Goal: Task Accomplishment & Management: Use online tool/utility

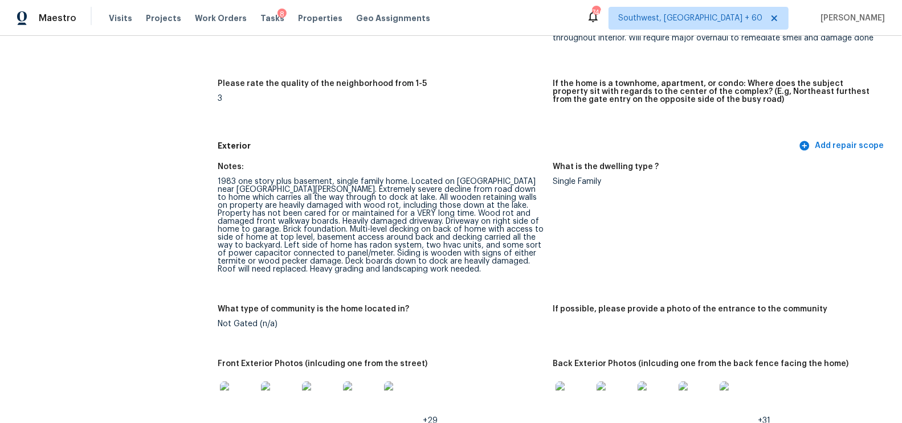
scroll to position [403, 0]
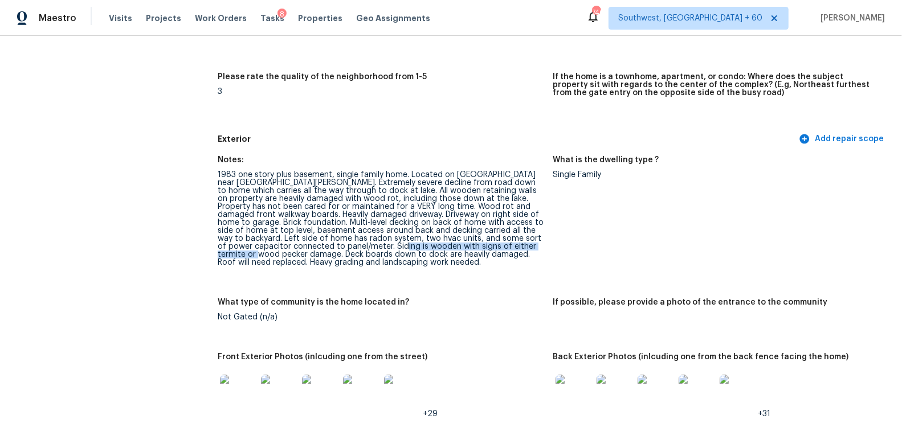
drag, startPoint x: 352, startPoint y: 245, endPoint x: 533, endPoint y: 245, distance: 181.1
click at [533, 245] on div "1983 one story plus basement, single family home. Located on Tega cay peninsula…" at bounding box center [381, 219] width 326 height 96
copy div "signs of either termite or wood pecker damage."
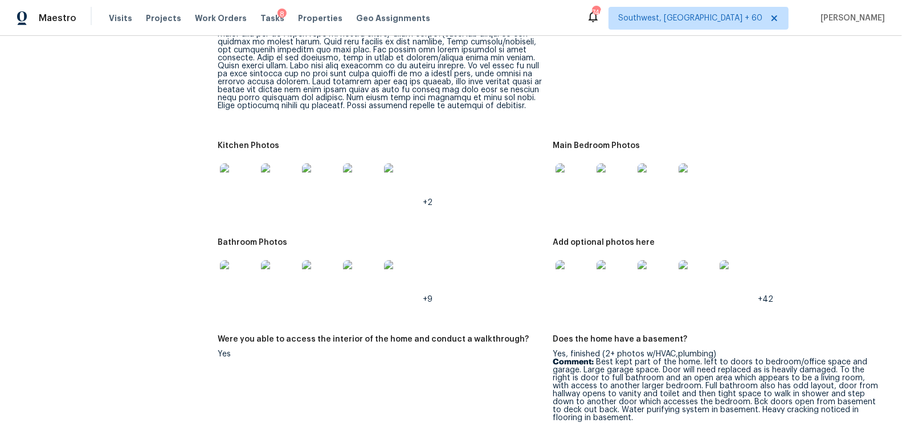
scroll to position [1385, 0]
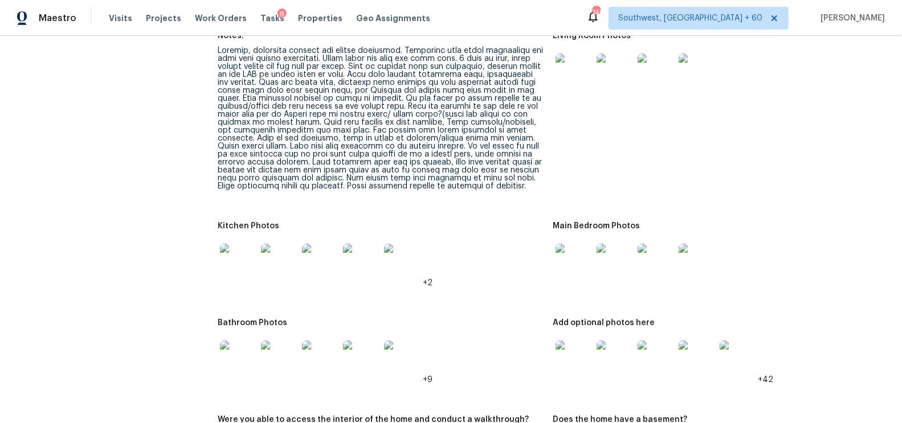
click at [574, 263] on img at bounding box center [573, 262] width 36 height 36
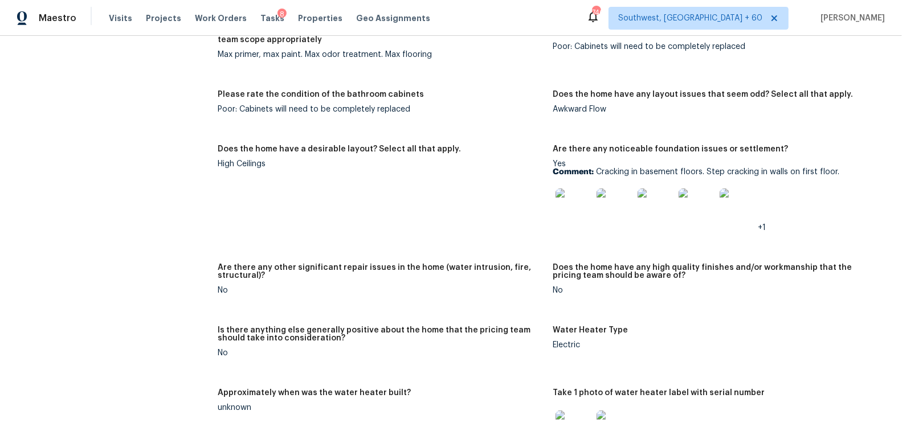
scroll to position [2068, 0]
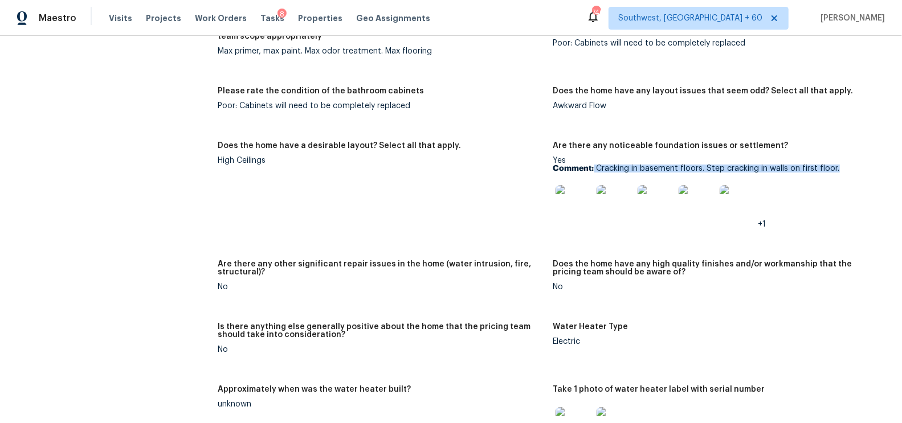
drag, startPoint x: 595, startPoint y: 168, endPoint x: 859, endPoint y: 169, distance: 264.9
click at [859, 169] on p "Comment: Cracking in basement floors. Step cracking in walls on first floor." at bounding box center [716, 169] width 326 height 8
copy p "Cracking in basement floors. Step cracking in walls on first floor."
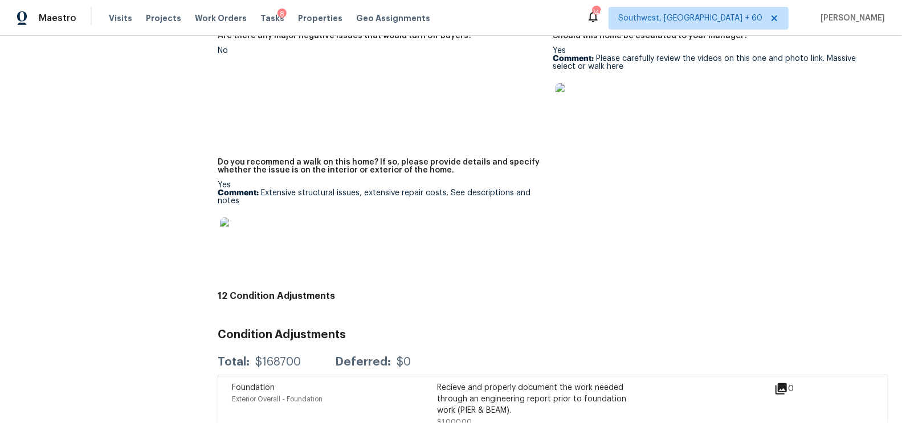
scroll to position [2939, 0]
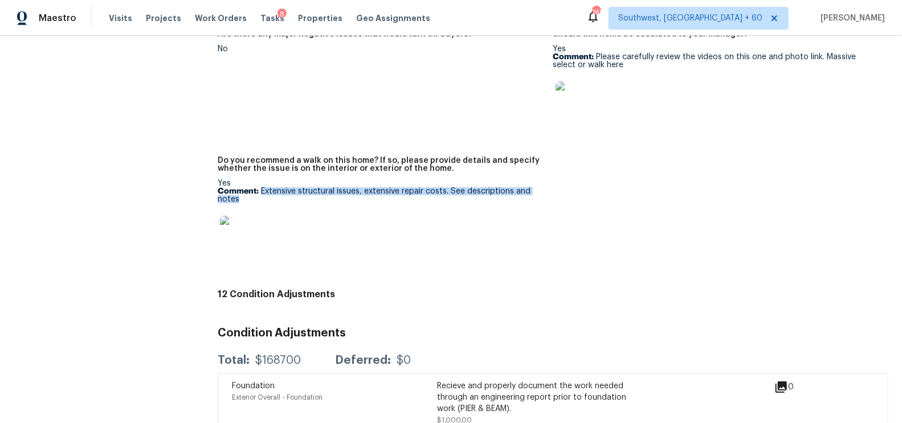
drag, startPoint x: 261, startPoint y: 185, endPoint x: 290, endPoint y: 201, distance: 33.4
click at [290, 201] on div "Yes Comment: Extensive structural issues, extensive repair costs. See descripti…" at bounding box center [381, 219] width 326 height 80
copy p "Extensive structural issues, extensive repair costs. See descriptions and notes"
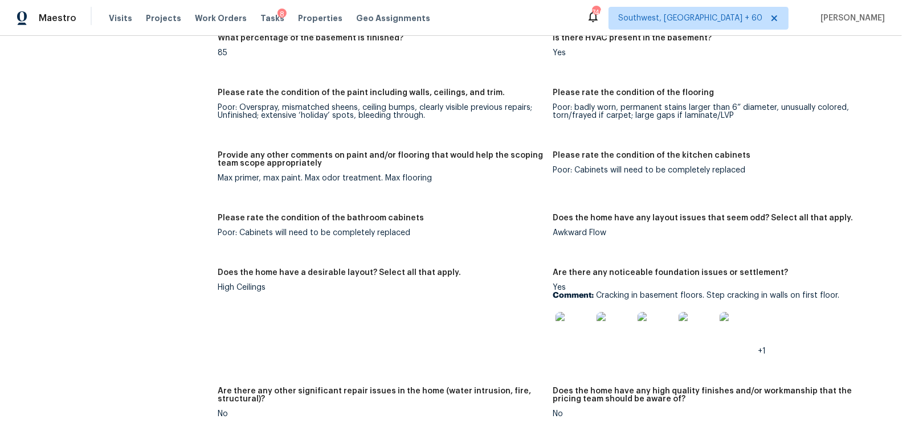
scroll to position [1931, 0]
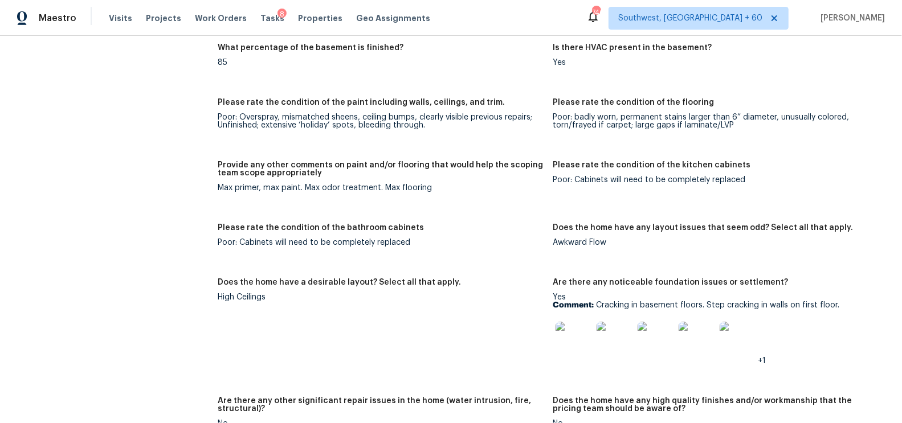
click at [571, 339] on img at bounding box center [573, 340] width 36 height 36
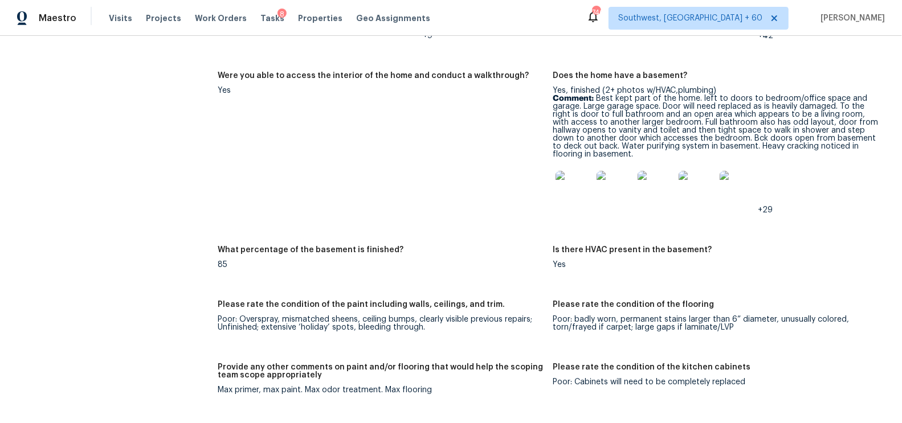
scroll to position [1707, 0]
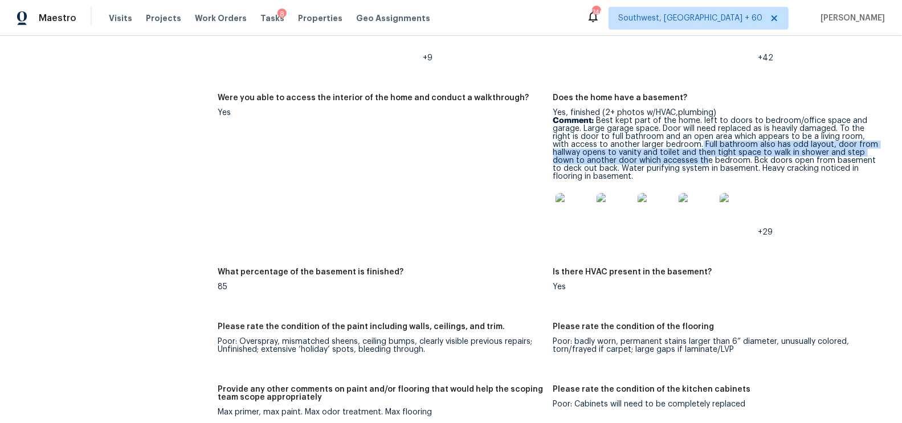
drag, startPoint x: 683, startPoint y: 143, endPoint x: 704, endPoint y: 158, distance: 26.1
click at [704, 158] on p "Comment: Best kept part of the home. left to doors to bedroom/office space and …" at bounding box center [716, 149] width 326 height 64
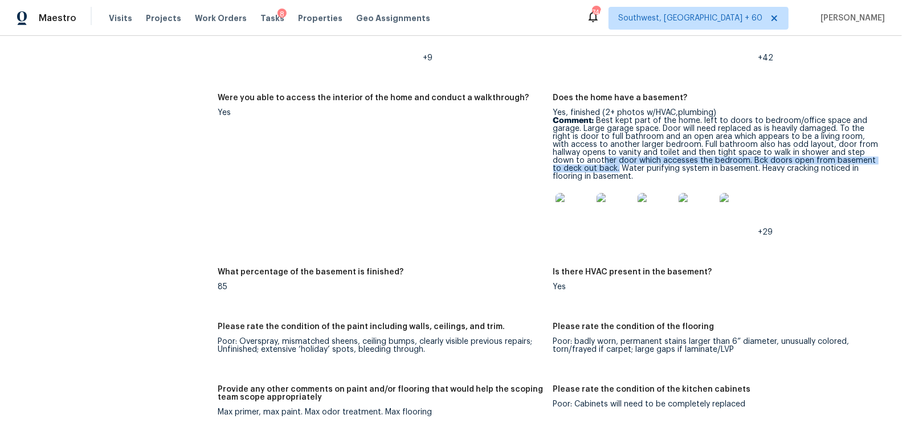
drag, startPoint x: 601, startPoint y: 159, endPoint x: 608, endPoint y: 165, distance: 8.1
click at [608, 165] on p "Comment: Best kept part of the home. left to doors to bedroom/office space and …" at bounding box center [716, 149] width 326 height 64
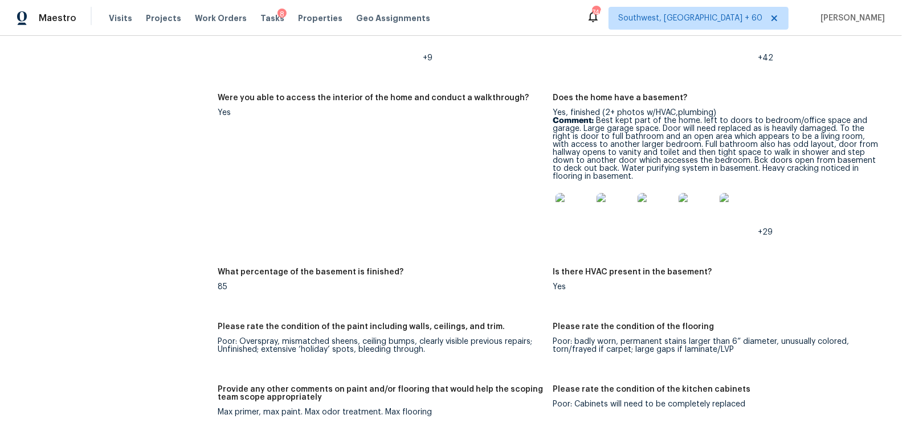
click at [682, 142] on p "Comment: Best kept part of the home. left to doors to bedroom/office space and …" at bounding box center [716, 149] width 326 height 64
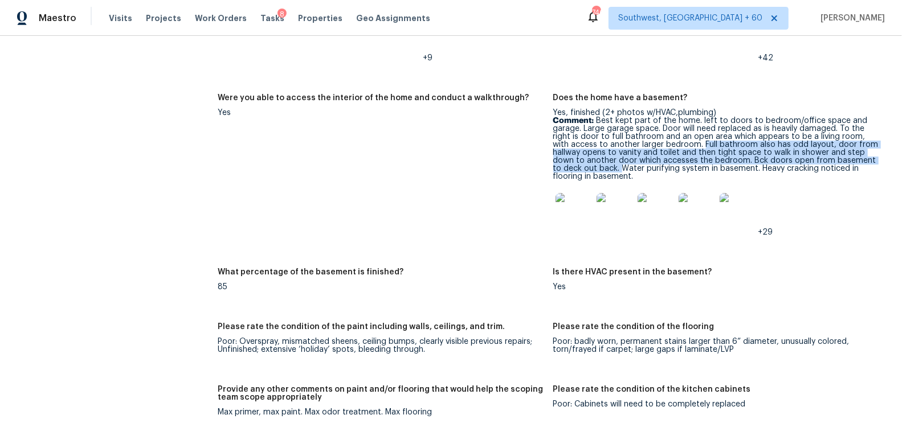
drag, startPoint x: 685, startPoint y: 142, endPoint x: 610, endPoint y: 167, distance: 78.9
click at [610, 167] on p "Comment: Best kept part of the home. left to doors to bedroom/office space and …" at bounding box center [716, 149] width 326 height 64
copy p "Full bathroom also has odd layout, door from hallway opens to vanity and toilet…"
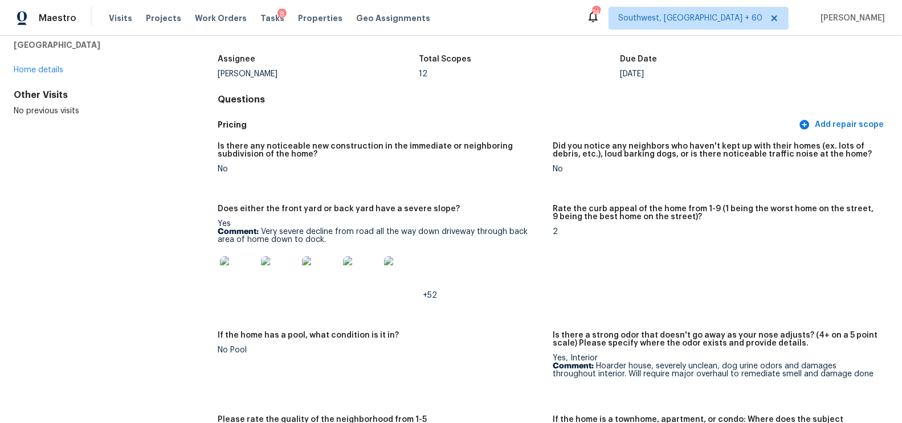
scroll to position [0, 0]
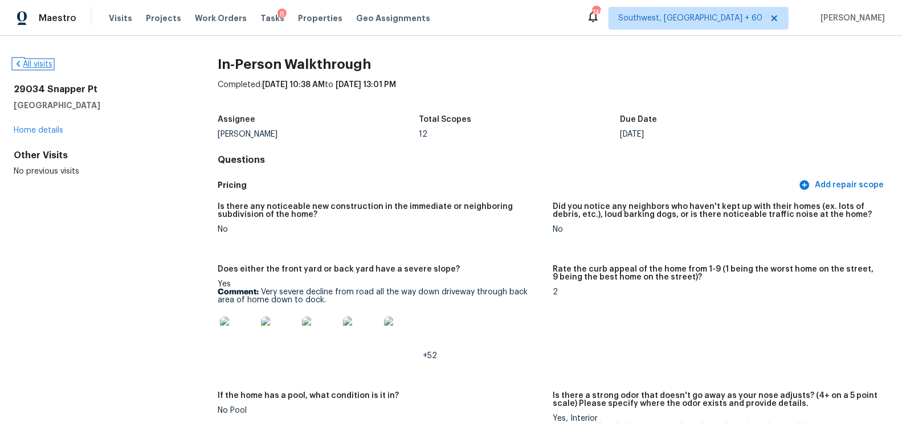
click at [30, 67] on link "All visits" at bounding box center [33, 64] width 39 height 8
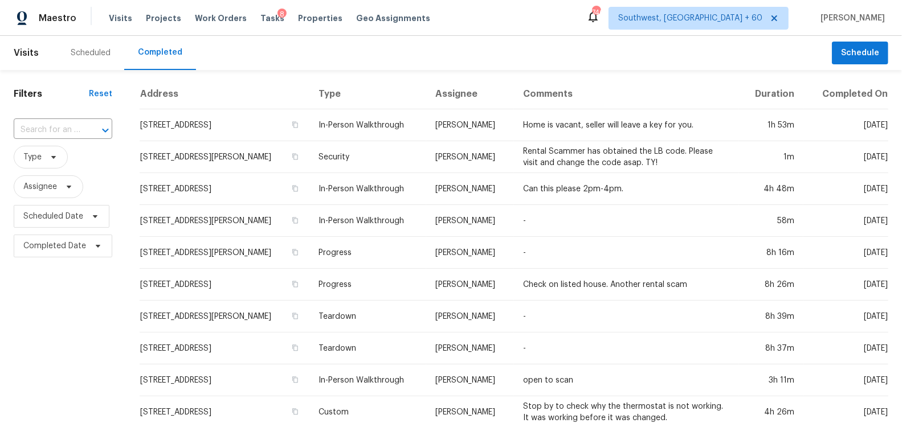
click at [68, 140] on div "​" at bounding box center [63, 130] width 99 height 24
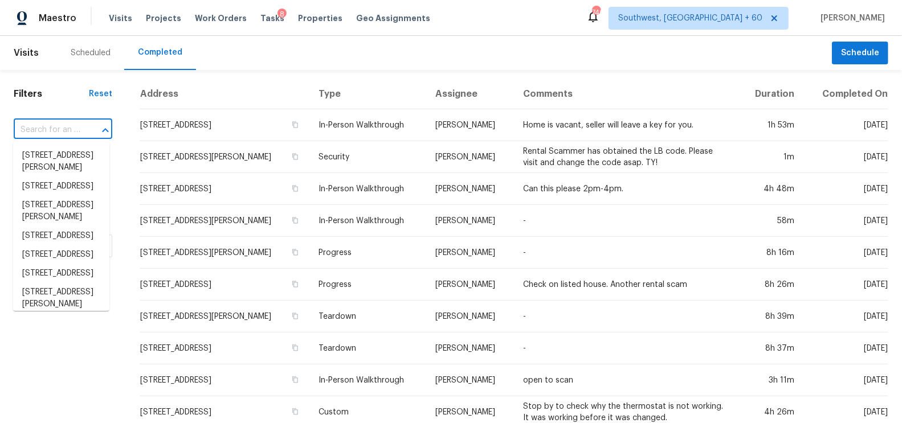
paste input "[STREET_ADDRESS]"
type input "[STREET_ADDRESS]"
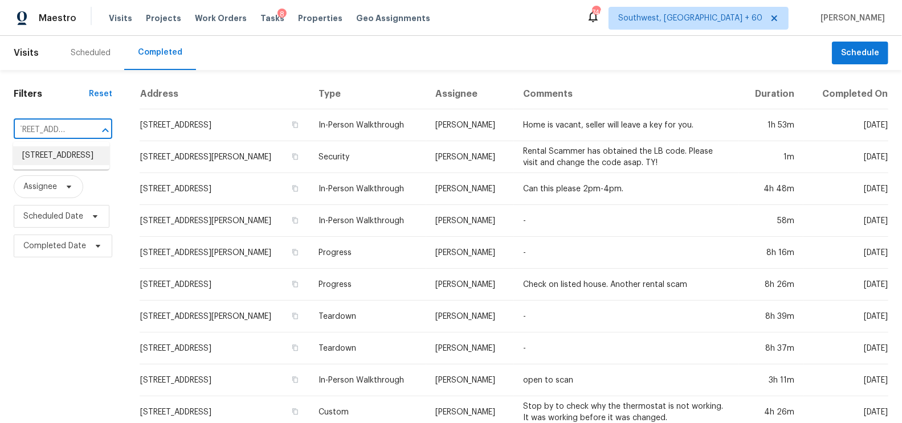
click at [69, 164] on li "[STREET_ADDRESS]" at bounding box center [61, 155] width 96 height 19
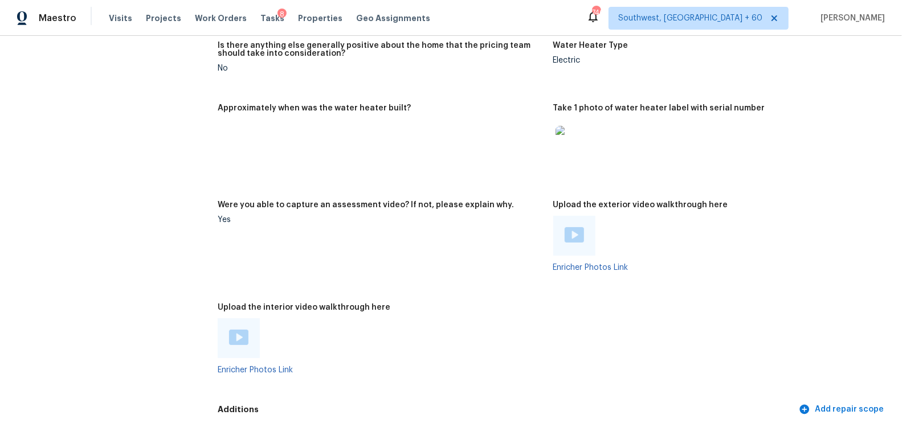
scroll to position [1938, 0]
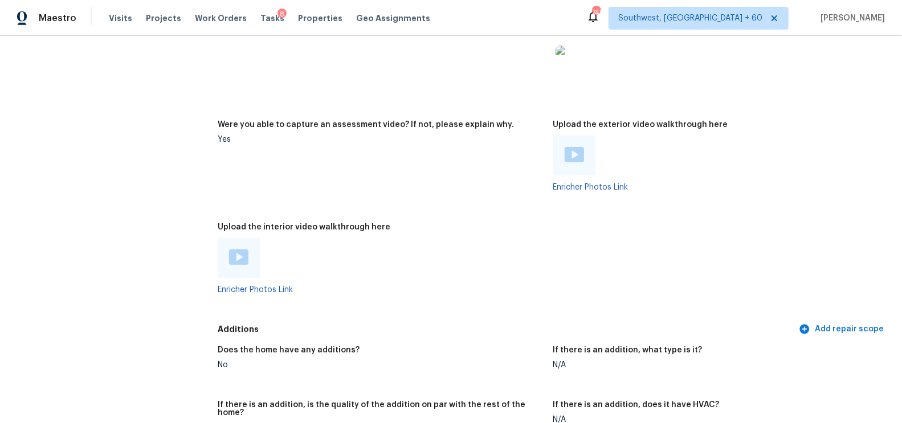
click at [573, 153] on img at bounding box center [573, 154] width 19 height 15
click at [236, 254] on img at bounding box center [238, 256] width 19 height 15
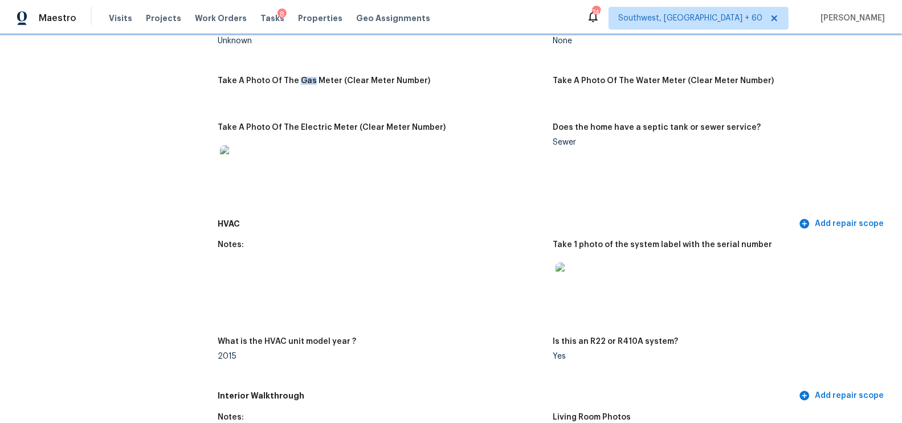
scroll to position [556, 0]
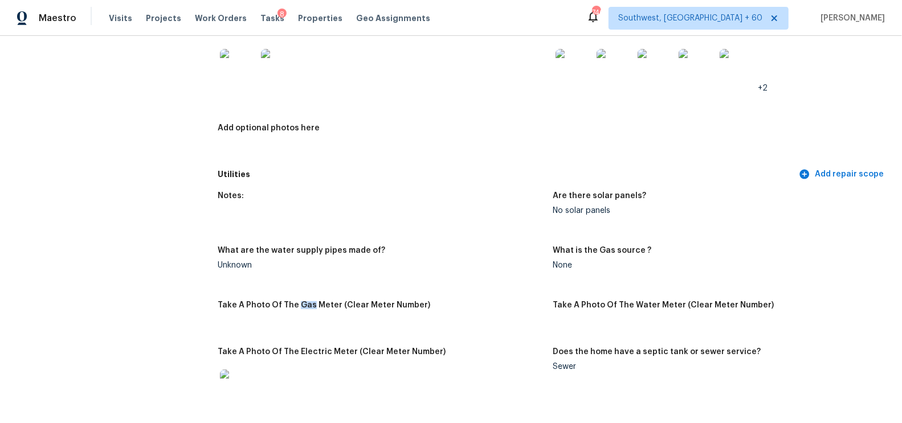
click at [240, 61] on img at bounding box center [238, 67] width 36 height 36
click at [586, 81] on img at bounding box center [573, 67] width 36 height 36
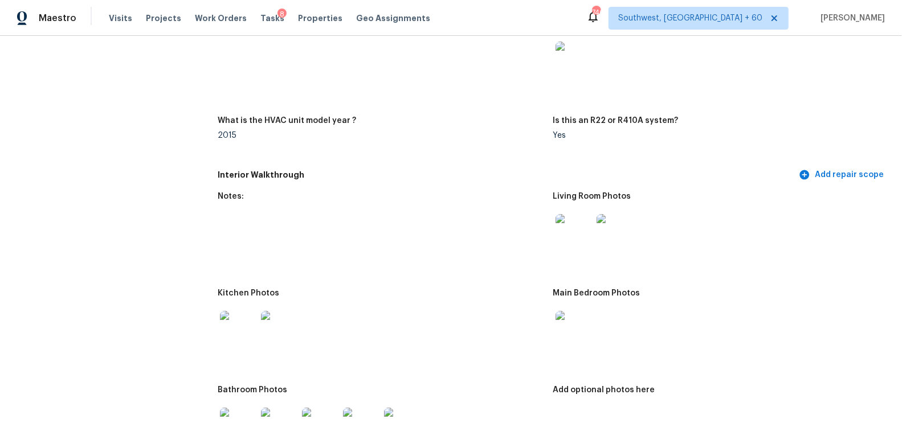
scroll to position [1087, 0]
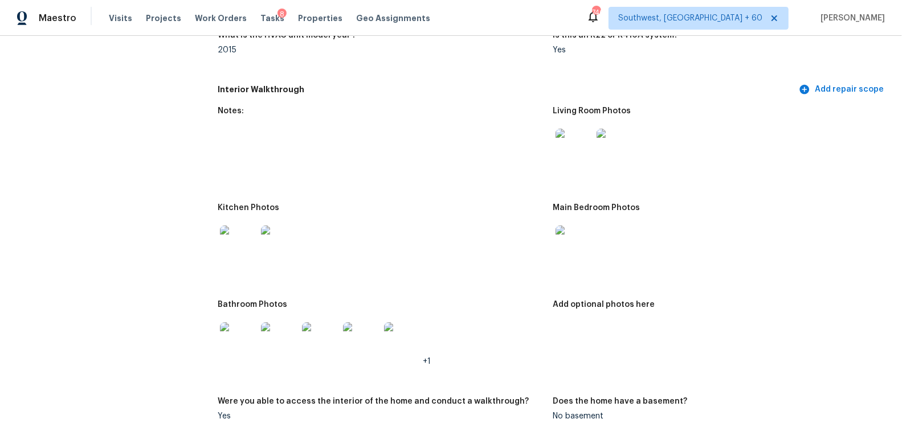
click at [563, 154] on img at bounding box center [573, 147] width 36 height 36
click at [239, 243] on img at bounding box center [238, 244] width 36 height 36
click at [581, 249] on img at bounding box center [573, 244] width 36 height 36
click at [239, 342] on img at bounding box center [238, 340] width 36 height 36
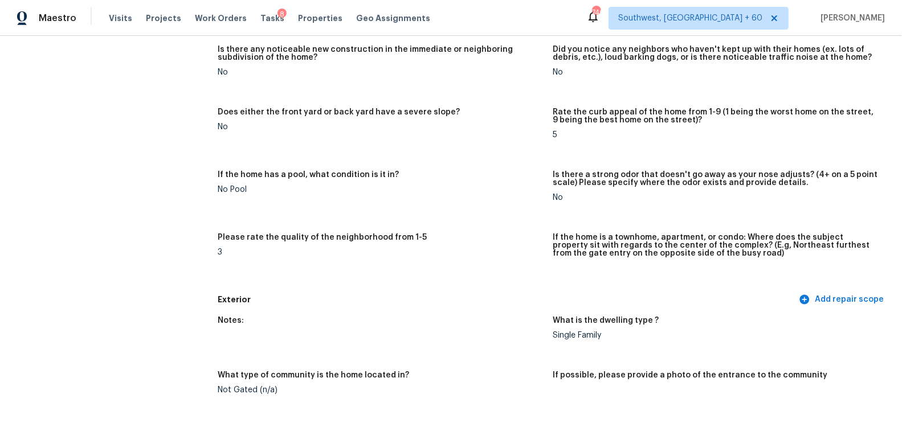
scroll to position [0, 0]
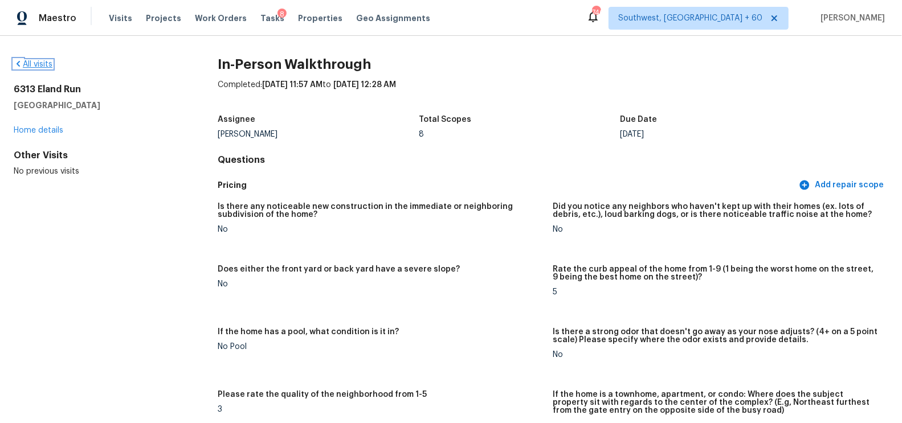
click at [39, 67] on link "All visits" at bounding box center [33, 64] width 39 height 8
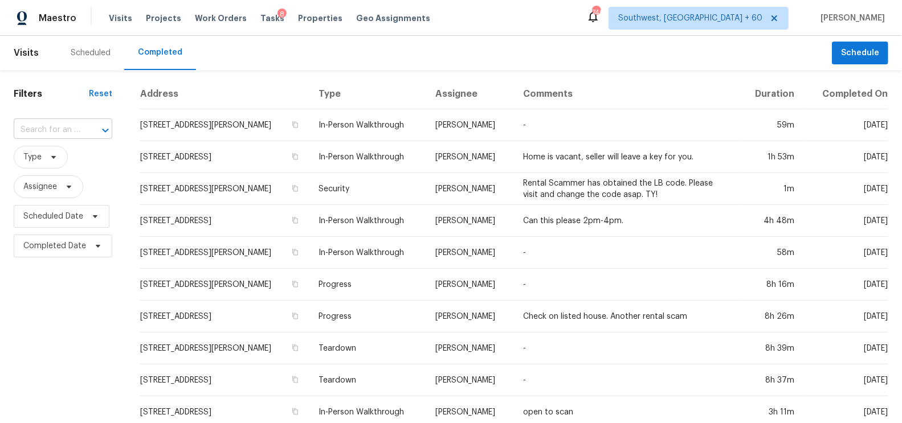
click at [49, 132] on input "text" at bounding box center [47, 130] width 67 height 18
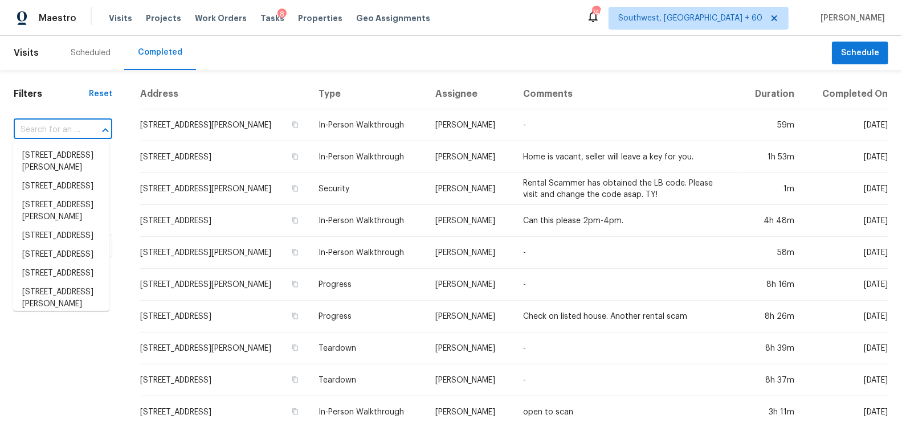
paste input "[STREET_ADDRESS][PERSON_NAME][PERSON_NAME]"
type input "[STREET_ADDRESS][PERSON_NAME][PERSON_NAME]"
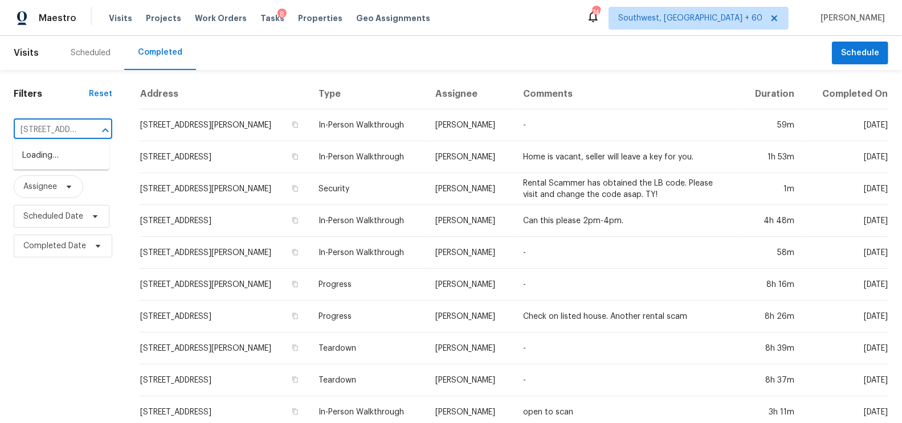
scroll to position [0, 96]
click at [67, 158] on li "[STREET_ADDRESS][PERSON_NAME][PERSON_NAME]" at bounding box center [61, 167] width 96 height 43
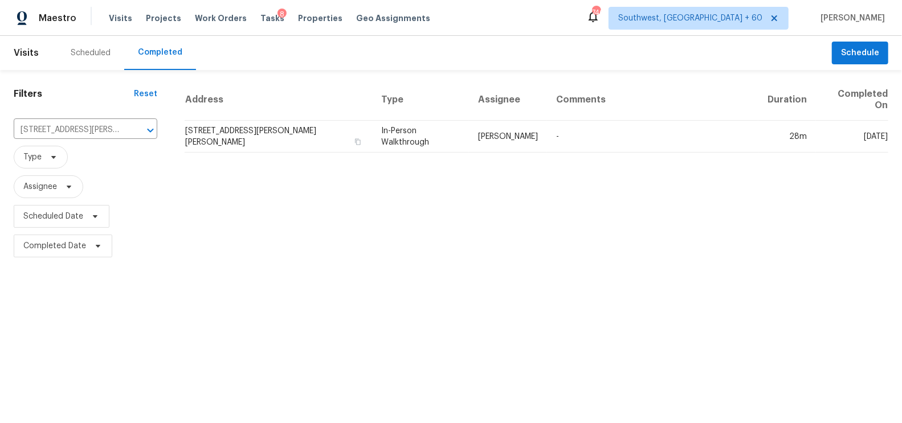
click at [251, 132] on td "[STREET_ADDRESS][PERSON_NAME][PERSON_NAME]" at bounding box center [278, 137] width 187 height 32
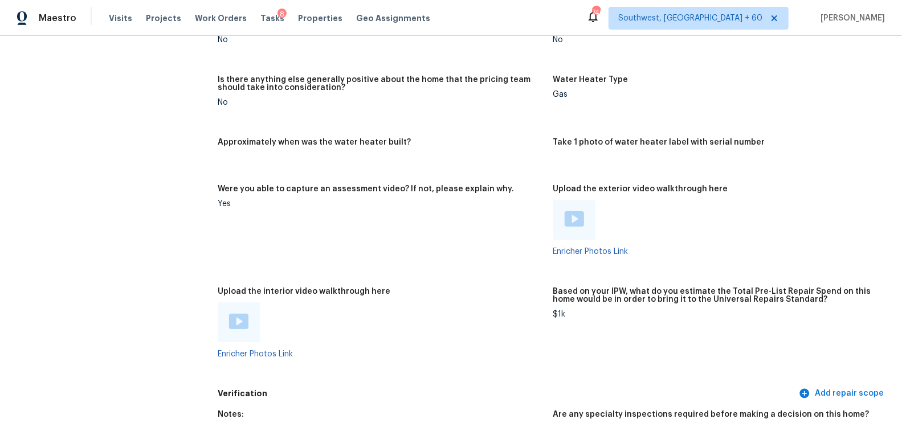
scroll to position [1898, 0]
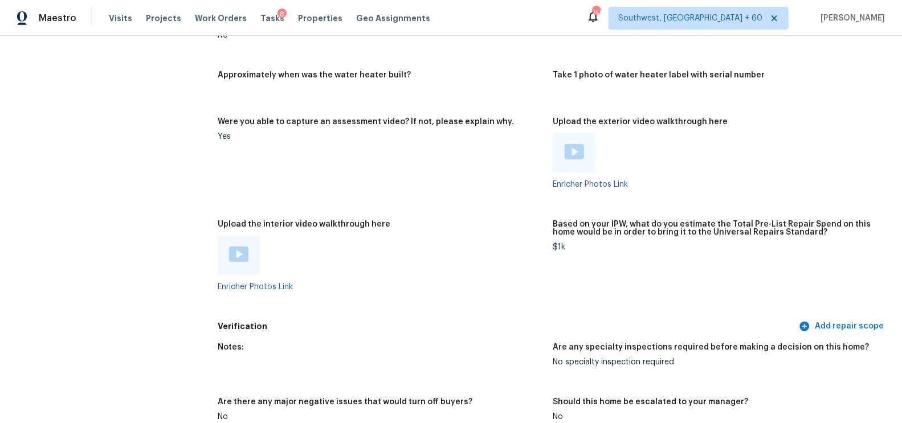
click at [572, 147] on img at bounding box center [573, 151] width 19 height 15
click at [241, 244] on div at bounding box center [239, 255] width 42 height 40
click at [238, 255] on img at bounding box center [238, 254] width 19 height 15
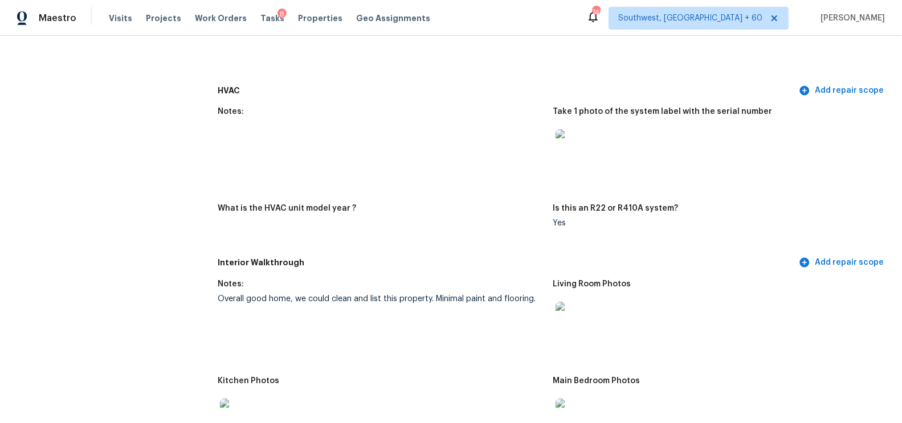
scroll to position [935, 0]
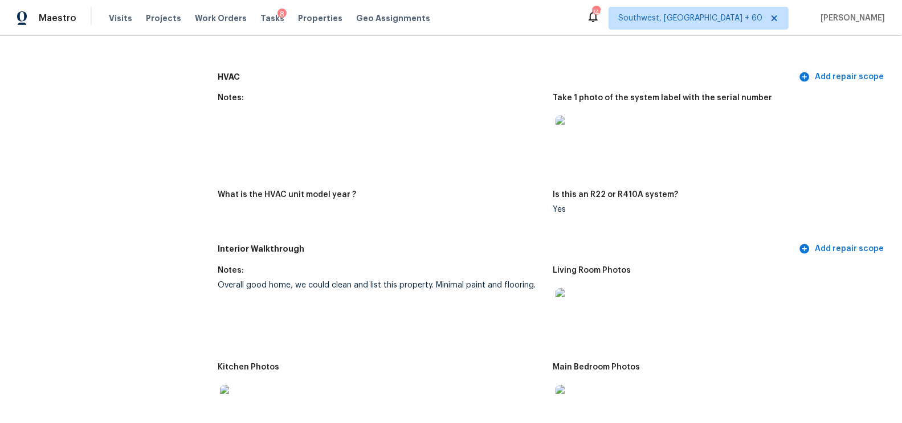
click at [579, 296] on img at bounding box center [573, 306] width 36 height 36
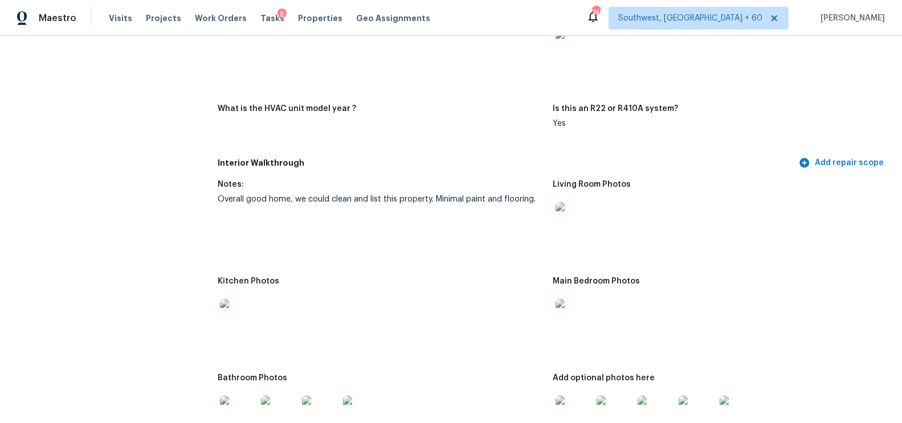
click at [578, 312] on img at bounding box center [573, 317] width 36 height 36
click at [244, 311] on img at bounding box center [238, 317] width 36 height 36
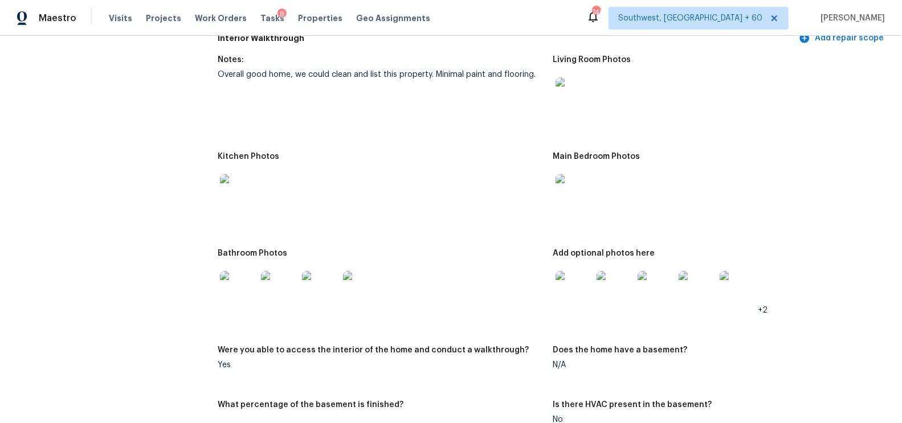
scroll to position [1189, 0]
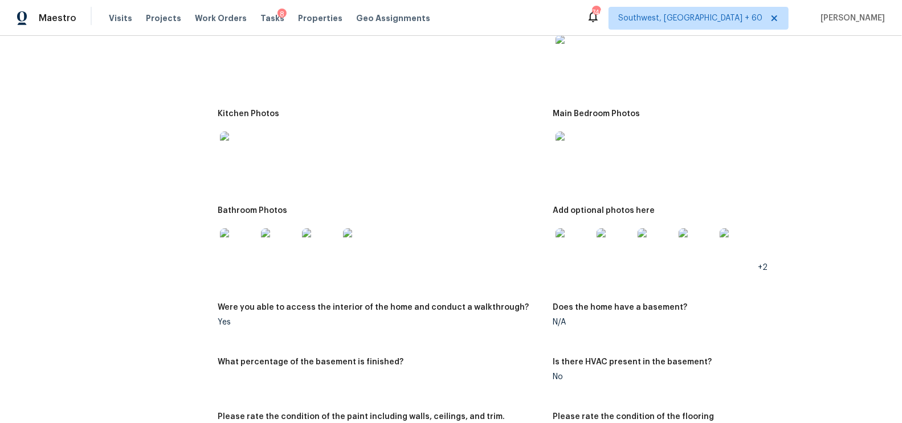
click at [241, 243] on img at bounding box center [238, 246] width 36 height 36
click at [563, 245] on img at bounding box center [573, 246] width 36 height 36
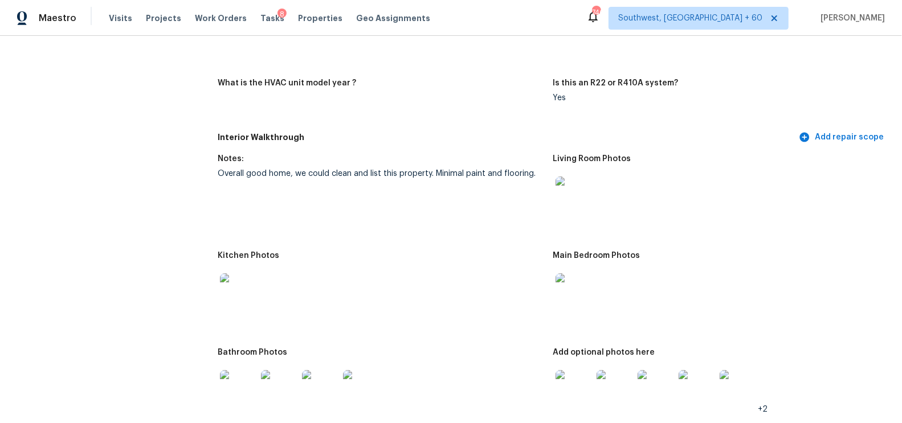
scroll to position [1052, 0]
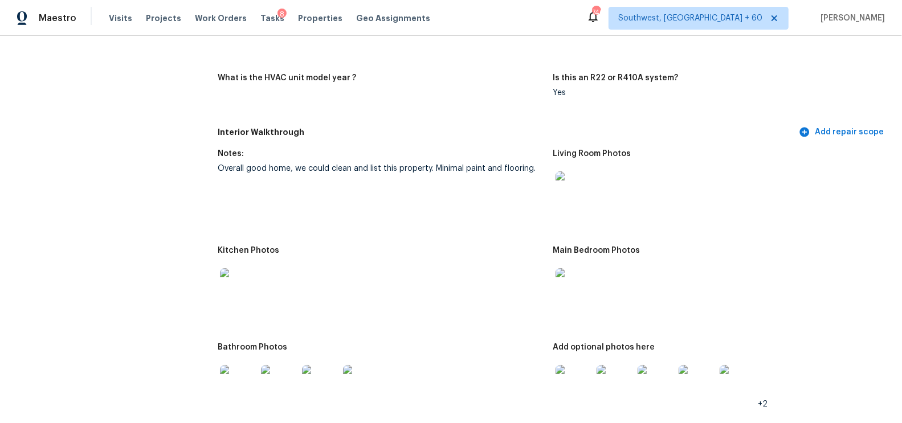
click at [370, 165] on div "Overall good home, we could clean and list this property. Minimal paint and flo…" at bounding box center [381, 169] width 326 height 8
drag, startPoint x: 220, startPoint y: 167, endPoint x: 428, endPoint y: 169, distance: 208.5
click at [428, 169] on div "Overall good home, we could clean and list this property. Minimal paint and flo…" at bounding box center [381, 169] width 326 height 8
copy div "Overall good home, we could clean and list this property"
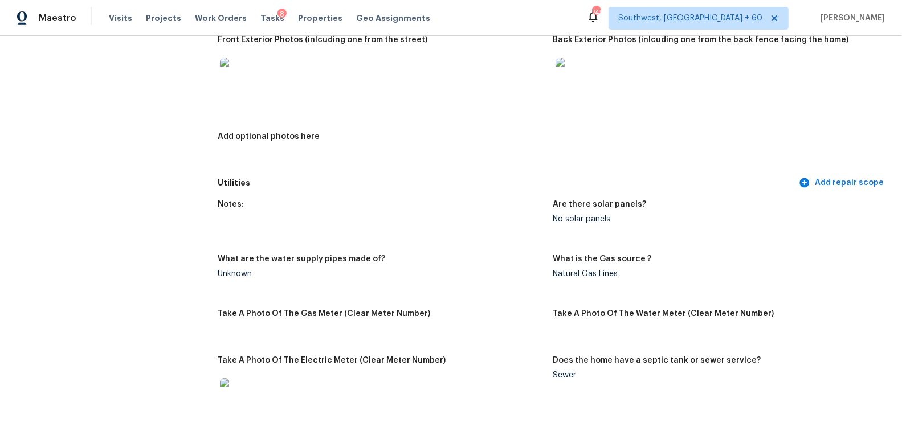
scroll to position [0, 0]
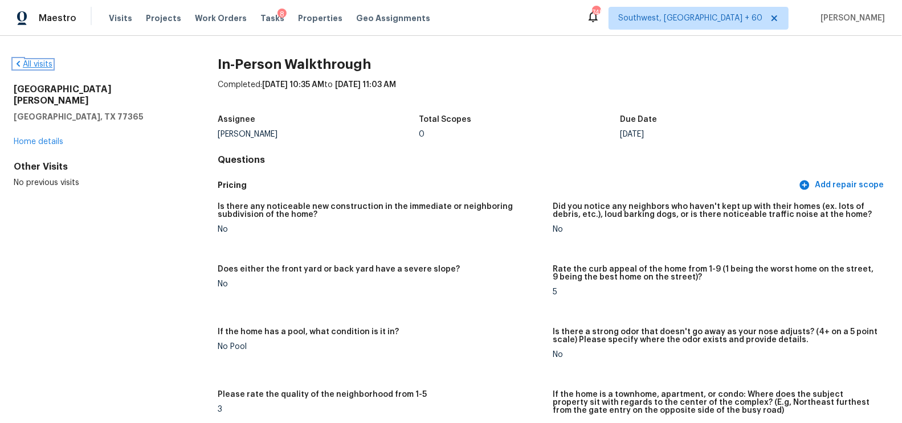
click at [32, 64] on link "All visits" at bounding box center [33, 64] width 39 height 8
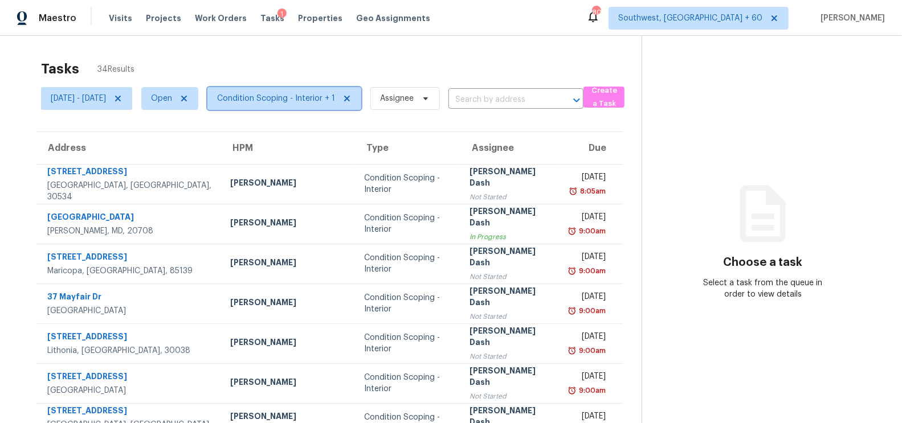
click at [331, 100] on span "Condition Scoping - Interior + 1" at bounding box center [276, 98] width 118 height 11
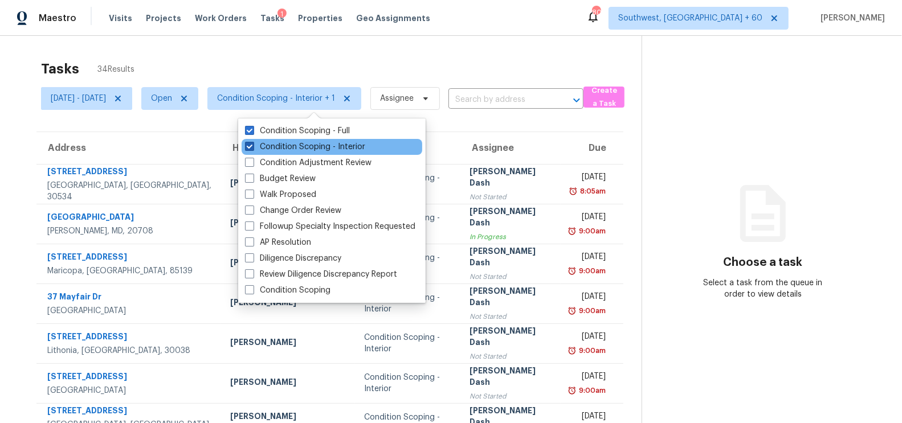
click at [321, 141] on label "Condition Scoping - Interior" at bounding box center [305, 146] width 120 height 11
click at [252, 141] on input "Condition Scoping - Interior" at bounding box center [248, 144] width 7 height 7
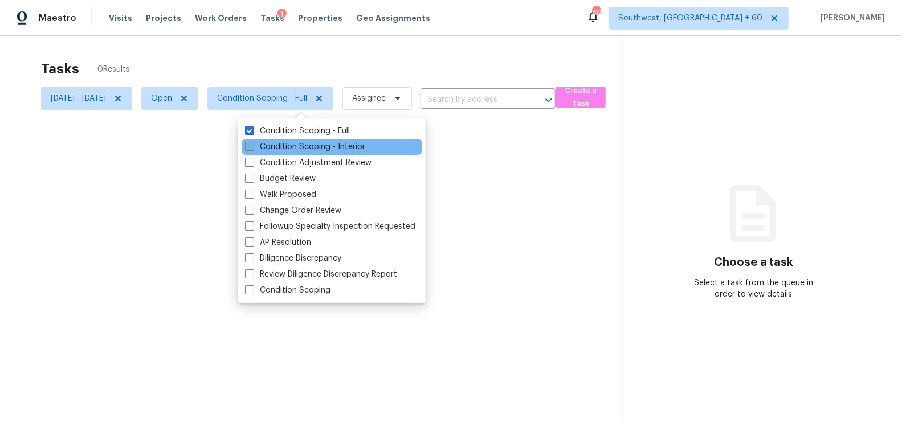
click at [328, 144] on label "Condition Scoping - Interior" at bounding box center [305, 146] width 120 height 11
click at [252, 144] on input "Condition Scoping - Interior" at bounding box center [248, 144] width 7 height 7
checkbox input "true"
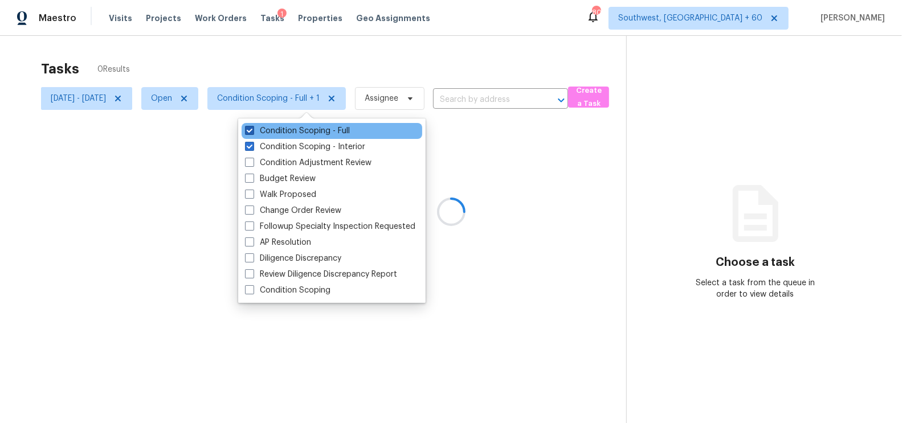
click at [337, 127] on label "Condition Scoping - Full" at bounding box center [297, 130] width 105 height 11
click at [252, 127] on input "Condition Scoping - Full" at bounding box center [248, 128] width 7 height 7
checkbox input "false"
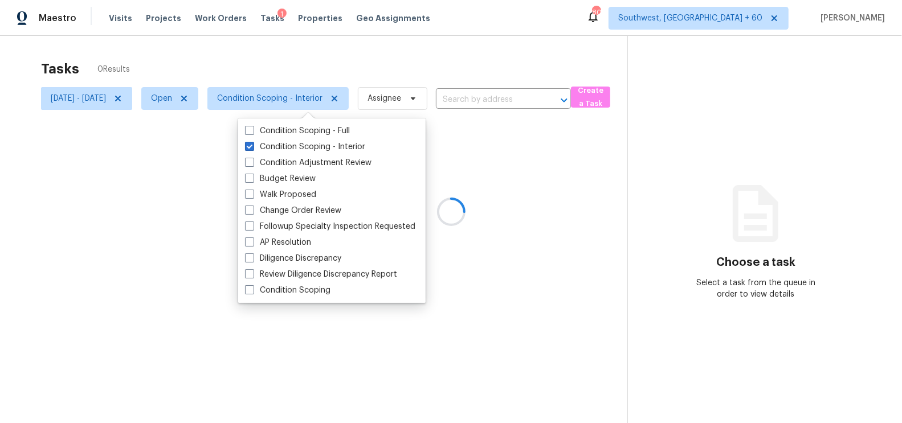
click at [469, 38] on div at bounding box center [451, 211] width 902 height 423
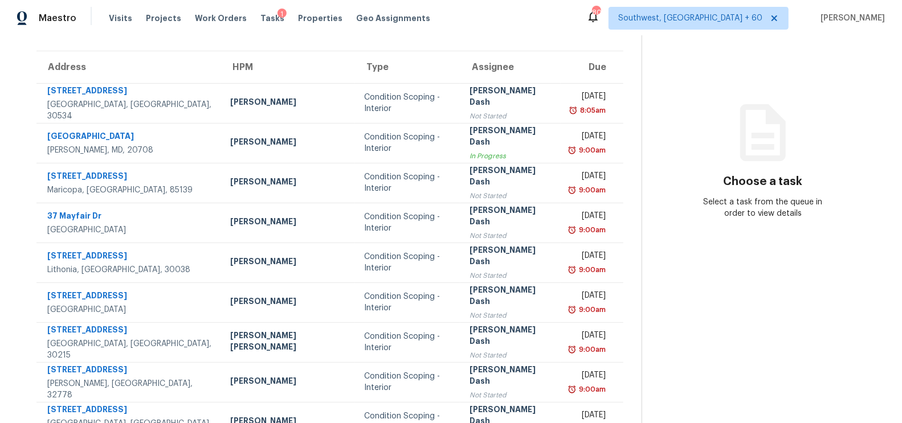
scroll to position [169, 0]
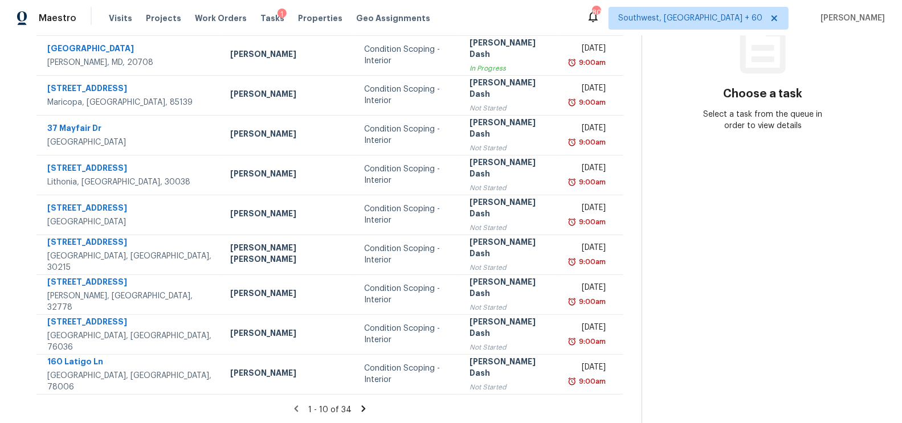
click at [362, 407] on icon at bounding box center [364, 409] width 4 height 6
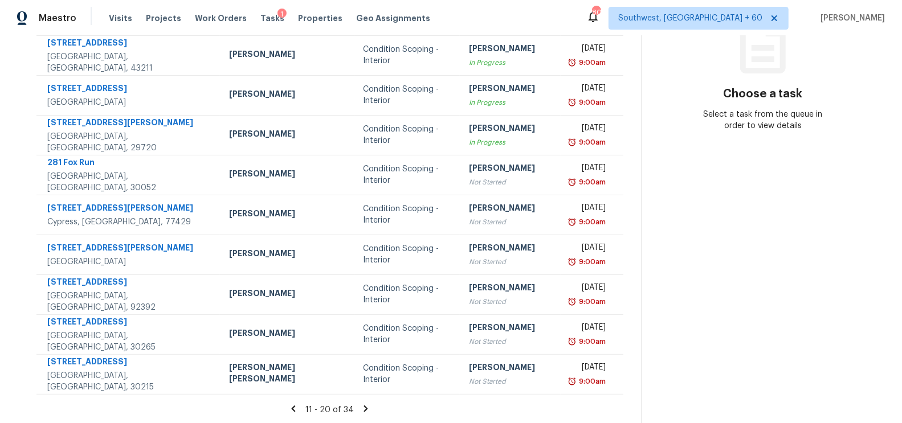
click at [364, 406] on icon at bounding box center [366, 409] width 4 height 6
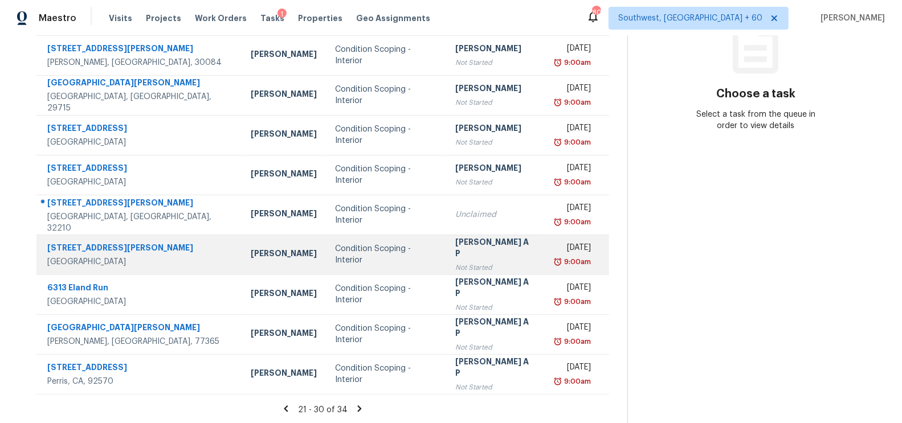
click at [481, 244] on div "Rajesh A P" at bounding box center [496, 249] width 80 height 26
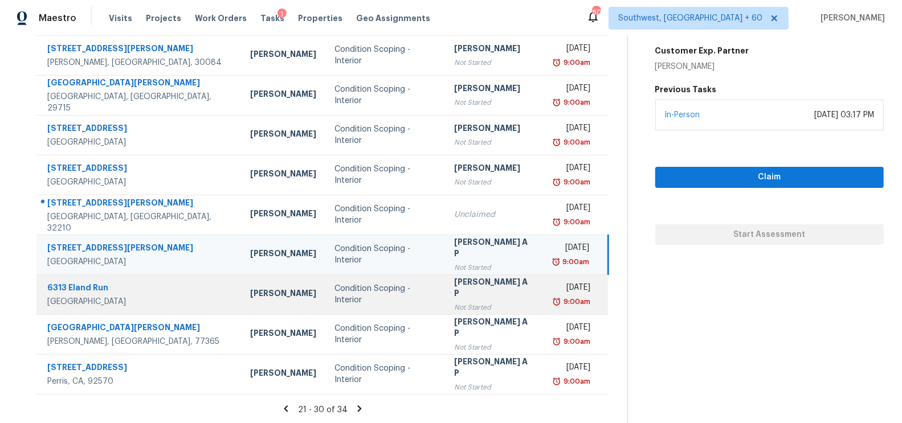
click at [555, 290] on div "[DATE]" at bounding box center [571, 289] width 39 height 14
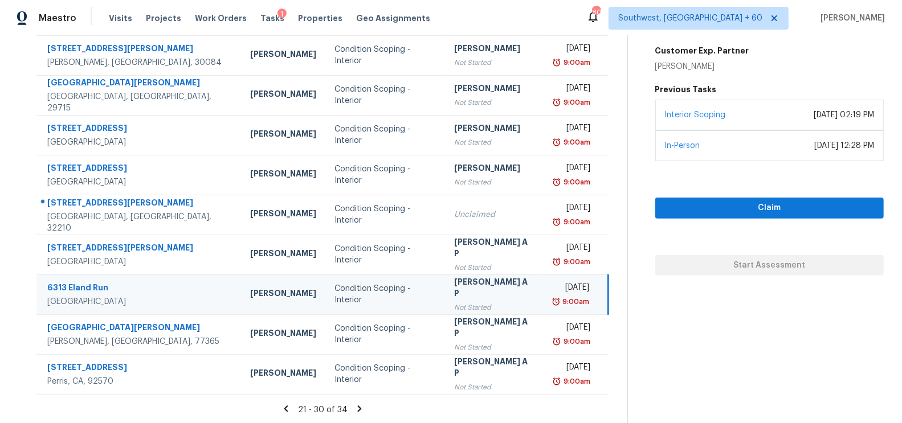
click at [494, 283] on div "[PERSON_NAME] A P" at bounding box center [494, 289] width 80 height 26
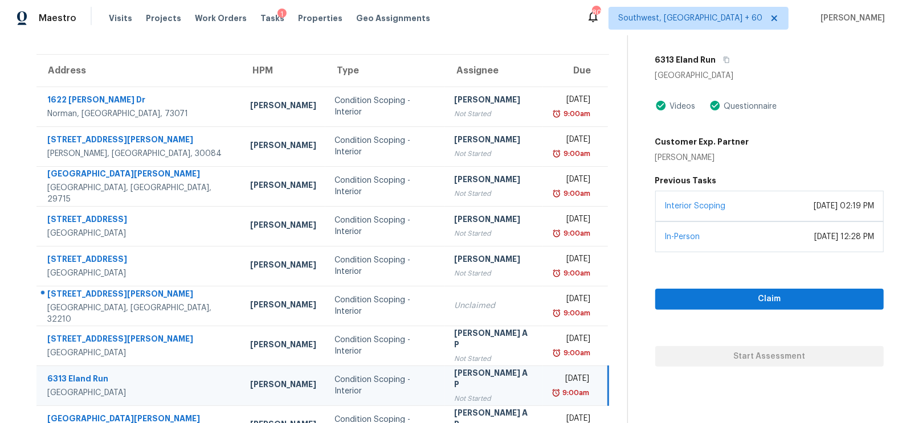
scroll to position [65, 0]
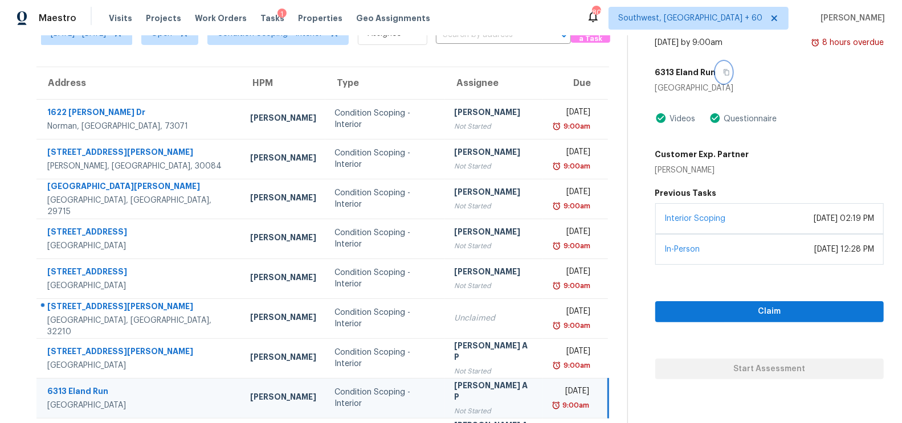
click at [730, 69] on icon "button" at bounding box center [726, 72] width 7 height 7
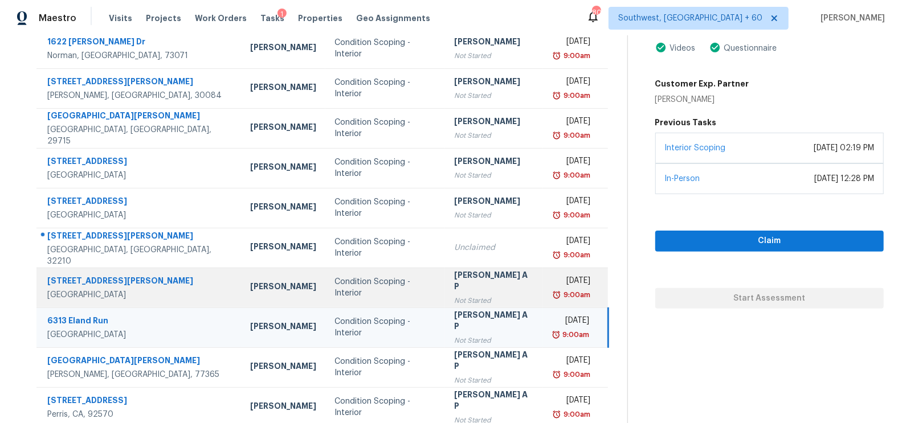
scroll to position [169, 0]
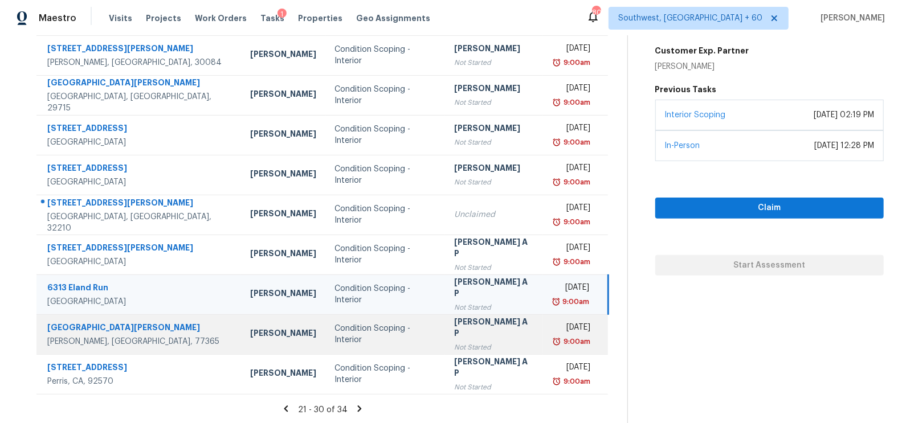
click at [454, 342] on div "Not Started" at bounding box center [494, 347] width 80 height 11
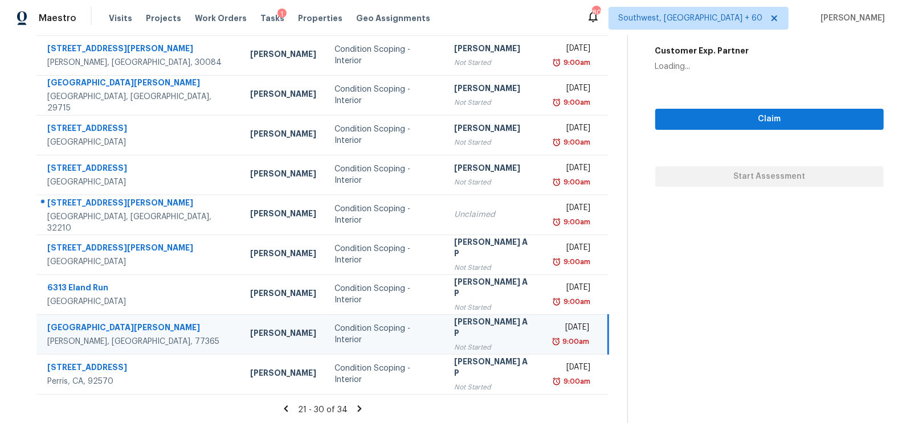
scroll to position [76, 0]
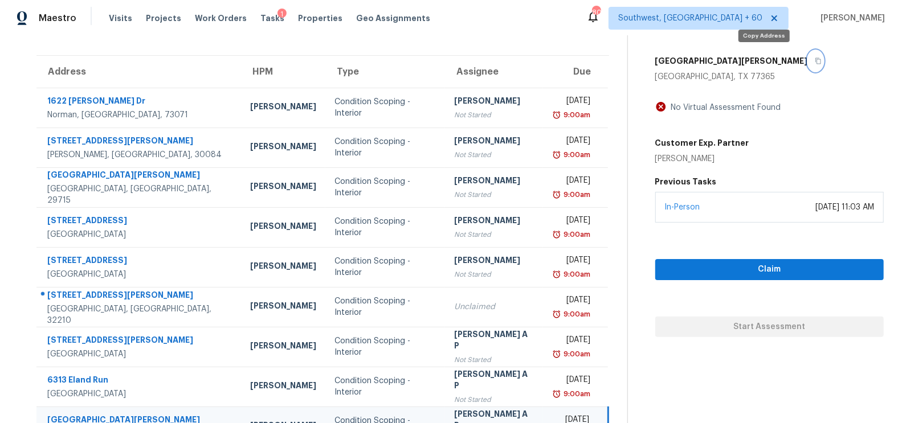
click at [814, 58] on icon "button" at bounding box center [817, 61] width 7 height 7
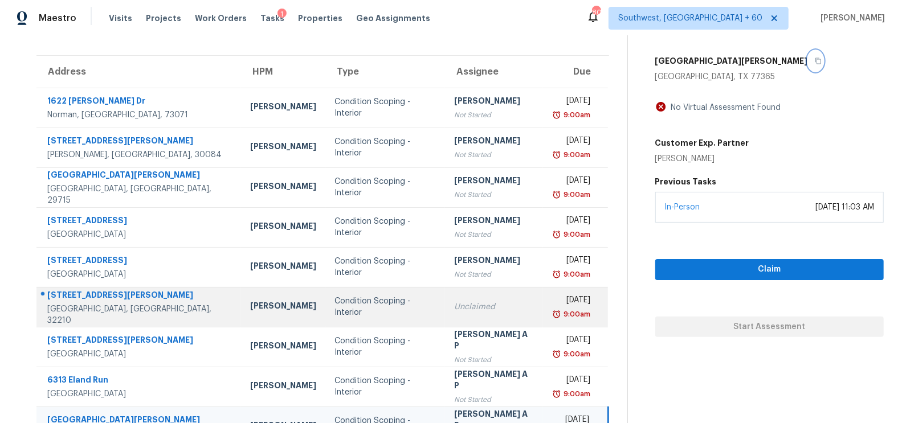
scroll to position [169, 0]
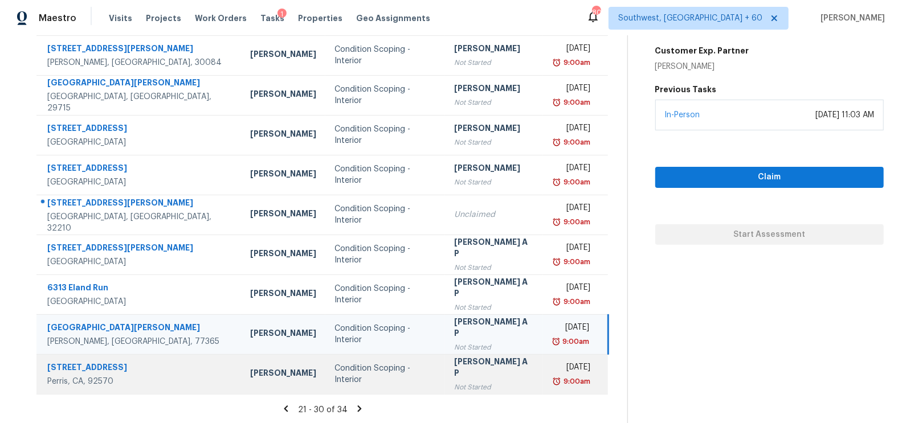
click at [460, 382] on div "Not Started" at bounding box center [494, 387] width 80 height 11
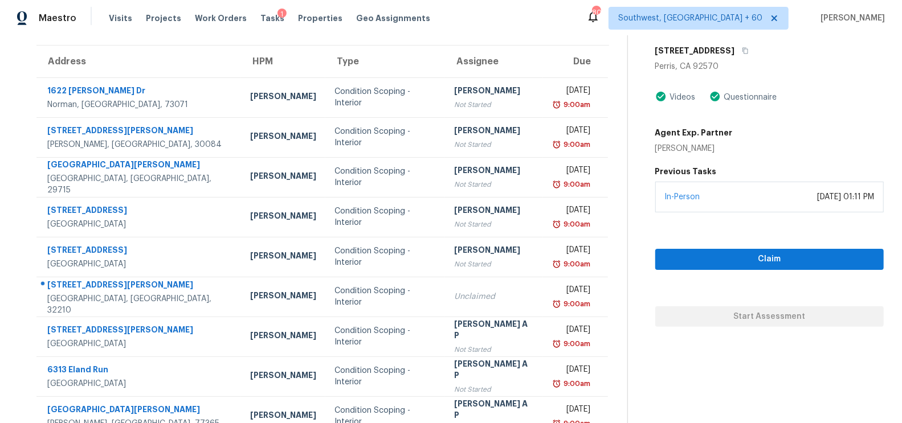
scroll to position [0, 0]
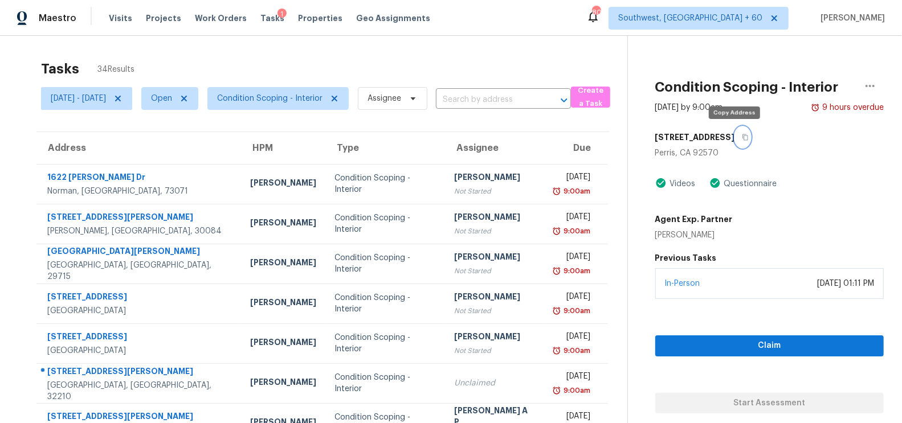
click at [742, 136] on icon "button" at bounding box center [745, 137] width 7 height 7
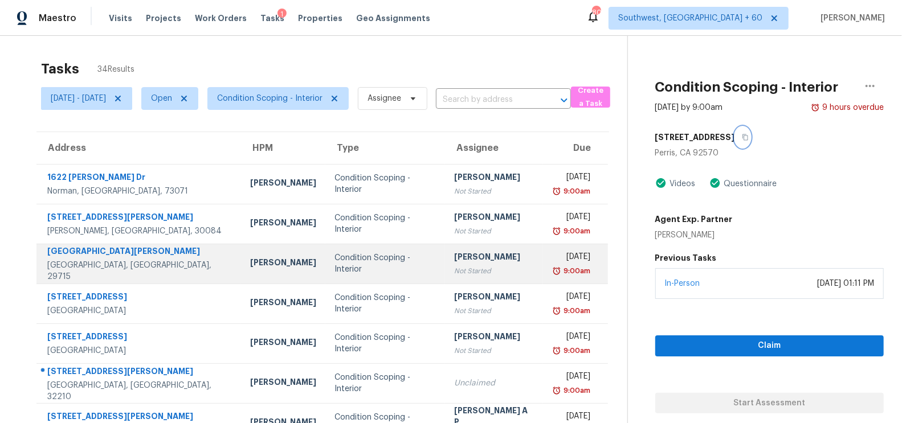
scroll to position [169, 0]
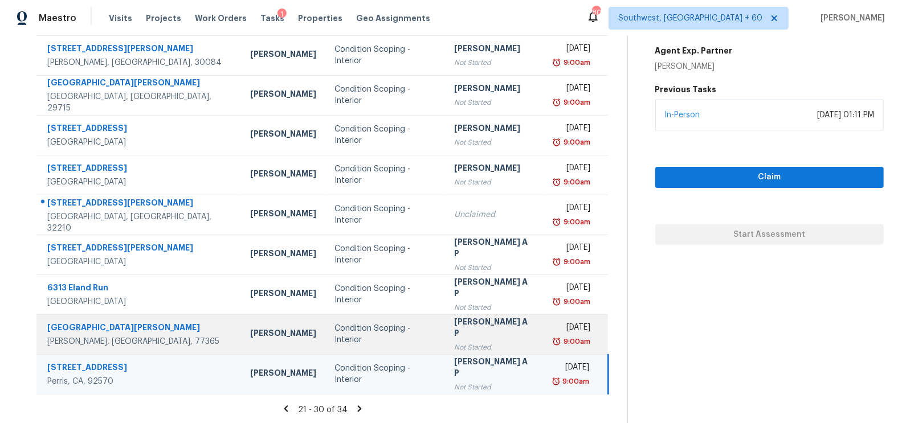
click at [481, 333] on div "[PERSON_NAME] A P" at bounding box center [494, 329] width 80 height 26
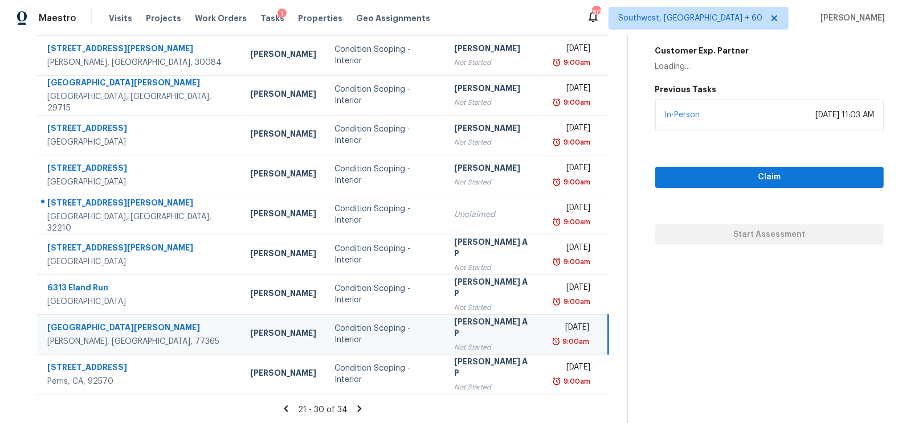
scroll to position [98, 0]
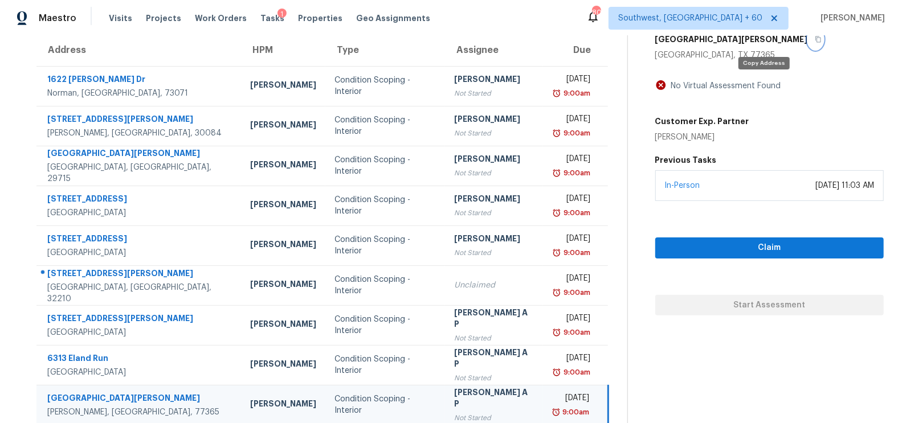
click at [814, 39] on icon "button" at bounding box center [817, 39] width 7 height 7
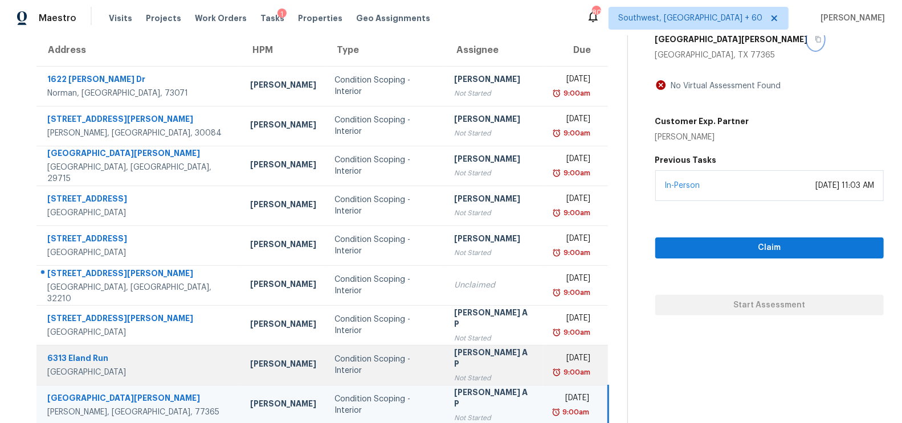
scroll to position [169, 0]
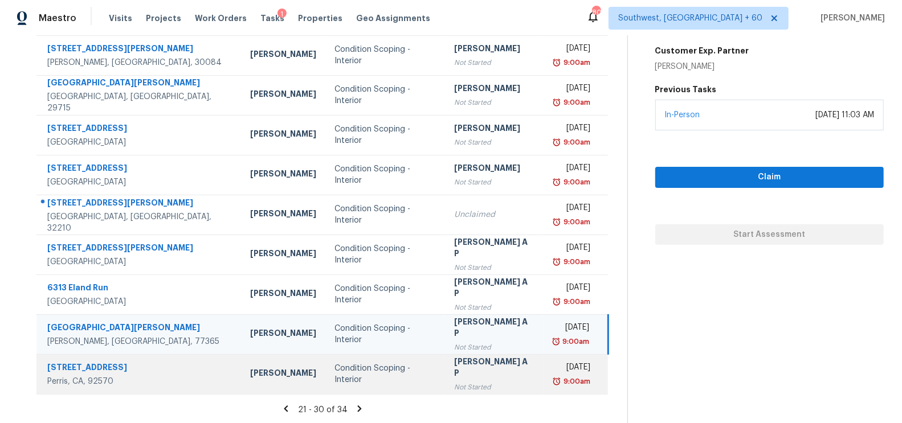
click at [454, 384] on div "Not Started" at bounding box center [494, 387] width 80 height 11
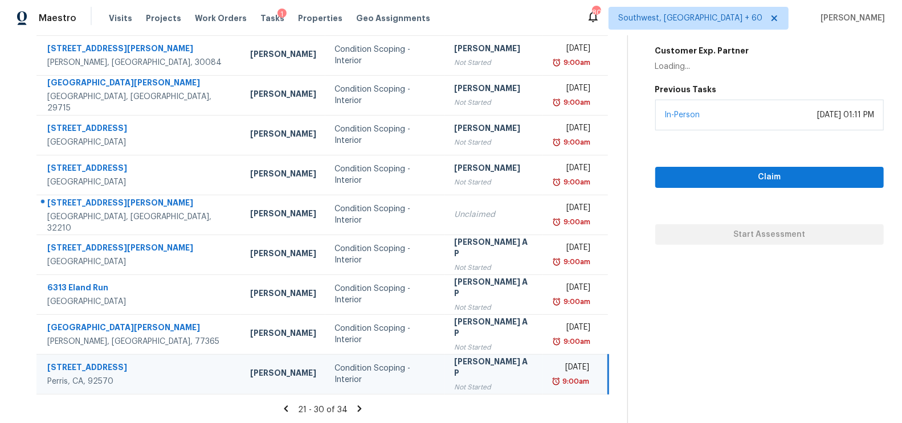
scroll to position [0, 0]
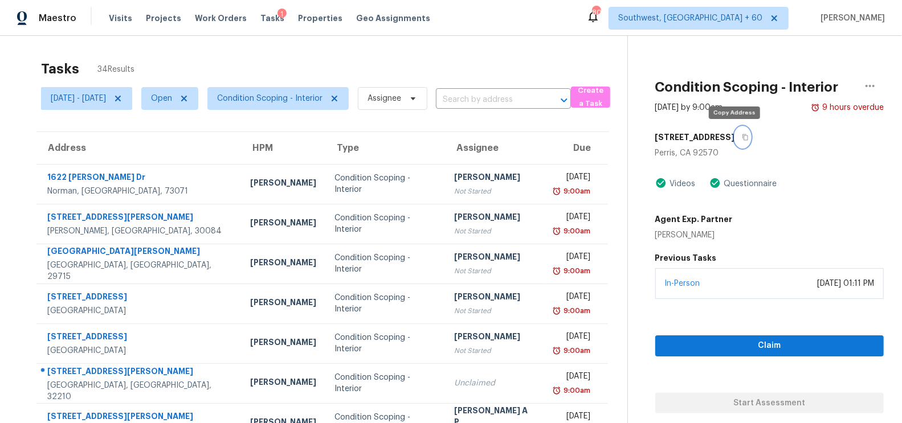
click at [742, 139] on icon "button" at bounding box center [745, 137] width 6 height 6
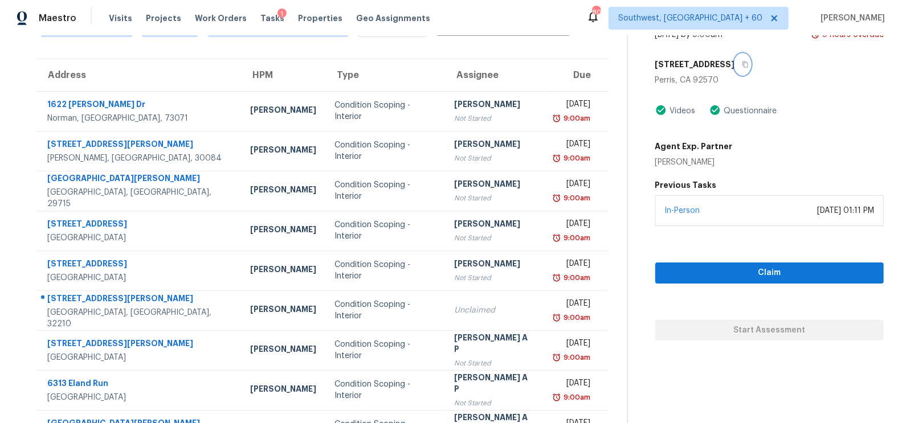
scroll to position [34, 0]
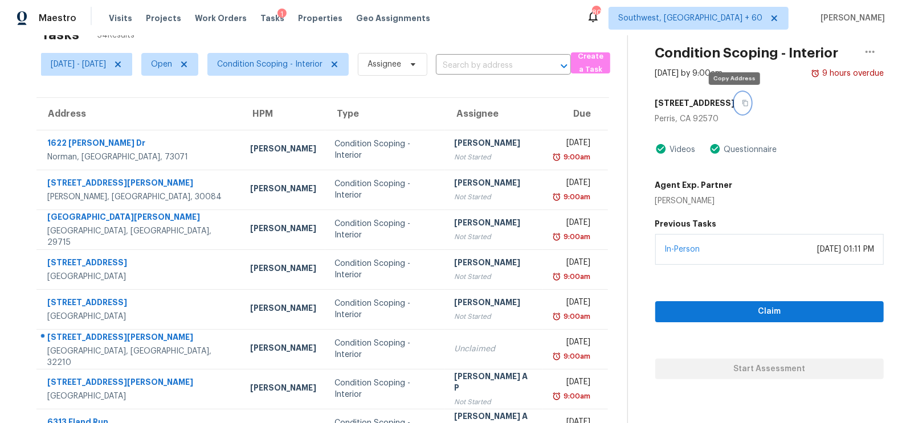
click at [742, 101] on icon "button" at bounding box center [745, 103] width 6 height 6
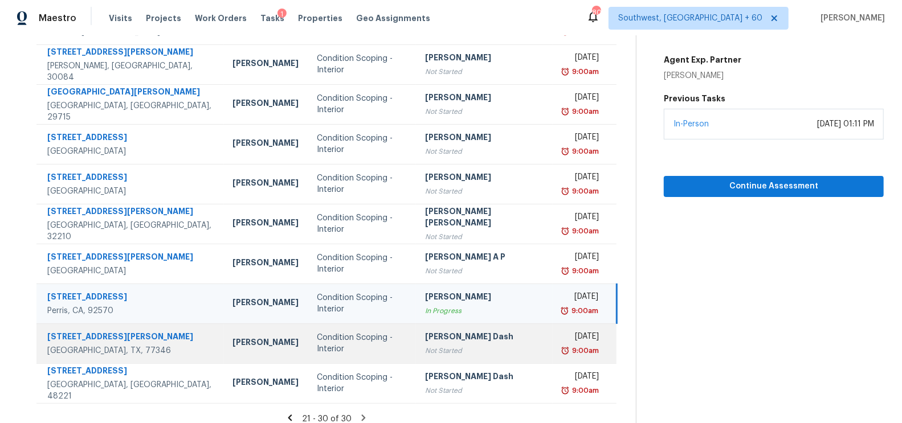
scroll to position [169, 0]
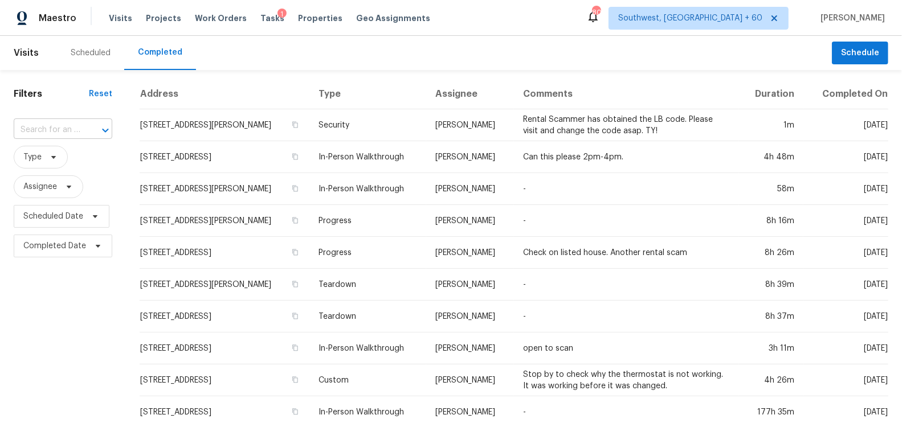
click at [60, 132] on input "text" at bounding box center [47, 130] width 67 height 18
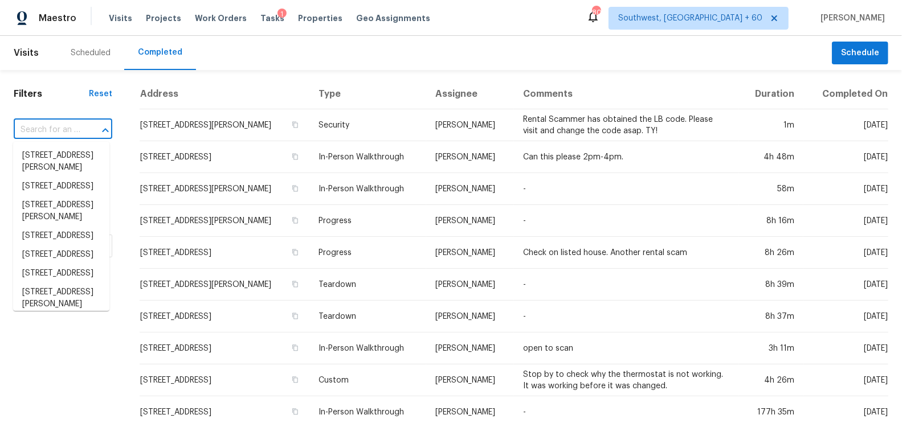
paste input "IVA/ signs of either termite or wood pecker damage./ Cracking in basement floor…"
type input "IVA/ signs of either termite or wood pecker damage./ Cracking in basement floor…"
click at [60, 122] on input "text" at bounding box center [47, 130] width 67 height 18
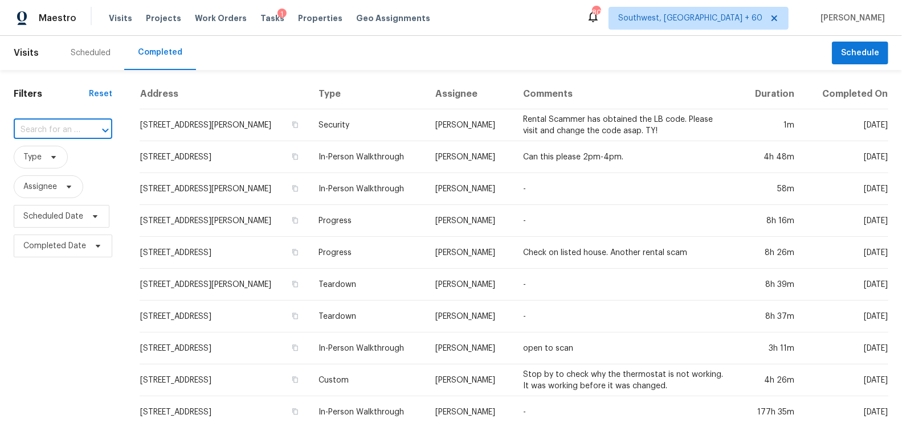
paste input "[STREET_ADDRESS]"
type input "[STREET_ADDRESS]"
click at [66, 153] on li "[STREET_ADDRESS]" at bounding box center [61, 155] width 96 height 19
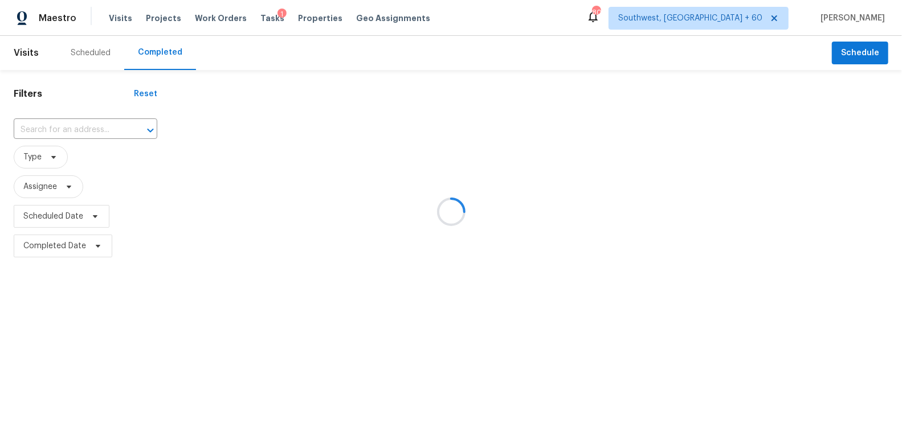
type input "[STREET_ADDRESS]"
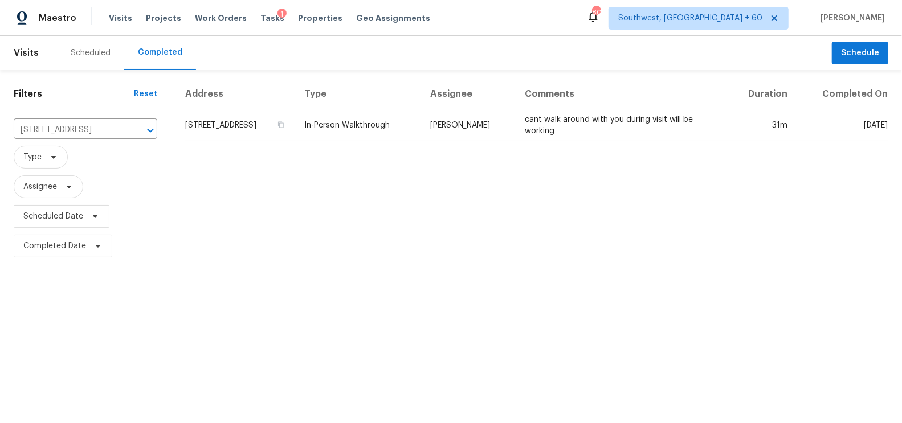
click at [273, 121] on td "[STREET_ADDRESS]" at bounding box center [240, 125] width 110 height 32
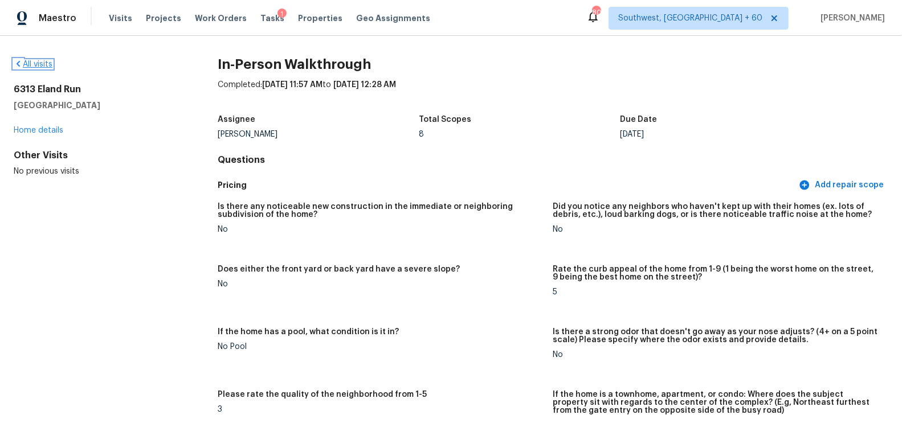
click at [40, 61] on link "All visits" at bounding box center [33, 64] width 39 height 8
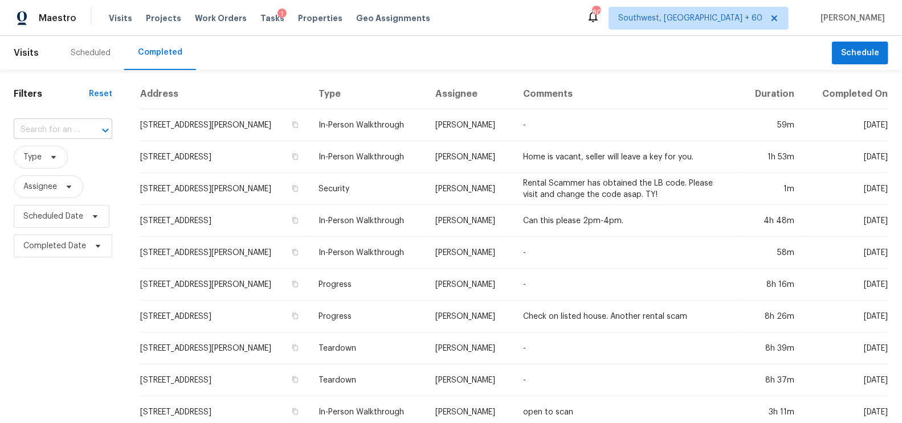
click at [47, 134] on input "text" at bounding box center [47, 130] width 67 height 18
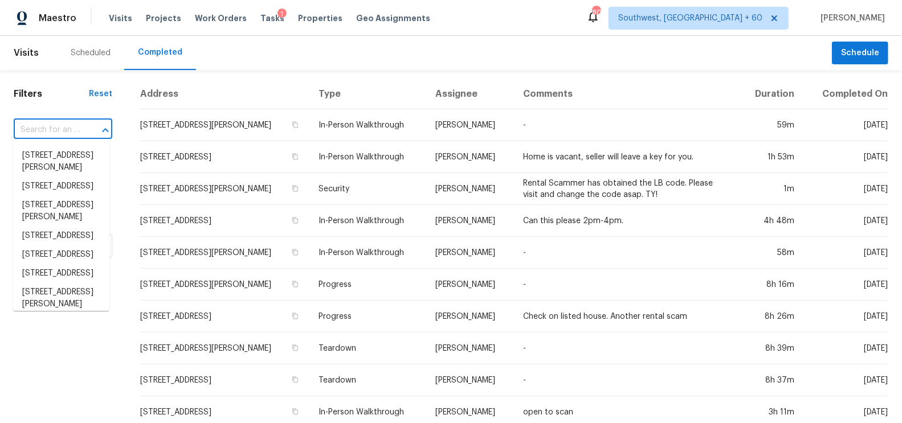
paste input "[STREET_ADDRESS][PERSON_NAME][PERSON_NAME]"
type input "[STREET_ADDRESS][PERSON_NAME][PERSON_NAME]"
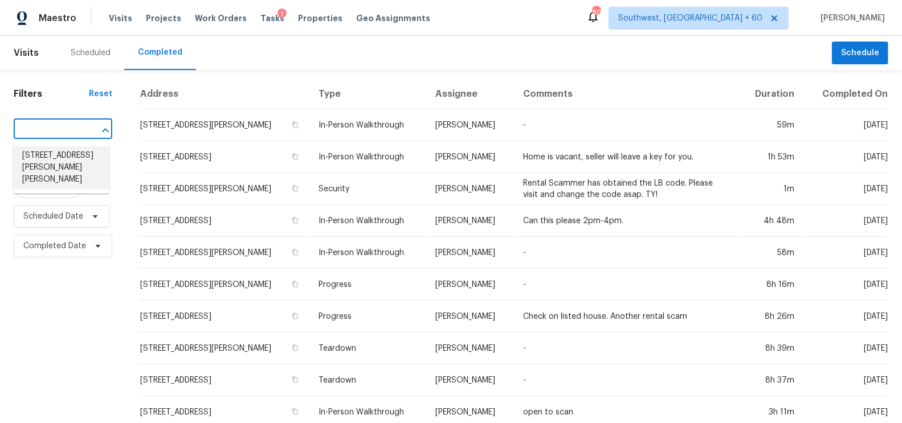
click at [73, 158] on li "[STREET_ADDRESS][PERSON_NAME][PERSON_NAME]" at bounding box center [61, 167] width 96 height 43
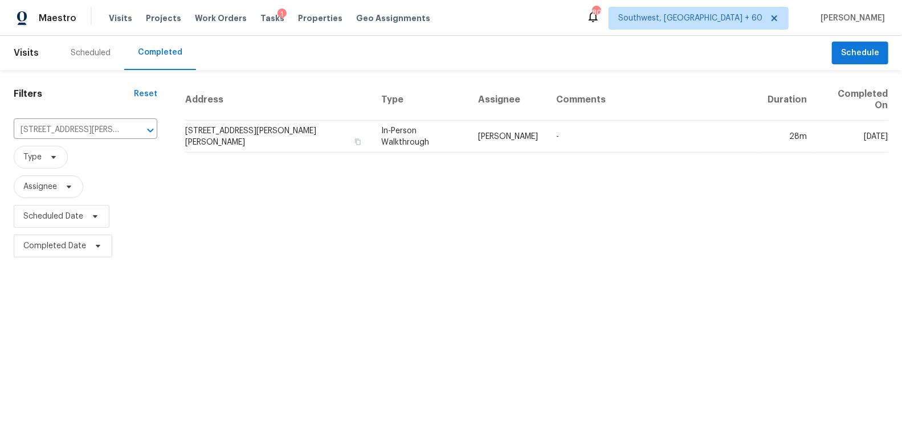
click at [216, 133] on td "[STREET_ADDRESS][PERSON_NAME][PERSON_NAME]" at bounding box center [278, 137] width 187 height 32
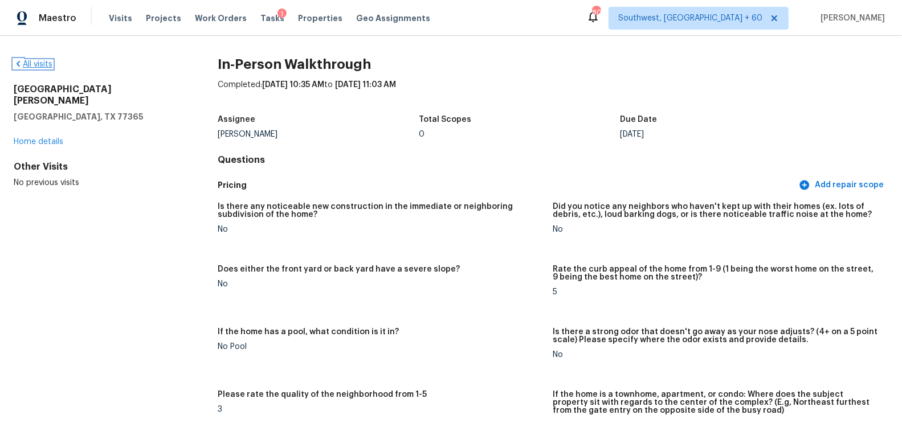
click at [46, 66] on link "All visits" at bounding box center [33, 64] width 39 height 8
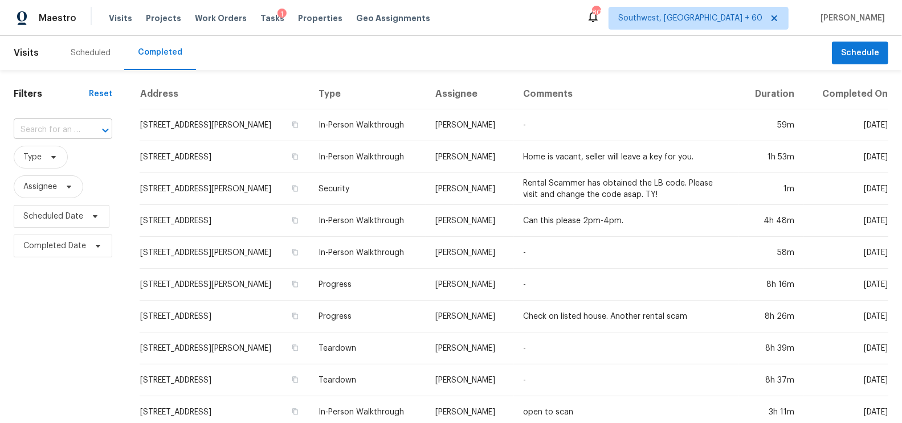
click at [34, 128] on input "text" at bounding box center [47, 130] width 67 height 18
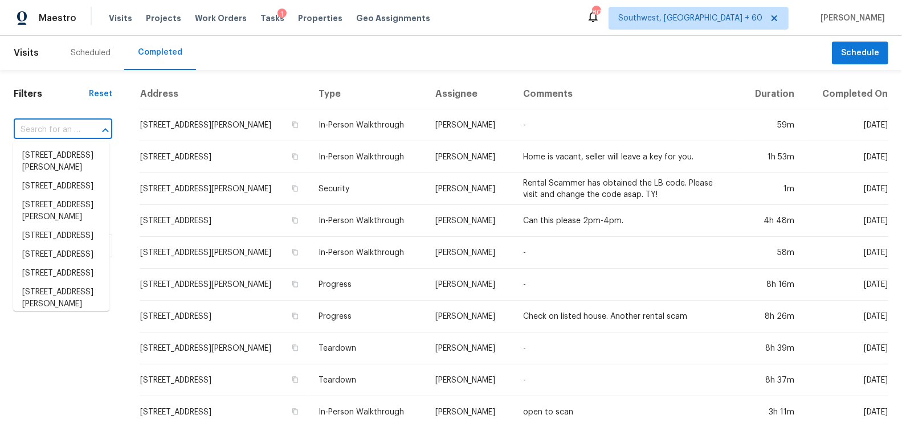
paste input "[STREET_ADDRESS]"
type input "[STREET_ADDRESS]"
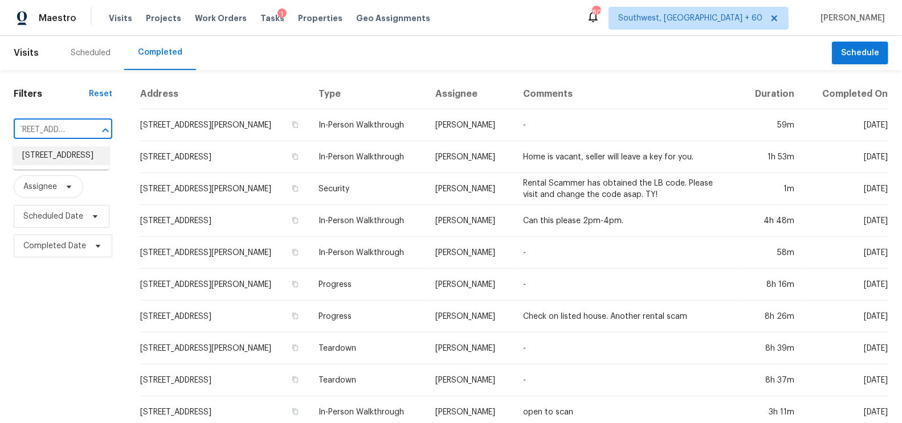
click at [48, 165] on li "1391 Museo Way, Perris, CA 92570" at bounding box center [61, 155] width 96 height 19
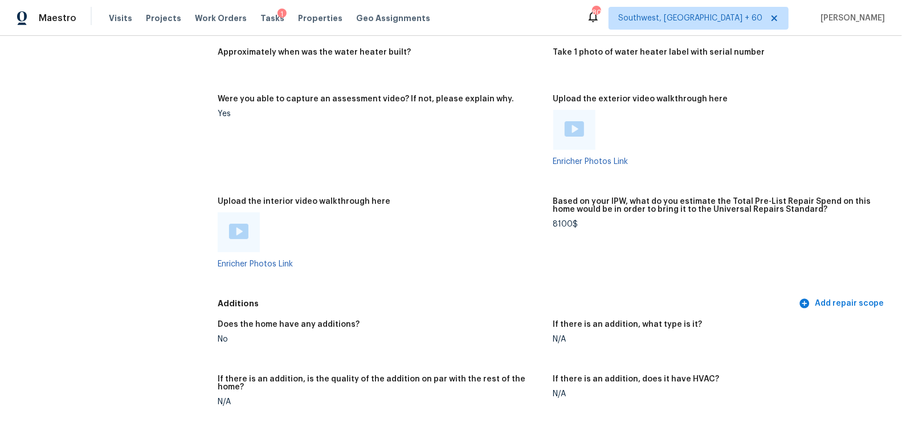
scroll to position [2253, 0]
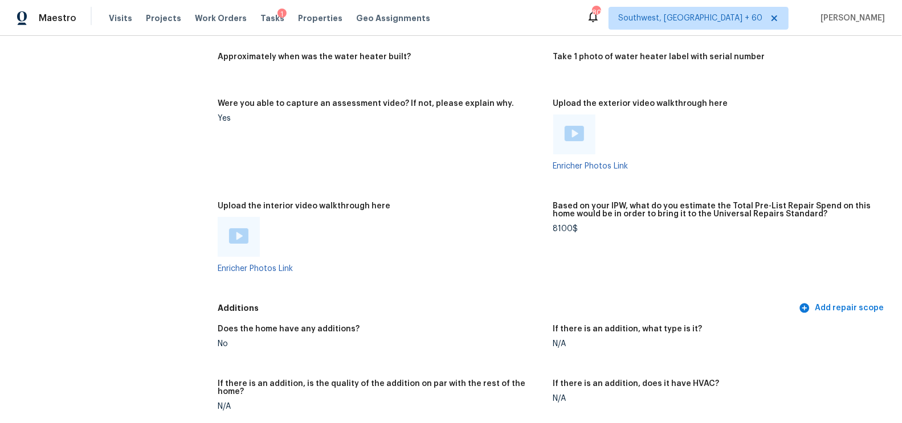
click at [582, 136] on img at bounding box center [573, 133] width 19 height 15
click at [236, 238] on img at bounding box center [238, 235] width 19 height 15
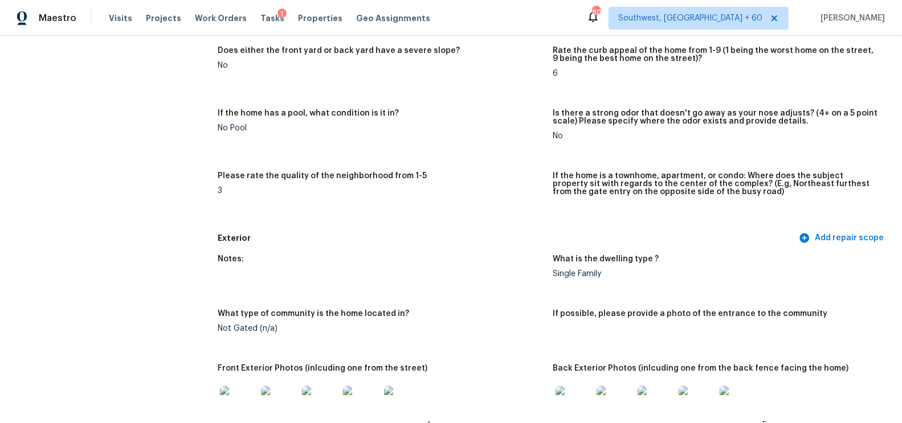
scroll to position [0, 0]
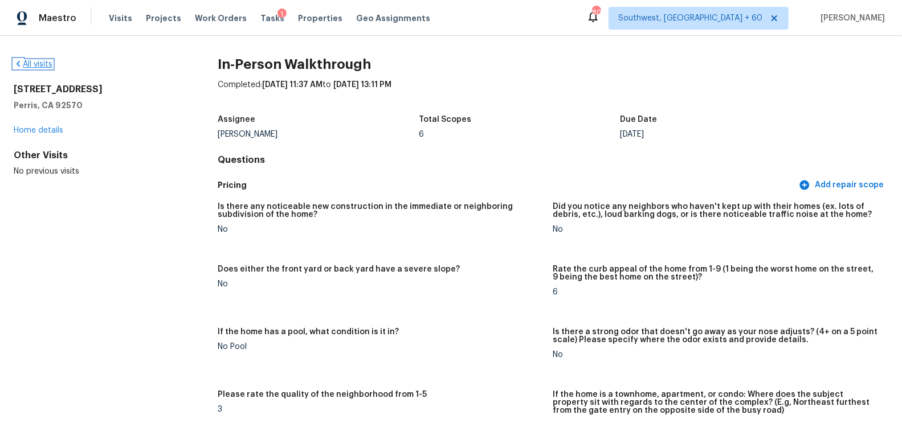
click at [32, 65] on link "All visits" at bounding box center [33, 64] width 39 height 8
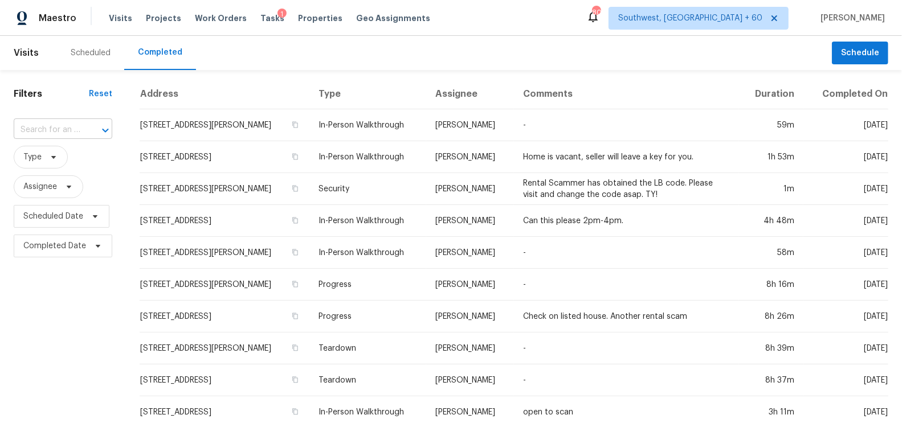
click at [47, 123] on input "text" at bounding box center [47, 130] width 67 height 18
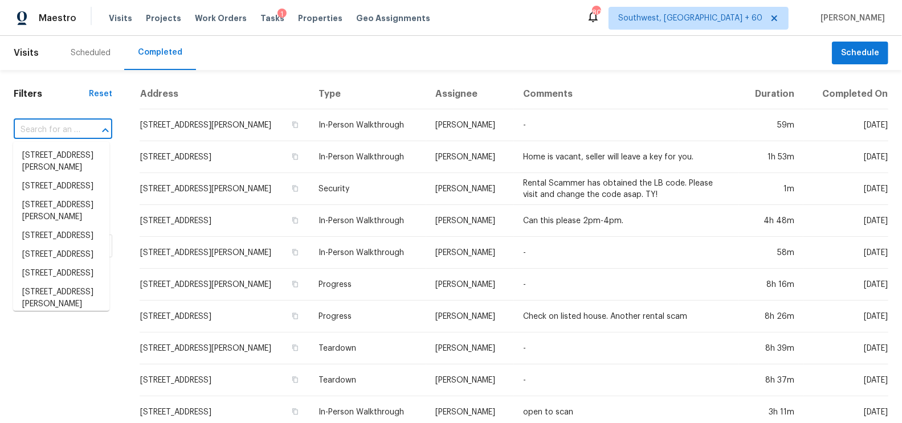
paste input "8212 Virgil St, Dearborn Heights, MI 48127"
type input "8212 Virgil St, Dearborn Heights, MI 48127"
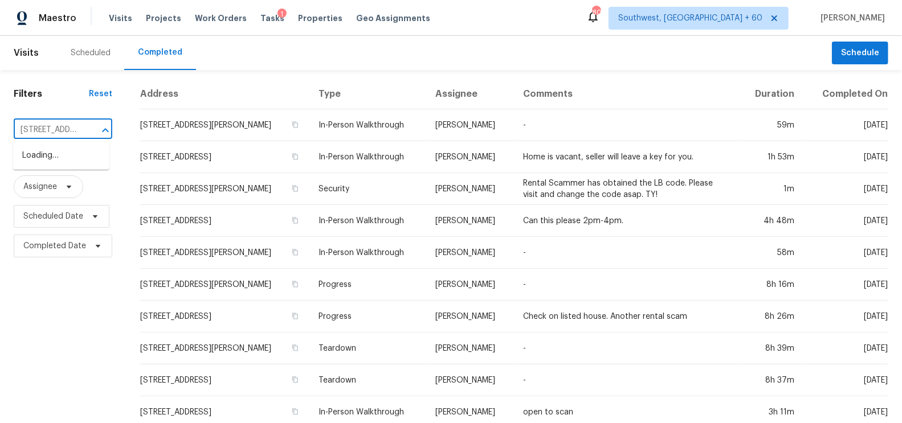
scroll to position [0, 97]
click at [52, 148] on li "8212 Virgil St, Dearborn Heights, MI 48127" at bounding box center [61, 161] width 96 height 31
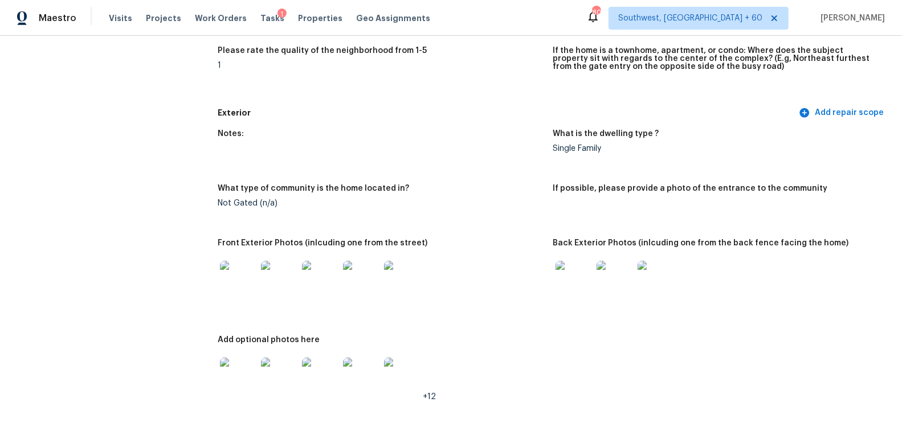
scroll to position [343, 0]
click at [239, 280] on img at bounding box center [238, 279] width 36 height 36
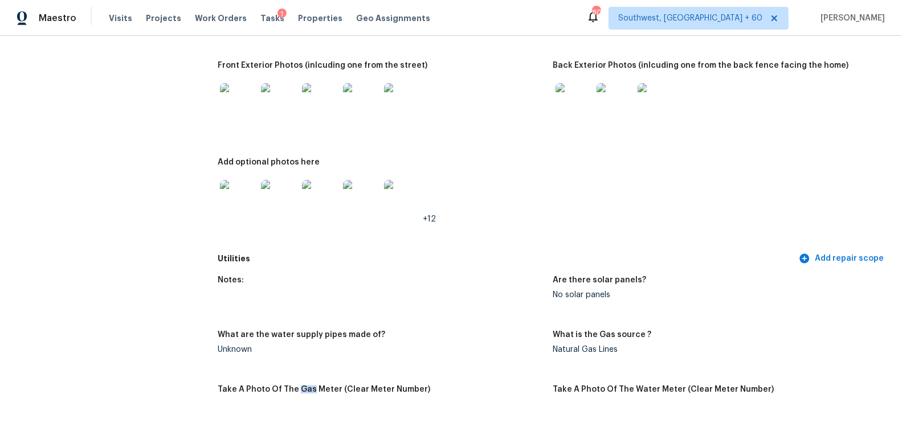
scroll to position [504, 0]
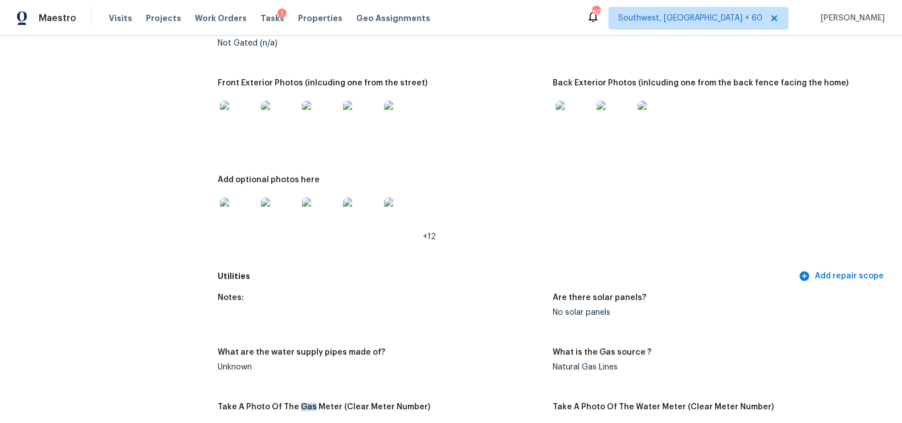
click at [573, 120] on img at bounding box center [573, 119] width 36 height 36
click at [668, 120] on img at bounding box center [655, 119] width 36 height 36
click at [241, 219] on img at bounding box center [238, 216] width 36 height 36
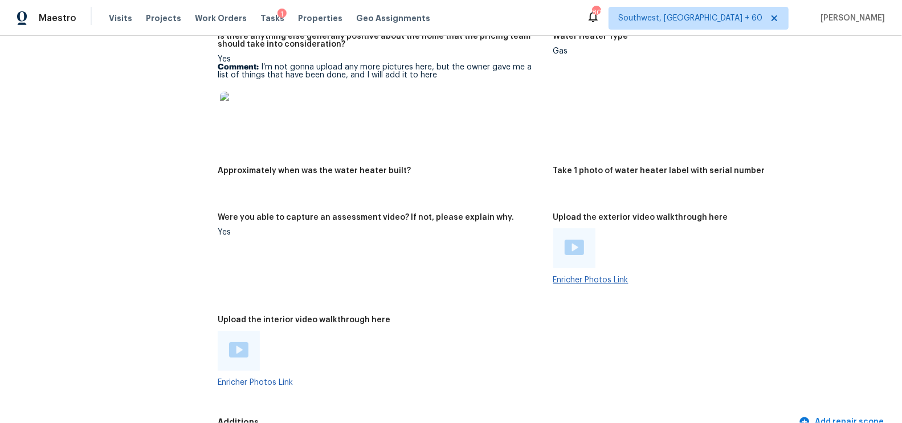
scroll to position [2610, 0]
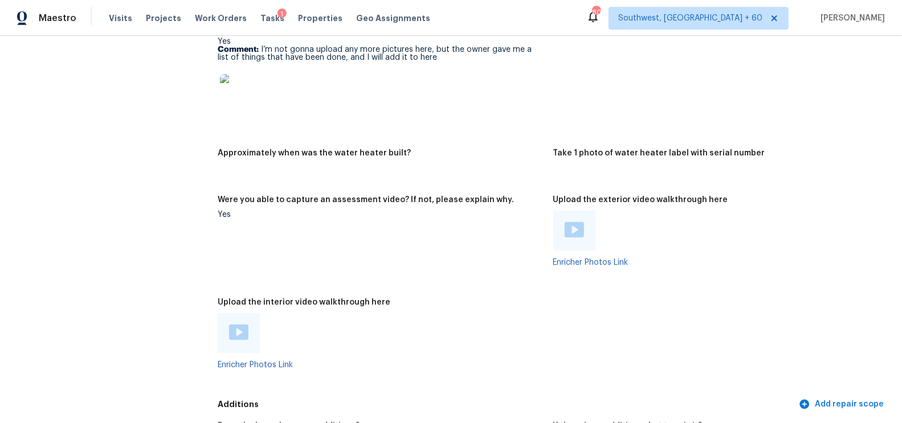
click at [574, 226] on img at bounding box center [573, 229] width 19 height 15
click at [243, 328] on img at bounding box center [238, 332] width 19 height 15
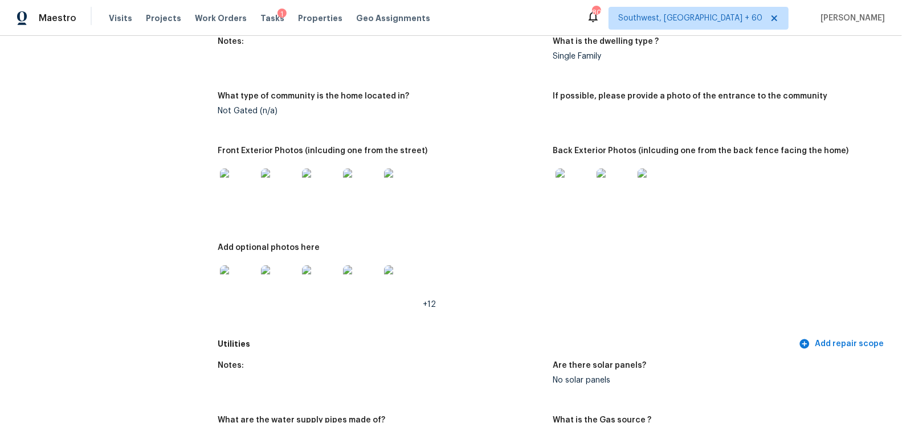
scroll to position [465, 0]
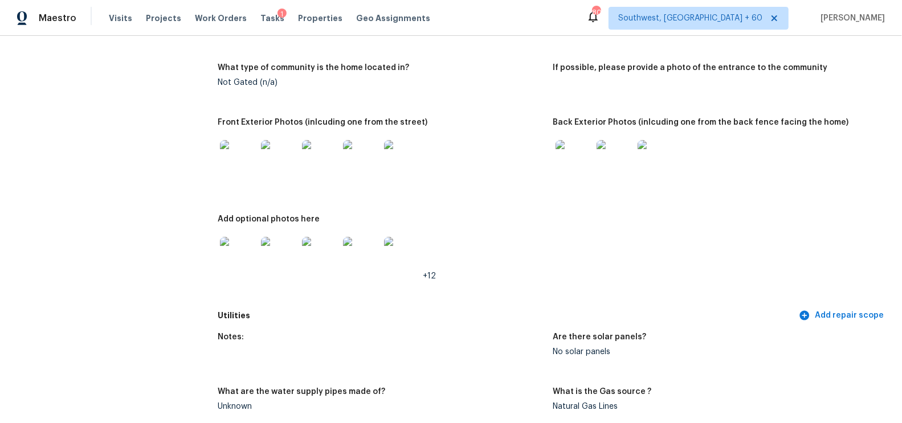
click at [223, 156] on img at bounding box center [238, 158] width 36 height 36
click at [567, 157] on img at bounding box center [573, 158] width 36 height 36
click at [231, 258] on img at bounding box center [238, 255] width 36 height 36
click at [241, 259] on img at bounding box center [238, 255] width 36 height 36
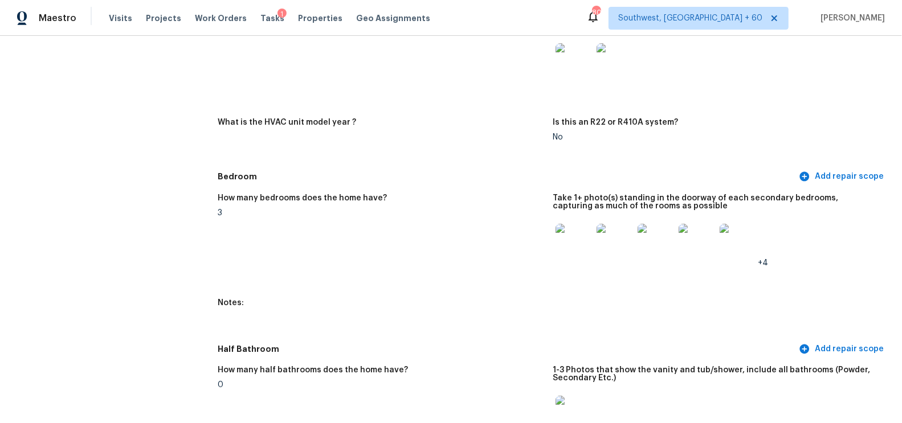
scroll to position [1057, 0]
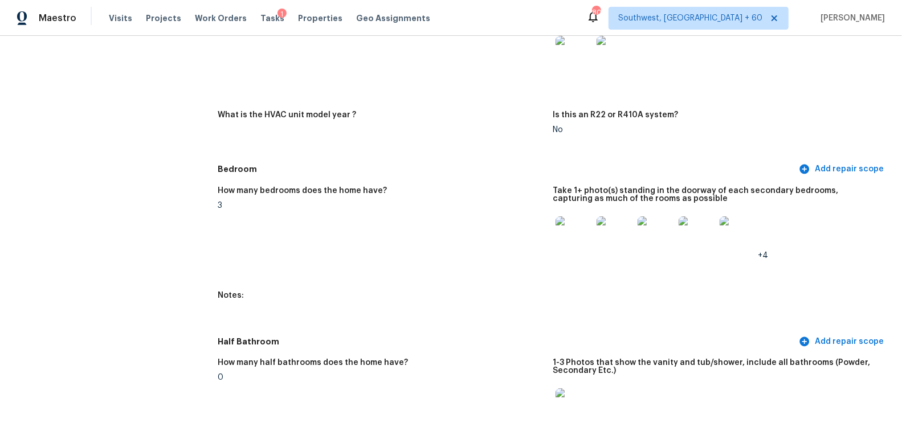
click at [572, 228] on img at bounding box center [573, 234] width 36 height 36
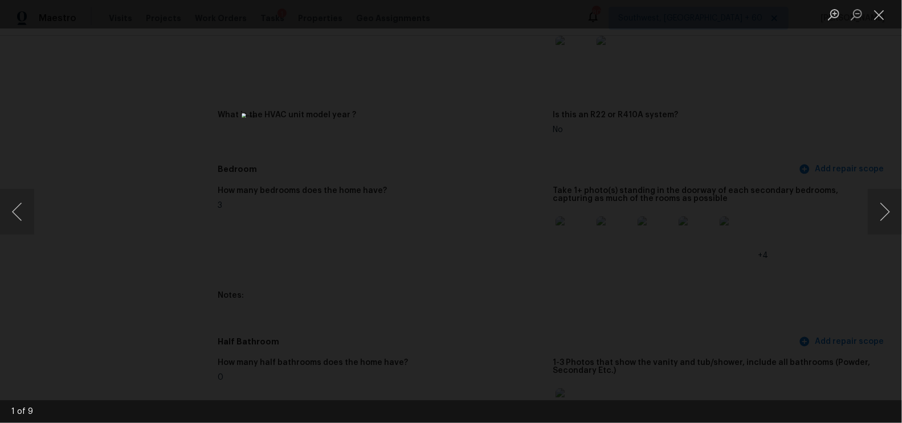
click at [463, 228] on img "Lightbox" at bounding box center [450, 211] width 418 height 197
click at [811, 5] on button "Close lightbox" at bounding box center [878, 15] width 23 height 20
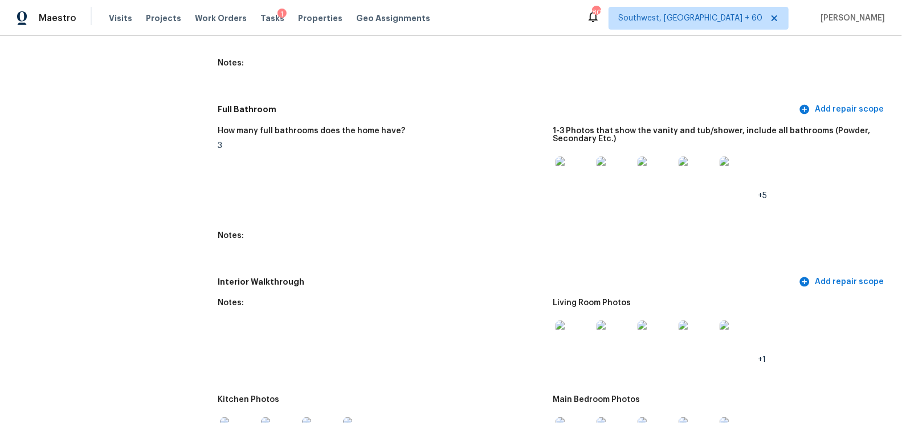
scroll to position [1472, 0]
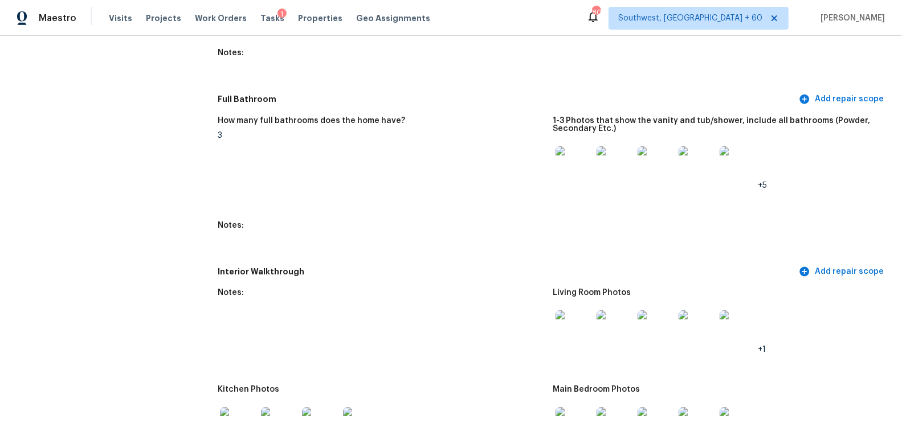
click at [576, 162] on img at bounding box center [573, 164] width 36 height 36
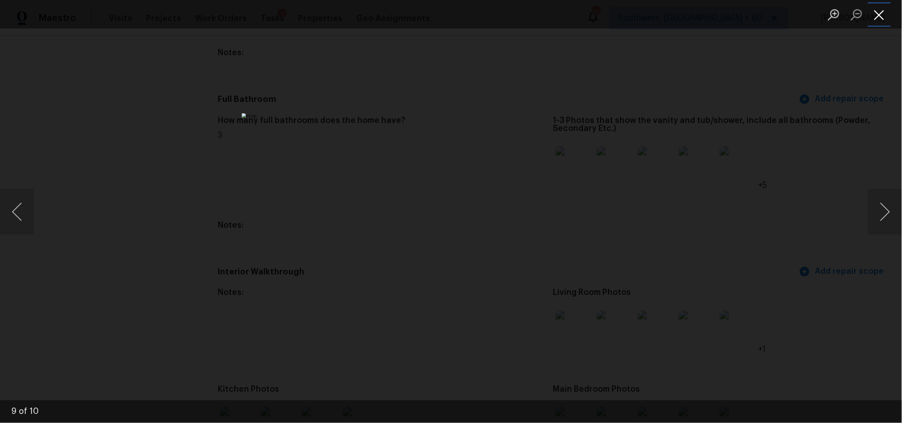
click at [811, 12] on button "Close lightbox" at bounding box center [878, 15] width 23 height 20
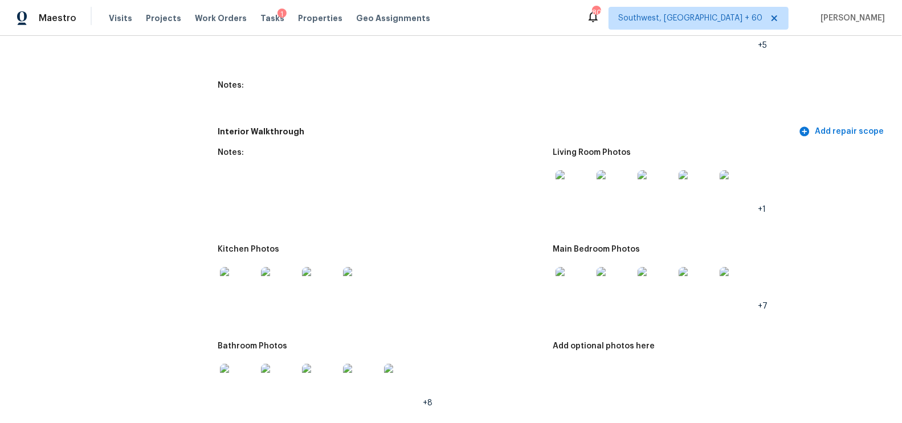
scroll to position [1640, 0]
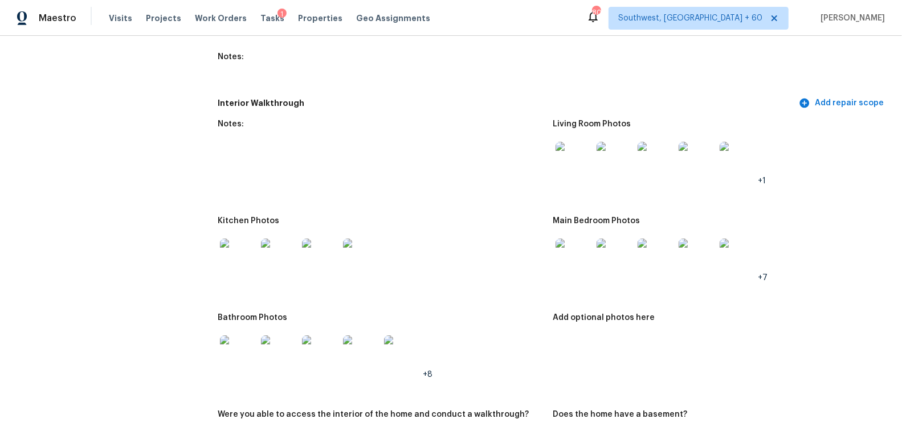
click at [577, 153] on img at bounding box center [573, 160] width 36 height 36
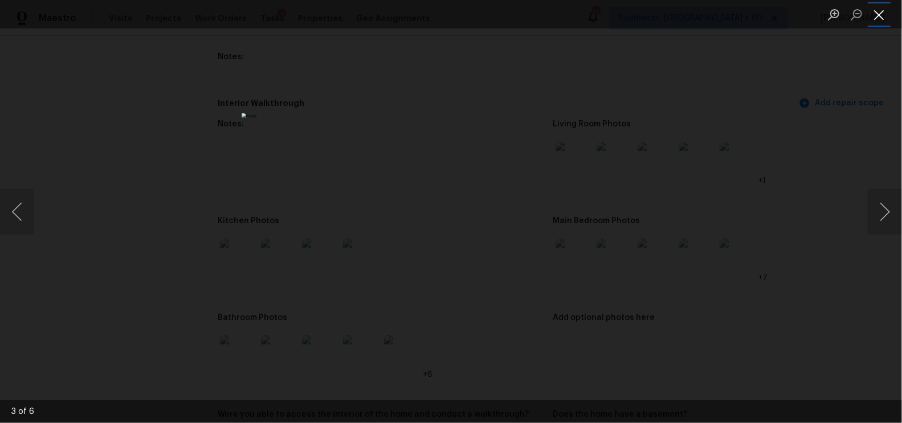
click at [811, 14] on button "Close lightbox" at bounding box center [878, 15] width 23 height 20
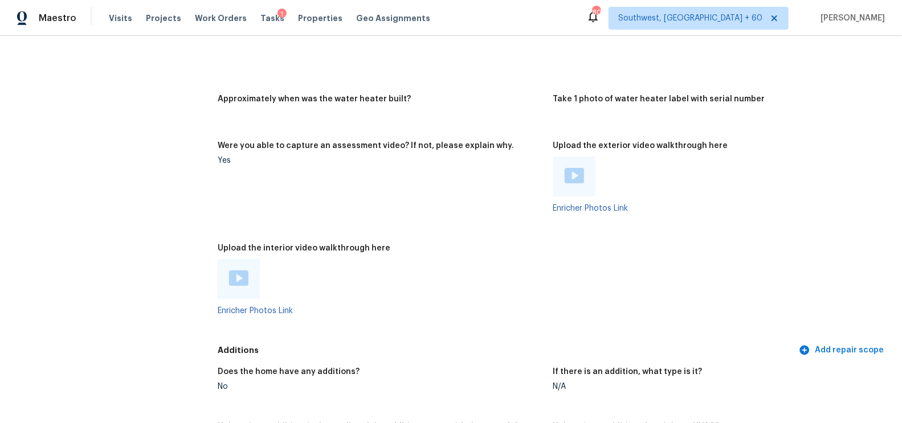
scroll to position [2662, 0]
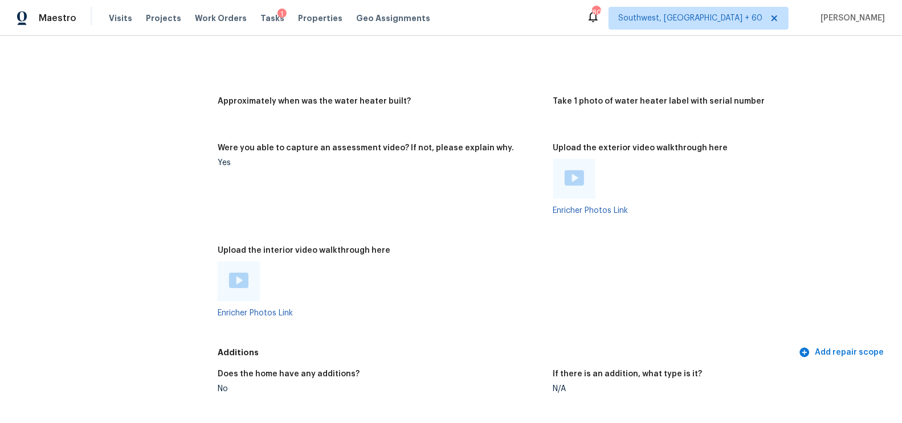
click at [577, 175] on img at bounding box center [573, 177] width 19 height 15
click at [236, 286] on img at bounding box center [238, 280] width 19 height 15
click at [588, 64] on figure "Water Heater Type Gas" at bounding box center [720, 23] width 335 height 121
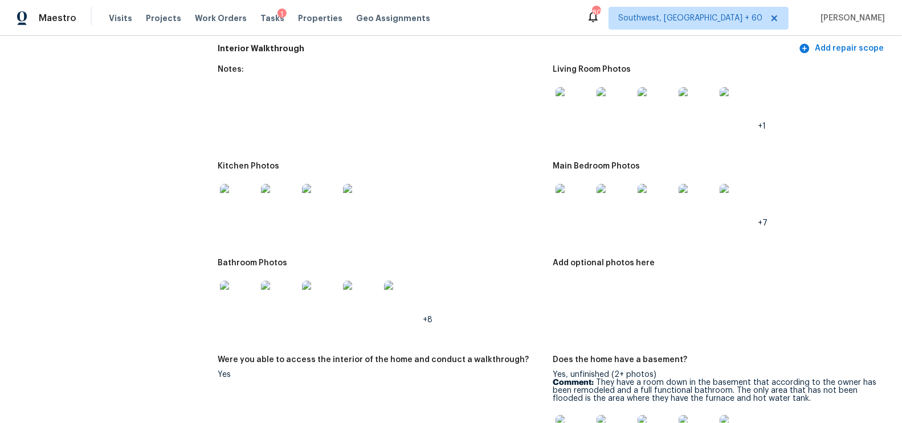
scroll to position [1700, 0]
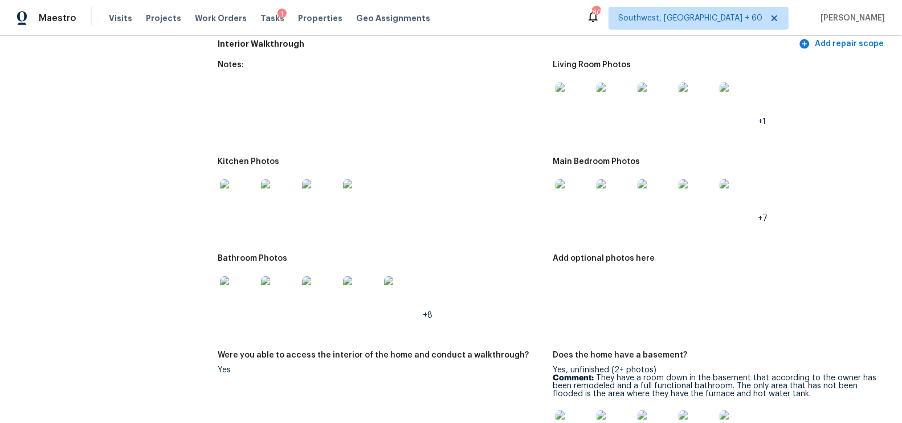
click at [571, 100] on img at bounding box center [573, 101] width 36 height 36
click at [237, 204] on img at bounding box center [238, 197] width 36 height 36
click at [563, 200] on img at bounding box center [573, 197] width 36 height 36
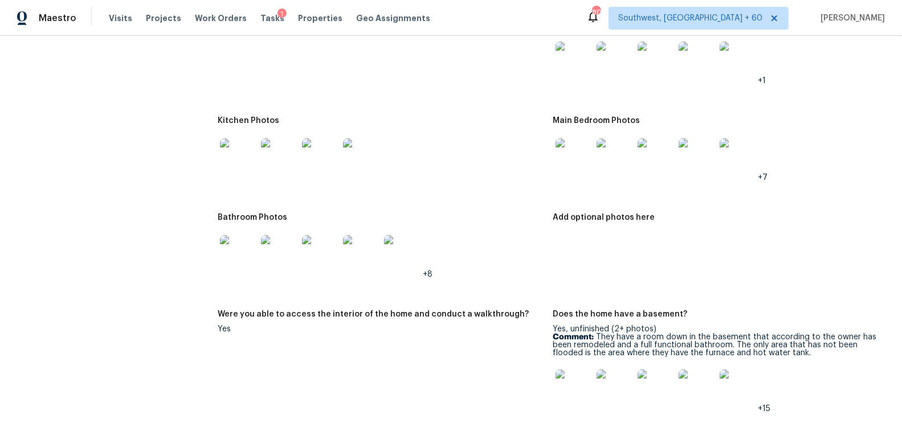
click at [233, 256] on img at bounding box center [238, 253] width 36 height 36
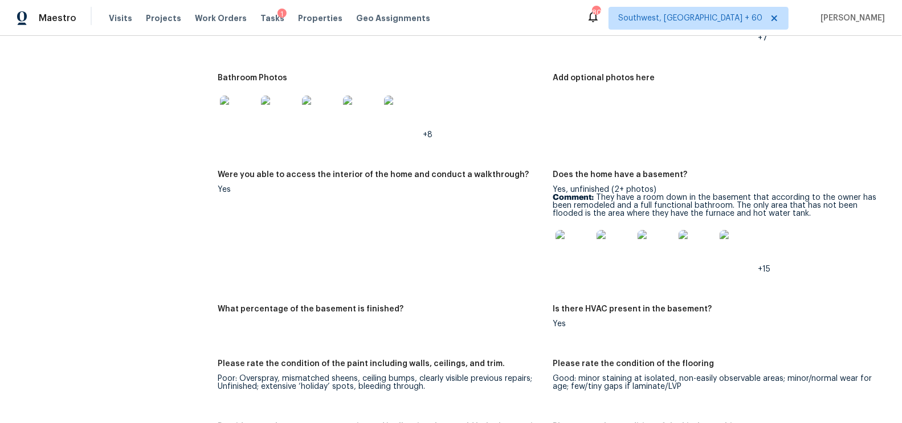
scroll to position [1895, 0]
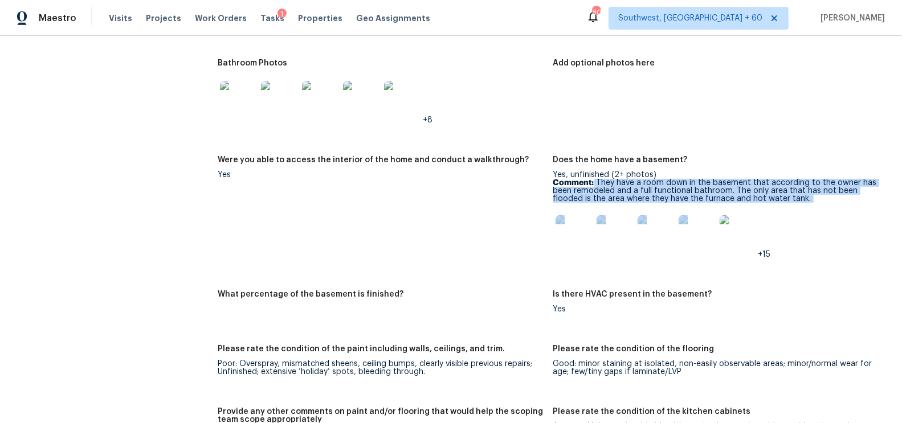
drag, startPoint x: 594, startPoint y: 181, endPoint x: 806, endPoint y: 206, distance: 213.4
click at [807, 206] on div "Yes, unfinished (2+ photos) Comment: They have a room down in the basement that…" at bounding box center [716, 215] width 326 height 88
click at [773, 214] on div "+15" at bounding box center [716, 233] width 326 height 50
drag, startPoint x: 596, startPoint y: 183, endPoint x: 804, endPoint y: 197, distance: 207.8
click at [804, 197] on p "Comment: They have a room down in the basement that according to the owner has …" at bounding box center [716, 191] width 326 height 24
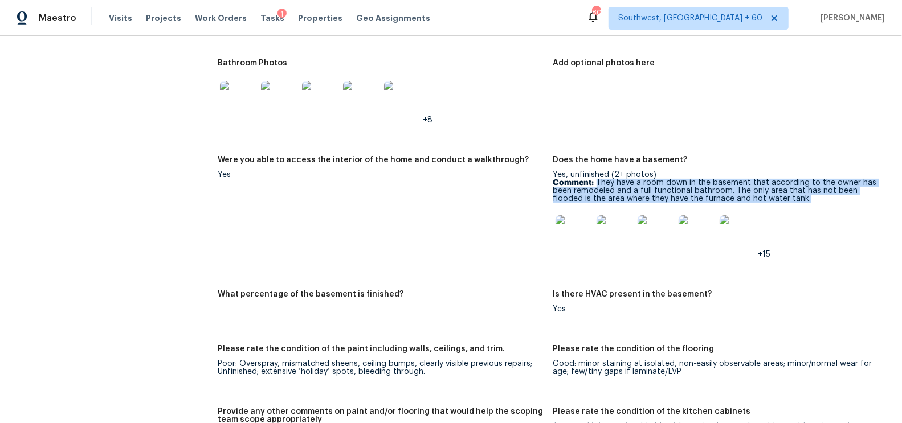
copy p "They have a room down in the basement that according to the owner has been remo…"
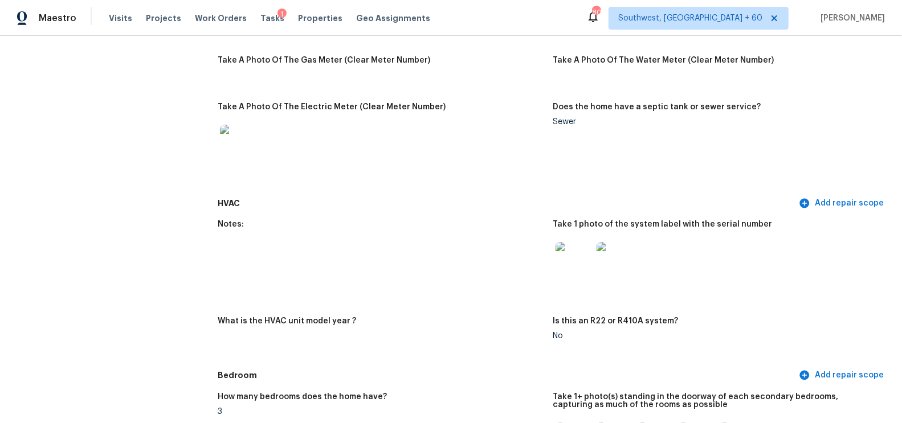
scroll to position [1034, 0]
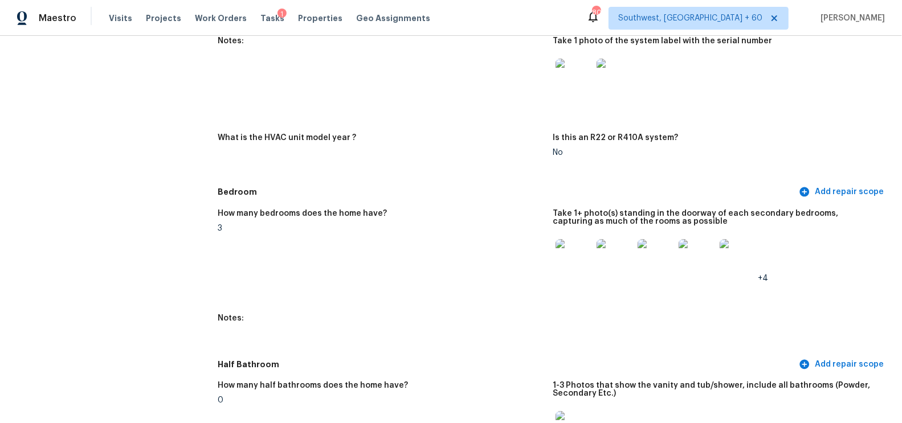
click at [610, 261] on img at bounding box center [614, 257] width 36 height 36
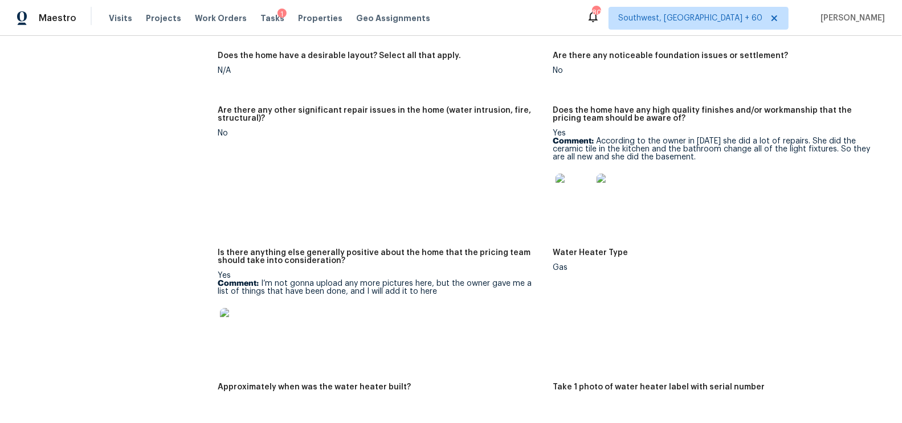
scroll to position [2396, 0]
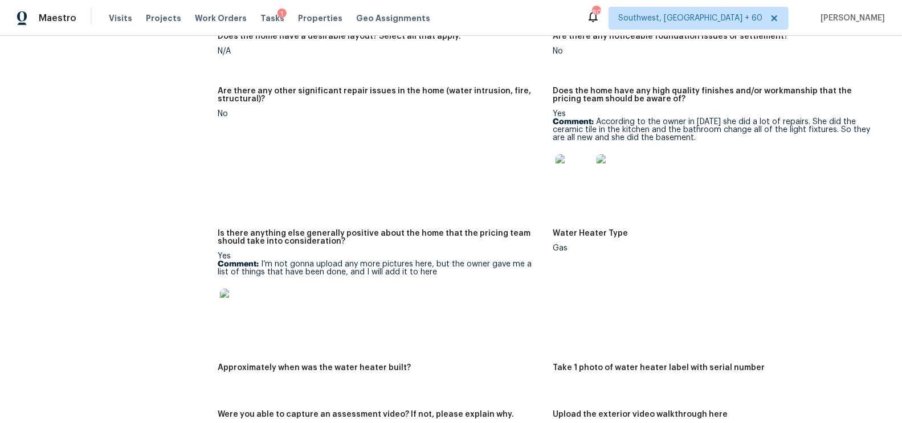
click at [231, 308] on img at bounding box center [238, 307] width 36 height 36
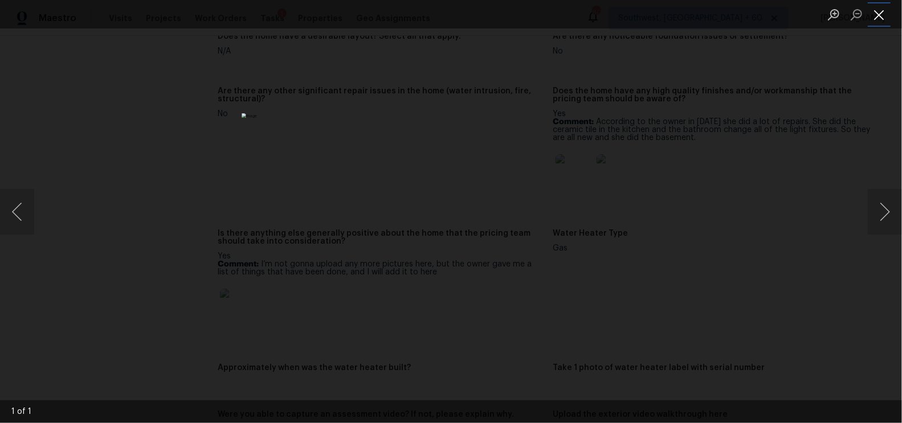
click at [811, 19] on button "Close lightbox" at bounding box center [878, 15] width 23 height 20
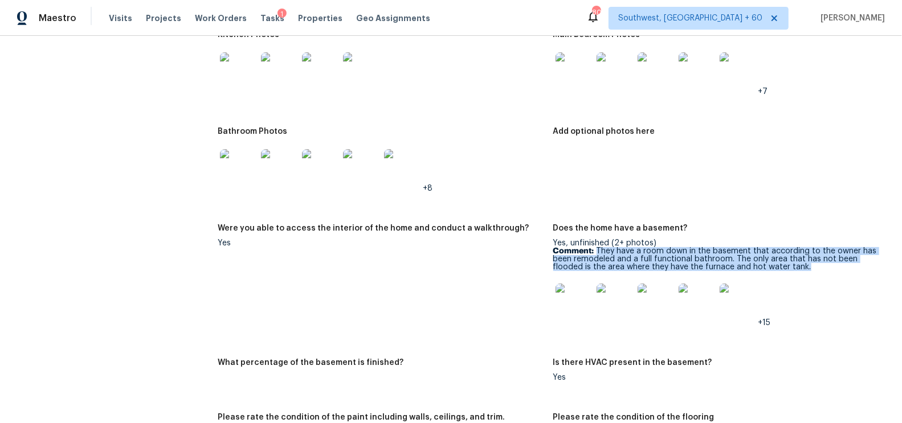
scroll to position [1800, 0]
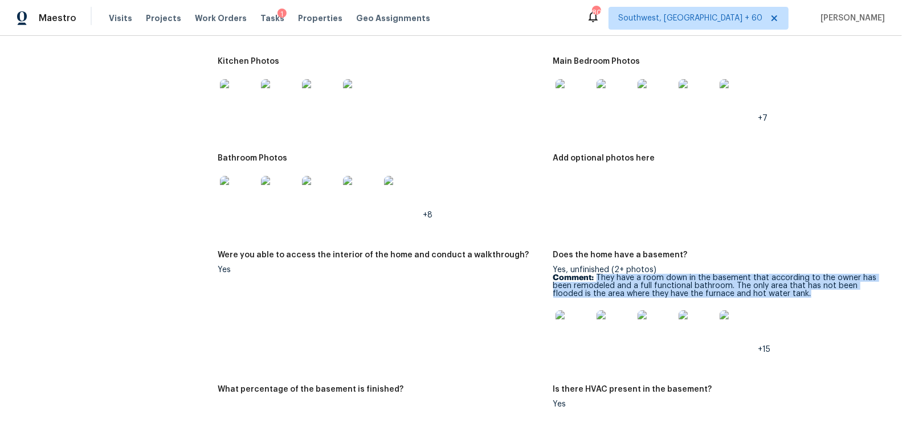
click at [570, 334] on img at bounding box center [573, 328] width 36 height 36
click at [706, 209] on figure "Add optional photos here" at bounding box center [720, 195] width 335 height 83
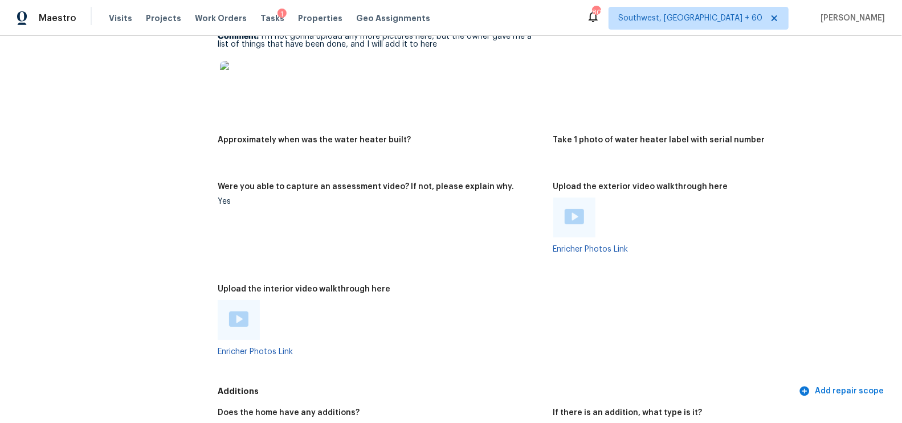
scroll to position [2673, 0]
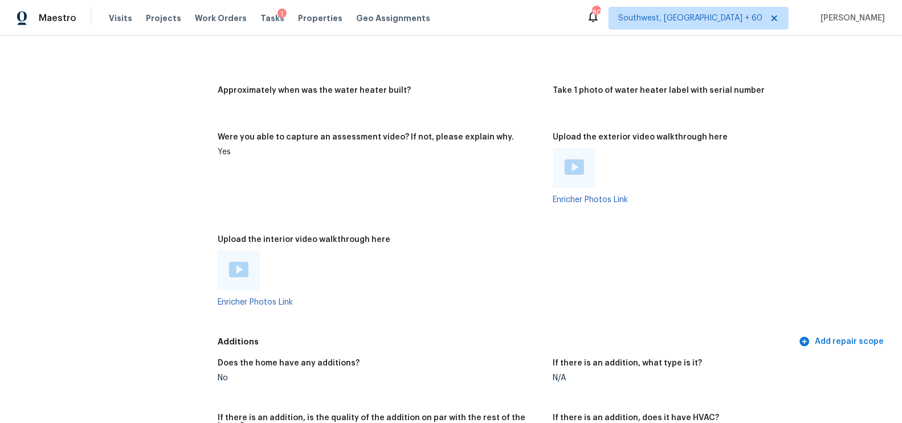
click at [241, 273] on img at bounding box center [238, 269] width 19 height 15
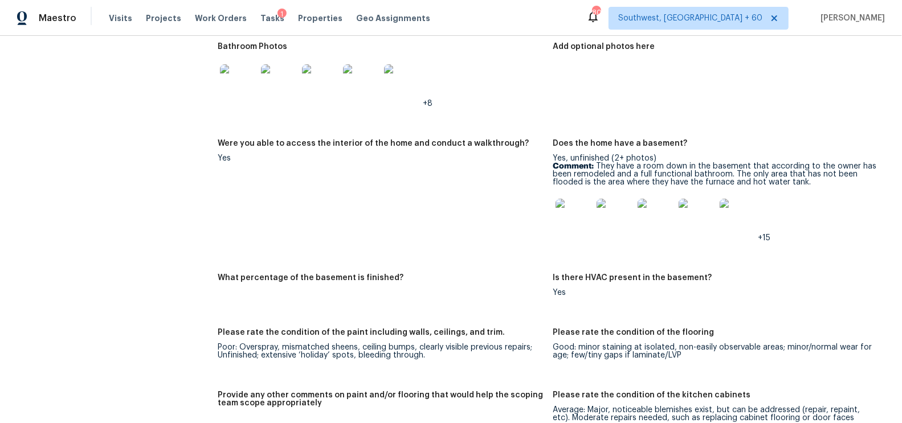
scroll to position [1943, 0]
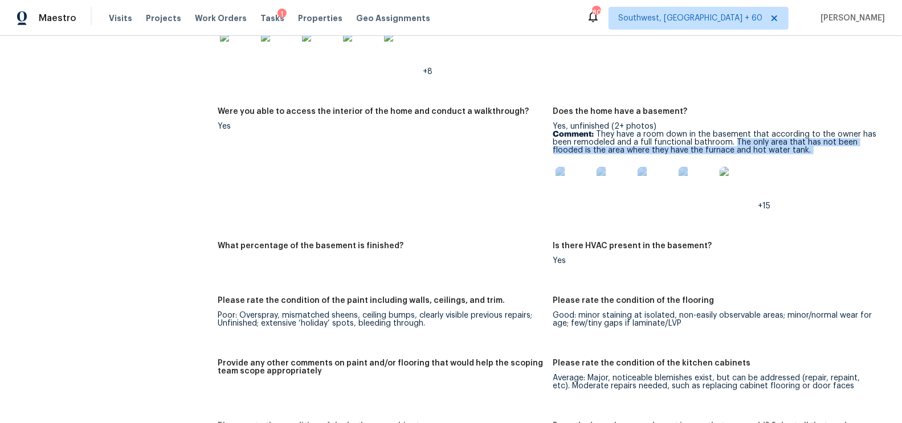
drag, startPoint x: 734, startPoint y: 140, endPoint x: 830, endPoint y: 157, distance: 97.1
click at [811, 157] on div "Yes, unfinished (2+ photos) Comment: They have a room down in the basement that…" at bounding box center [716, 166] width 326 height 88
click at [811, 154] on div "Yes, unfinished (2+ photos) Comment: They have a room down in the basement that…" at bounding box center [716, 166] width 326 height 88
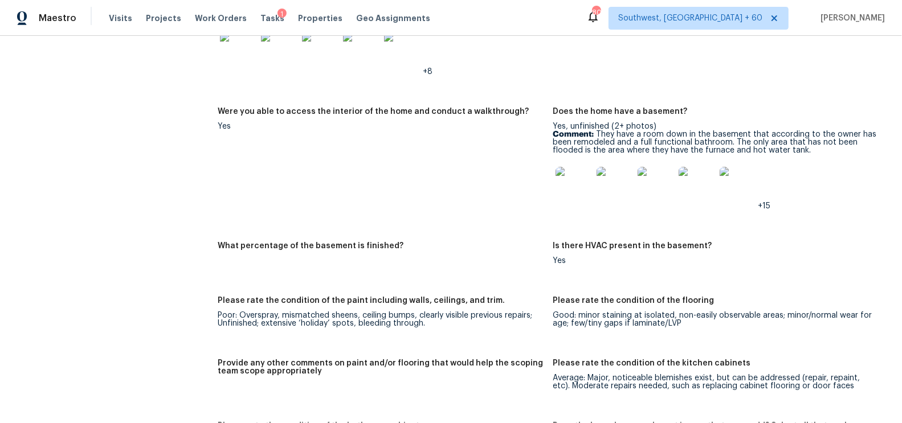
drag, startPoint x: 732, startPoint y: 141, endPoint x: 813, endPoint y: 153, distance: 81.3
click at [811, 153] on p "Comment: They have a room down in the basement that according to the owner has …" at bounding box center [716, 142] width 326 height 24
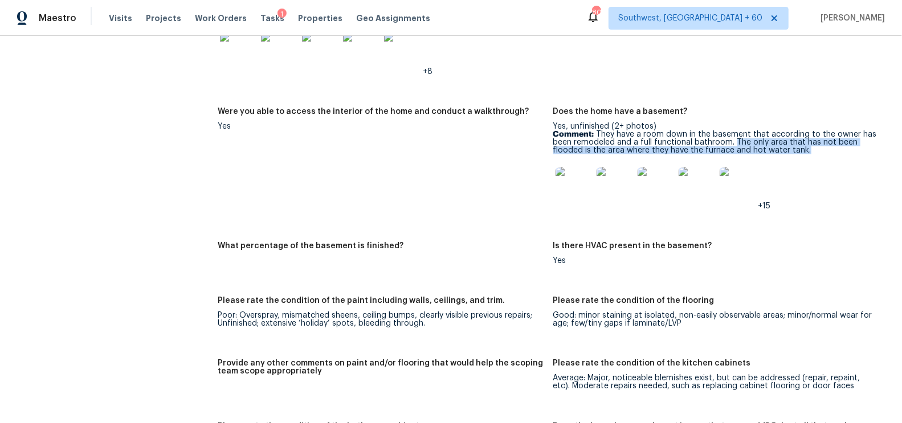
drag, startPoint x: 735, startPoint y: 141, endPoint x: 815, endPoint y: 152, distance: 81.0
click at [811, 152] on p "Comment: They have a room down in the basement that according to the owner has …" at bounding box center [716, 142] width 326 height 24
copy p "The only area that has not been flooded is the area where they have the furnace…"
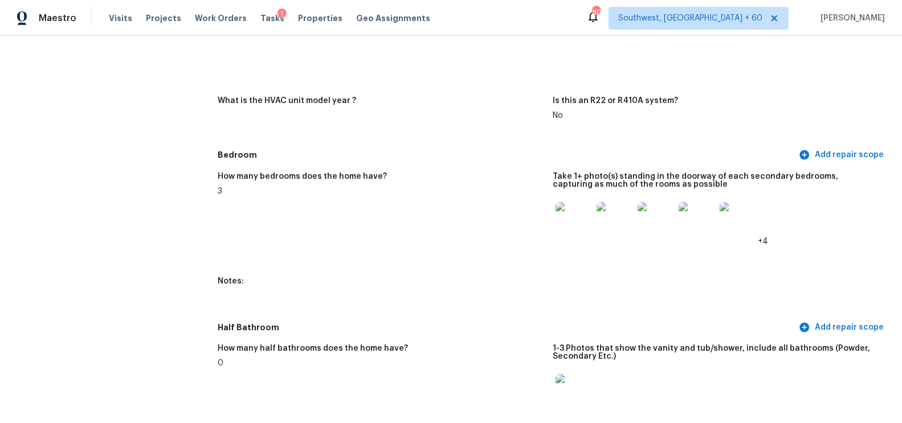
scroll to position [0, 0]
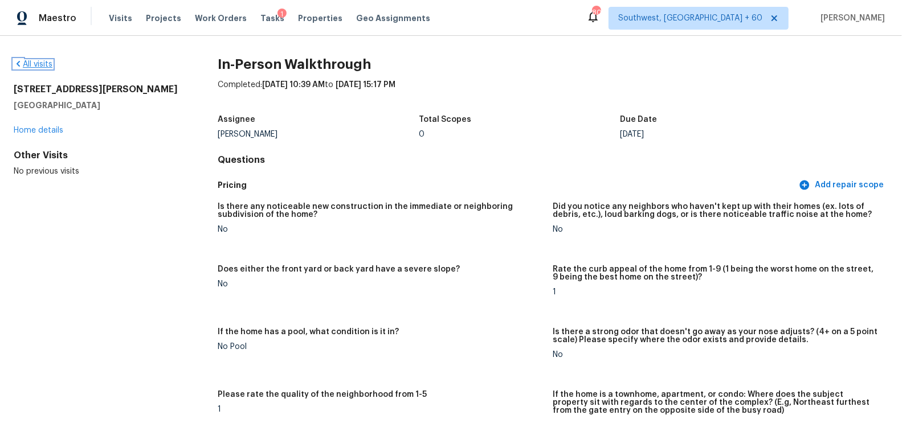
click at [47, 64] on link "All visits" at bounding box center [33, 64] width 39 height 8
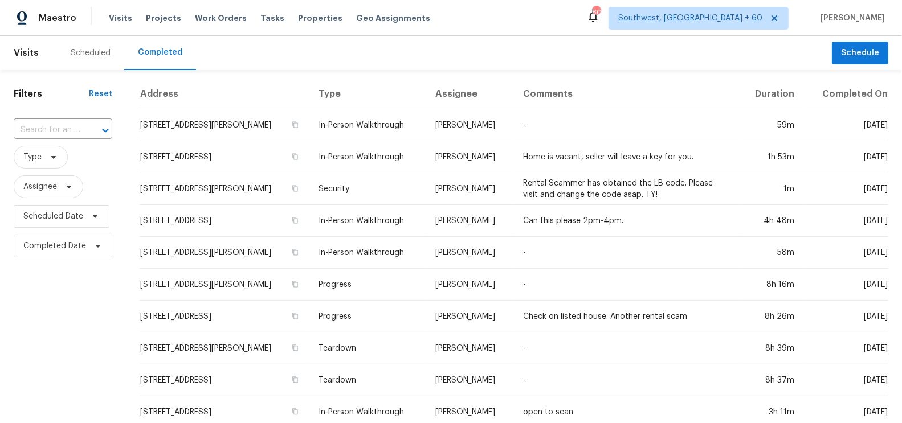
click at [32, 132] on input "text" at bounding box center [47, 130] width 67 height 18
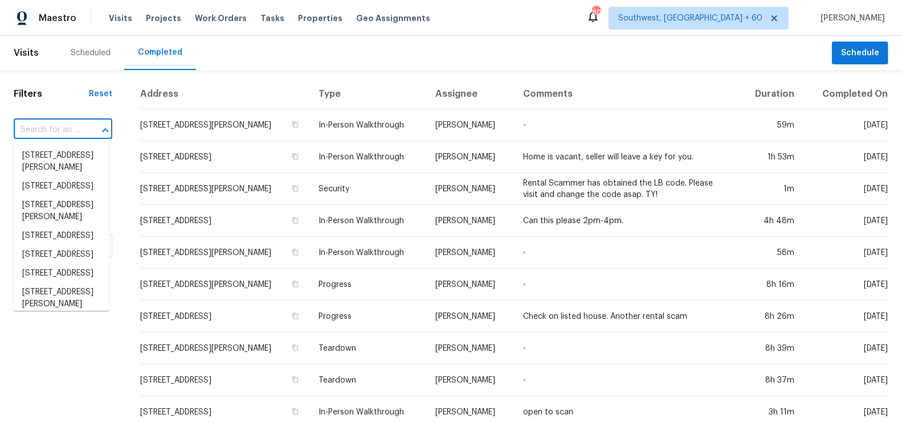
paste input "[STREET_ADDRESS]"
type input "[STREET_ADDRESS]"
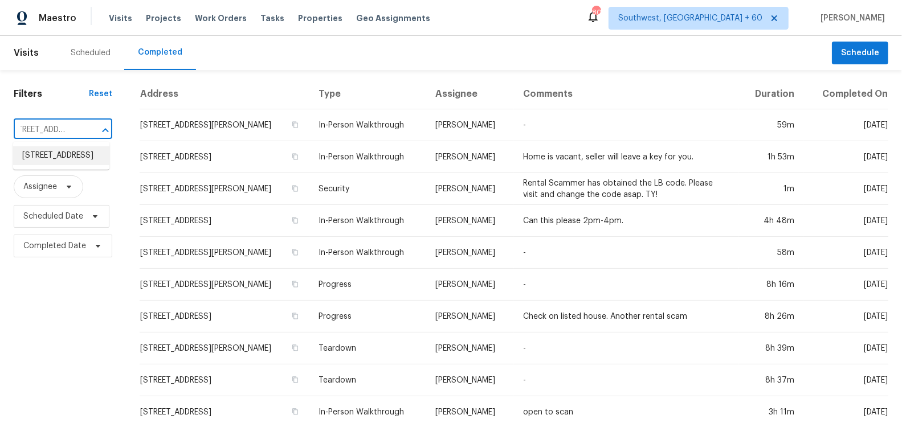
click at [68, 165] on li "[STREET_ADDRESS]" at bounding box center [61, 155] width 96 height 19
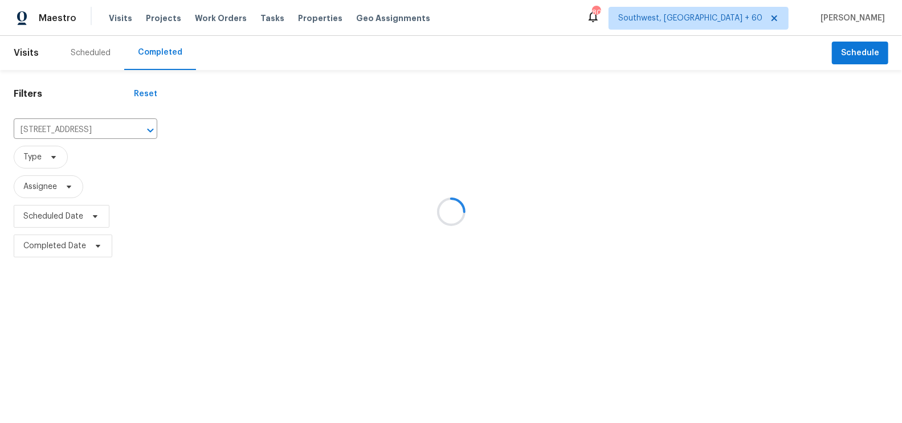
click at [210, 121] on div at bounding box center [451, 211] width 902 height 423
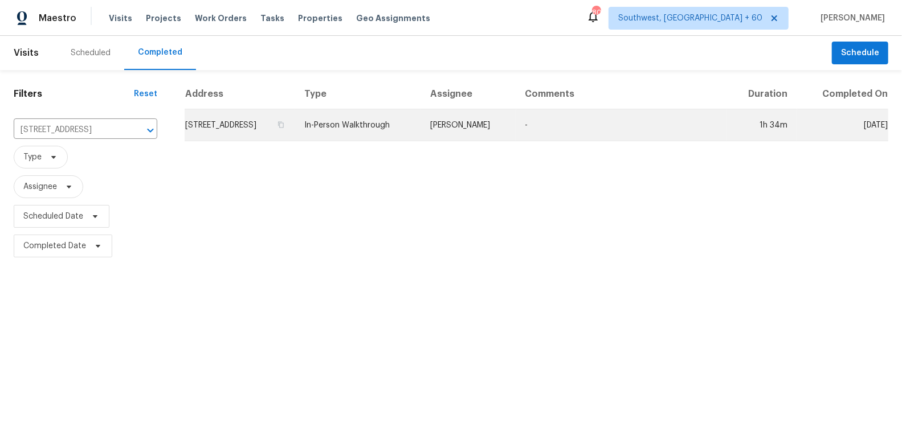
click at [231, 121] on td "[STREET_ADDRESS]" at bounding box center [240, 125] width 110 height 32
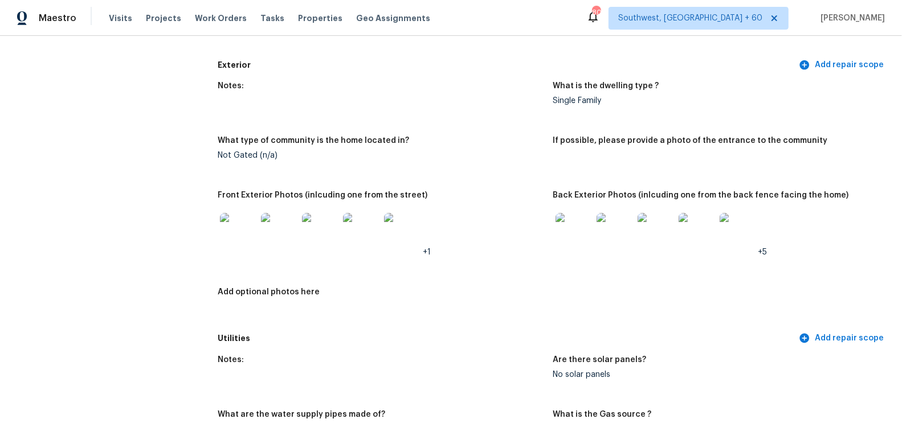
scroll to position [366, 0]
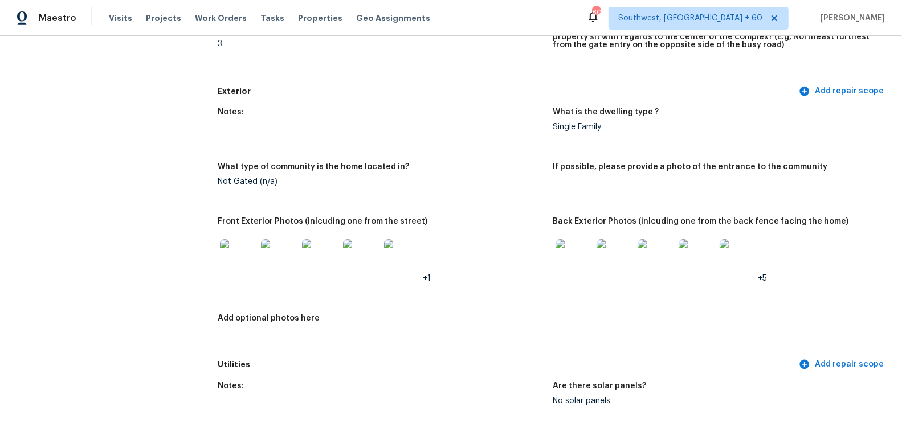
click at [239, 258] on img at bounding box center [238, 257] width 36 height 36
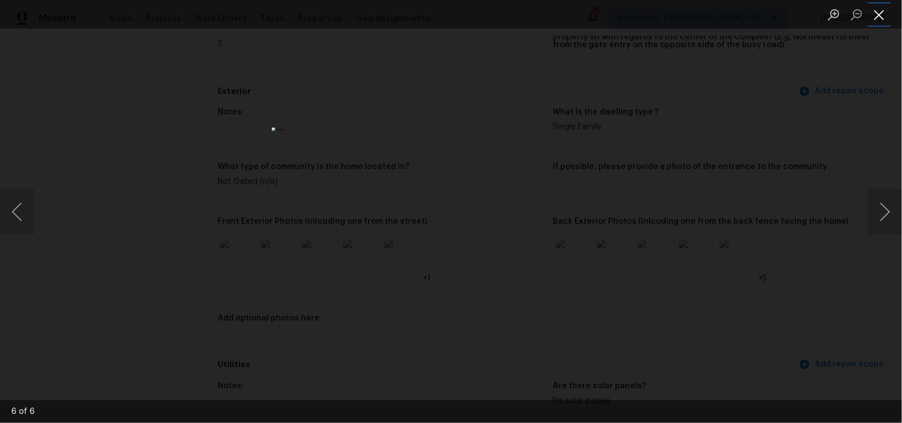
click at [881, 14] on button "Close lightbox" at bounding box center [878, 15] width 23 height 20
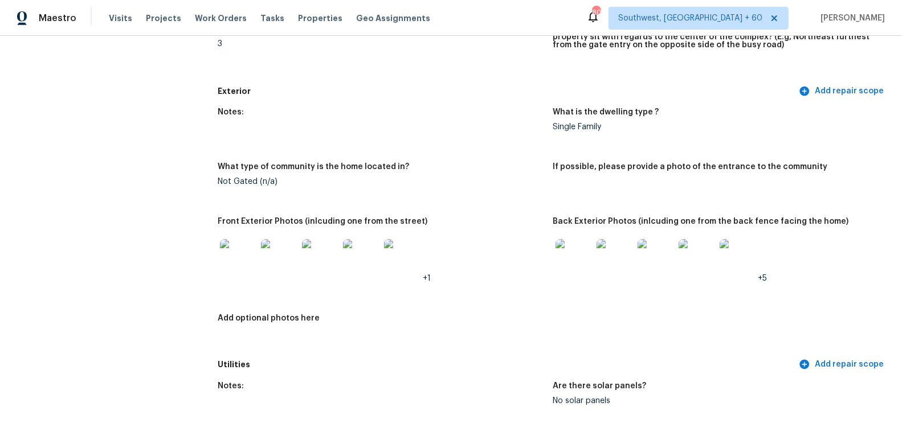
click at [555, 252] on img at bounding box center [573, 257] width 36 height 36
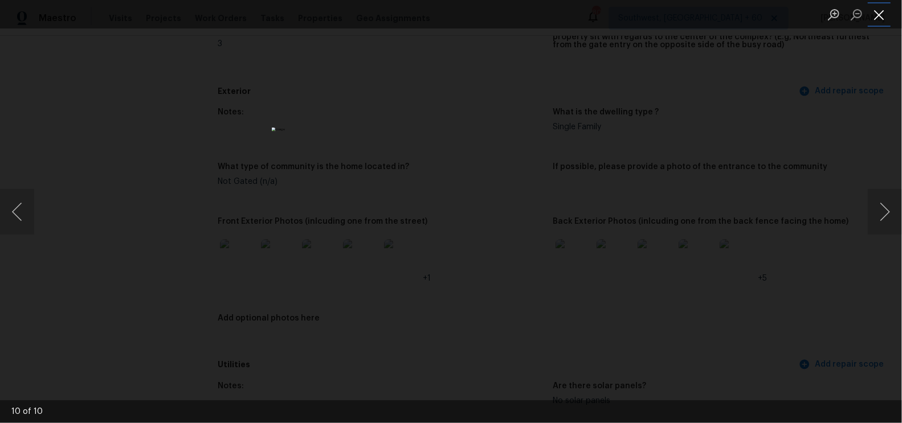
click at [871, 7] on button "Close lightbox" at bounding box center [878, 15] width 23 height 20
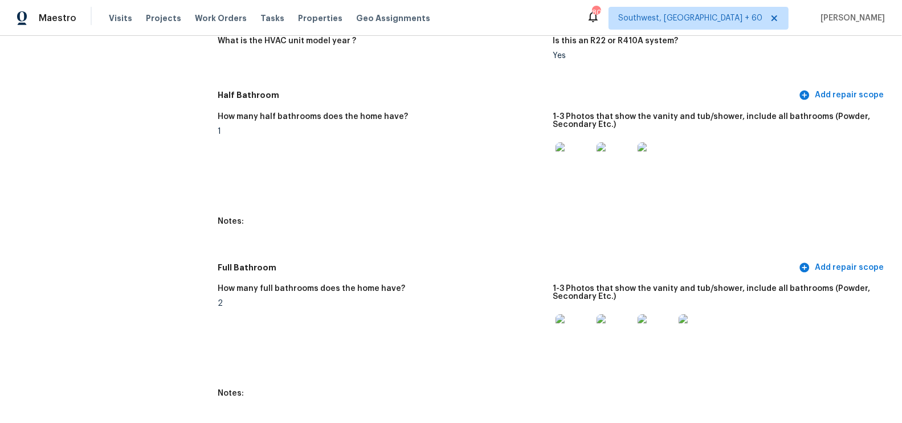
scroll to position [1079, 0]
click at [574, 182] on div at bounding box center [573, 162] width 41 height 50
click at [574, 169] on img at bounding box center [573, 162] width 36 height 36
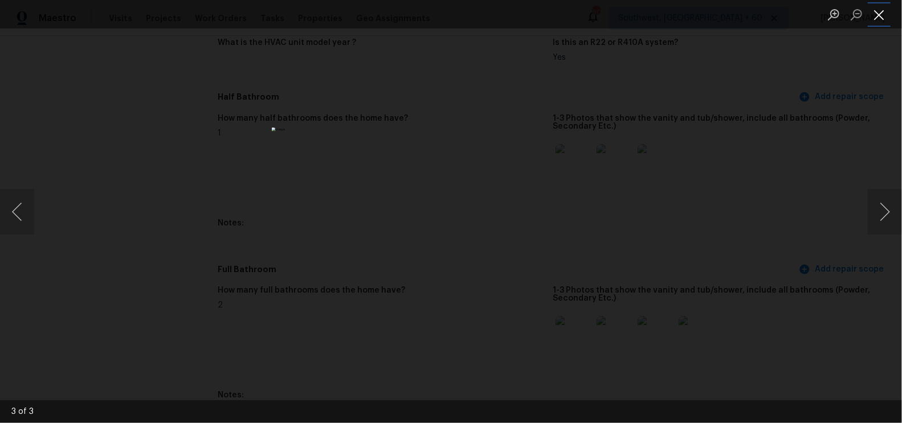
click at [878, 18] on button "Close lightbox" at bounding box center [878, 15] width 23 height 20
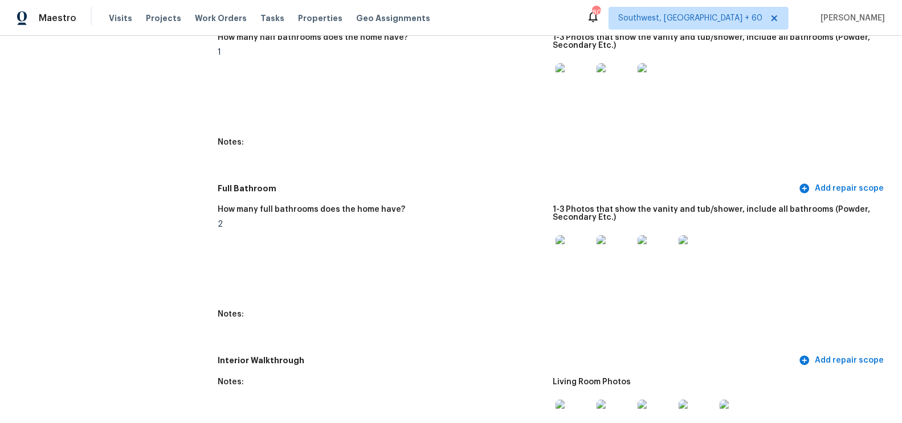
scroll to position [1191, 0]
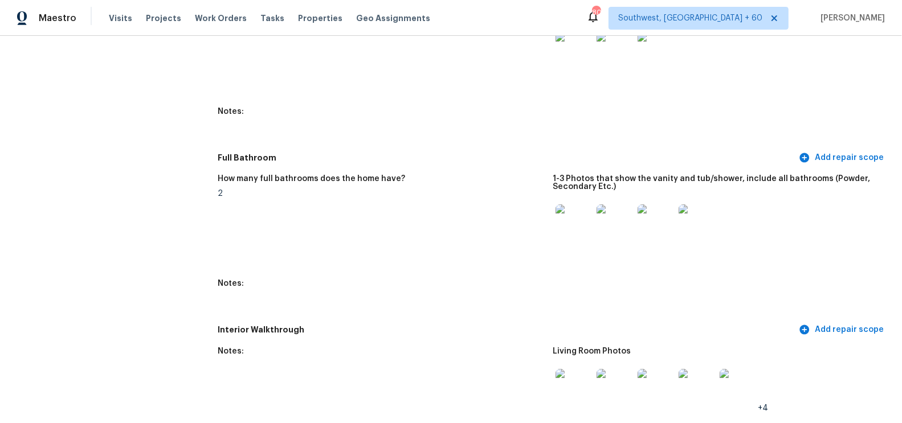
click at [572, 221] on img at bounding box center [573, 222] width 36 height 36
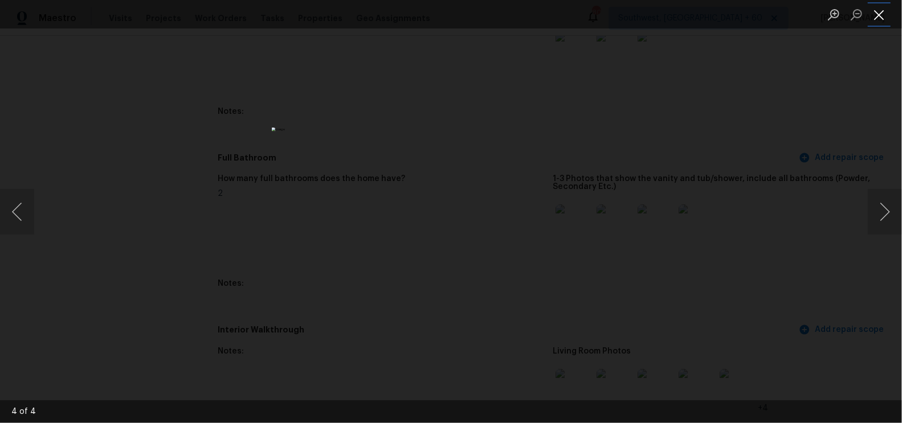
click at [868, 16] on button "Close lightbox" at bounding box center [878, 15] width 23 height 20
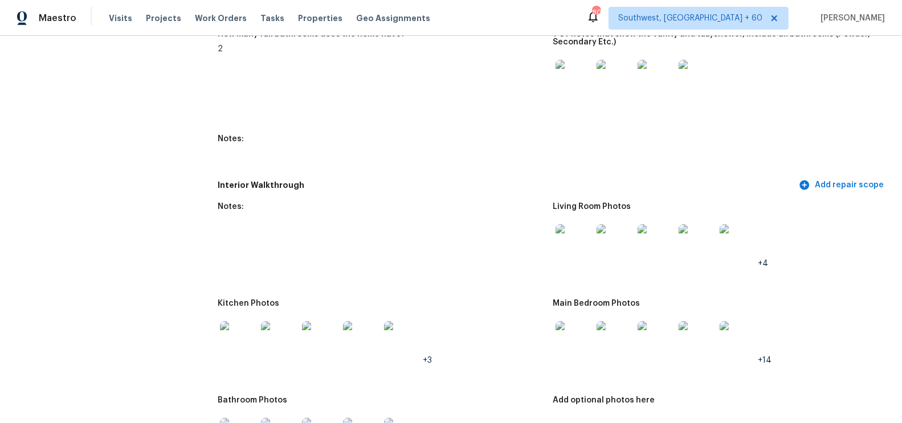
scroll to position [1359, 0]
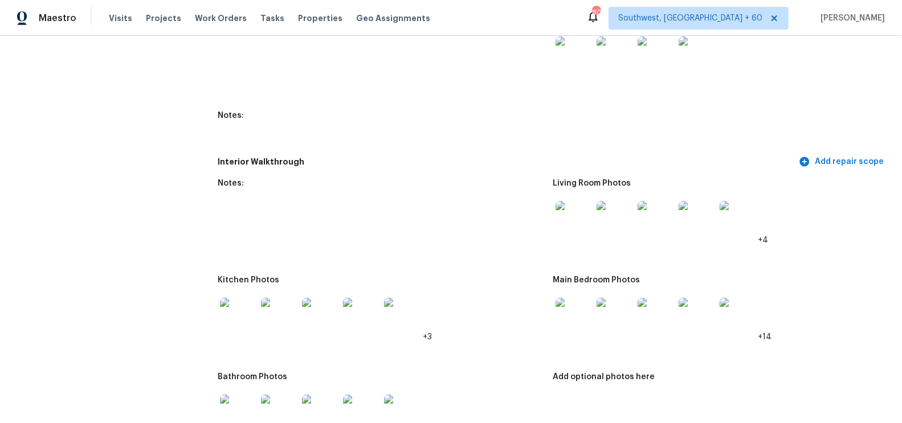
click at [574, 210] on img at bounding box center [573, 219] width 36 height 36
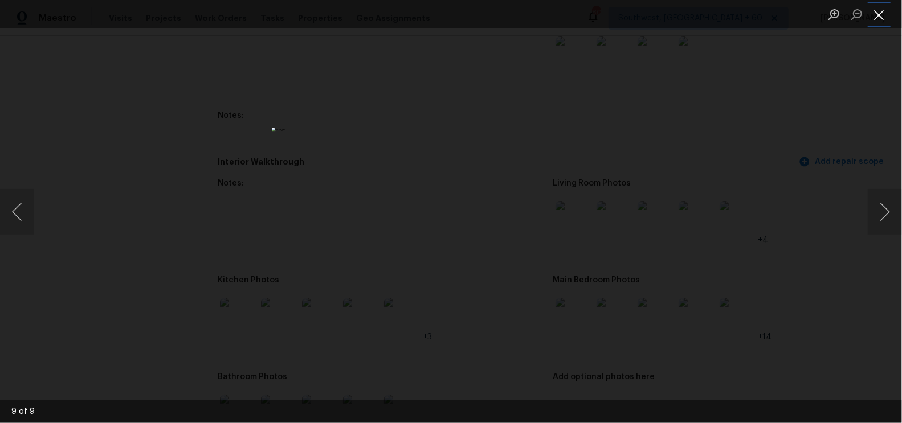
click at [881, 19] on button "Close lightbox" at bounding box center [878, 15] width 23 height 20
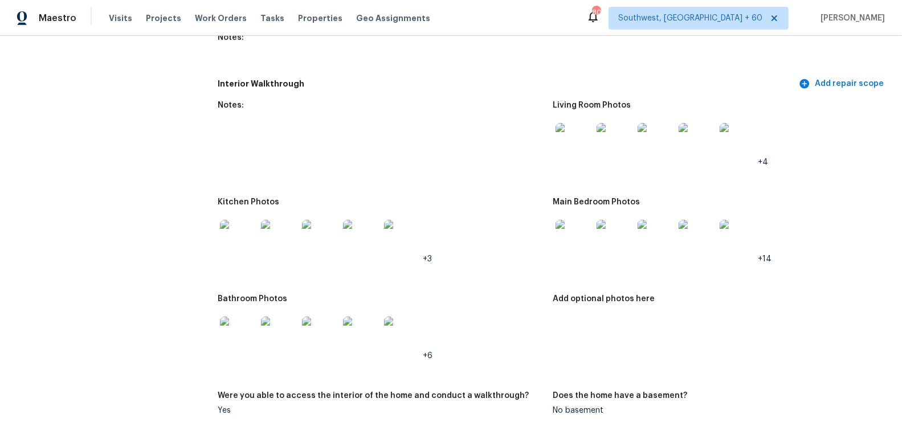
scroll to position [1458, 0]
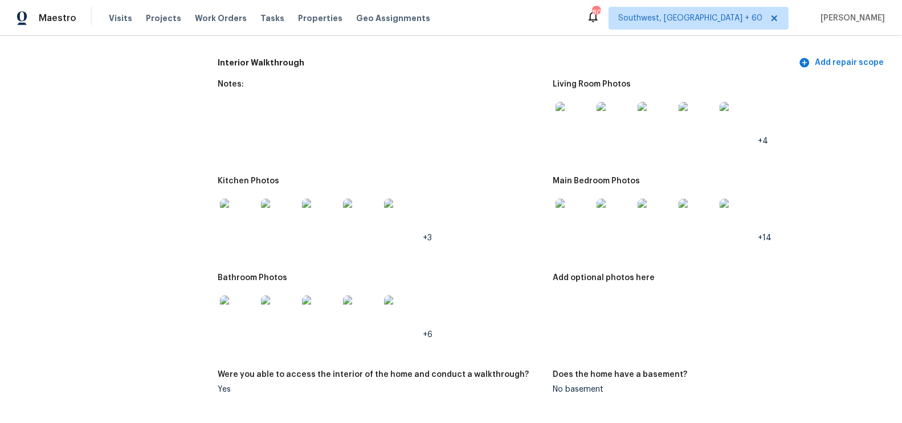
click at [232, 215] on img at bounding box center [238, 217] width 36 height 36
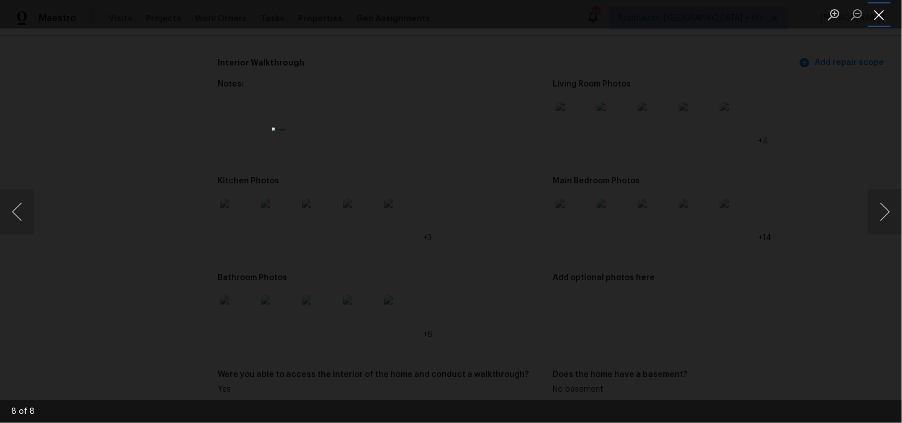
click at [875, 19] on button "Close lightbox" at bounding box center [878, 15] width 23 height 20
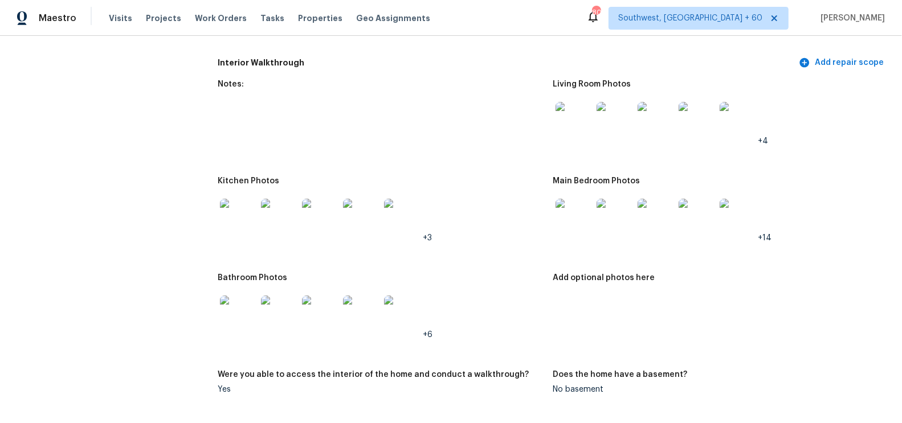
click at [577, 213] on img at bounding box center [573, 217] width 36 height 36
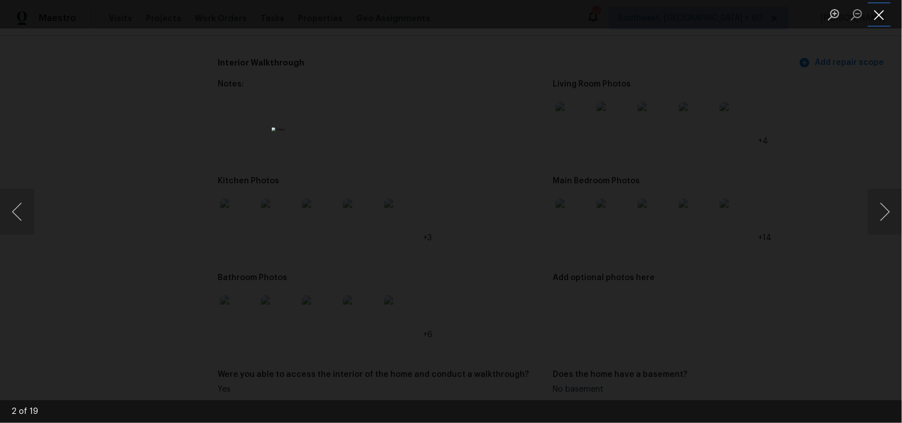
click at [885, 14] on button "Close lightbox" at bounding box center [878, 15] width 23 height 20
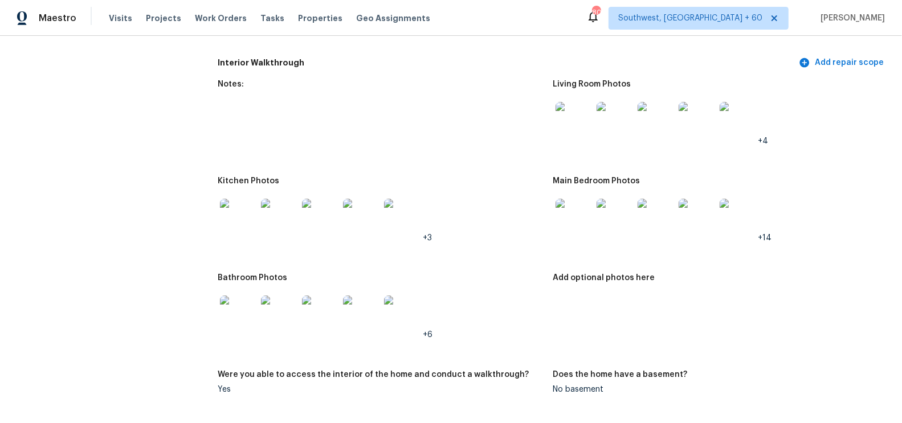
click at [234, 320] on img at bounding box center [238, 314] width 36 height 36
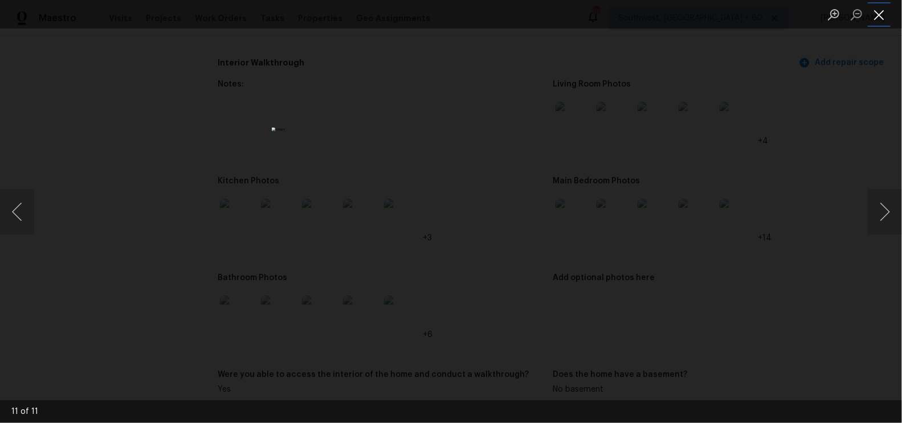
click at [885, 14] on button "Close lightbox" at bounding box center [878, 15] width 23 height 20
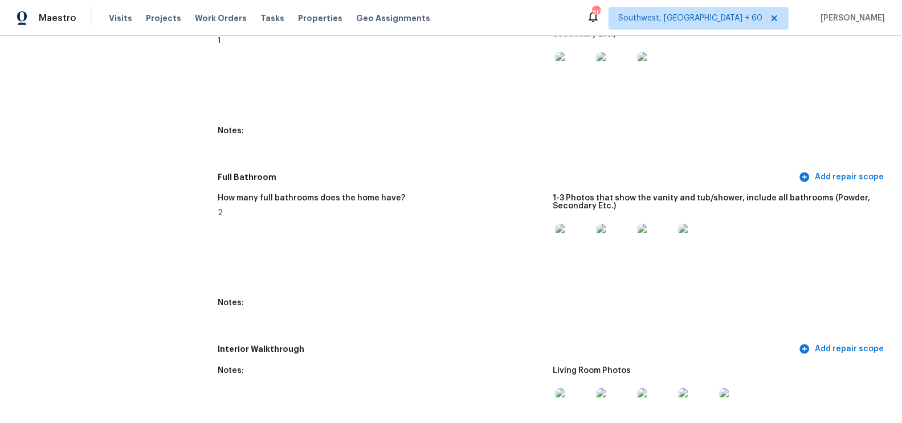
scroll to position [0, 0]
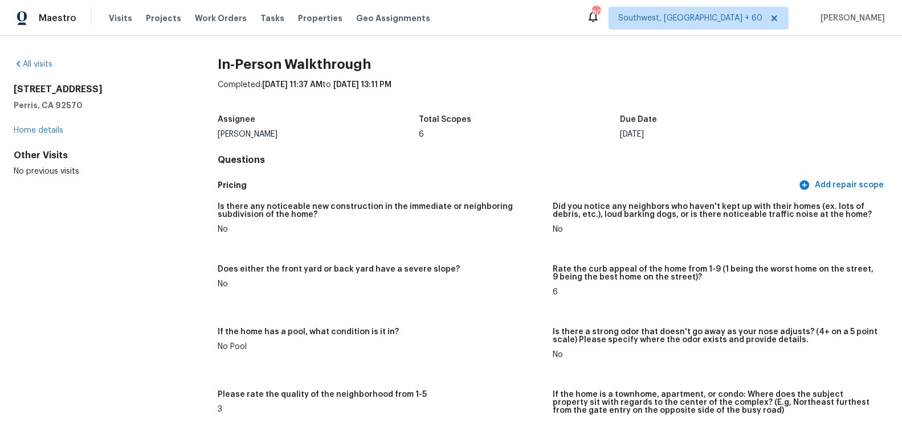
click at [47, 68] on div "All visits" at bounding box center [97, 64] width 167 height 11
click at [46, 64] on link "All visits" at bounding box center [33, 64] width 39 height 8
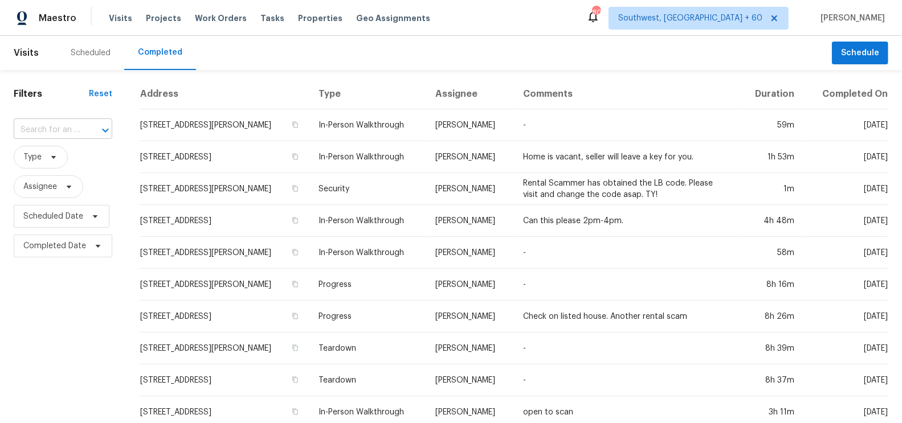
click at [66, 129] on input "text" at bounding box center [47, 130] width 67 height 18
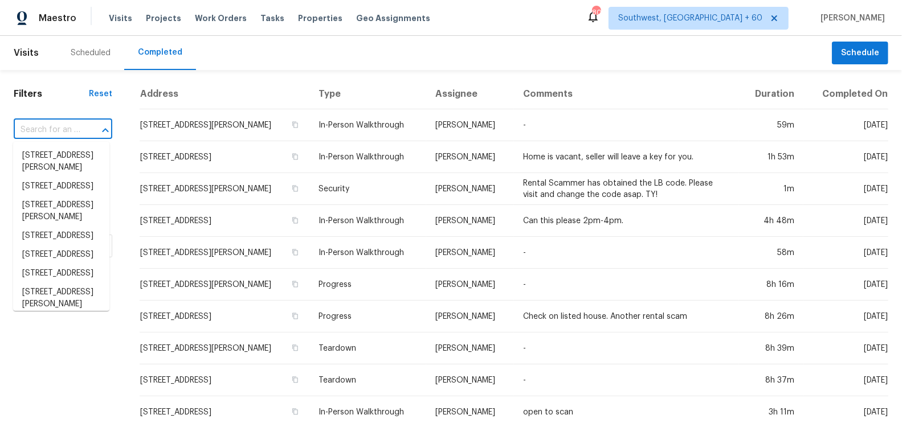
paste input "4018 Tree Moss Pl, Humble, TX 77346"
type input "4018 Tree Moss Pl, Humble, TX 77346"
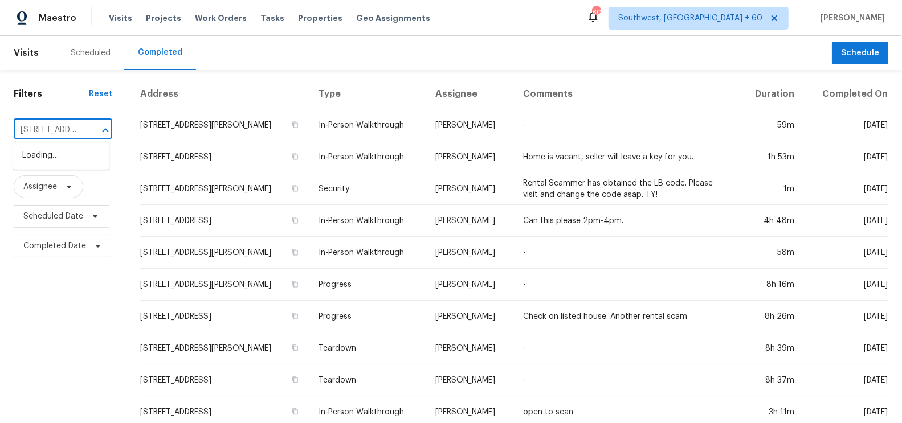
scroll to position [0, 81]
click at [55, 160] on li "4018 Tree Moss Pl, Humble, TX 77346" at bounding box center [61, 161] width 96 height 31
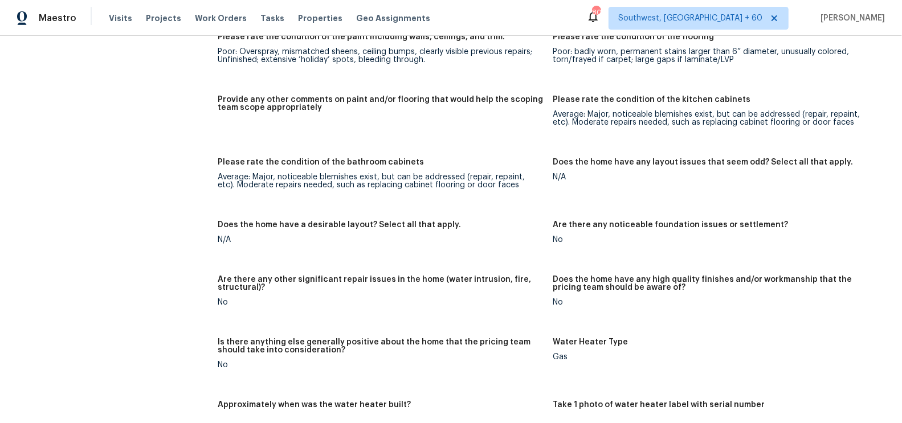
scroll to position [1713, 0]
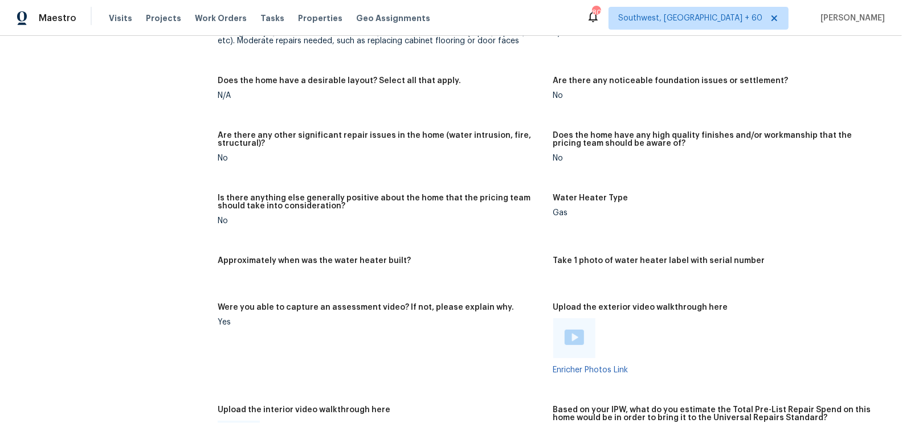
click at [566, 334] on img at bounding box center [573, 337] width 19 height 15
click at [514, 179] on figure "Are there any other significant repair issues in the home (water intrusion, fir…" at bounding box center [385, 156] width 335 height 49
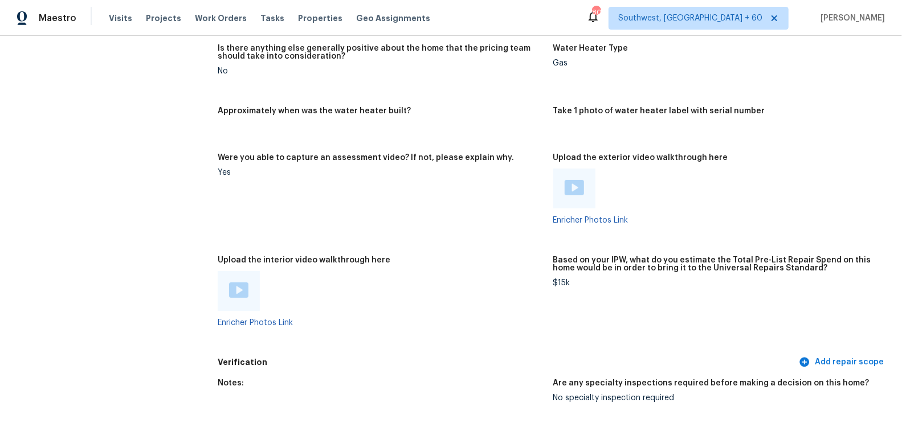
scroll to position [1905, 0]
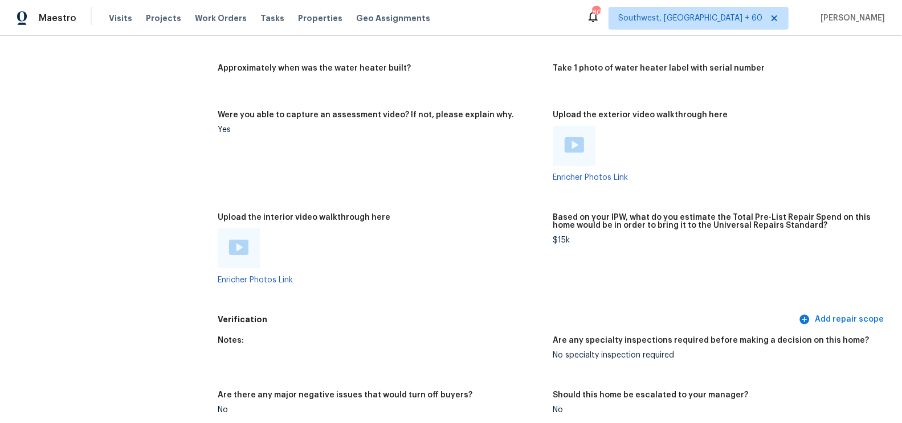
click at [239, 252] on img at bounding box center [238, 247] width 19 height 15
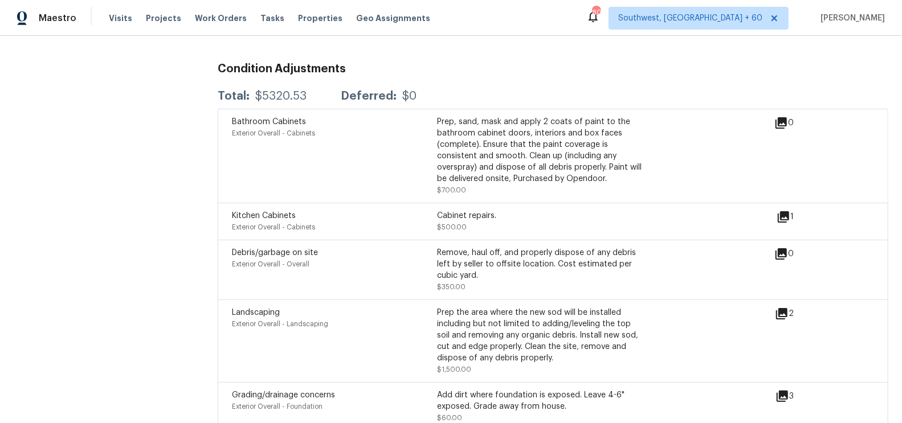
scroll to position [2387, 0]
click at [781, 222] on icon at bounding box center [783, 218] width 14 height 14
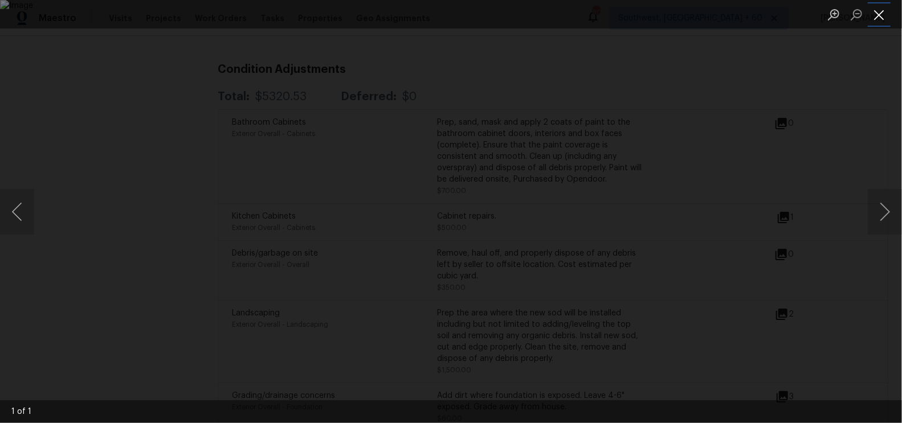
click at [877, 12] on button "Close lightbox" at bounding box center [878, 15] width 23 height 20
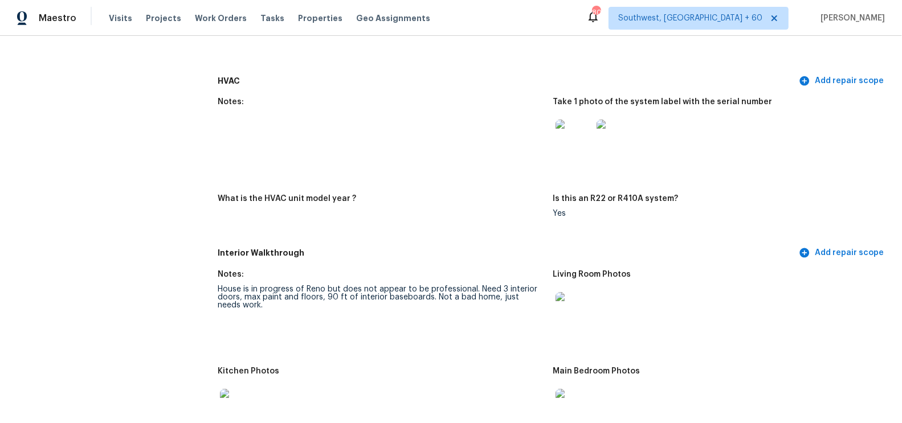
scroll to position [956, 0]
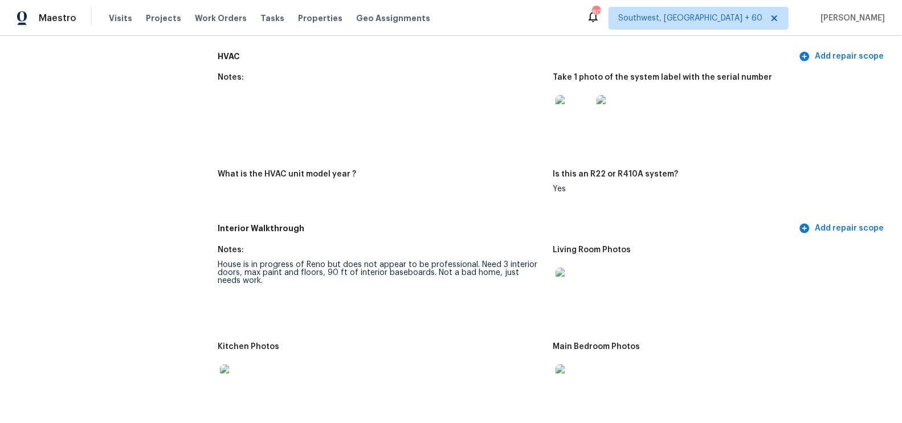
click at [528, 138] on figure "Notes:" at bounding box center [385, 114] width 335 height 83
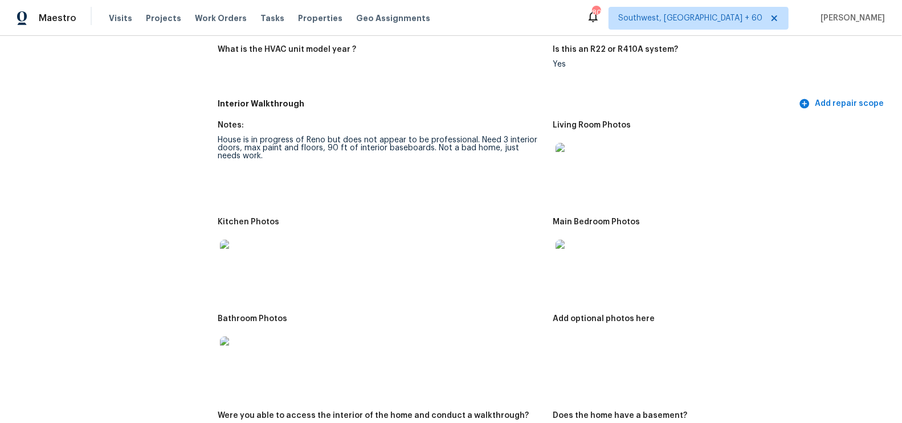
scroll to position [1084, 0]
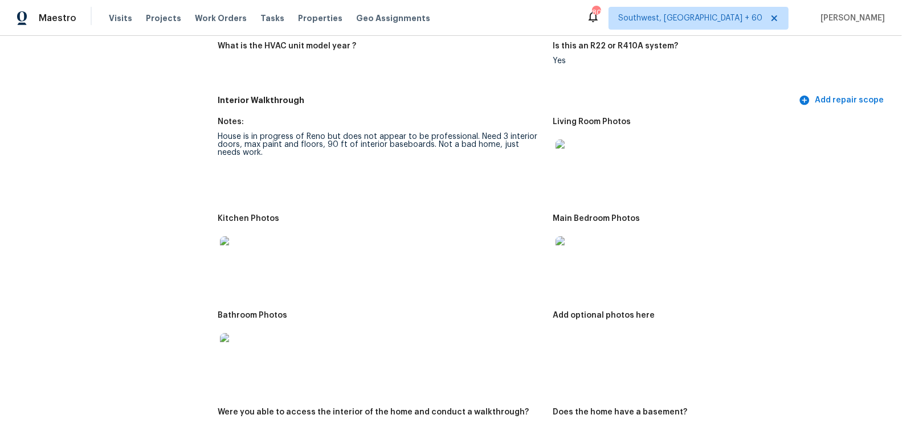
click at [580, 159] on img at bounding box center [573, 158] width 36 height 36
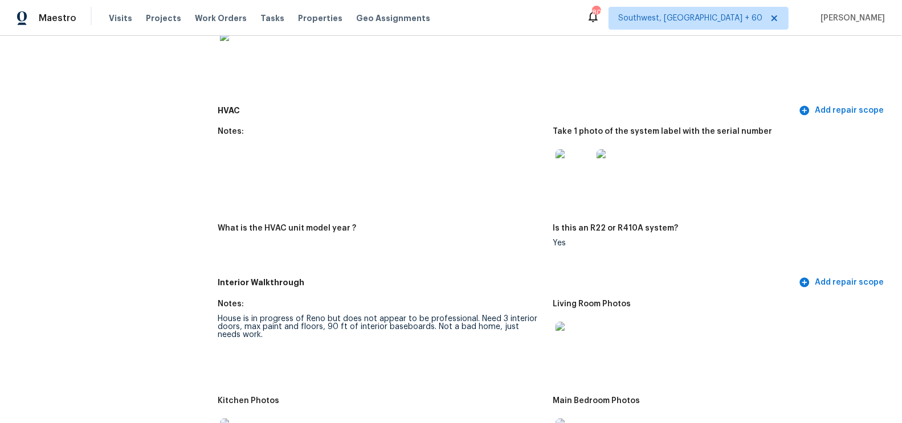
scroll to position [919, 0]
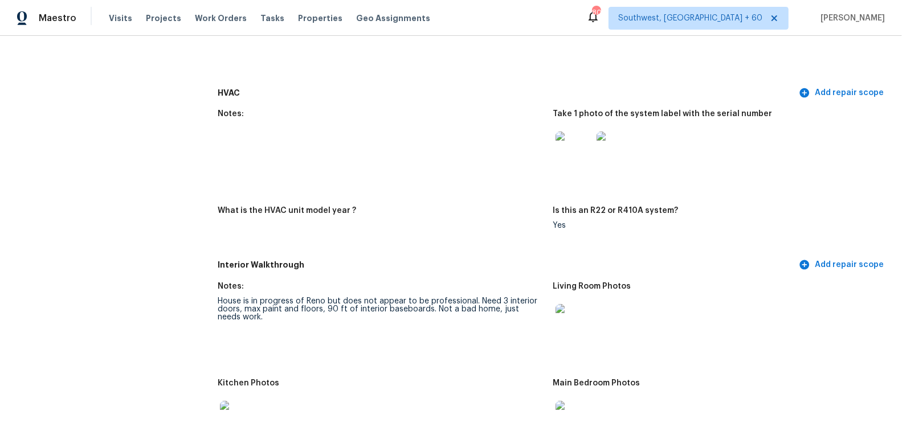
click at [578, 325] on img at bounding box center [573, 322] width 36 height 36
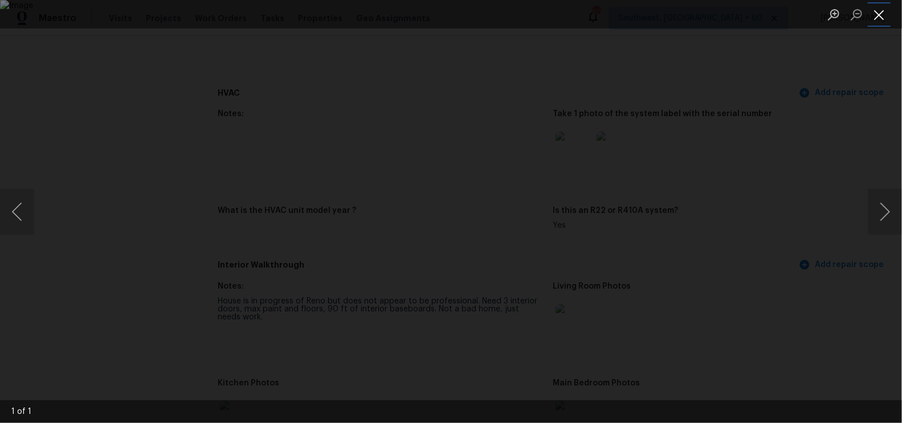
click at [881, 18] on button "Close lightbox" at bounding box center [878, 15] width 23 height 20
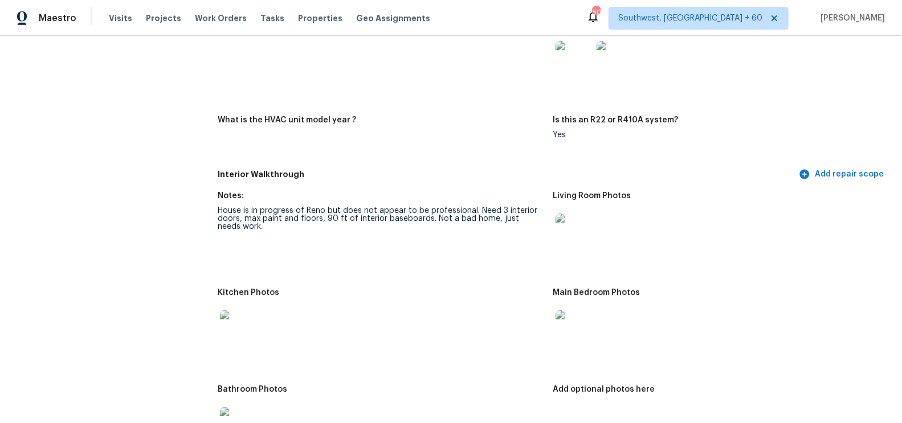
scroll to position [1029, 0]
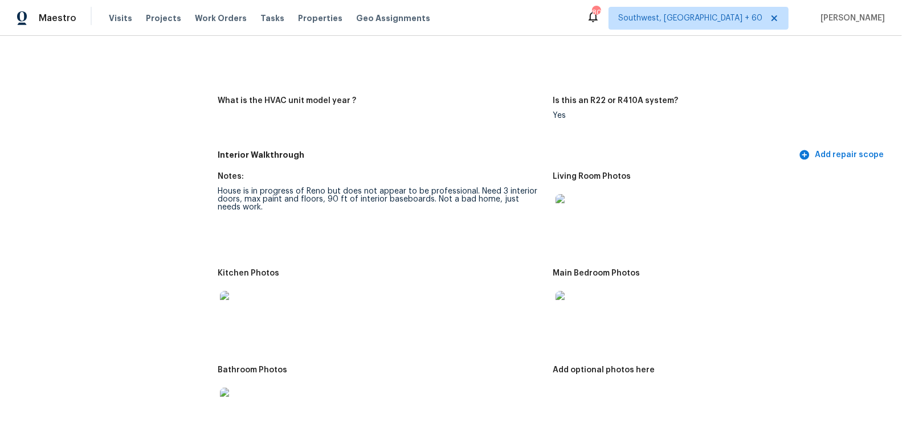
click at [566, 308] on img at bounding box center [573, 309] width 36 height 36
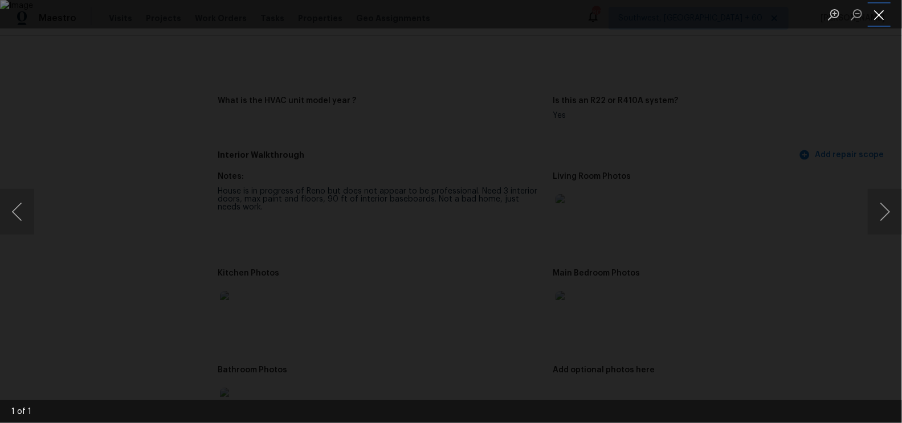
click at [882, 19] on button "Close lightbox" at bounding box center [878, 15] width 23 height 20
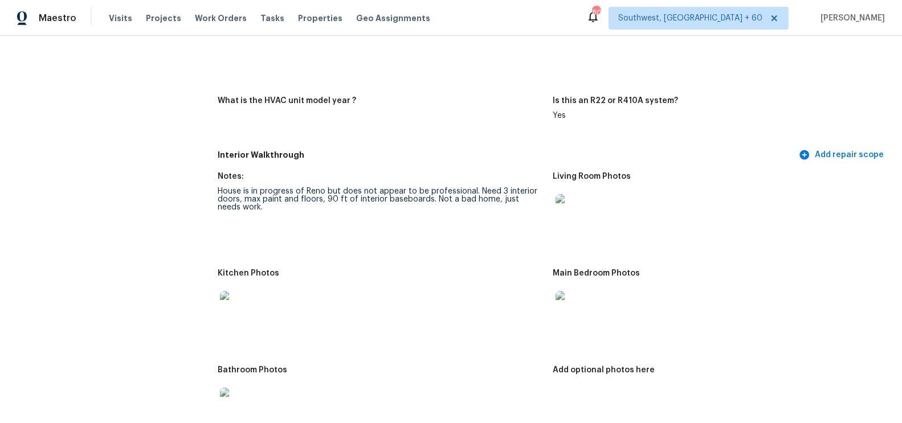
scroll to position [1098, 0]
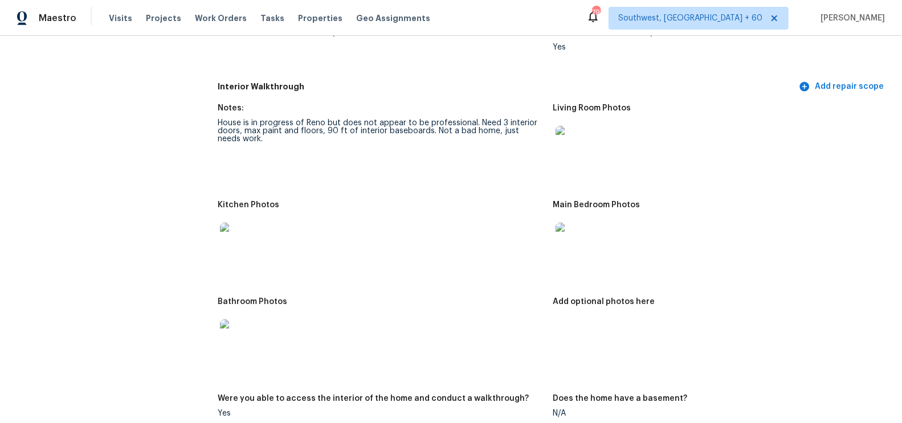
click at [231, 339] on img at bounding box center [238, 338] width 36 height 36
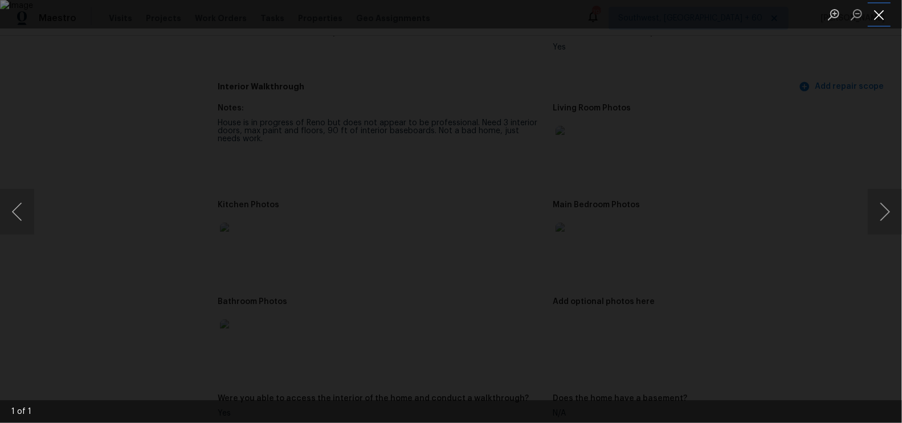
click at [879, 18] on button "Close lightbox" at bounding box center [878, 15] width 23 height 20
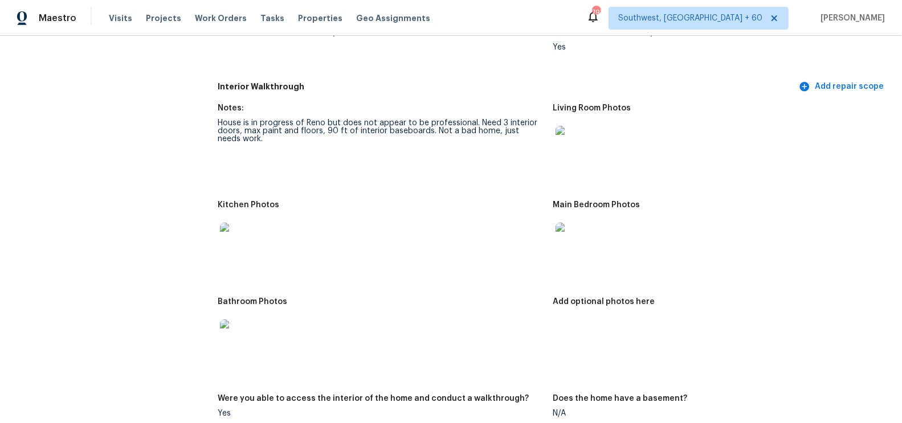
click at [236, 231] on img at bounding box center [238, 241] width 36 height 36
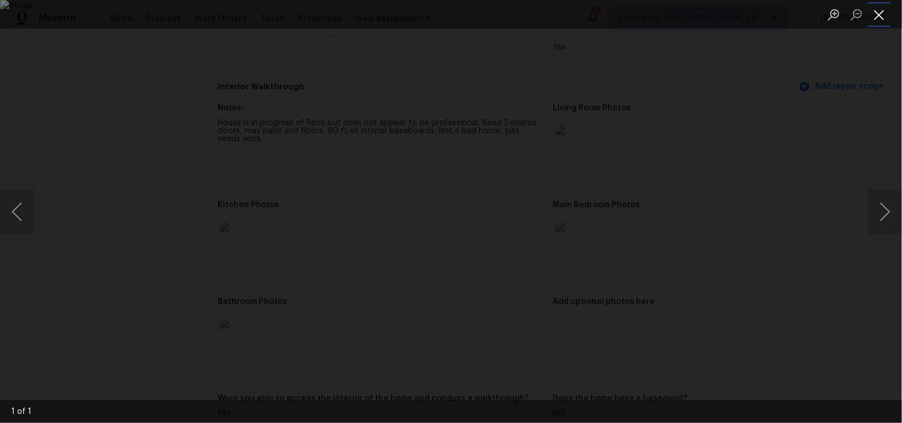
click at [880, 21] on button "Close lightbox" at bounding box center [878, 15] width 23 height 20
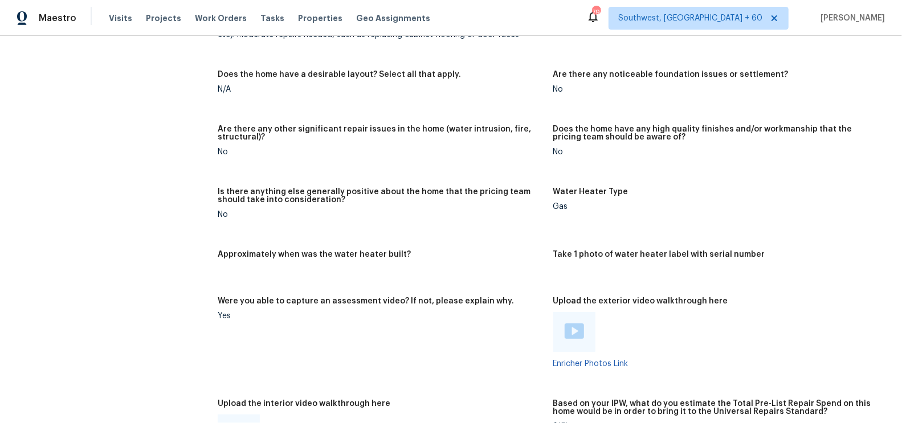
scroll to position [1819, 0]
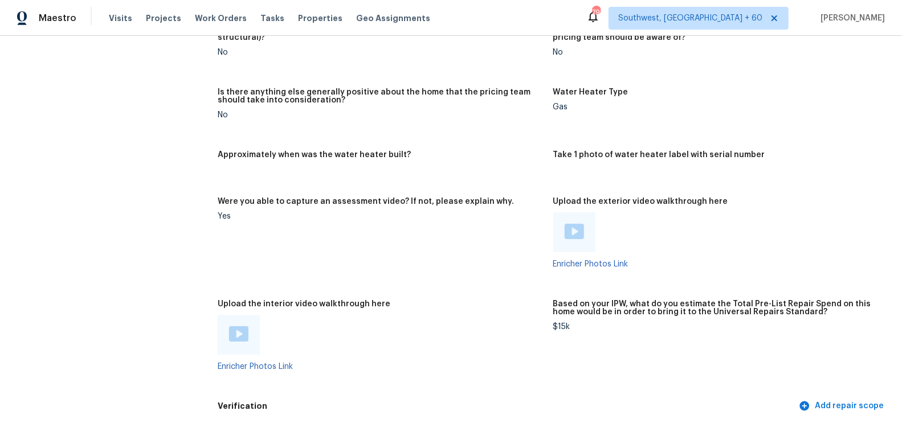
click at [238, 333] on img at bounding box center [238, 333] width 19 height 15
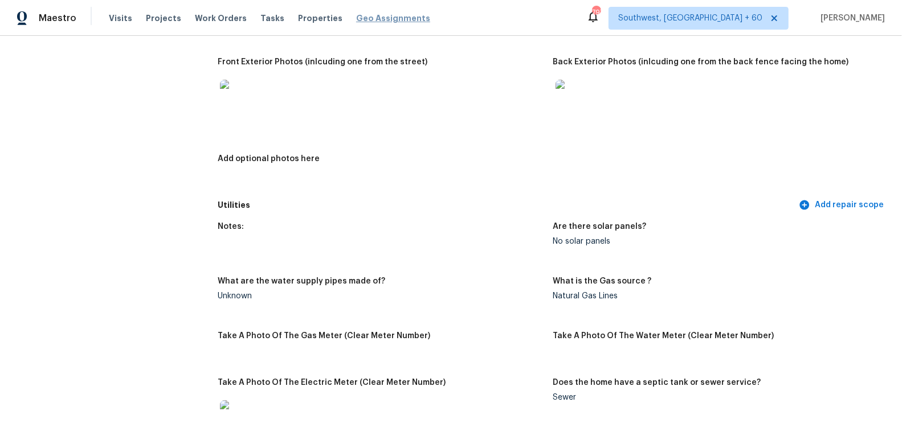
scroll to position [533, 0]
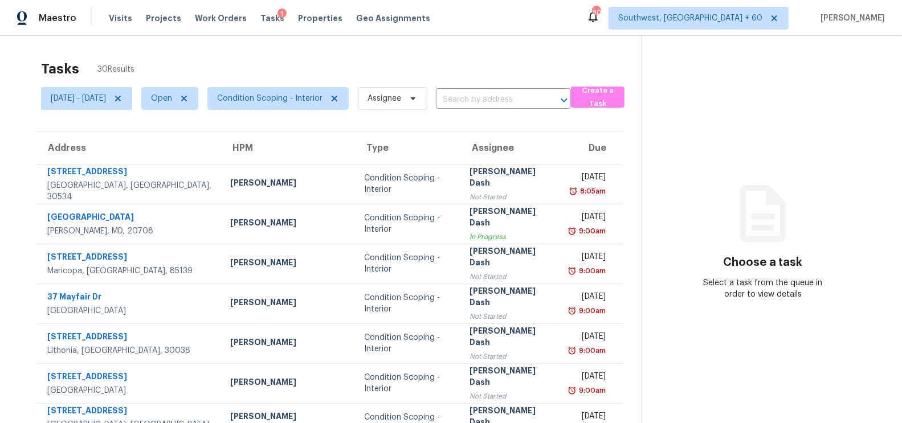
scroll to position [169, 0]
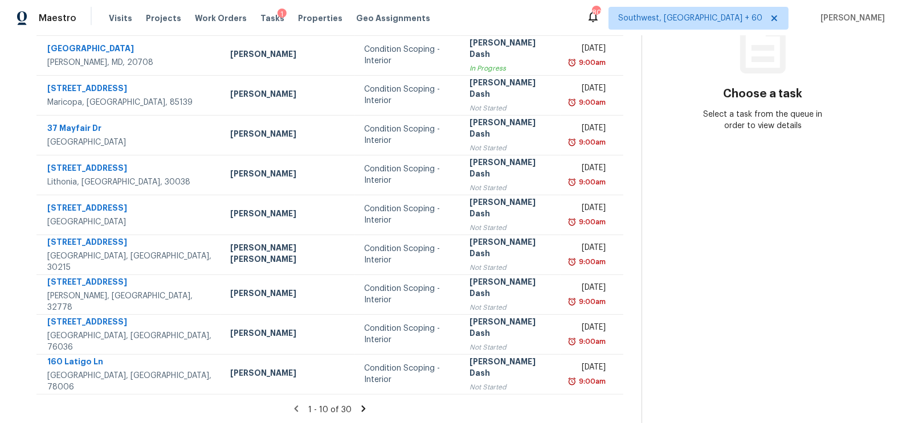
click at [358, 406] on icon at bounding box center [363, 409] width 10 height 10
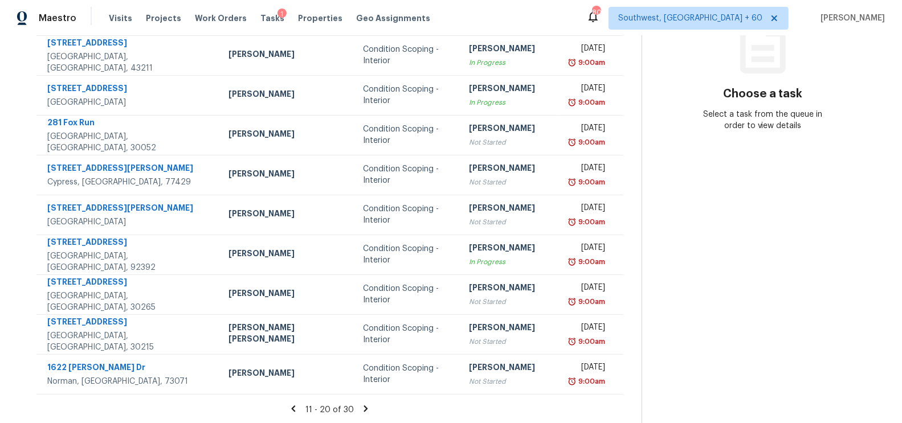
click at [361, 406] on icon at bounding box center [366, 409] width 10 height 10
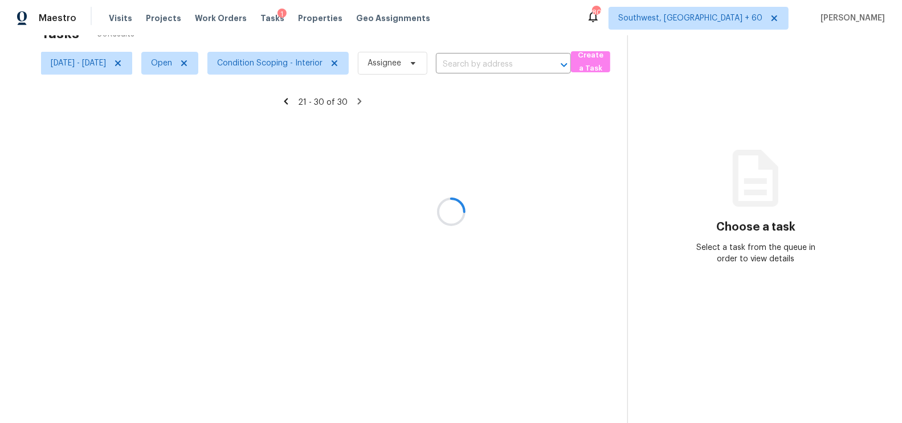
scroll to position [169, 0]
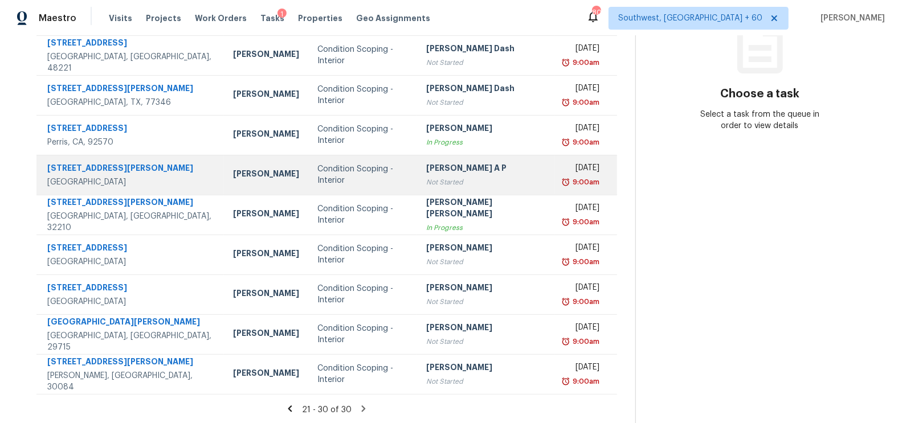
click at [473, 177] on div "Not Started" at bounding box center [485, 182] width 119 height 11
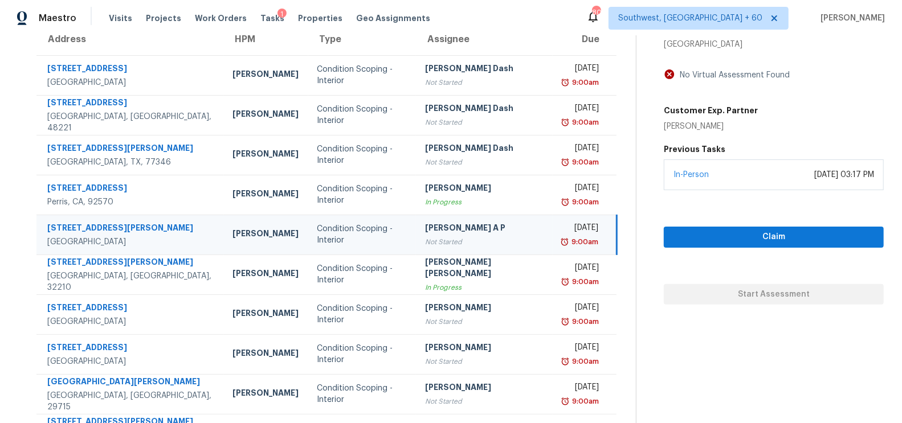
scroll to position [80, 0]
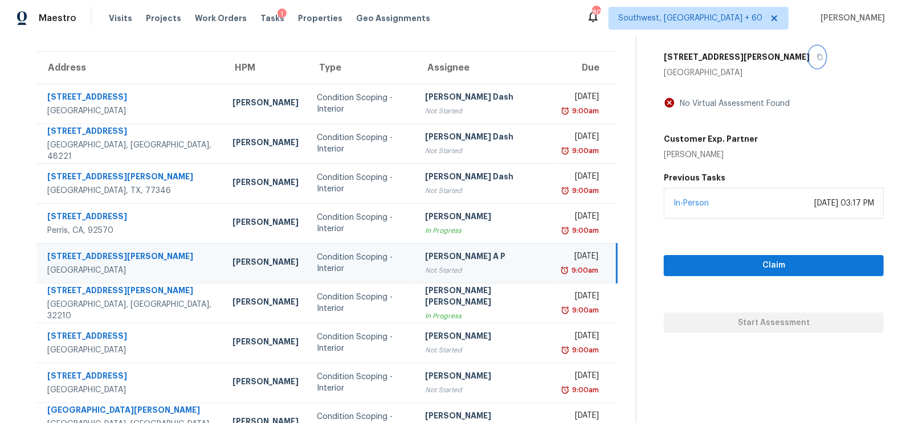
click at [816, 58] on icon "button" at bounding box center [819, 57] width 7 height 7
click at [474, 271] on div "Not Started" at bounding box center [484, 270] width 118 height 11
click at [772, 262] on span "Claim" at bounding box center [774, 266] width 202 height 14
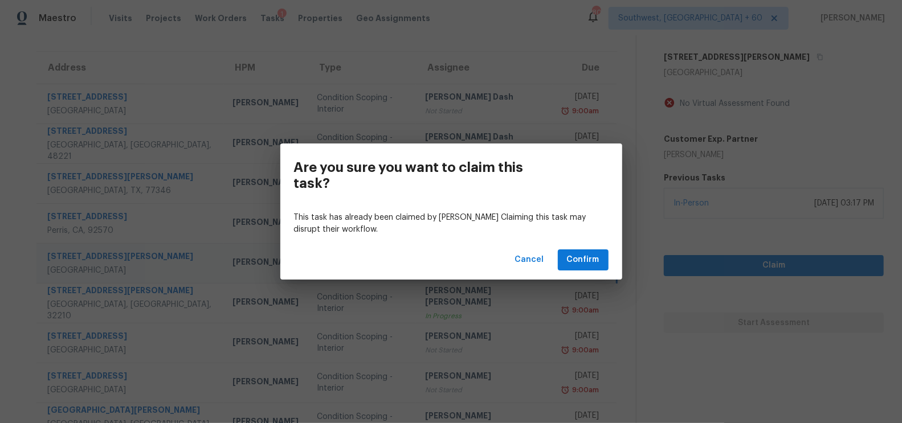
click at [713, 191] on div "Are you sure you want to claim this task? This task has already been claimed by…" at bounding box center [451, 211] width 902 height 423
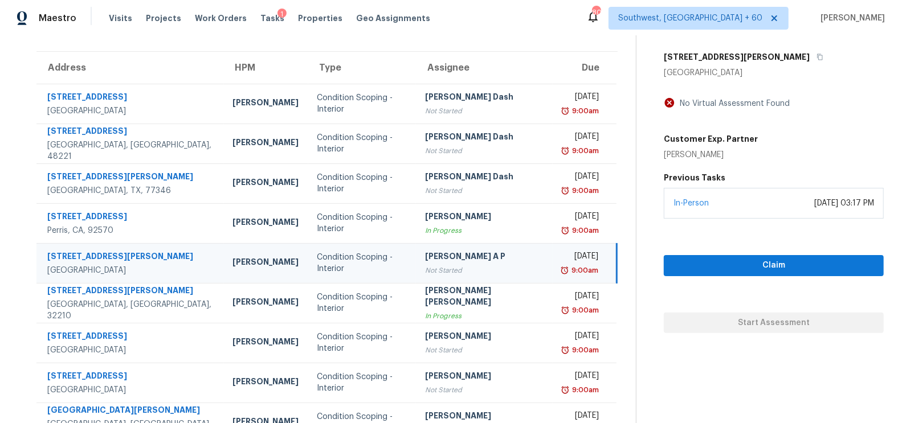
click at [460, 271] on div "Not Started" at bounding box center [484, 270] width 118 height 11
click at [755, 273] on button "Claim" at bounding box center [774, 265] width 220 height 21
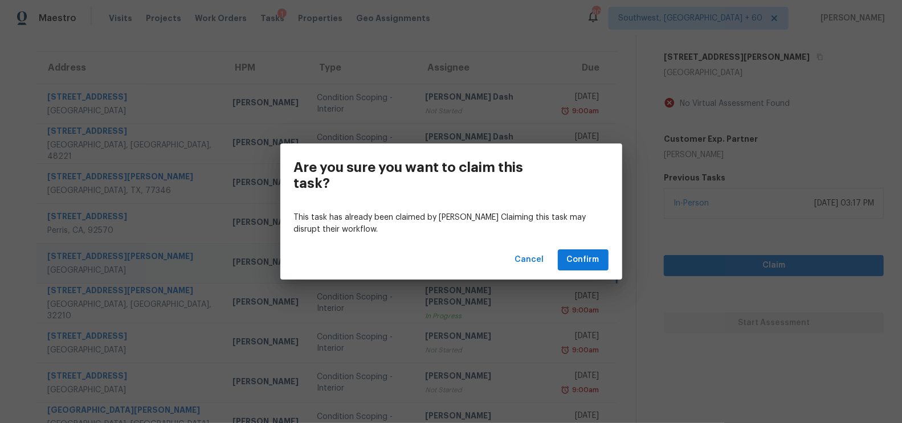
click at [610, 263] on div "Cancel Confirm" at bounding box center [451, 259] width 342 height 39
click at [596, 261] on span "Confirm" at bounding box center [583, 260] width 32 height 14
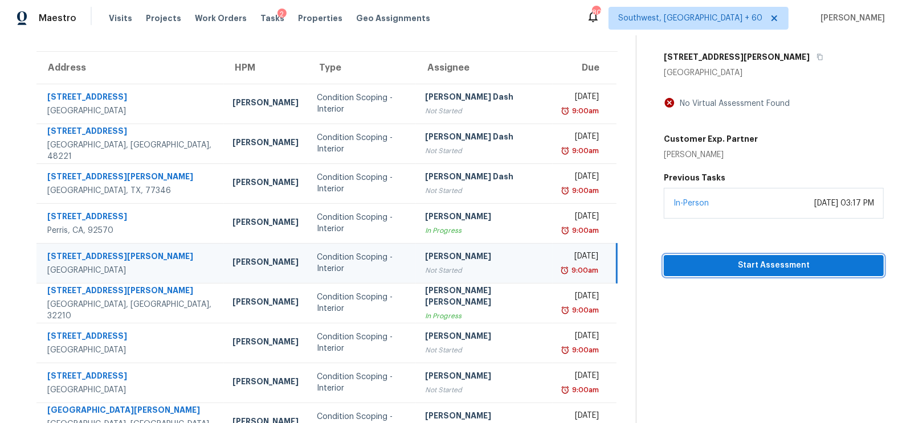
click at [795, 259] on span "Start Assessment" at bounding box center [774, 266] width 202 height 14
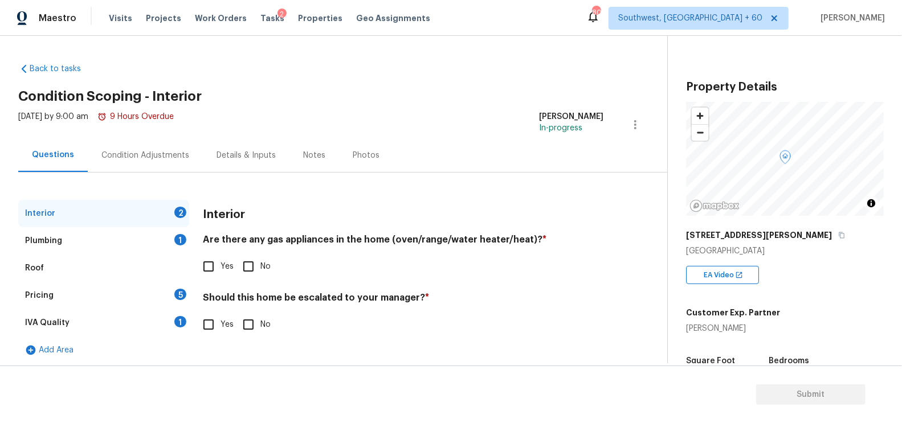
click at [210, 275] on input "Yes" at bounding box center [209, 267] width 24 height 24
checkbox input "true"
click at [246, 322] on input "No" at bounding box center [248, 326] width 24 height 24
checkbox input "true"
click at [158, 230] on div "Plumbing 1" at bounding box center [103, 240] width 171 height 27
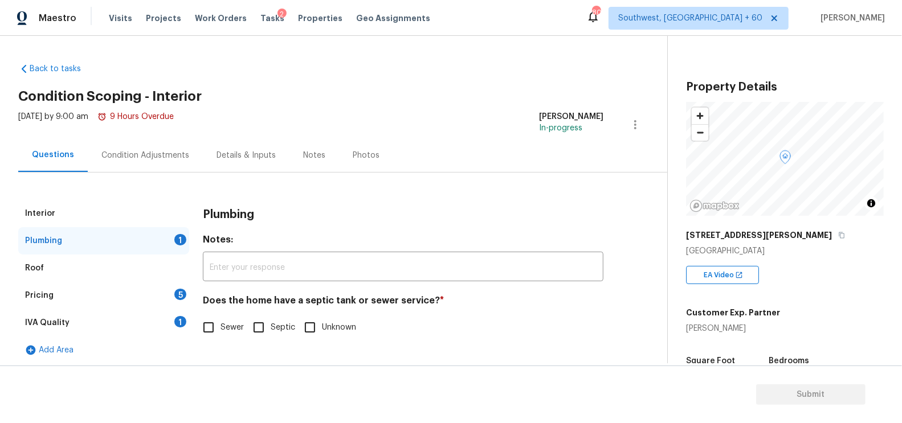
click at [216, 324] on input "Sewer" at bounding box center [209, 328] width 24 height 24
checkbox input "true"
click at [162, 317] on div "IVA Quality 1" at bounding box center [103, 322] width 171 height 27
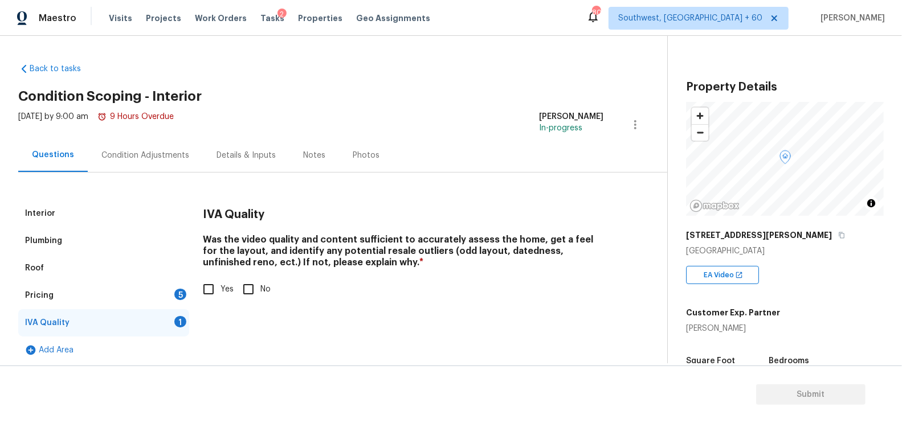
click at [215, 291] on input "Yes" at bounding box center [209, 289] width 24 height 24
click at [199, 291] on input "Yes" at bounding box center [209, 291] width 24 height 24
checkbox input "false"
click at [177, 290] on div "5" at bounding box center [180, 294] width 12 height 11
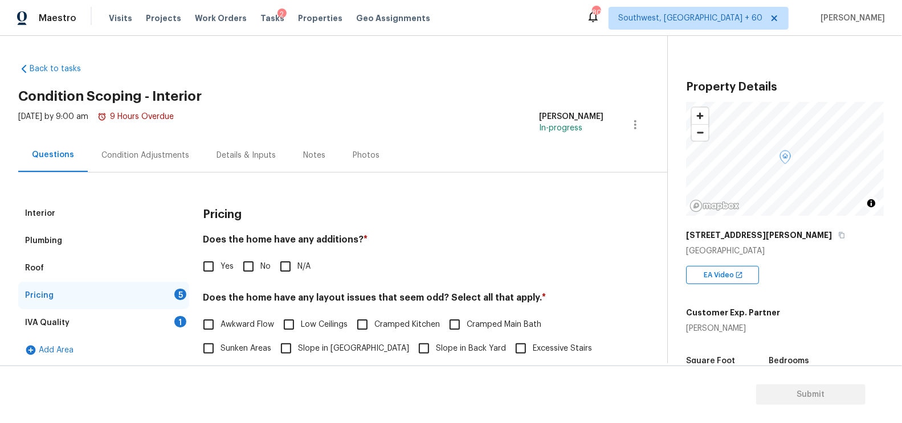
click at [174, 320] on div "1" at bounding box center [180, 321] width 12 height 11
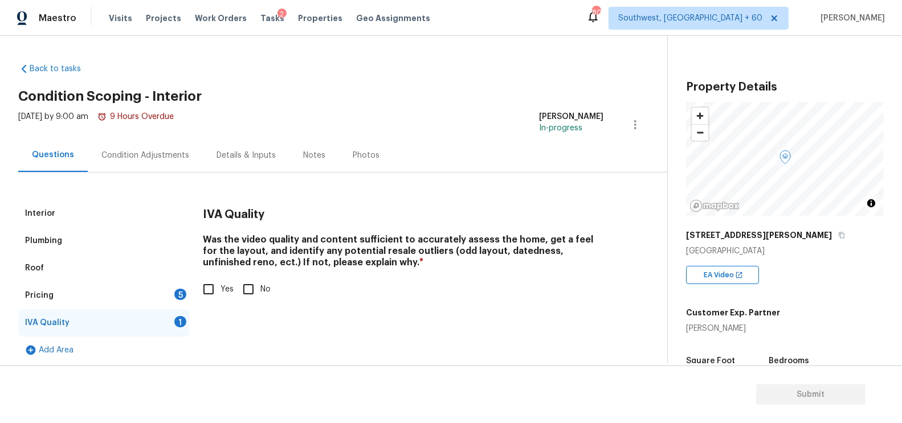
click at [211, 287] on input "Yes" at bounding box center [209, 289] width 24 height 24
checkbox input "true"
click at [169, 296] on div "Pricing 5" at bounding box center [103, 295] width 171 height 27
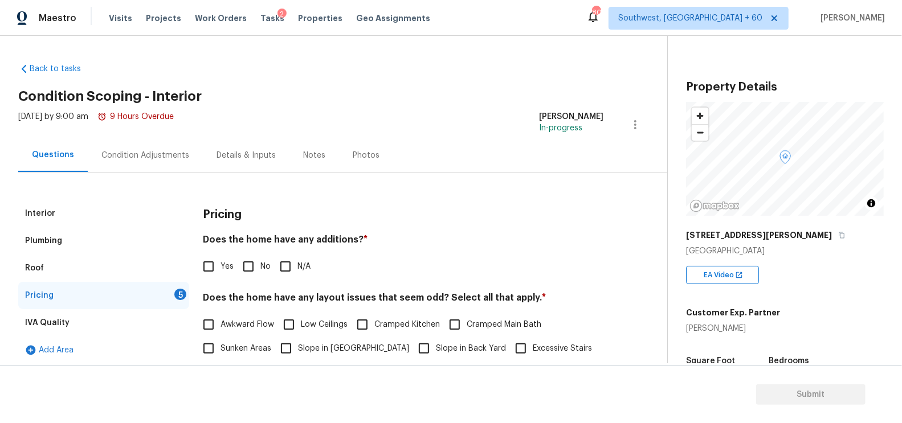
click at [265, 261] on span "No" at bounding box center [265, 267] width 10 height 12
click at [260, 261] on input "No" at bounding box center [248, 267] width 24 height 24
checkbox input "true"
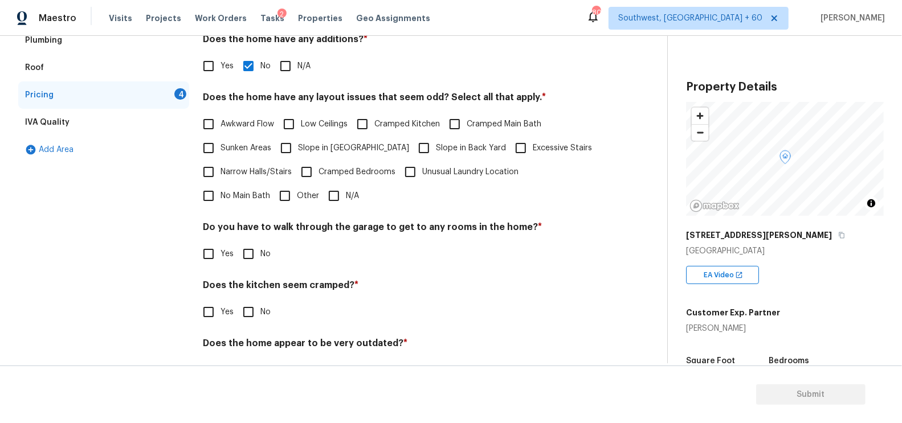
scroll to position [235, 0]
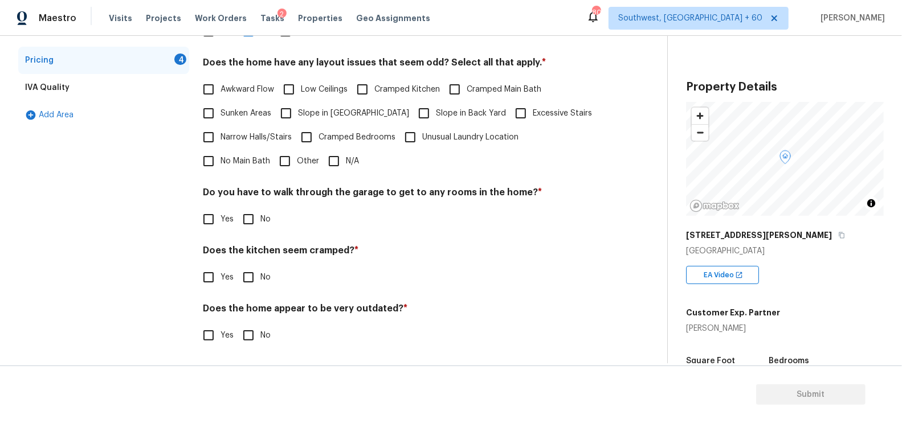
click at [322, 162] on input "N/A" at bounding box center [334, 161] width 24 height 24
checkbox input "true"
click at [250, 221] on input "No" at bounding box center [248, 220] width 24 height 24
checkbox input "true"
click at [250, 280] on input "No" at bounding box center [248, 279] width 24 height 24
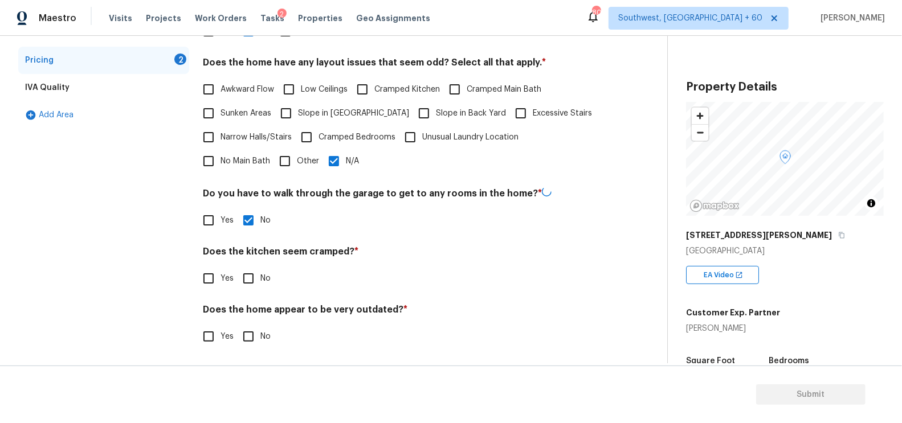
checkbox input "true"
click at [252, 329] on input "No" at bounding box center [248, 337] width 24 height 24
checkbox input "true"
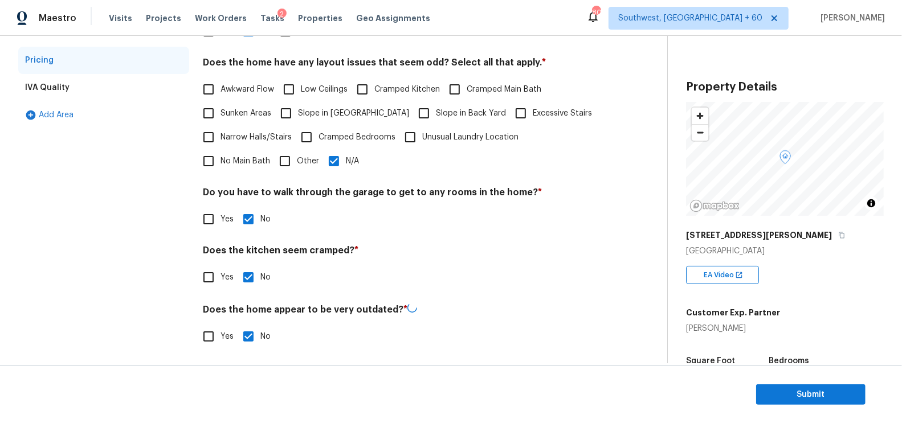
scroll to position [0, 0]
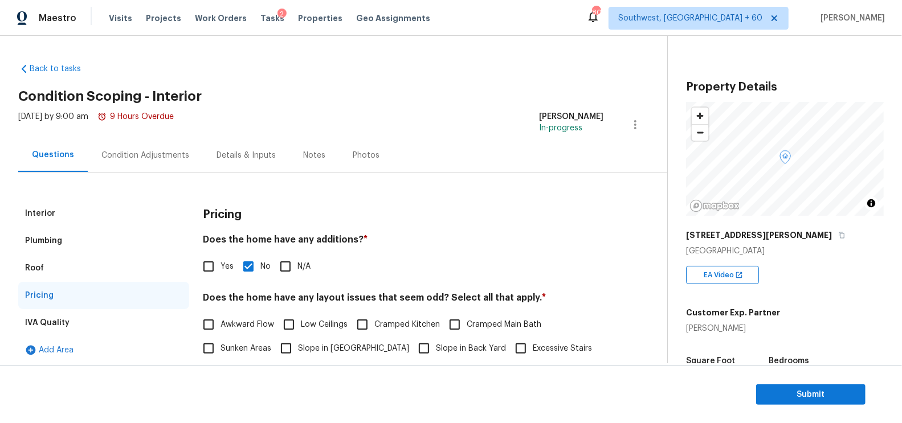
click at [181, 177] on div "Interior Plumbing Roof Pricing IVA Quality Add Area Pricing Does the home have …" at bounding box center [328, 385] width 621 height 424
click at [174, 159] on div "Condition Adjustments" at bounding box center [145, 155] width 88 height 11
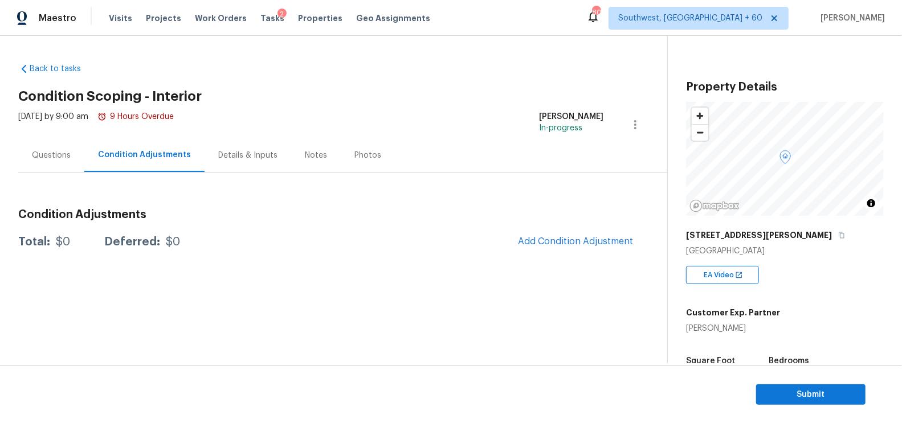
click at [69, 137] on div "Fri, Sep 05 2025 by 9:00 am 9 Hours Overdue" at bounding box center [95, 124] width 155 height 27
click at [64, 146] on div "Questions" at bounding box center [51, 155] width 66 height 34
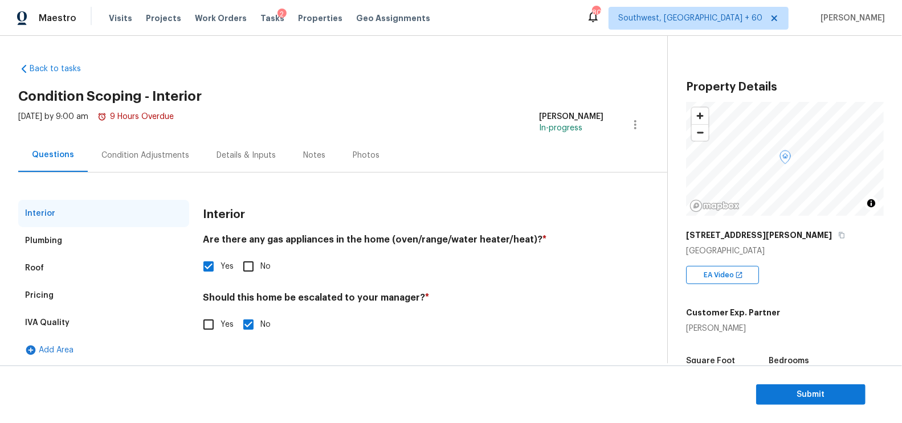
click at [56, 294] on div "Pricing" at bounding box center [103, 295] width 171 height 27
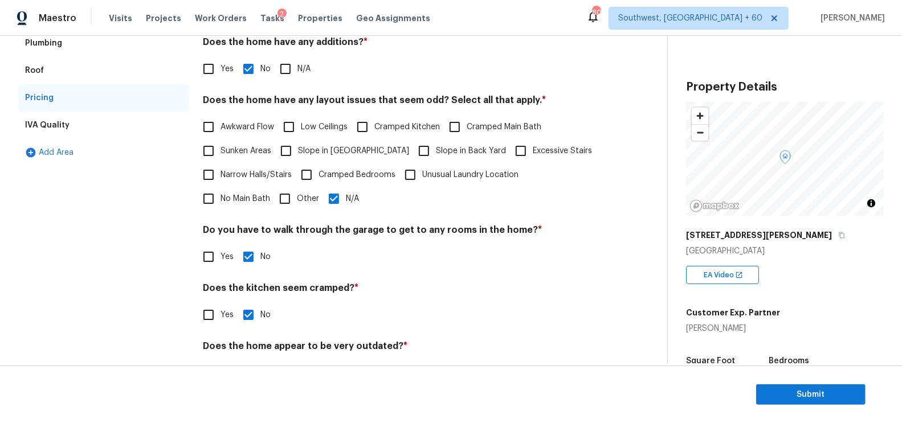
scroll to position [235, 0]
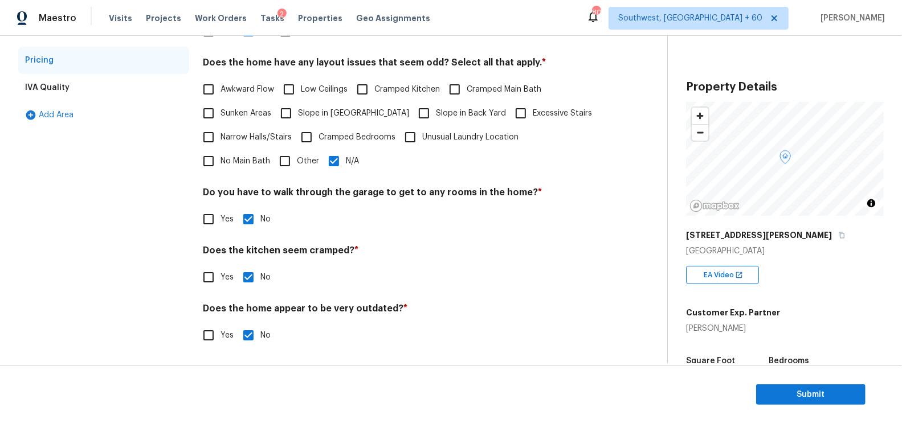
click at [273, 167] on label "Other" at bounding box center [296, 161] width 46 height 24
click at [273, 167] on input "Other" at bounding box center [285, 161] width 24 height 24
checkbox input "true"
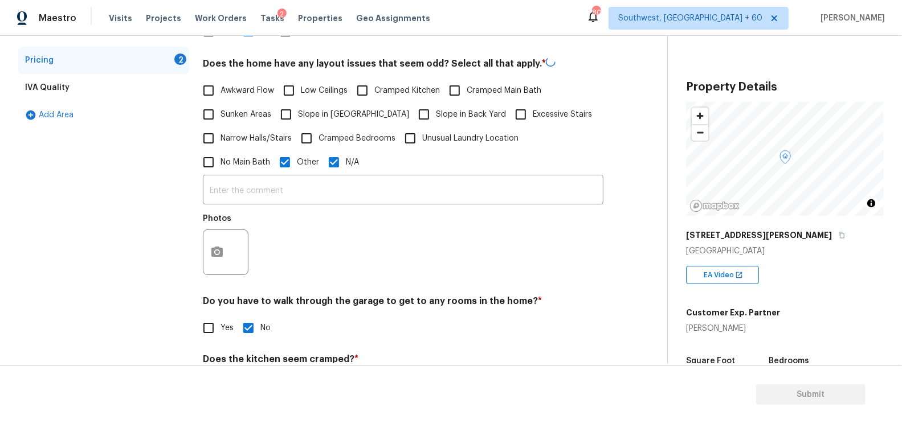
click at [322, 164] on input "N/A" at bounding box center [334, 162] width 24 height 24
checkbox input "false"
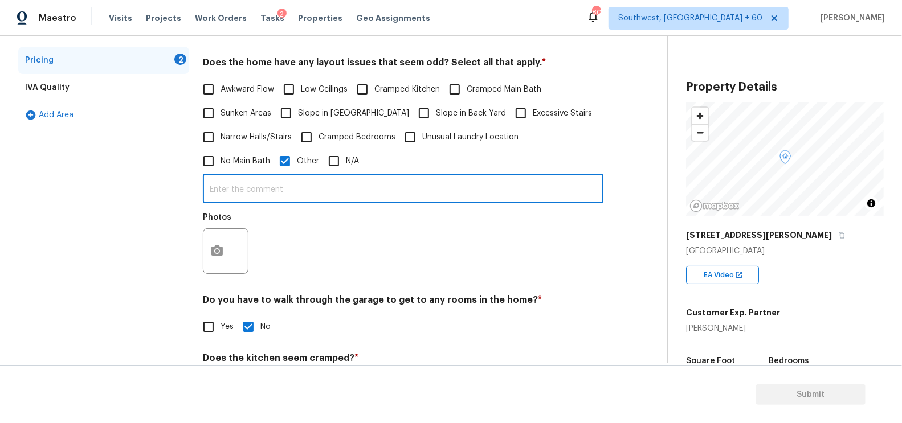
click at [261, 187] on input "text" at bounding box center [403, 190] width 400 height 27
type input "p"
type input "Power lines in close proximity/"
click at [214, 262] on button "button" at bounding box center [216, 251] width 27 height 44
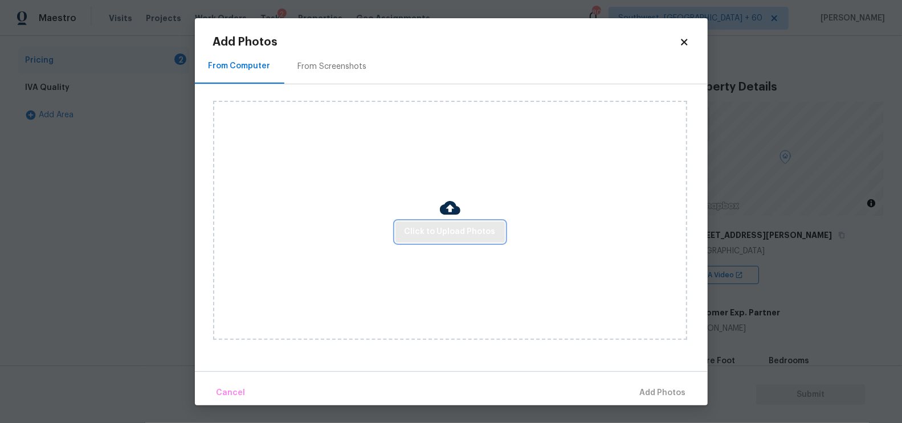
click at [447, 234] on span "Click to Upload Photos" at bounding box center [449, 232] width 91 height 14
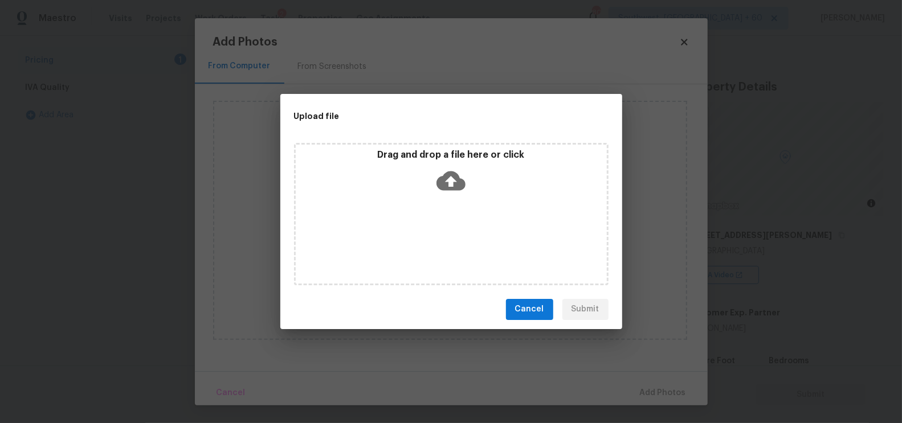
click at [455, 185] on icon at bounding box center [450, 180] width 29 height 19
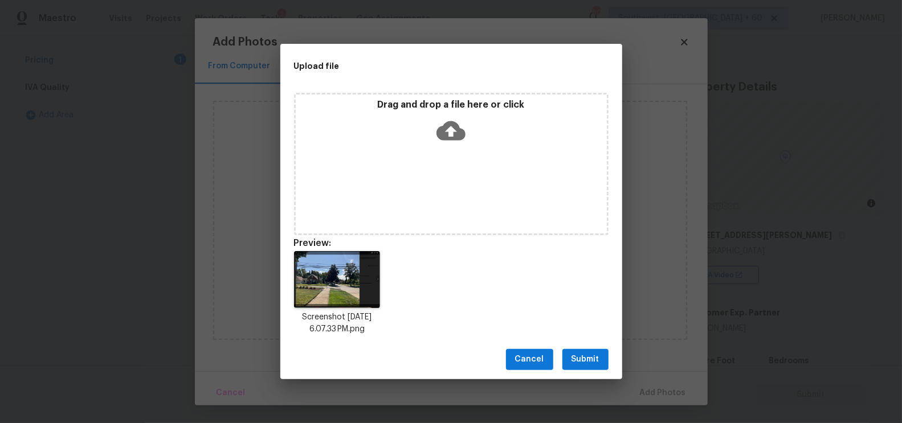
click at [577, 366] on span "Submit" at bounding box center [585, 360] width 28 height 14
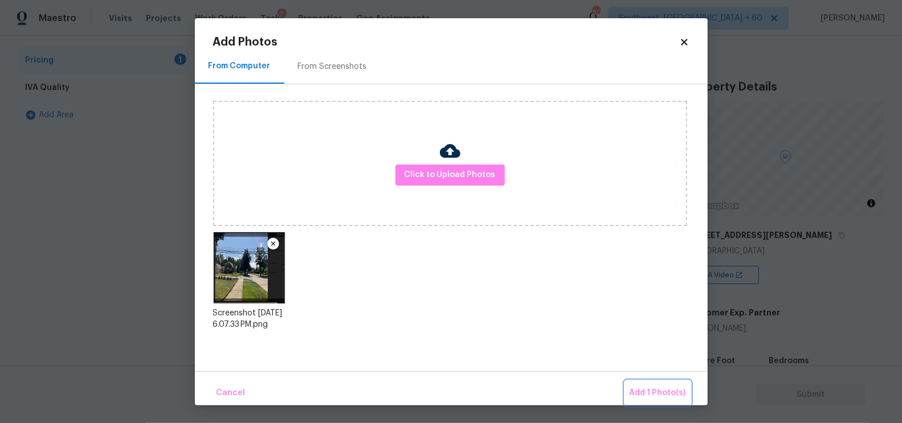
click at [657, 394] on span "Add 1 Photo(s)" at bounding box center [657, 393] width 56 height 14
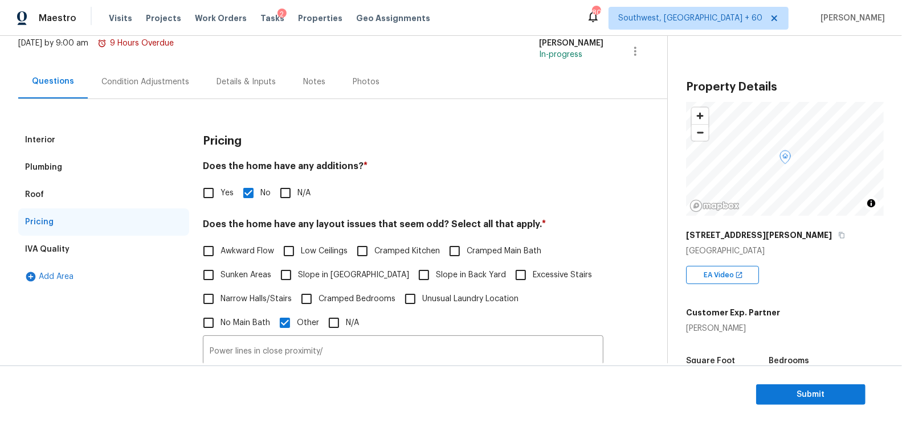
click at [77, 140] on div "Interior" at bounding box center [103, 139] width 171 height 27
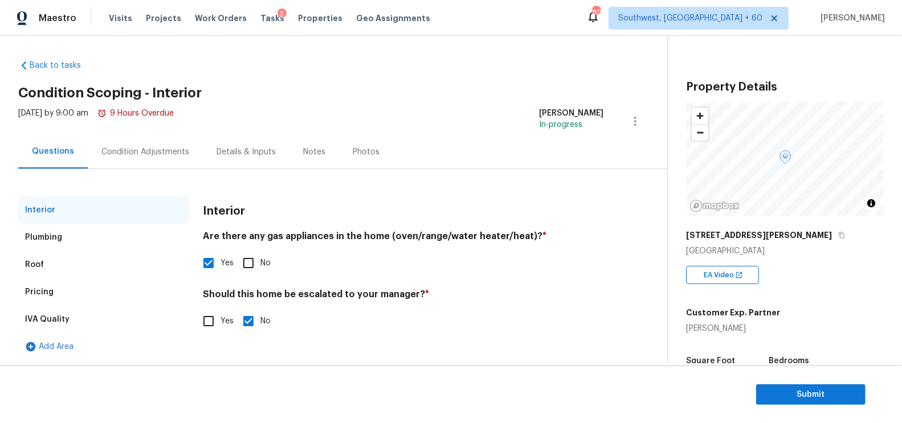
click at [208, 318] on input "Yes" at bounding box center [209, 321] width 24 height 24
checkbox input "true"
checkbox input "false"
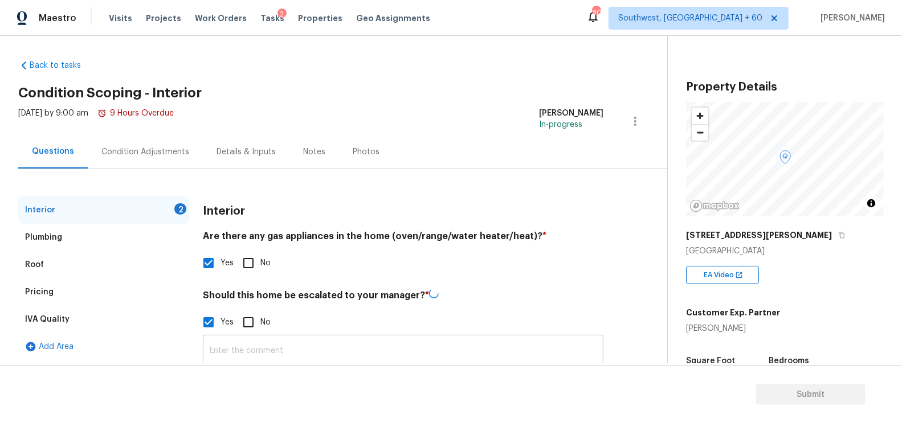
click at [241, 349] on input "text" at bounding box center [403, 351] width 400 height 27
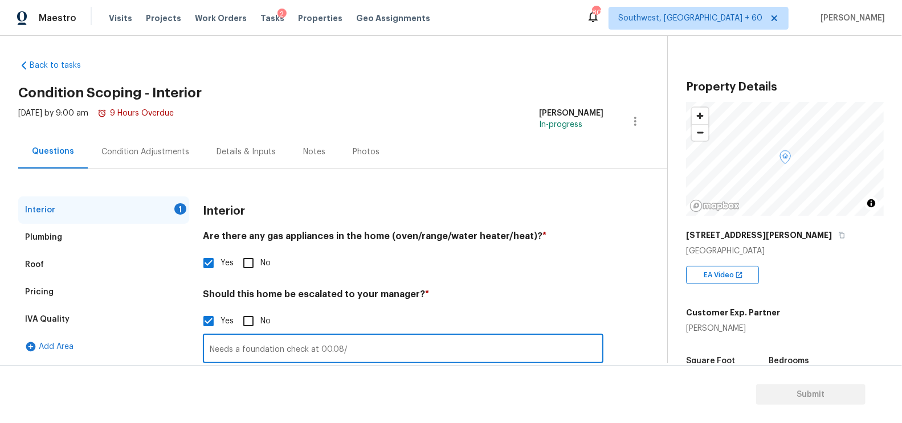
type input "Needs a foundation check at 00.08/"
click at [73, 285] on div "Pricing" at bounding box center [103, 292] width 171 height 27
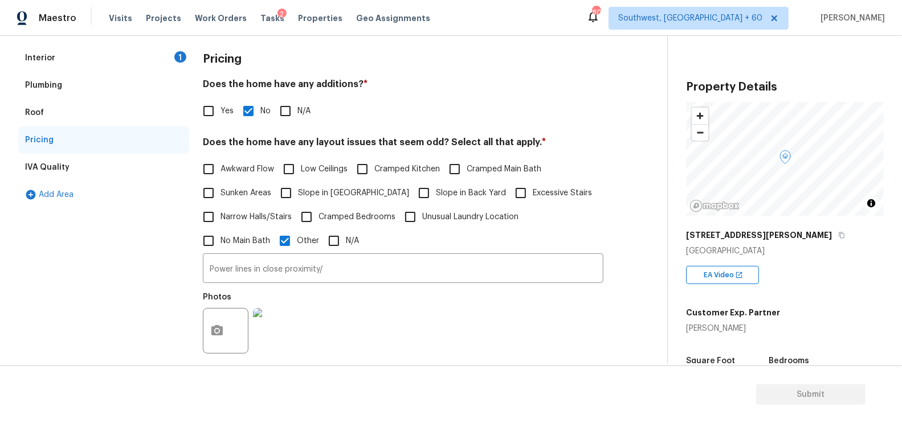
scroll to position [184, 0]
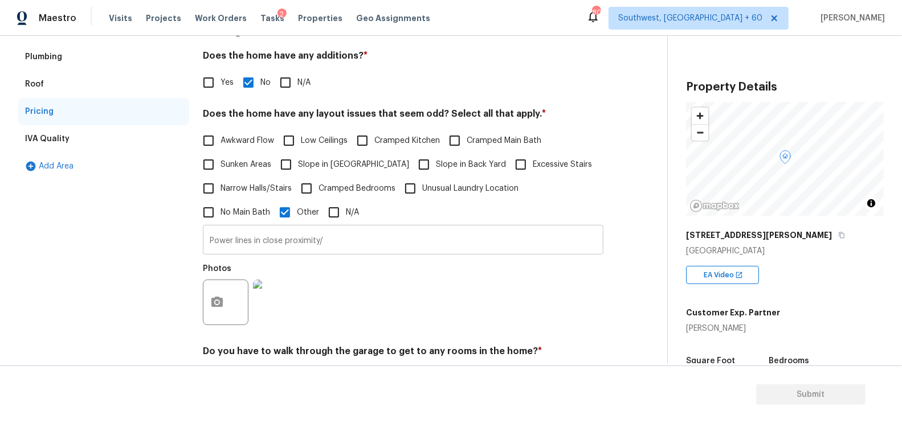
click at [343, 240] on input "Power lines in close proximity/" at bounding box center [403, 241] width 400 height 27
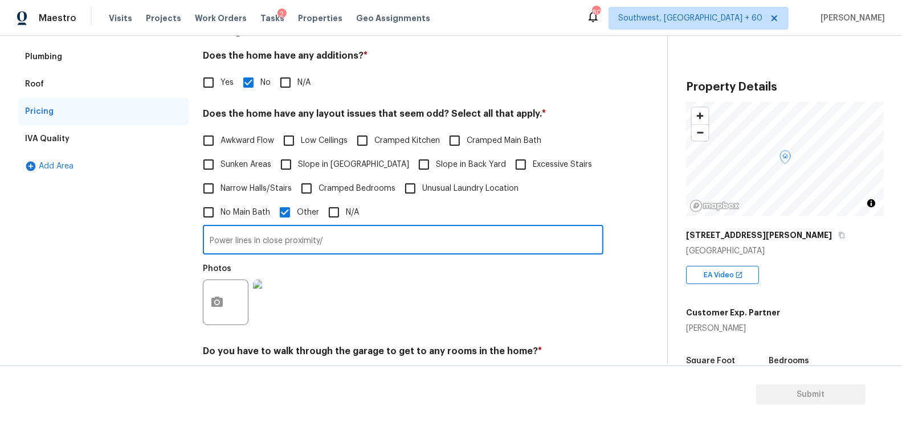
paste input "They have a room down in the basement that according to the owner has been remo…"
type input "Power lines in close proximity/ They have a room down in the basement that acco…"
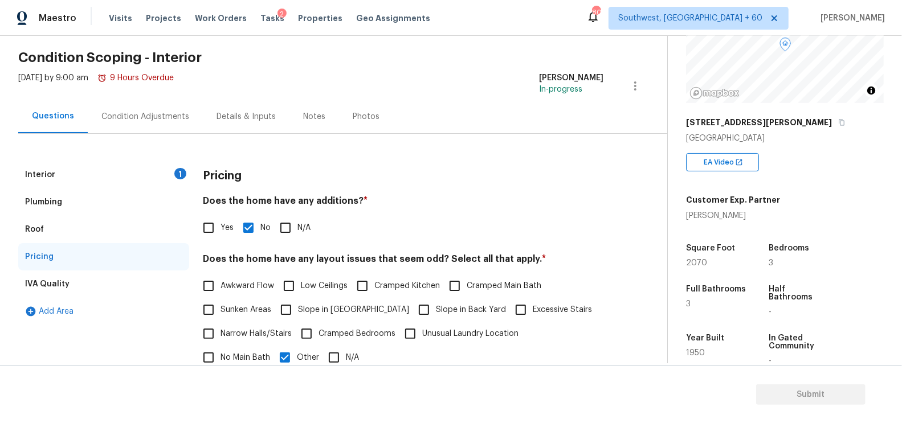
scroll to position [139, 0]
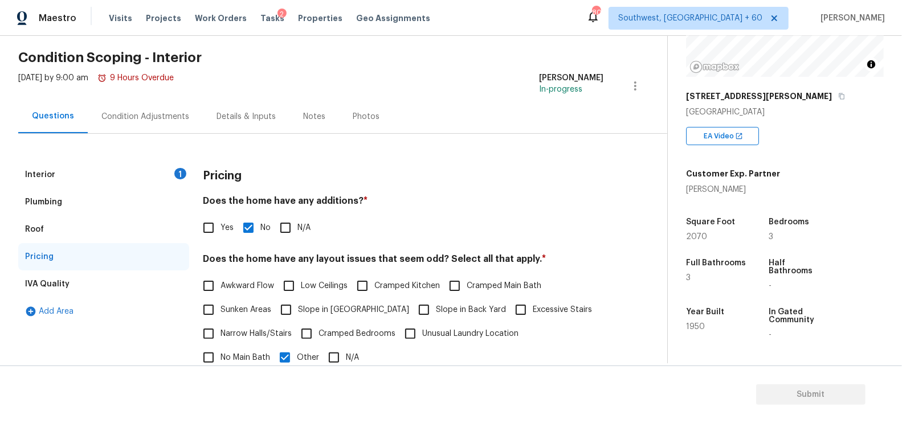
click at [163, 117] on div "Condition Adjustments" at bounding box center [145, 116] width 88 height 11
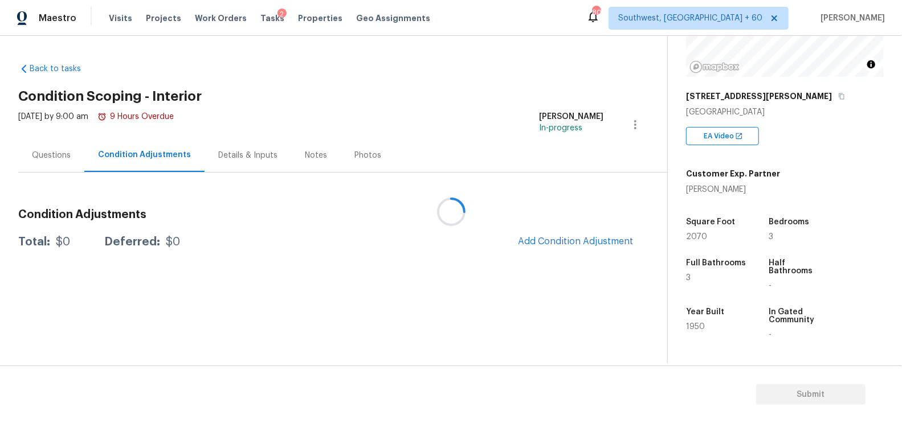
click at [592, 240] on div at bounding box center [451, 211] width 902 height 423
click at [578, 241] on span "Add Condition Adjustment" at bounding box center [575, 241] width 115 height 10
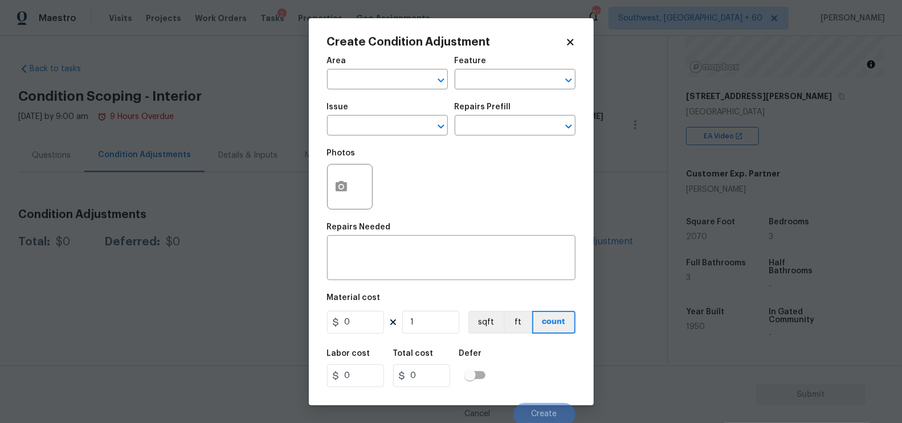
click at [373, 139] on span "Issue ​" at bounding box center [387, 119] width 121 height 46
click at [371, 134] on input "text" at bounding box center [371, 127] width 89 height 18
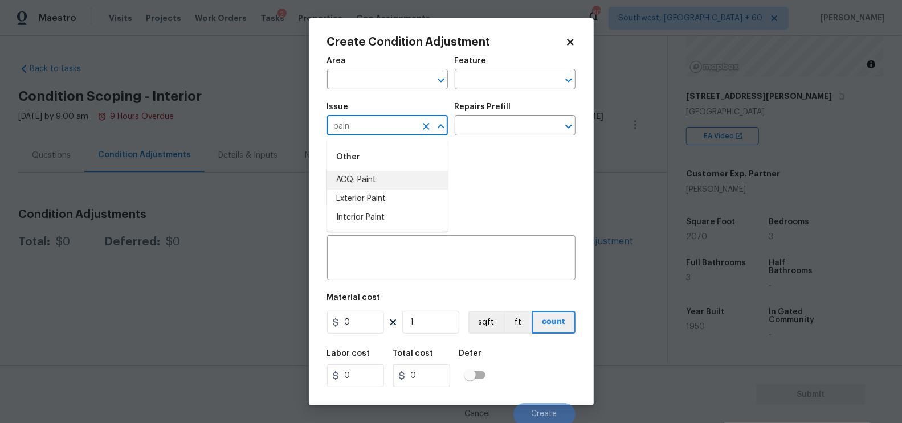
click at [369, 179] on li "ACQ: Paint" at bounding box center [387, 180] width 121 height 19
type input "ACQ: Paint"
click at [505, 125] on input "text" at bounding box center [499, 127] width 89 height 18
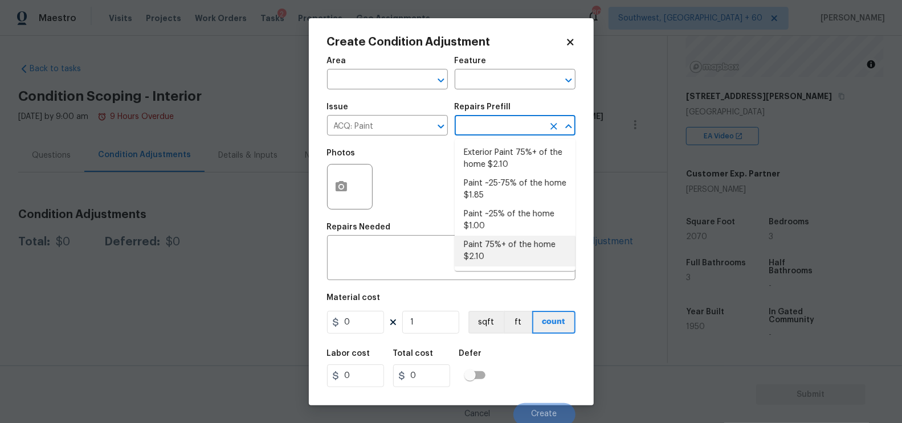
click at [500, 241] on li "Paint 75%+ of the home $2.10" at bounding box center [515, 251] width 121 height 31
type input "Acquisition"
type textarea "Acquisition Scope: 75%+ of the home will likely require interior paint"
type input "2.1"
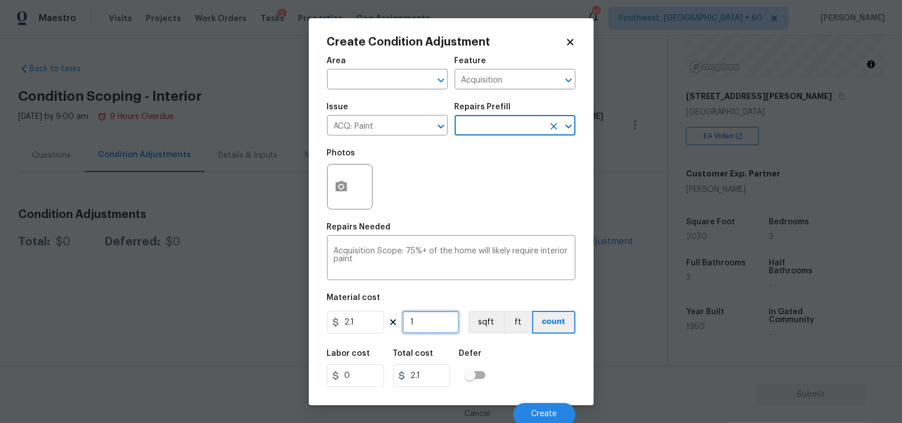
click at [443, 323] on input "1" at bounding box center [430, 322] width 57 height 23
type input "0"
type input "2"
type input "4.2"
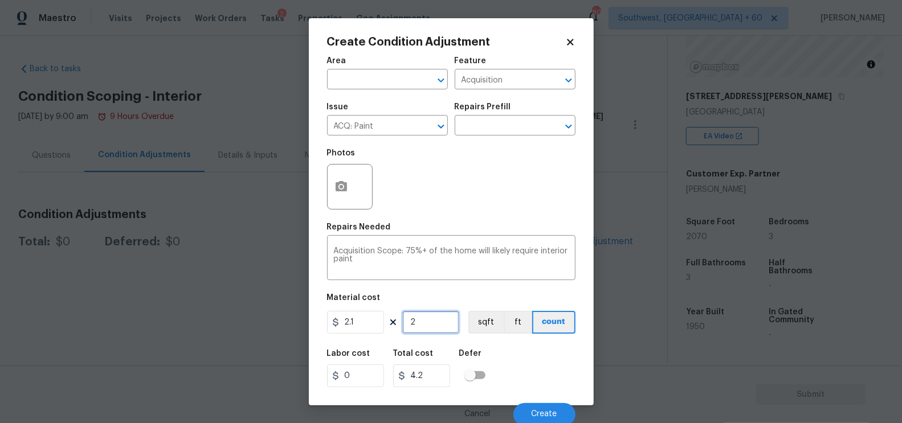
type input "20"
type input "42"
type input "207"
type input "434.7"
type input "2070"
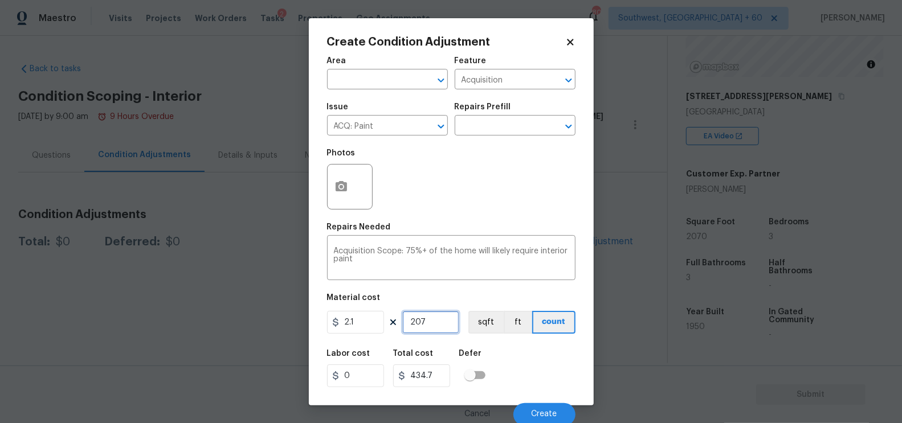
type input "4347"
type input "2070"
click at [330, 190] on button "button" at bounding box center [341, 187] width 27 height 44
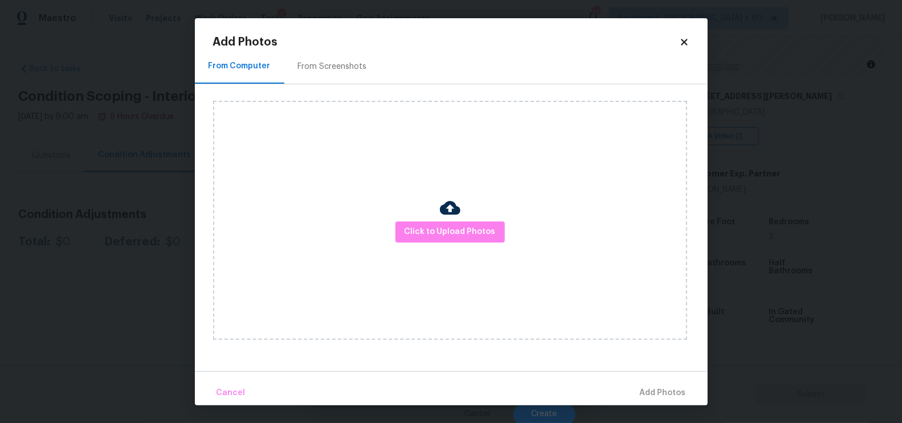
click at [448, 221] on div at bounding box center [450, 210] width 21 height 24
click at [448, 227] on span "Click to Upload Photos" at bounding box center [449, 232] width 91 height 14
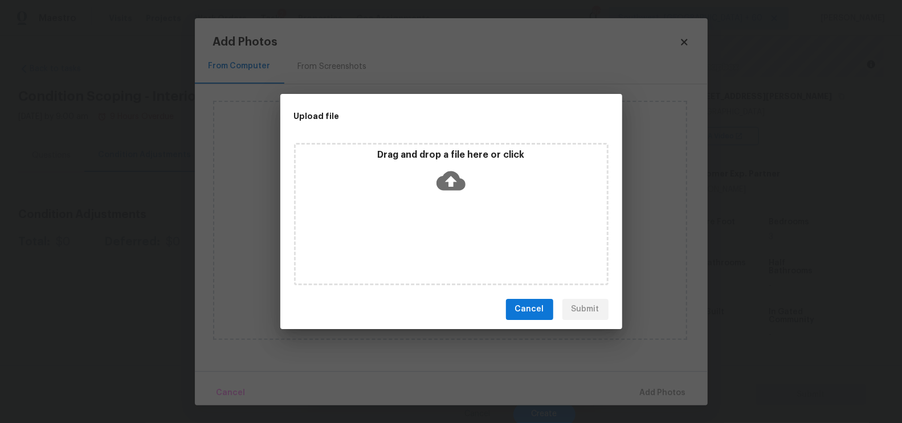
click at [456, 189] on icon at bounding box center [450, 180] width 29 height 19
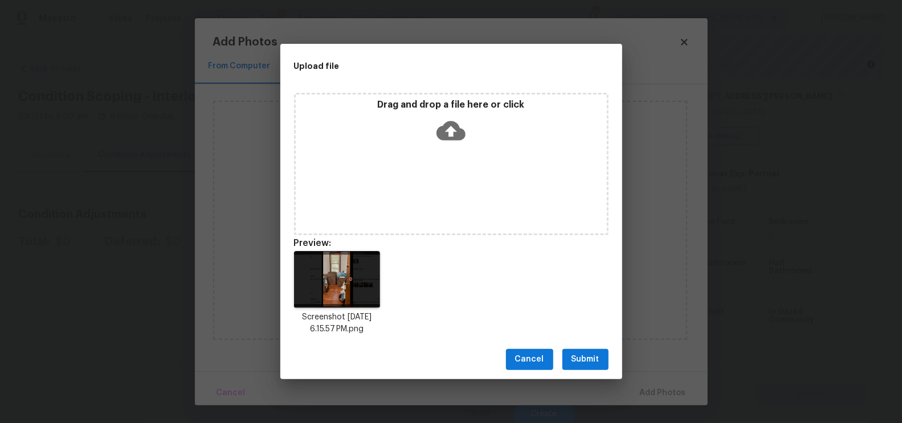
click at [586, 370] on button "Submit" at bounding box center [585, 359] width 46 height 21
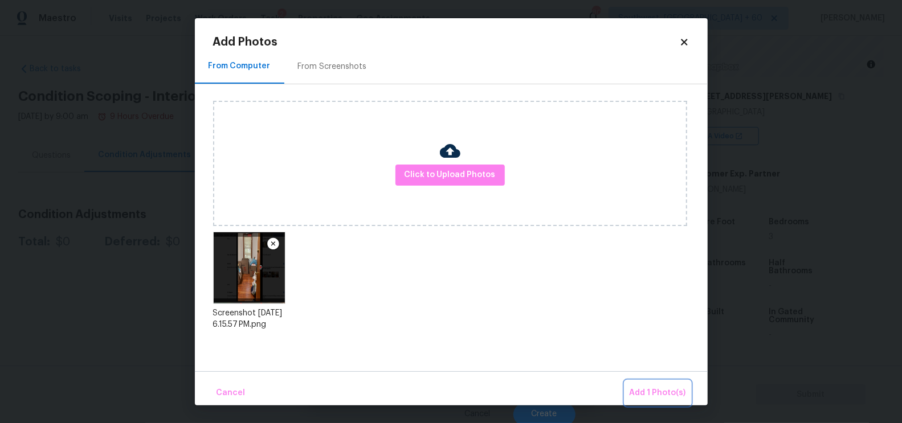
click at [656, 385] on button "Add 1 Photo(s)" at bounding box center [658, 393] width 66 height 24
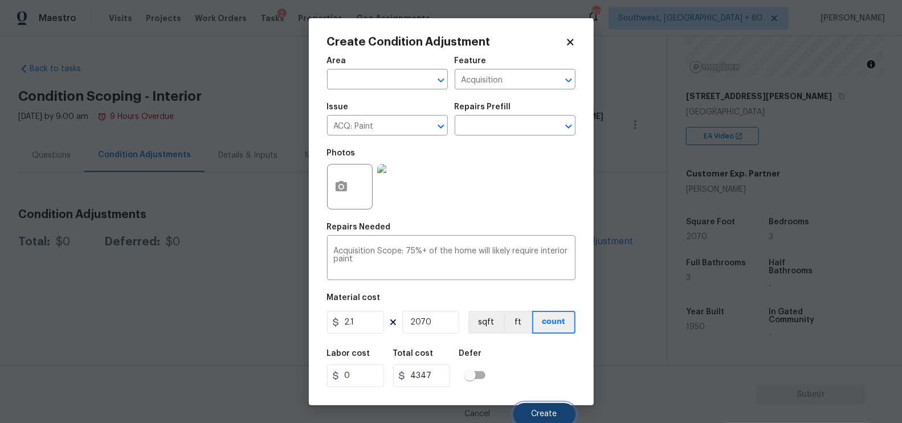
click at [539, 416] on span "Create" at bounding box center [544, 414] width 26 height 9
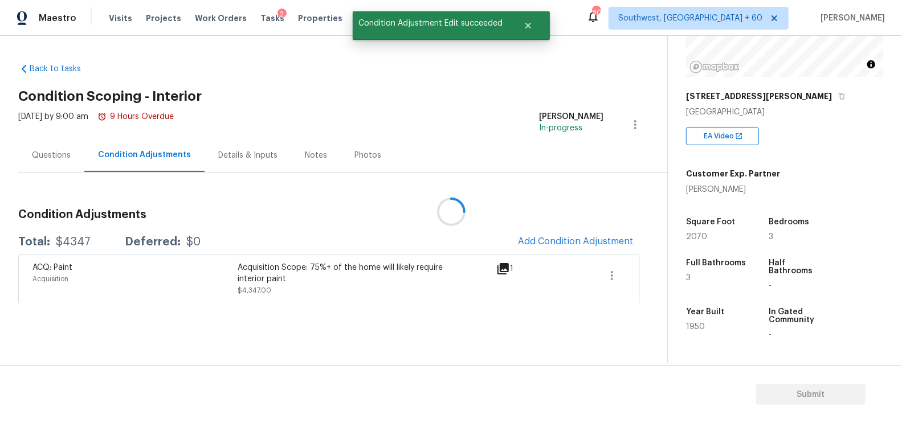
click at [556, 246] on div at bounding box center [451, 211] width 902 height 423
click at [587, 249] on button "Add Condition Adjustment" at bounding box center [575, 242] width 129 height 24
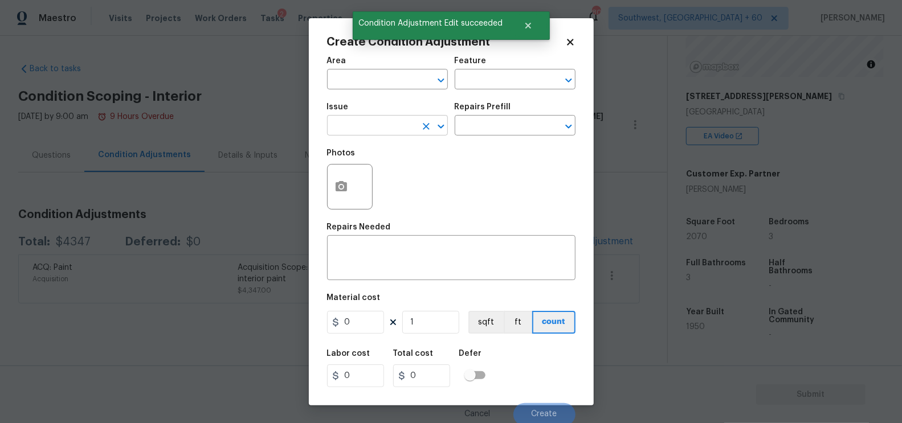
click at [370, 118] on input "text" at bounding box center [371, 127] width 89 height 18
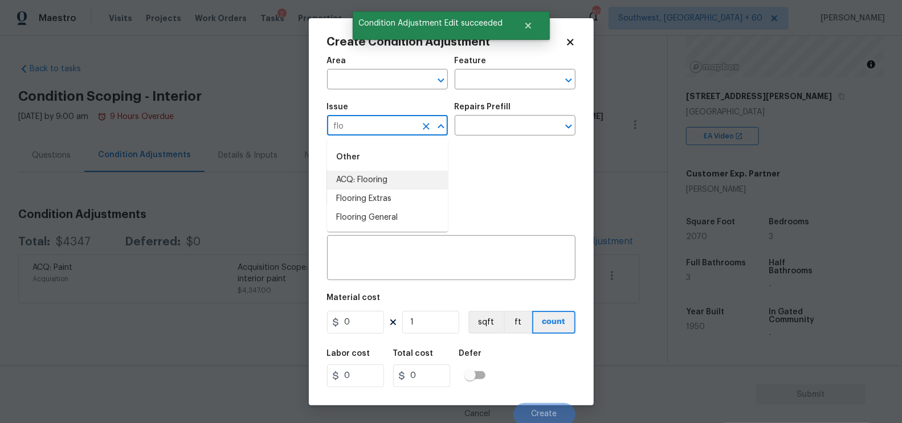
click at [367, 175] on li "ACQ: Flooring" at bounding box center [387, 180] width 121 height 19
type input "ACQ: Flooring"
click at [510, 119] on input "text" at bounding box center [499, 127] width 89 height 18
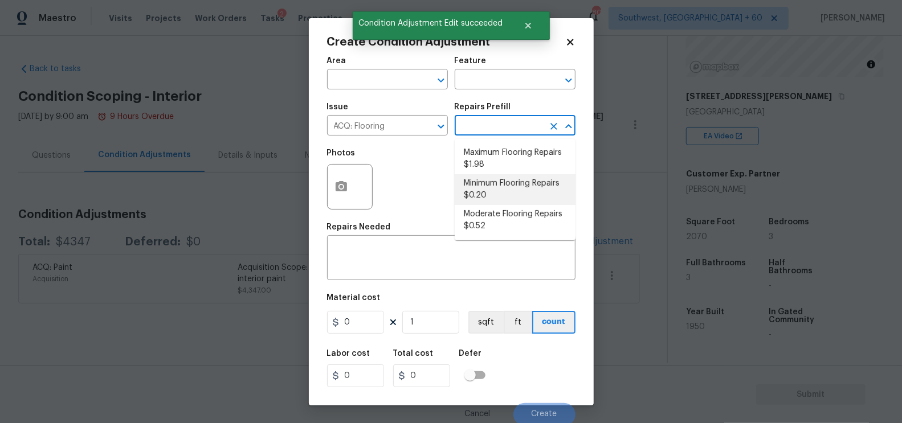
click at [506, 180] on li "Minimum Flooring Repairs $0.20" at bounding box center [515, 189] width 121 height 31
type input "Acquisition"
type textarea "Acquisition Scope: Minimum flooring repairs"
type input "0.2"
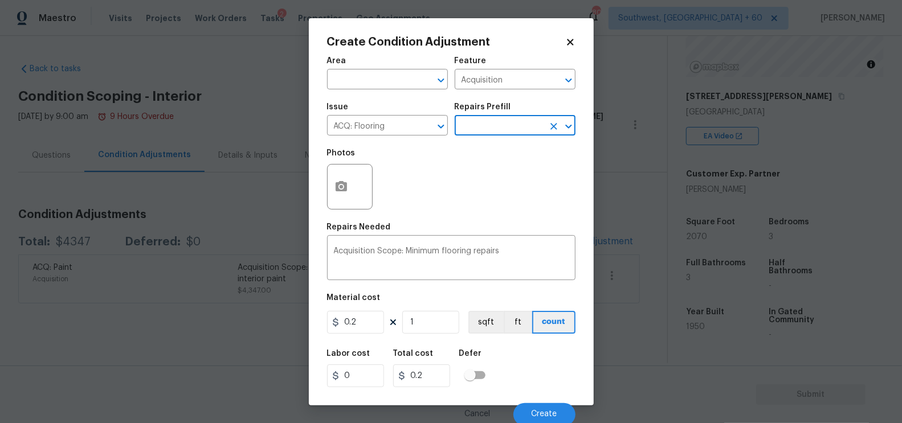
click at [436, 339] on div "Area ​ Feature Acquisition ​ Issue ACQ: Flooring ​ Repairs Prefill ​ Photos Rep…" at bounding box center [451, 238] width 248 height 376
click at [434, 326] on input "1" at bounding box center [430, 322] width 57 height 23
type input "0"
type input "2"
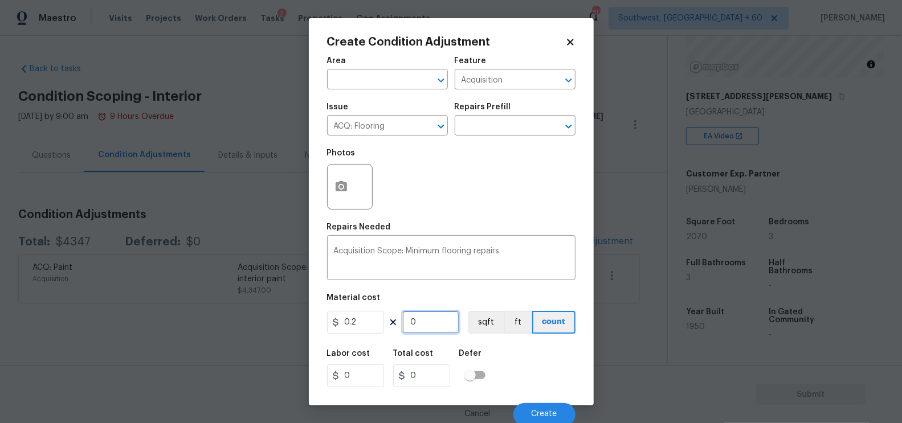
type input "0.4"
type input "20"
type input "4"
type input "207"
type input "41.4"
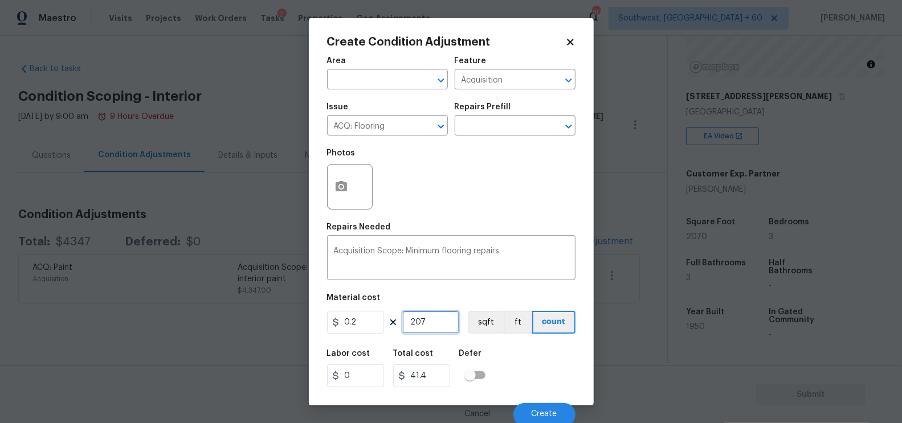
type input "2070"
type input "414"
type input "2070"
click at [428, 384] on input "414" at bounding box center [421, 376] width 57 height 23
click at [525, 411] on button "Create" at bounding box center [544, 414] width 62 height 23
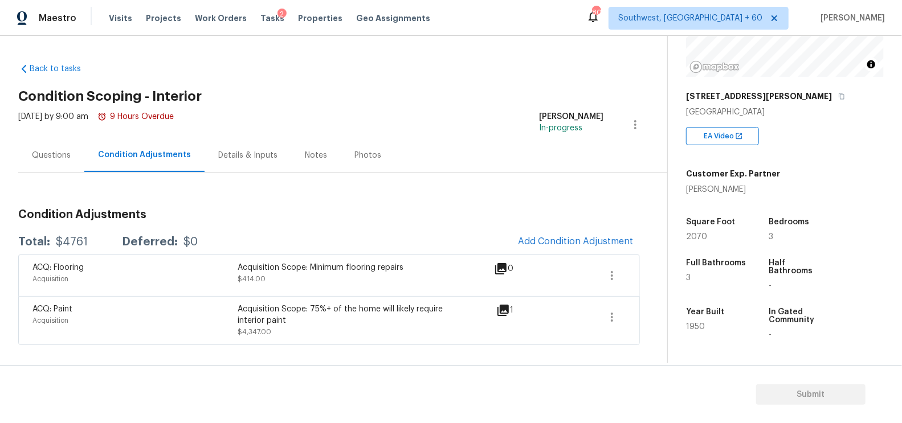
click at [561, 210] on h3 "Condition Adjustments" at bounding box center [328, 214] width 621 height 11
click at [557, 238] on span "Add Condition Adjustment" at bounding box center [575, 241] width 115 height 10
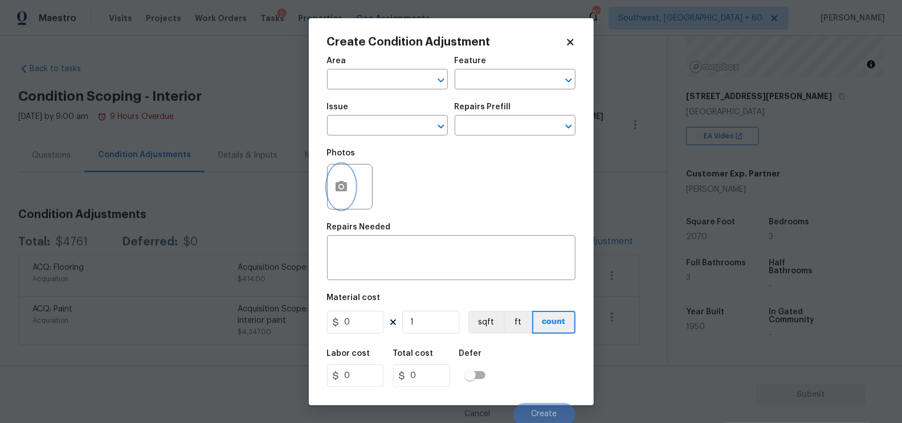
click at [341, 187] on circle "button" at bounding box center [340, 186] width 3 height 3
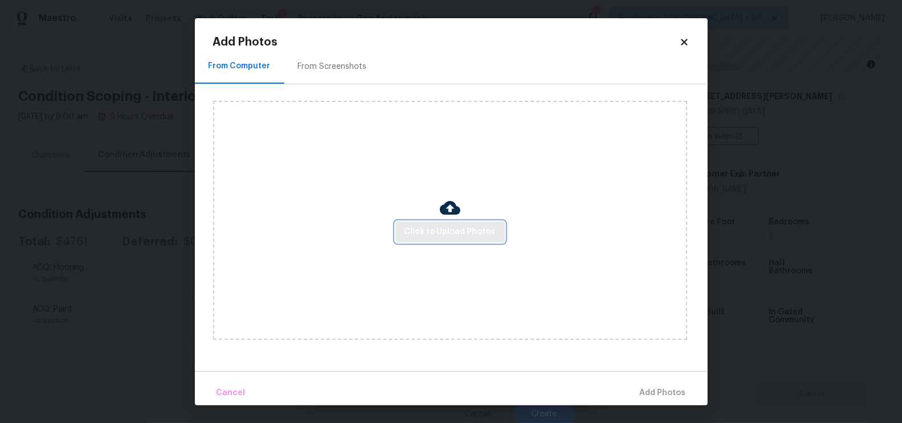
click at [441, 238] on span "Click to Upload Photos" at bounding box center [449, 232] width 91 height 14
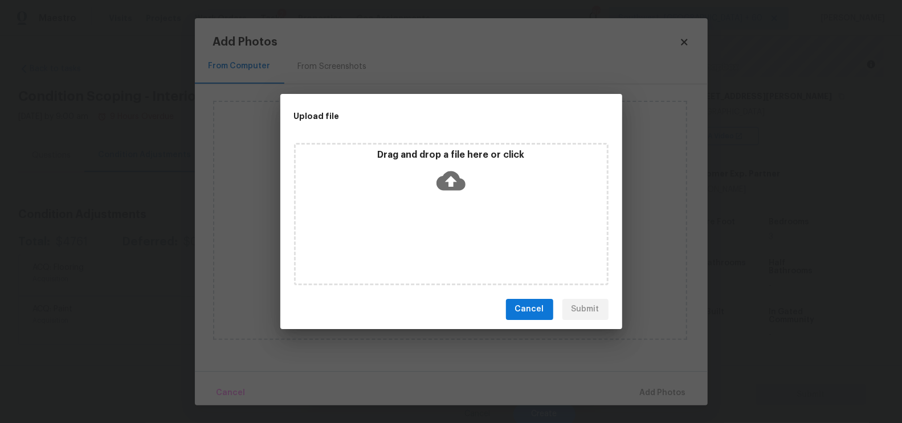
click at [449, 192] on icon at bounding box center [450, 180] width 29 height 29
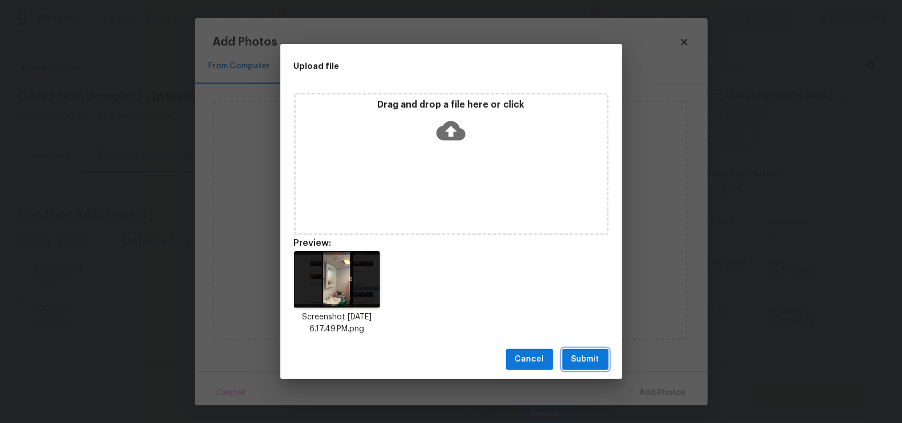
click at [596, 362] on span "Submit" at bounding box center [585, 360] width 28 height 14
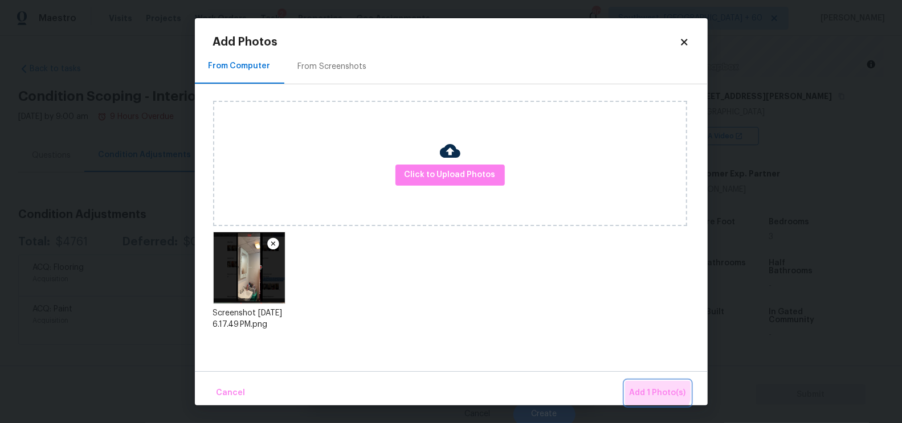
click at [654, 388] on span "Add 1 Photo(s)" at bounding box center [657, 393] width 56 height 14
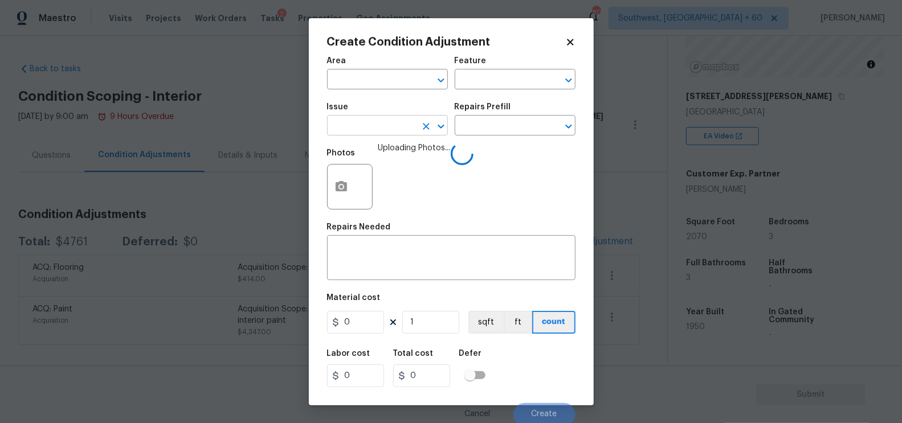
click at [345, 129] on input "text" at bounding box center [371, 127] width 89 height 18
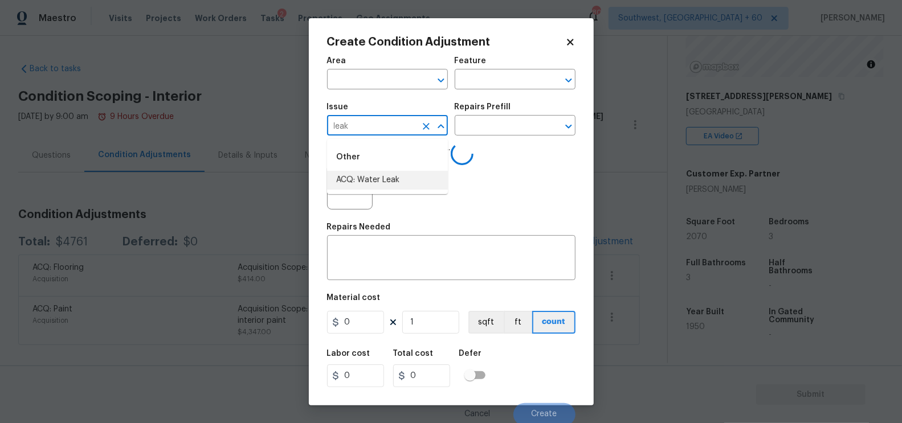
click at [364, 178] on li "ACQ: Water Leak" at bounding box center [387, 180] width 121 height 19
type input "ACQ: Water Leak"
click at [485, 124] on input "text" at bounding box center [499, 127] width 89 height 18
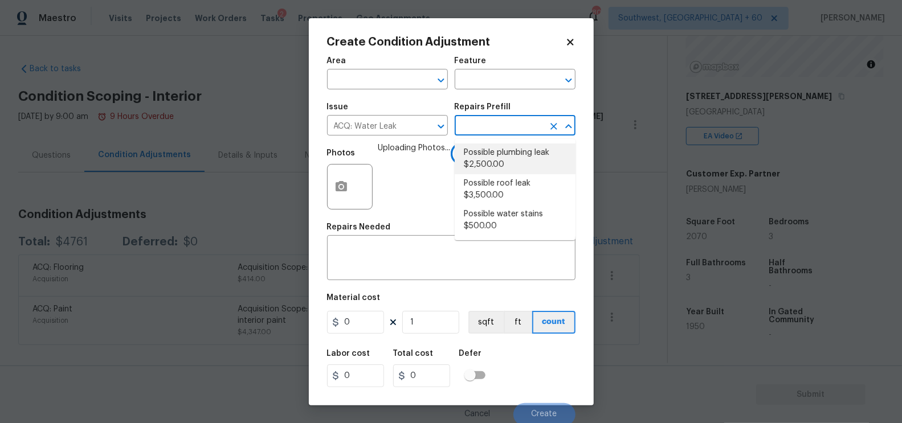
click at [493, 160] on li "Possible plumbing leak $2,500.00" at bounding box center [515, 159] width 121 height 31
type input "Acquisition"
type textarea "Acquisition Scope: Possible plumbing leak"
type input "2500"
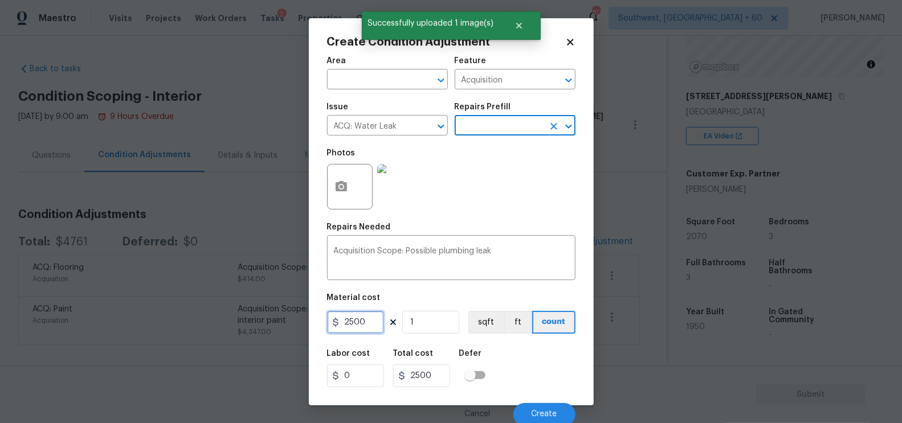
click at [363, 322] on input "2500" at bounding box center [355, 322] width 57 height 23
type input "0"
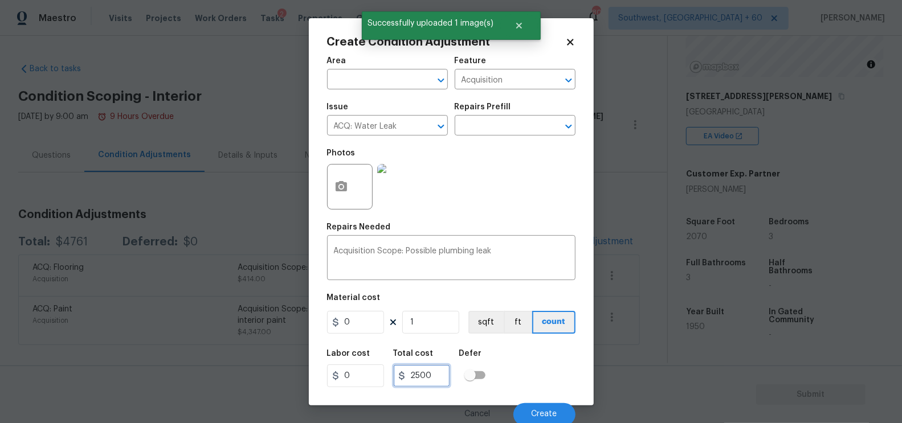
type input "0"
click at [425, 371] on input "0" at bounding box center [421, 376] width 57 height 23
click at [538, 412] on span "Create" at bounding box center [544, 414] width 26 height 9
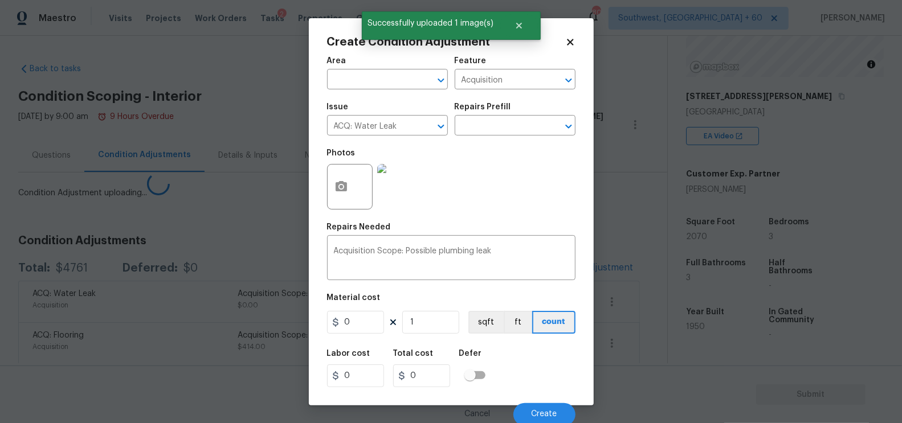
click at [612, 251] on body "Maestro Visits Projects Work Orders Tasks 2 Properties Geo Assignments 809 Sout…" at bounding box center [451, 211] width 902 height 423
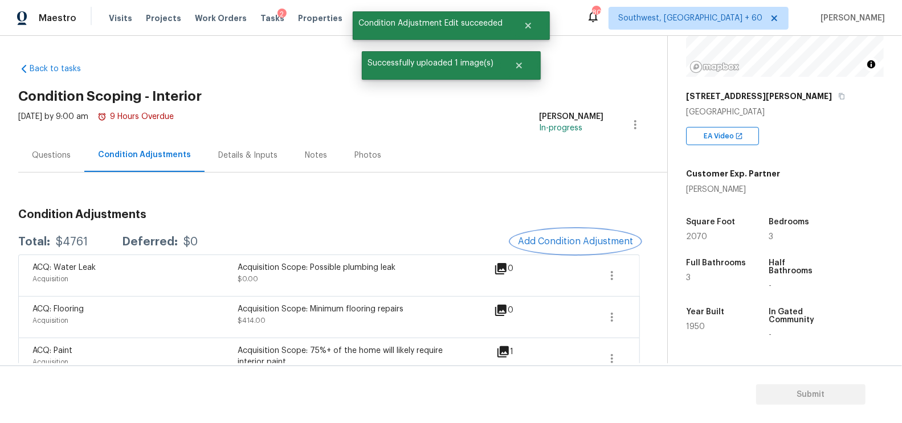
click at [585, 247] on button "Add Condition Adjustment" at bounding box center [575, 242] width 129 height 24
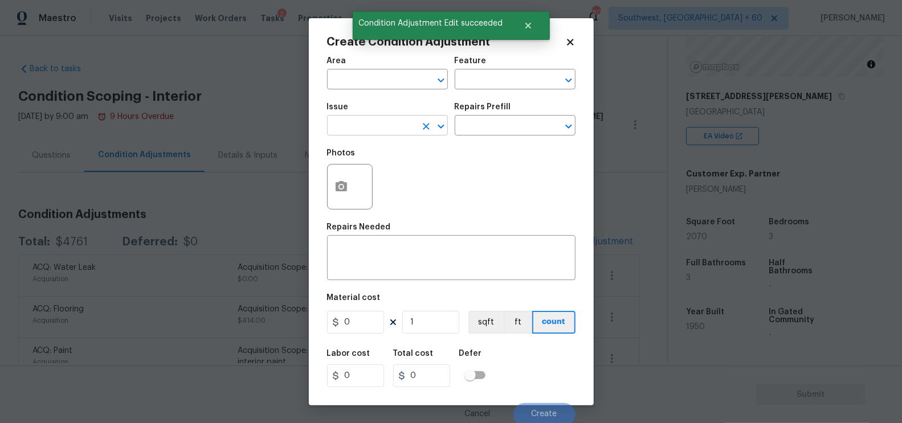
click at [371, 131] on input "text" at bounding box center [371, 127] width 89 height 18
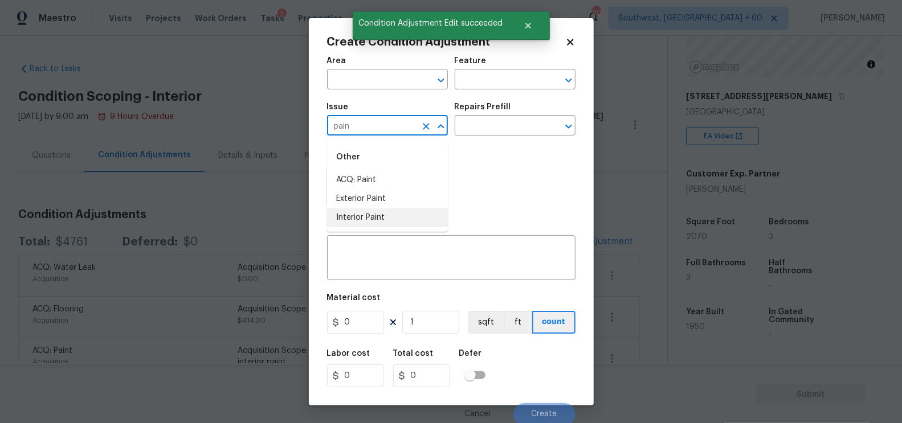
click at [376, 220] on li "Interior Paint" at bounding box center [387, 217] width 121 height 19
type input "Interior Paint"
click at [526, 108] on div "Repairs Prefill" at bounding box center [515, 110] width 121 height 15
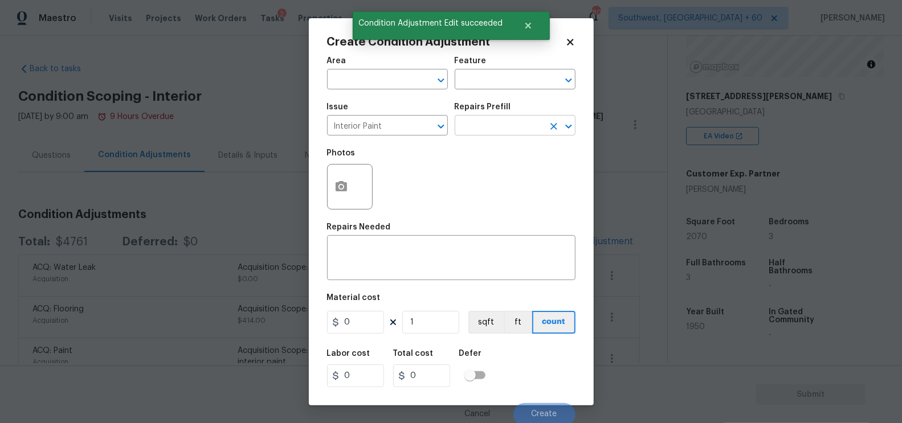
click at [514, 125] on input "text" at bounding box center [499, 127] width 89 height 18
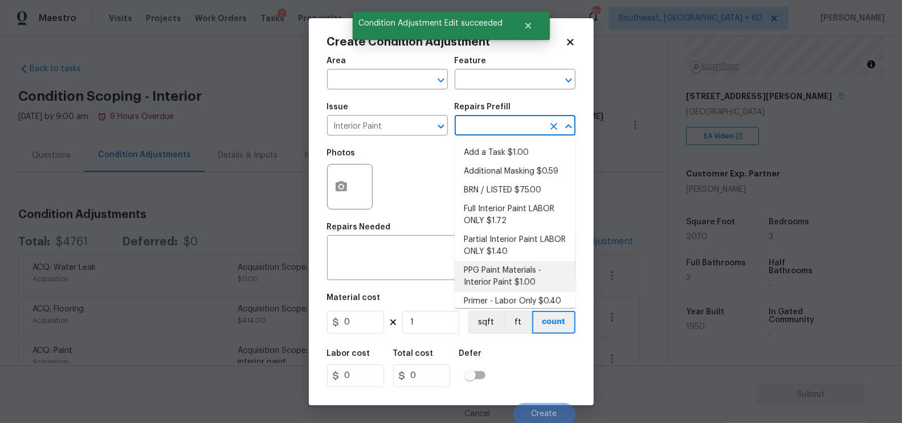
scroll to position [7, 0]
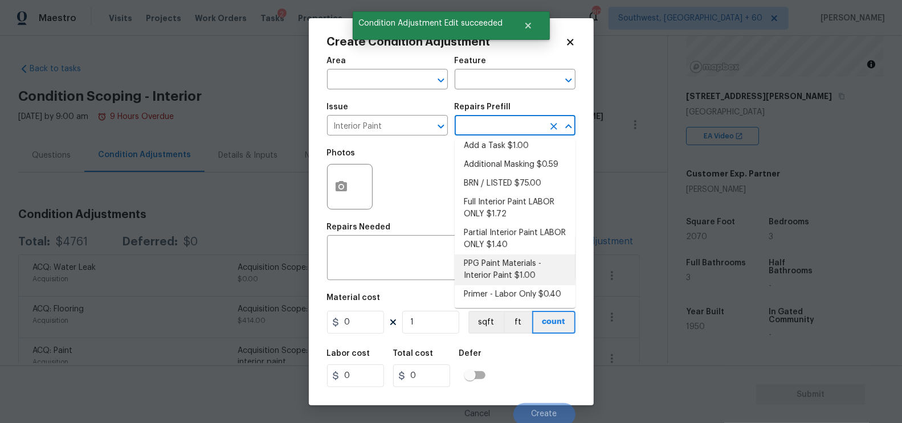
click at [484, 290] on li "Primer - Labor Only $0.40" at bounding box center [515, 294] width 121 height 19
type input "Overall Paint"
type textarea "Interior primer - PRIMER PROVIDED BY OPENDOOR - All nails, screws, drywall anch…"
type input "0.4"
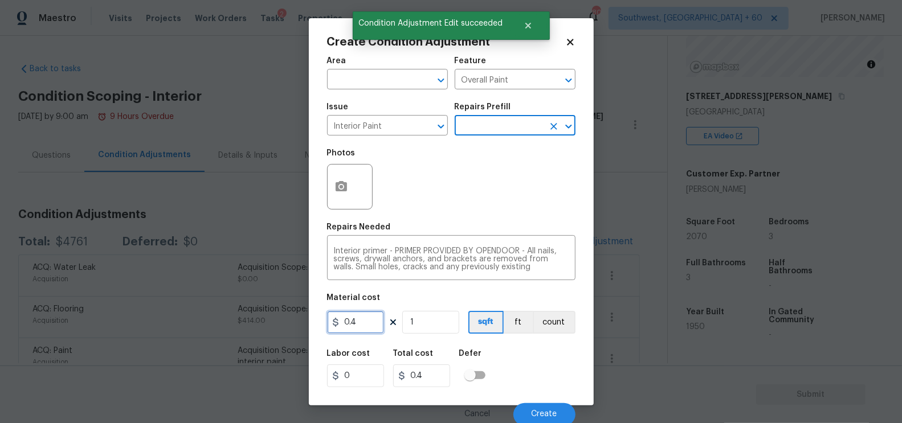
click at [358, 332] on input "0.4" at bounding box center [355, 322] width 57 height 23
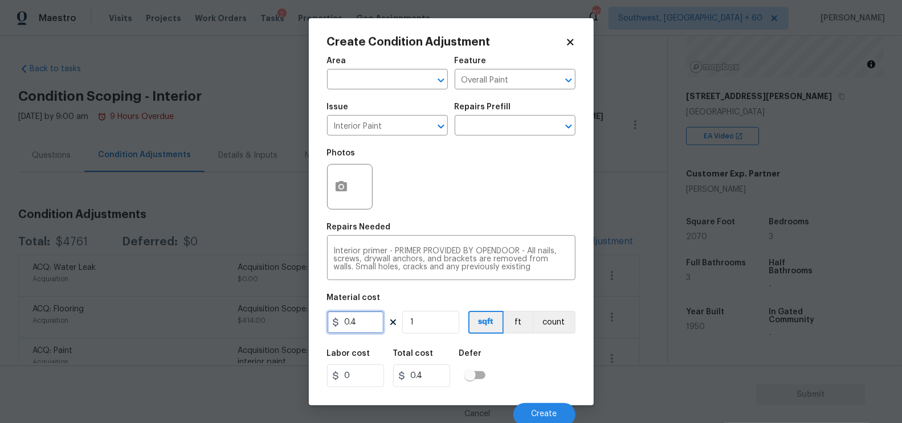
click at [358, 332] on input "0.4" at bounding box center [355, 322] width 57 height 23
type input "250"
click at [404, 375] on icon at bounding box center [402, 375] width 6 height 9
type input "250"
click at [518, 411] on button "Create" at bounding box center [544, 414] width 62 height 23
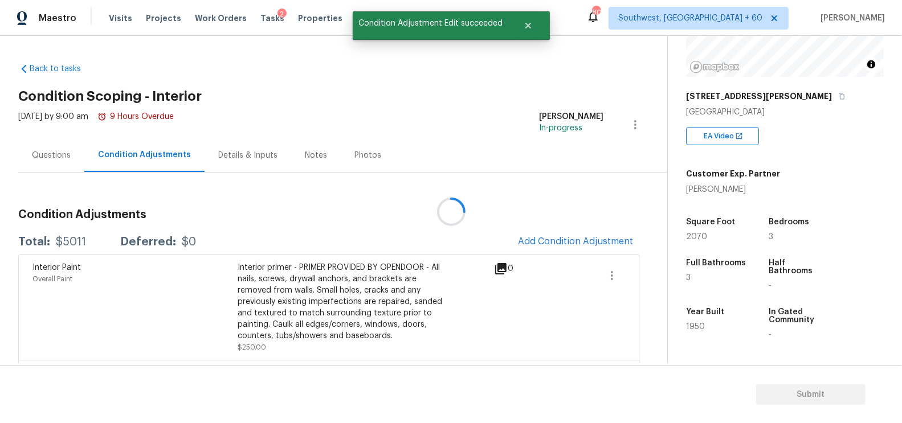
click at [594, 232] on div at bounding box center [451, 211] width 902 height 423
click at [578, 241] on div at bounding box center [451, 211] width 902 height 423
click at [576, 243] on span "Add Condition Adjustment" at bounding box center [575, 241] width 115 height 10
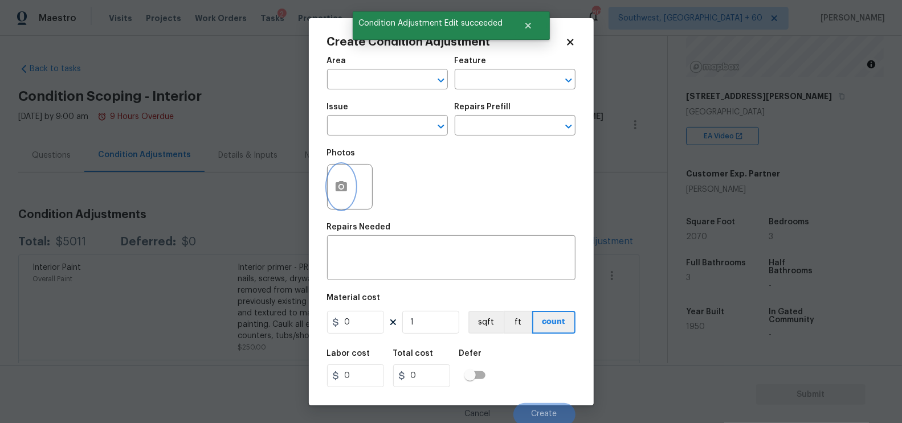
click at [351, 196] on button "button" at bounding box center [341, 187] width 27 height 44
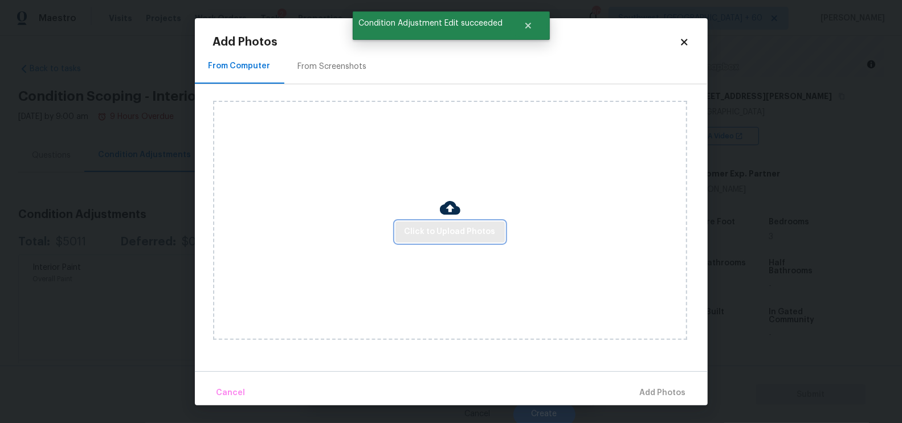
click at [452, 235] on span "Click to Upload Photos" at bounding box center [449, 232] width 91 height 14
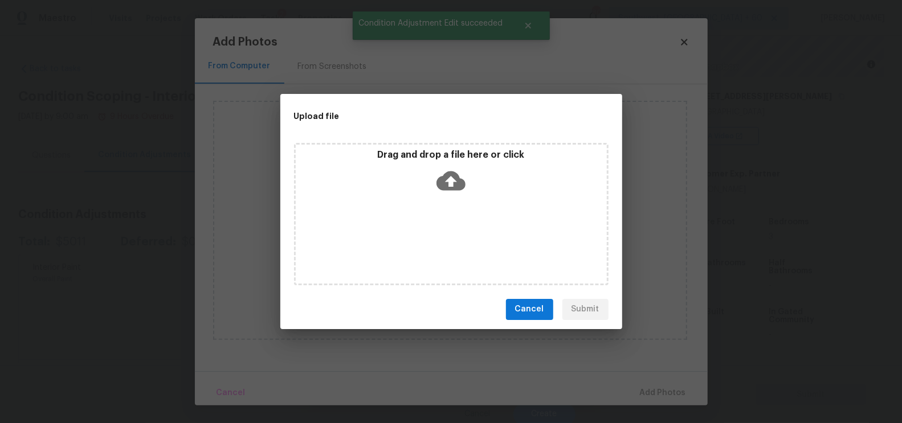
click at [449, 184] on icon at bounding box center [450, 180] width 29 height 29
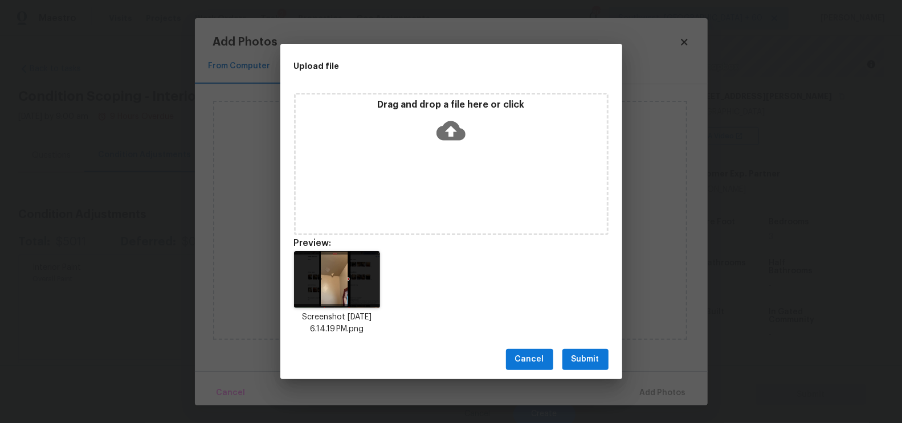
click at [583, 361] on span "Submit" at bounding box center [585, 360] width 28 height 14
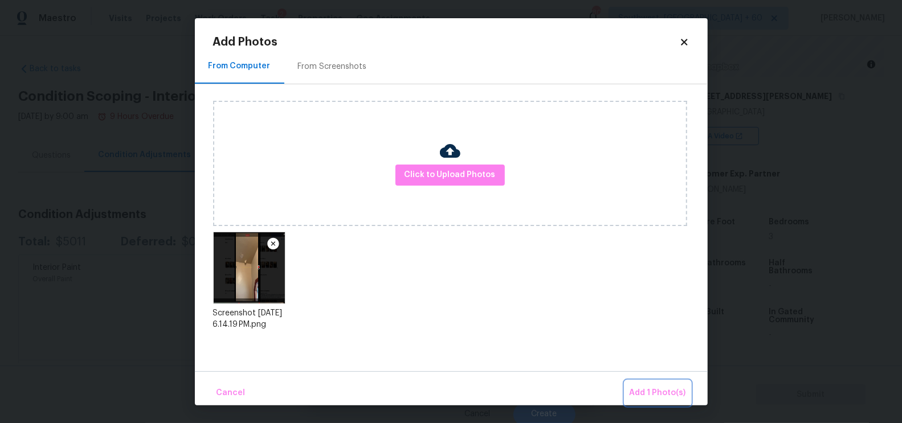
click at [644, 390] on span "Add 1 Photo(s)" at bounding box center [657, 393] width 56 height 14
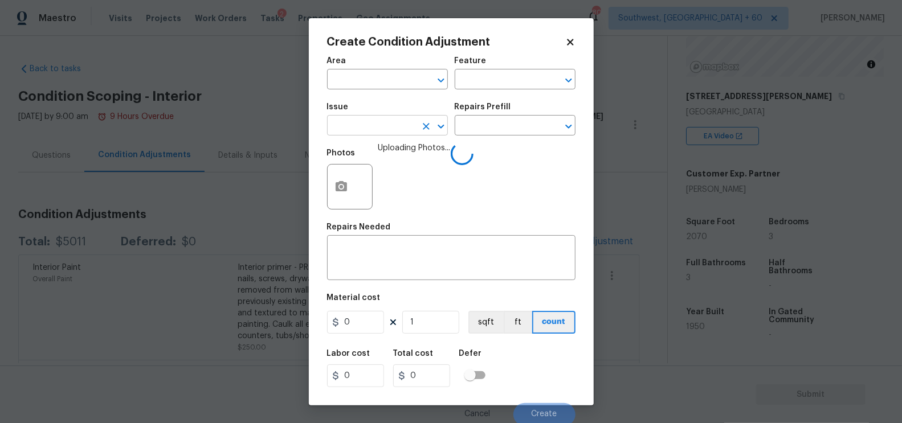
click at [373, 122] on input "text" at bounding box center [371, 127] width 89 height 18
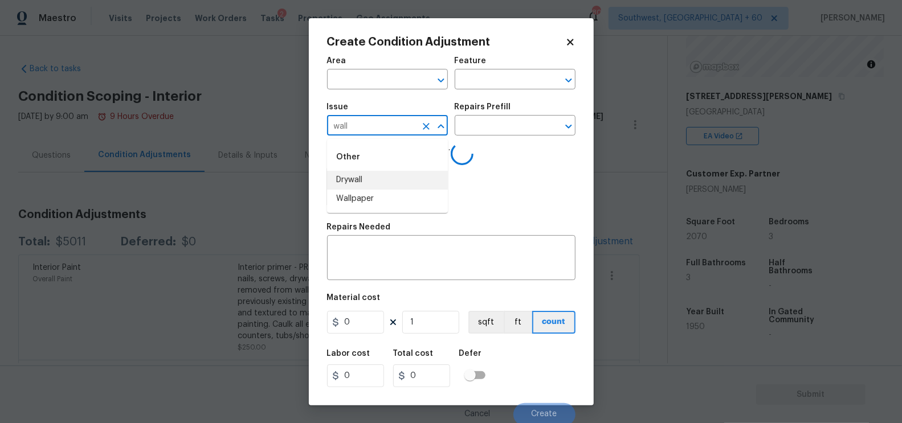
click at [368, 177] on li "Drywall" at bounding box center [387, 180] width 121 height 19
type input "Drywall"
click at [485, 129] on input "text" at bounding box center [499, 127] width 89 height 18
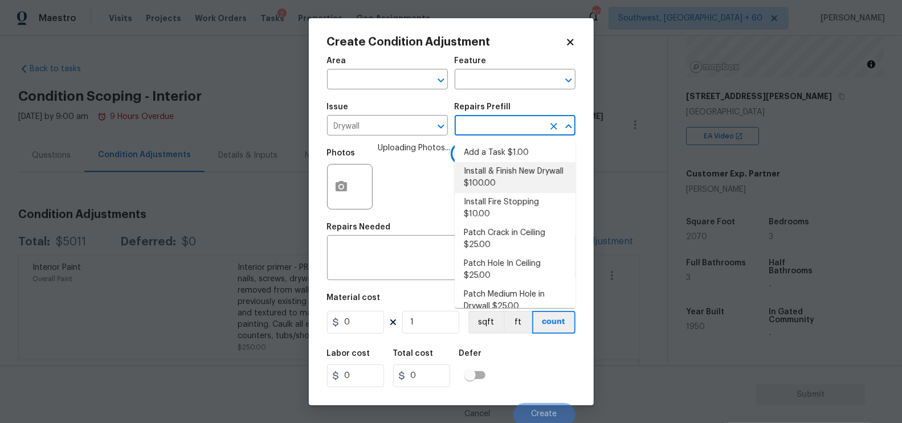
click at [492, 177] on li "Install & Finish New Drywall $100.00" at bounding box center [515, 177] width 121 height 31
type input "Walls and Ceiling"
type textarea "Remove the existing damaged drywall and replace with new. Ensure that the new d…"
type input "100"
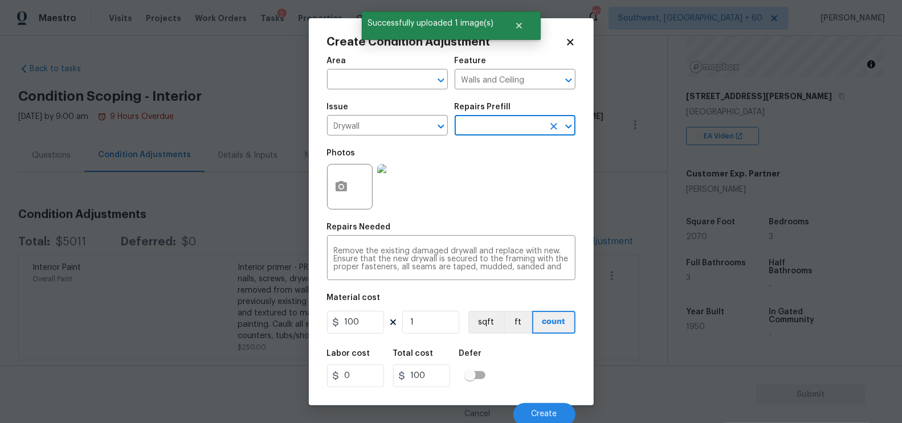
click at [355, 309] on div "Material cost" at bounding box center [451, 301] width 248 height 15
click at [361, 322] on input "100" at bounding box center [355, 322] width 57 height 23
type input "200"
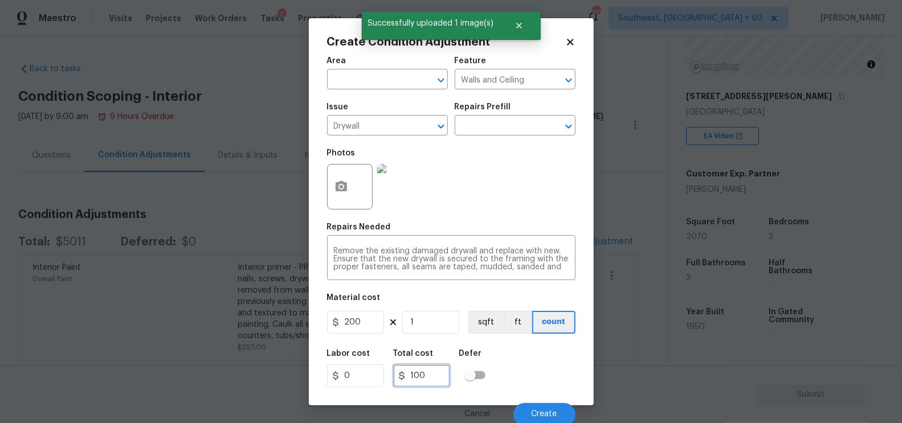
click at [442, 376] on input "100" at bounding box center [421, 376] width 57 height 23
type input "200"
click at [542, 411] on button "Create" at bounding box center [544, 414] width 62 height 23
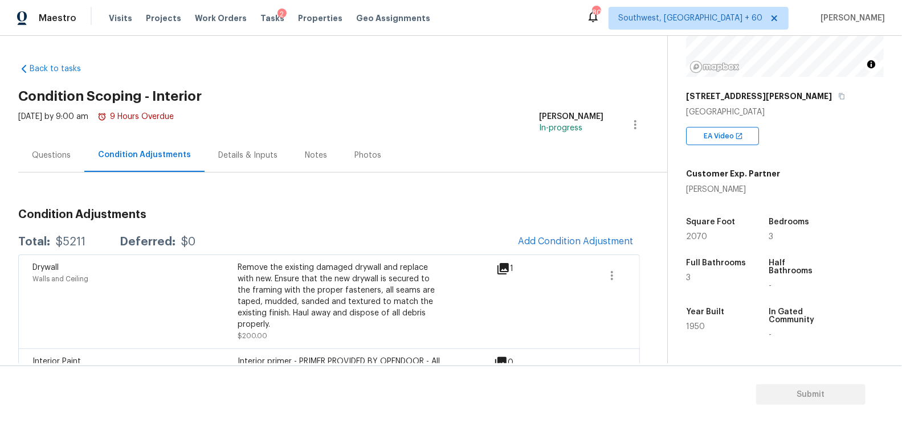
click at [55, 161] on div "Questions" at bounding box center [51, 155] width 66 height 34
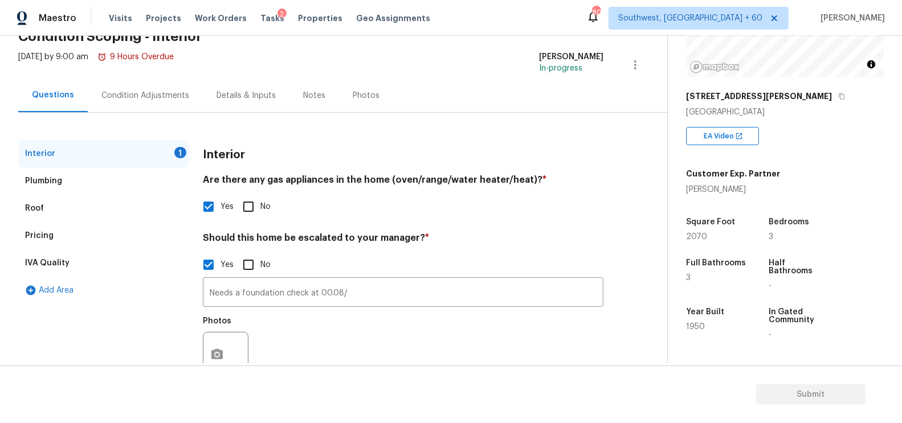
scroll to position [98, 0]
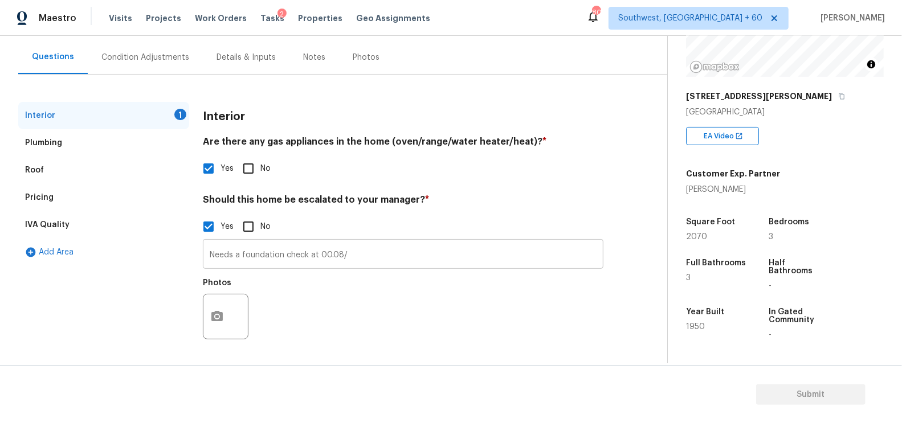
click at [398, 251] on input "Needs a foundation check at 00.08/" at bounding box center [403, 255] width 400 height 27
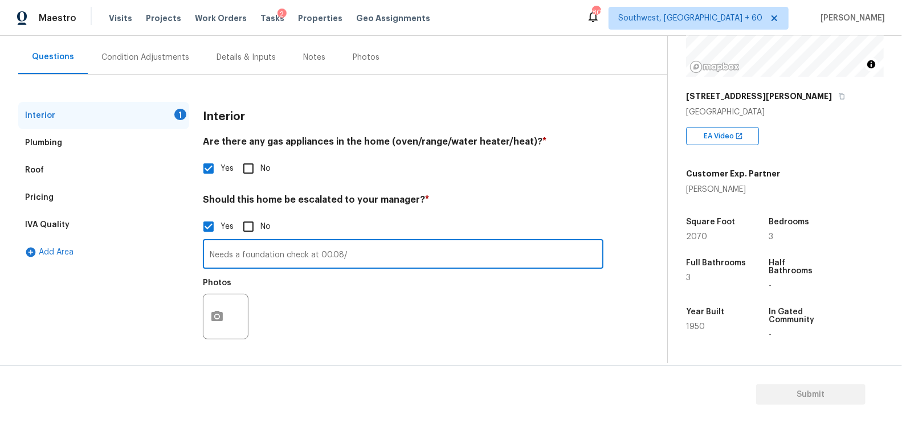
paste input "The property ones had a pool, but the area has been converted into a well-maint…"
type input "Needs a foundation check at 00.08/ The property ones had a pool, but the area h…"
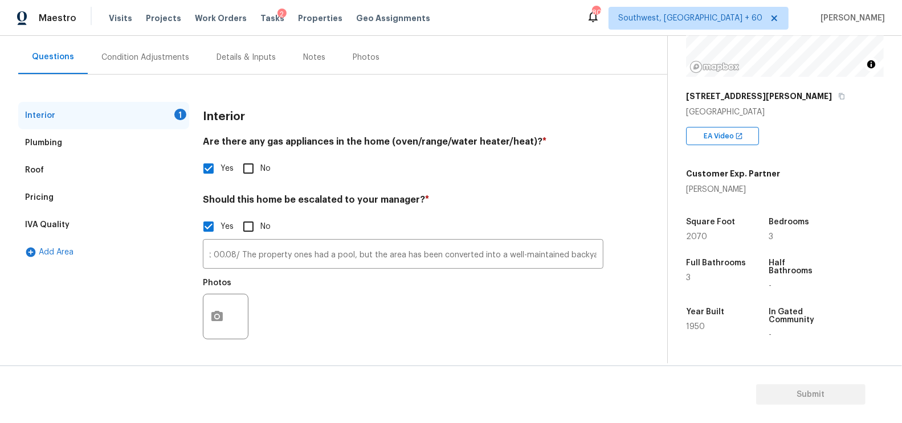
scroll to position [0, 0]
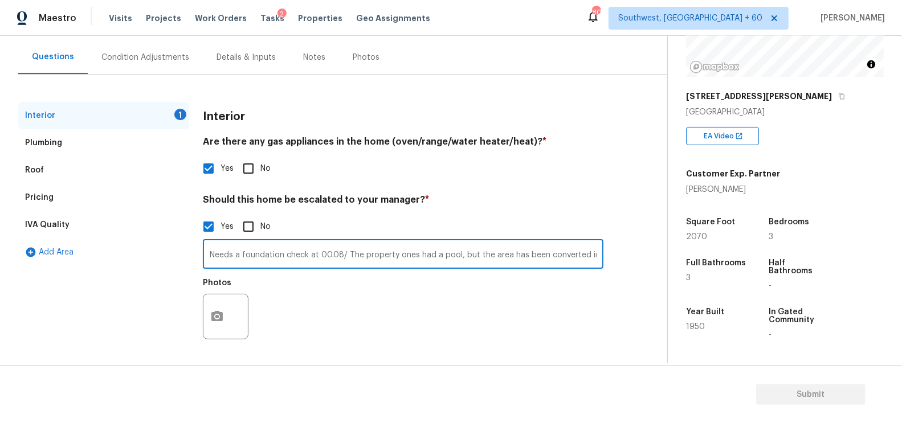
click at [201, 313] on div "Interior 1 Plumbing Roof Pricing IVA Quality Add Area Interior Are there any ga…" at bounding box center [328, 231] width 621 height 258
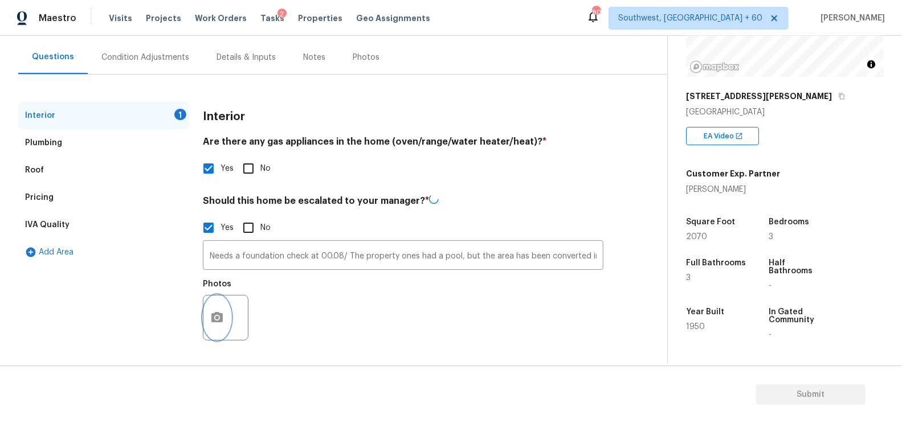
click at [215, 323] on icon "button" at bounding box center [217, 318] width 14 height 14
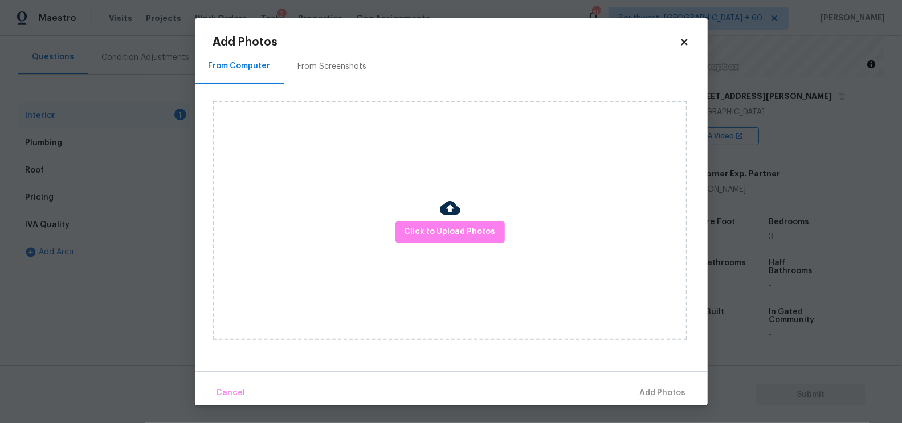
click at [406, 252] on div "Click to Upload Photos" at bounding box center [450, 220] width 474 height 239
click at [431, 232] on span "Click to Upload Photos" at bounding box center [449, 232] width 91 height 14
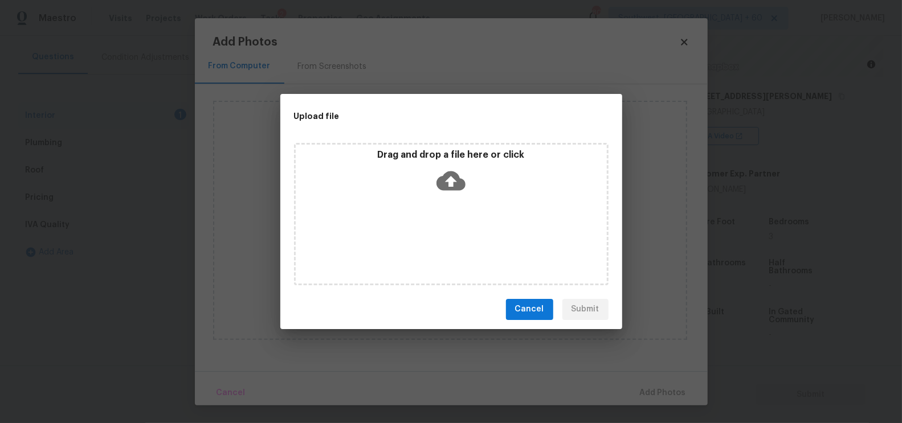
click at [457, 189] on icon at bounding box center [450, 180] width 29 height 19
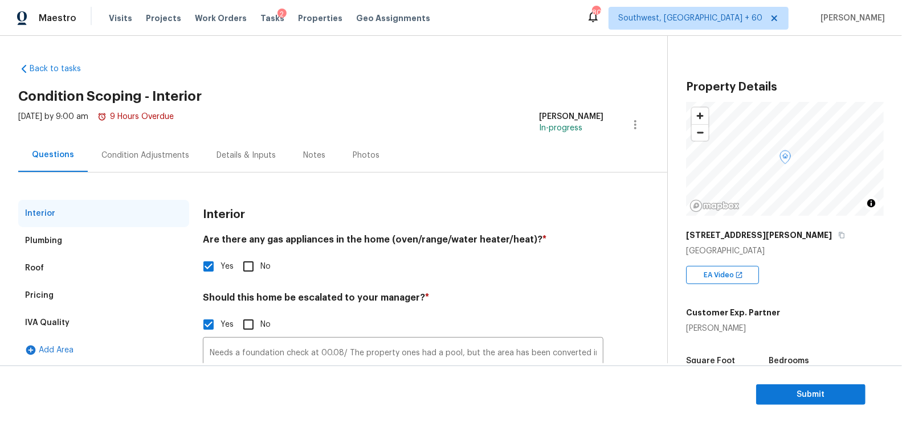
scroll to position [139, 0]
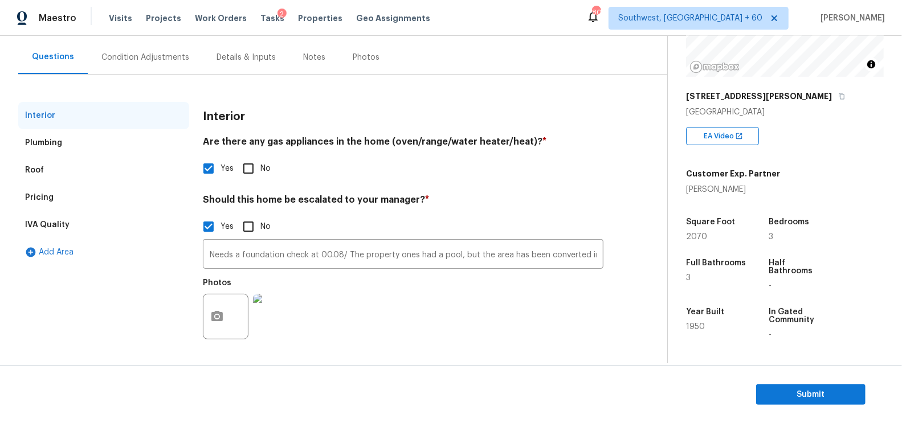
click at [159, 62] on div "Condition Adjustments" at bounding box center [145, 57] width 88 height 11
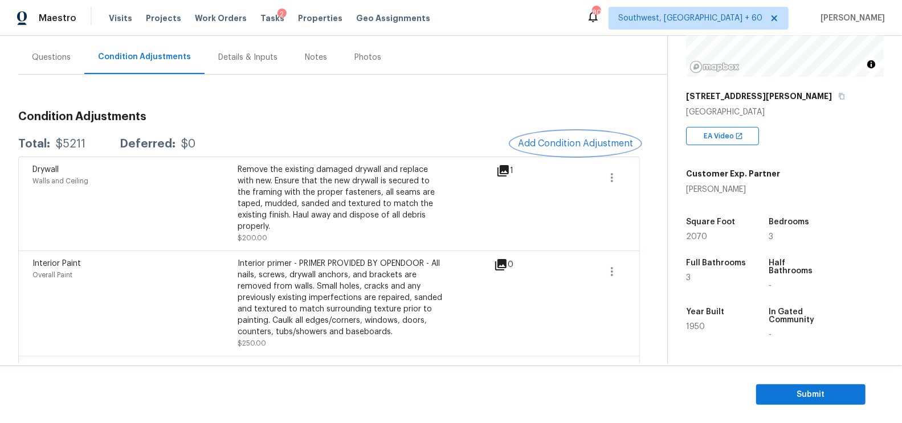
click at [593, 143] on span "Add Condition Adjustment" at bounding box center [575, 143] width 115 height 10
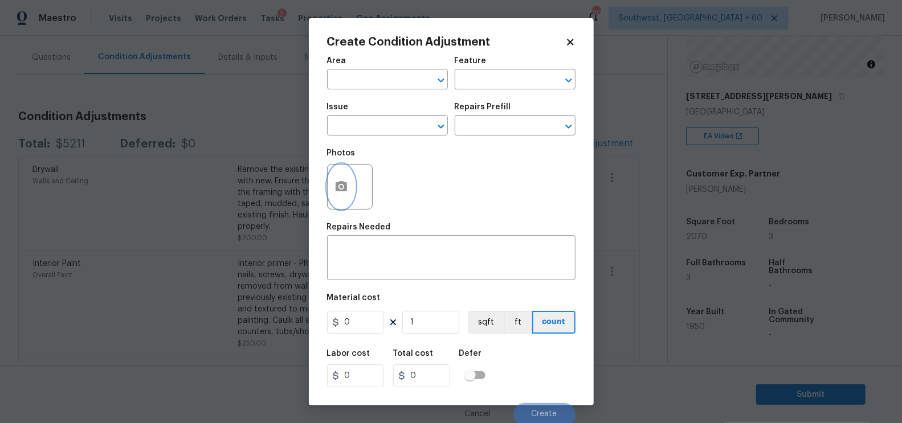
click at [335, 187] on icon "button" at bounding box center [340, 186] width 11 height 10
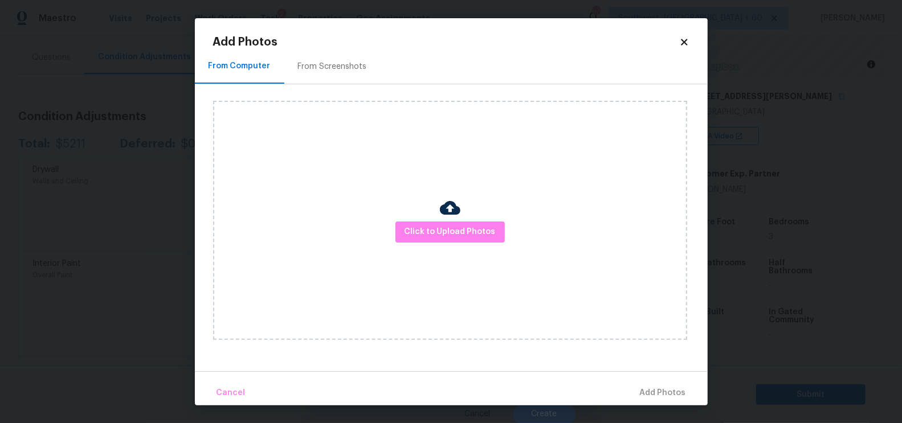
click at [421, 218] on div "Click to Upload Photos" at bounding box center [450, 220] width 474 height 239
click at [456, 227] on span "Click to Upload Photos" at bounding box center [449, 232] width 91 height 14
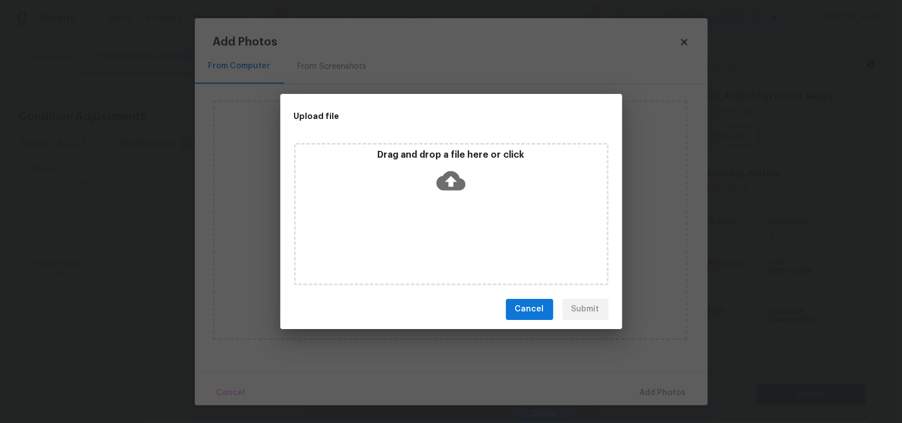
click at [448, 177] on icon at bounding box center [450, 180] width 29 height 19
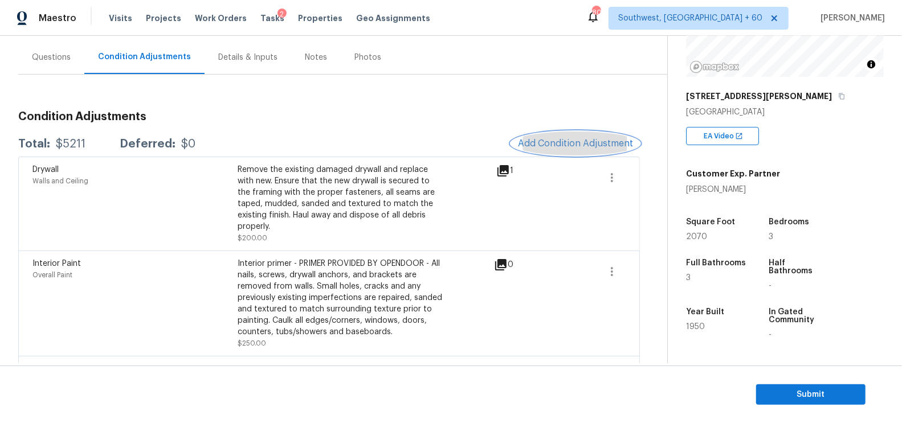
click at [572, 140] on span "Add Condition Adjustment" at bounding box center [575, 143] width 115 height 10
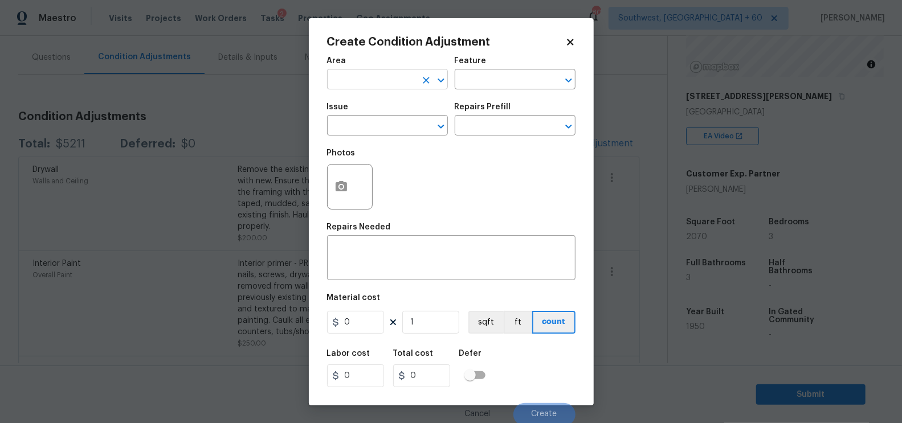
click at [392, 79] on input "text" at bounding box center [371, 81] width 89 height 18
click at [397, 130] on li "Interior Overall" at bounding box center [387, 125] width 121 height 19
type input "Interior Overall"
click at [386, 247] on div "x ​" at bounding box center [451, 259] width 248 height 42
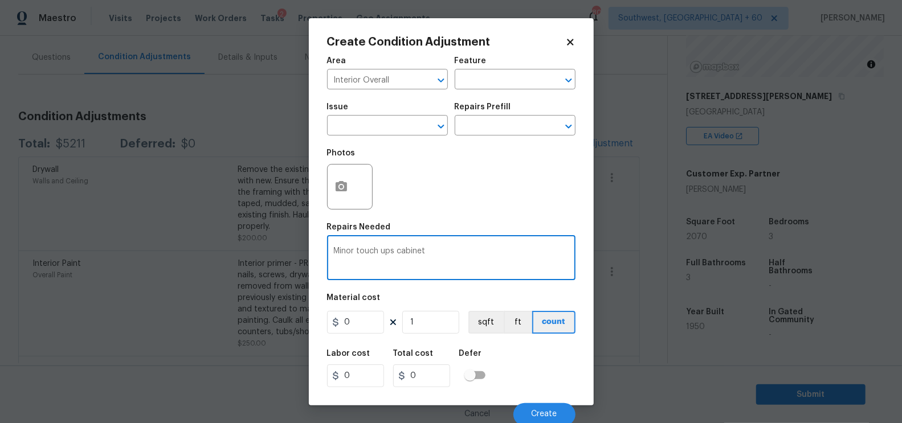
type textarea "Minor touch ups cabinet"
click at [374, 329] on input "0" at bounding box center [355, 322] width 57 height 23
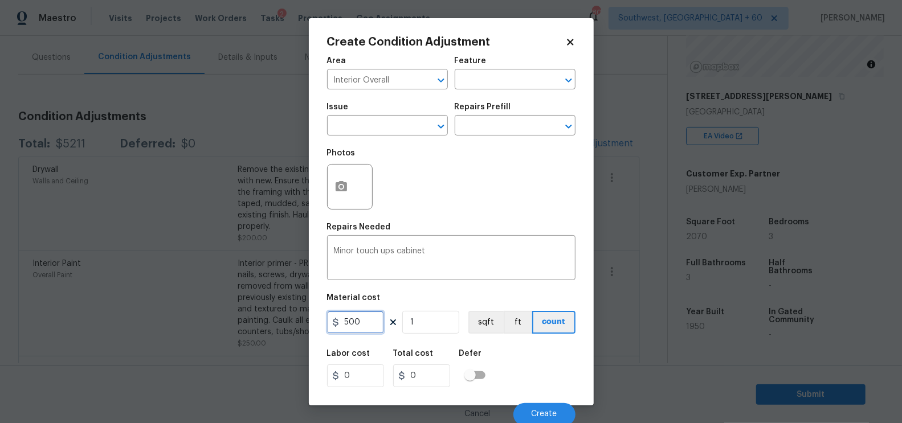
type input "500"
click at [420, 381] on input "500" at bounding box center [421, 376] width 57 height 23
click at [522, 416] on button "Create" at bounding box center [544, 414] width 62 height 23
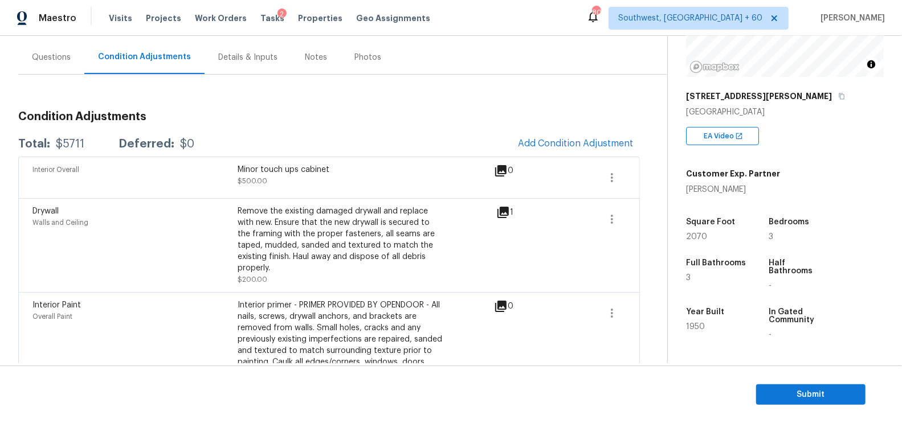
click at [43, 52] on div "Questions" at bounding box center [51, 57] width 39 height 11
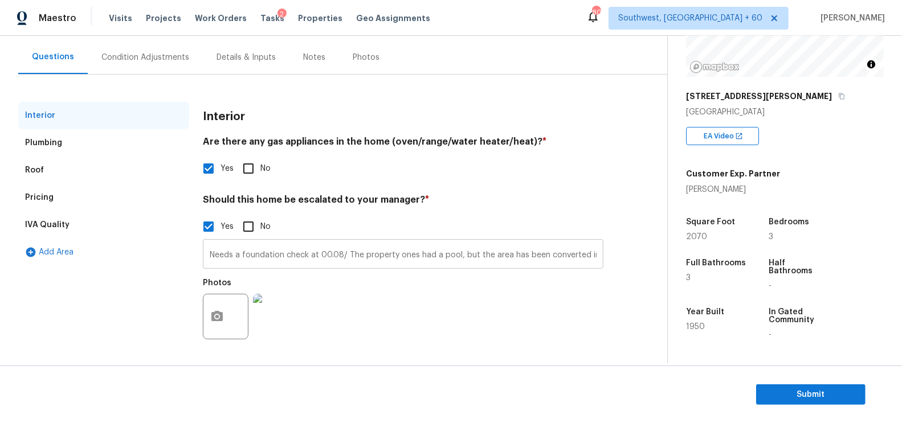
scroll to position [0, 107]
click at [601, 257] on input "Needs a foundation check at 00.08/ The property ones had a pool, but the area h…" at bounding box center [403, 255] width 400 height 27
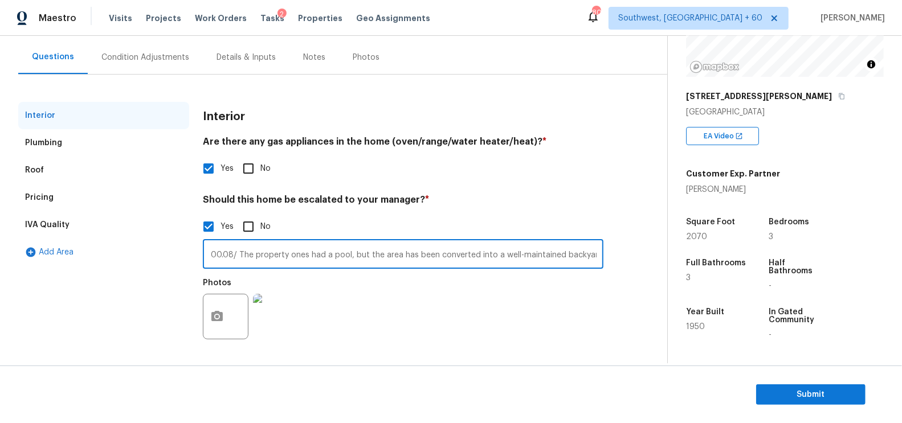
paste input "The only area that has not been flooded is the area where they have the furnace…"
type input "Needs a foundation check at 00.08/ The property ones had a pool, but the area h…"
click at [640, 308] on div "Interior Plumbing Roof Pricing IVA Quality Add Area Interior Are there any gas …" at bounding box center [328, 231] width 621 height 258
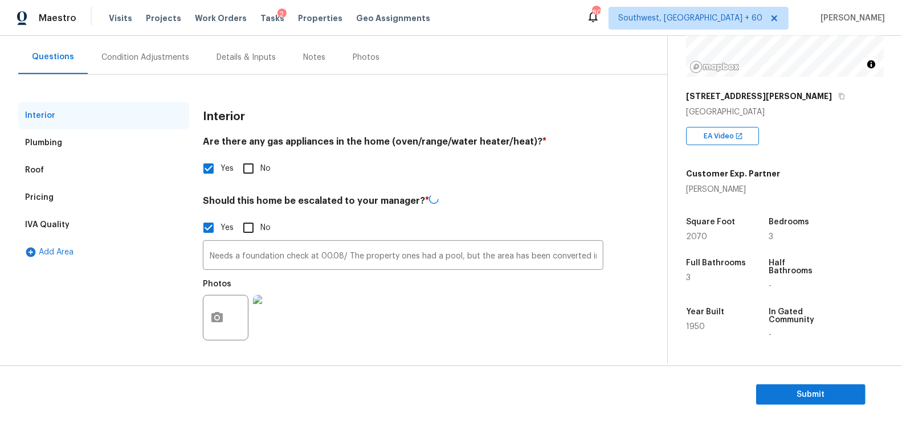
click at [174, 60] on div "Condition Adjustments" at bounding box center [145, 57] width 88 height 11
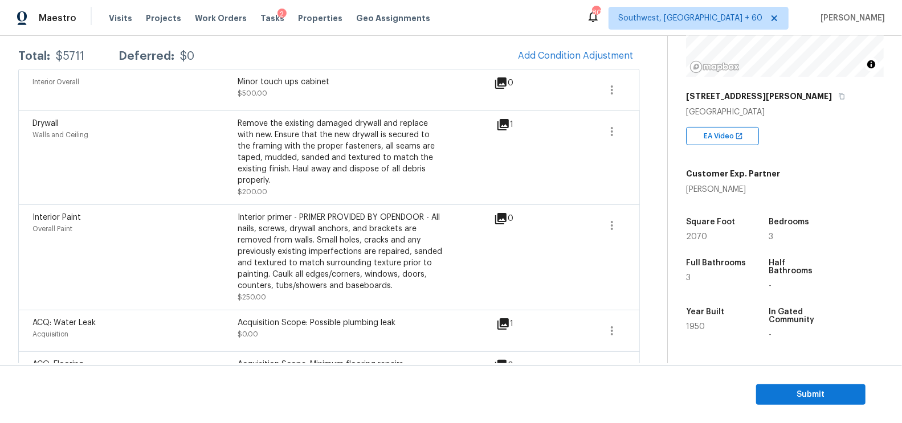
scroll to position [255, 0]
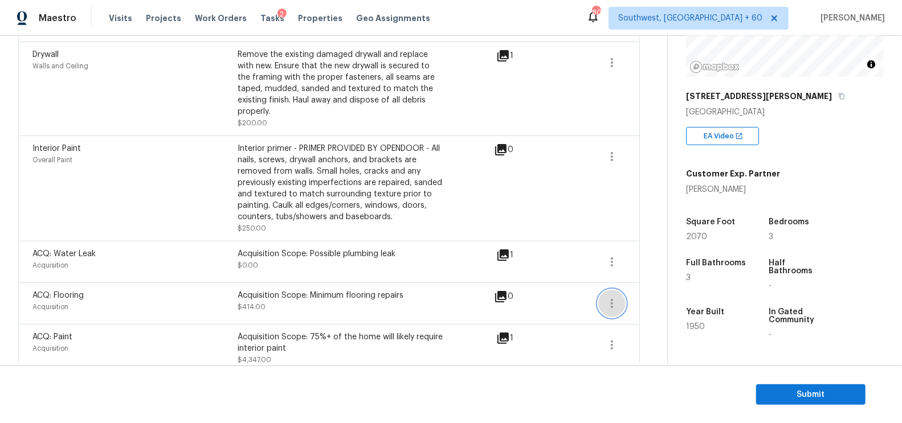
click at [604, 294] on button "button" at bounding box center [611, 303] width 27 height 27
click at [649, 292] on div "Edit" at bounding box center [677, 288] width 89 height 11
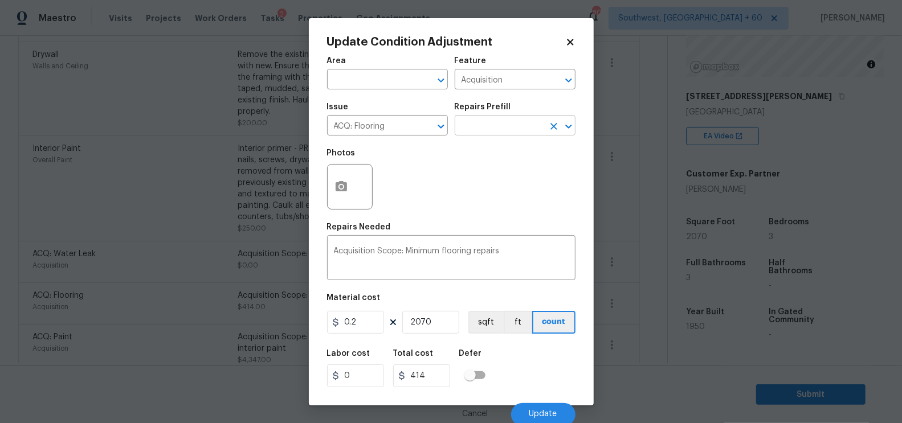
click at [493, 130] on input "text" at bounding box center [499, 127] width 89 height 18
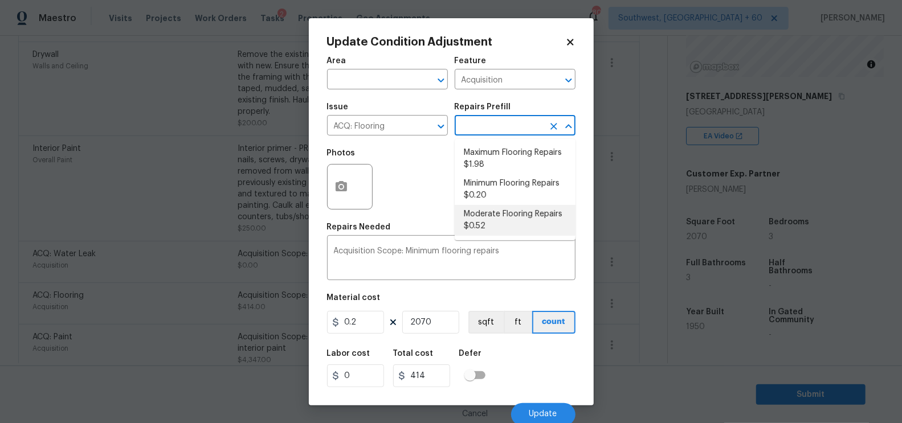
click at [494, 223] on li "Moderate Flooring Repairs $0.52" at bounding box center [515, 220] width 121 height 31
type textarea "Acquisition Scope: Moderate flooring repairs"
type input "0.52"
type input "1076.4"
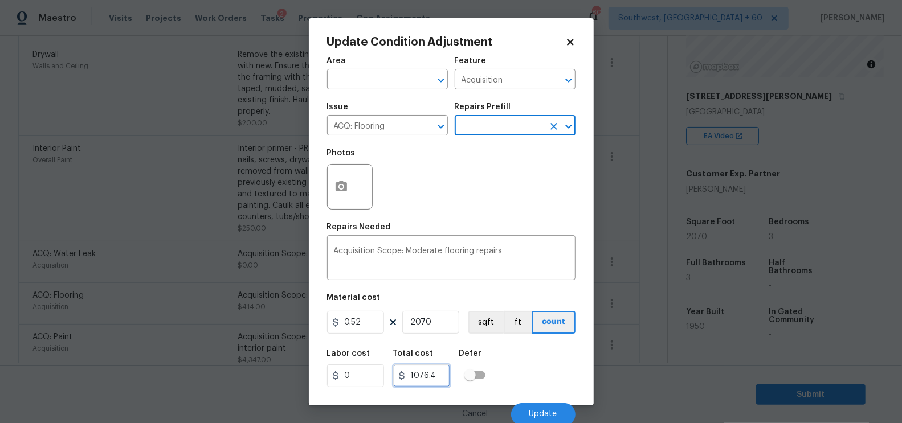
click at [443, 378] on input "1076.4" at bounding box center [421, 376] width 57 height 23
click at [341, 191] on icon "button" at bounding box center [340, 186] width 11 height 10
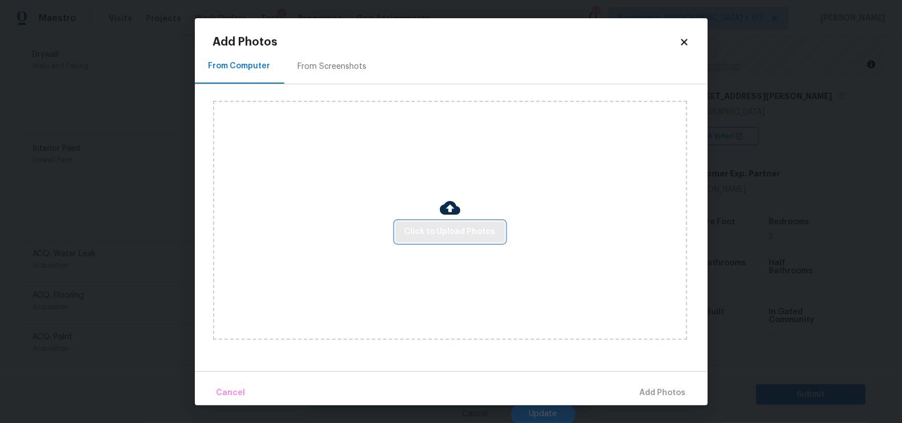
click at [420, 236] on span "Click to Upload Photos" at bounding box center [449, 232] width 91 height 14
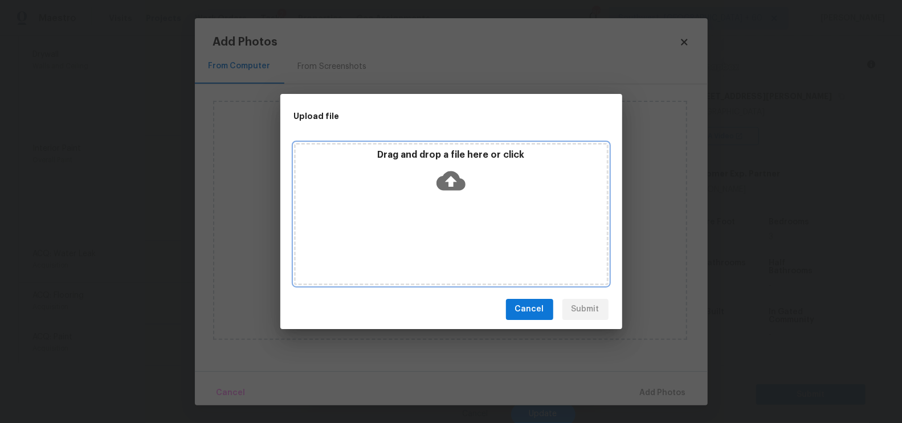
click at [448, 182] on icon at bounding box center [450, 180] width 29 height 29
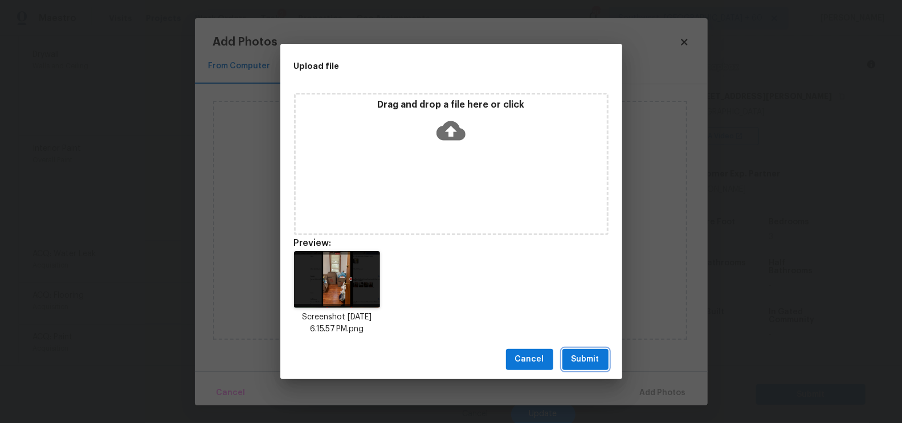
click at [592, 357] on span "Submit" at bounding box center [585, 360] width 28 height 14
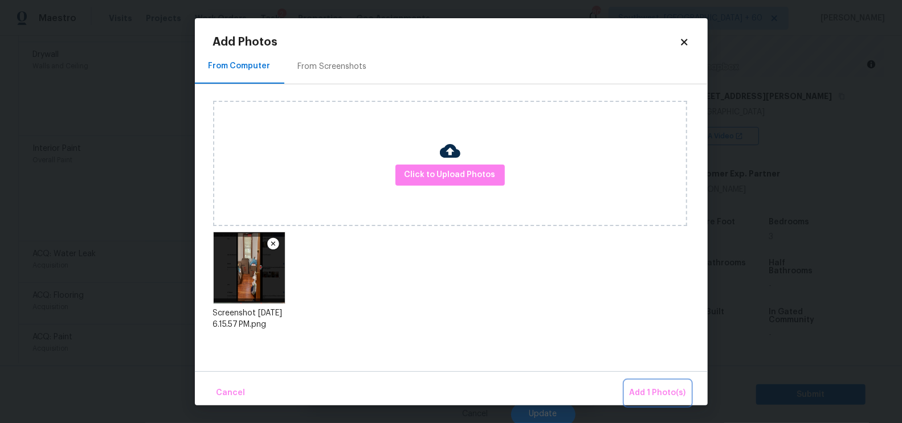
click at [662, 394] on span "Add 1 Photo(s)" at bounding box center [657, 393] width 56 height 14
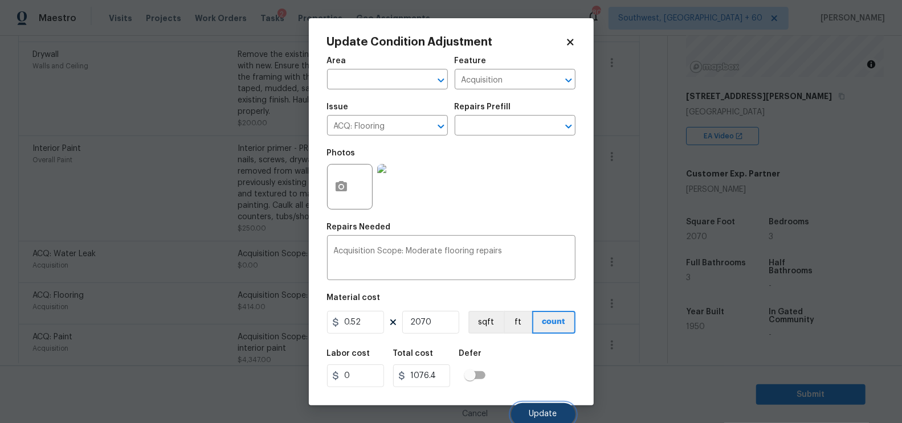
click at [539, 413] on span "Update" at bounding box center [543, 414] width 28 height 9
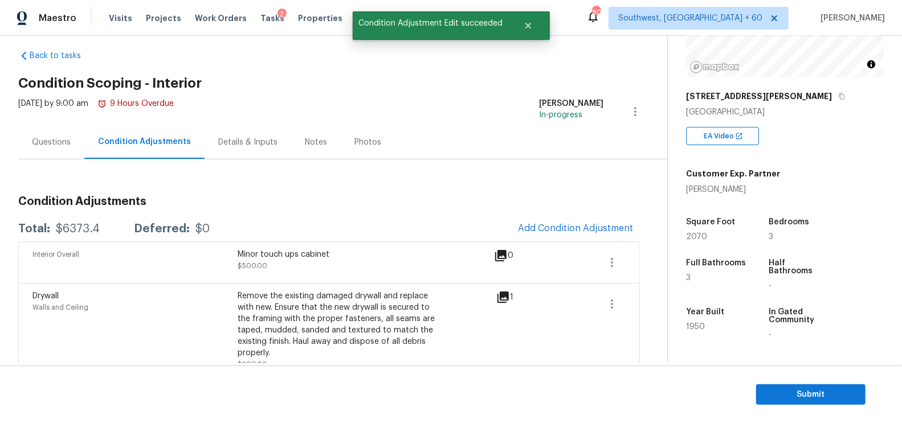
click at [55, 135] on div "Questions" at bounding box center [51, 142] width 66 height 34
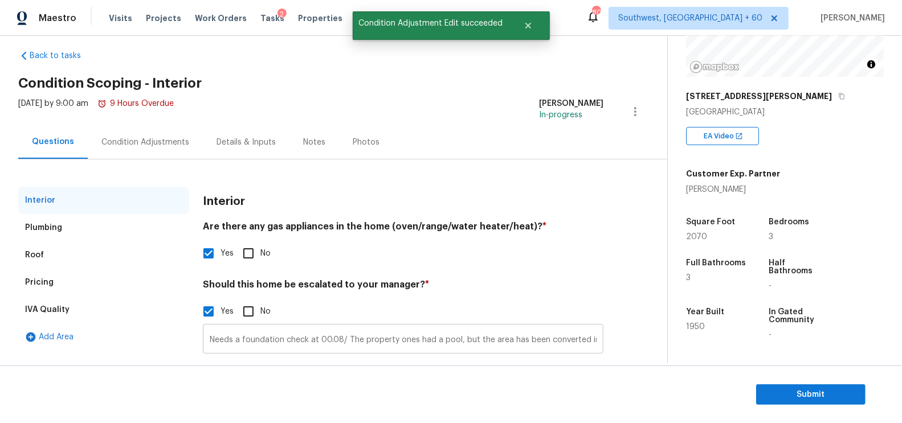
click at [302, 340] on input "Needs a foundation check at 00.08/ The property ones had a pool, but the area h…" at bounding box center [403, 340] width 400 height 27
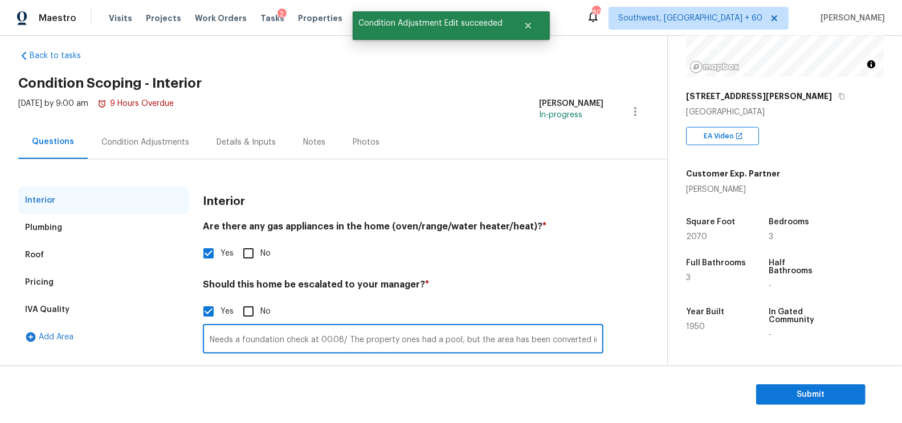
click at [302, 340] on input "Needs a foundation check at 00.08/ The property ones had a pool, but the area h…" at bounding box center [403, 340] width 400 height 27
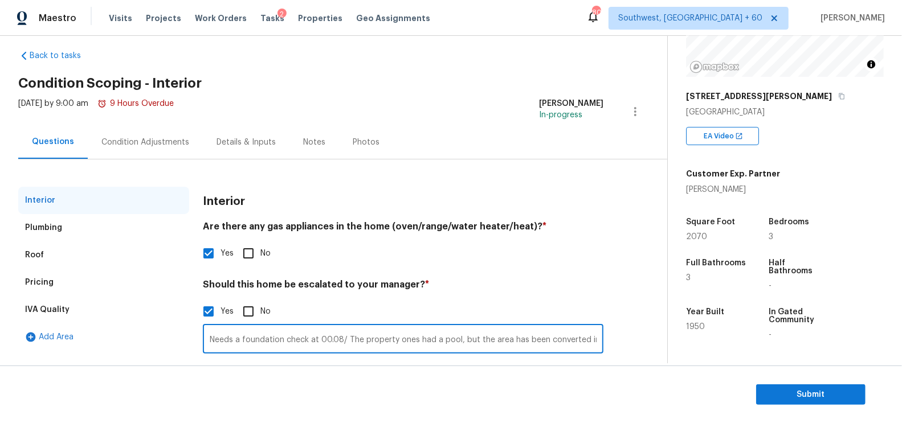
click at [260, 336] on input "Needs a foundation check at 00.08/ The property ones had a pool, but the area h…" at bounding box center [403, 340] width 400 height 27
click at [69, 273] on div "Pricing" at bounding box center [103, 282] width 171 height 27
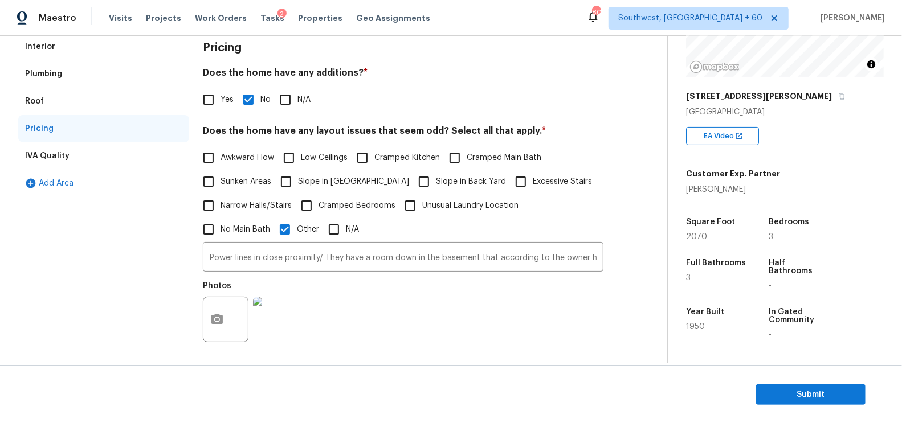
scroll to position [172, 0]
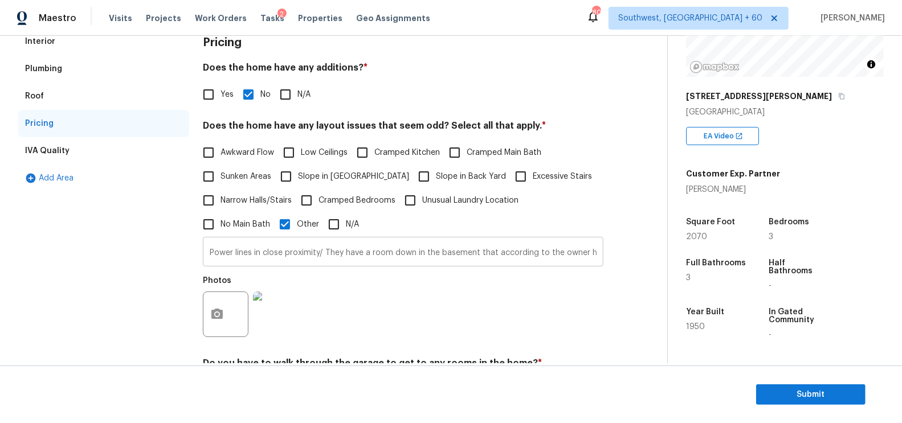
click at [319, 252] on input "Power lines in close proximity/ They have a room down in the basement that acco…" at bounding box center [403, 253] width 400 height 27
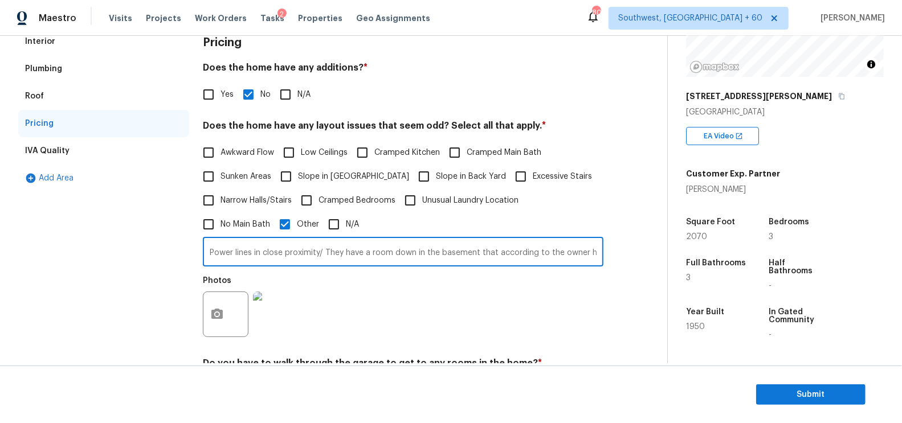
click at [319, 252] on input "Power lines in close proximity/ They have a room down in the basement that acco…" at bounding box center [403, 253] width 400 height 27
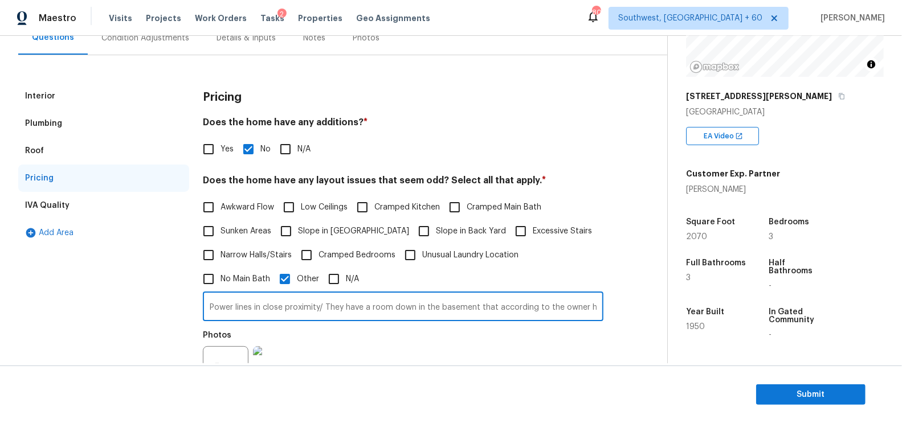
click at [102, 110] on div "Plumbing" at bounding box center [103, 123] width 171 height 27
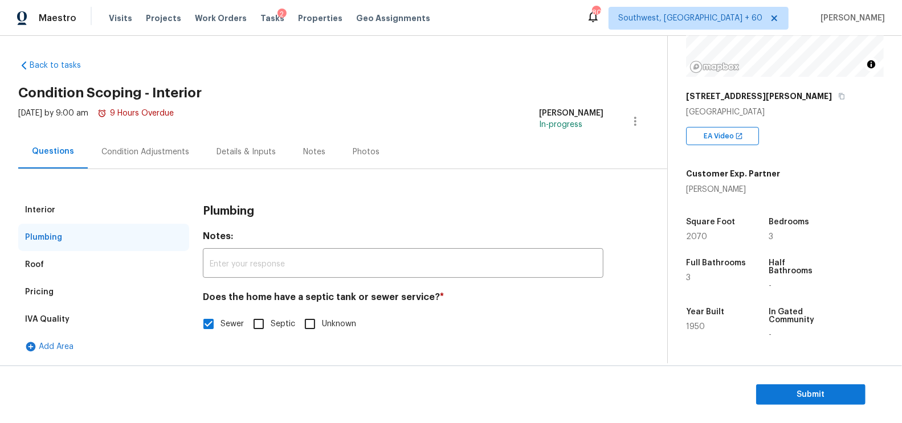
click at [83, 205] on div "Interior" at bounding box center [103, 210] width 171 height 27
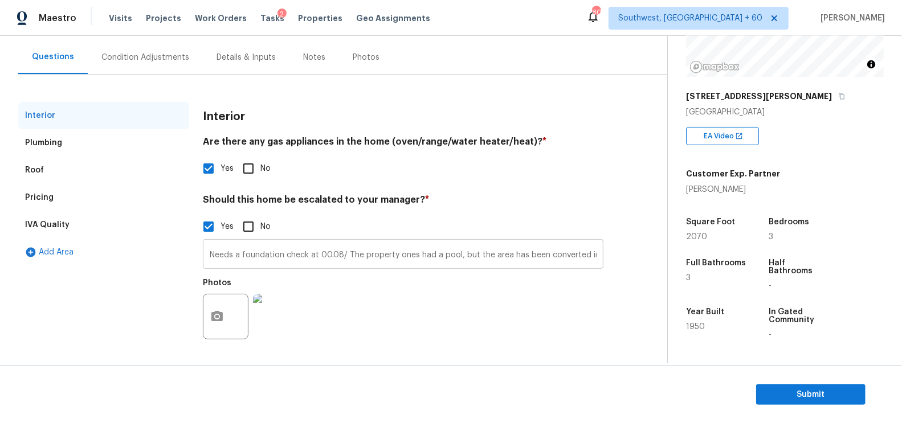
click at [207, 257] on input "Needs a foundation check at 00.08/ The property ones had a pool, but the area h…" at bounding box center [403, 255] width 400 height 27
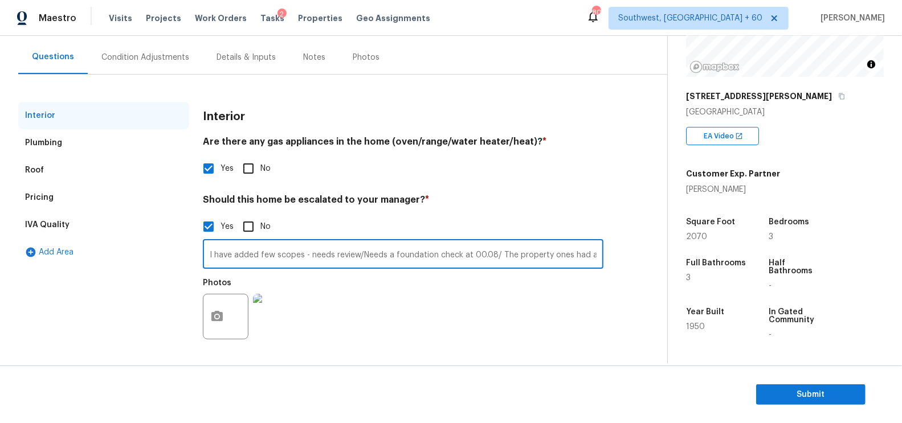
type input "I have added few scopes - needs review/ Needs a foundation check at 00.08/ The …"
click at [164, 60] on div "Condition Adjustments" at bounding box center [145, 57] width 88 height 11
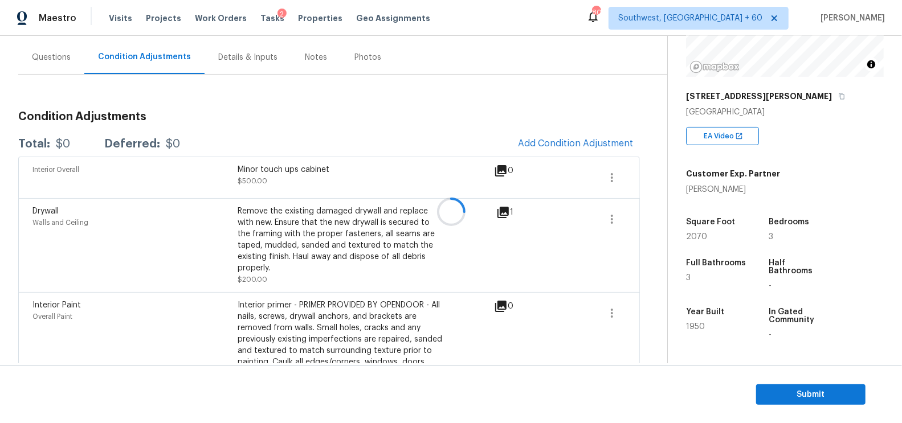
click at [627, 166] on div at bounding box center [451, 211] width 902 height 423
click at [597, 147] on div at bounding box center [451, 211] width 902 height 423
click at [547, 136] on button "Add Condition Adjustment" at bounding box center [575, 144] width 129 height 24
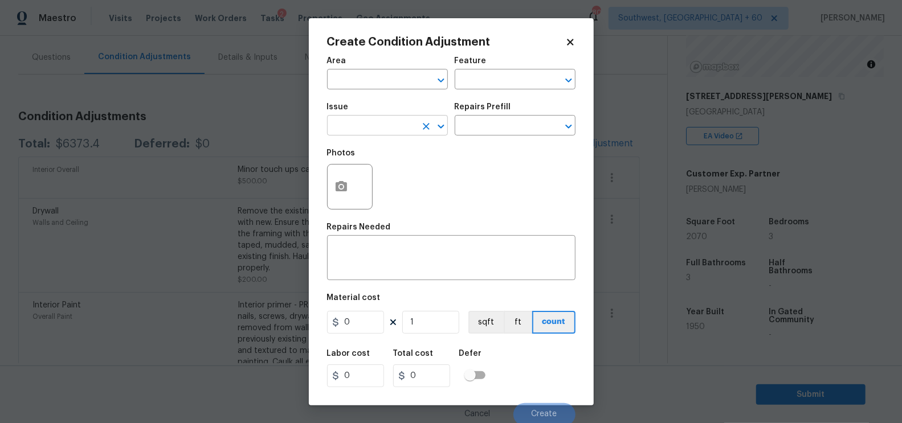
click at [379, 133] on input "text" at bounding box center [371, 127] width 89 height 18
type input ";"
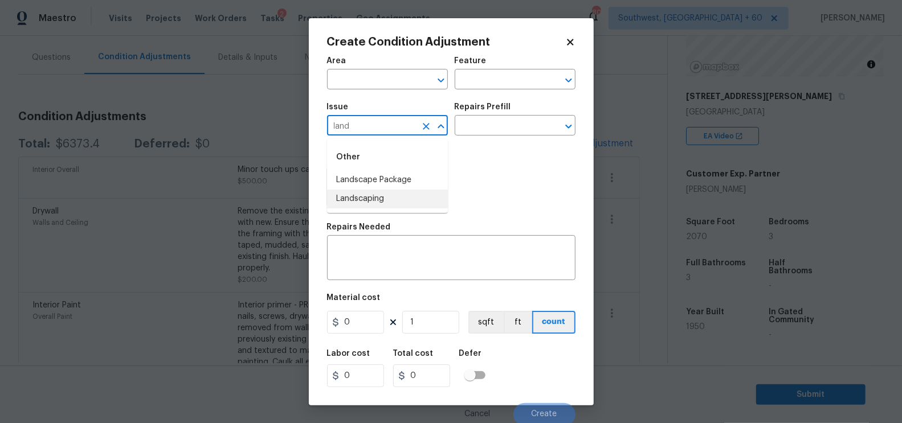
click at [387, 191] on li "Landscaping" at bounding box center [387, 199] width 121 height 19
click at [399, 134] on input "Landscaping" at bounding box center [371, 127] width 89 height 18
click at [383, 178] on li "Landscape Package" at bounding box center [387, 180] width 121 height 19
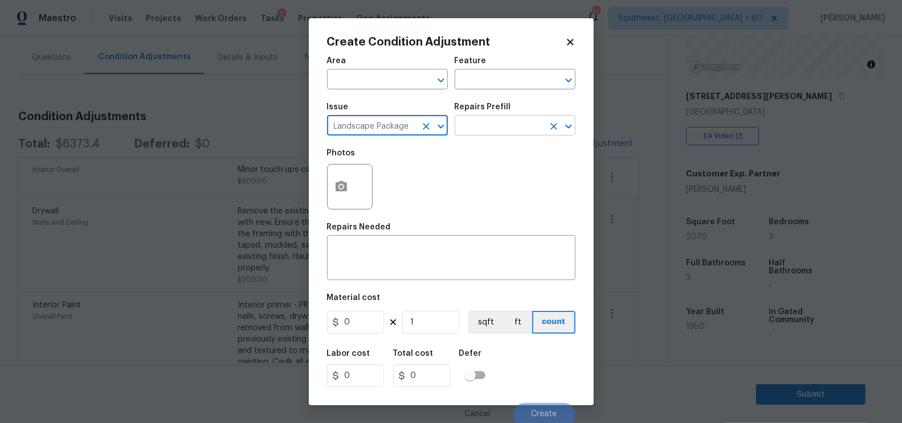
type input "Landscape Package"
click at [480, 125] on input "text" at bounding box center [499, 127] width 89 height 18
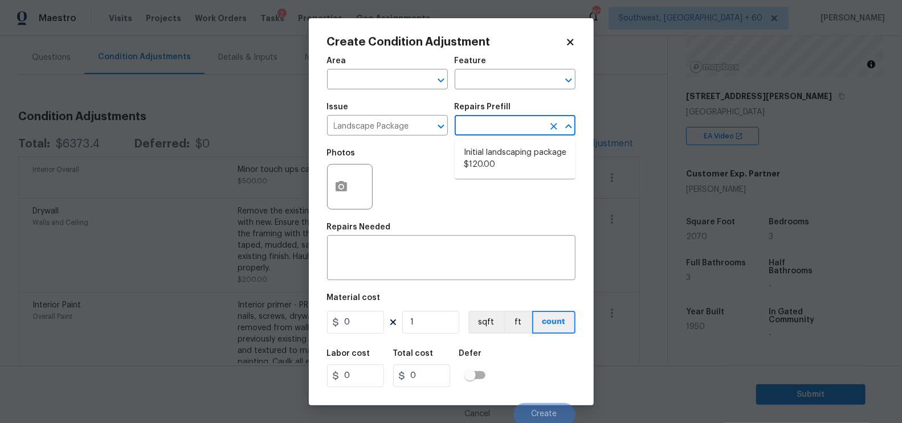
click at [486, 146] on li "Initial landscaping package $120.00" at bounding box center [515, 159] width 121 height 31
type input "Home Readiness Packages"
type textarea "Mowing of grass up to 6" in height. Mow, edge along driveways & sidewalks, trim…"
type input "120"
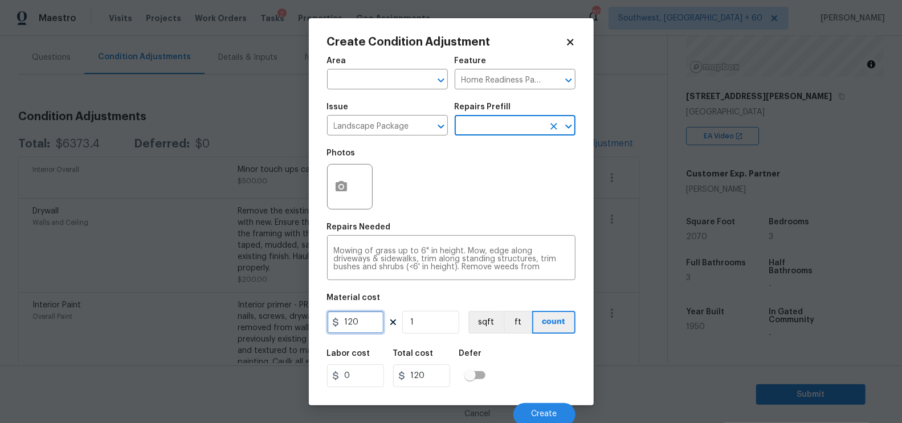
click at [365, 321] on input "120" at bounding box center [355, 322] width 57 height 23
type input "300"
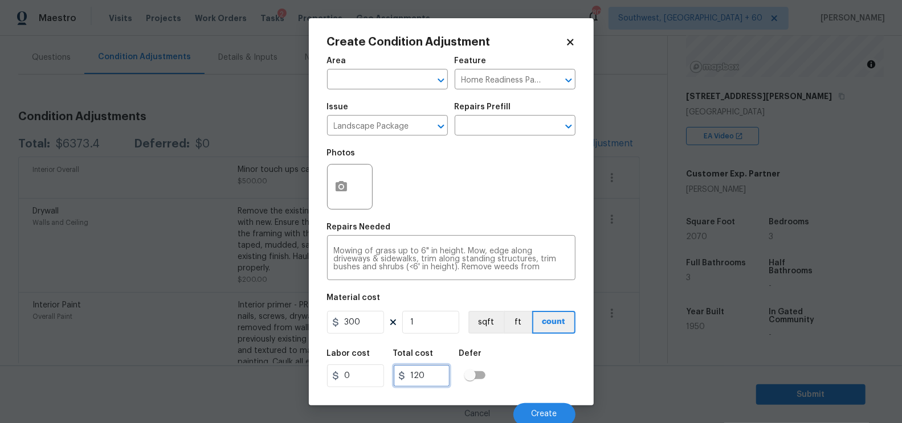
click at [430, 367] on input "120" at bounding box center [421, 376] width 57 height 23
type input "300"
click at [554, 404] on div "Cancel Create" at bounding box center [451, 410] width 248 height 32
click at [551, 416] on span "Create" at bounding box center [544, 414] width 26 height 9
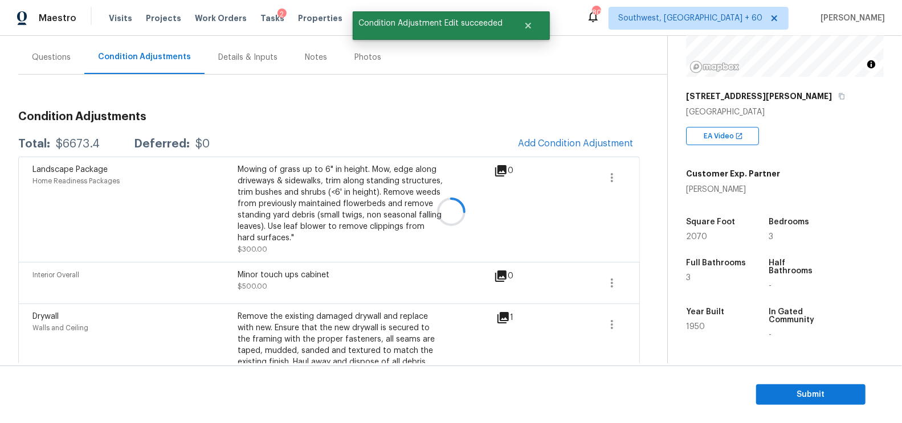
click at [583, 133] on div at bounding box center [451, 211] width 902 height 423
click at [564, 145] on div at bounding box center [451, 211] width 902 height 423
click at [555, 155] on div at bounding box center [451, 211] width 902 height 423
click at [567, 146] on div at bounding box center [451, 211] width 902 height 423
click at [542, 138] on span "Add Condition Adjustment" at bounding box center [575, 143] width 115 height 10
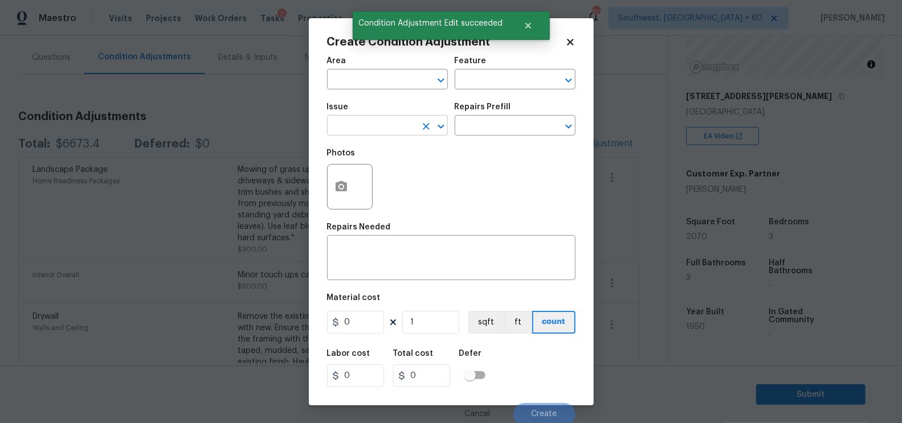
click at [401, 126] on input "text" at bounding box center [371, 127] width 89 height 18
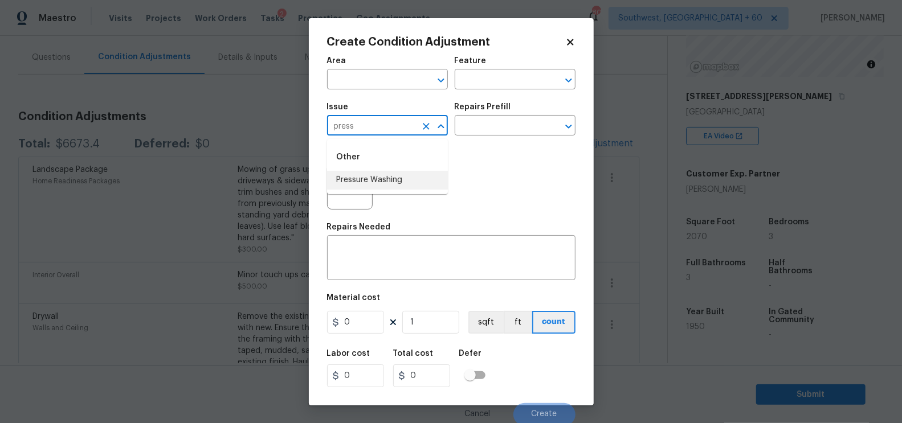
click at [407, 184] on li "Pressure Washing" at bounding box center [387, 180] width 121 height 19
type input "Pressure Washing"
click at [493, 128] on input "text" at bounding box center [499, 127] width 89 height 18
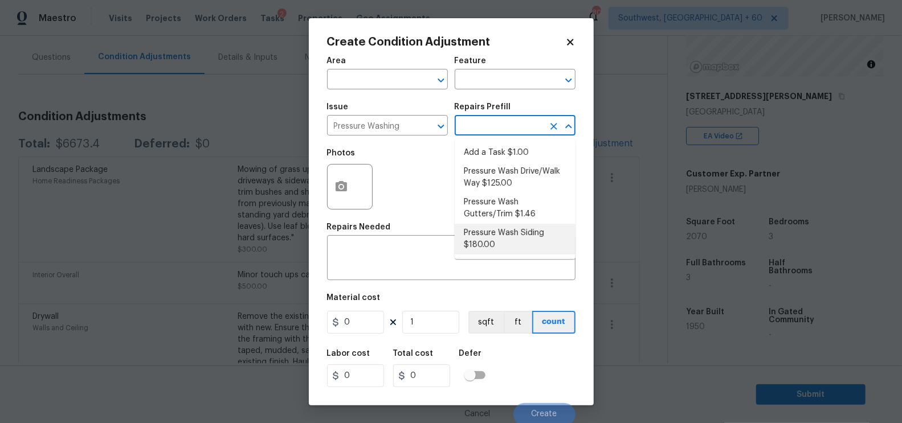
click at [493, 231] on li "Pressure Wash Siding $180.00" at bounding box center [515, 239] width 121 height 31
type input "Siding"
type textarea "Protect areas as needed for pressure washing. Pressure wash the siding on the h…"
type input "180"
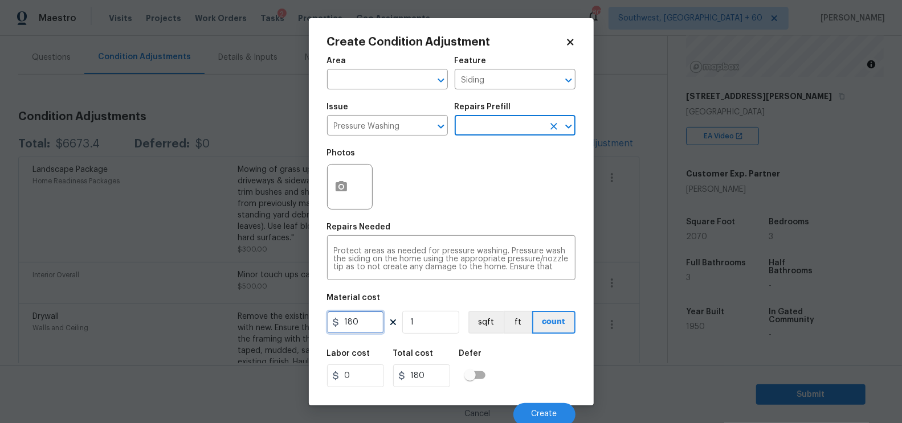
click at [369, 317] on input "180" at bounding box center [355, 322] width 57 height 23
type input "200"
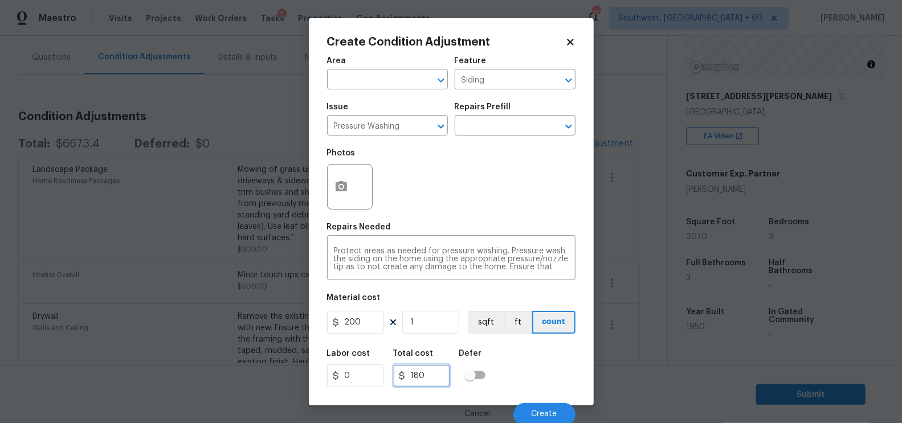
type input "200"
click at [441, 380] on input "200" at bounding box center [421, 376] width 57 height 23
click at [535, 408] on button "Create" at bounding box center [544, 414] width 62 height 23
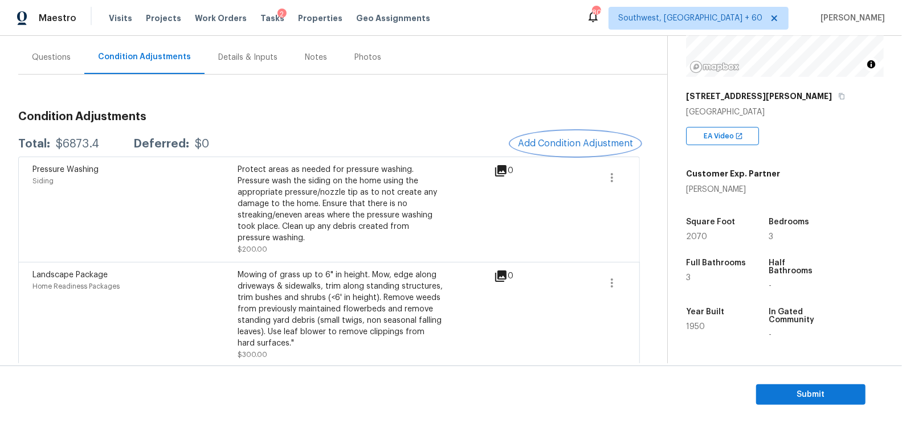
scroll to position [465, 0]
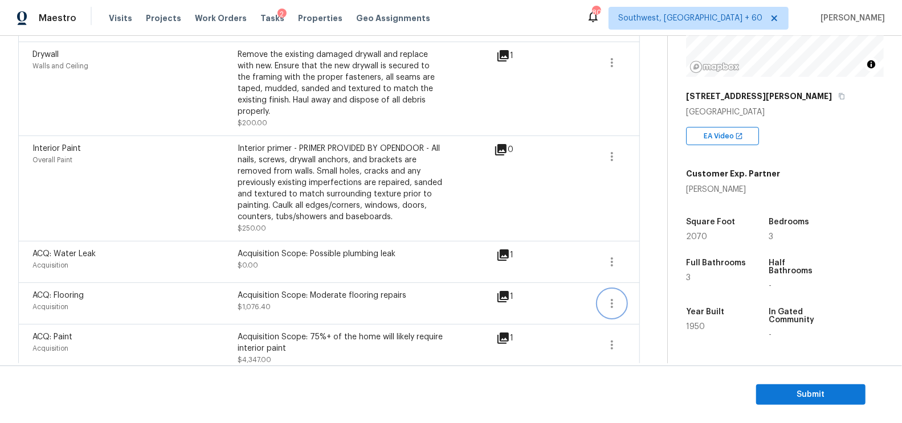
click at [607, 297] on icon "button" at bounding box center [612, 304] width 14 height 14
click at [650, 281] on link "Edit" at bounding box center [677, 288] width 97 height 17
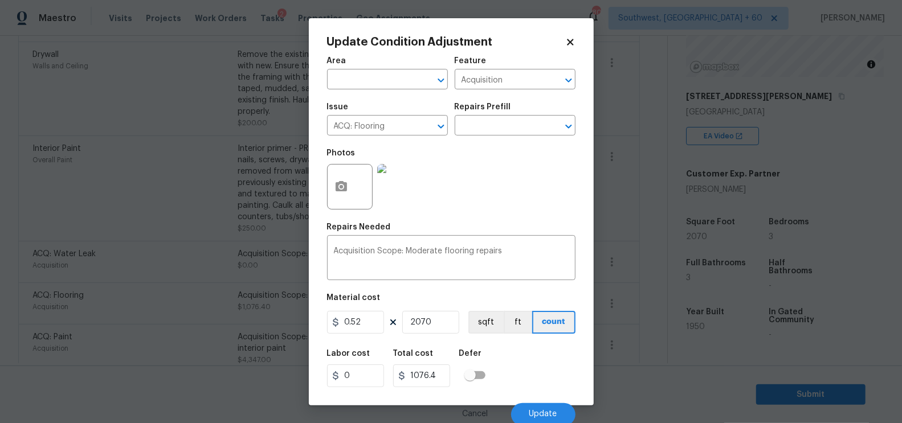
click at [640, 306] on body "Maestro Visits Projects Work Orders Tasks 2 Properties Geo Assignments 807 Sout…" at bounding box center [451, 211] width 902 height 423
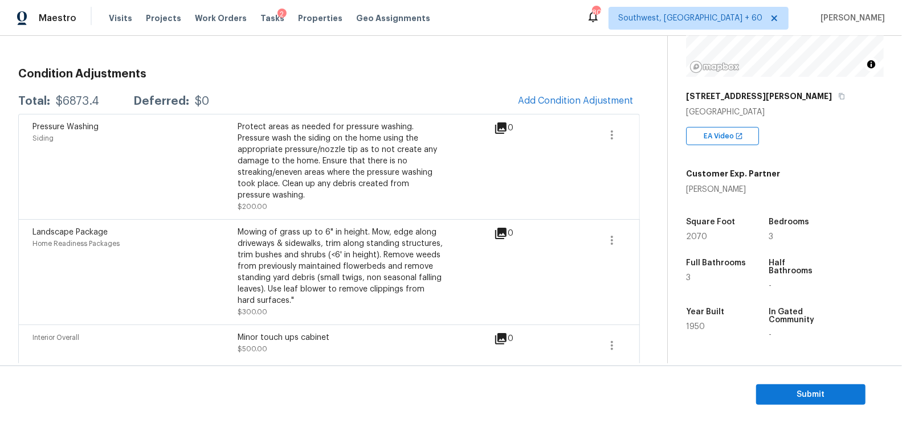
scroll to position [113, 0]
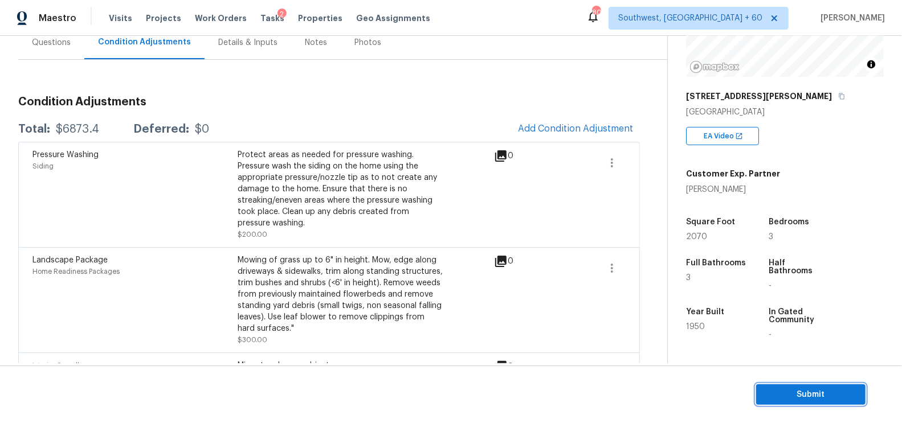
click at [813, 396] on span "Submit" at bounding box center [810, 395] width 91 height 14
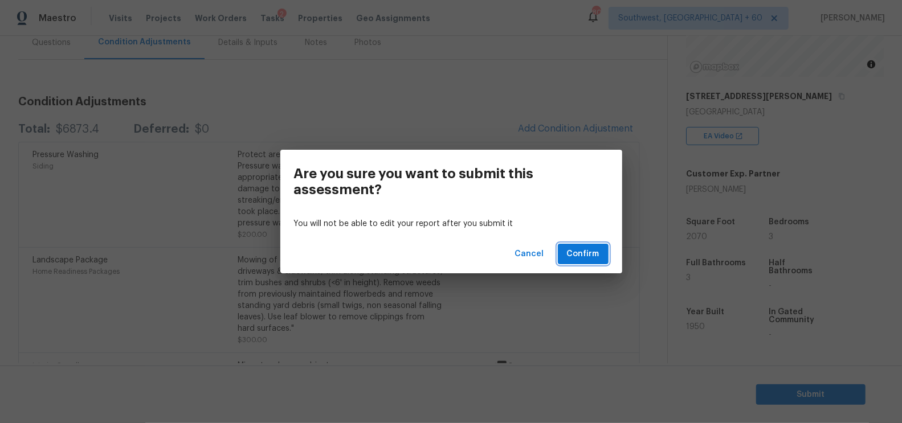
click at [578, 253] on span "Confirm" at bounding box center [583, 254] width 32 height 14
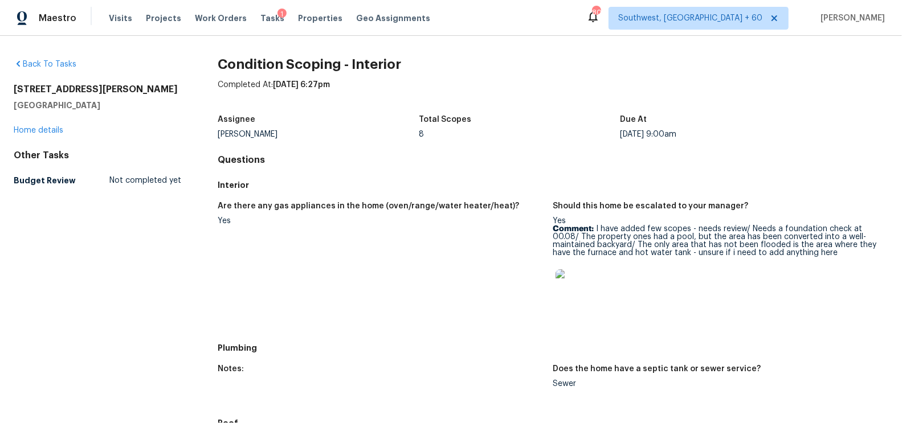
drag, startPoint x: 14, startPoint y: 88, endPoint x: 131, endPoint y: 107, distance: 118.8
copy div "[STREET_ADDRESS][PERSON_NAME]"
click at [502, 133] on div "8" at bounding box center [519, 134] width 201 height 8
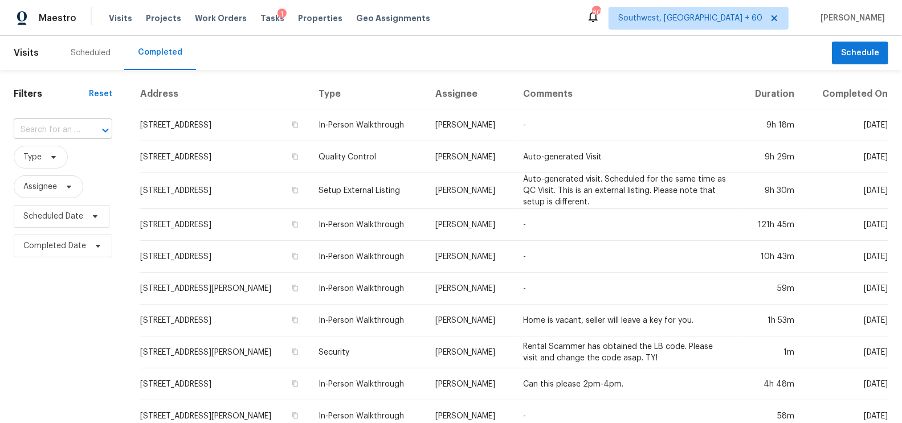
click at [64, 132] on input "text" at bounding box center [47, 130] width 67 height 18
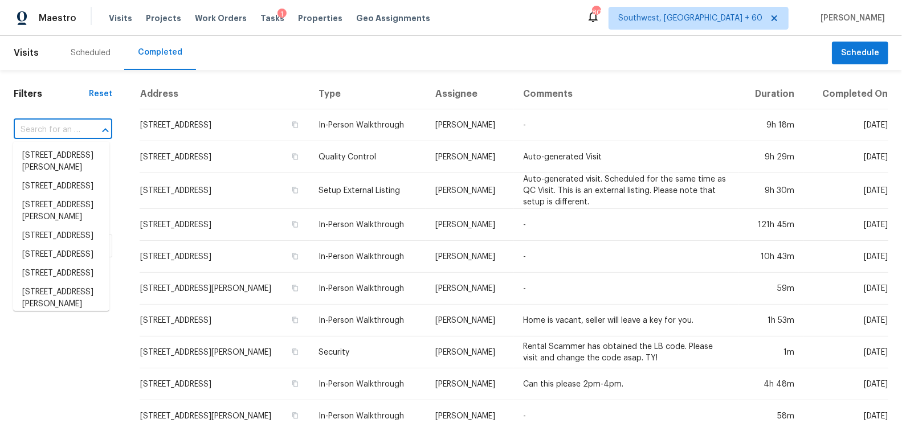
paste input "[STREET_ADDRESS]"
type input "[STREET_ADDRESS]"
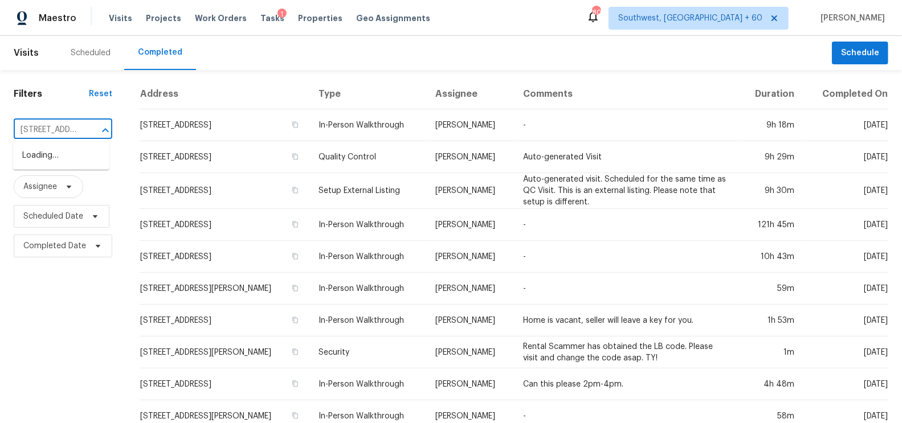
scroll to position [0, 83]
click at [66, 165] on li "[STREET_ADDRESS]" at bounding box center [61, 155] width 96 height 19
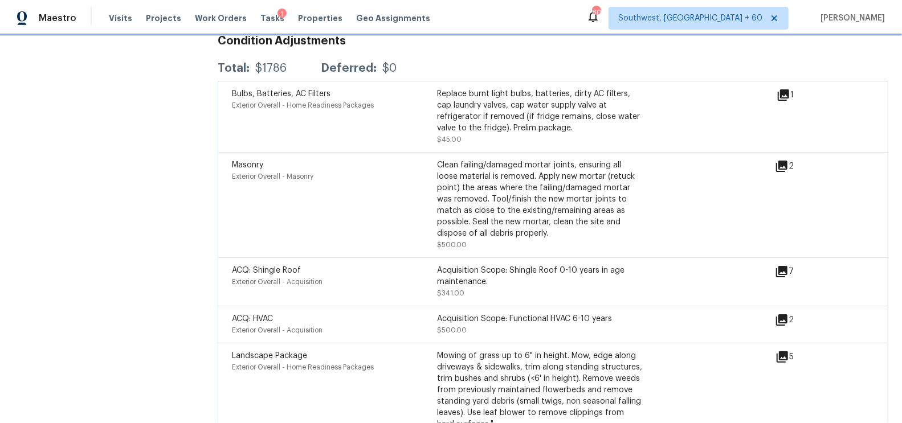
scroll to position [2997, 0]
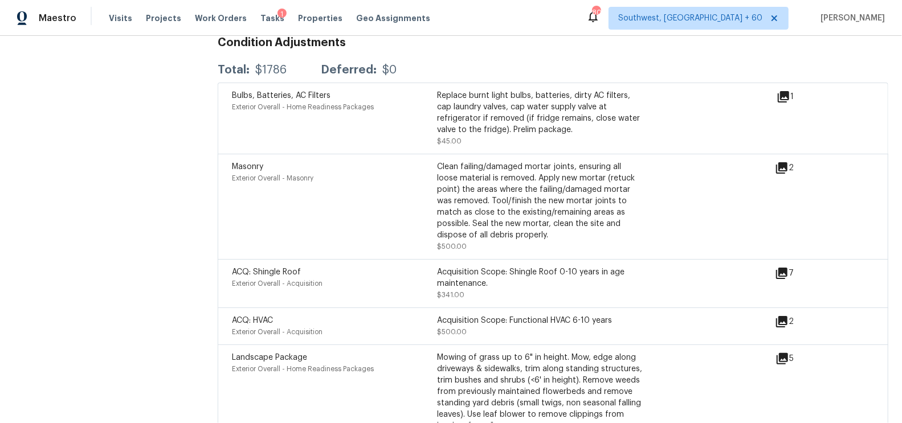
click at [783, 162] on icon at bounding box center [781, 167] width 11 height 11
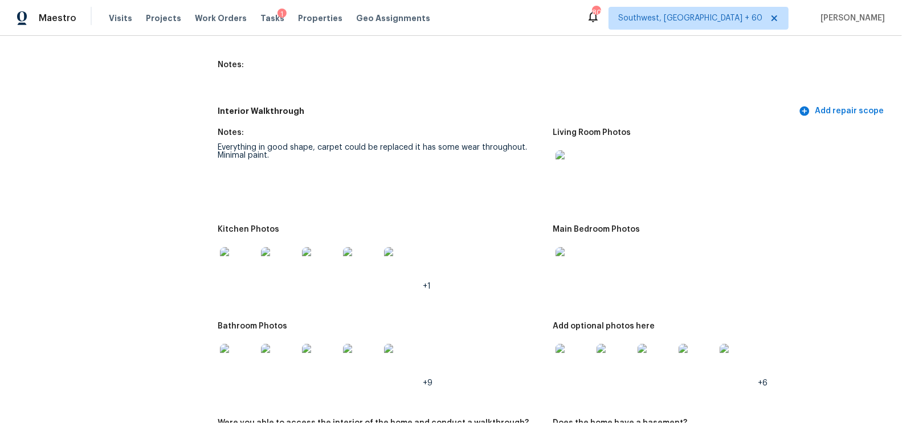
scroll to position [1492, 0]
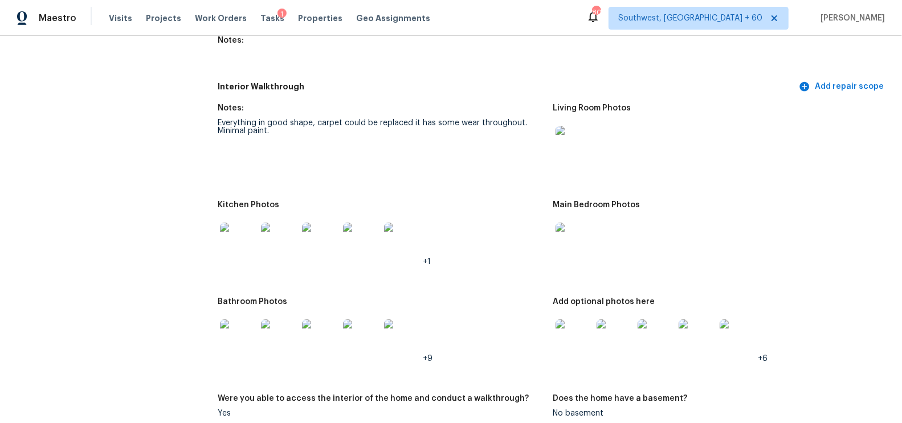
click at [574, 248] on img at bounding box center [573, 241] width 36 height 36
click at [565, 152] on img at bounding box center [573, 144] width 36 height 36
click at [573, 241] on img at bounding box center [573, 241] width 36 height 36
click at [222, 244] on img at bounding box center [238, 241] width 36 height 36
click at [232, 341] on img at bounding box center [238, 338] width 36 height 36
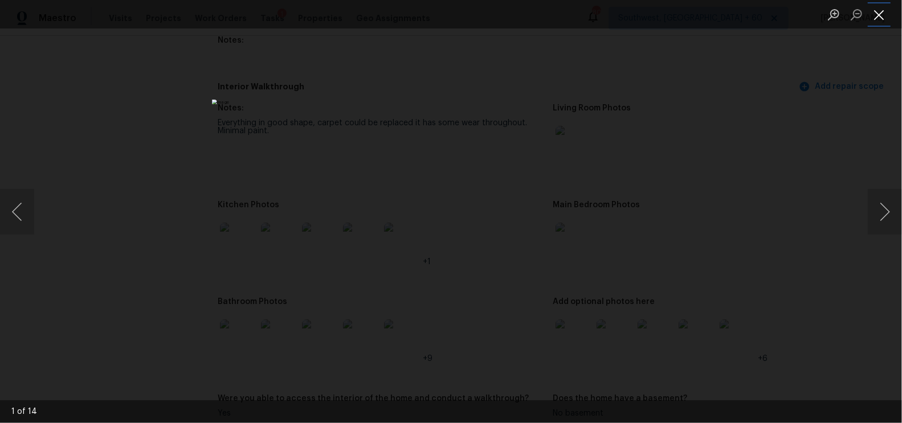
click at [882, 5] on button "Close lightbox" at bounding box center [878, 15] width 23 height 20
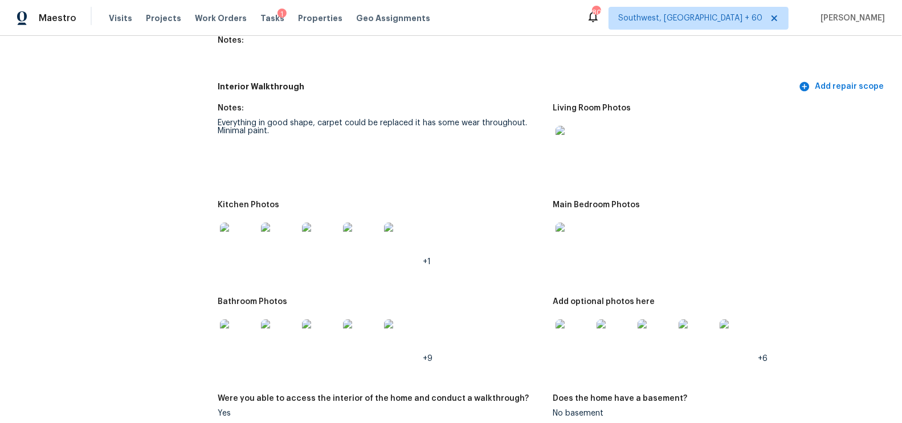
click at [579, 335] on img at bounding box center [573, 338] width 36 height 36
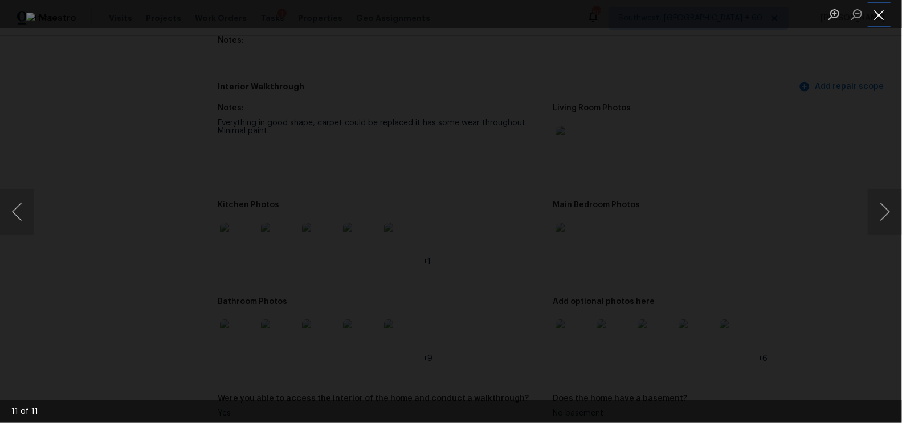
click at [883, 18] on button "Close lightbox" at bounding box center [878, 15] width 23 height 20
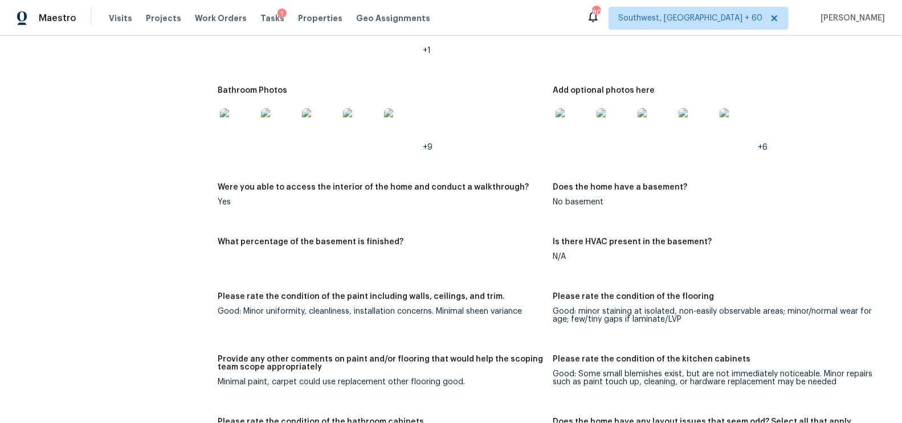
scroll to position [1667, 0]
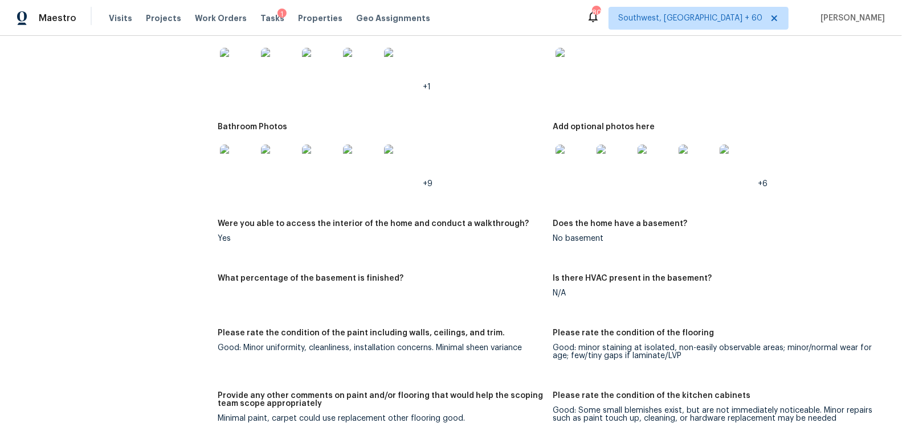
click at [582, 64] on img at bounding box center [573, 66] width 36 height 36
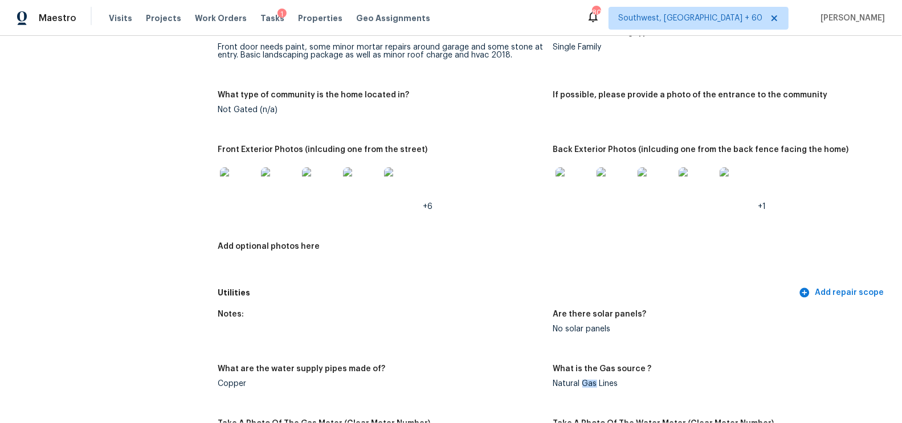
scroll to position [476, 0]
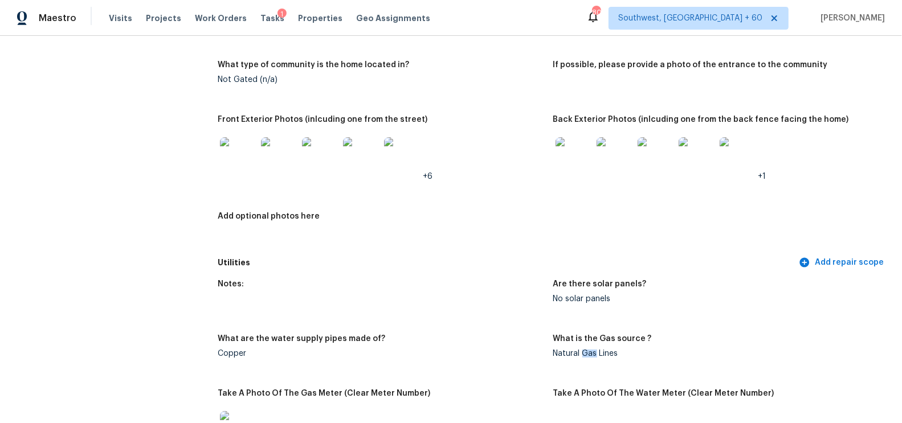
click at [246, 156] on img at bounding box center [238, 155] width 36 height 36
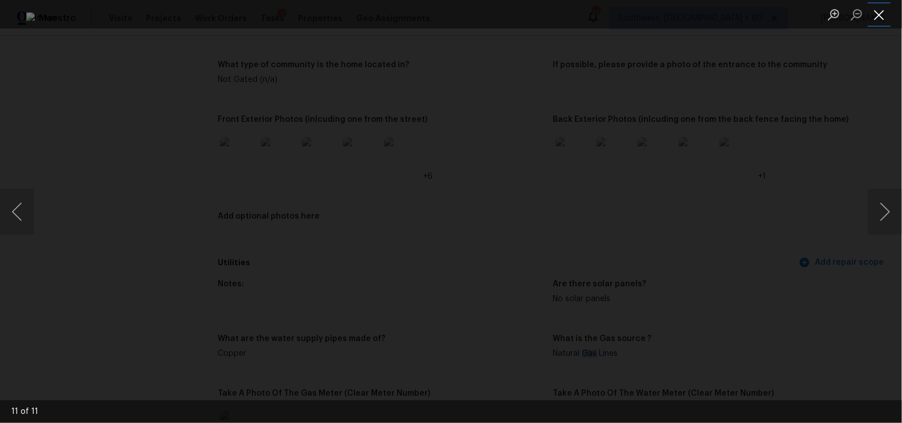
click at [877, 15] on button "Close lightbox" at bounding box center [878, 15] width 23 height 20
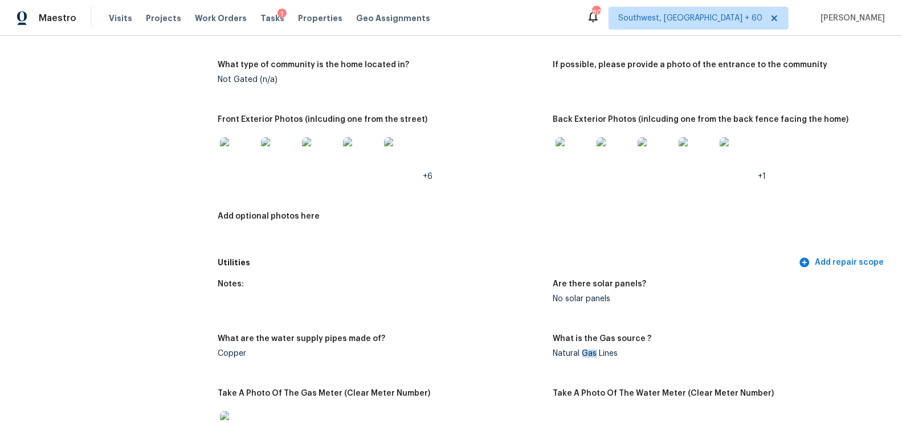
click at [574, 158] on img at bounding box center [573, 155] width 36 height 36
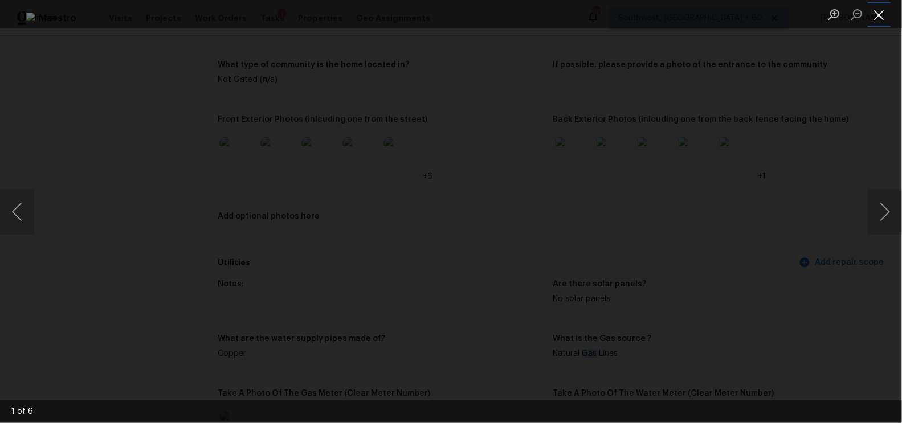
click at [878, 17] on button "Close lightbox" at bounding box center [878, 15] width 23 height 20
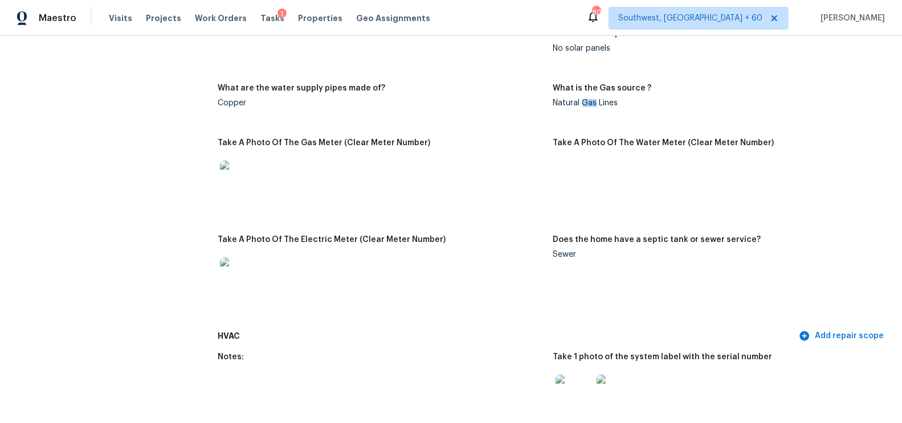
scroll to position [0, 0]
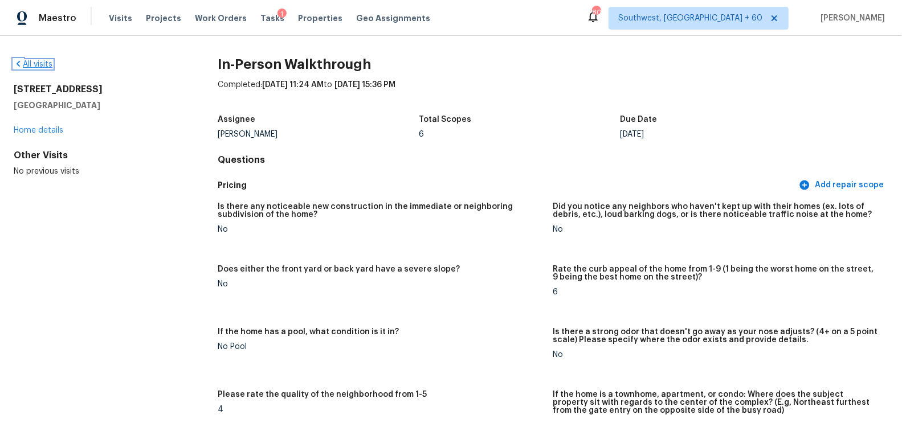
click at [38, 67] on link "All visits" at bounding box center [33, 64] width 39 height 8
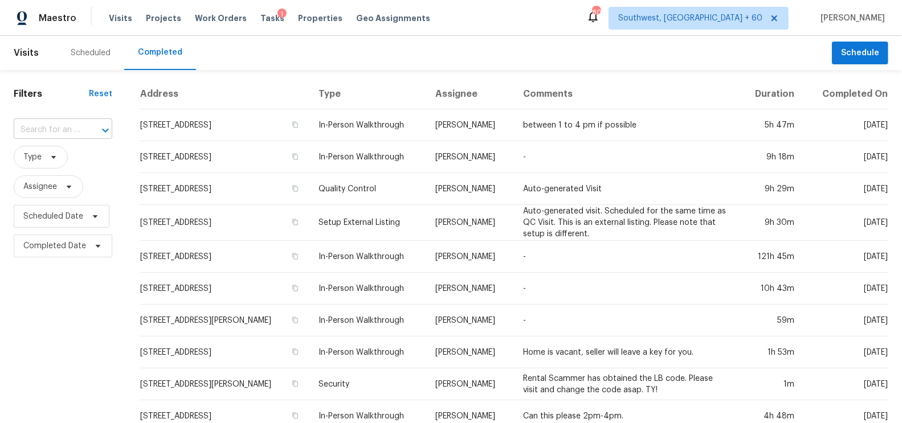
click at [66, 136] on input "text" at bounding box center [47, 130] width 67 height 18
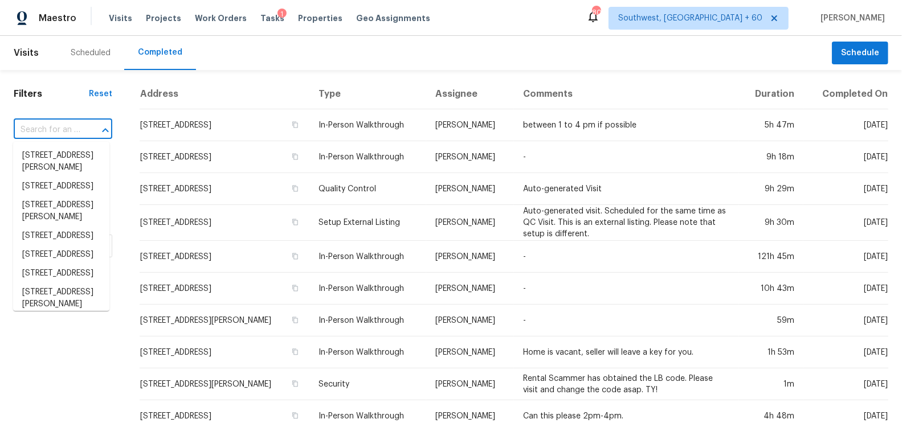
paste input "[STREET_ADDRESS]"
type input "[STREET_ADDRESS]"
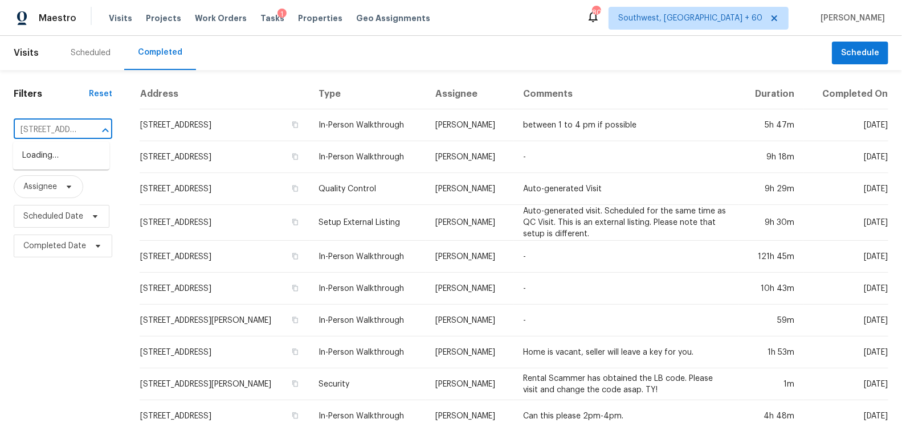
scroll to position [0, 63]
click at [69, 160] on li "[STREET_ADDRESS]" at bounding box center [61, 155] width 96 height 19
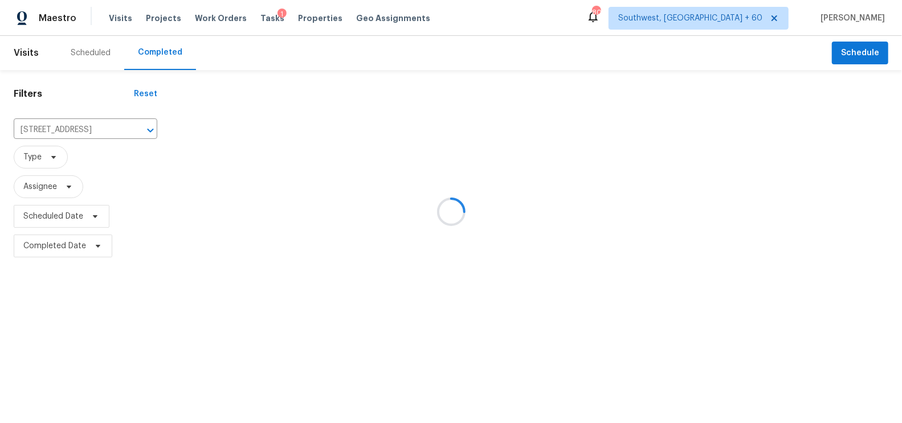
click at [215, 117] on div at bounding box center [451, 211] width 902 height 423
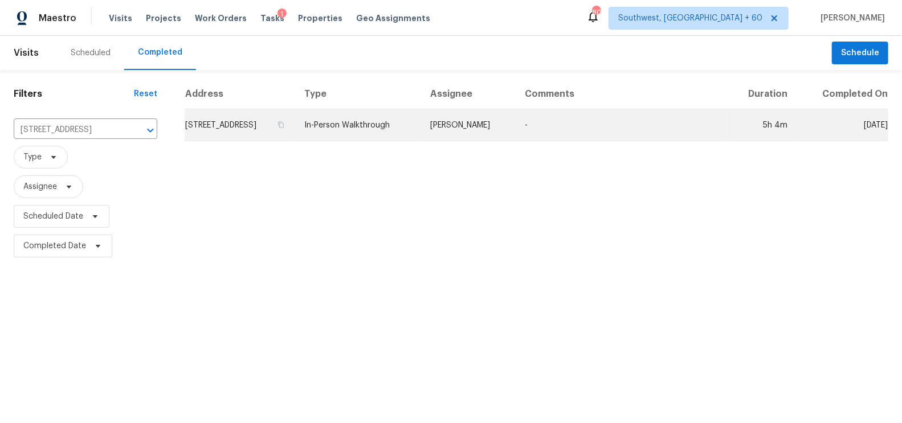
click at [295, 130] on td "[STREET_ADDRESS]" at bounding box center [240, 125] width 110 height 32
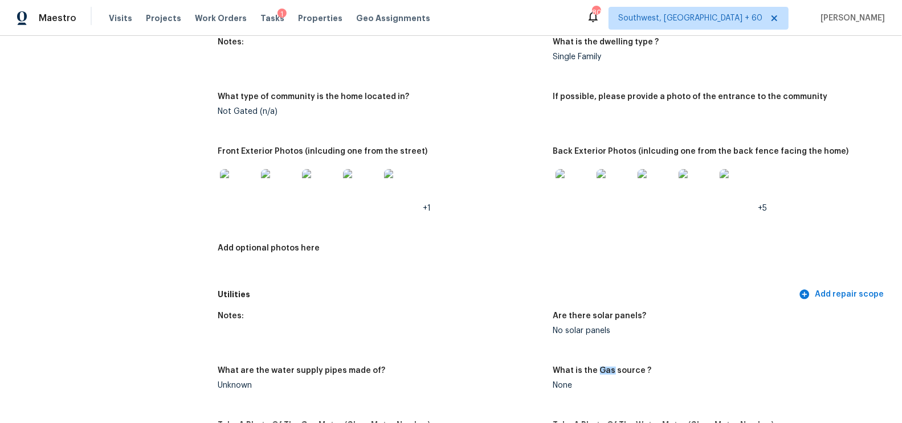
scroll to position [437, 0]
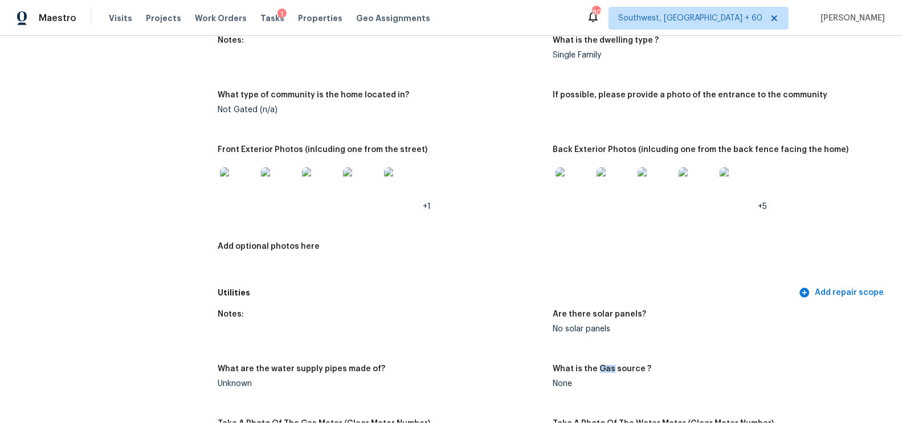
click at [231, 188] on img at bounding box center [238, 185] width 36 height 36
click at [578, 188] on img at bounding box center [573, 185] width 36 height 36
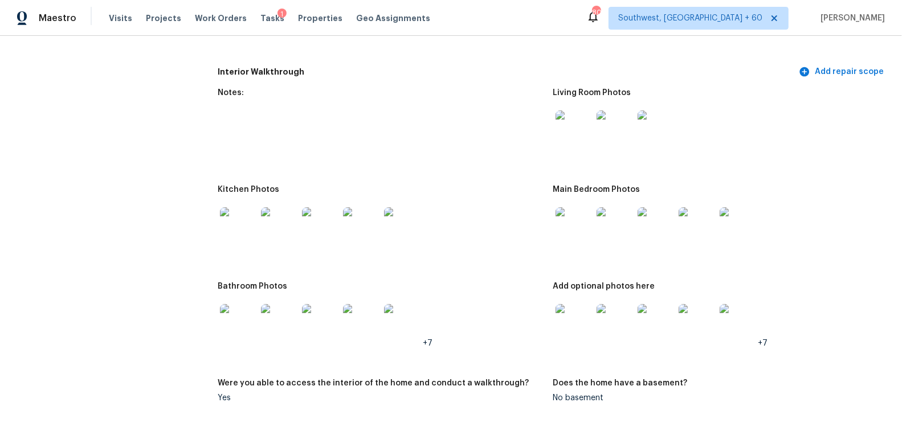
scroll to position [1330, 0]
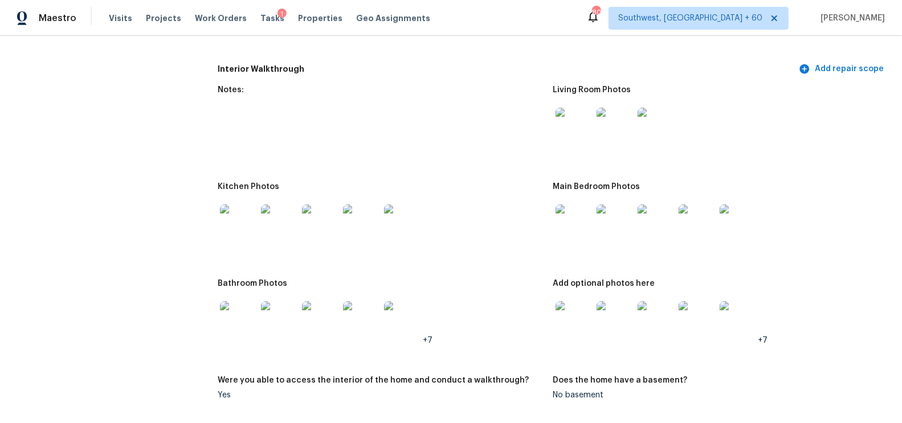
click at [576, 126] on img at bounding box center [573, 126] width 36 height 36
click at [231, 228] on img at bounding box center [238, 222] width 36 height 36
click at [569, 227] on img at bounding box center [573, 222] width 36 height 36
click at [227, 325] on img at bounding box center [238, 319] width 36 height 36
click at [559, 325] on img at bounding box center [573, 319] width 36 height 36
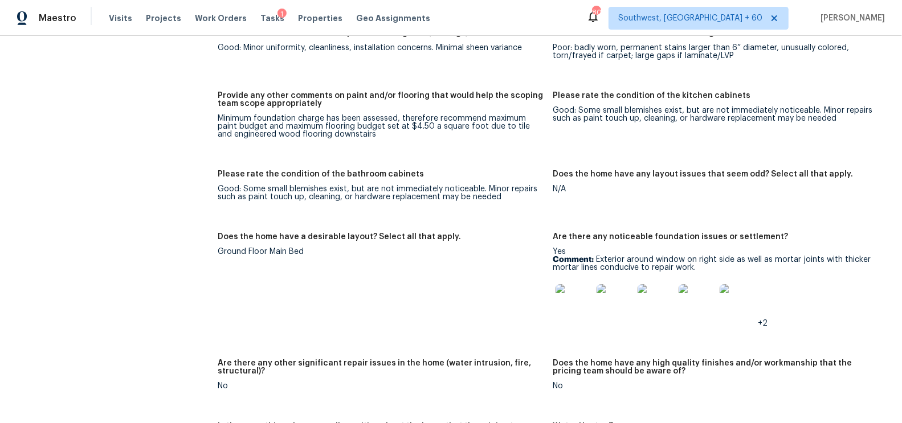
scroll to position [1788, 0]
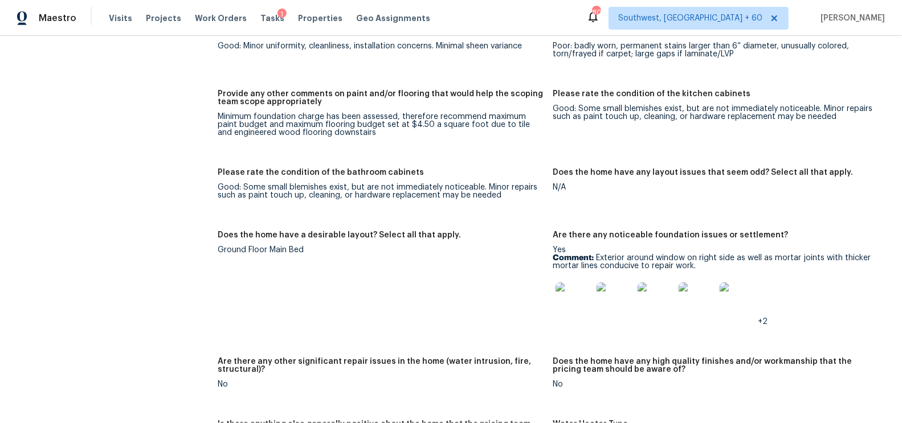
drag, startPoint x: 596, startPoint y: 253, endPoint x: 701, endPoint y: 265, distance: 105.5
click at [701, 265] on p "Comment: Exterior around window on right side as well as mortar joints with thi…" at bounding box center [716, 262] width 326 height 16
drag, startPoint x: 597, startPoint y: 255, endPoint x: 699, endPoint y: 264, distance: 101.8
click at [699, 264] on p "Comment: Exterior around window on right side as well as mortar joints with thi…" at bounding box center [716, 262] width 326 height 16
copy p "Exterior around window on right side as well as mortar joints with thicker mort…"
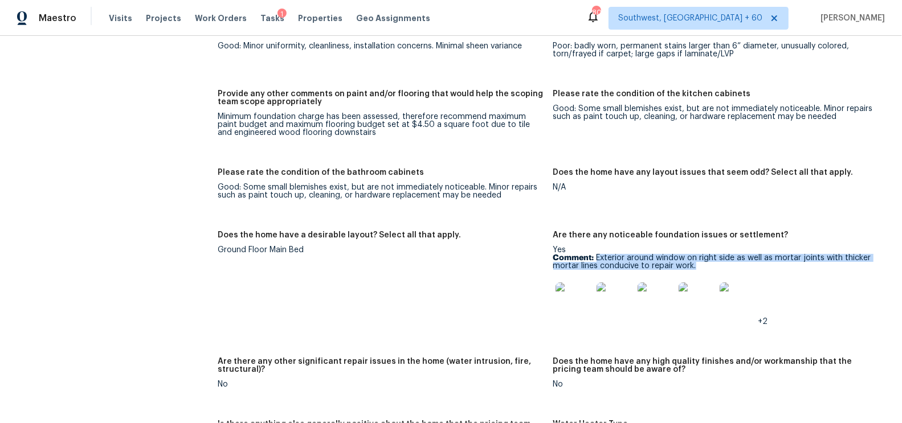
click at [584, 305] on img at bounding box center [573, 301] width 36 height 36
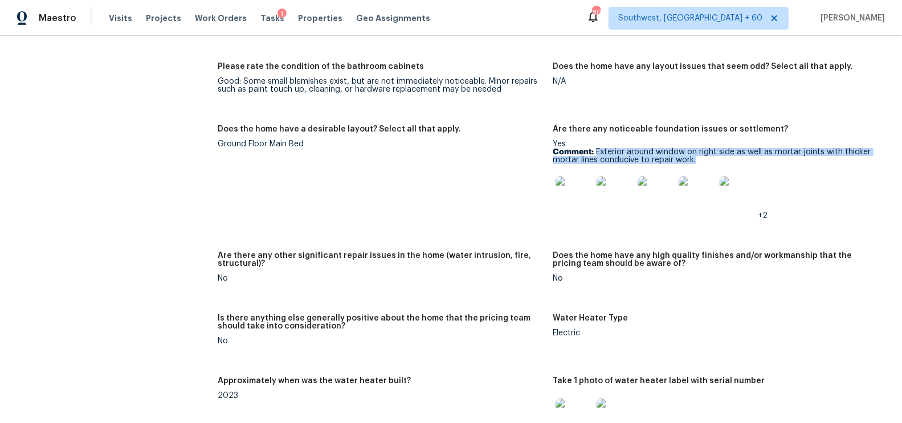
scroll to position [1885, 0]
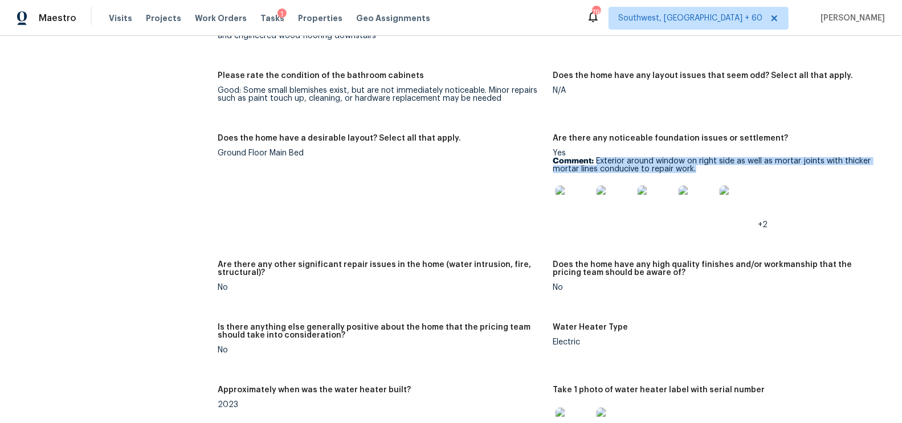
click at [586, 172] on p "Comment: Exterior around window on right side as well as mortar joints with thi…" at bounding box center [716, 165] width 326 height 16
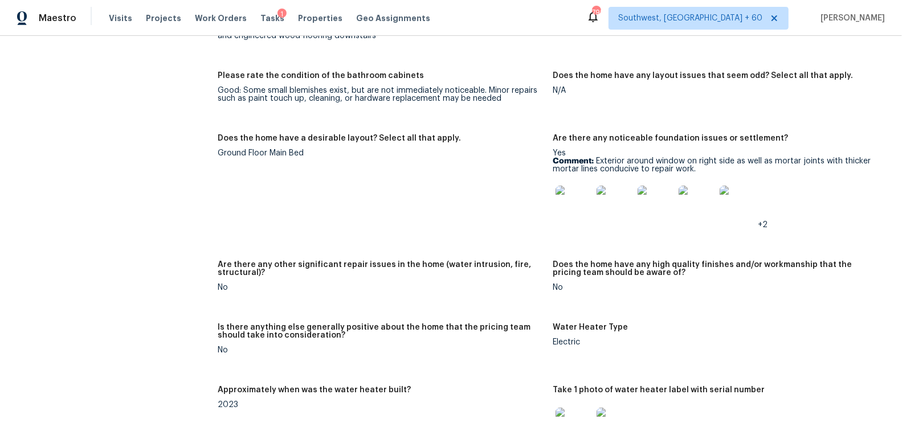
click at [571, 203] on img at bounding box center [573, 204] width 36 height 36
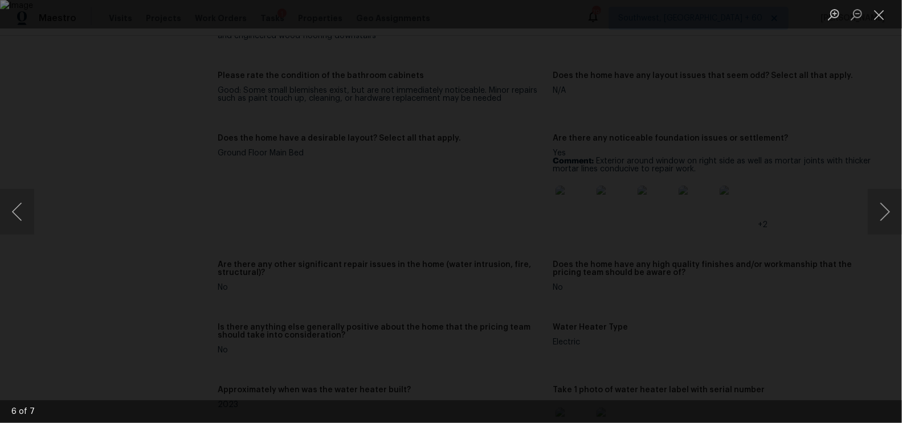
click at [586, 217] on img "Lightbox" at bounding box center [451, 211] width 902 height 423
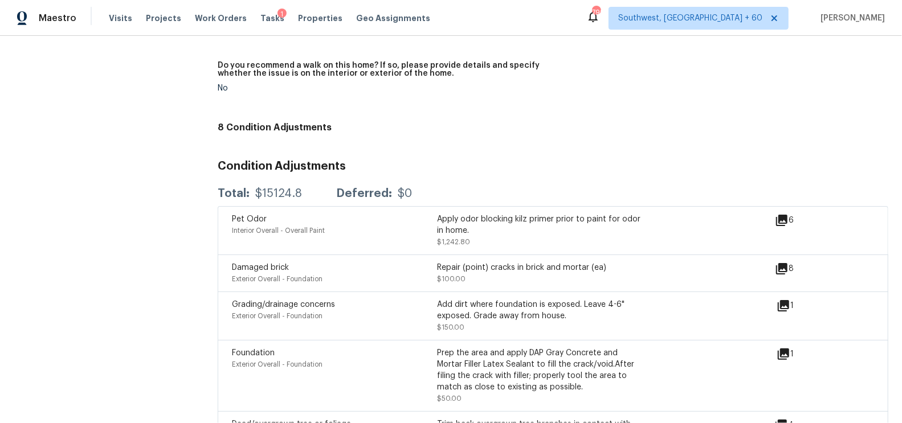
scroll to position [2855, 0]
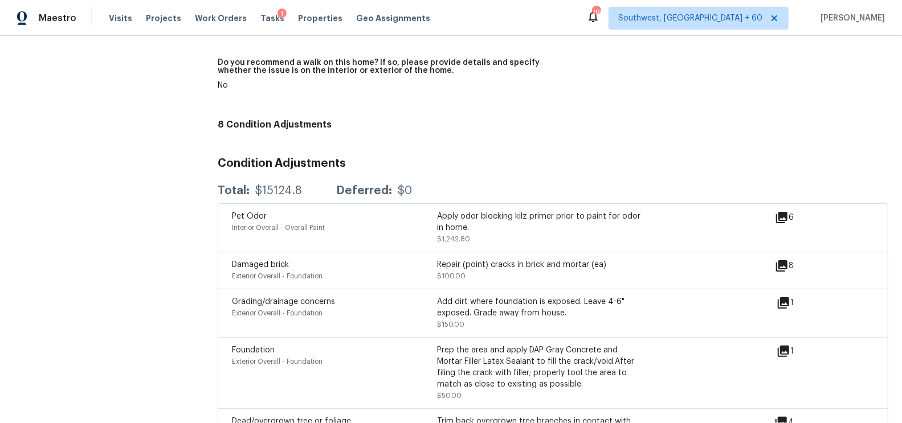
click at [775, 211] on icon at bounding box center [782, 218] width 14 height 14
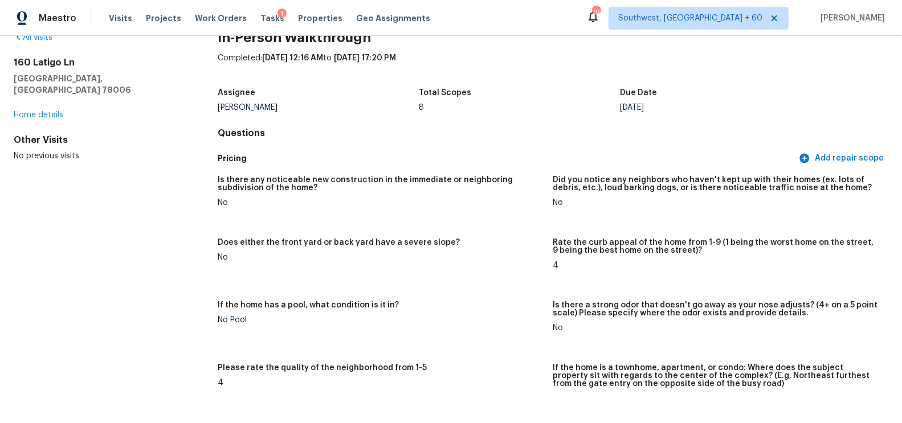
scroll to position [0, 0]
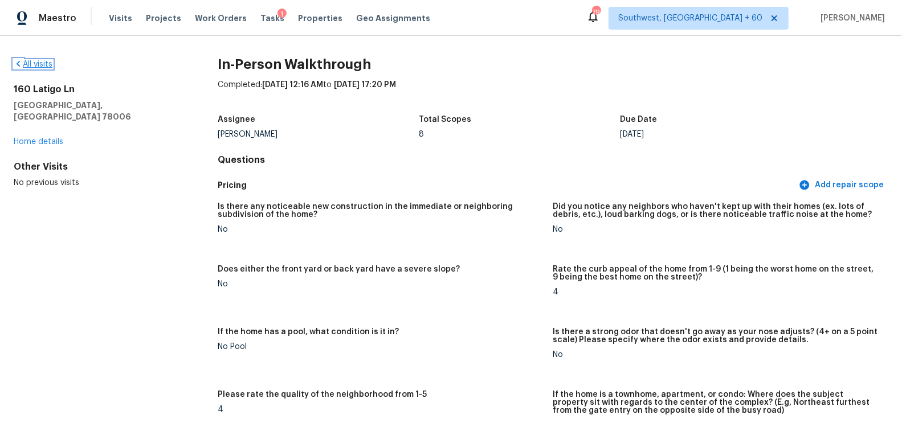
click at [44, 64] on link "All visits" at bounding box center [33, 64] width 39 height 8
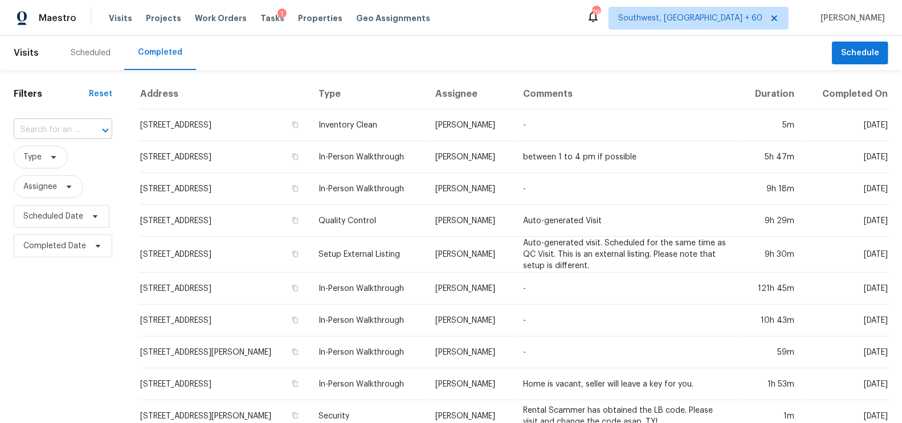
click at [53, 133] on input "text" at bounding box center [47, 130] width 67 height 18
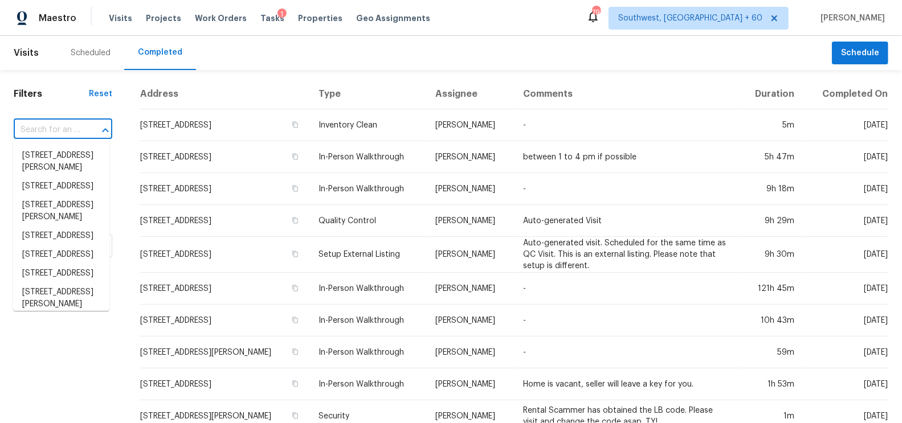
paste input "[STREET_ADDRESS]"
type input "[STREET_ADDRESS]"
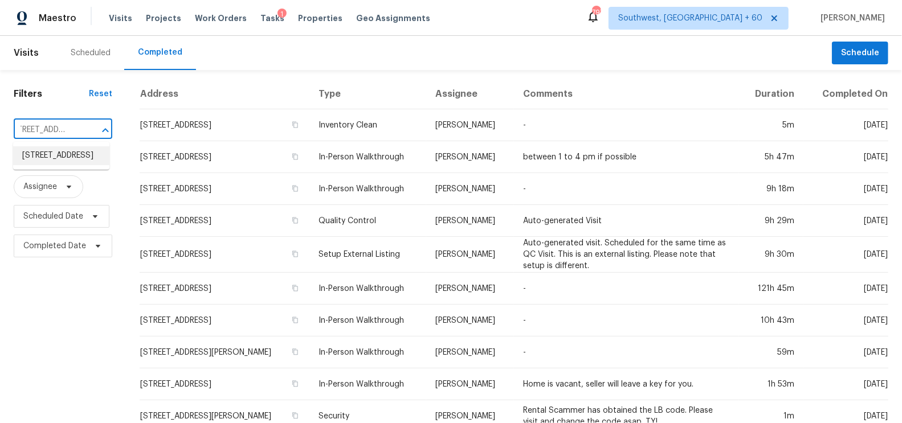
click at [64, 156] on li "16141 Manor St, Detroit, MI 48221" at bounding box center [61, 155] width 96 height 19
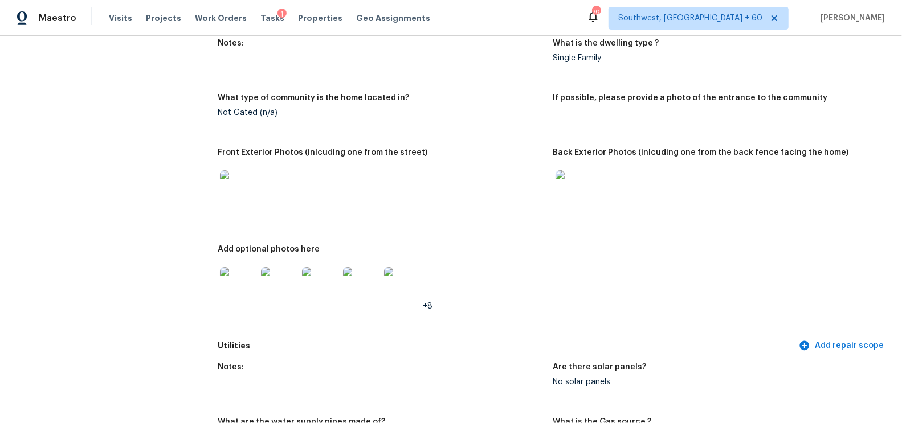
scroll to position [526, 0]
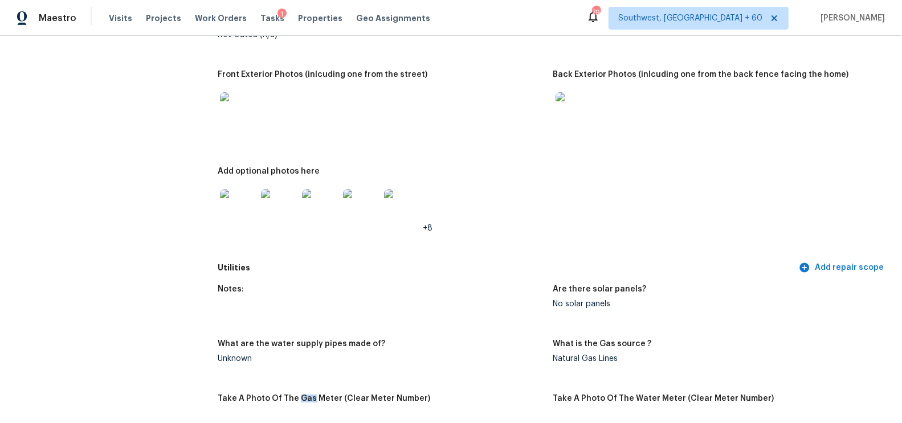
click at [238, 120] on img at bounding box center [238, 110] width 36 height 36
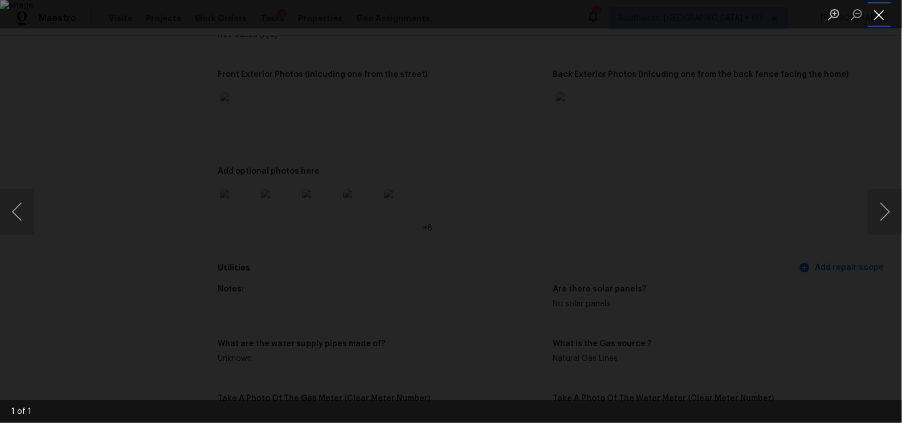
click at [881, 15] on button "Close lightbox" at bounding box center [878, 15] width 23 height 20
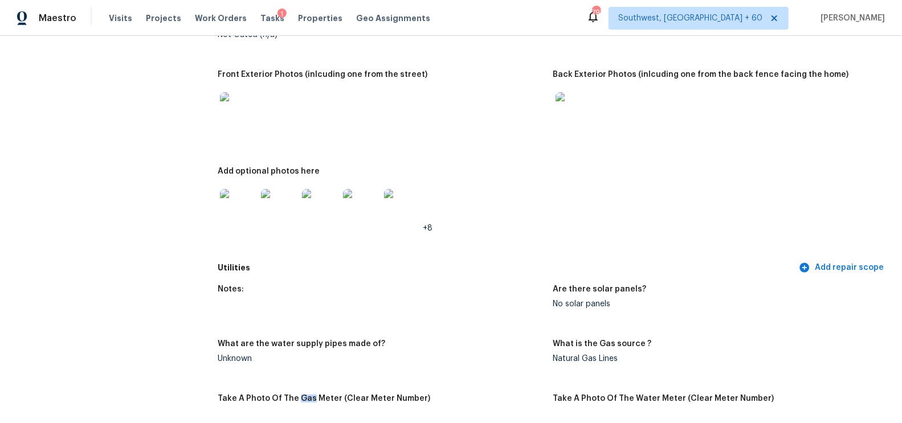
click at [572, 118] on img at bounding box center [573, 110] width 36 height 36
click at [568, 111] on img at bounding box center [573, 110] width 36 height 36
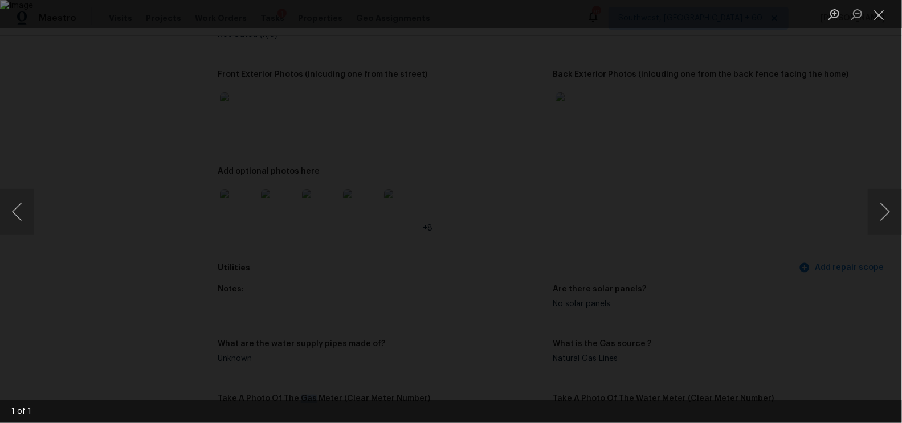
click at [535, 143] on img "Lightbox" at bounding box center [451, 211] width 902 height 423
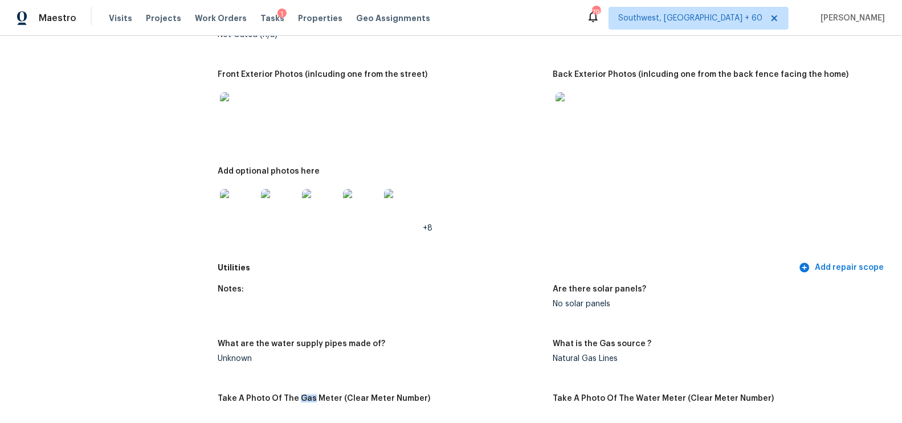
click at [238, 207] on img at bounding box center [238, 207] width 36 height 36
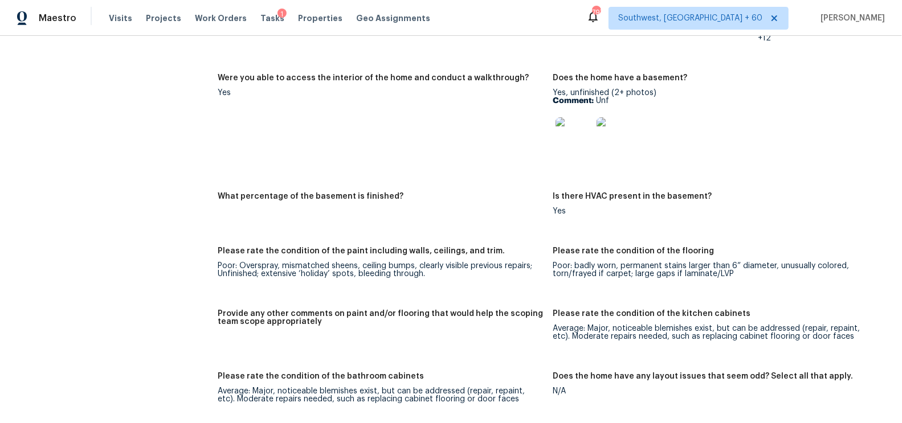
scroll to position [1424, 0]
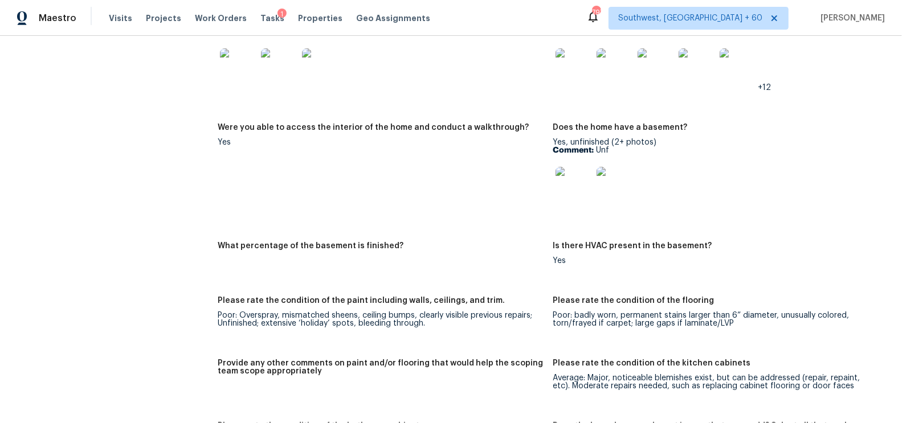
click at [571, 178] on img at bounding box center [573, 185] width 36 height 36
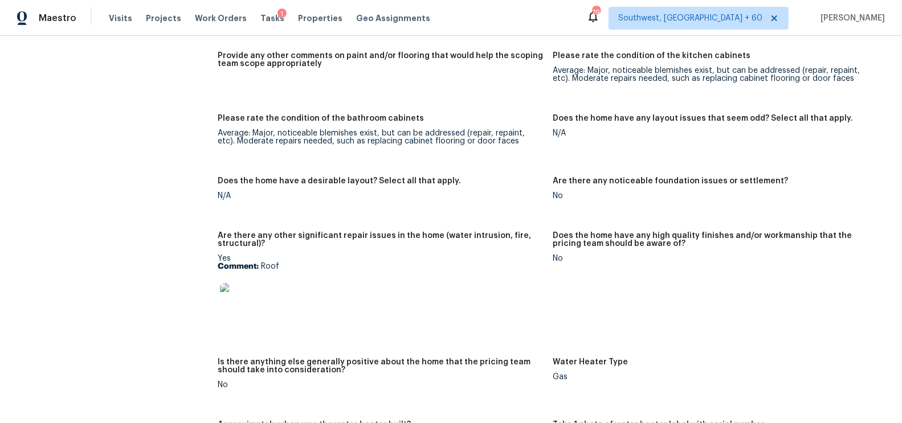
scroll to position [1745, 0]
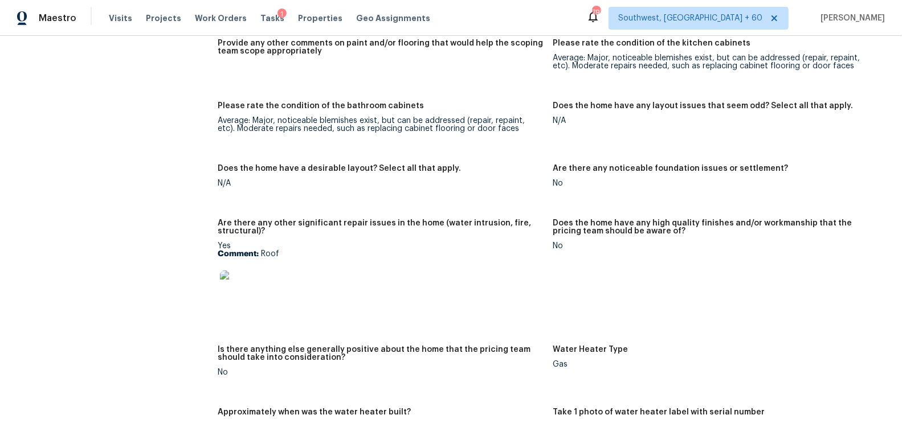
click at [238, 283] on img at bounding box center [238, 289] width 36 height 36
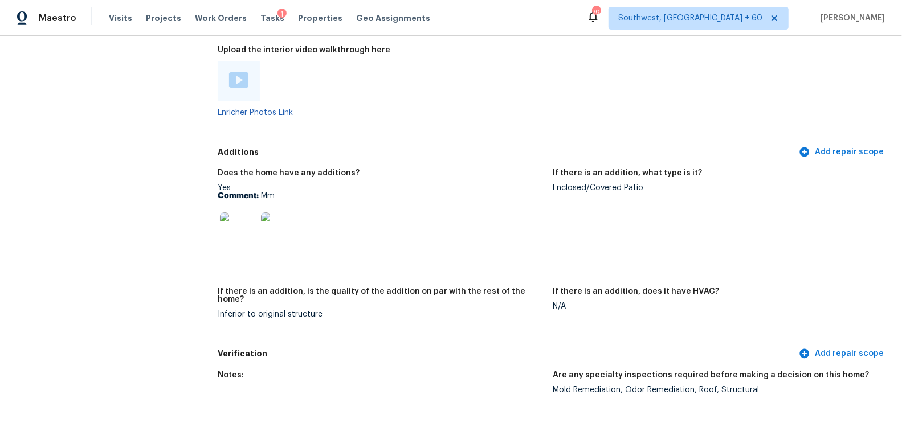
scroll to position [2258, 0]
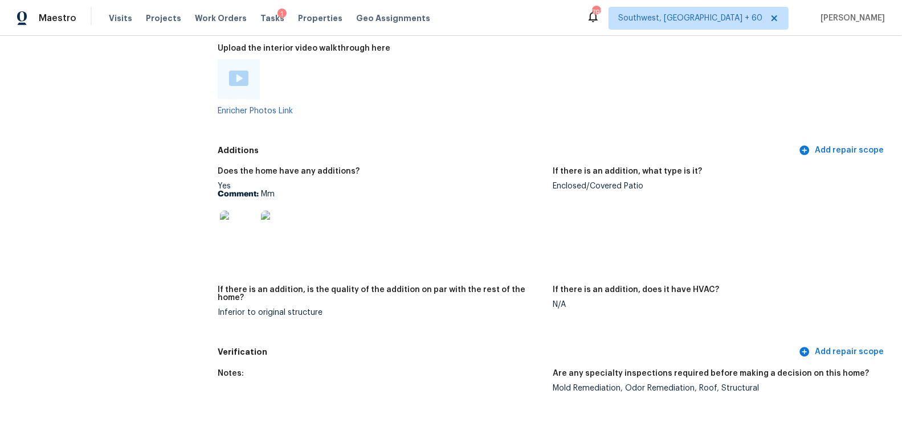
click at [248, 227] on img at bounding box center [238, 229] width 36 height 36
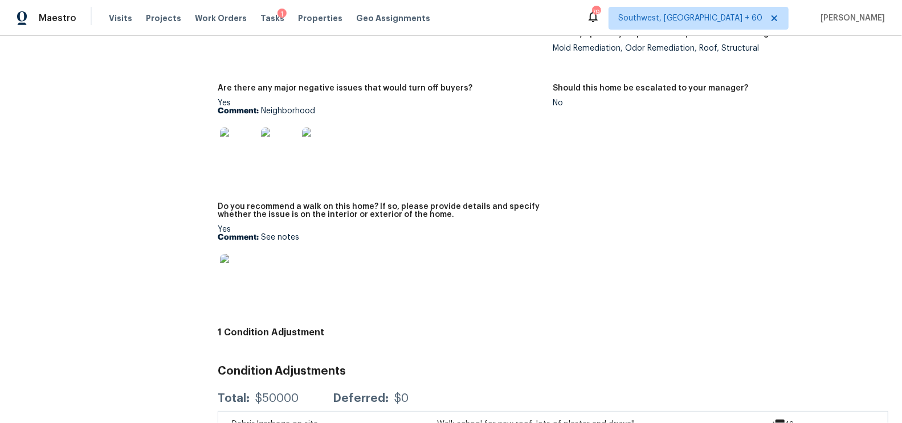
scroll to position [2690, 0]
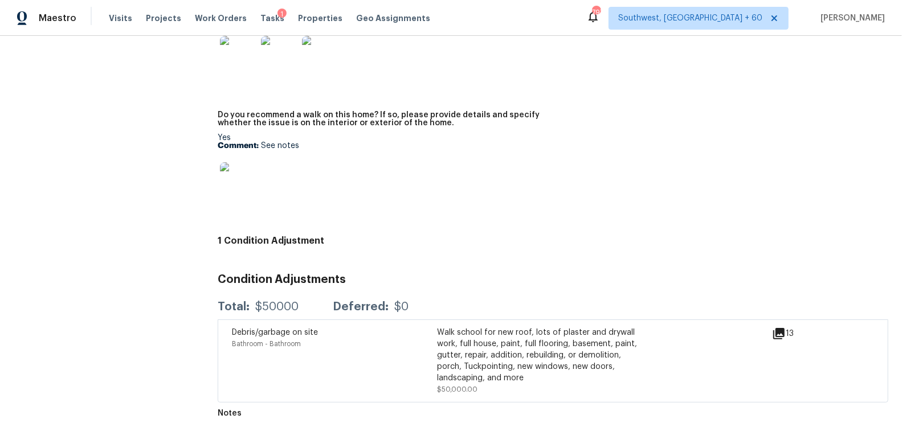
click at [517, 340] on div "Walk school for new roof, lots of plaster and drywall work, full house, paint, …" at bounding box center [539, 355] width 205 height 57
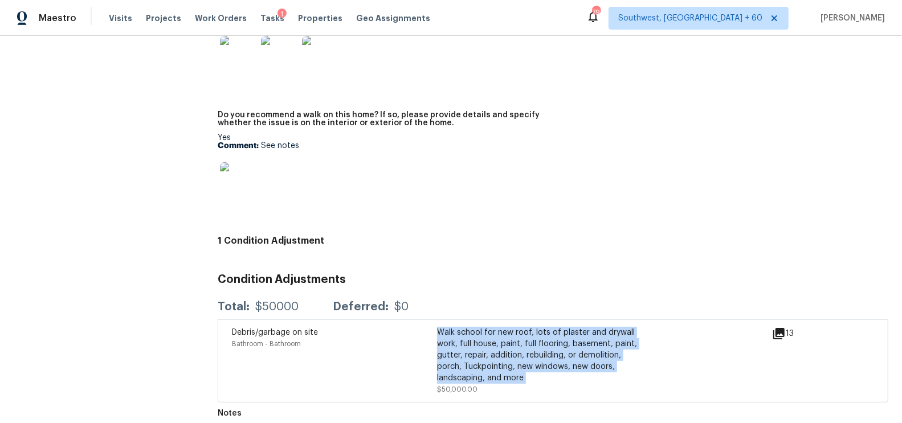
copy div "Walk school for new roof, lots of plaster and drywall work, full house, paint, …"
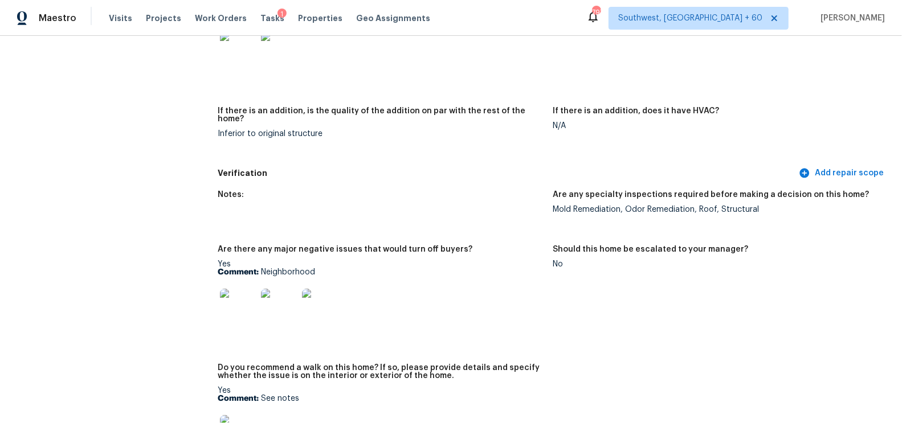
scroll to position [2434, 0]
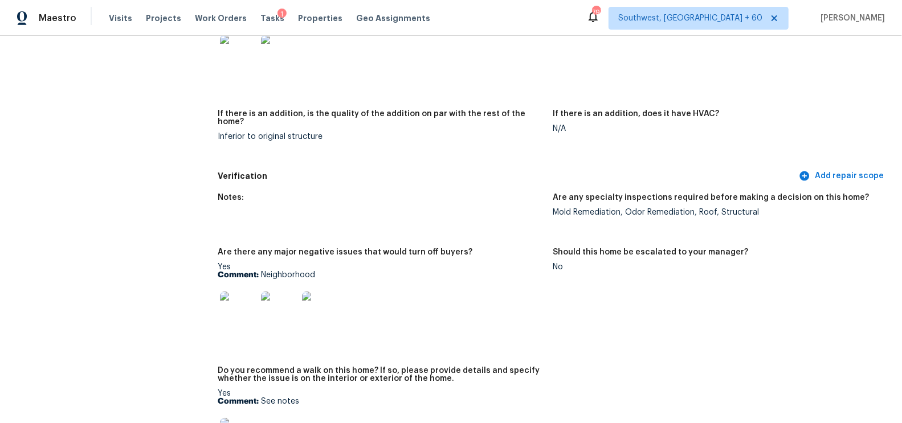
click at [636, 208] on div "Mold Remediation, Odor Remediation, Roof, Structural" at bounding box center [716, 212] width 326 height 8
copy div "Mold Remediation, Odor Remediation, Roof, Structural"
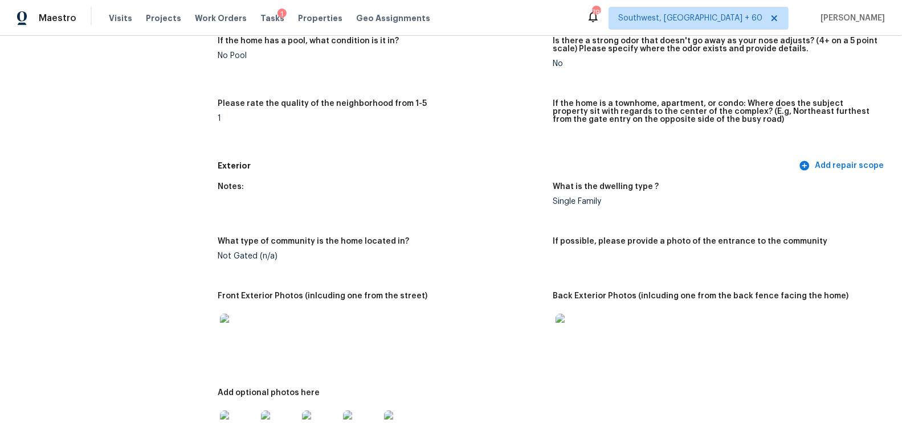
scroll to position [0, 0]
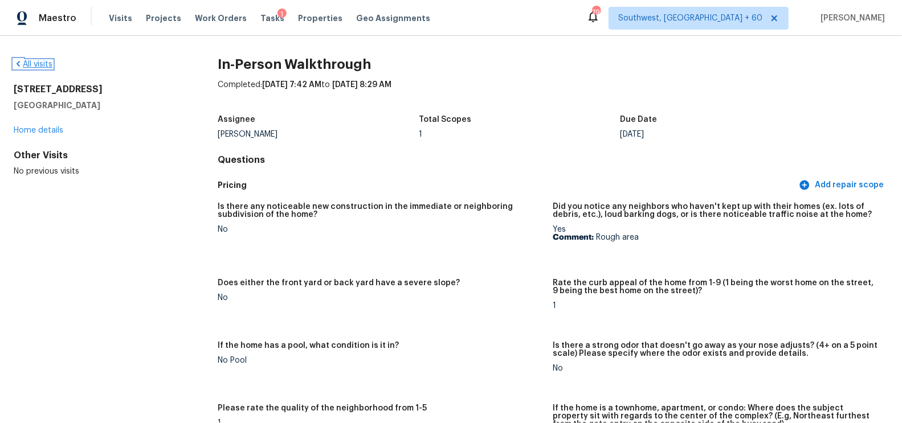
click at [44, 60] on link "All visits" at bounding box center [33, 64] width 39 height 8
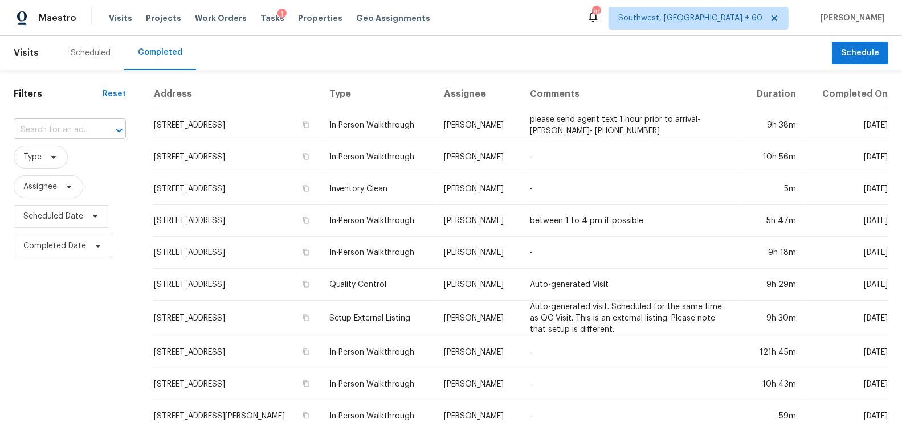
click at [66, 137] on input "text" at bounding box center [54, 130] width 80 height 18
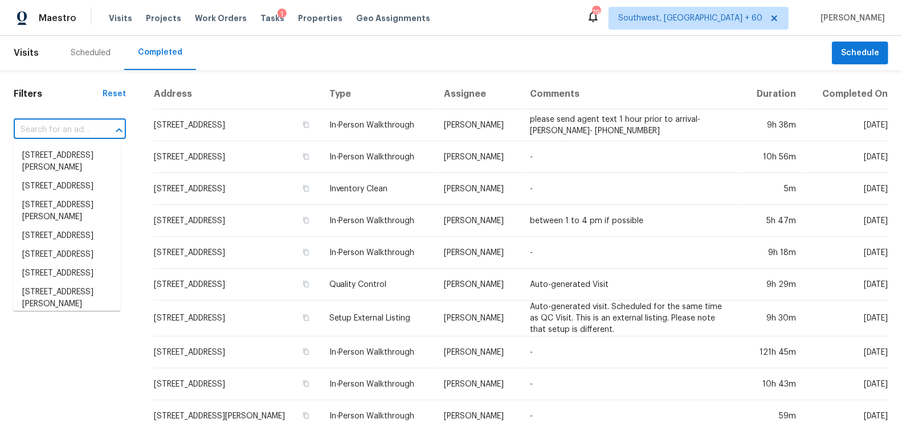
paste input "5632 Ladytown Ln, Crowley, TX 76036"
type input "5632 Ladytown Ln, Crowley, TX 76036"
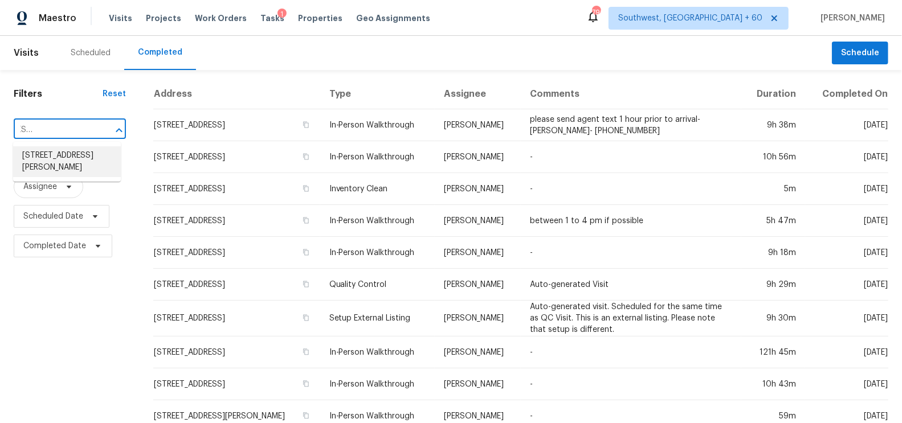
click at [63, 161] on li "5632 Ladytown Ln, Crowley, TX 76036" at bounding box center [67, 161] width 108 height 31
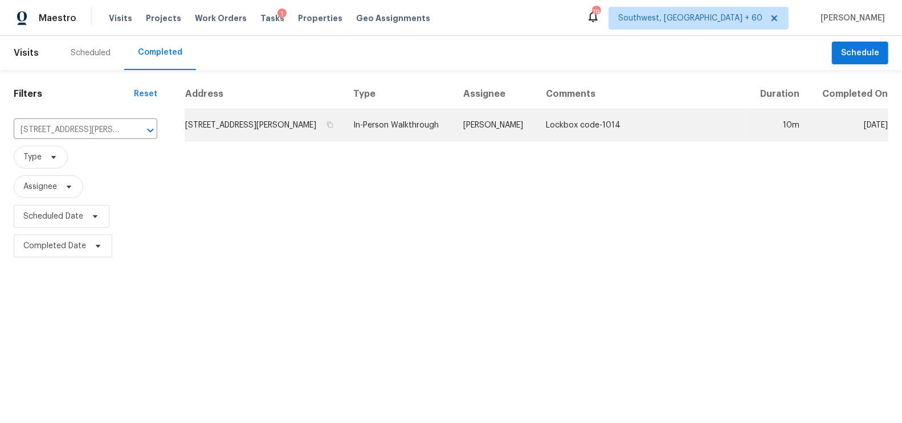
click at [260, 126] on td "5632 Ladytown Ln, Crowley, TX 76036" at bounding box center [264, 125] width 159 height 32
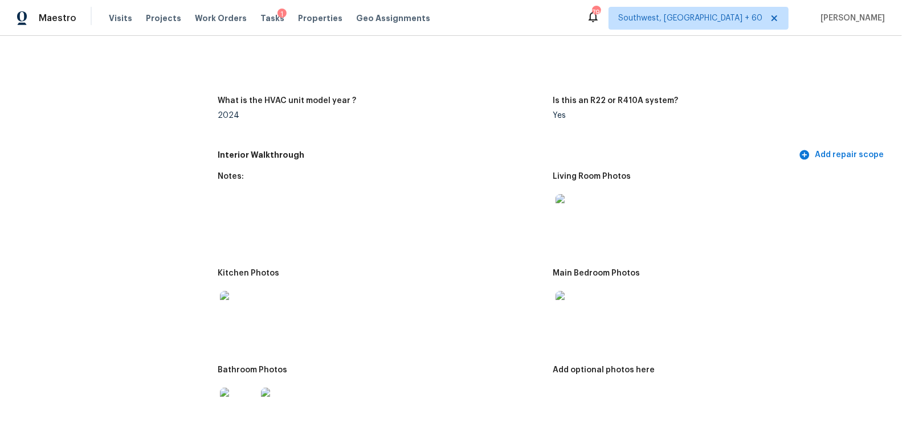
scroll to position [1044, 0]
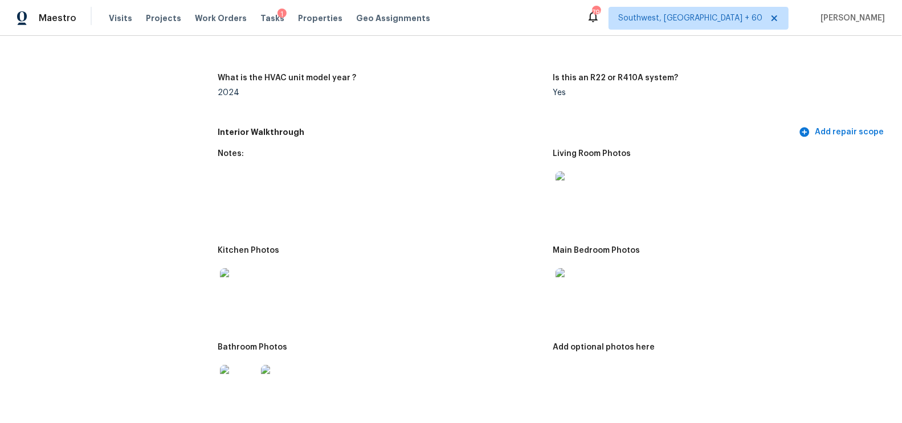
click at [587, 294] on img at bounding box center [573, 286] width 36 height 36
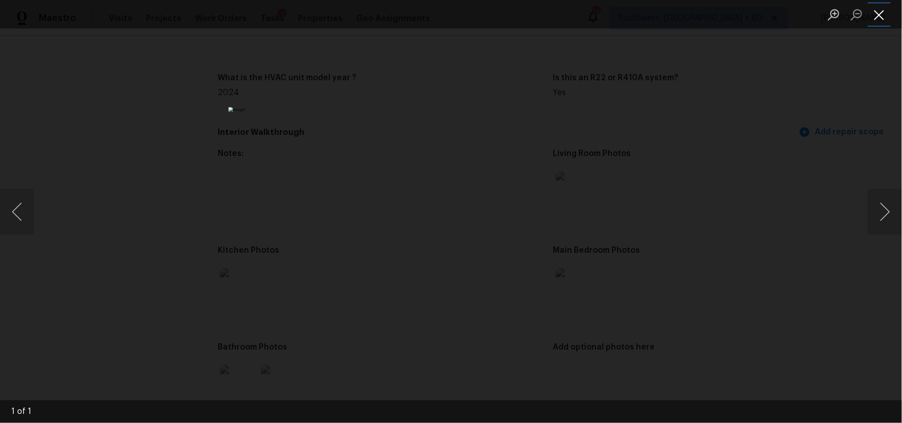
click at [888, 13] on button "Close lightbox" at bounding box center [878, 15] width 23 height 20
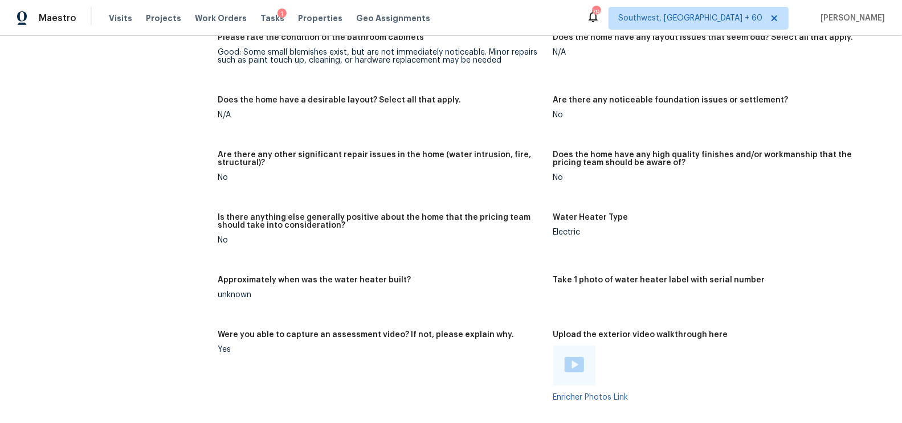
scroll to position [1818, 0]
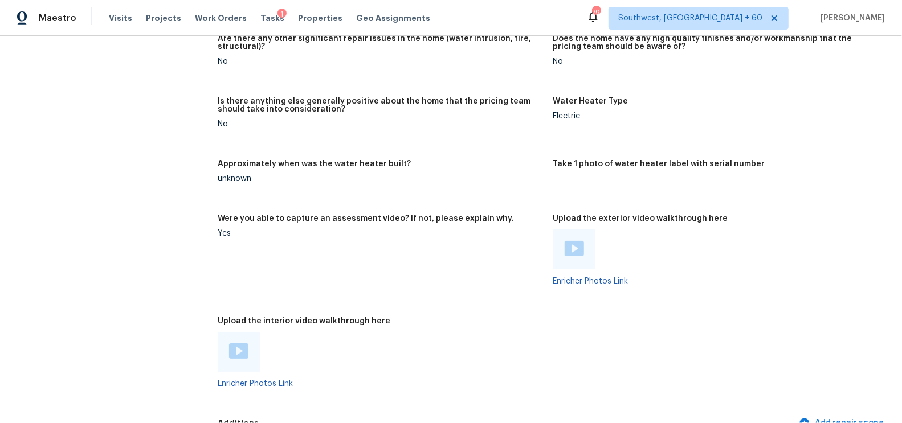
click at [244, 338] on div at bounding box center [239, 352] width 42 height 40
click at [240, 344] on img at bounding box center [238, 350] width 19 height 15
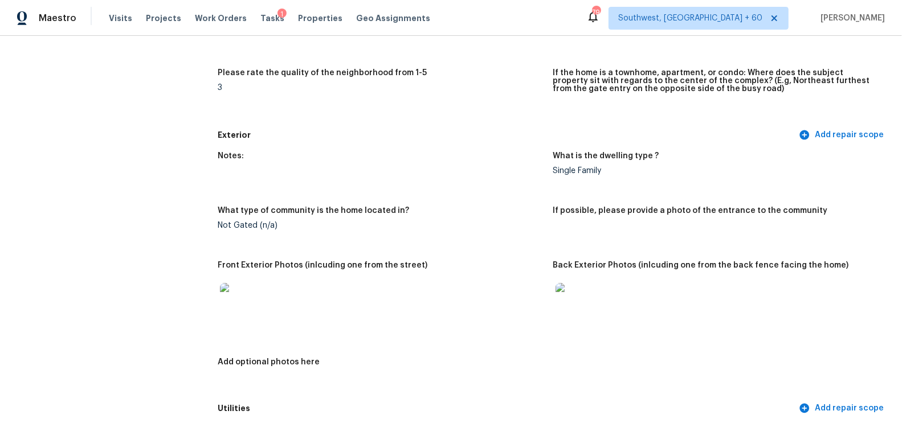
scroll to position [323, 0]
click at [234, 308] on img at bounding box center [238, 300] width 36 height 36
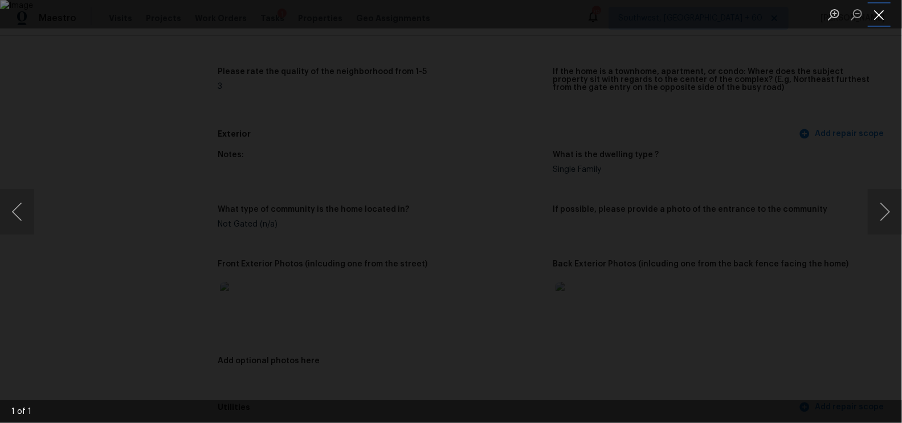
click at [879, 18] on button "Close lightbox" at bounding box center [878, 15] width 23 height 20
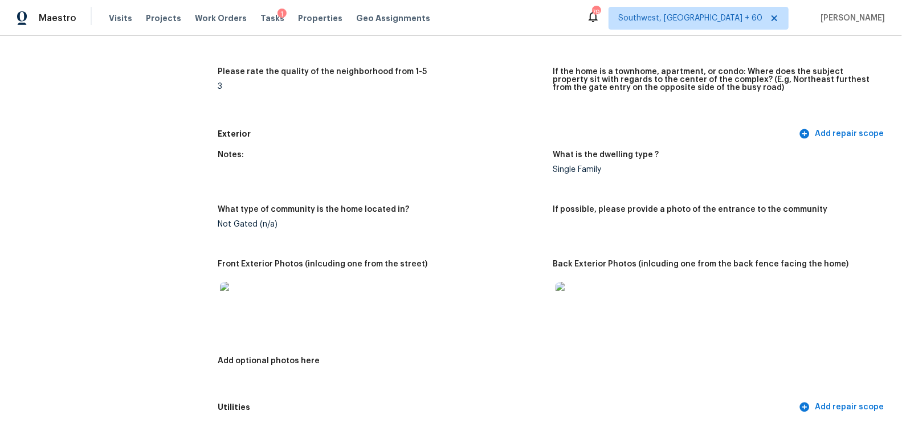
click at [570, 287] on img at bounding box center [573, 300] width 36 height 36
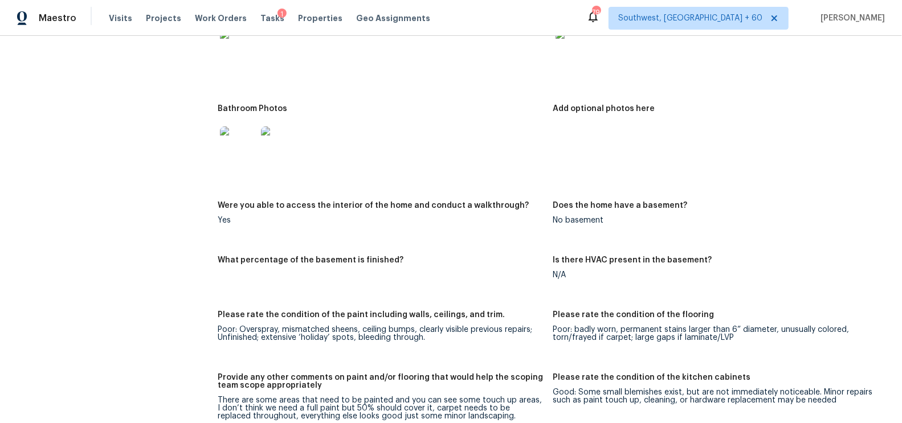
scroll to position [1271, 0]
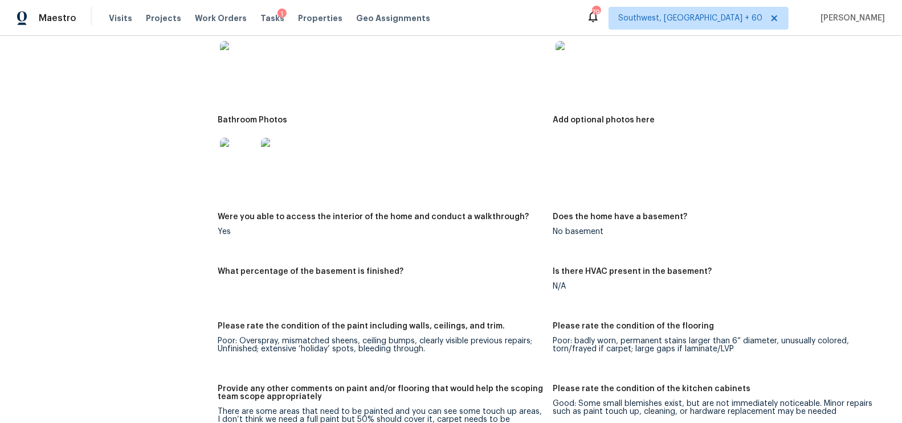
click at [582, 67] on img at bounding box center [573, 59] width 36 height 36
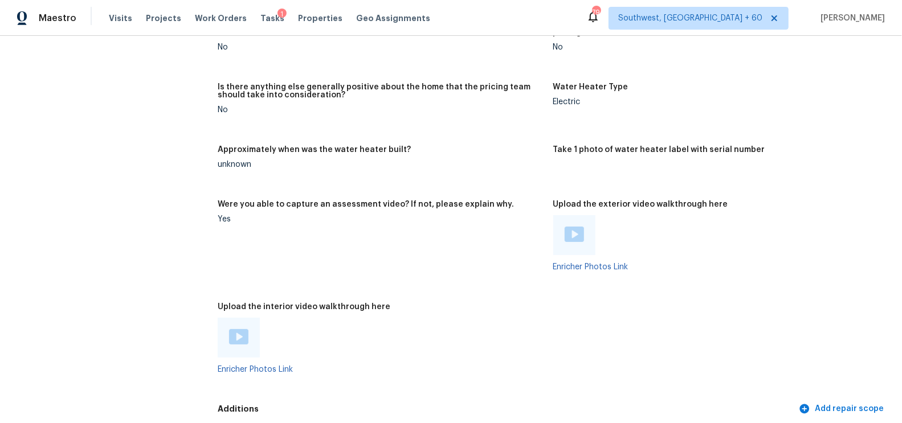
scroll to position [1914, 0]
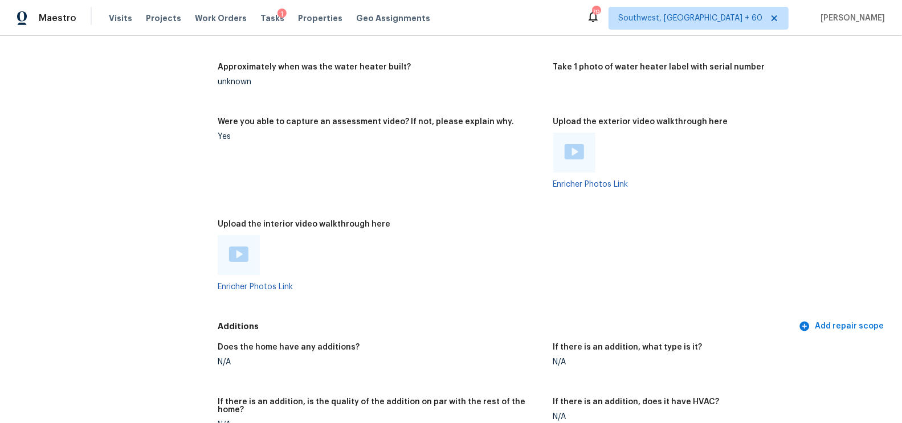
click at [238, 256] on img at bounding box center [238, 254] width 19 height 15
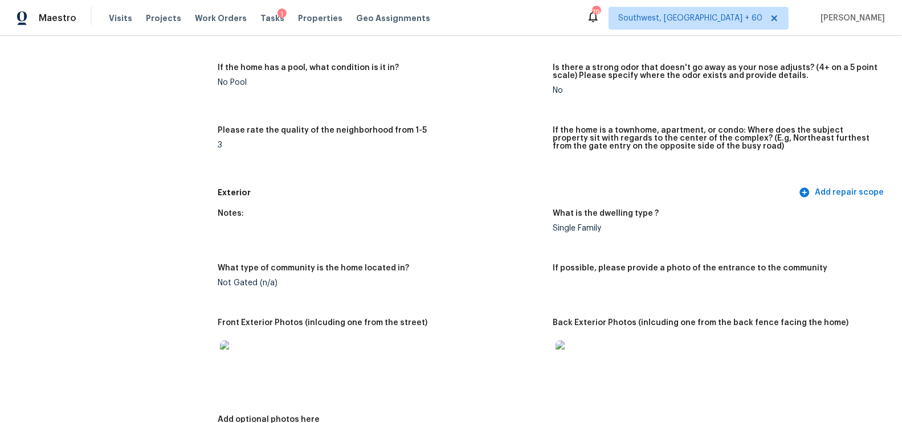
scroll to position [0, 0]
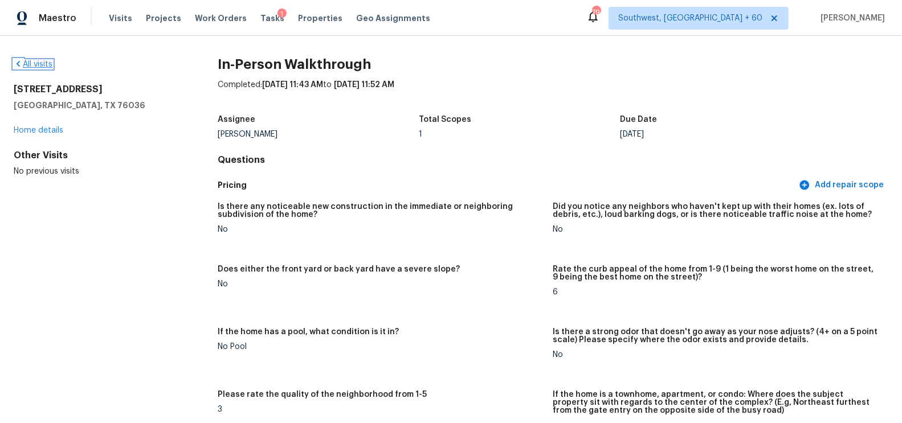
click at [51, 63] on link "All visits" at bounding box center [33, 64] width 39 height 8
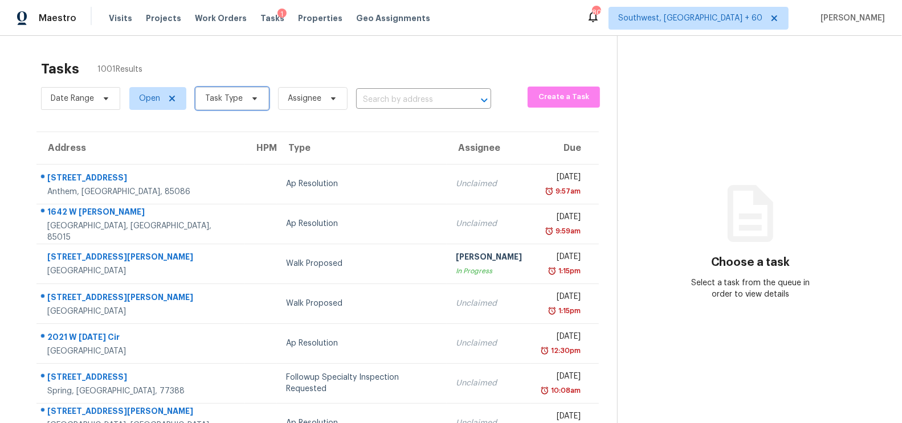
click at [226, 96] on span "Task Type" at bounding box center [224, 98] width 38 height 11
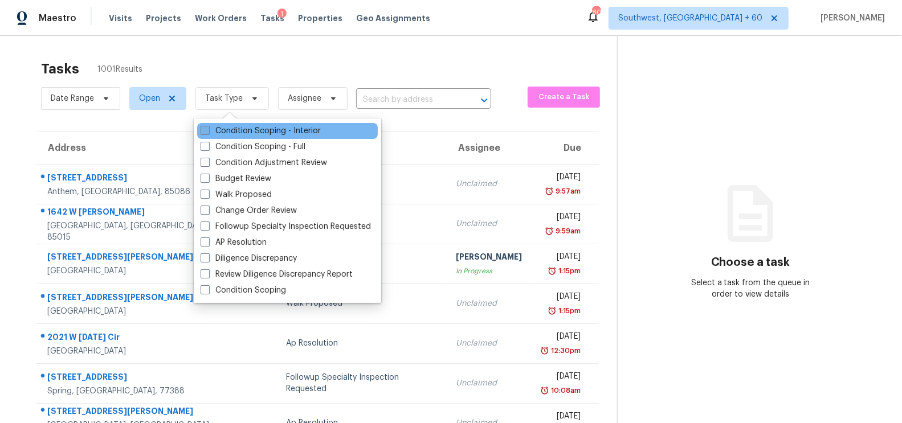
click at [238, 132] on label "Condition Scoping - Interior" at bounding box center [260, 130] width 120 height 11
click at [208, 132] on input "Condition Scoping - Interior" at bounding box center [203, 128] width 7 height 7
checkbox input "true"
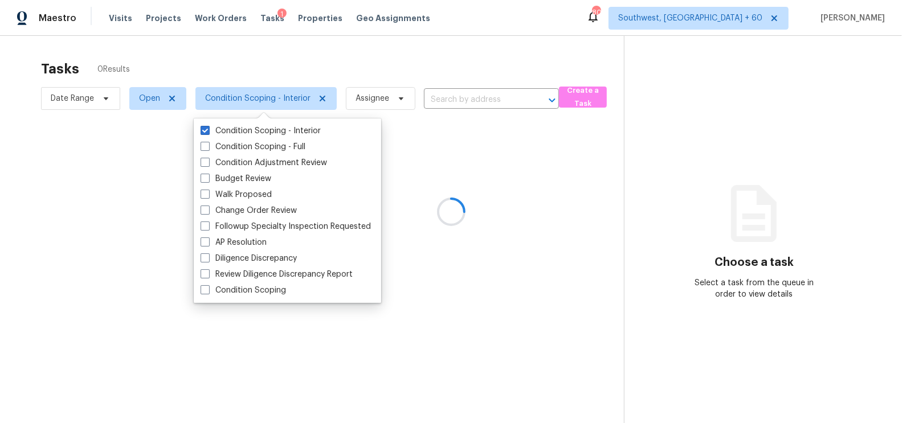
click at [384, 53] on div at bounding box center [451, 211] width 902 height 423
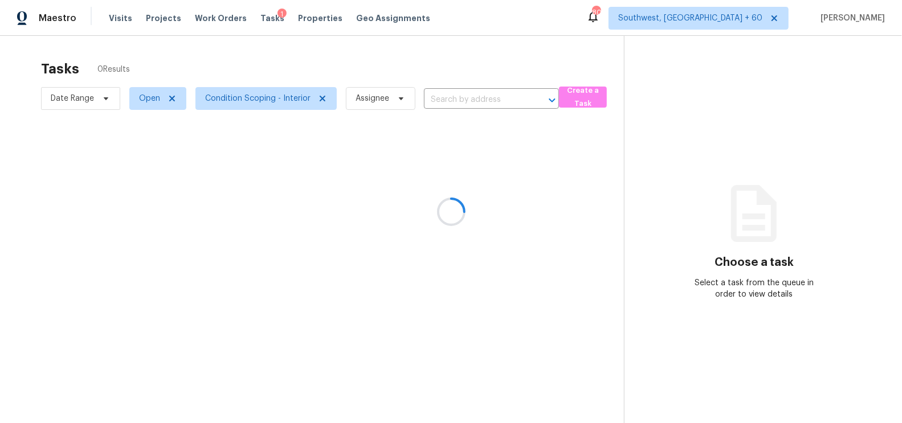
click at [77, 99] on div at bounding box center [451, 211] width 902 height 423
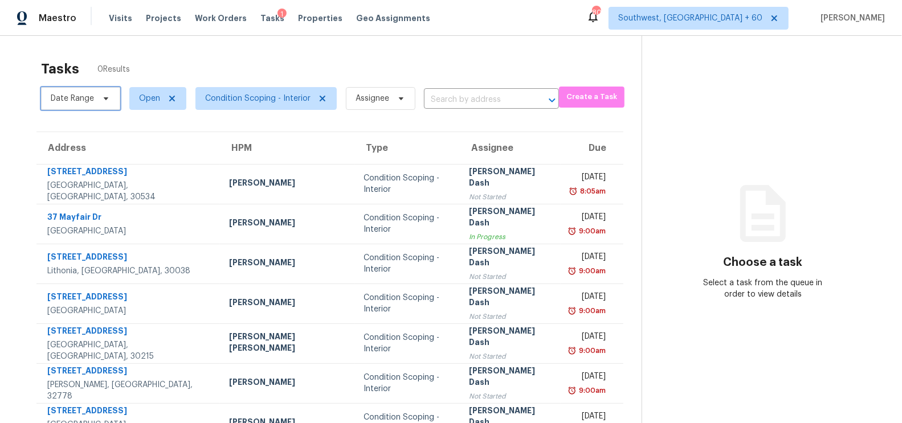
click at [77, 99] on span "Date Range" at bounding box center [72, 98] width 43 height 11
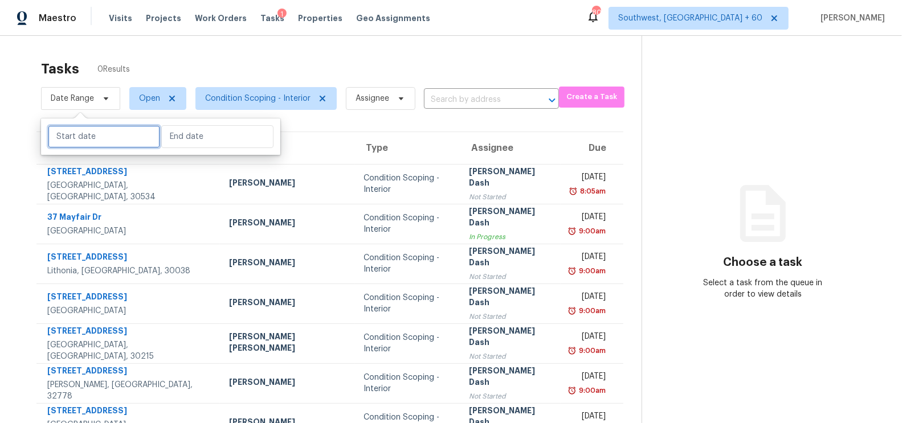
click at [77, 139] on input "text" at bounding box center [104, 136] width 112 height 23
select select "8"
select select "2025"
select select "9"
select select "2025"
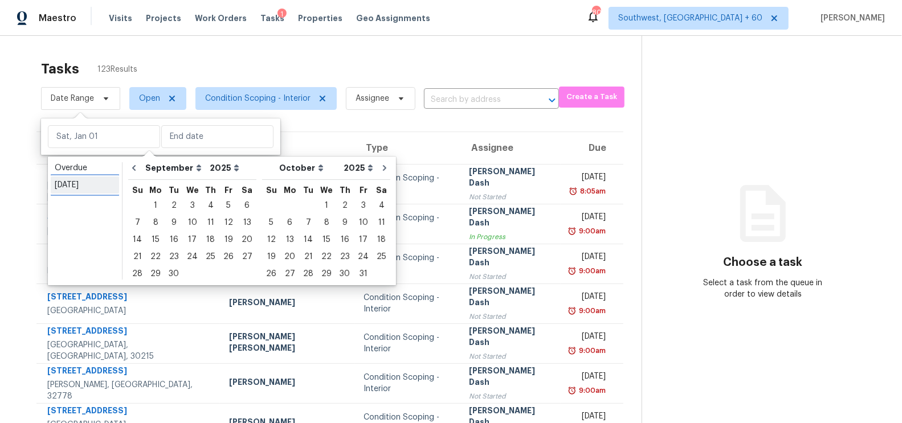
click at [79, 183] on div "[DATE]" at bounding box center [85, 184] width 60 height 11
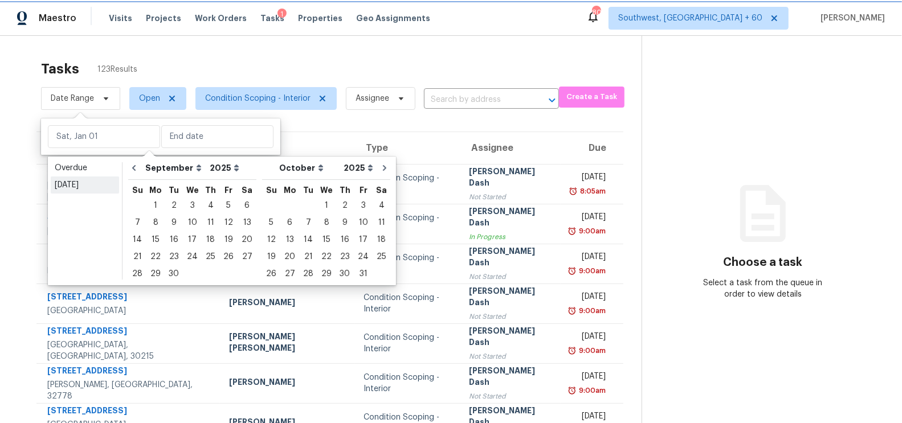
type input "[DATE]"
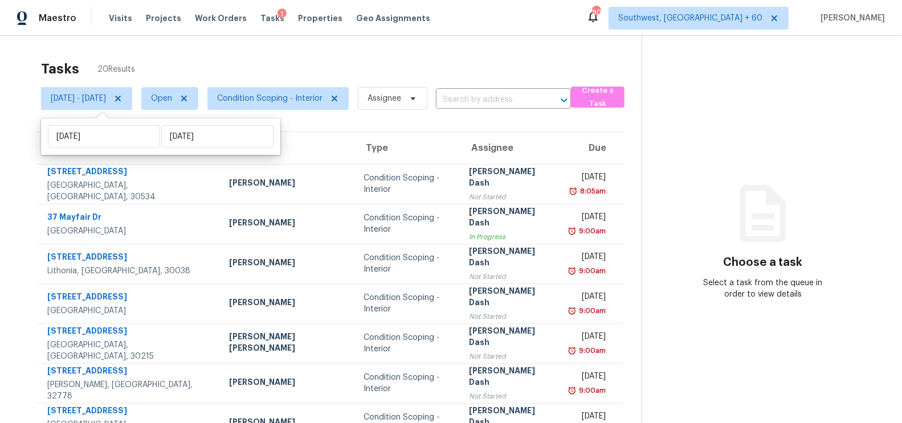
click at [326, 84] on span "Condition Scoping - Interior" at bounding box center [273, 99] width 150 height 30
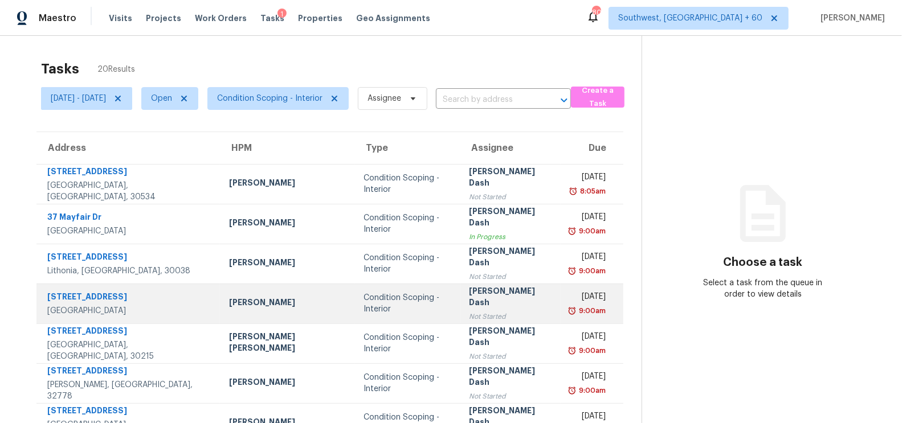
scroll to position [169, 0]
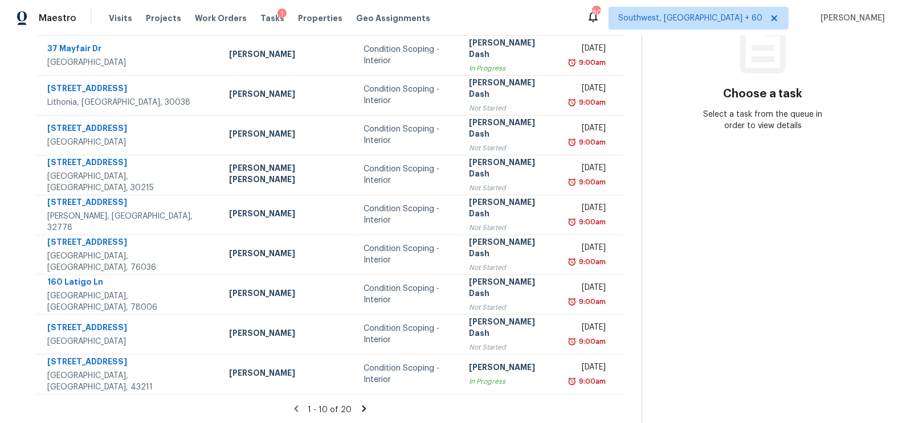
click at [362, 406] on icon at bounding box center [364, 409] width 4 height 6
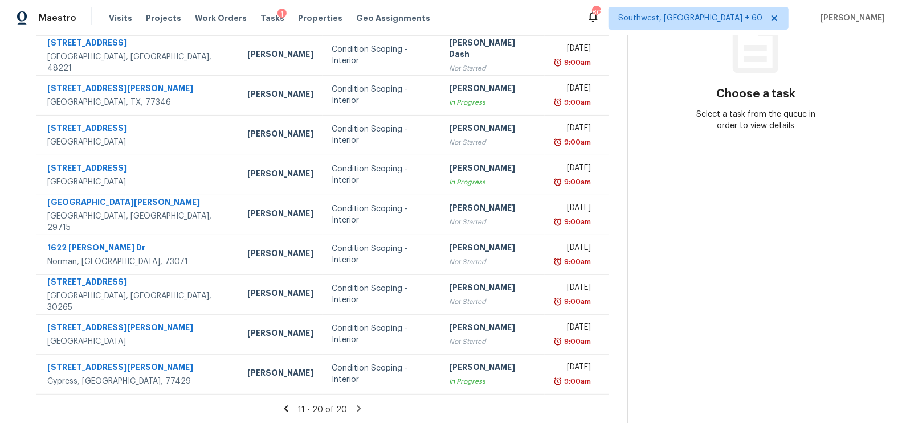
click at [290, 415] on section "Tasks 20 Results Fri, Sep 05 - Fri, Sep 05 Open Condition Scoping - Interior As…" at bounding box center [322, 155] width 609 height 539
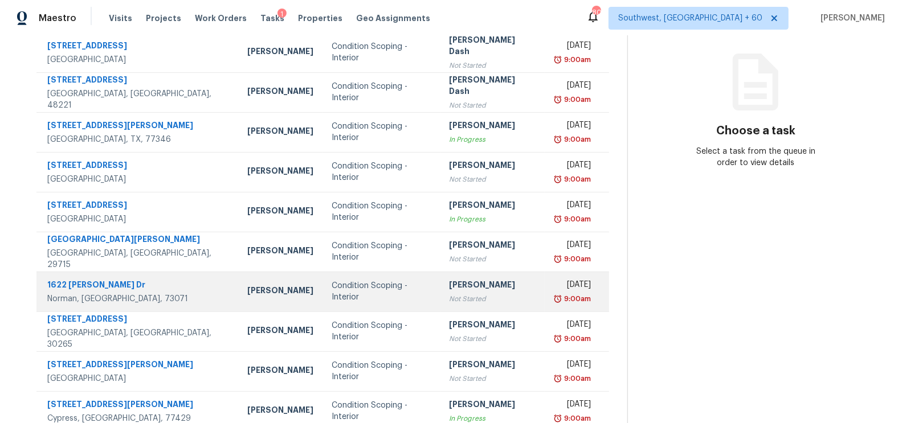
scroll to position [83, 0]
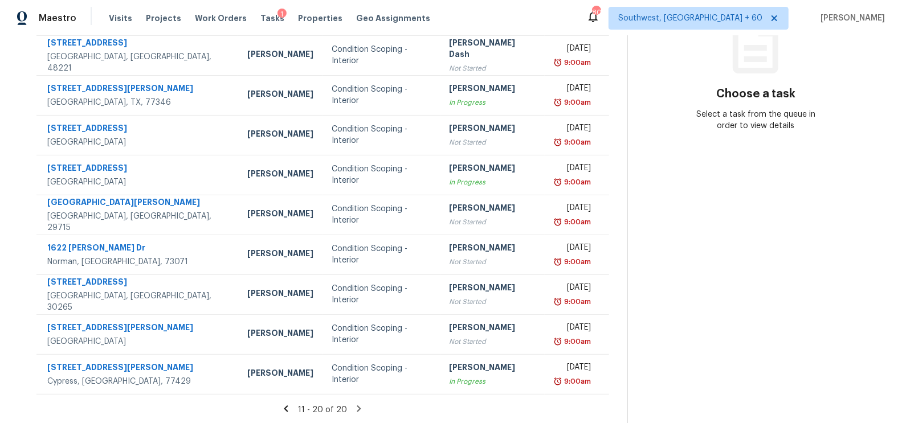
click at [288, 407] on icon at bounding box center [286, 409] width 4 height 6
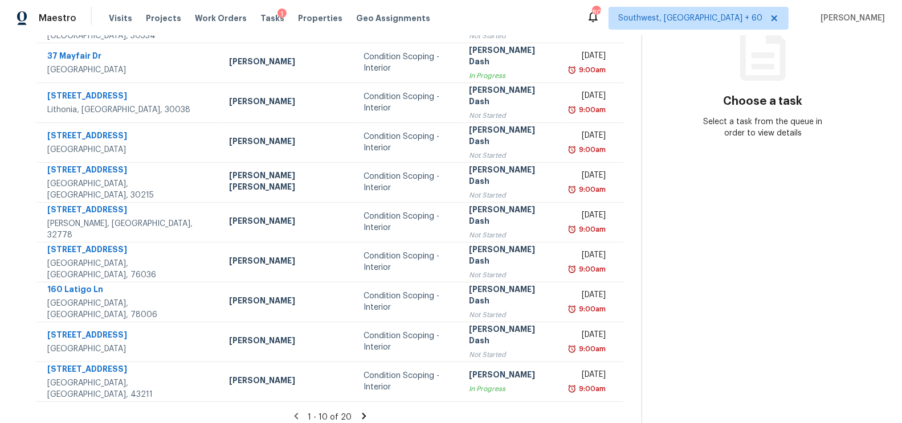
scroll to position [160, 0]
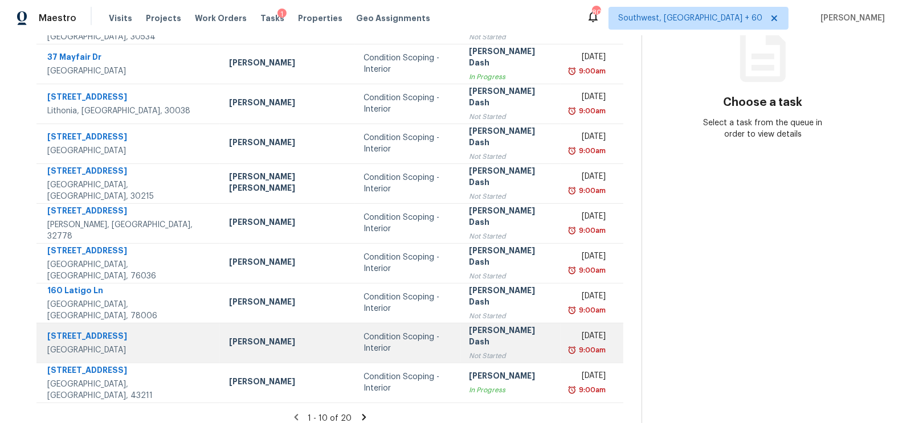
click at [469, 336] on div "Soumya Ranjan Dash" at bounding box center [510, 338] width 83 height 26
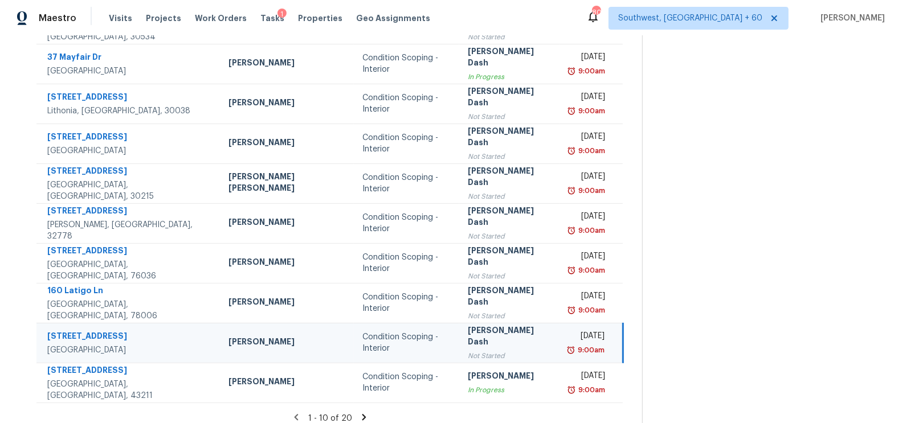
scroll to position [63, 0]
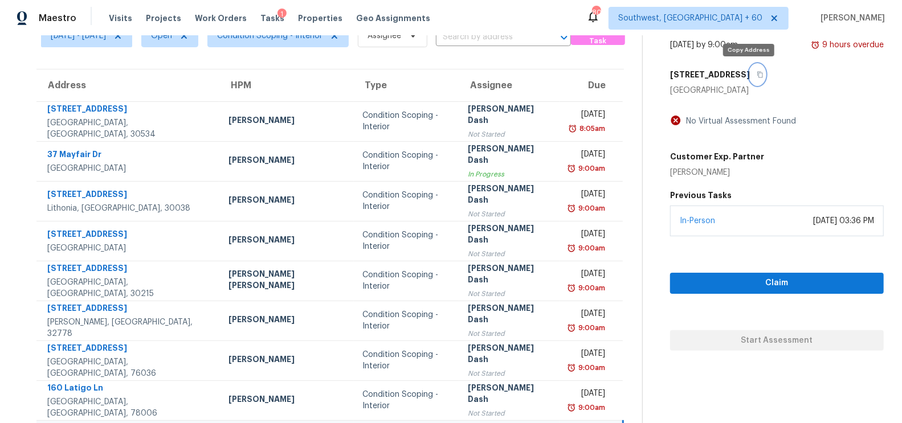
click at [756, 71] on icon "button" at bounding box center [759, 74] width 7 height 7
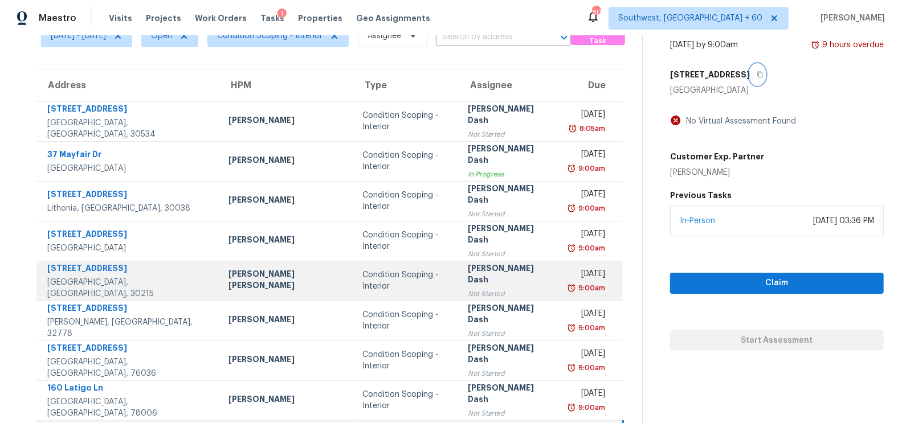
scroll to position [169, 0]
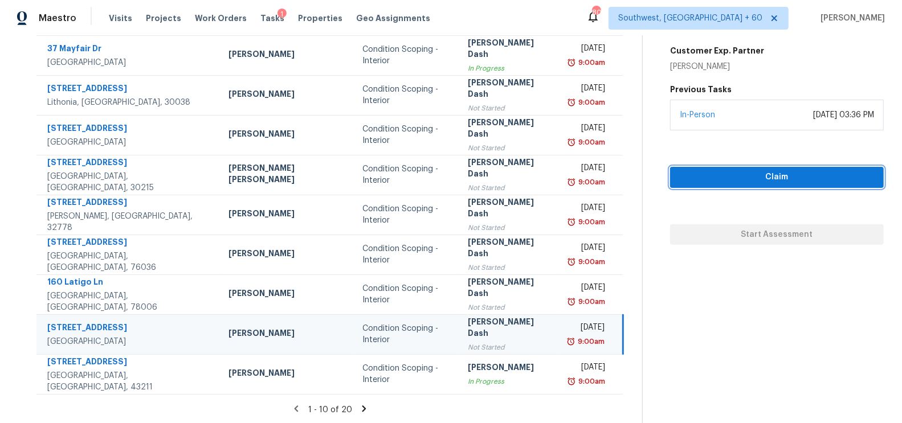
click at [771, 178] on span "Claim" at bounding box center [776, 177] width 195 height 14
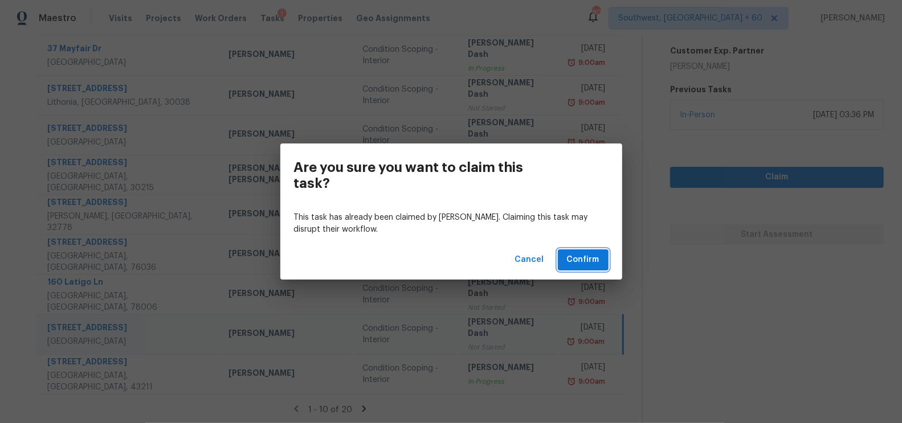
click at [582, 261] on span "Confirm" at bounding box center [583, 260] width 32 height 14
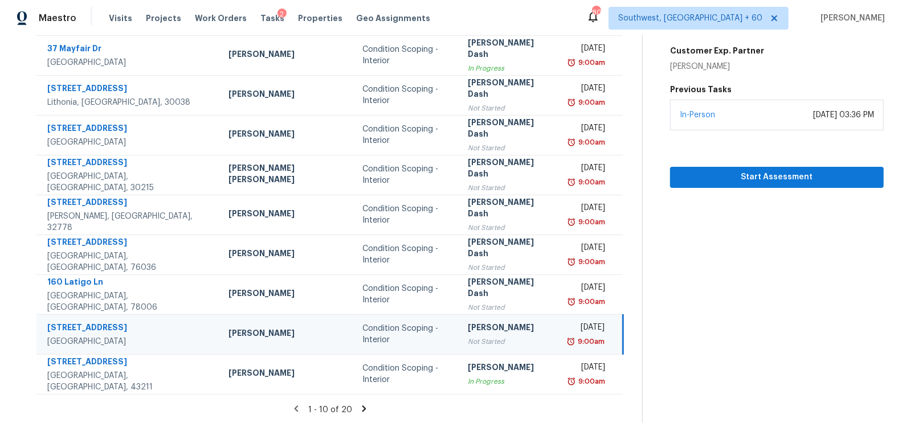
click at [505, 326] on div "[PERSON_NAME]" at bounding box center [509, 329] width 83 height 14
click at [773, 181] on span "Start Assessment" at bounding box center [776, 177] width 195 height 14
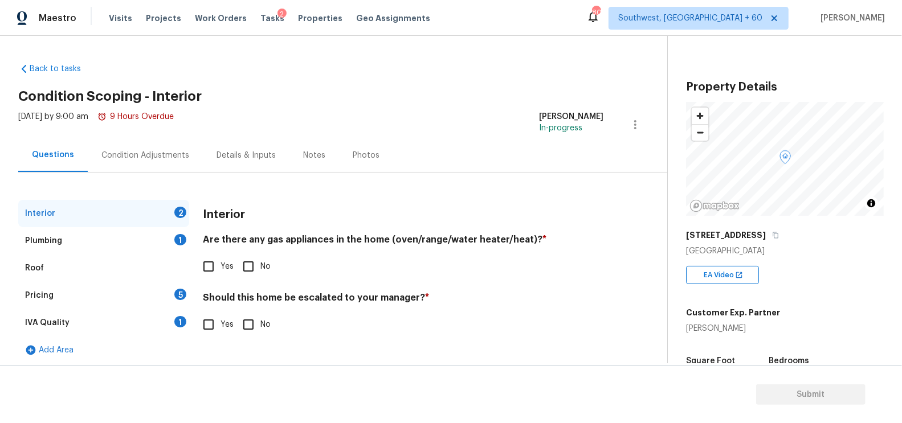
click at [228, 259] on label "Yes" at bounding box center [215, 267] width 37 height 24
click at [220, 259] on input "Yes" at bounding box center [209, 267] width 24 height 24
checkbox input "true"
click at [237, 318] on input "No" at bounding box center [248, 326] width 24 height 24
checkbox input "true"
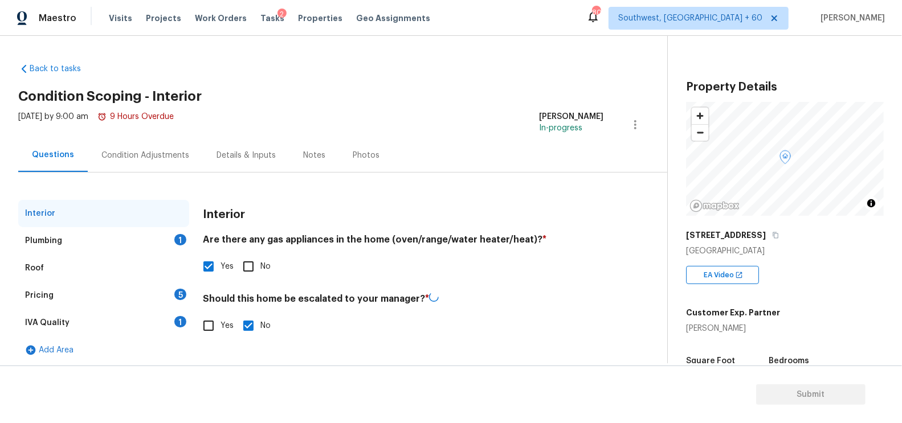
click at [176, 233] on div "Plumbing 1" at bounding box center [103, 240] width 171 height 27
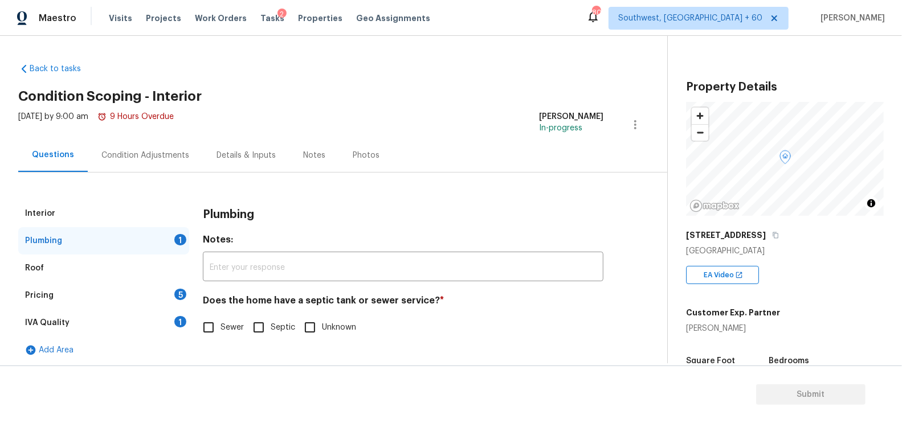
click at [213, 328] on input "Sewer" at bounding box center [209, 328] width 24 height 24
checkbox input "true"
click at [167, 321] on div "IVA Quality 1" at bounding box center [103, 322] width 171 height 27
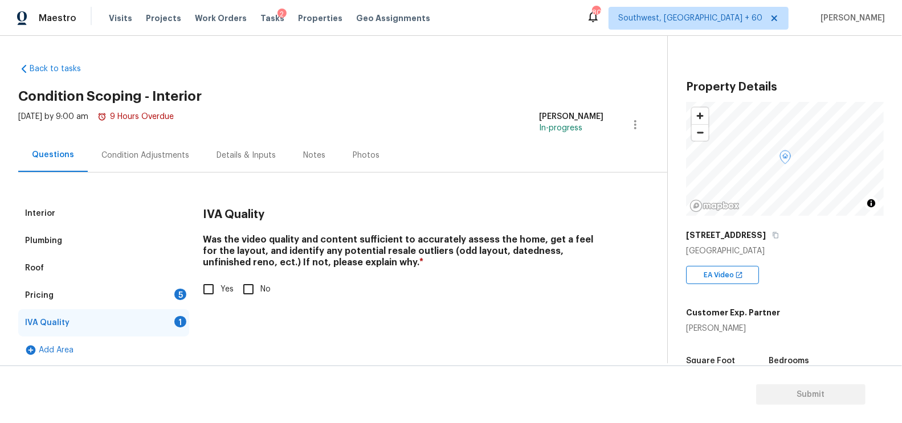
click at [209, 293] on input "Yes" at bounding box center [209, 289] width 24 height 24
checkbox input "true"
click at [163, 291] on div "Pricing 5" at bounding box center [103, 295] width 171 height 27
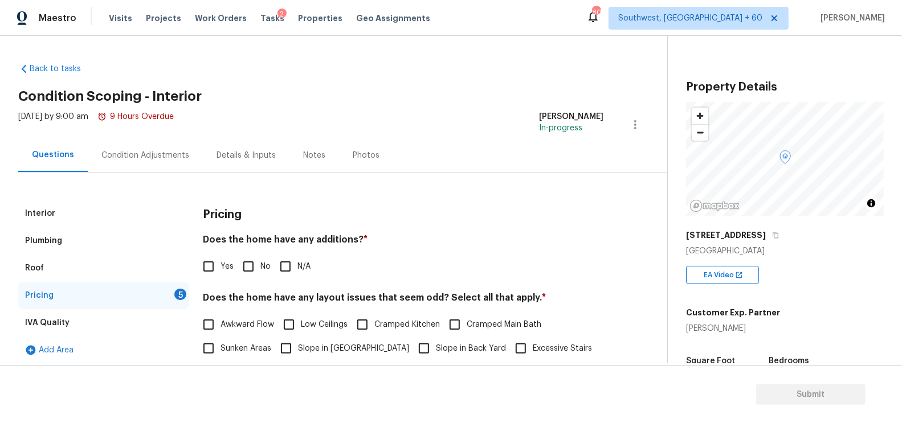
click at [232, 283] on div "Pricing Does the home have any additions? * Yes No N/A Does the home have any l…" at bounding box center [403, 398] width 400 height 396
click at [245, 274] on input "No" at bounding box center [248, 267] width 24 height 24
checkbox input "true"
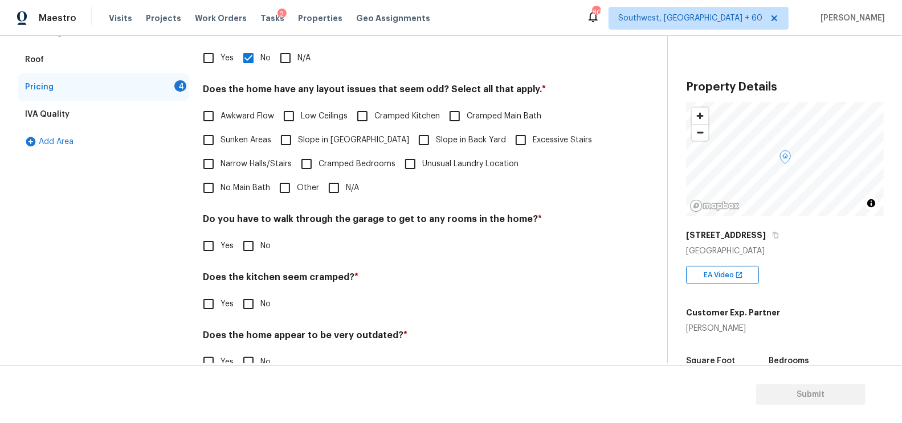
scroll to position [232, 0]
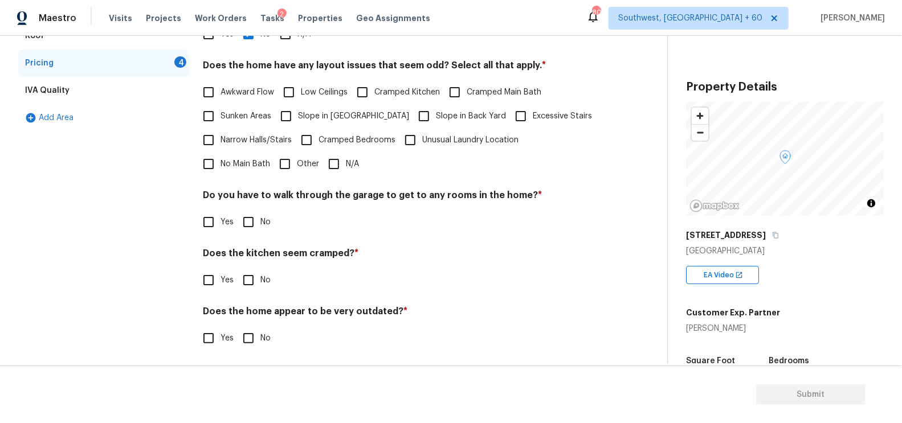
click at [322, 174] on input "N/A" at bounding box center [334, 164] width 24 height 24
checkbox input "true"
click at [259, 222] on input "No" at bounding box center [248, 223] width 24 height 24
checkbox input "true"
click at [249, 292] on div "Pricing Does the home have any additions? * Yes No N/A Does the home have any l…" at bounding box center [403, 167] width 400 height 398
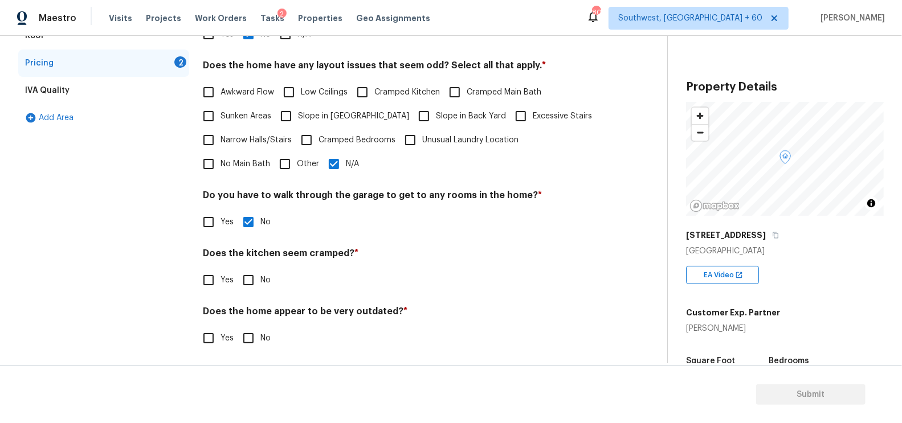
click at [256, 344] on input "No" at bounding box center [248, 338] width 24 height 24
checkbox input "true"
click at [256, 295] on div "Pricing Does the home have any additions? * Yes No N/A Does the home have any l…" at bounding box center [403, 167] width 400 height 398
click at [272, 277] on div "Yes No" at bounding box center [403, 280] width 400 height 24
click at [245, 279] on input "No" at bounding box center [248, 280] width 24 height 24
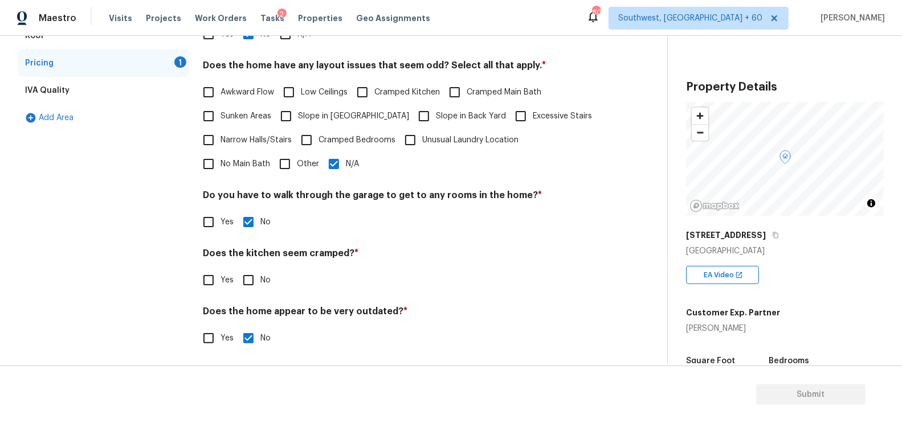
checkbox input "true"
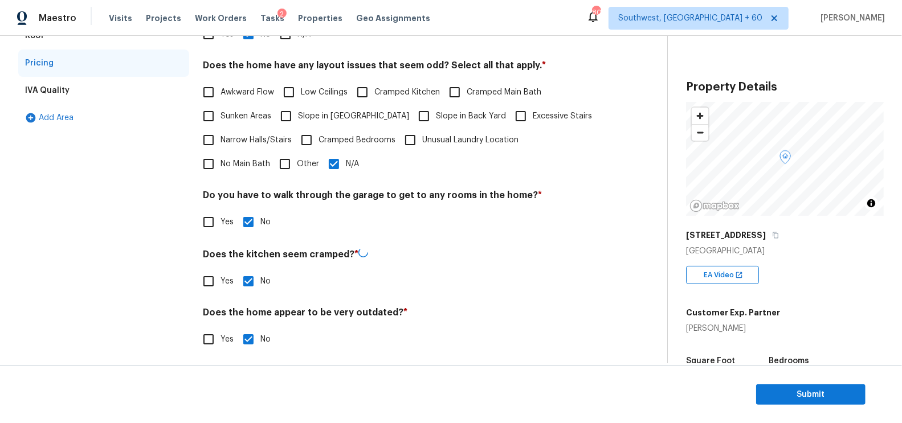
scroll to position [0, 0]
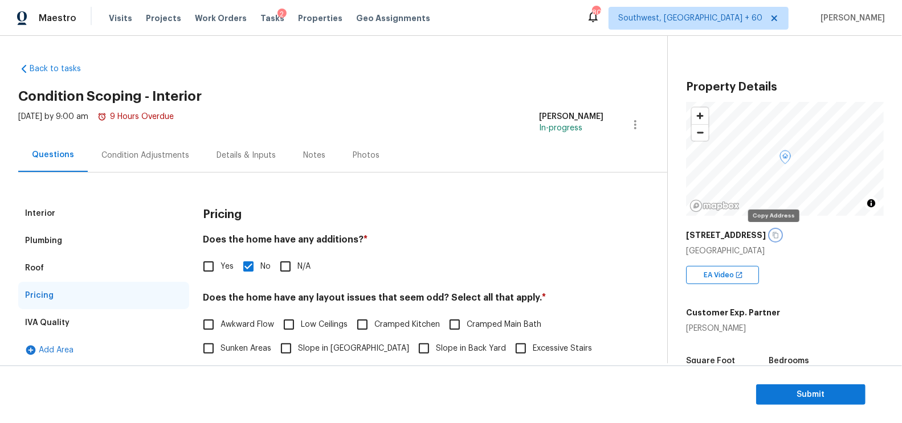
click at [773, 236] on icon "button" at bounding box center [775, 235] width 7 height 7
click at [773, 238] on icon "button" at bounding box center [775, 235] width 6 height 6
click at [159, 154] on div "Condition Adjustments" at bounding box center [145, 155] width 88 height 11
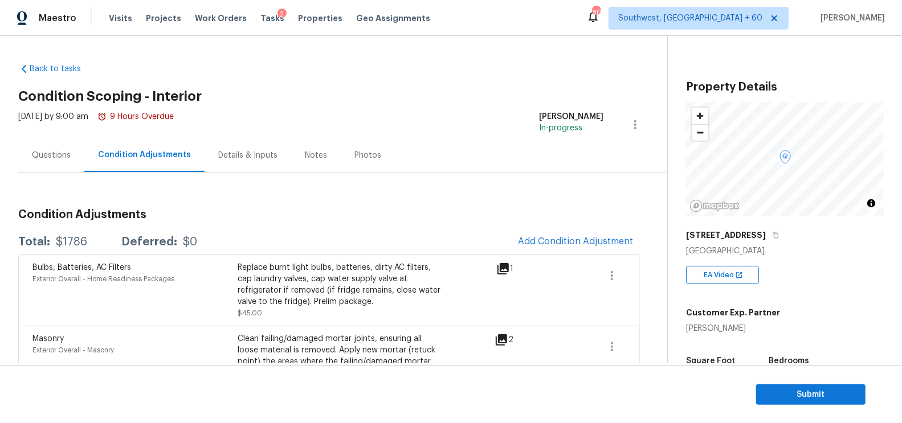
click at [64, 158] on div "Questions" at bounding box center [51, 155] width 39 height 11
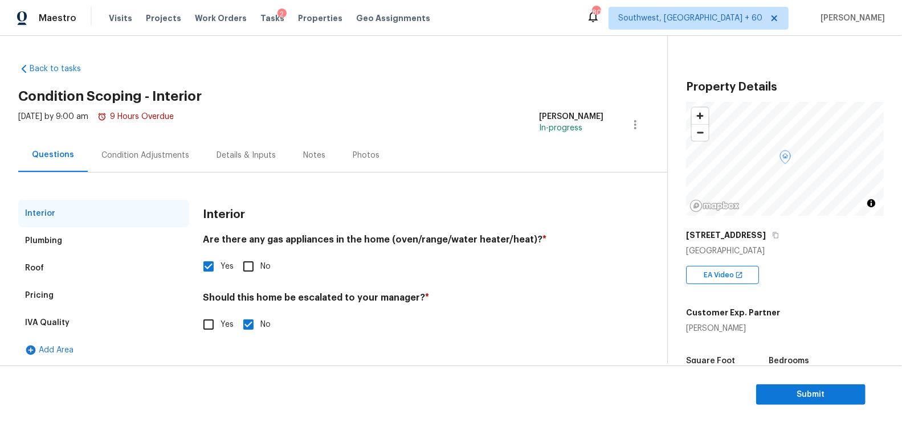
click at [209, 324] on input "Yes" at bounding box center [209, 325] width 24 height 24
checkbox input "true"
checkbox input "false"
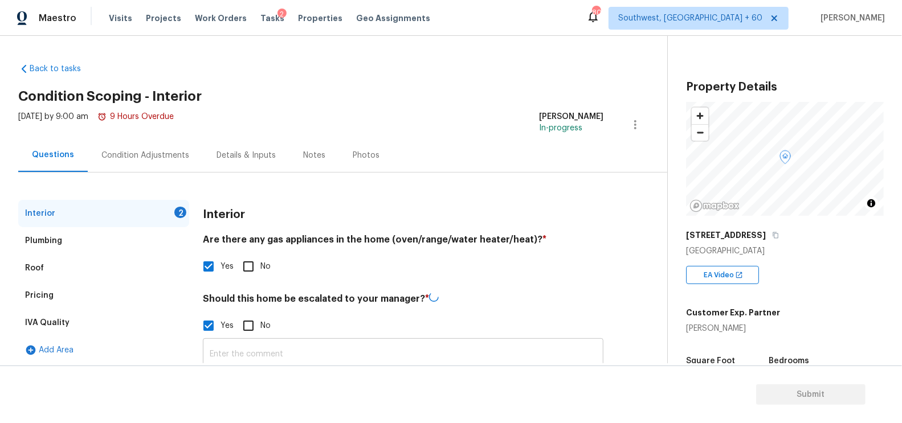
click at [237, 346] on input "text" at bounding box center [403, 354] width 400 height 27
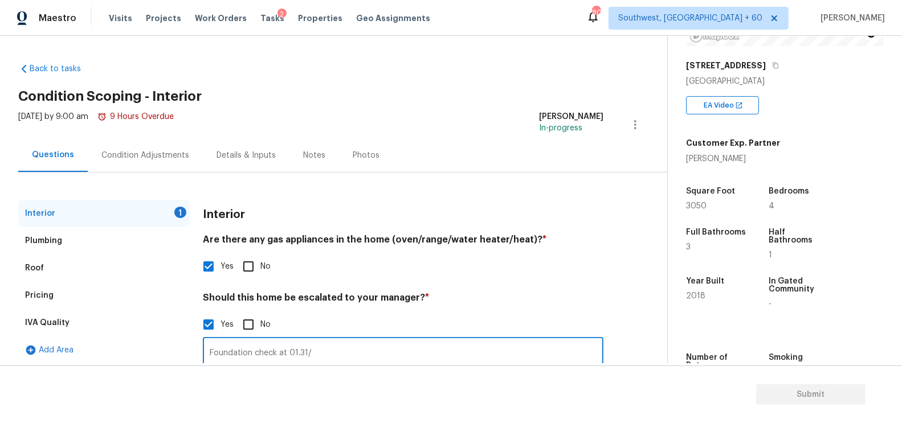
scroll to position [98, 0]
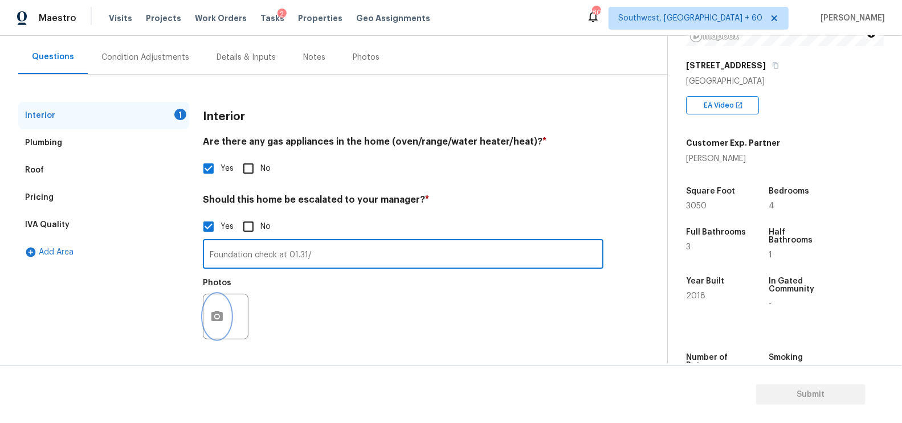
click at [212, 311] on icon "button" at bounding box center [217, 317] width 14 height 14
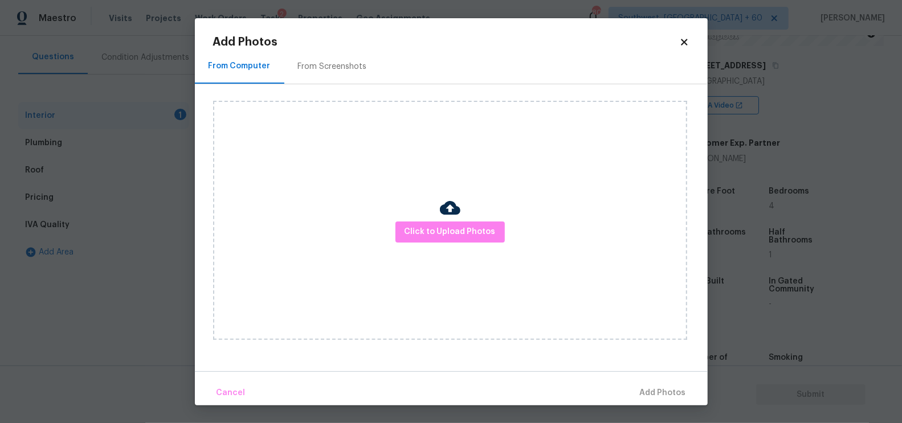
click at [394, 238] on div "Click to Upload Photos" at bounding box center [450, 220] width 474 height 239
click at [433, 228] on span "Click to Upload Photos" at bounding box center [449, 232] width 91 height 14
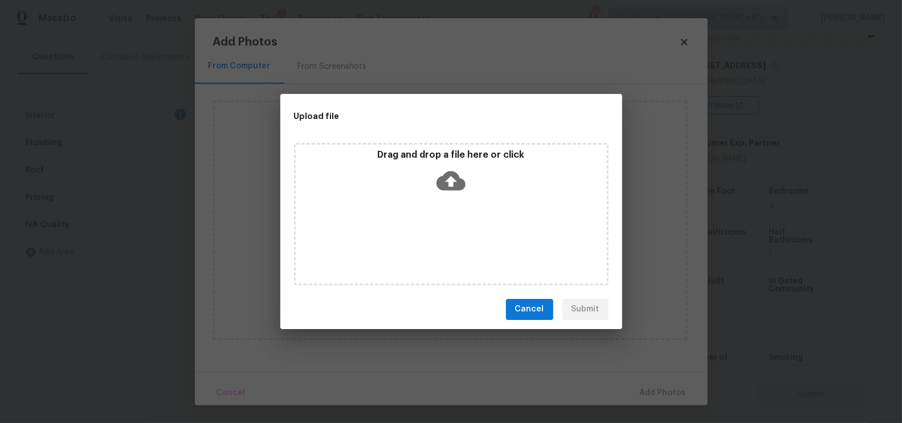
click at [463, 174] on icon at bounding box center [450, 180] width 29 height 29
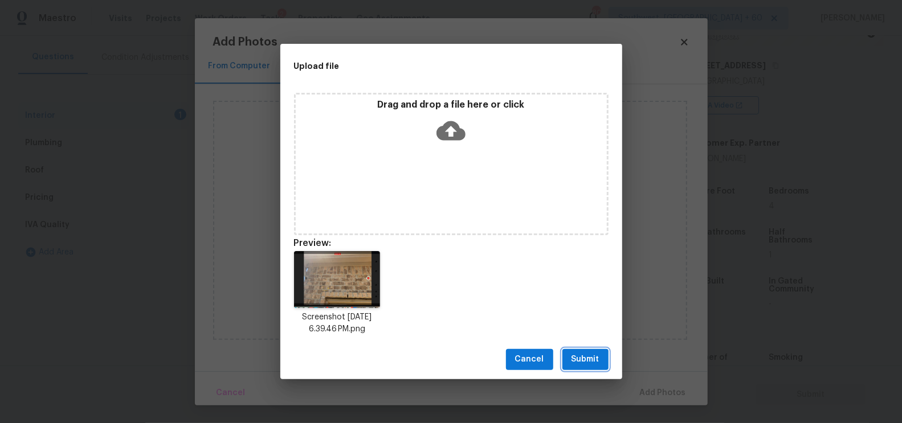
click at [582, 361] on span "Submit" at bounding box center [585, 360] width 28 height 14
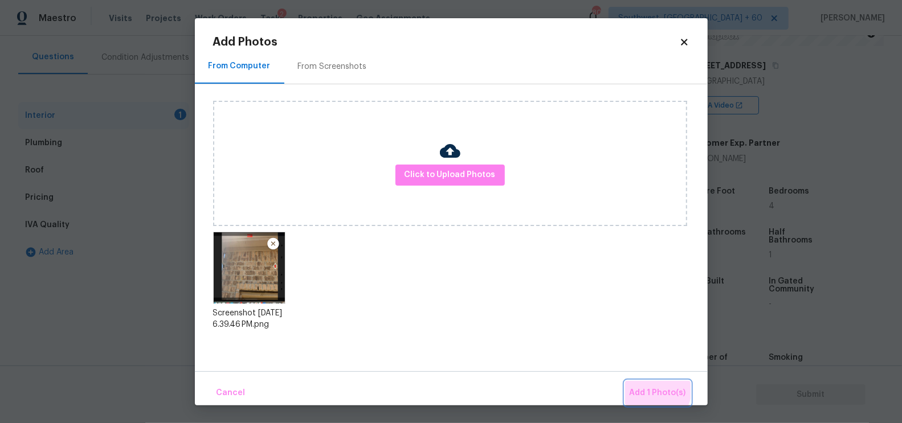
click at [644, 386] on span "Add 1 Photo(s)" at bounding box center [657, 393] width 56 height 14
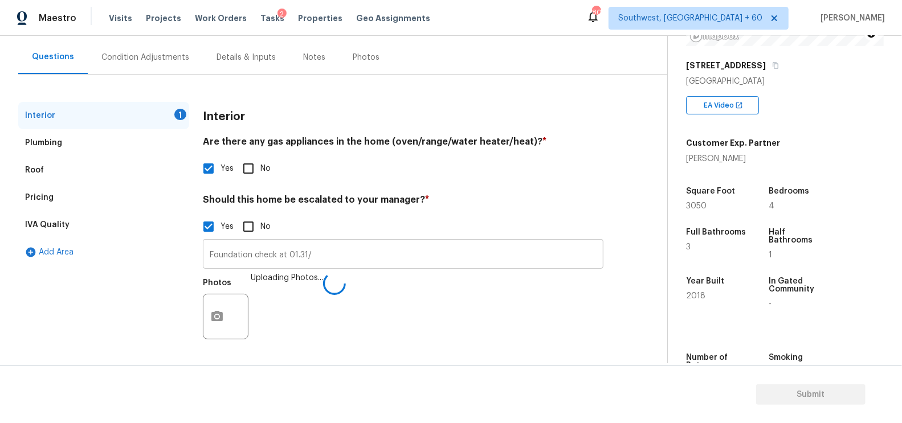
click at [321, 253] on input "Foundation check at 01.31/" at bounding box center [403, 255] width 400 height 27
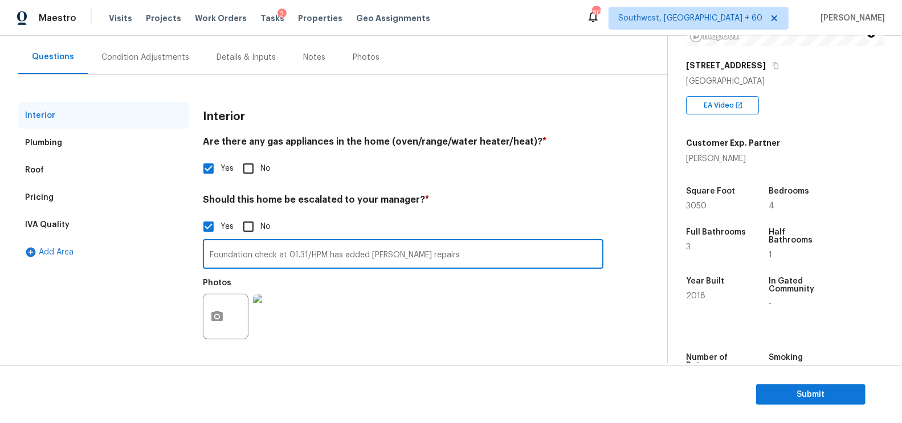
type input "Foundation check at 01.31/HPM has added morter repairs"
click at [335, 286] on div "Photos" at bounding box center [403, 309] width 400 height 74
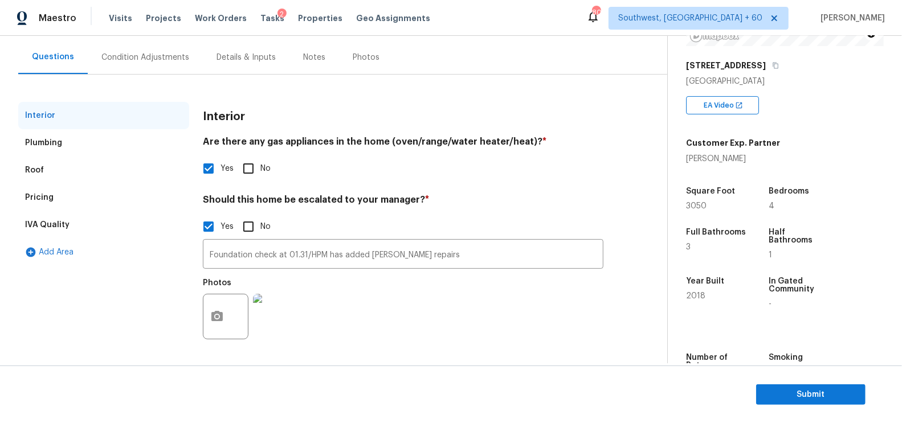
click at [171, 63] on div "Condition Adjustments" at bounding box center [145, 57] width 115 height 34
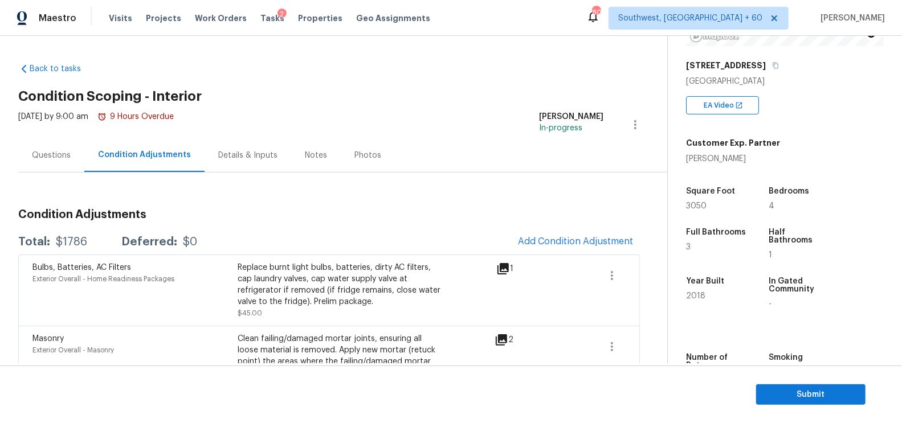
click at [56, 163] on div "Questions" at bounding box center [51, 155] width 66 height 34
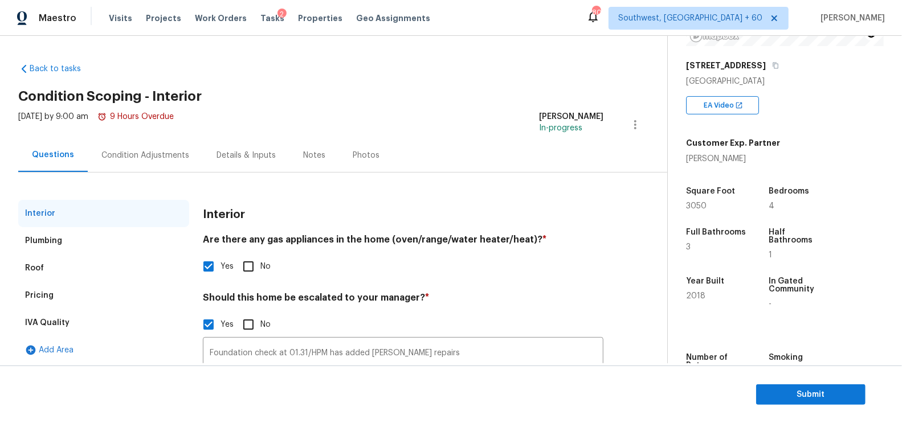
click at [61, 289] on div "Pricing" at bounding box center [103, 295] width 171 height 27
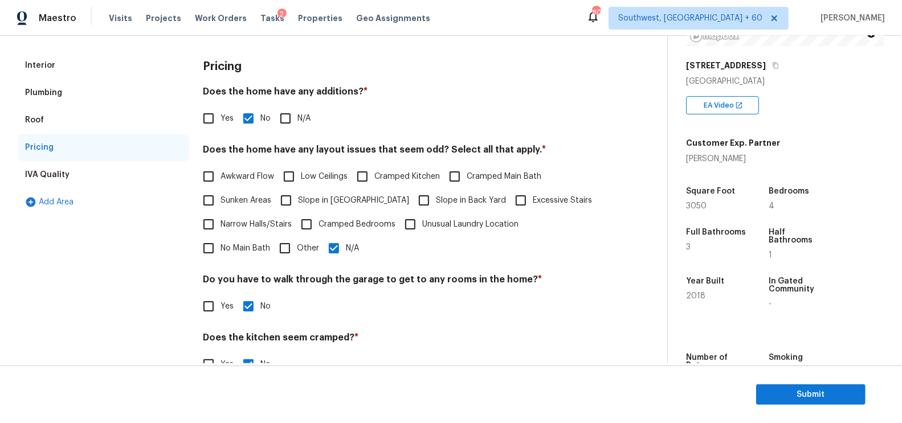
scroll to position [162, 0]
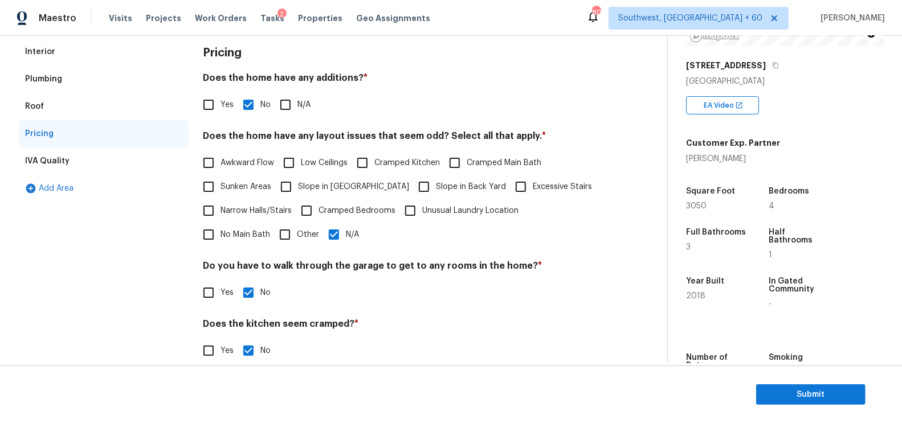
click at [273, 244] on input "Other" at bounding box center [285, 235] width 24 height 24
checkbox input "true"
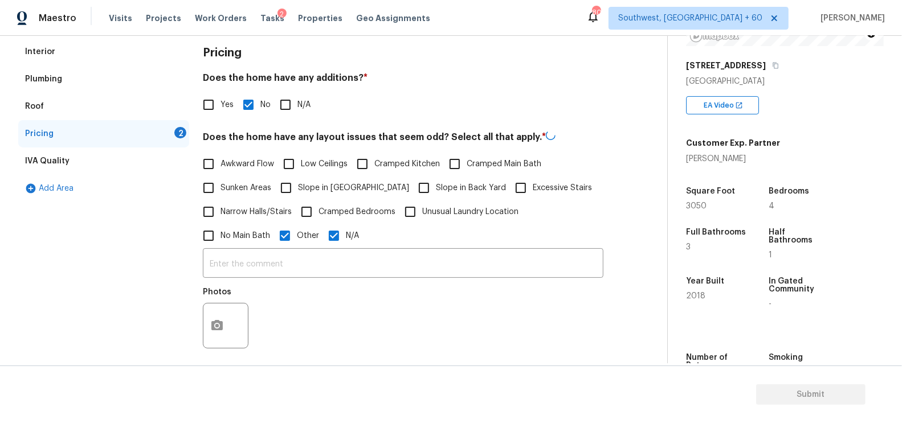
click at [322, 236] on input "N/A" at bounding box center [334, 236] width 24 height 24
checkbox input "false"
click at [259, 254] on input "text" at bounding box center [403, 264] width 400 height 27
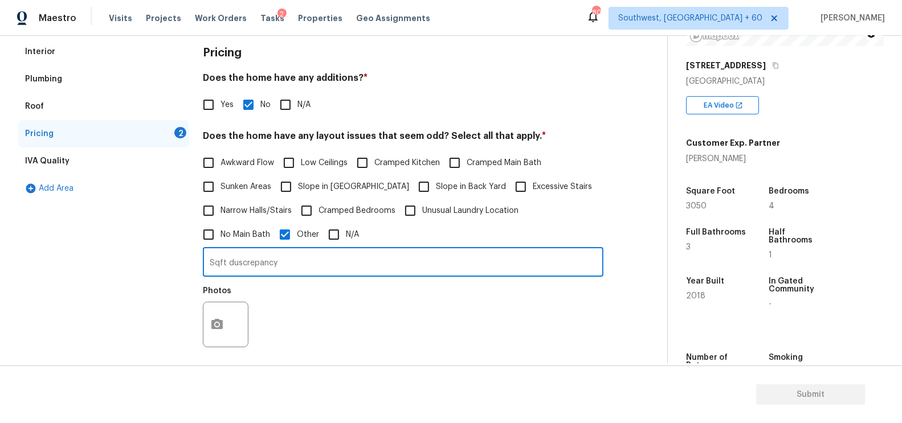
type input "Sqft duscrepancy"
click at [222, 326] on icon "button" at bounding box center [216, 324] width 11 height 10
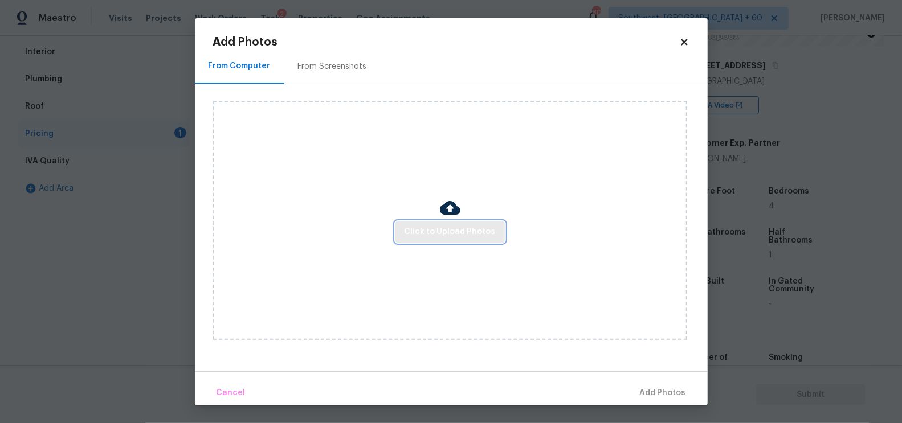
click at [447, 230] on span "Click to Upload Photos" at bounding box center [449, 232] width 91 height 14
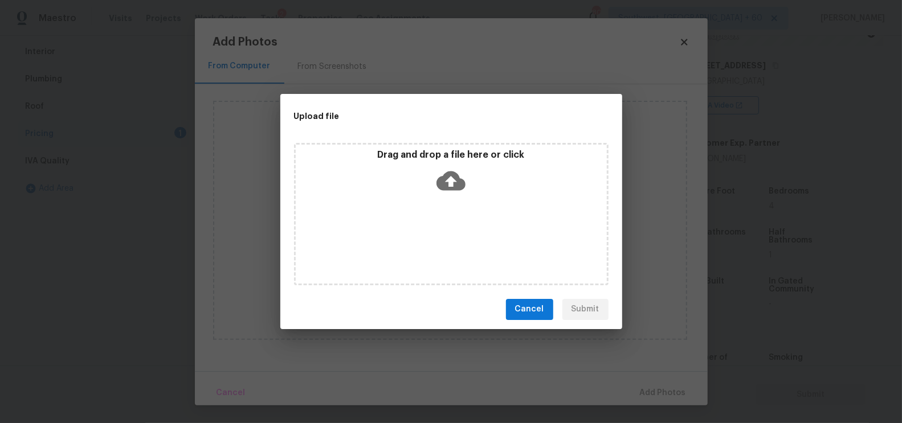
click at [451, 185] on icon at bounding box center [450, 180] width 29 height 29
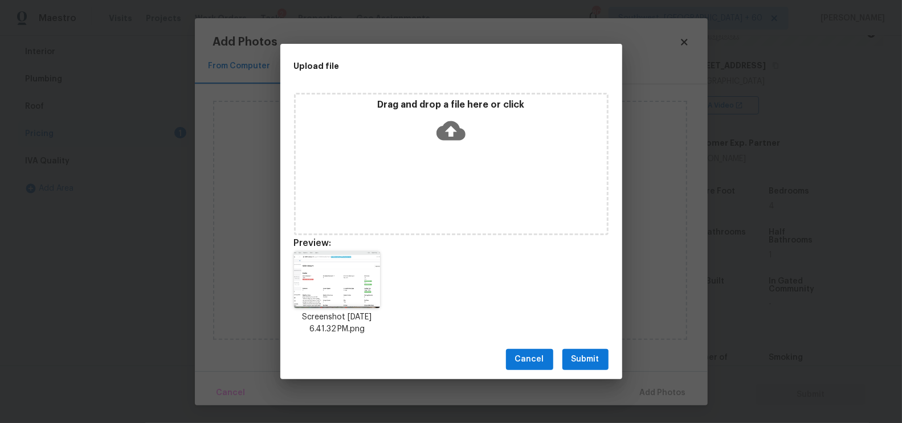
click at [585, 358] on span "Submit" at bounding box center [585, 360] width 28 height 14
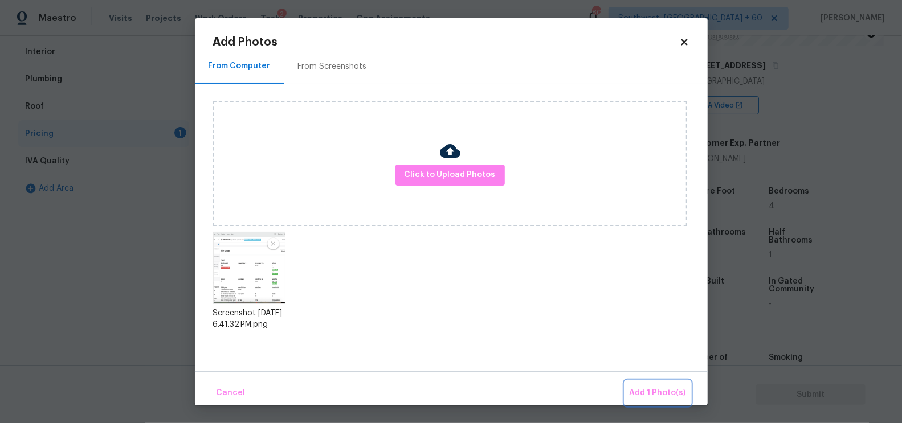
click at [645, 393] on span "Add 1 Photo(s)" at bounding box center [657, 393] width 56 height 14
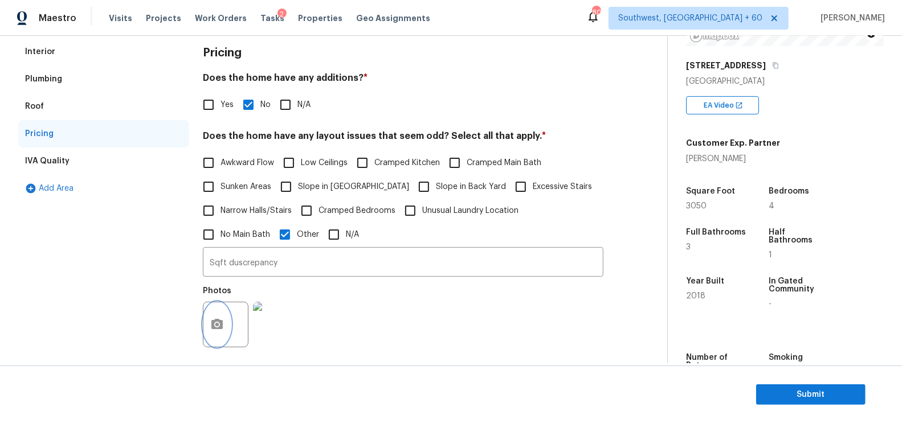
scroll to position [7, 0]
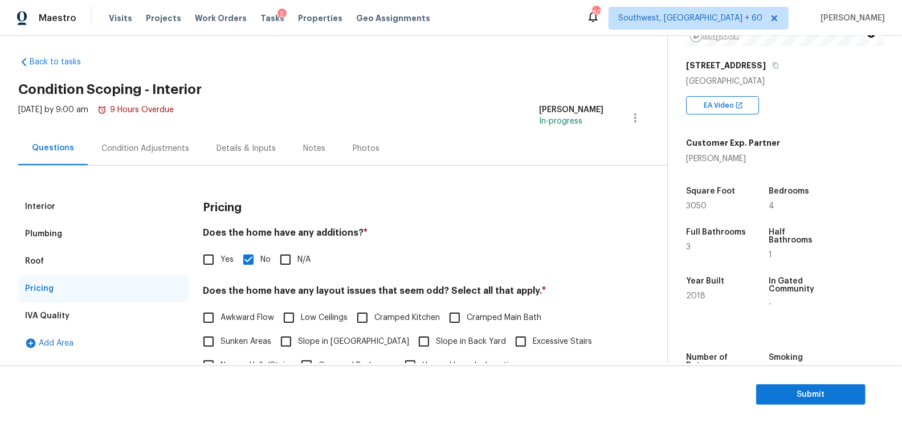
click at [142, 148] on div "Condition Adjustments" at bounding box center [145, 148] width 88 height 11
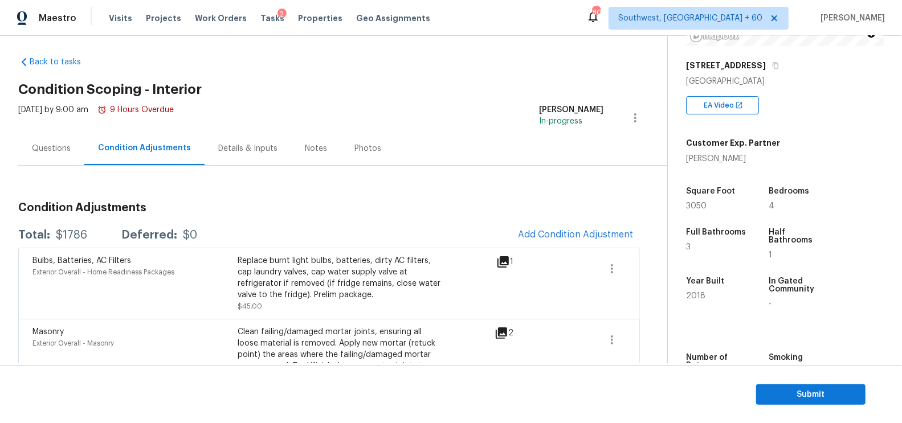
click at [571, 251] on div "Bulbs, Batteries, AC Filters Exterior Overall - Home Readiness Packages Replace…" at bounding box center [328, 283] width 621 height 71
click at [574, 238] on span "Add Condition Adjustment" at bounding box center [575, 235] width 115 height 10
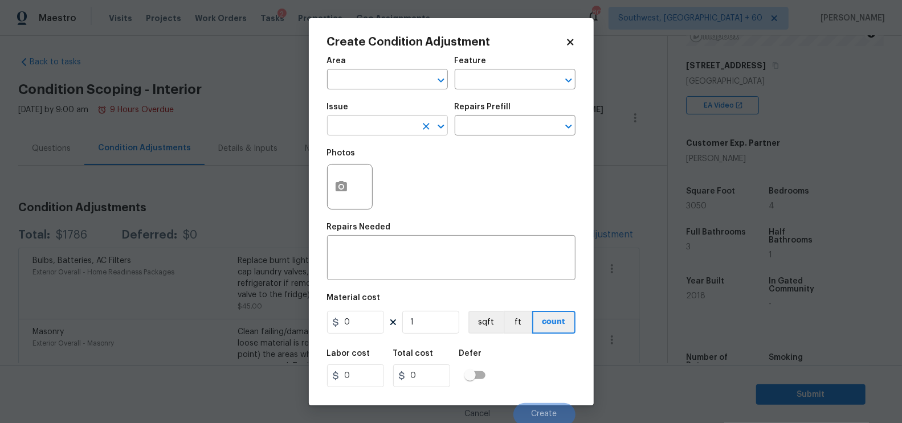
click at [390, 130] on input "text" at bounding box center [371, 127] width 89 height 18
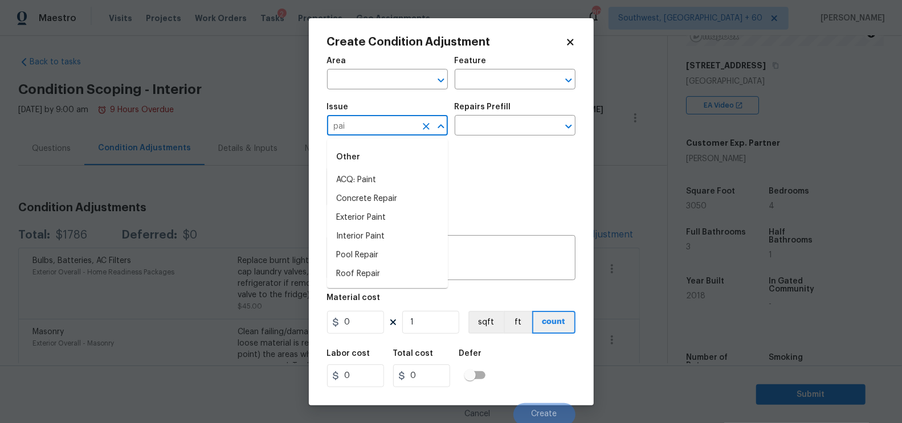
type input "pain"
click at [376, 186] on li "ACQ: Flooring" at bounding box center [387, 180] width 121 height 19
click at [381, 122] on input "ACQ: Flooring" at bounding box center [371, 127] width 89 height 18
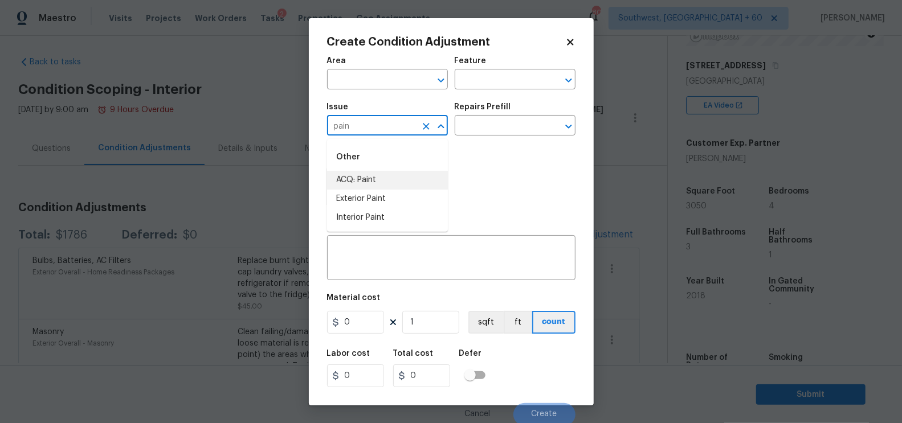
click at [375, 175] on li "ACQ: Paint" at bounding box center [387, 180] width 121 height 19
type input "ACQ: Paint"
click at [478, 132] on input "text" at bounding box center [499, 127] width 89 height 18
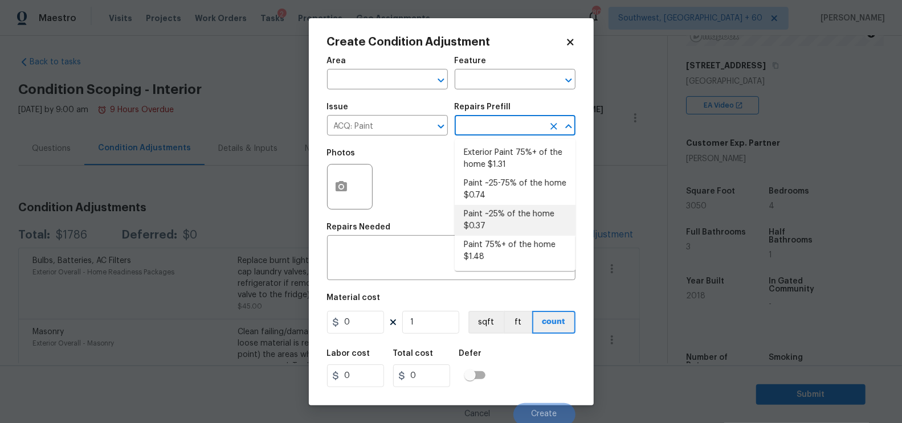
click at [495, 216] on li "Paint ~25% of the home $0.37" at bounding box center [515, 220] width 121 height 31
type input "Acquisition"
type textarea "Acquisition Scope: ~25% of the home needs interior paint"
type input "0.37"
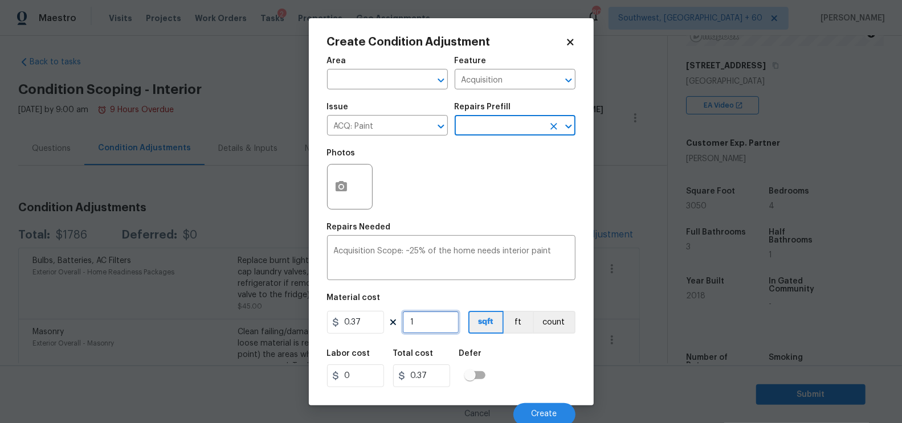
click at [436, 313] on input "1" at bounding box center [430, 322] width 57 height 23
type input "0"
type input "3"
type input "1.11"
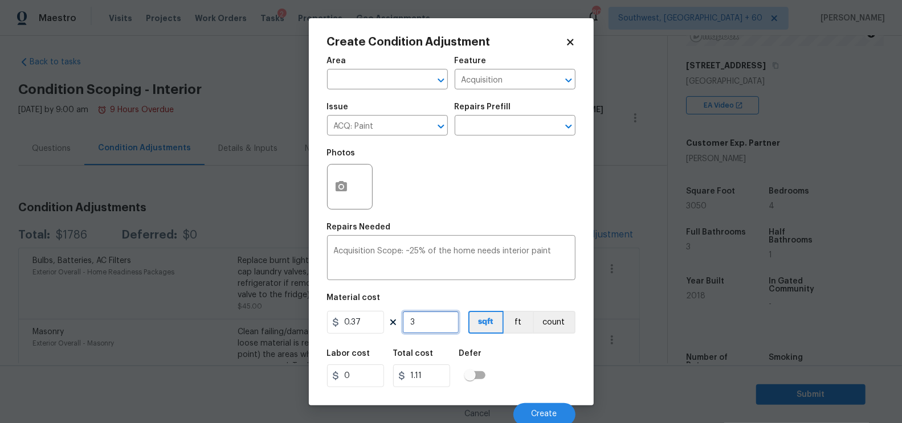
type input "30"
type input "11.1"
type input "306"
type input "113.22"
type input "3069"
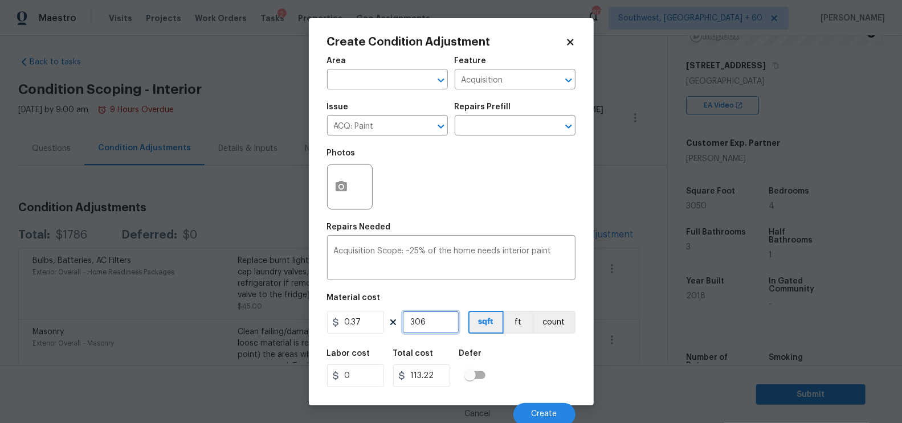
type input "1135.53"
type input "3069"
click at [440, 370] on input "1135.53" at bounding box center [421, 376] width 57 height 23
click at [545, 415] on span "Create" at bounding box center [544, 414] width 26 height 9
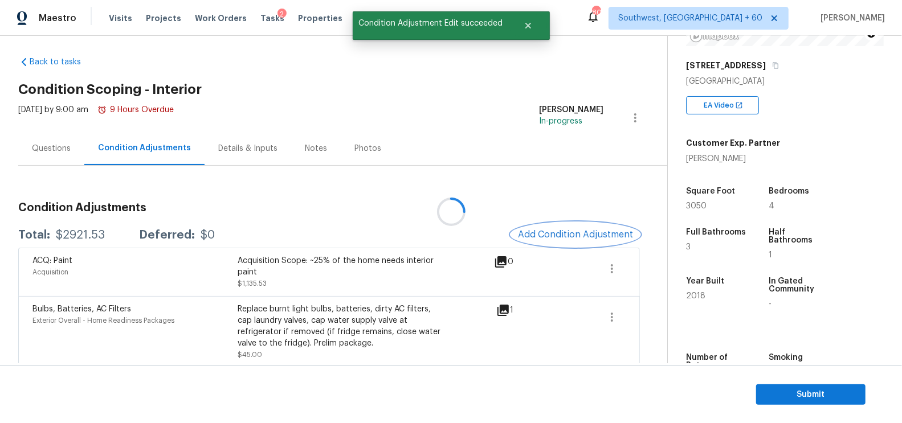
click at [595, 234] on span "Add Condition Adjustment" at bounding box center [575, 235] width 115 height 10
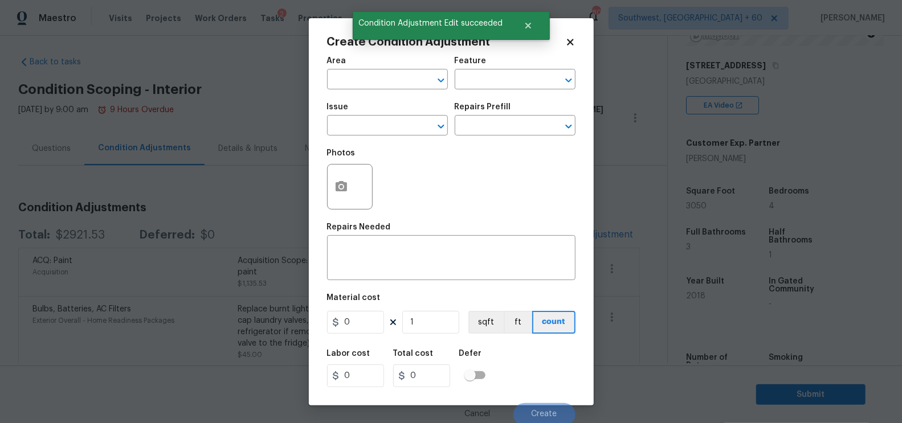
click at [390, 138] on span "Issue ​" at bounding box center [387, 119] width 121 height 46
click at [390, 132] on input "text" at bounding box center [371, 127] width 89 height 18
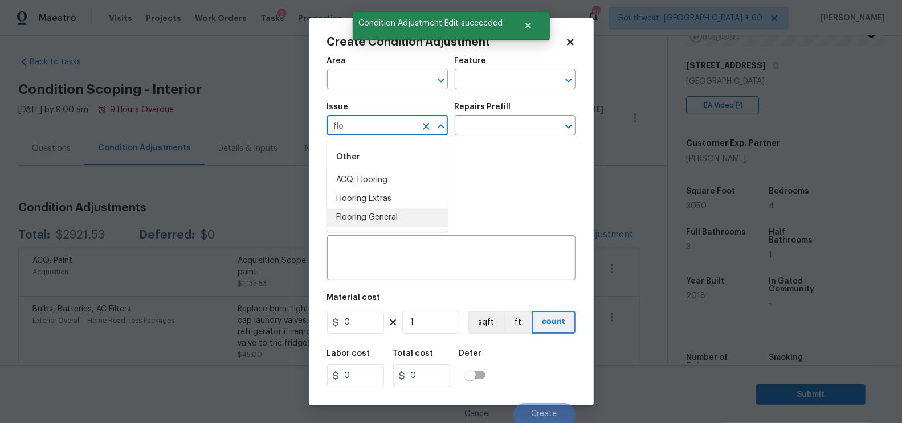
click at [386, 222] on li "Flooring General" at bounding box center [387, 217] width 121 height 19
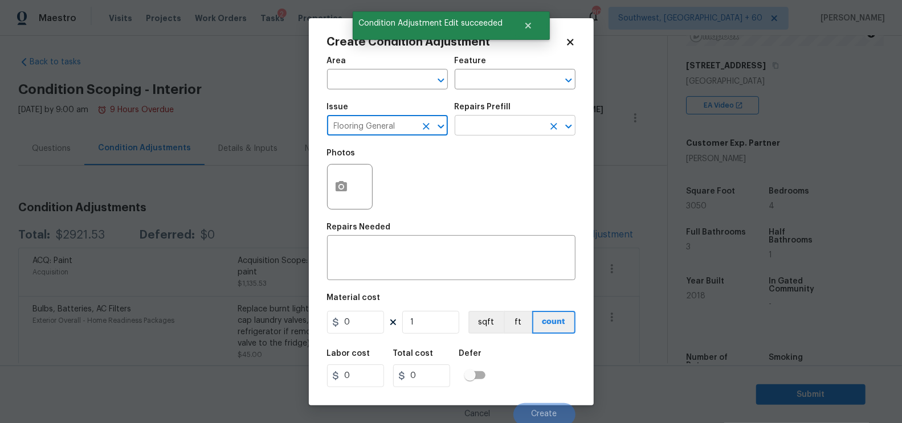
type input "Flooring General"
click at [500, 125] on input "text" at bounding box center [499, 127] width 89 height 18
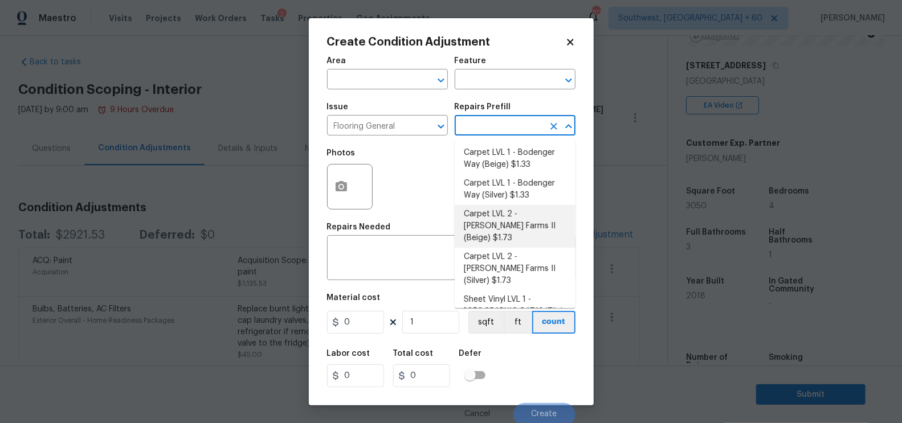
click at [506, 223] on li "Carpet LVL 2 - Abshire Farms II (Beige) $1.73" at bounding box center [515, 226] width 121 height 43
type input "Overall Flooring"
type textarea "Install new carpet (Abshire Farms II - 749 Stony Glade) at all previously carpe…"
type input "1.73"
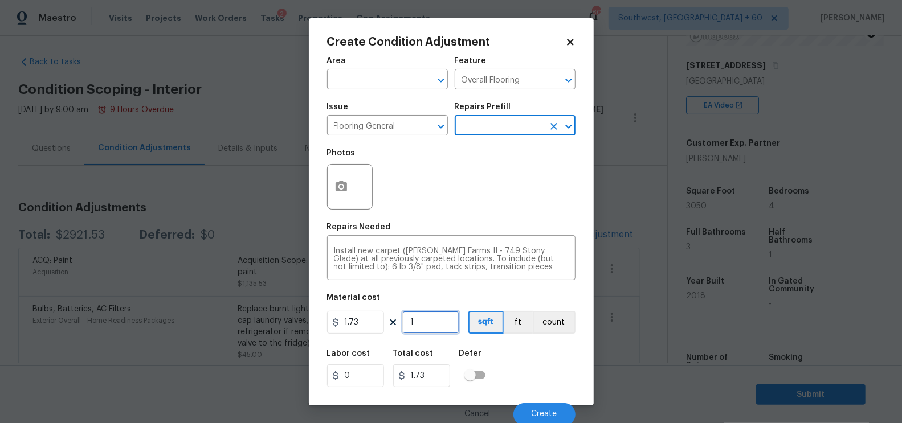
click at [429, 331] on input "1" at bounding box center [430, 322] width 57 height 23
type input "0"
type input "1"
type input "1.73"
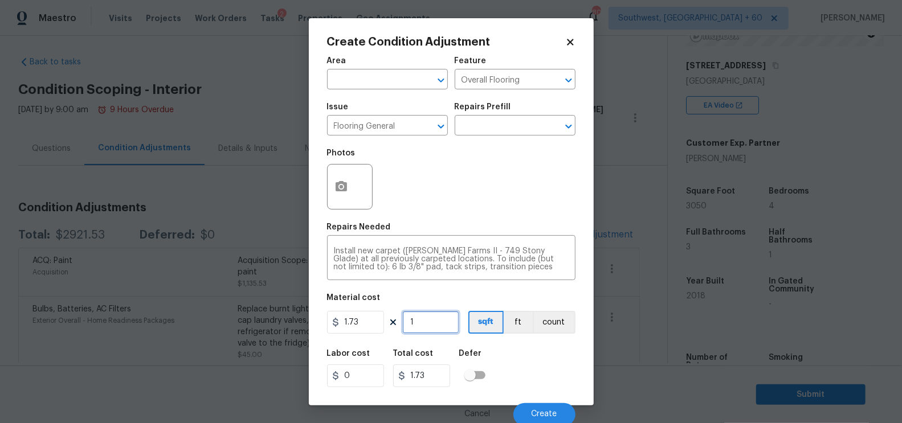
type input "18"
type input "31.14"
type input "180"
type input "311.4"
type input "1800"
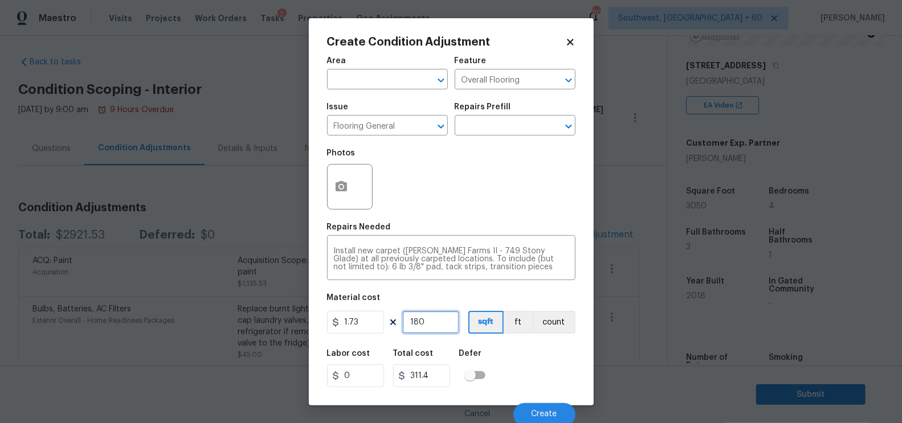
type input "3114"
type input "1800"
click at [342, 188] on circle "button" at bounding box center [340, 186] width 3 height 3
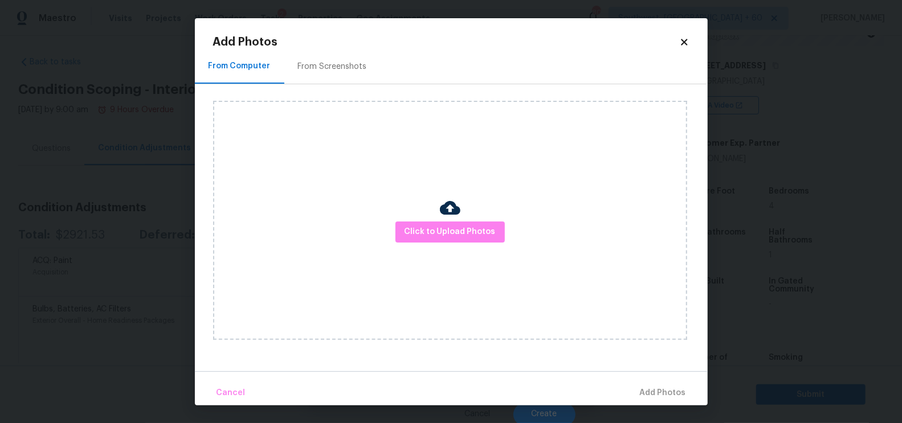
click at [339, 85] on div "Click to Upload Photos" at bounding box center [460, 220] width 494 height 272
click at [437, 218] on div "Click to Upload Photos" at bounding box center [450, 220] width 474 height 239
click at [443, 227] on span "Click to Upload Photos" at bounding box center [449, 232] width 91 height 14
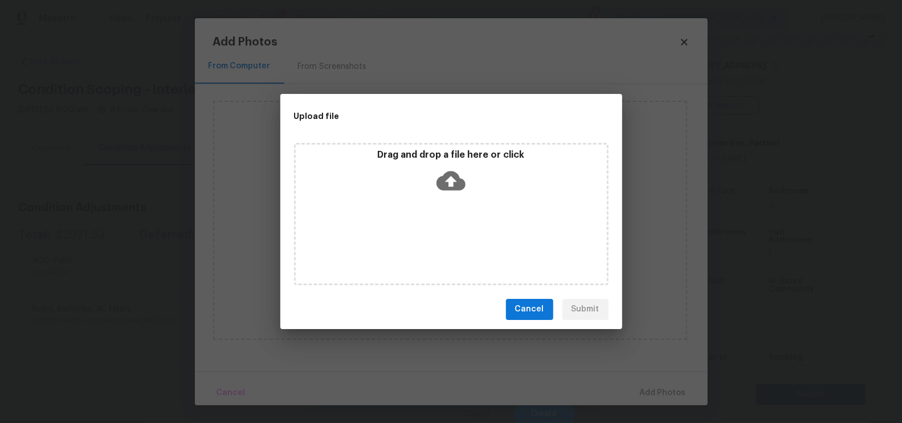
click at [445, 192] on icon at bounding box center [450, 180] width 29 height 29
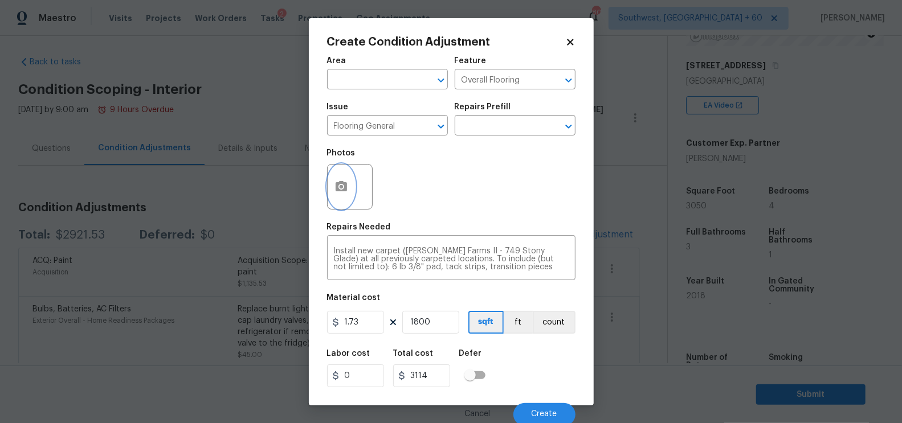
click at [339, 190] on icon "button" at bounding box center [340, 186] width 11 height 10
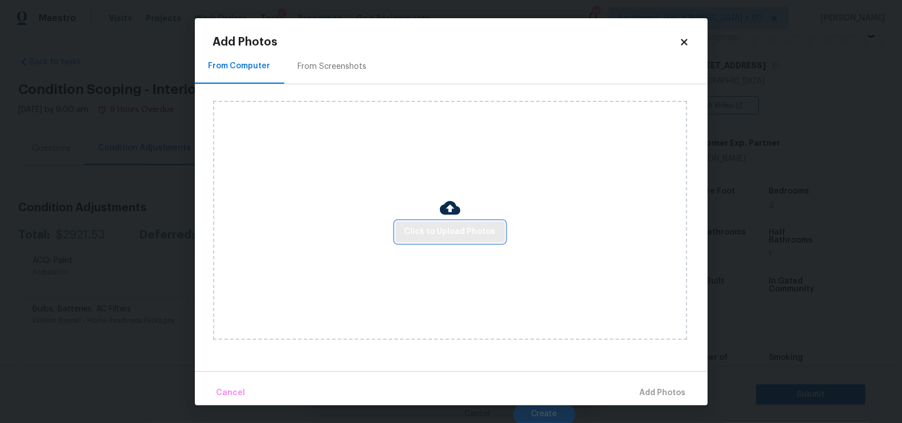
click at [413, 228] on span "Click to Upload Photos" at bounding box center [449, 232] width 91 height 14
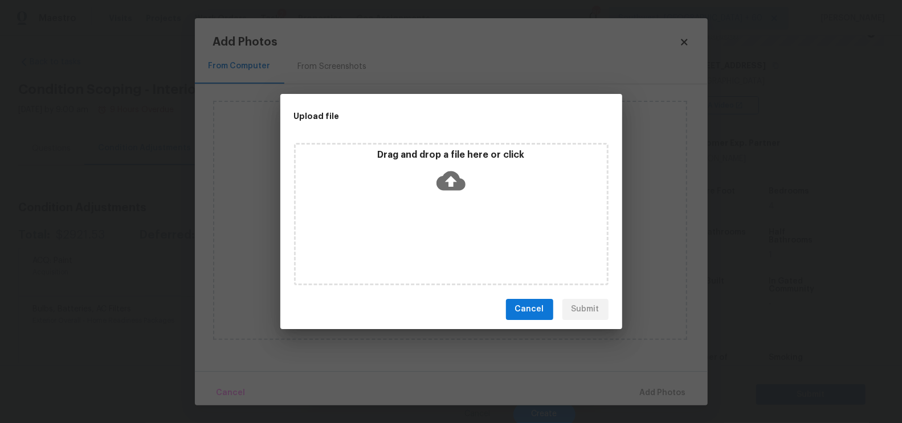
click at [457, 184] on icon at bounding box center [450, 180] width 29 height 19
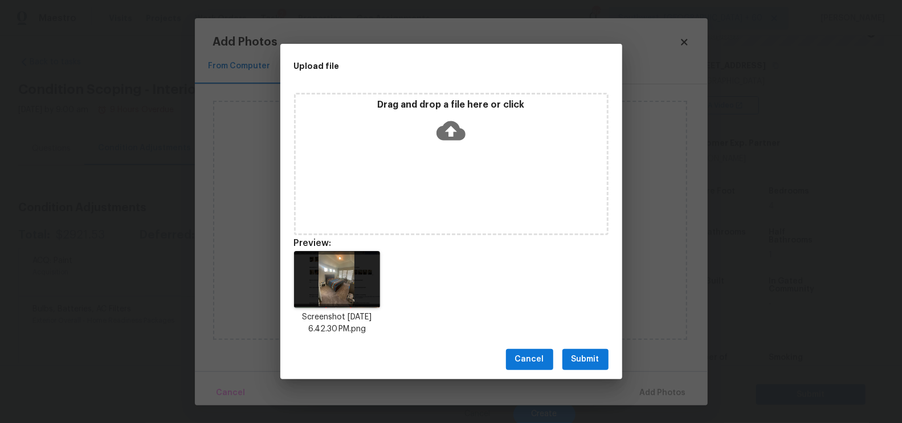
click at [575, 360] on span "Submit" at bounding box center [585, 360] width 28 height 14
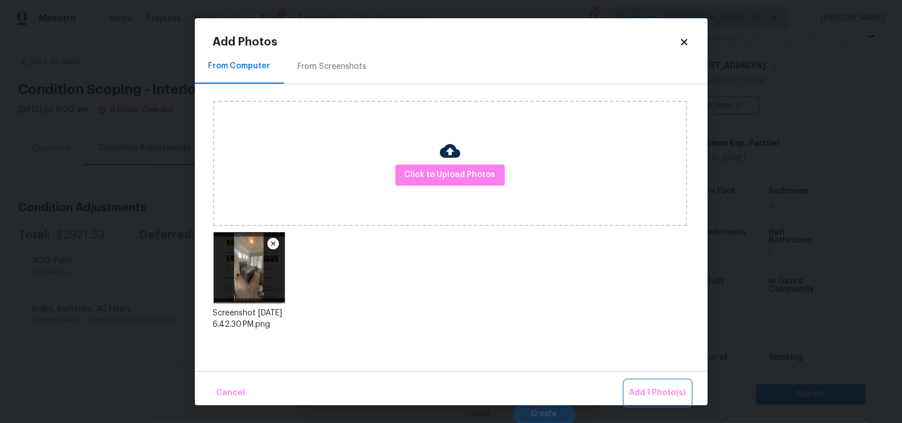
click at [648, 385] on button "Add 1 Photo(s)" at bounding box center [658, 393] width 66 height 24
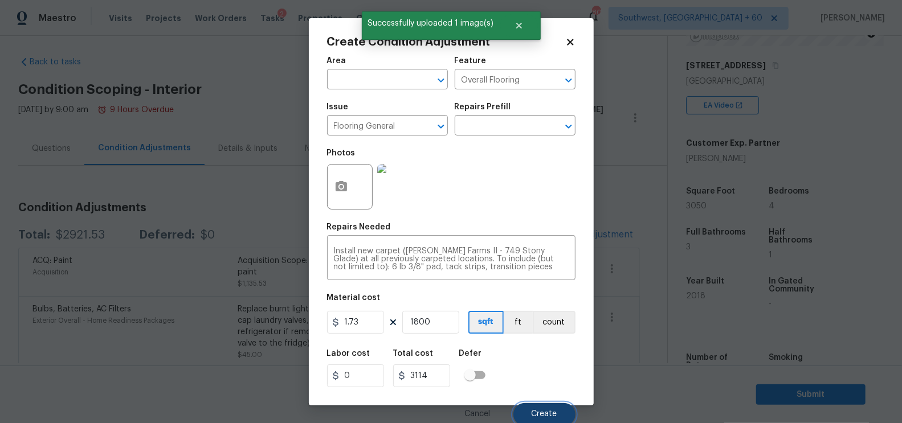
click at [540, 410] on button "Create" at bounding box center [544, 414] width 62 height 23
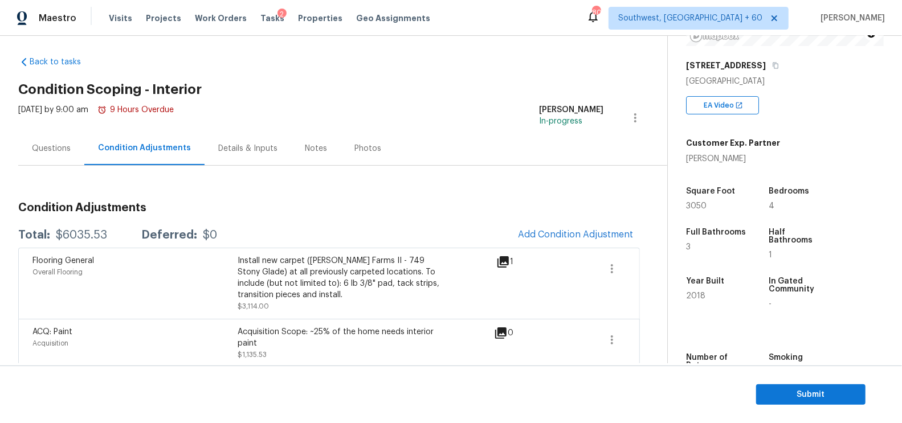
scroll to position [31, 0]
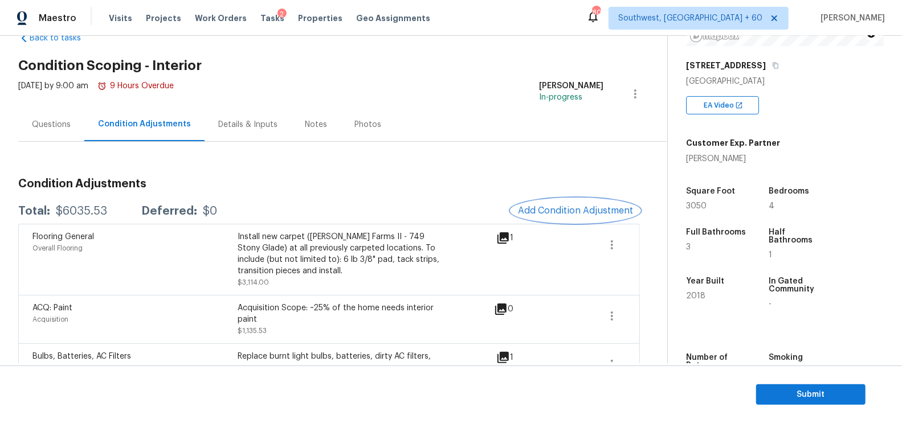
click at [580, 207] on span "Add Condition Adjustment" at bounding box center [575, 211] width 115 height 10
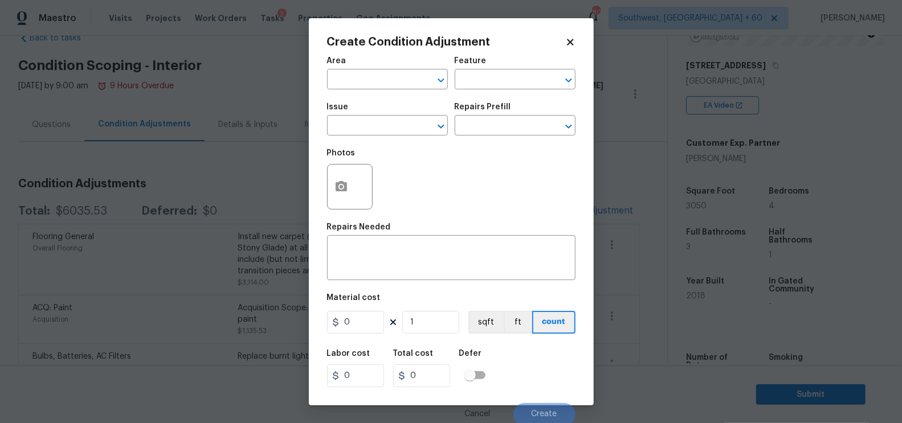
click at [279, 159] on body "Maestro Visits Projects Work Orders Tasks 2 Properties Geo Assignments 803 Sout…" at bounding box center [451, 211] width 902 height 423
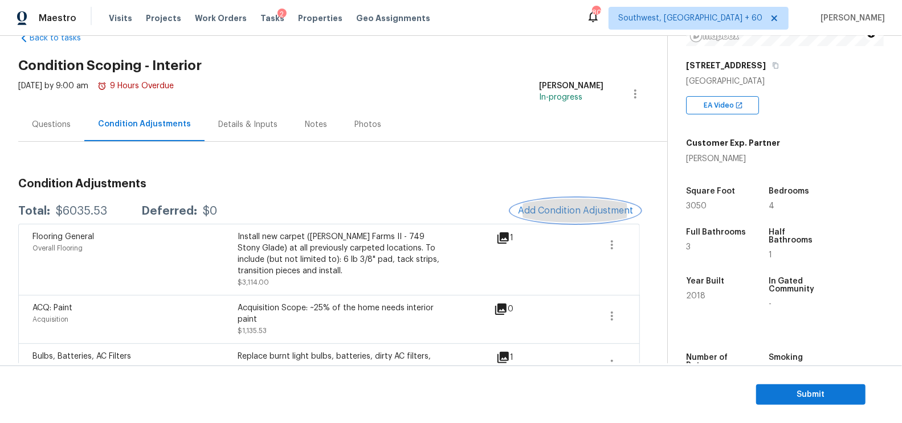
click at [606, 212] on span "Add Condition Adjustment" at bounding box center [575, 211] width 115 height 10
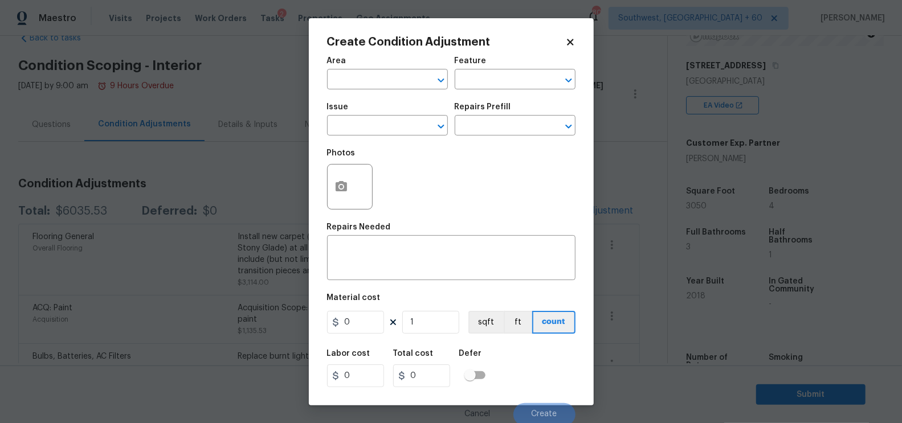
click at [268, 177] on body "Maestro Visits Projects Work Orders Tasks 2 Properties Geo Assignments 803 Sout…" at bounding box center [451, 211] width 902 height 423
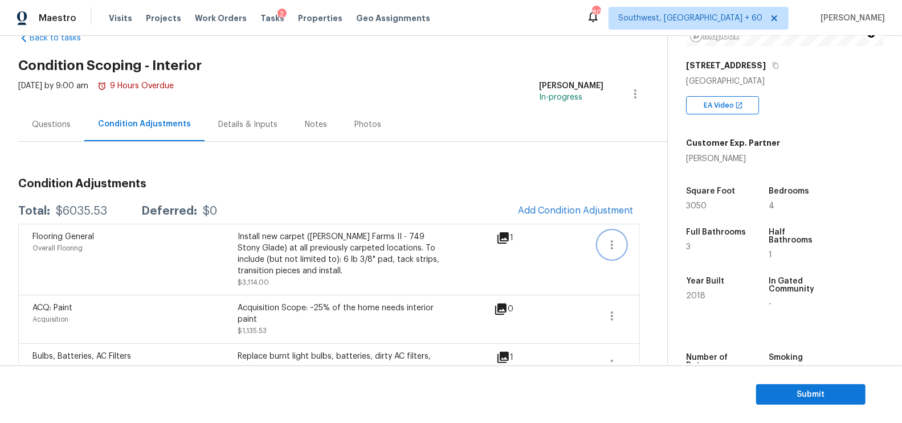
click at [614, 242] on icon "button" at bounding box center [612, 245] width 14 height 14
click at [643, 242] on div "Edit" at bounding box center [677, 241] width 89 height 11
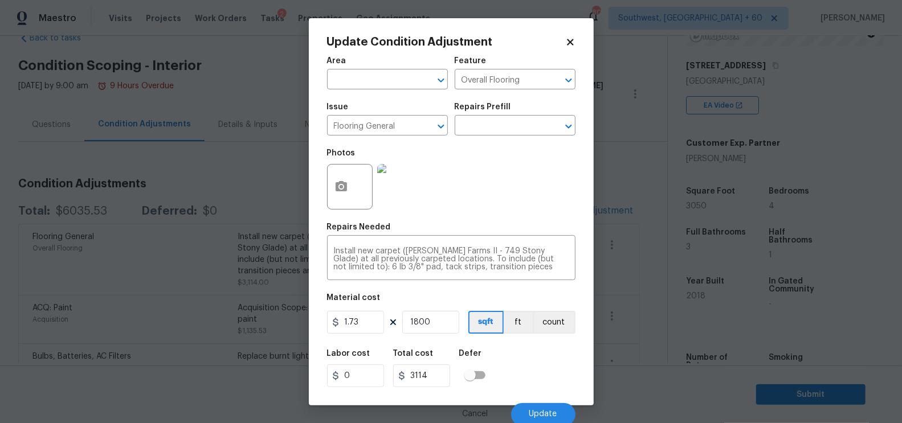
click at [290, 182] on body "Maestro Visits Projects Work Orders Tasks 2 Properties Geo Assignments 803 Sout…" at bounding box center [451, 211] width 902 height 423
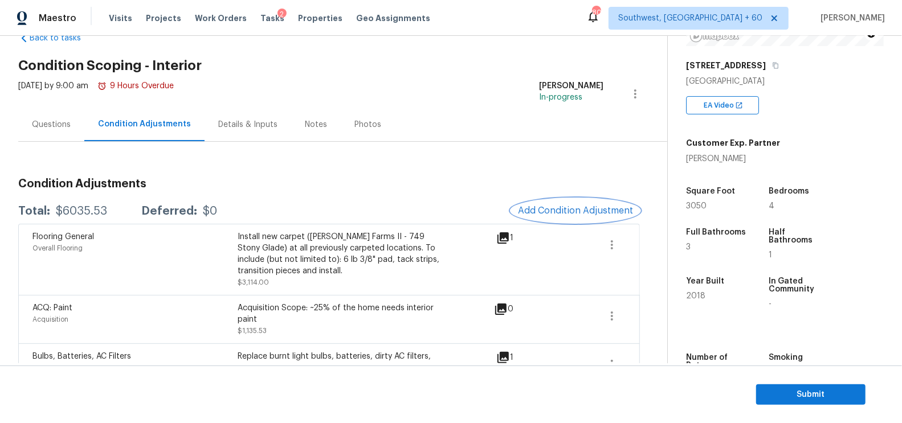
click at [566, 208] on span "Add Condition Adjustment" at bounding box center [575, 211] width 115 height 10
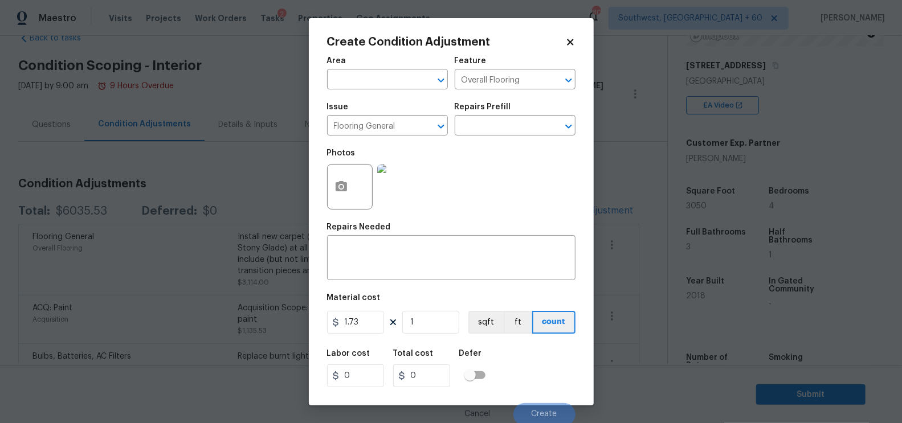
type input "0"
click at [383, 130] on input "text" at bounding box center [371, 127] width 89 height 18
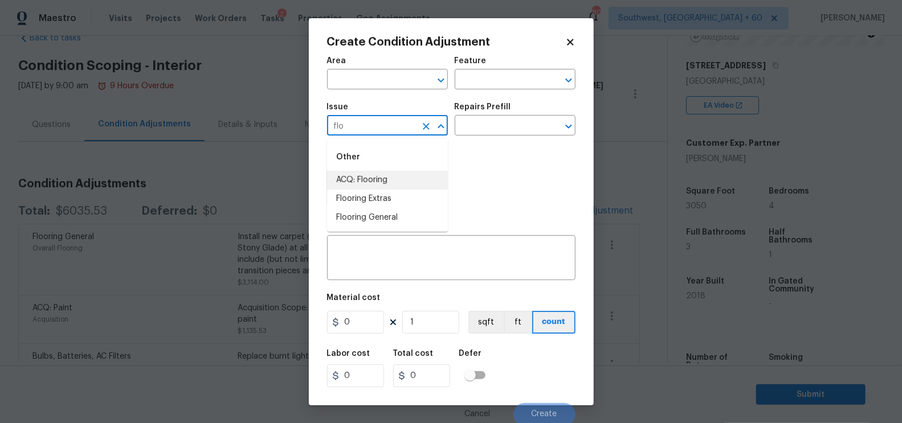
click at [370, 178] on li "ACQ: Flooring" at bounding box center [387, 180] width 121 height 19
type input "ACQ: Flooring"
click at [514, 116] on div "Repairs Prefill" at bounding box center [515, 110] width 121 height 15
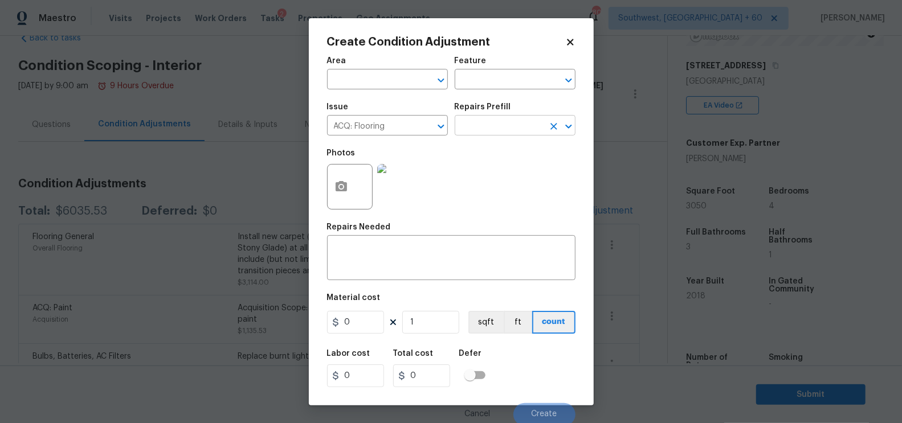
click at [508, 126] on input "text" at bounding box center [499, 127] width 89 height 18
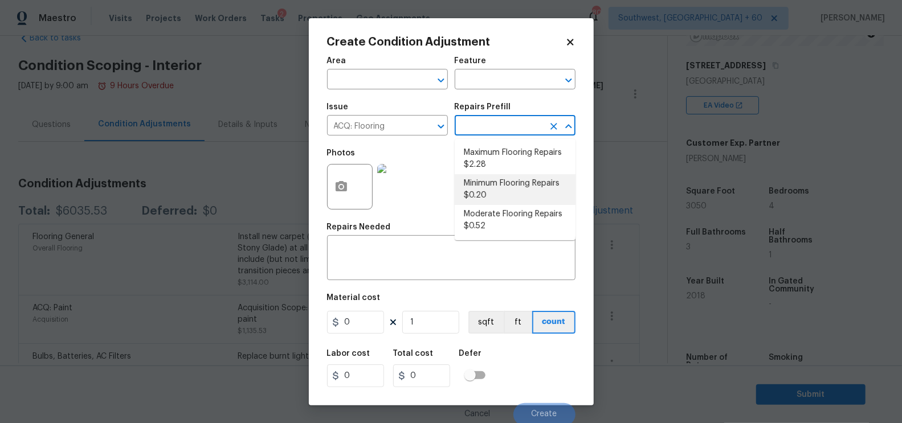
click at [494, 189] on li "Minimum Flooring Repairs $0.20" at bounding box center [515, 189] width 121 height 31
type input "Acquisition"
type textarea "Acquisition Scope: Minimum flooring repairs"
type input "0.2"
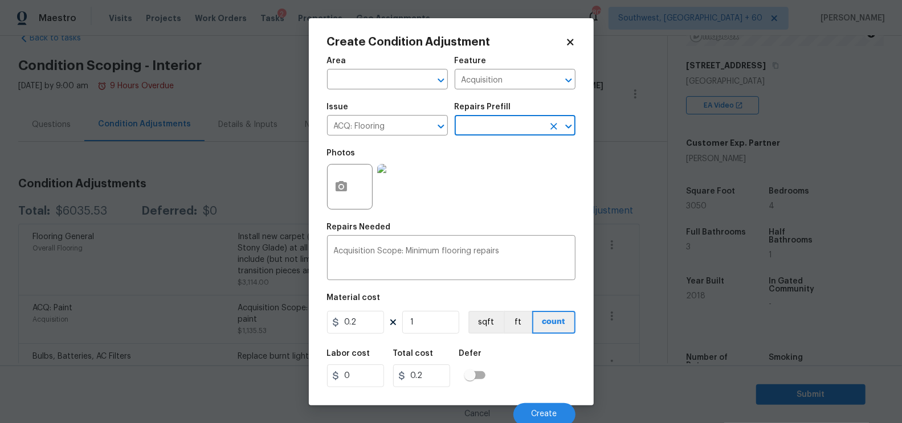
click at [424, 310] on figure "Material cost 0.2 1 sqft ft count" at bounding box center [451, 315] width 248 height 42
click at [429, 321] on input "1" at bounding box center [430, 322] width 57 height 23
type input "12"
type input "2.4"
type input "126"
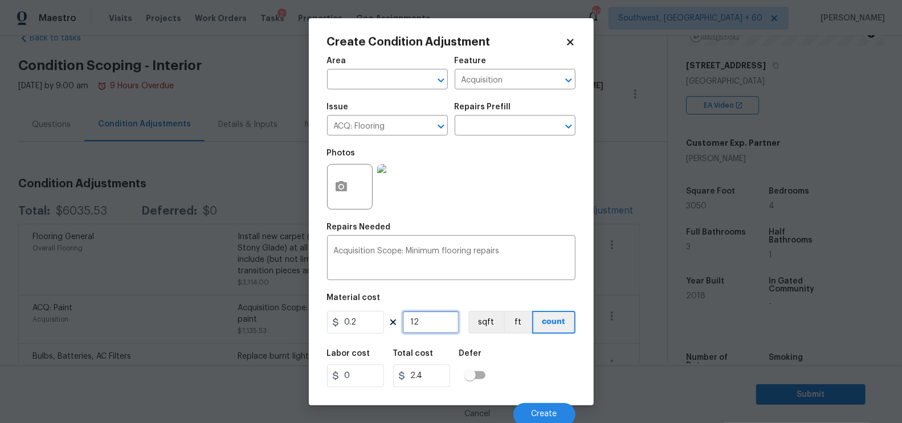
type input "25.2"
type input "1269"
type input "253.8"
type input "1269"
click at [437, 380] on input "253.8" at bounding box center [421, 376] width 57 height 23
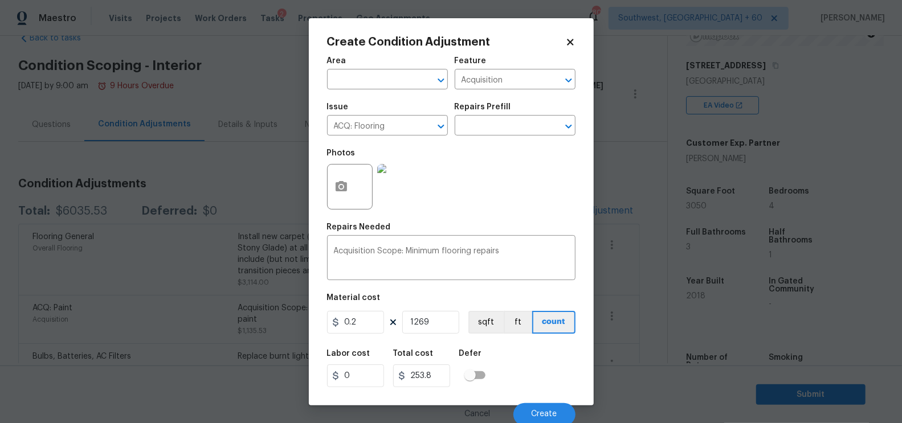
click at [551, 403] on div "Cancel Create" at bounding box center [451, 410] width 248 height 32
click at [550, 406] on button "Create" at bounding box center [544, 414] width 62 height 23
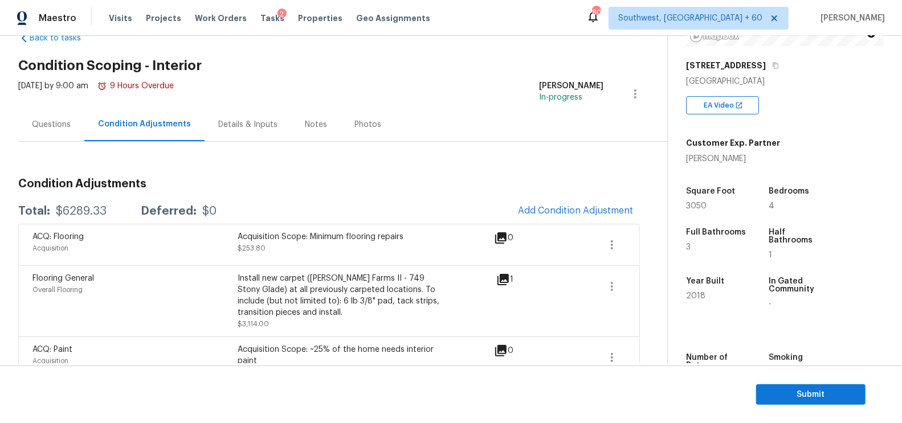
click at [60, 132] on div "Questions" at bounding box center [51, 125] width 66 height 34
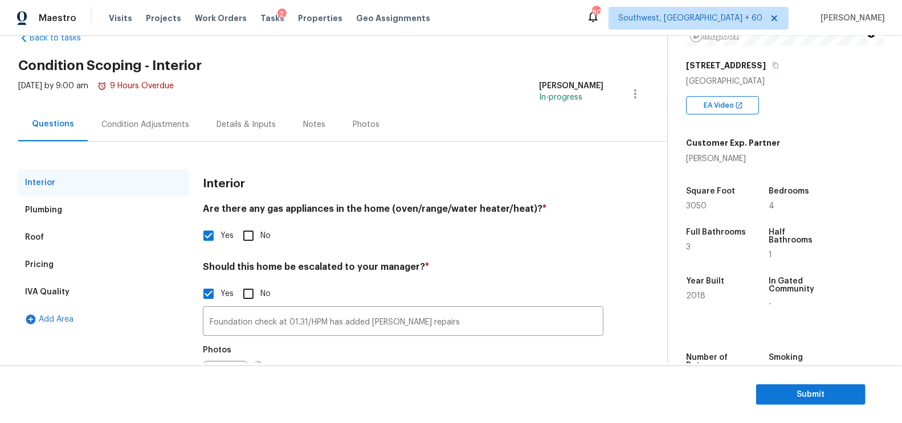
click at [79, 260] on div "Pricing" at bounding box center [103, 264] width 171 height 27
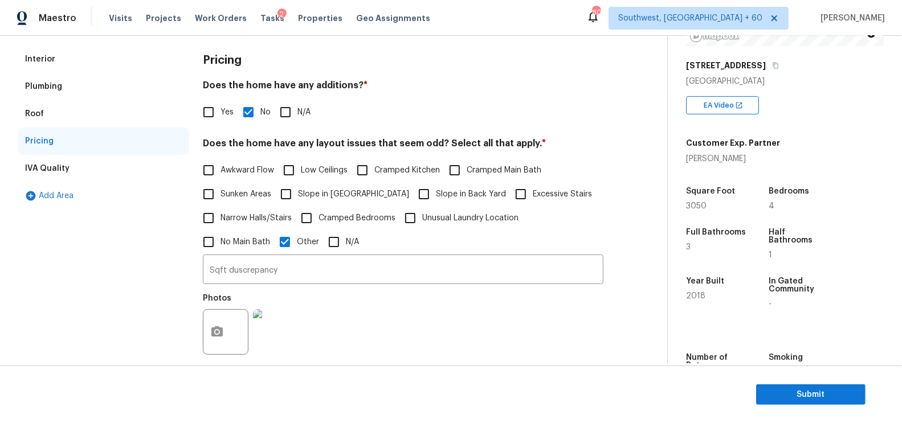
scroll to position [186, 0]
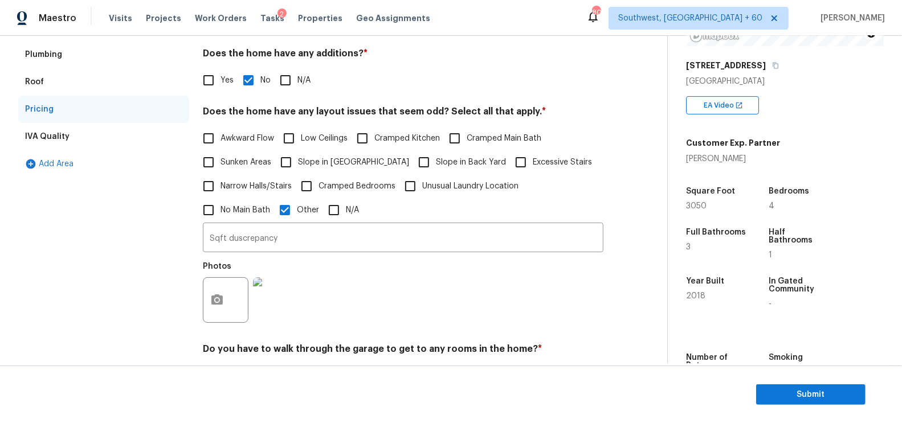
click at [326, 167] on label "Slope in [GEOGRAPHIC_DATA]" at bounding box center [341, 162] width 135 height 24
click at [298, 167] on input "Slope in [GEOGRAPHIC_DATA]" at bounding box center [286, 162] width 24 height 24
checkbox input "true"
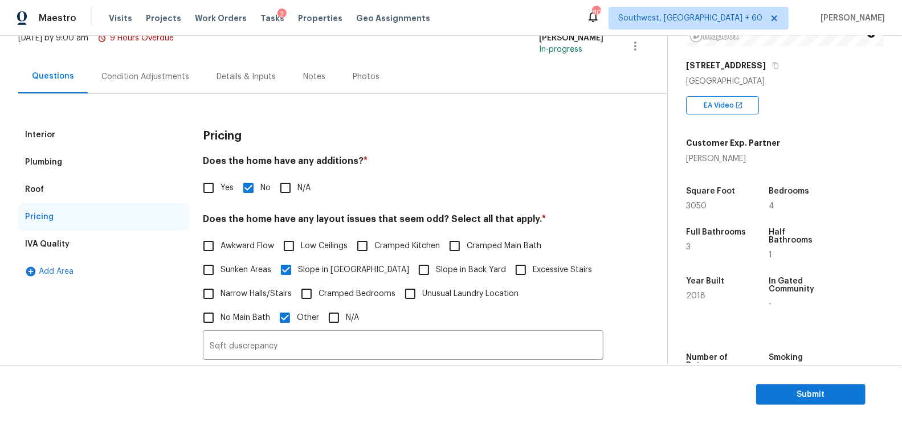
scroll to position [66, 0]
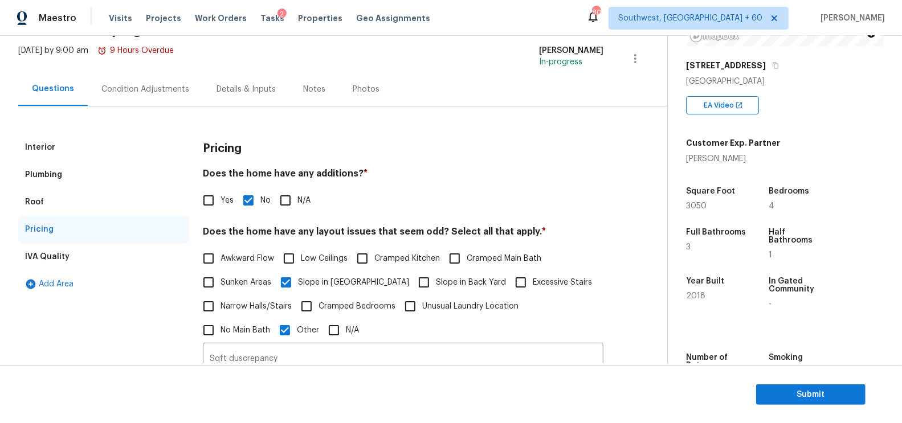
click at [82, 138] on div "Interior" at bounding box center [103, 147] width 171 height 27
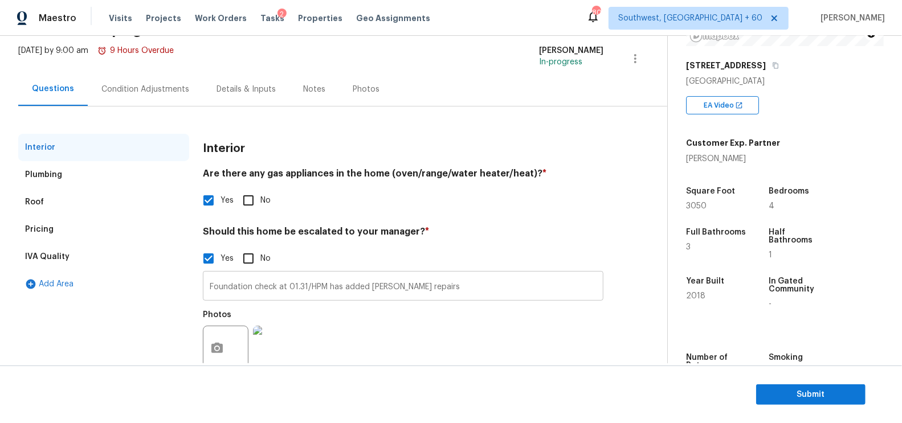
click at [239, 287] on input "Foundation check at 01.31/HPM has added morter repairs" at bounding box center [403, 287] width 400 height 27
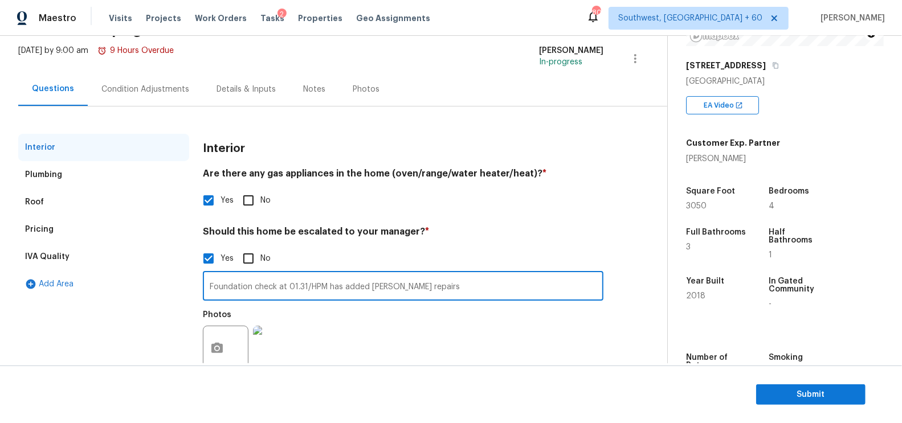
click at [239, 287] on input "Foundation check at 01.31/HPM has added morter repairs" at bounding box center [403, 287] width 400 height 27
click at [75, 220] on div "Pricing" at bounding box center [103, 229] width 171 height 27
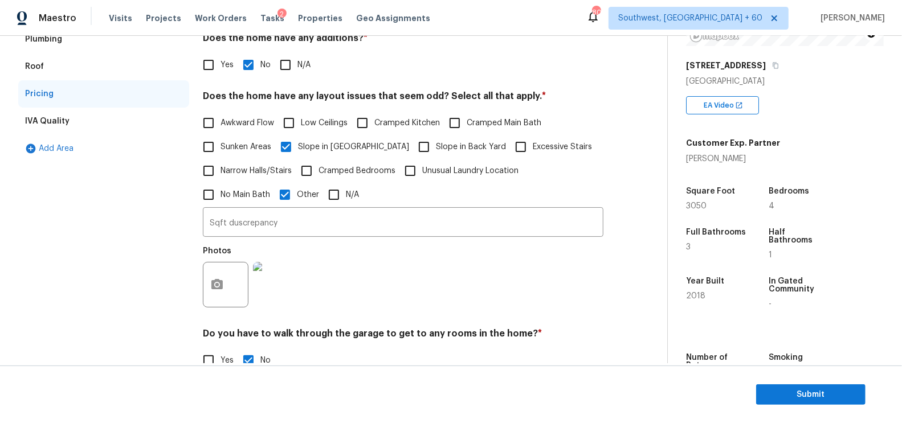
scroll to position [230, 0]
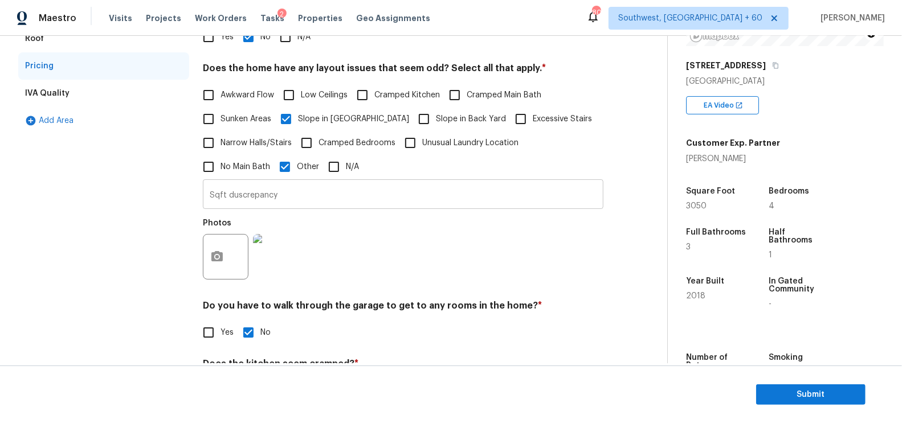
click at [280, 191] on input "Sqft duscrepancy" at bounding box center [403, 195] width 400 height 27
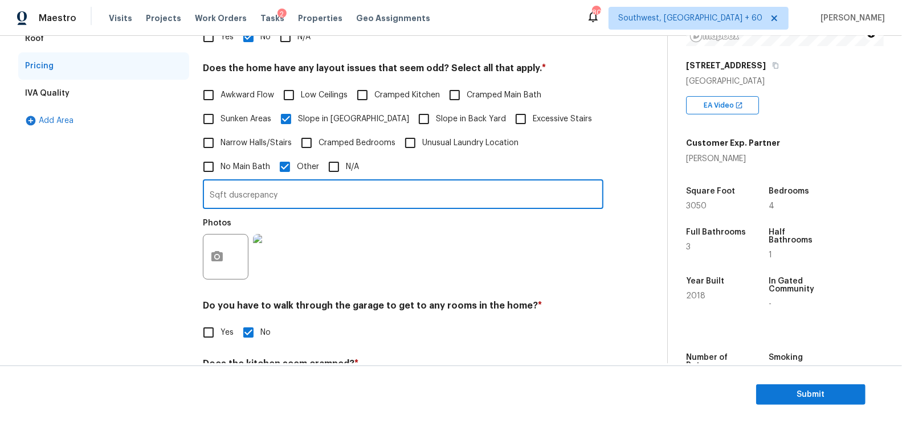
click at [280, 191] on input "Sqft duscrepancy" at bounding box center [403, 195] width 400 height 27
click at [775, 64] on icon "button" at bounding box center [775, 65] width 7 height 7
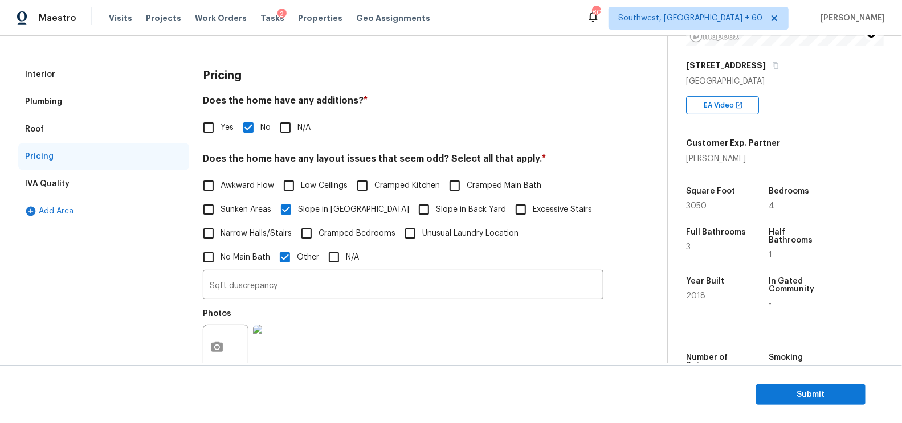
scroll to position [0, 0]
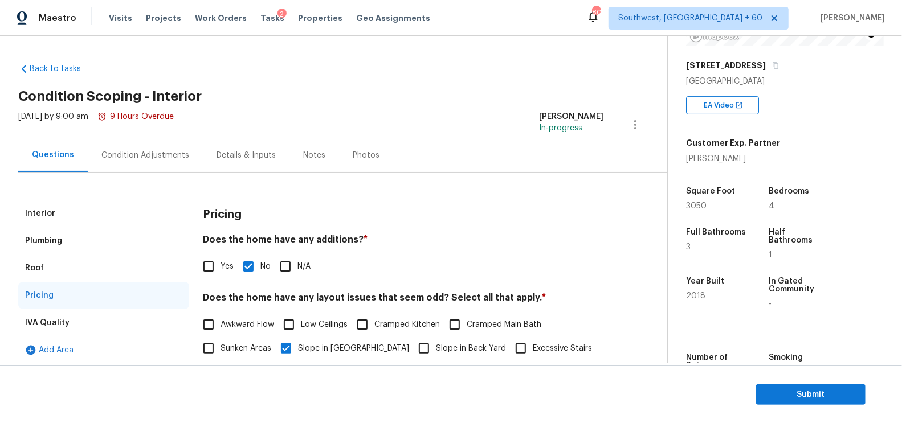
click at [159, 150] on div "Condition Adjustments" at bounding box center [145, 155] width 88 height 11
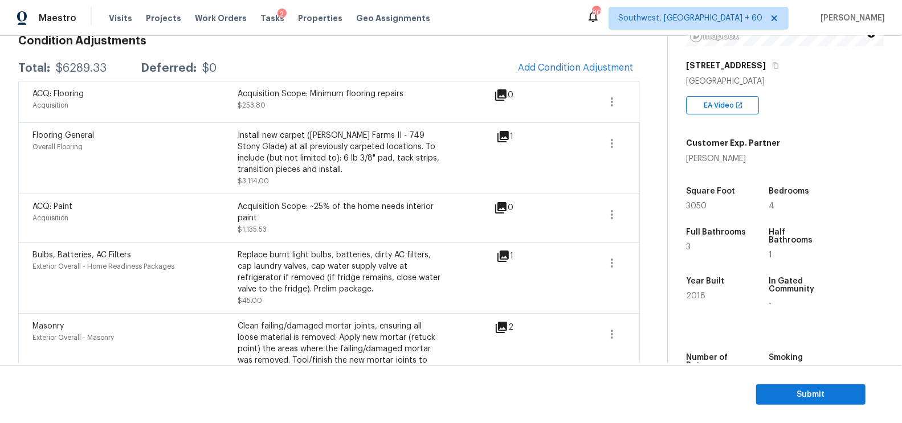
scroll to position [169, 0]
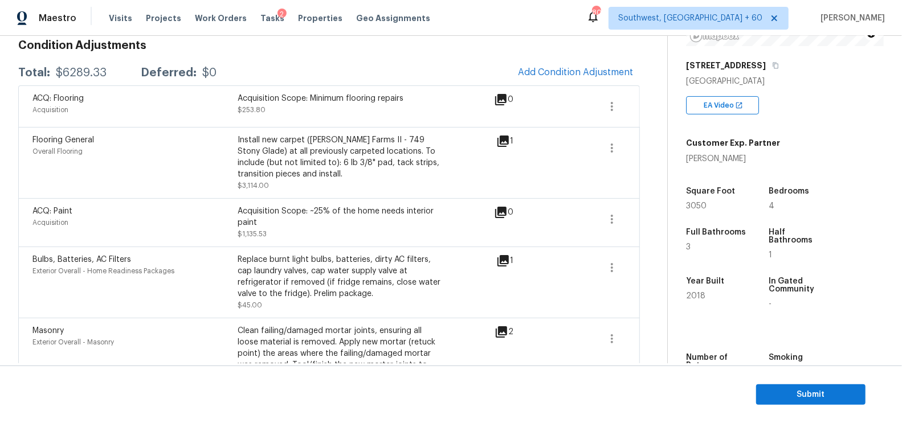
click at [628, 216] on div "ACQ: Paint Acquisition Acquisition Scope: ~25% of the home needs interior paint…" at bounding box center [328, 222] width 621 height 48
click at [616, 223] on icon "button" at bounding box center [612, 219] width 14 height 14
click at [631, 220] on link "Edit" at bounding box center [677, 215] width 97 height 17
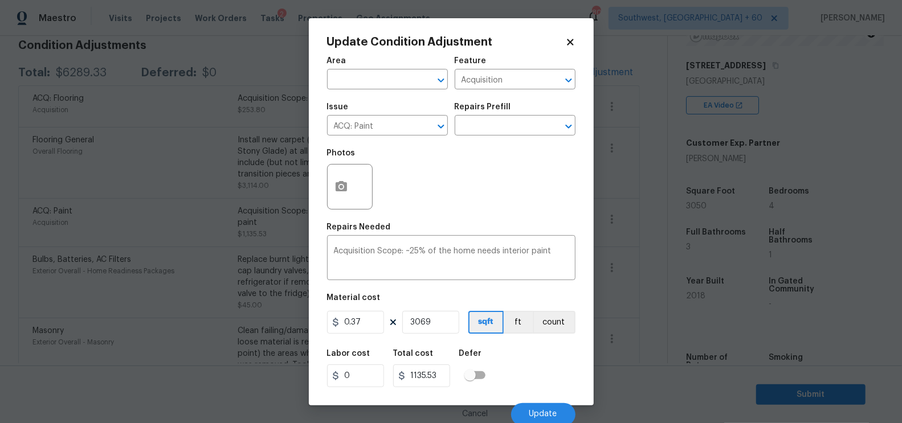
click at [623, 255] on body "Maestro Visits Projects Work Orders Tasks 2 Properties Geo Assignments 803 Sout…" at bounding box center [451, 211] width 902 height 423
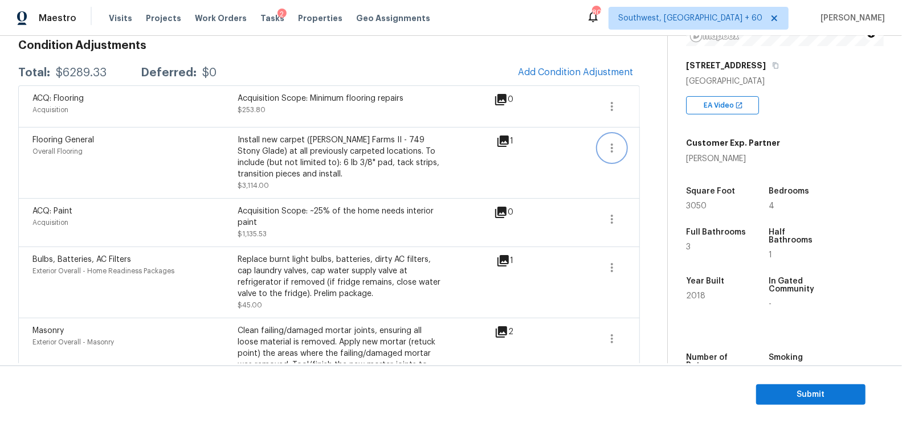
click at [616, 148] on icon "button" at bounding box center [612, 148] width 14 height 14
click at [633, 145] on div "Edit" at bounding box center [677, 144] width 89 height 11
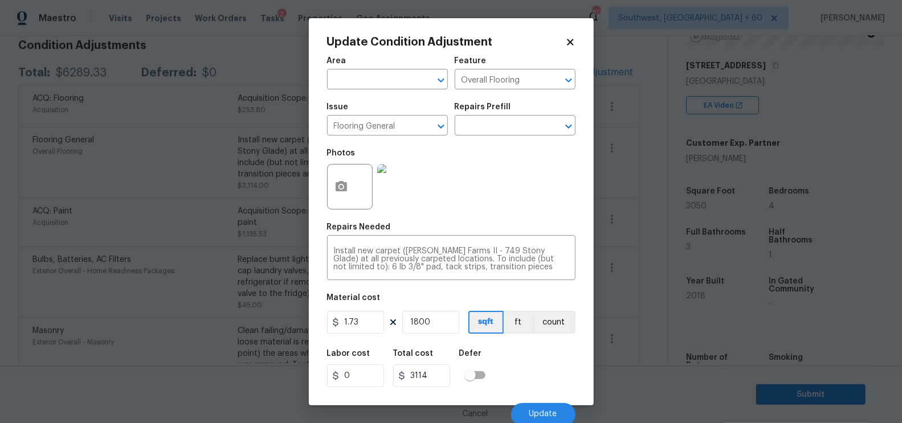
click at [627, 208] on body "Maestro Visits Projects Work Orders Tasks 2 Properties Geo Assignments 803 Sout…" at bounding box center [451, 211] width 902 height 423
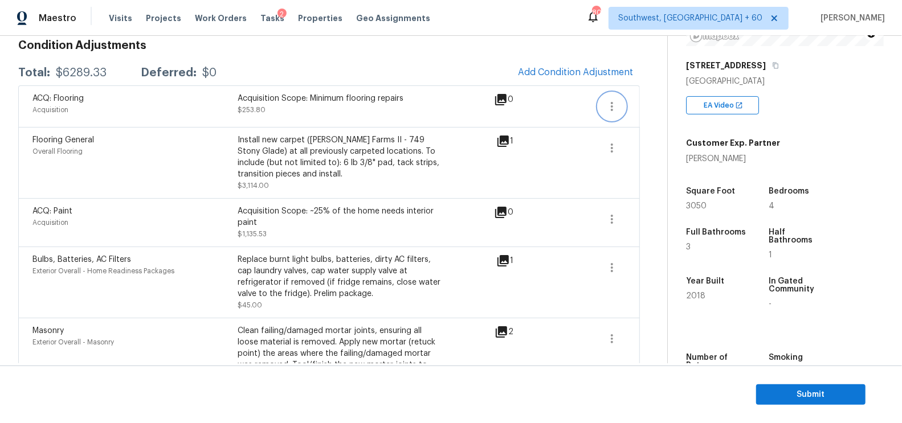
click at [612, 102] on icon "button" at bounding box center [612, 106] width 2 height 9
click at [652, 103] on div "Edit" at bounding box center [677, 102] width 89 height 11
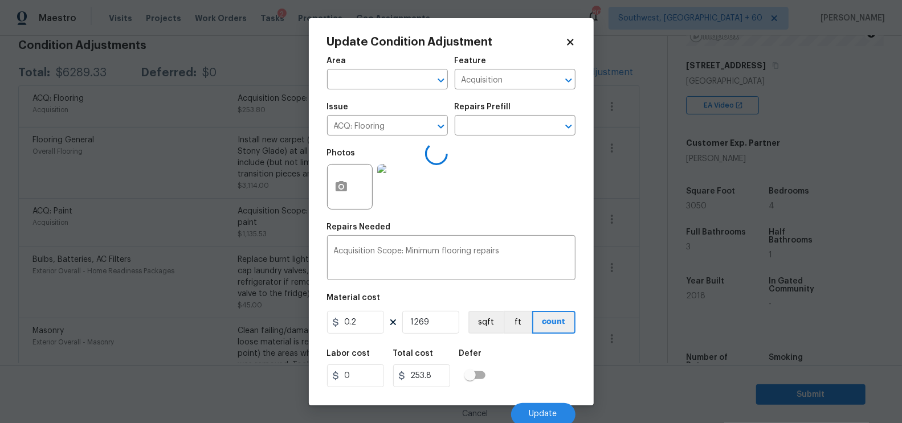
click at [638, 176] on body "Maestro Visits Projects Work Orders Tasks 2 Properties Geo Assignments 803 Sout…" at bounding box center [451, 211] width 902 height 423
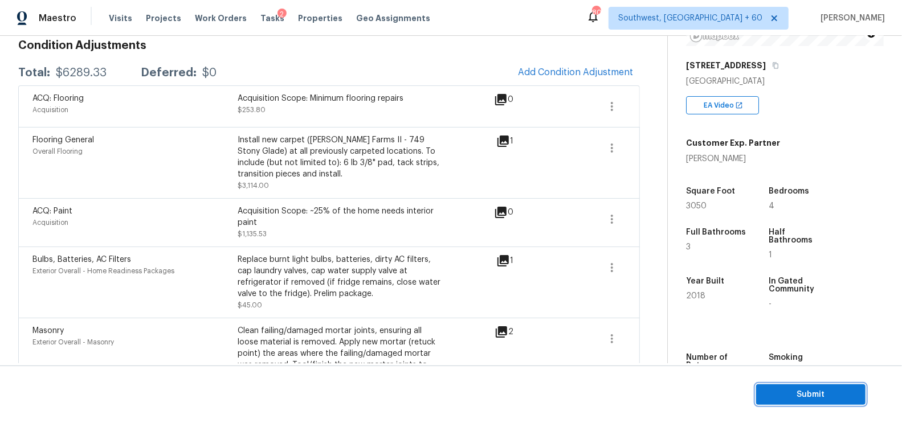
click at [813, 400] on span "Submit" at bounding box center [810, 395] width 91 height 14
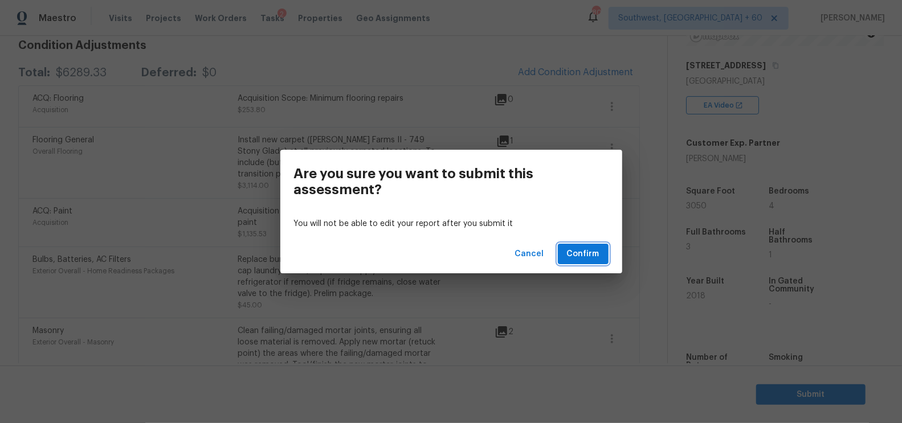
click at [586, 257] on span "Confirm" at bounding box center [583, 254] width 32 height 14
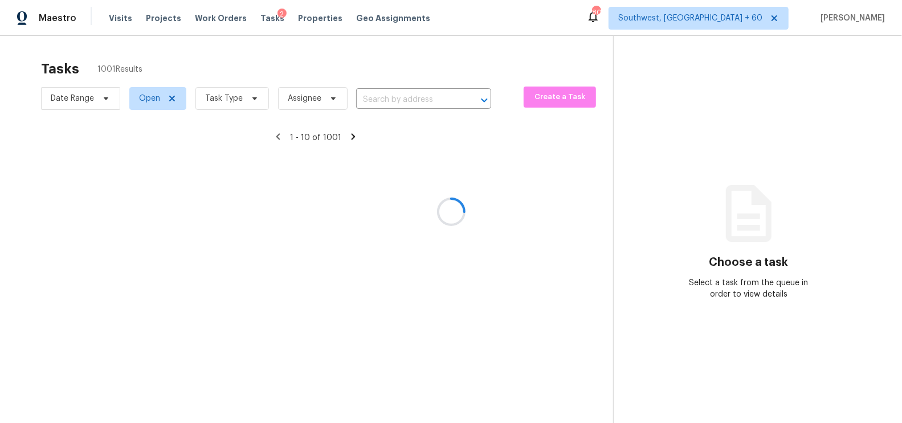
click at [538, 52] on div at bounding box center [451, 211] width 902 height 423
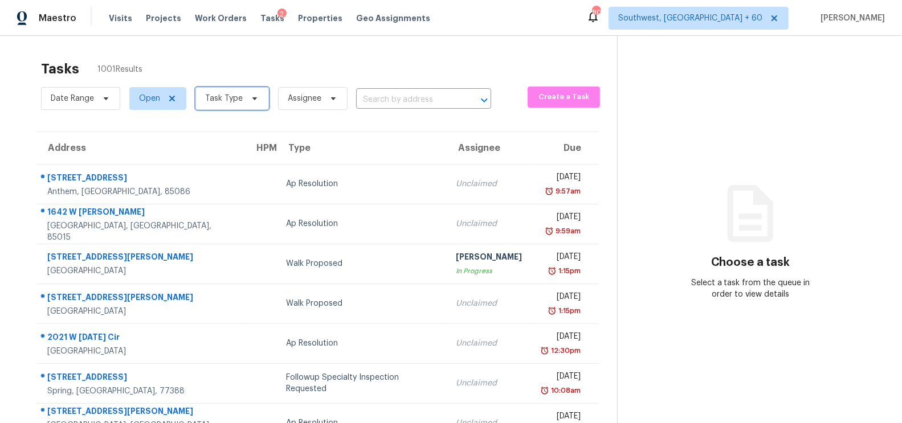
click at [216, 103] on span "Task Type" at bounding box center [224, 98] width 38 height 11
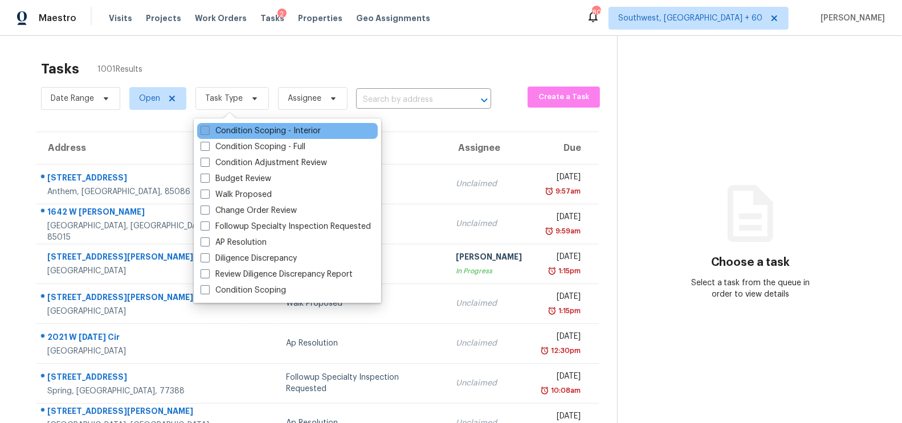
click at [238, 135] on label "Condition Scoping - Interior" at bounding box center [260, 130] width 120 height 11
click at [208, 133] on input "Condition Scoping - Interior" at bounding box center [203, 128] width 7 height 7
checkbox input "true"
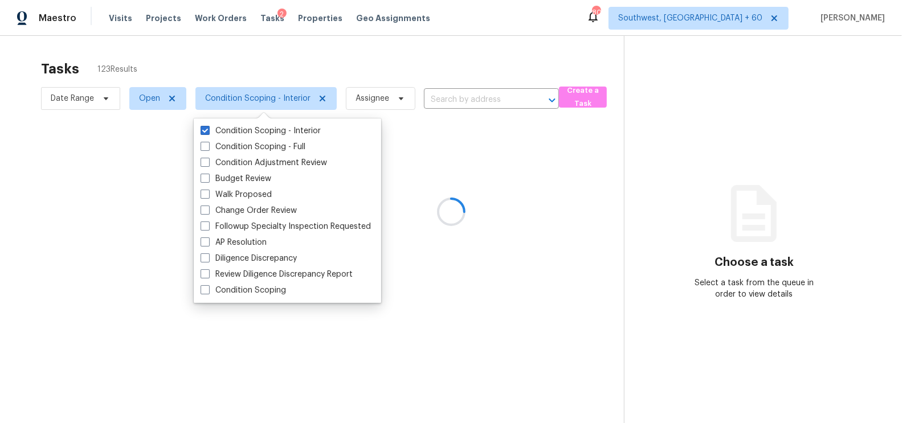
click at [393, 60] on div at bounding box center [451, 211] width 902 height 423
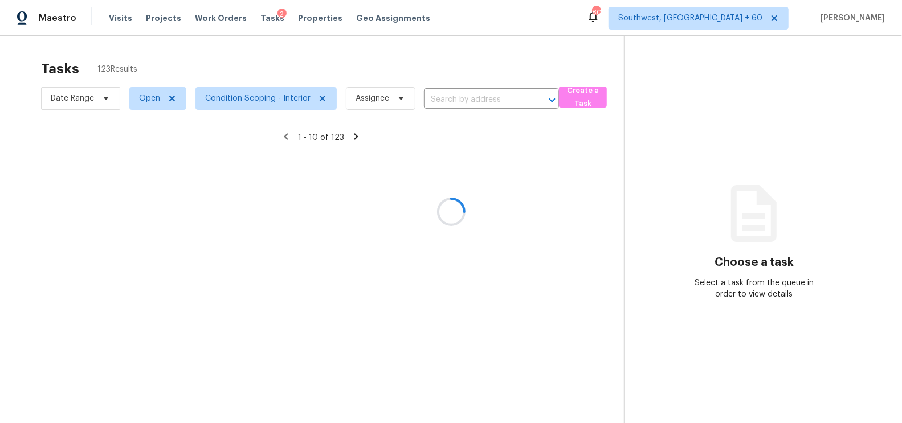
click at [72, 95] on div at bounding box center [451, 211] width 902 height 423
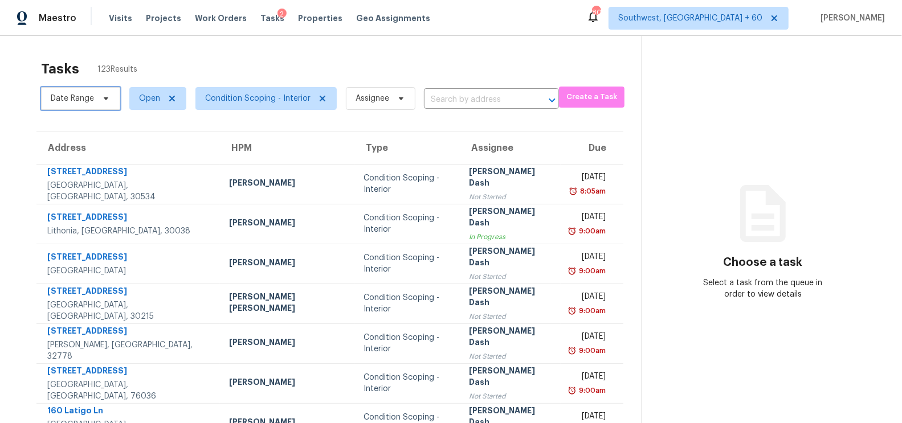
click at [72, 95] on span "Date Range" at bounding box center [72, 98] width 43 height 11
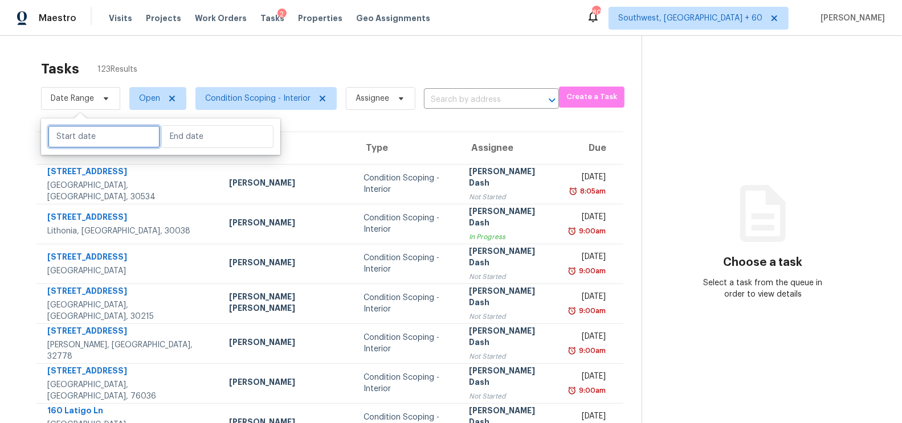
click at [73, 135] on input "text" at bounding box center [104, 136] width 112 height 23
select select "8"
select select "2025"
select select "9"
select select "2025"
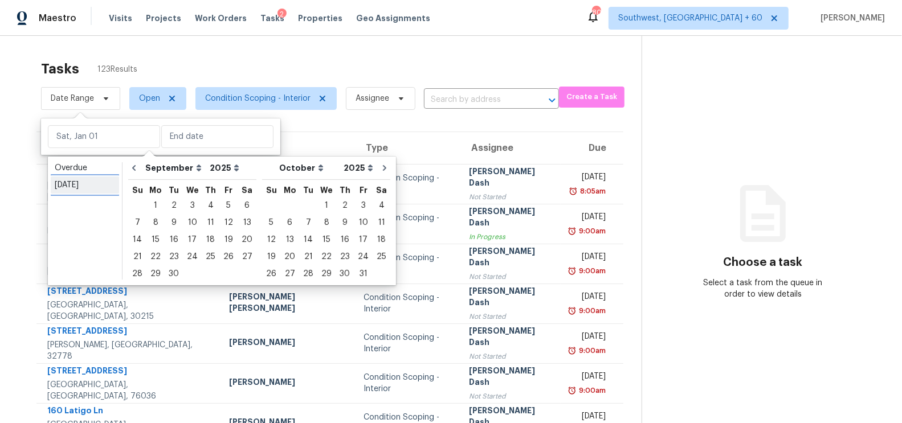
click at [72, 186] on div "[DATE]" at bounding box center [85, 184] width 60 height 11
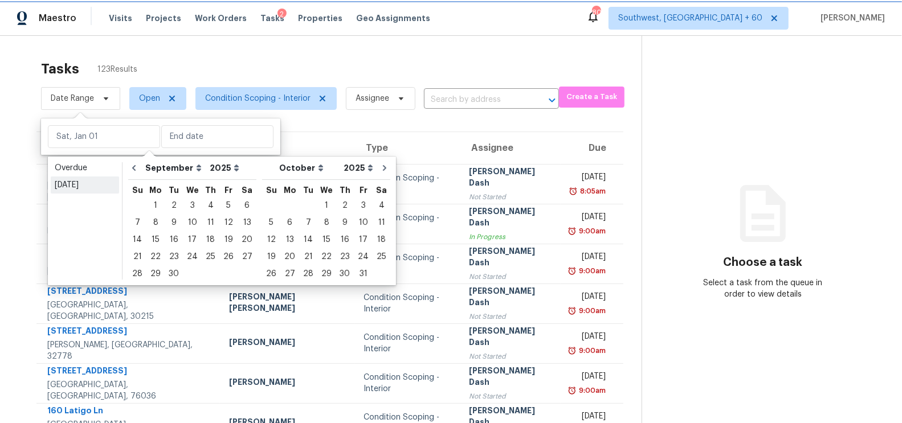
type input "[DATE]"
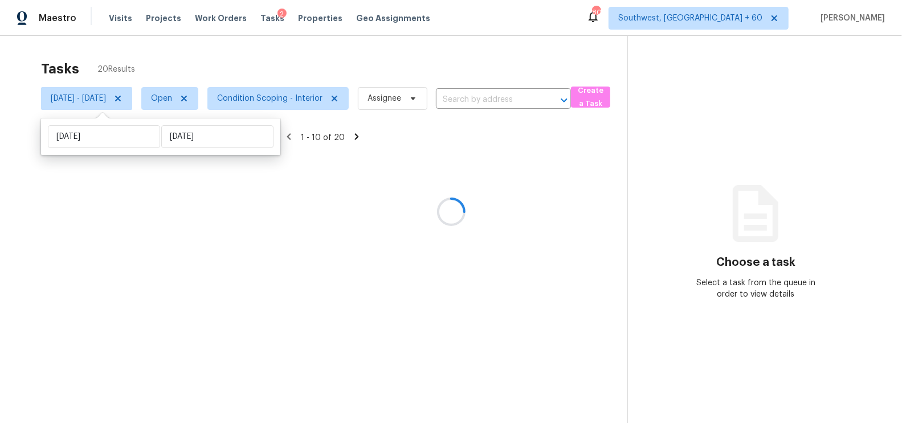
click at [305, 52] on div at bounding box center [451, 211] width 902 height 423
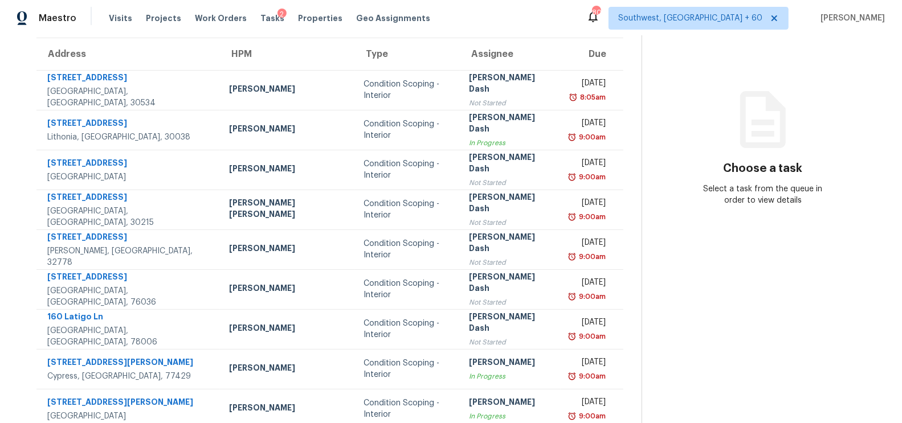
scroll to position [169, 0]
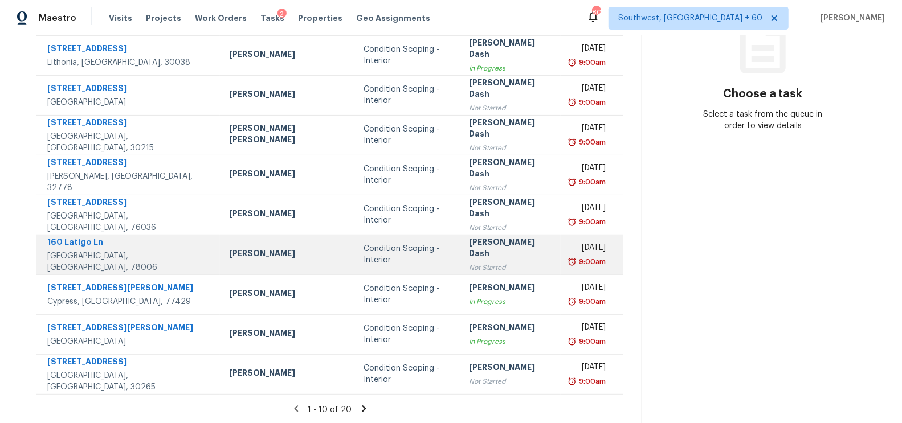
click at [469, 262] on div "Not Started" at bounding box center [510, 267] width 83 height 11
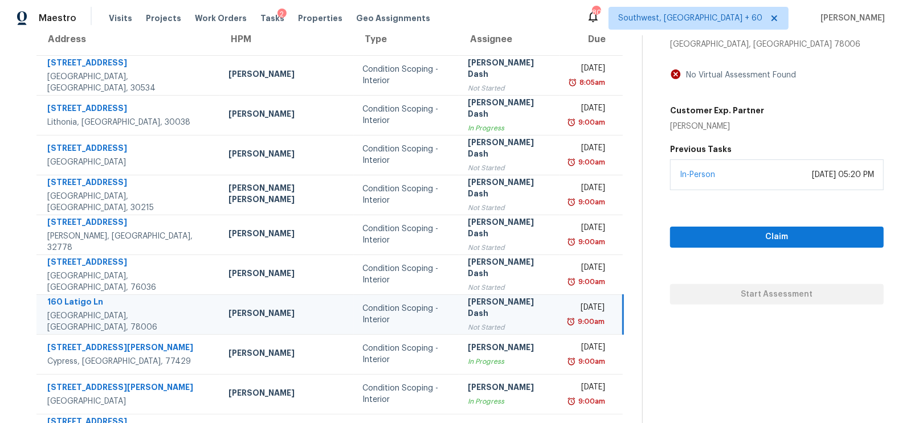
scroll to position [96, 0]
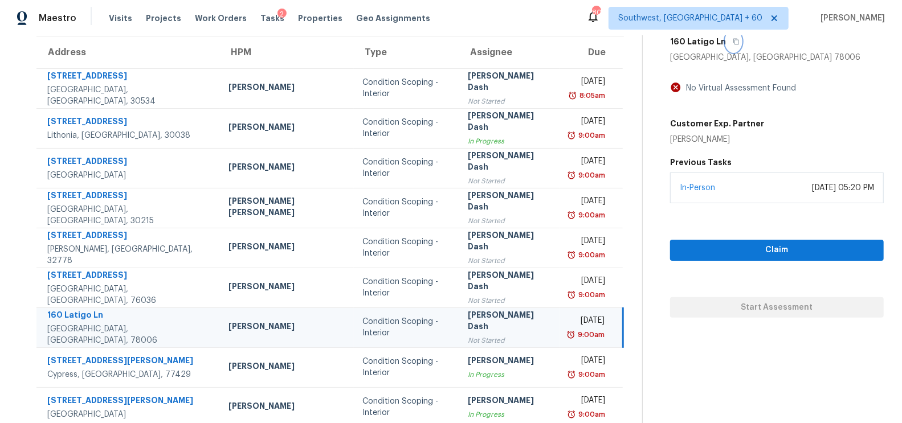
click at [732, 42] on icon "button" at bounding box center [735, 41] width 7 height 7
click at [774, 251] on span "Claim" at bounding box center [776, 250] width 195 height 14
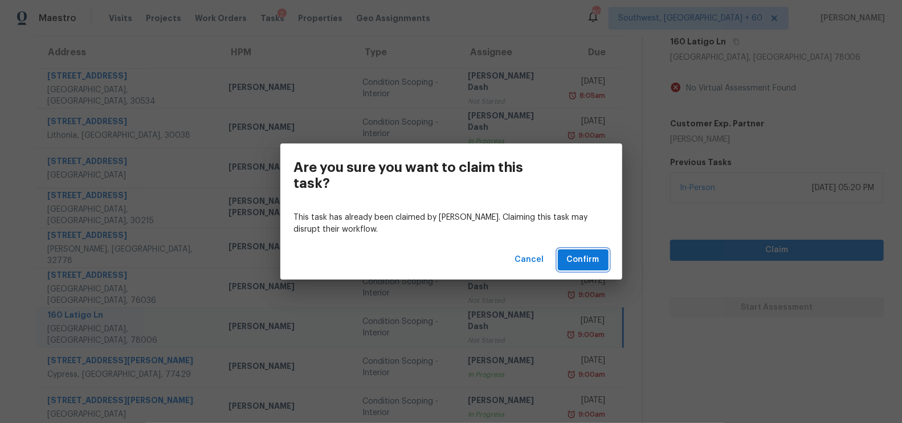
click at [587, 260] on span "Confirm" at bounding box center [583, 260] width 32 height 14
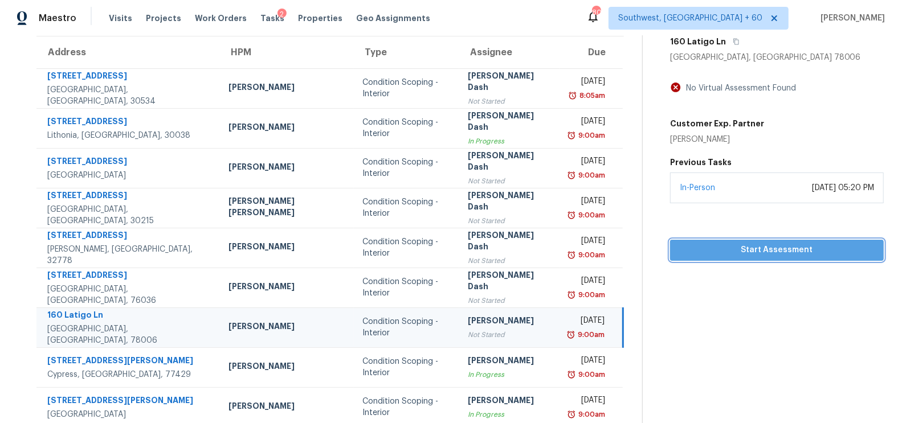
click at [801, 245] on span "Start Assessment" at bounding box center [776, 250] width 195 height 14
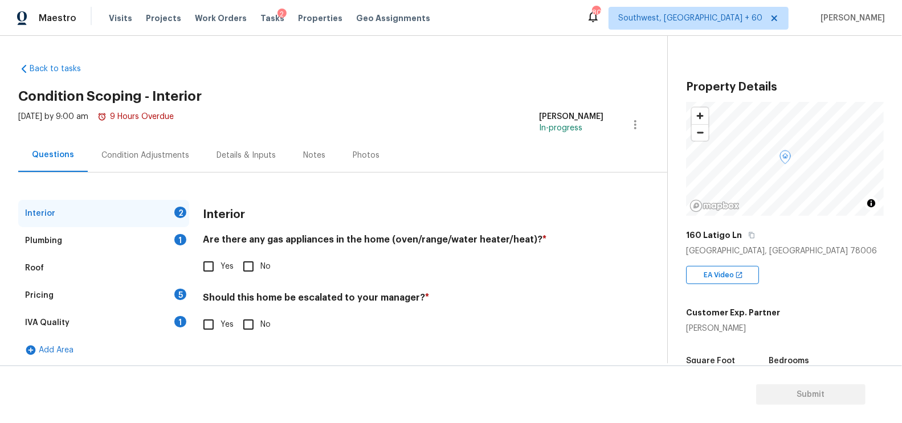
click at [245, 268] on input "No" at bounding box center [248, 267] width 24 height 24
checkbox input "true"
click at [243, 322] on input "No" at bounding box center [248, 326] width 24 height 24
checkbox input "true"
click at [152, 245] on div "Plumbing 1" at bounding box center [103, 240] width 171 height 27
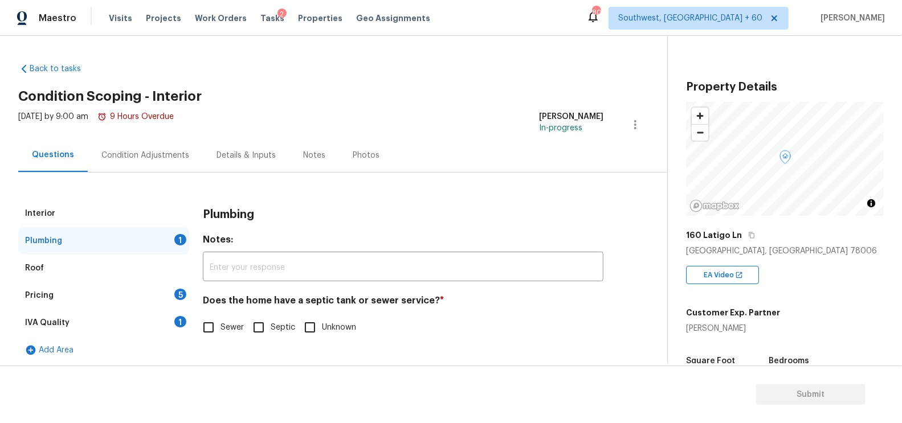
click at [206, 322] on input "Sewer" at bounding box center [209, 328] width 24 height 24
checkbox input "true"
click at [179, 321] on div "1" at bounding box center [180, 321] width 12 height 11
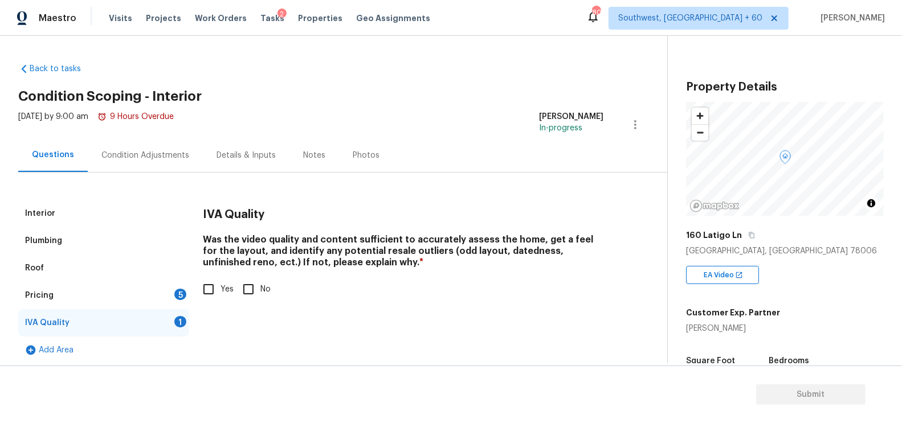
click at [210, 298] on input "Yes" at bounding box center [209, 289] width 24 height 24
checkbox input "true"
click at [184, 297] on div "5" at bounding box center [180, 294] width 12 height 11
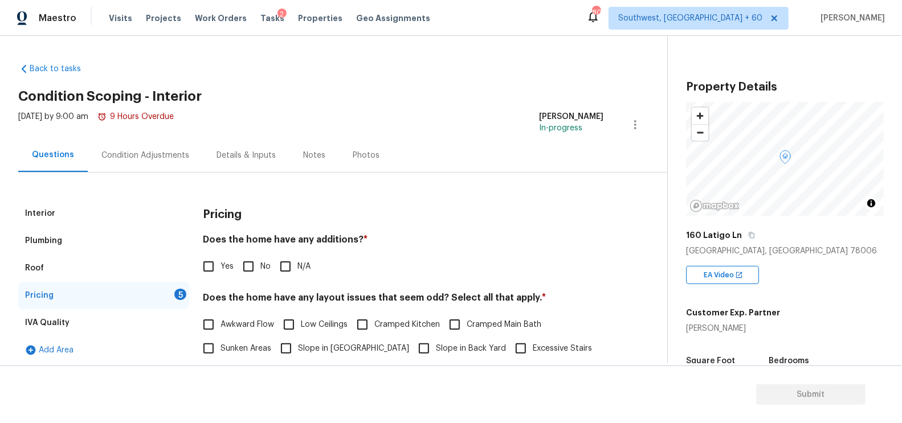
click at [245, 263] on input "No" at bounding box center [248, 267] width 24 height 24
checkbox input "true"
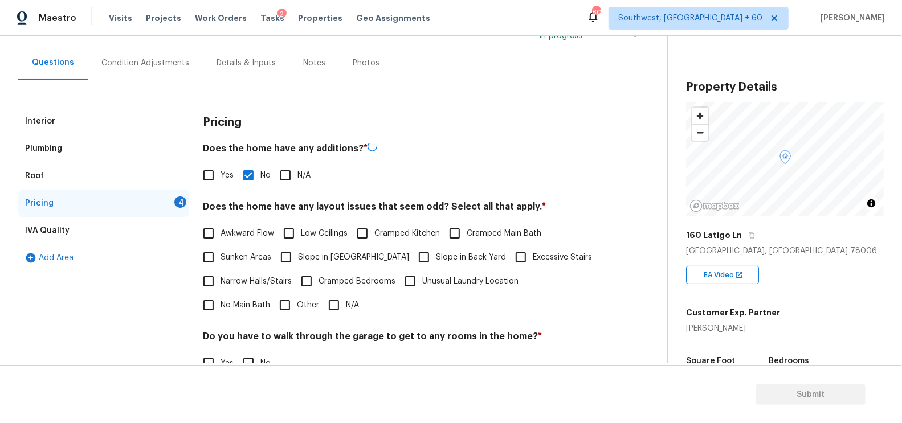
scroll to position [137, 0]
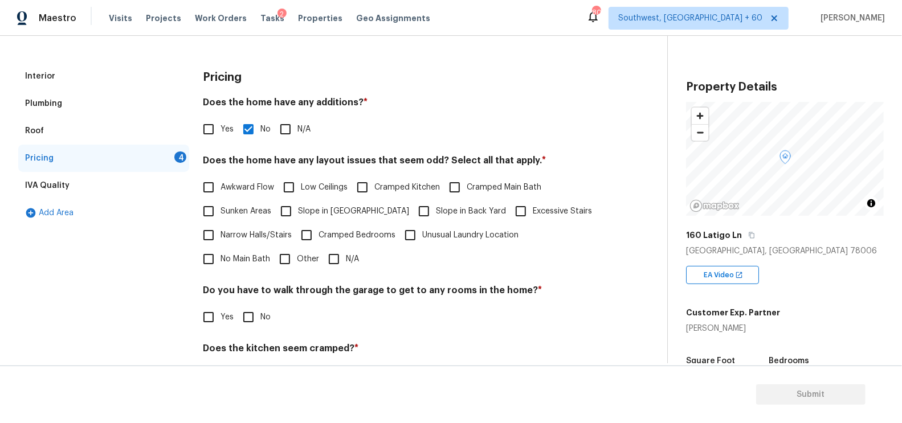
click at [322, 255] on input "N/A" at bounding box center [334, 259] width 24 height 24
checkbox input "true"
click at [245, 306] on input "No" at bounding box center [248, 318] width 24 height 24
checkbox input "true"
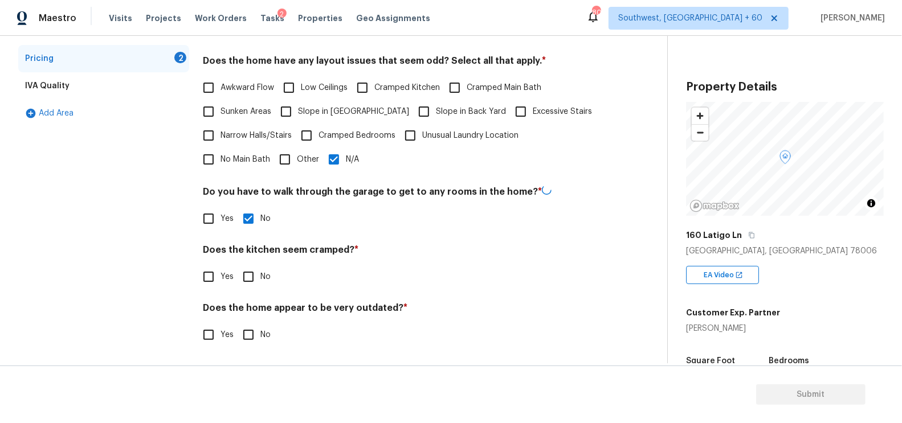
scroll to position [235, 0]
click at [245, 275] on input "No" at bounding box center [248, 277] width 24 height 24
checkbox input "true"
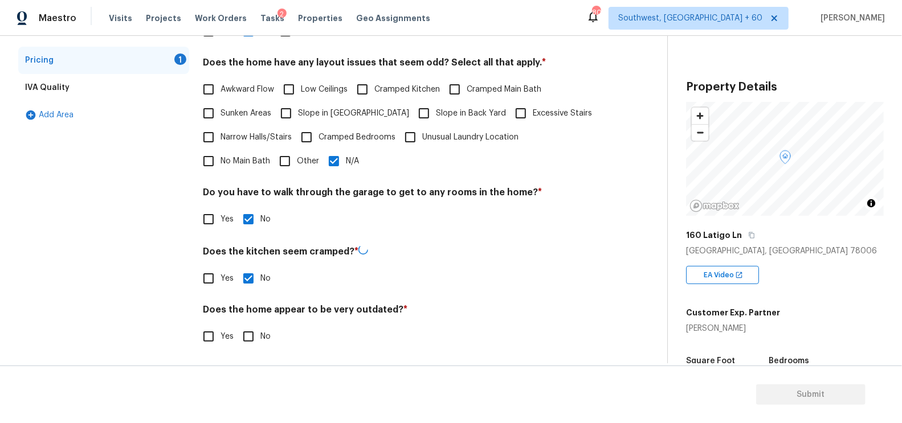
click at [251, 340] on input "No" at bounding box center [248, 337] width 24 height 24
checkbox input "true"
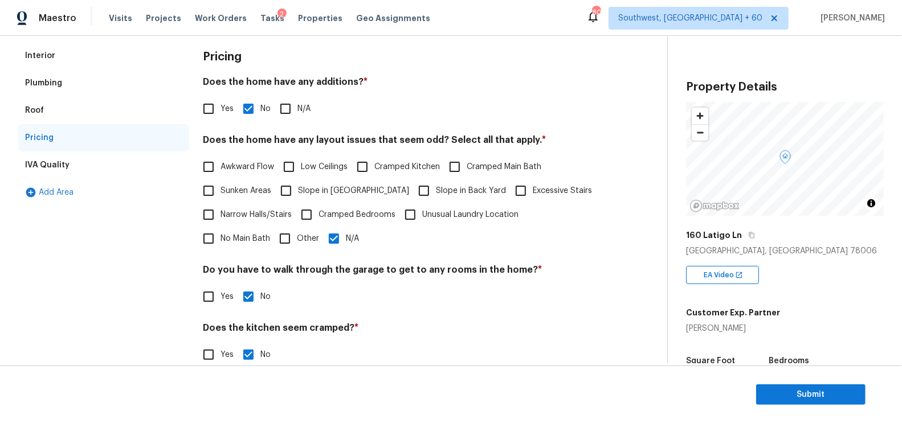
scroll to position [10, 0]
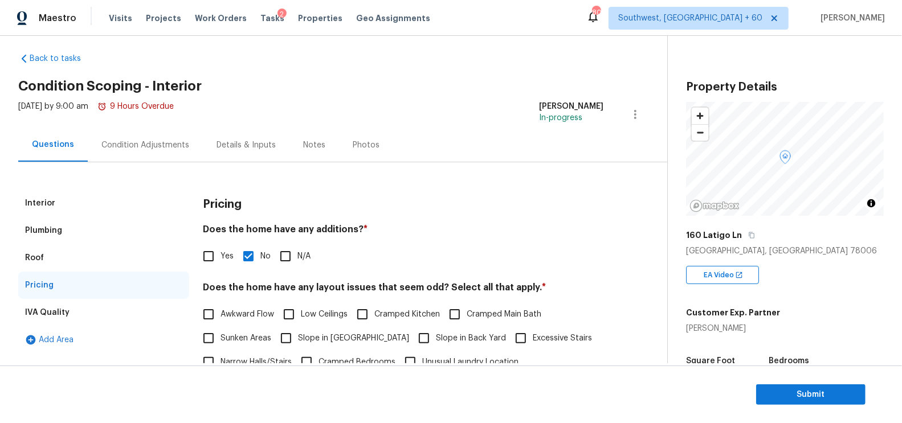
click at [165, 146] on div "Condition Adjustments" at bounding box center [145, 145] width 88 height 11
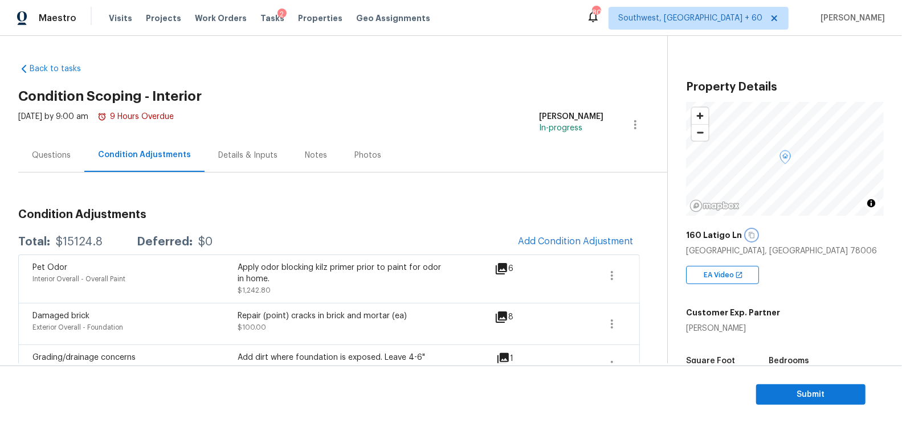
click at [748, 235] on icon "button" at bounding box center [751, 235] width 6 height 6
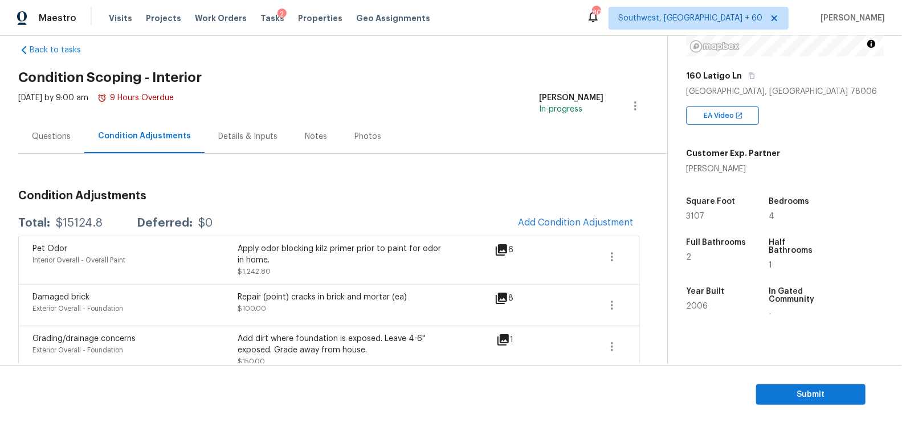
scroll to position [20, 0]
click at [560, 215] on button "Add Condition Adjustment" at bounding box center [575, 222] width 129 height 24
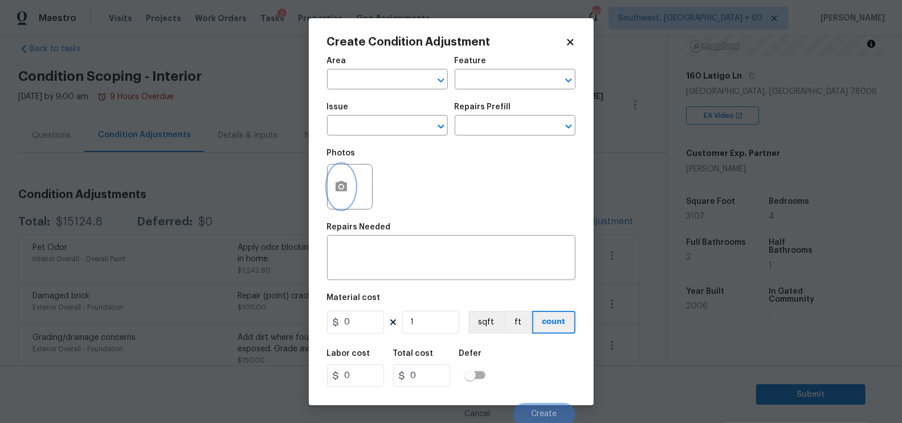
click at [333, 180] on button "button" at bounding box center [341, 187] width 27 height 44
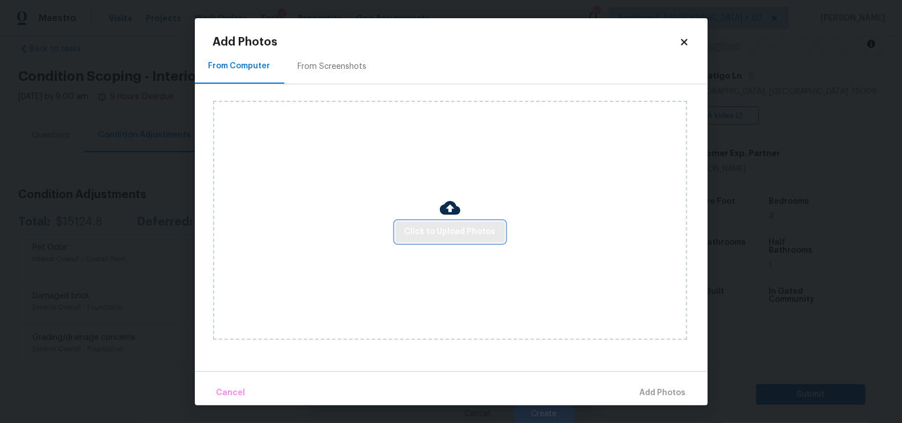
click at [429, 227] on span "Click to Upload Photos" at bounding box center [449, 232] width 91 height 14
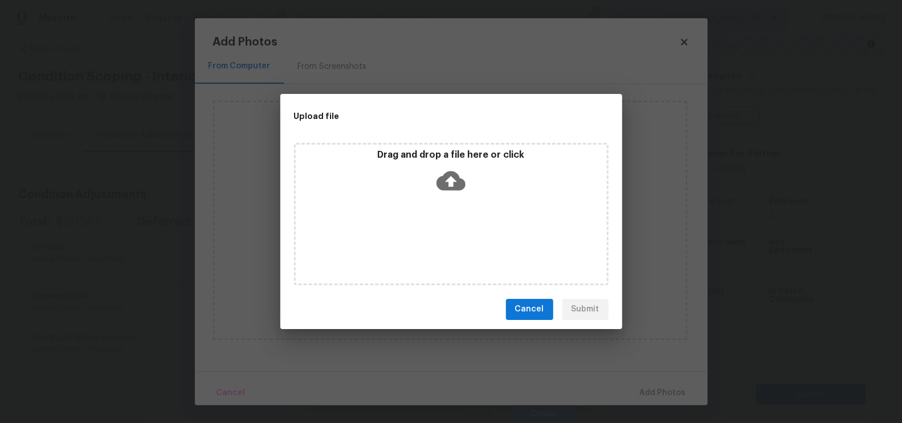
click at [448, 182] on icon at bounding box center [450, 180] width 29 height 29
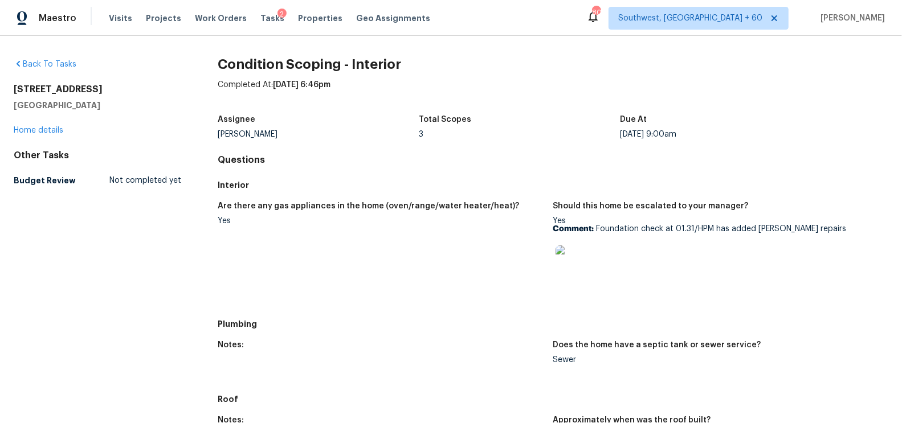
scroll to position [630, 0]
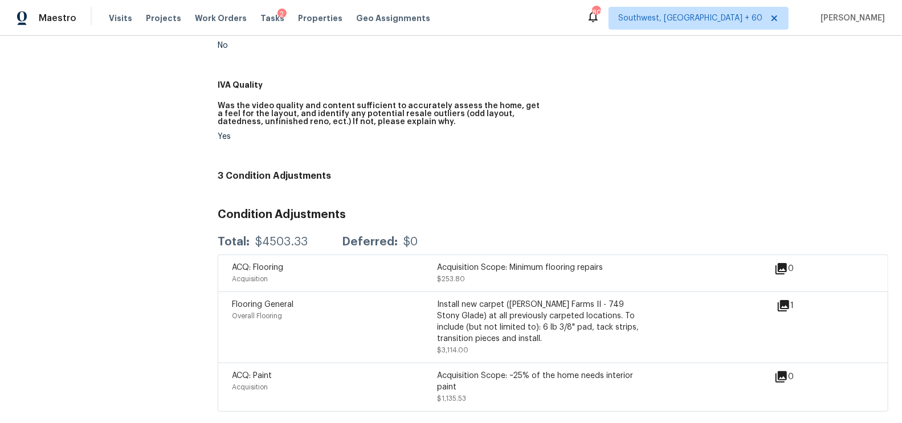
click at [293, 243] on div "$4503.33" at bounding box center [281, 241] width 52 height 11
copy div "$4503.33"
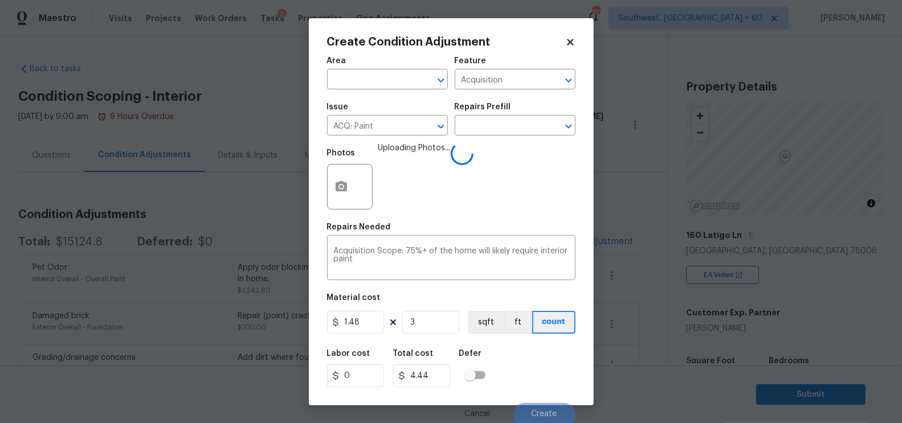
type input "31"
type input "45.88"
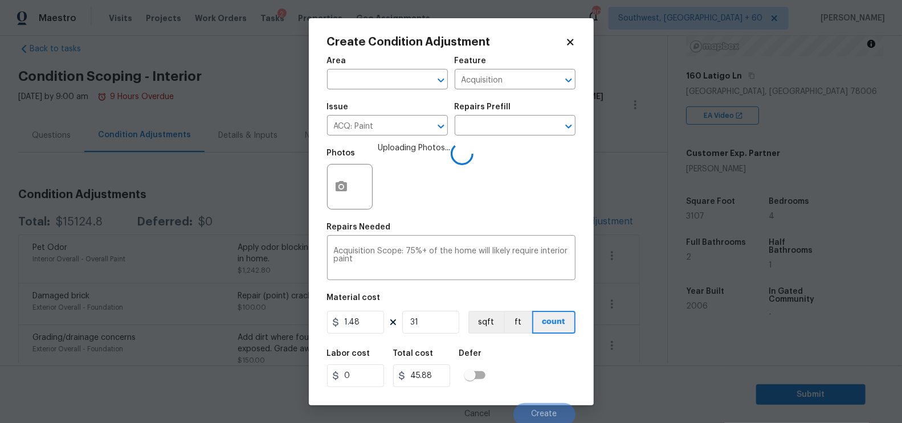
type input "310"
type input "458.8"
type input "3107"
type input "4598.36"
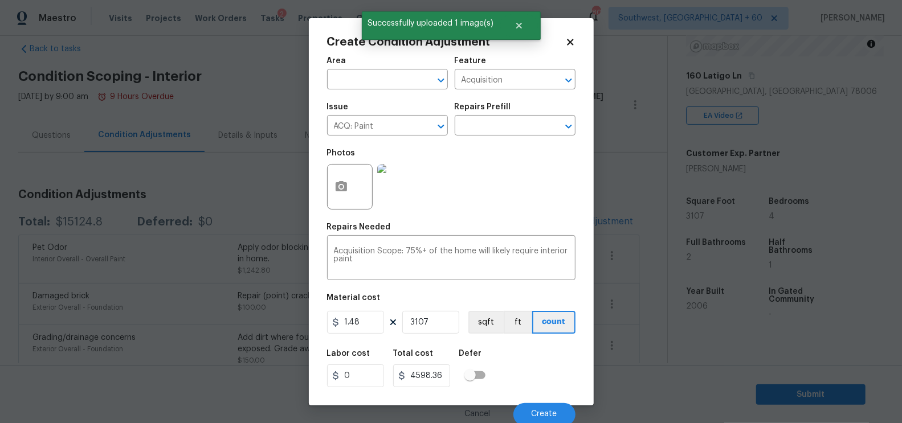
type input "3107"
click at [445, 378] on input "4598.36" at bounding box center [421, 376] width 57 height 23
click at [538, 419] on span "Create" at bounding box center [544, 414] width 26 height 9
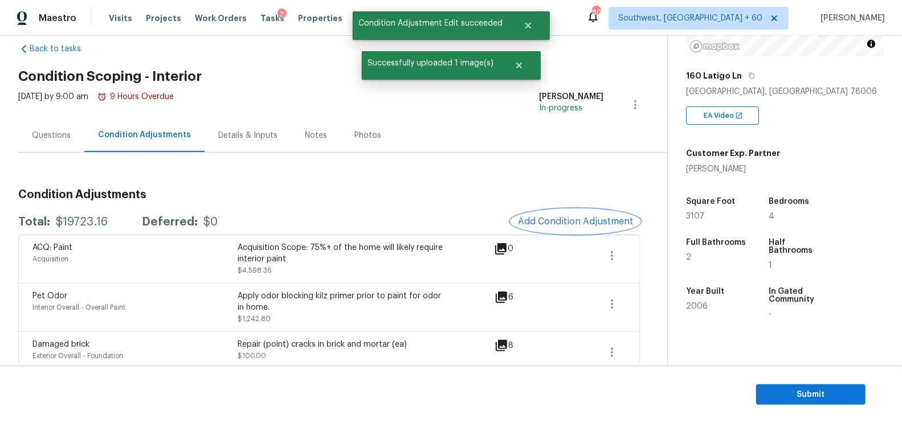
click at [578, 230] on button "Add Condition Adjustment" at bounding box center [575, 222] width 129 height 24
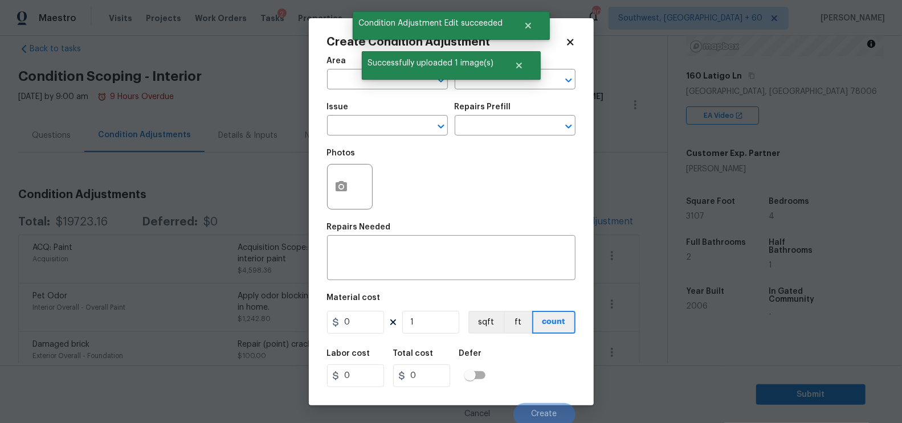
click at [342, 117] on div "Issue" at bounding box center [387, 110] width 121 height 15
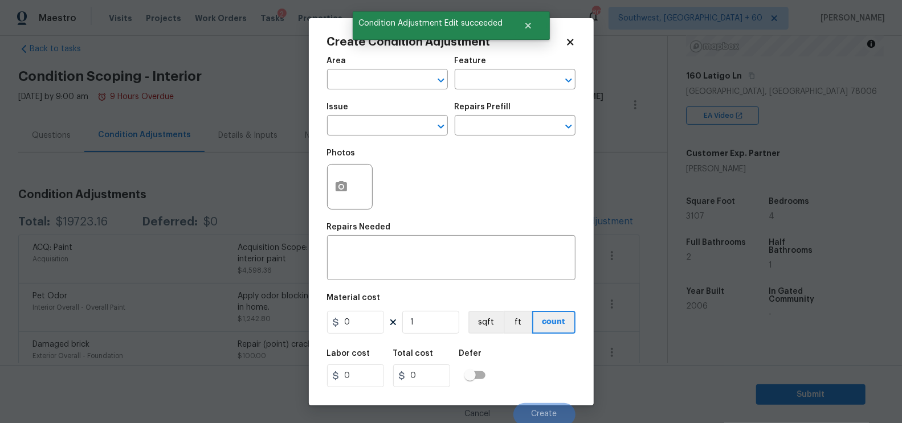
click at [390, 138] on span "Issue ​" at bounding box center [387, 119] width 121 height 46
click at [367, 132] on input "text" at bounding box center [371, 127] width 89 height 18
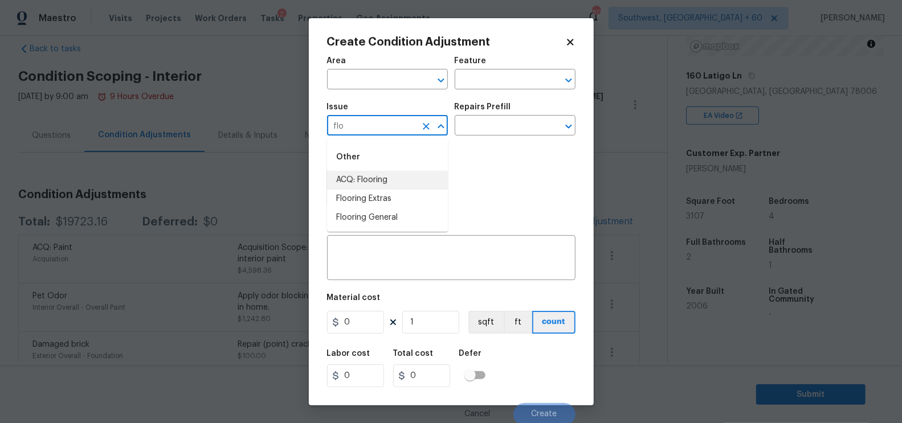
click at [368, 176] on li "ACQ: Flooring" at bounding box center [387, 180] width 121 height 19
type input "ACQ: Flooring"
click at [492, 128] on input "text" at bounding box center [499, 127] width 89 height 18
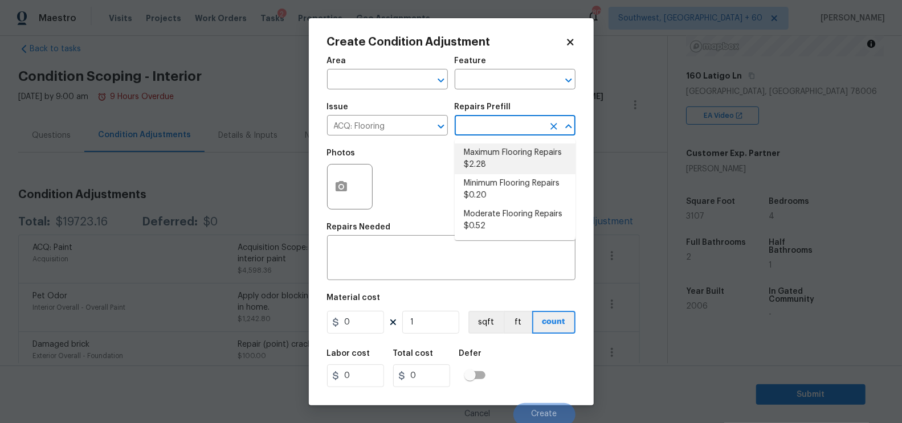
click at [482, 158] on li "Maximum Flooring Repairs $2.28" at bounding box center [515, 159] width 121 height 31
type input "Acquisition"
type textarea "Acquisition Scope: Maximum flooring repairs"
type input "2.28"
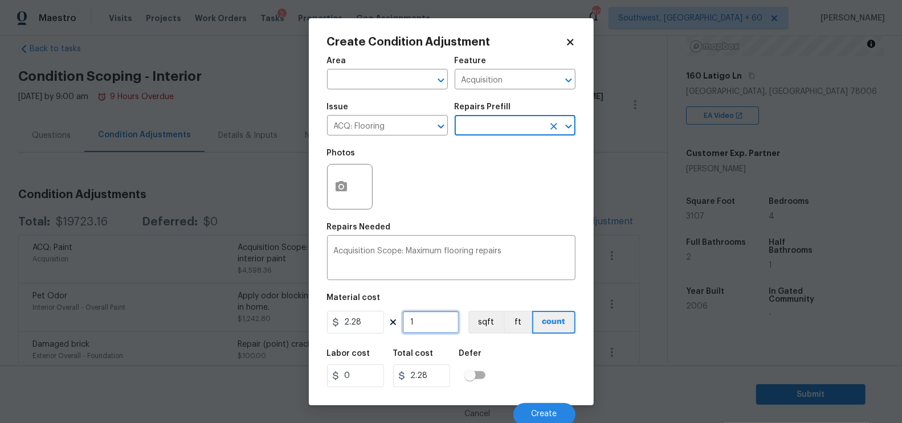
click at [427, 323] on input "1" at bounding box center [430, 322] width 57 height 23
type input "0"
type input "3"
type input "6.84"
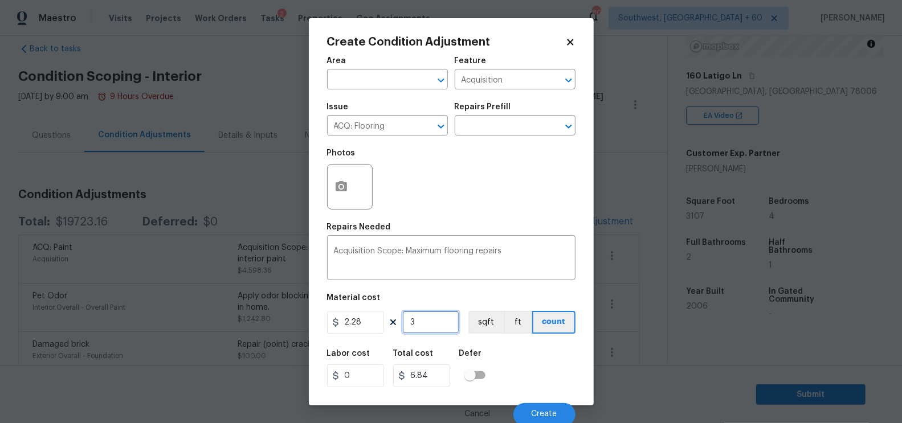
type input "31"
type input "70.68"
type input "310"
type input "706.8"
type input "3107"
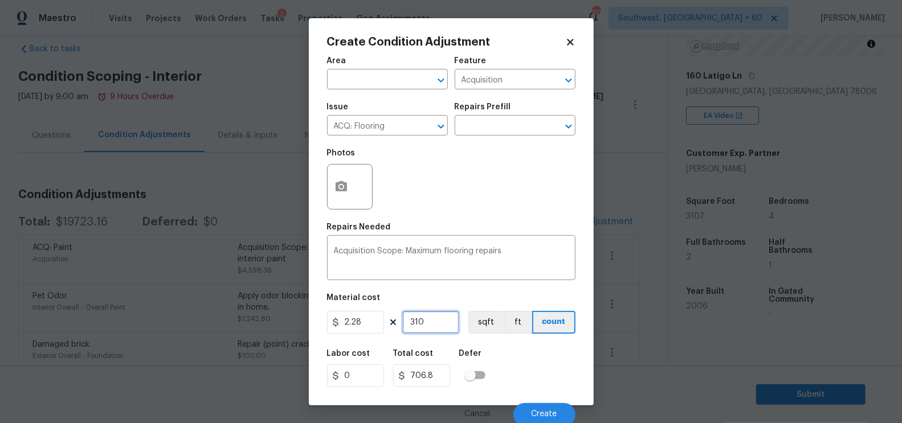
type input "7083.96"
type input "3107"
click at [371, 331] on input "2.28" at bounding box center [355, 322] width 57 height 23
type input "4.5"
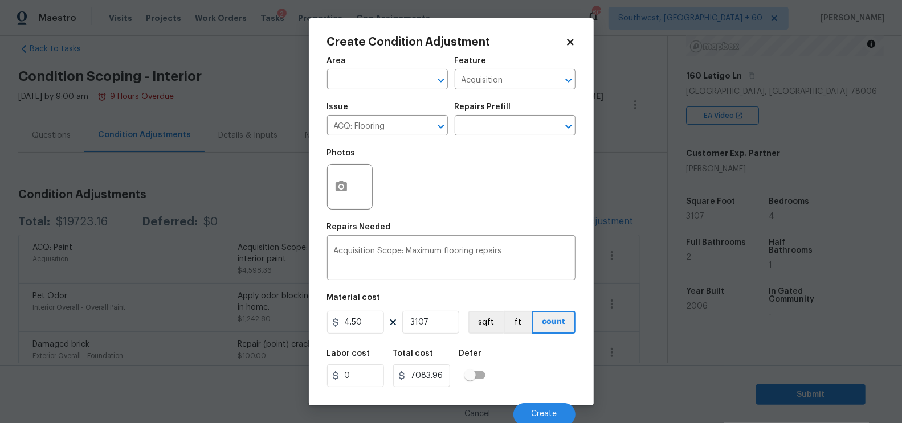
type input "13981.5"
click at [431, 342] on div "Area ​ Feature Acquisition ​ Issue ACQ: Flooring ​ Repairs Prefill ​ Photos Rep…" at bounding box center [451, 238] width 248 height 376
click at [349, 182] on button "button" at bounding box center [341, 187] width 27 height 44
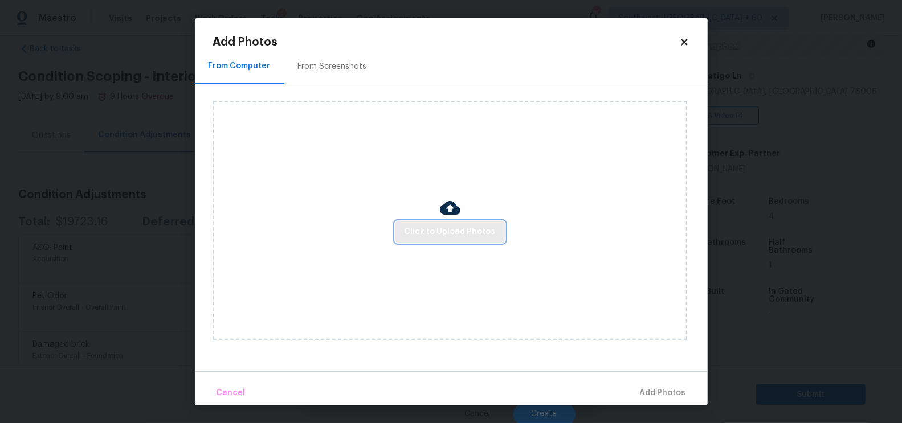
click at [447, 230] on span "Click to Upload Photos" at bounding box center [449, 232] width 91 height 14
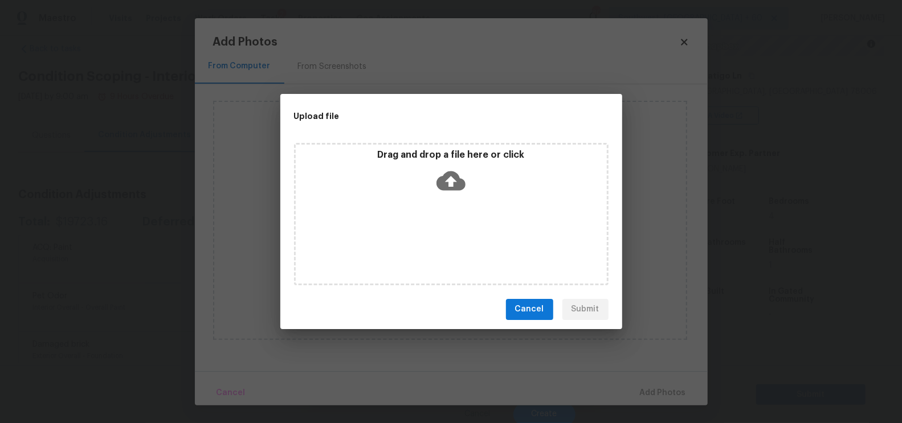
click at [453, 179] on icon at bounding box center [450, 180] width 29 height 29
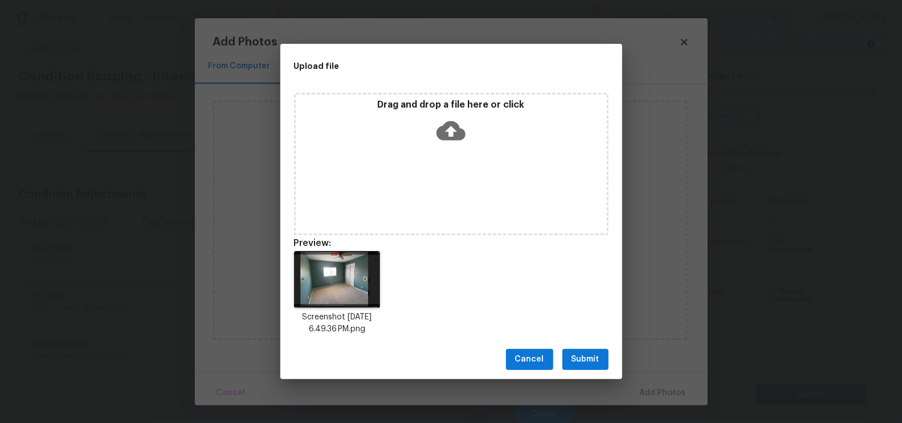
click at [590, 360] on span "Submit" at bounding box center [585, 360] width 28 height 14
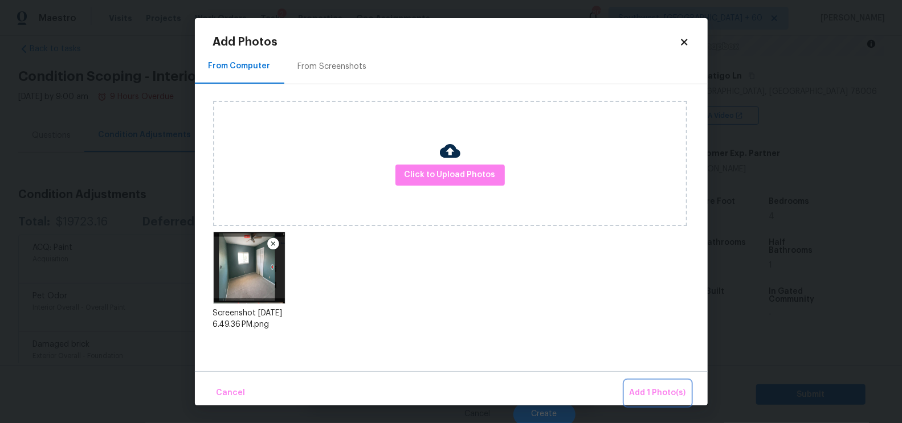
click at [651, 389] on span "Add 1 Photo(s)" at bounding box center [657, 393] width 56 height 14
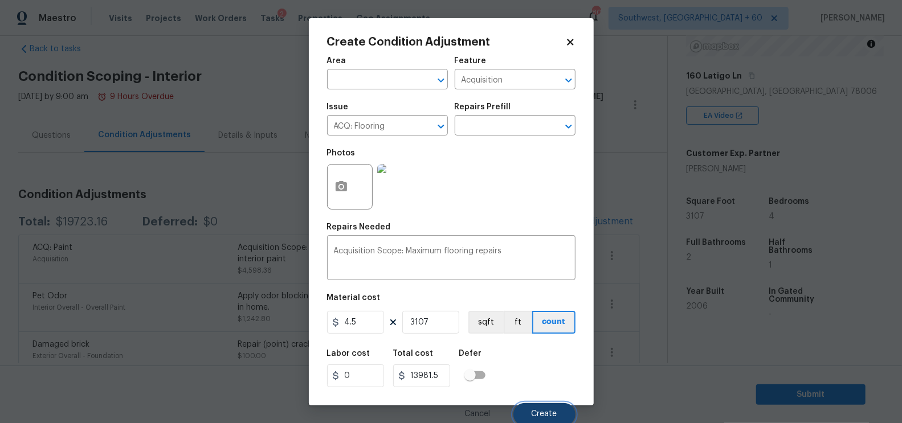
click at [537, 416] on span "Create" at bounding box center [544, 414] width 26 height 9
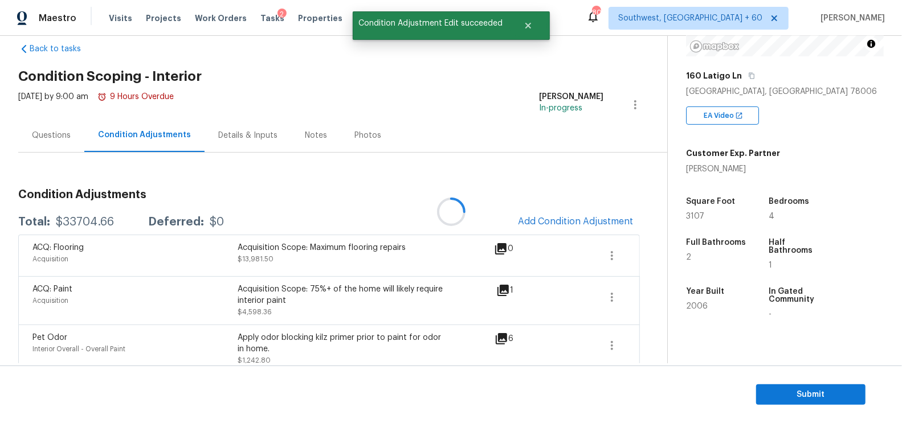
click at [43, 129] on div at bounding box center [451, 211] width 902 height 423
click at [49, 136] on div "Questions" at bounding box center [51, 135] width 39 height 11
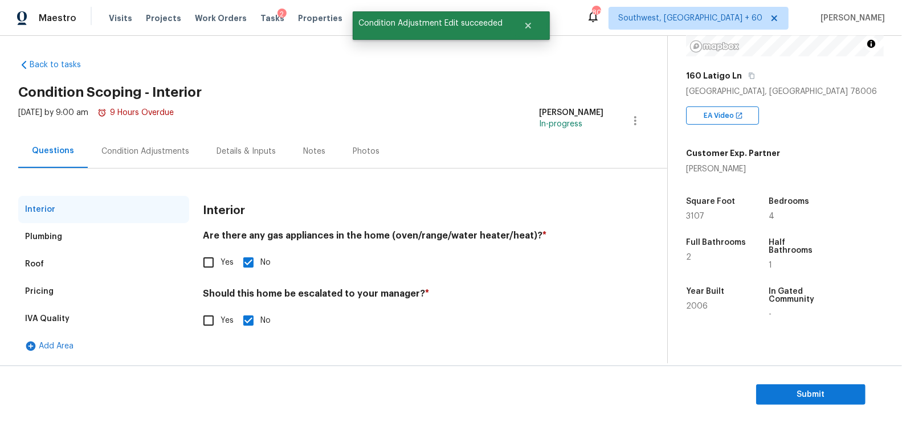
scroll to position [3, 0]
click at [207, 320] on input "Yes" at bounding box center [209, 321] width 24 height 24
checkbox input "true"
checkbox input "false"
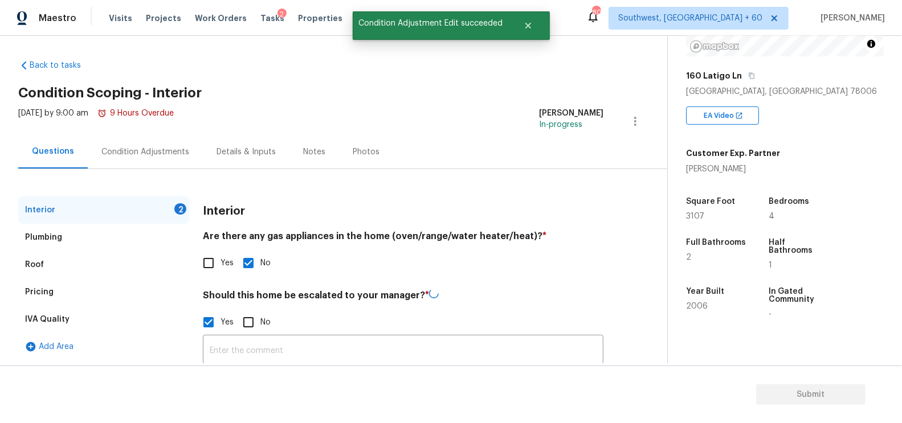
click at [243, 344] on input "text" at bounding box center [403, 351] width 400 height 27
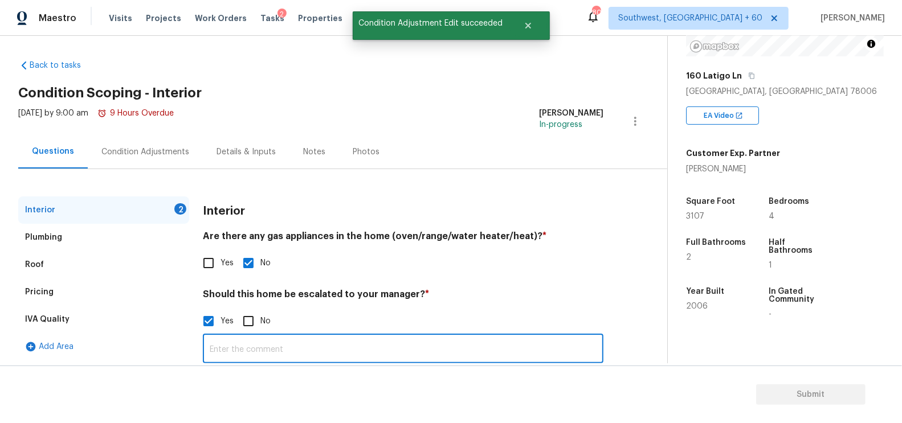
paste input "Exterior around window on right side as well as mortar joints with thicker mort…"
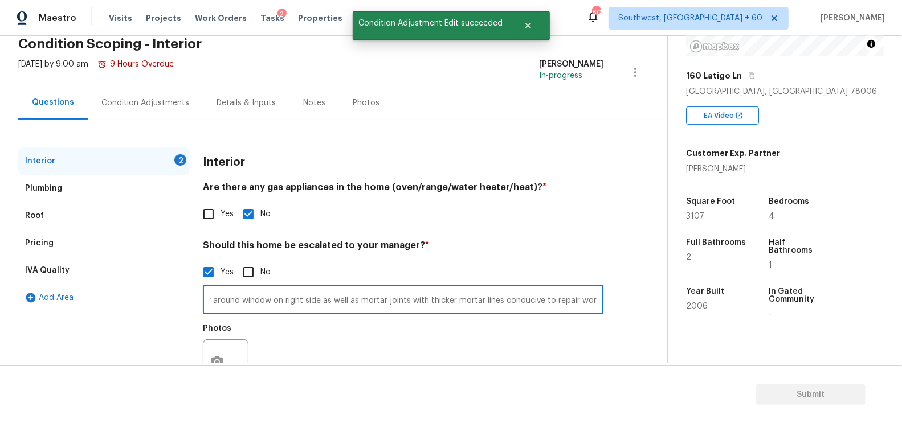
scroll to position [98, 0]
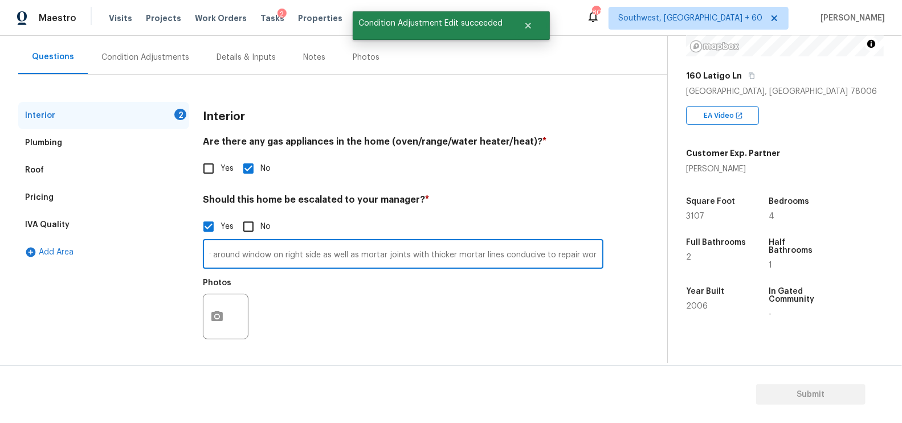
type input "Exterior around window on right side as well as mortar joints with thicker mort…"
click at [225, 333] on button "button" at bounding box center [216, 316] width 27 height 44
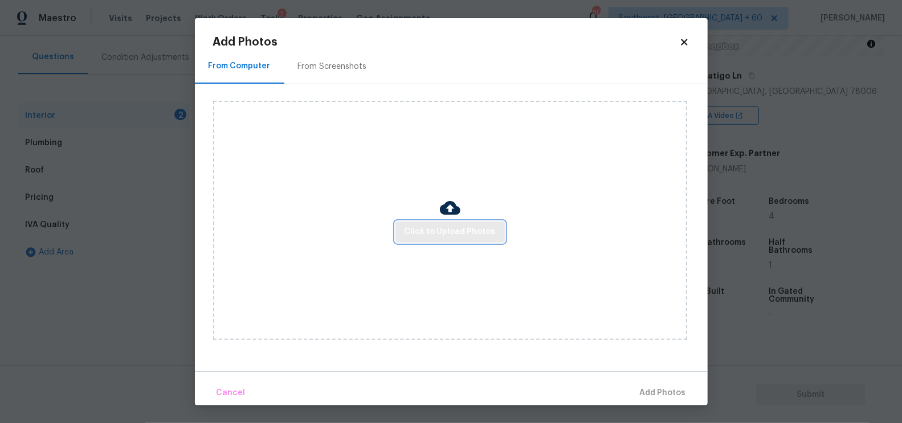
click at [452, 234] on span "Click to Upload Photos" at bounding box center [449, 232] width 91 height 14
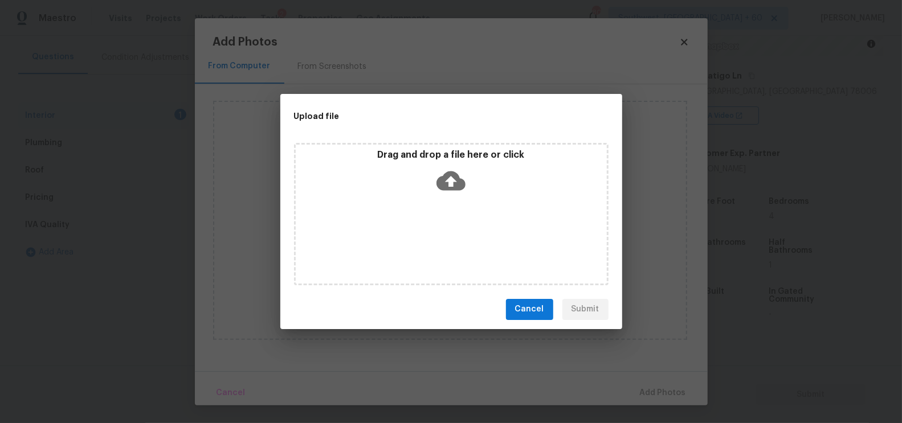
click at [452, 198] on div "Drag and drop a file here or click" at bounding box center [451, 214] width 314 height 142
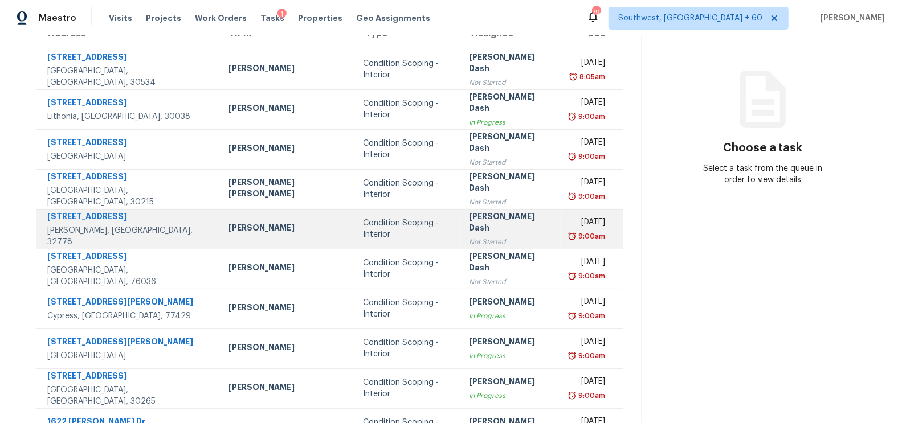
scroll to position [169, 0]
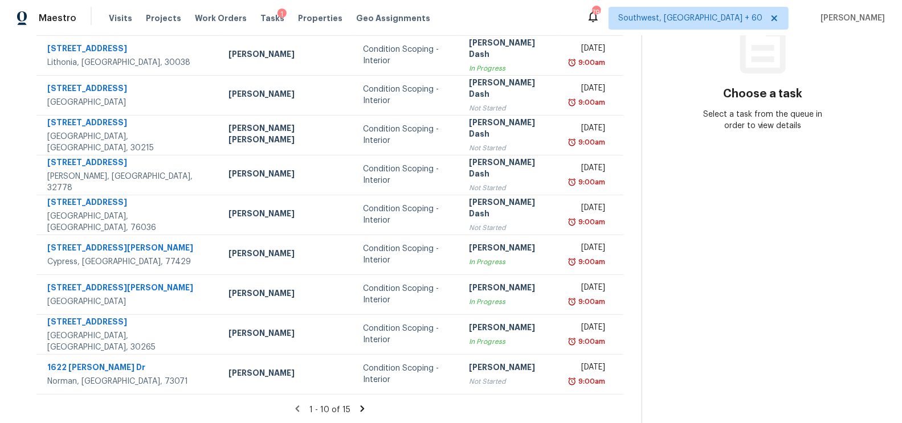
click at [360, 408] on icon at bounding box center [362, 409] width 10 height 10
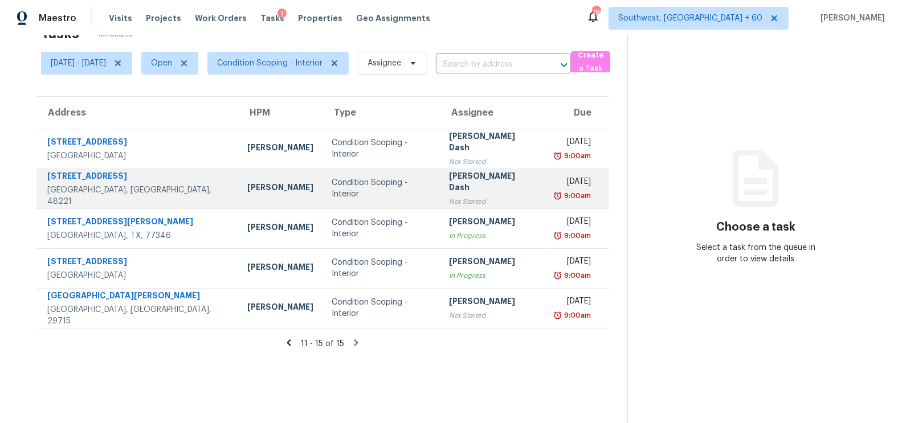
click at [388, 186] on div "Condition Scoping - Interior" at bounding box center [380, 188] width 99 height 23
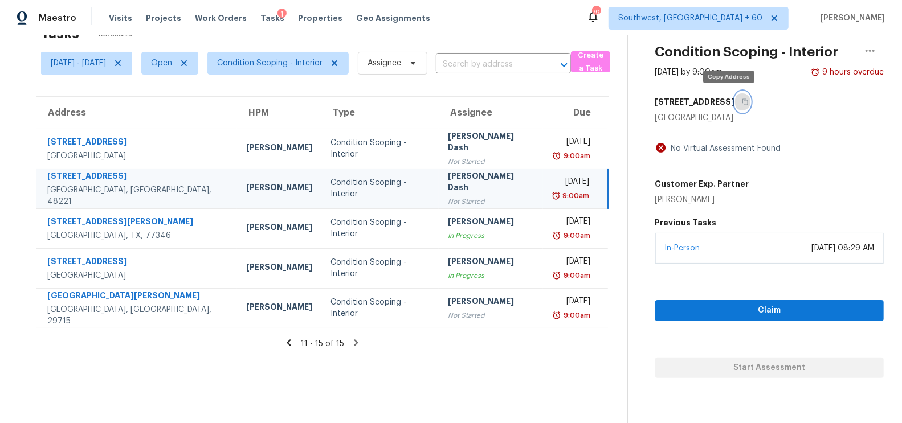
click at [742, 99] on icon "button" at bounding box center [745, 102] width 7 height 7
click at [455, 196] on div "Not Started" at bounding box center [491, 201] width 86 height 11
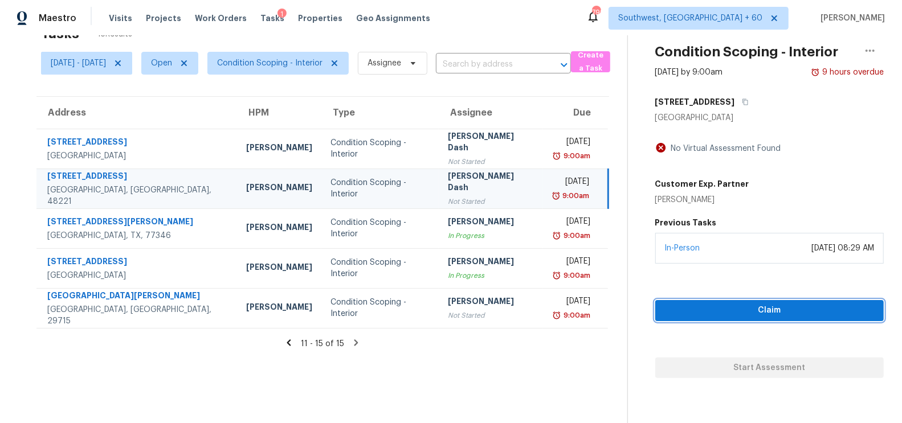
click at [791, 307] on span "Claim" at bounding box center [769, 311] width 210 height 14
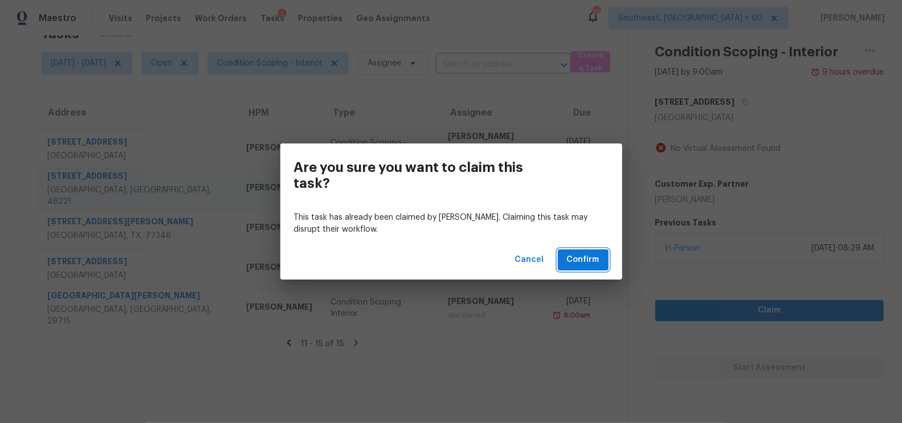
click at [573, 263] on span "Confirm" at bounding box center [583, 260] width 32 height 14
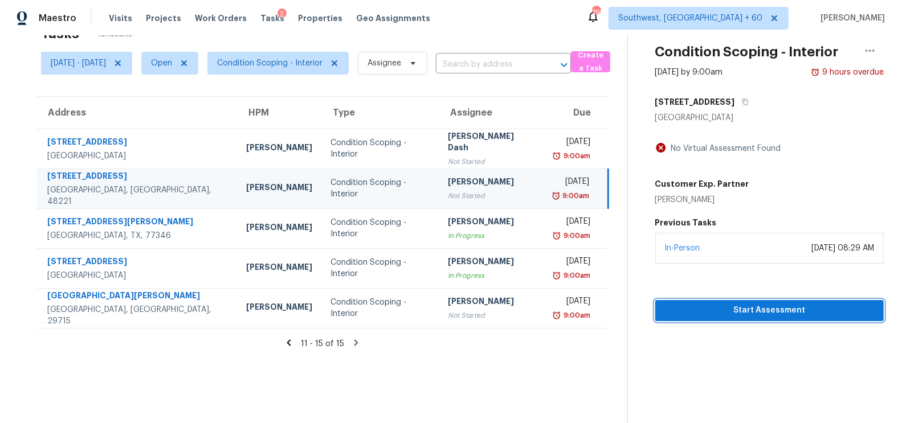
click at [763, 300] on button "Start Assessment" at bounding box center [769, 310] width 228 height 21
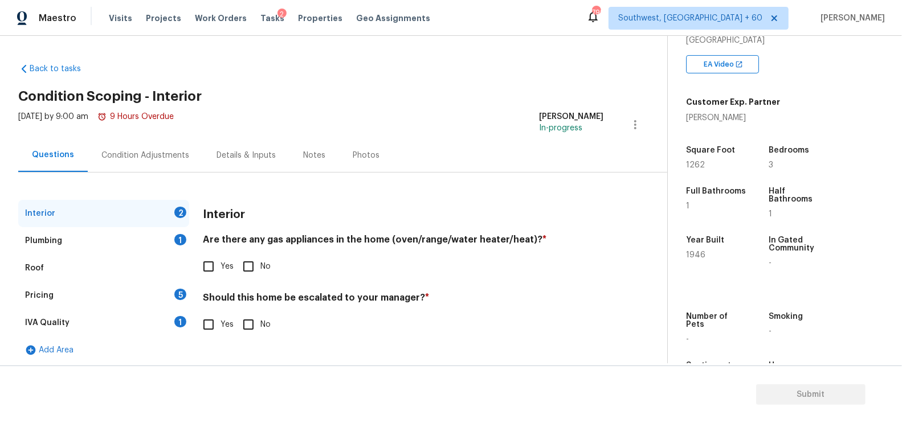
scroll to position [162, 0]
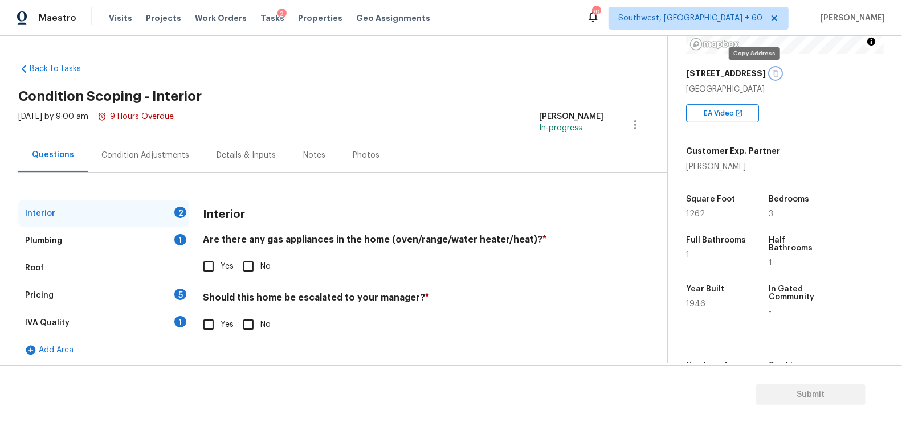
click at [772, 73] on icon "button" at bounding box center [775, 73] width 7 height 7
click at [218, 259] on input "Yes" at bounding box center [209, 267] width 24 height 24
checkbox input "true"
click at [249, 331] on input "No" at bounding box center [248, 326] width 24 height 24
checkbox input "true"
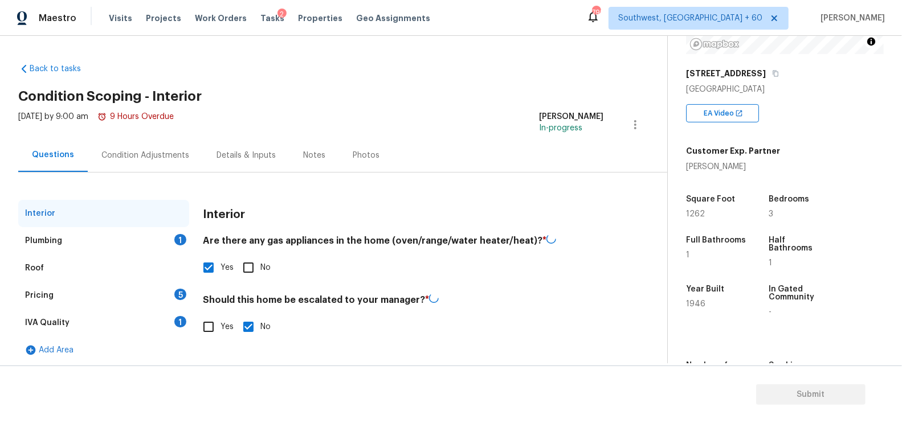
click at [137, 231] on div "Plumbing 1" at bounding box center [103, 240] width 171 height 27
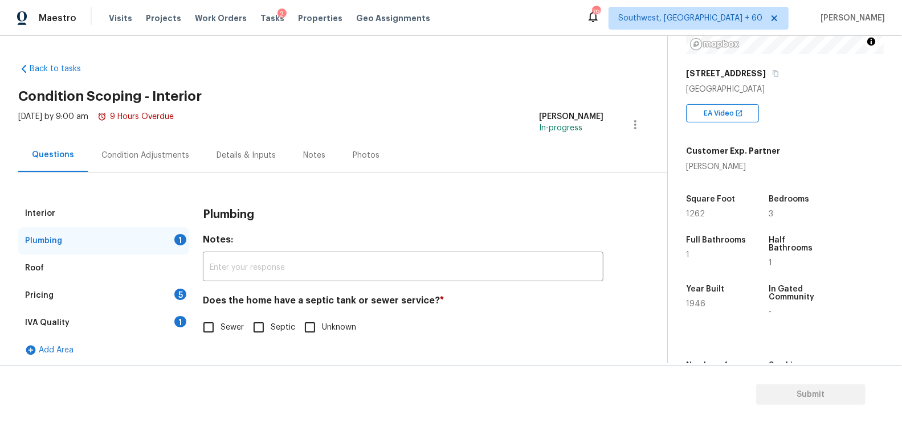
click at [215, 326] on input "Sewer" at bounding box center [209, 328] width 24 height 24
checkbox input "true"
click at [176, 322] on div "1" at bounding box center [180, 321] width 12 height 11
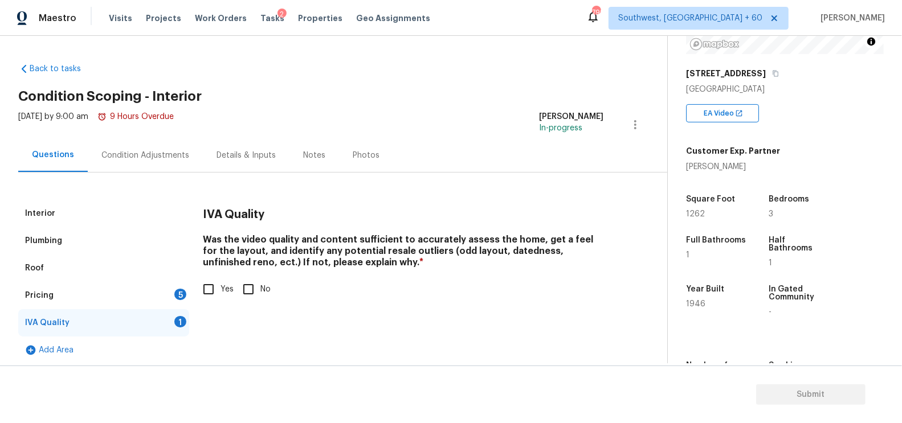
click at [212, 290] on input "Yes" at bounding box center [209, 289] width 24 height 24
checkbox input "true"
click at [181, 290] on div "5" at bounding box center [180, 294] width 12 height 11
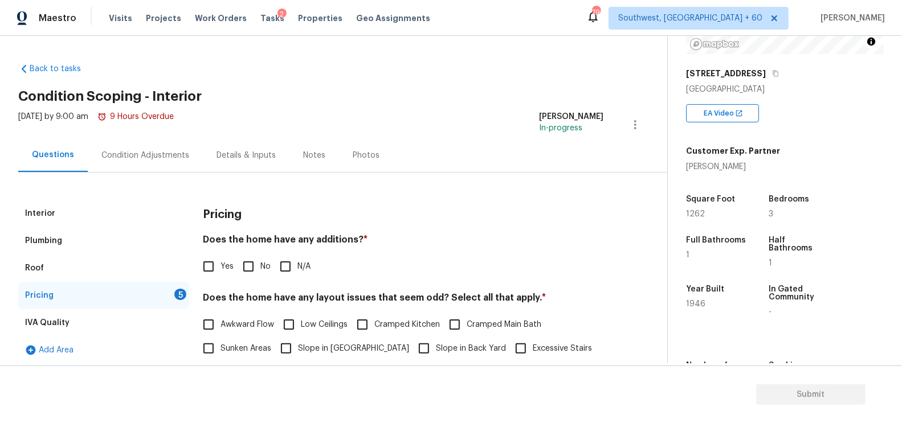
click at [261, 261] on span "No" at bounding box center [265, 267] width 10 height 12
click at [260, 261] on input "No" at bounding box center [248, 267] width 24 height 24
checkbox input "true"
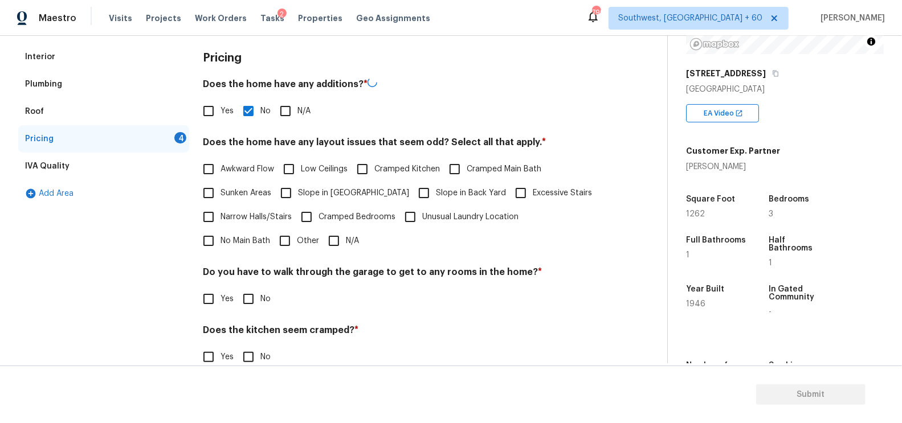
scroll to position [190, 0]
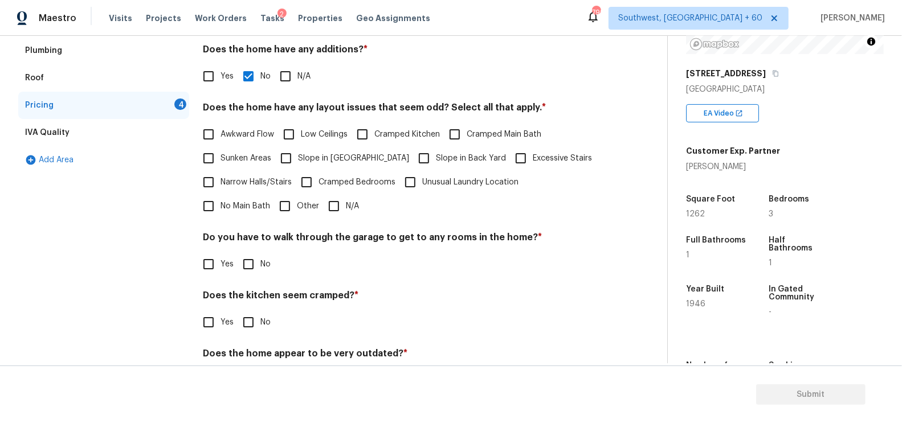
click at [322, 212] on input "N/A" at bounding box center [334, 206] width 24 height 24
checkbox input "true"
click at [256, 255] on input "No" at bounding box center [248, 265] width 24 height 24
checkbox input "true"
click at [254, 321] on input "No" at bounding box center [248, 324] width 24 height 24
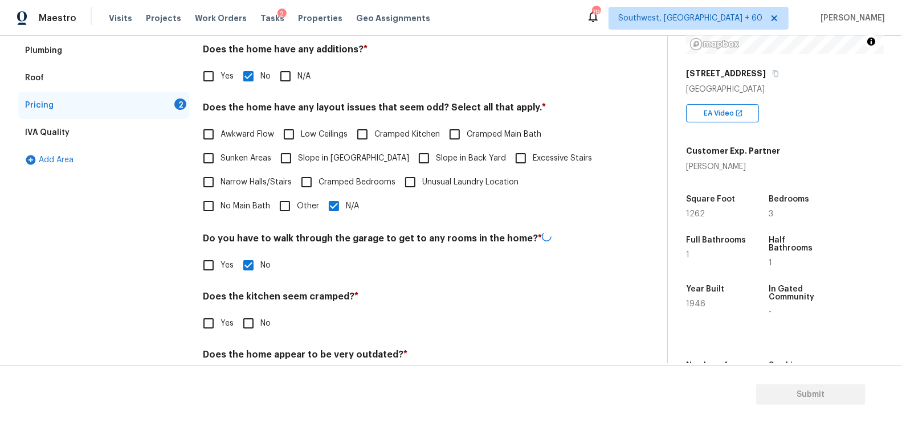
checkbox input "true"
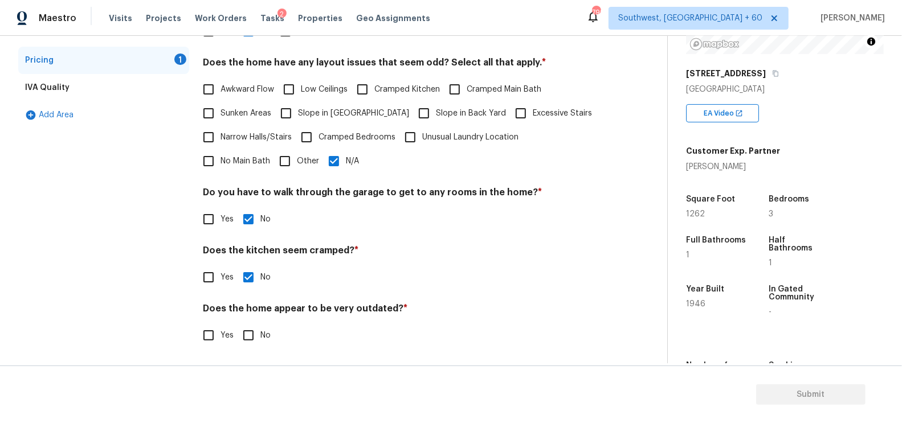
click at [248, 335] on input "No" at bounding box center [248, 336] width 24 height 24
checkbox input "true"
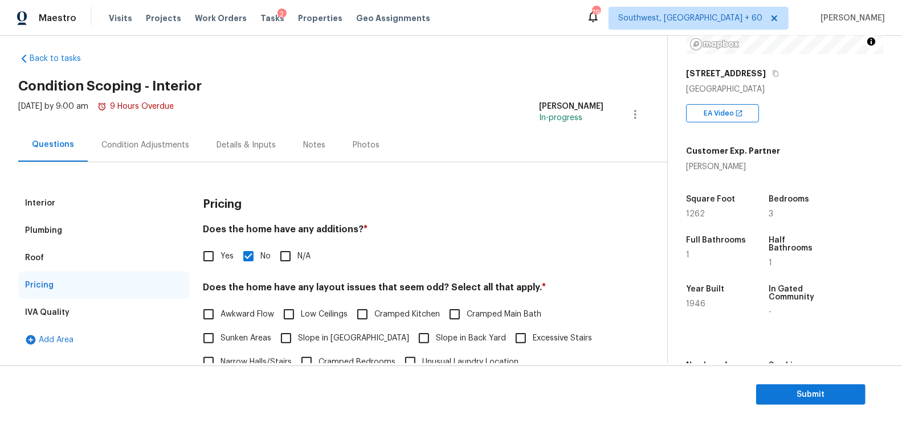
click at [152, 153] on div "Condition Adjustments" at bounding box center [145, 145] width 115 height 34
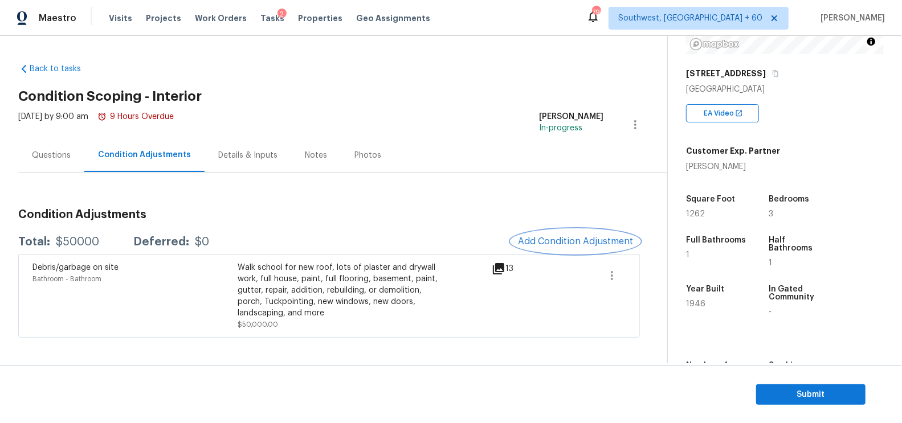
click at [612, 234] on button "Add Condition Adjustment" at bounding box center [575, 242] width 129 height 24
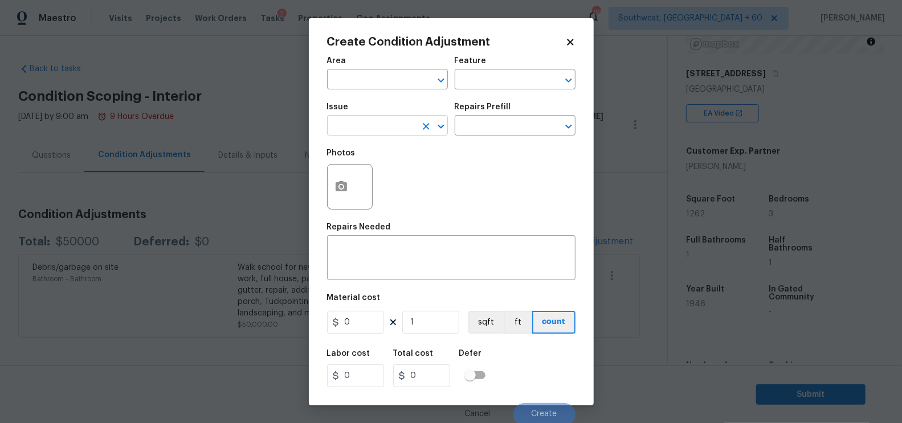
click at [375, 133] on input "text" at bounding box center [371, 127] width 89 height 18
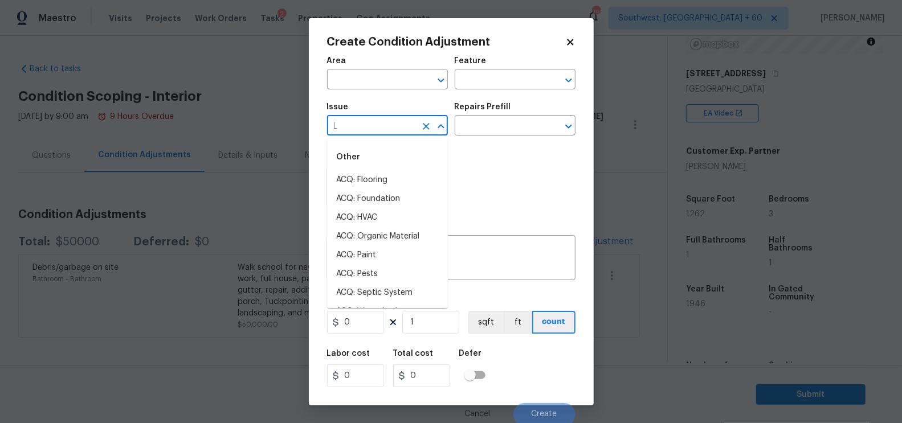
type input "LE"
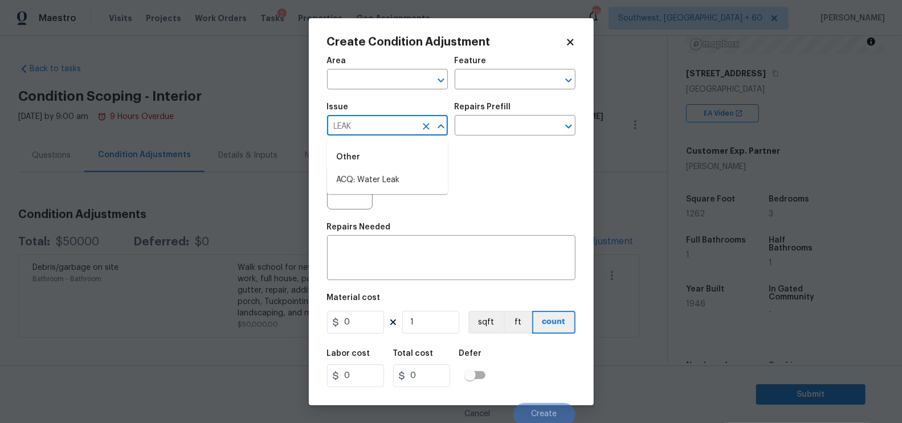
click at [373, 169] on div "Other" at bounding box center [387, 157] width 121 height 27
click at [382, 178] on li "ACQ: Water Leak" at bounding box center [387, 180] width 121 height 19
type input "ACQ: Water Leak"
click at [478, 130] on input "text" at bounding box center [499, 127] width 89 height 18
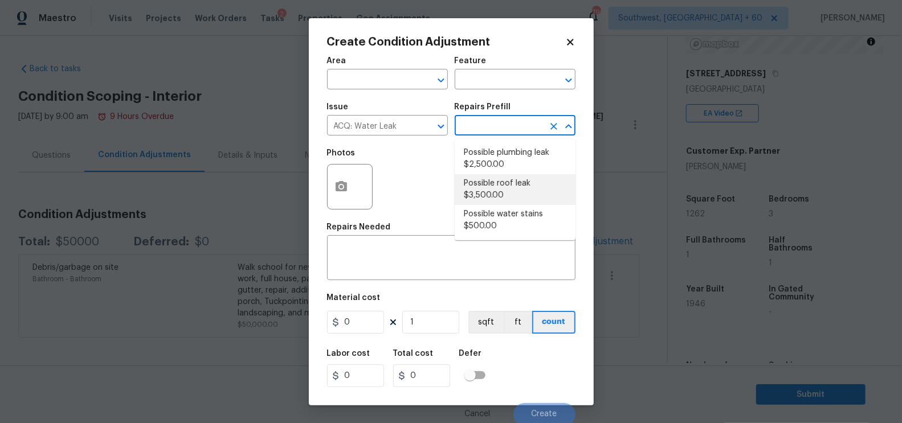
click at [483, 194] on li "Possible roof leak $3,500.00" at bounding box center [515, 189] width 121 height 31
type input "Acquisition"
type textarea "Acquisition Scope: Possible roof leak"
type input "3500"
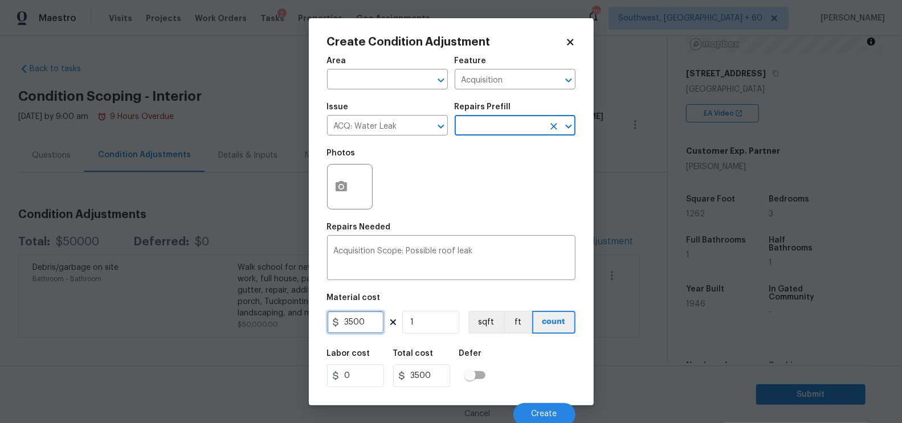
click at [346, 328] on input "3500" at bounding box center [355, 322] width 57 height 23
type input "2500"
click at [433, 365] on div "Total cost" at bounding box center [426, 357] width 66 height 15
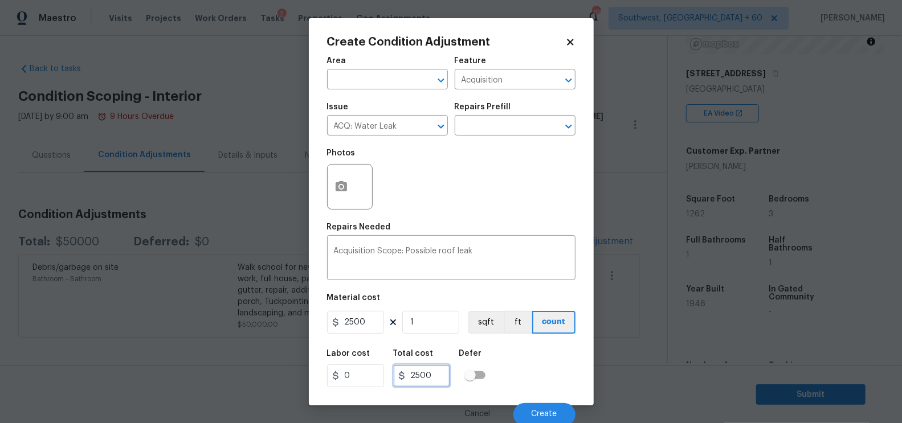
click at [437, 373] on input "2500" at bounding box center [421, 376] width 57 height 23
click at [536, 410] on button "Create" at bounding box center [544, 414] width 62 height 23
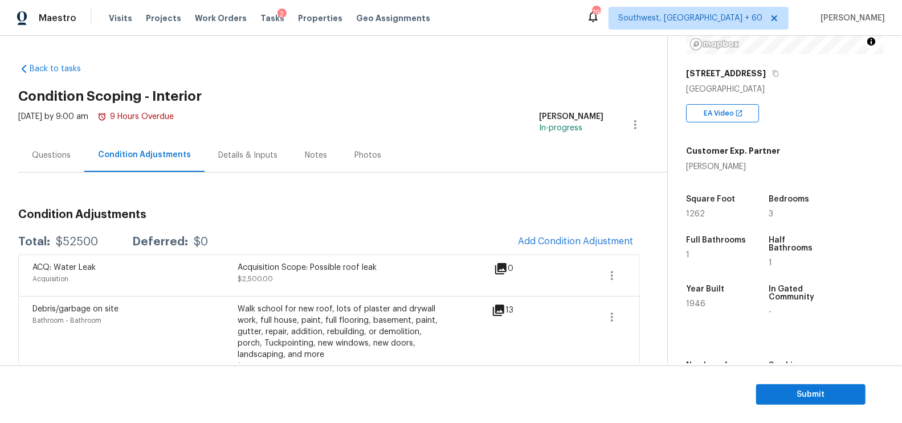
click at [51, 155] on div "Questions" at bounding box center [51, 155] width 39 height 11
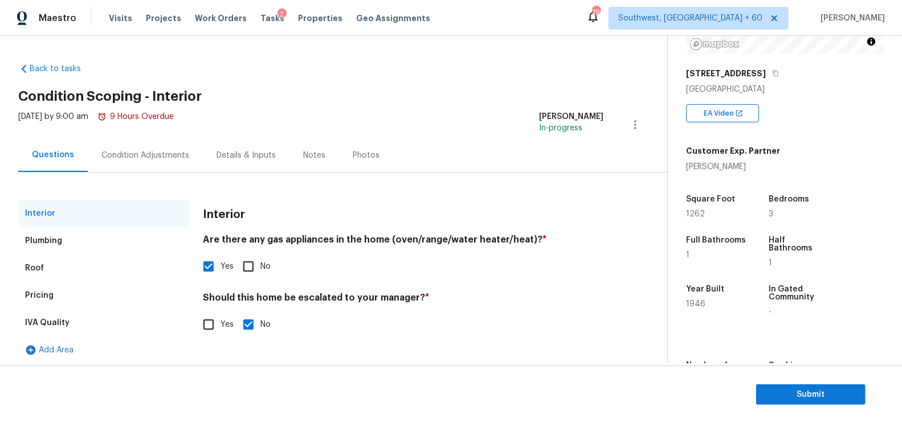
click at [59, 297] on div "Pricing" at bounding box center [103, 295] width 171 height 27
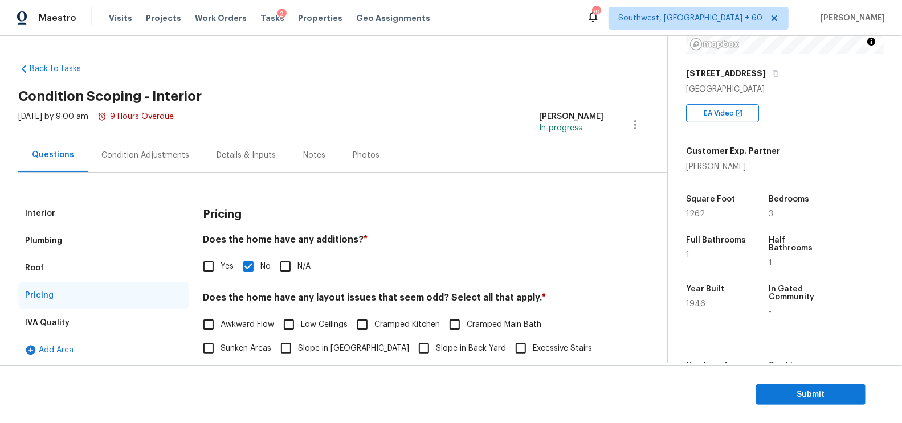
click at [208, 269] on input "Yes" at bounding box center [209, 267] width 24 height 24
checkbox input "true"
checkbox input "false"
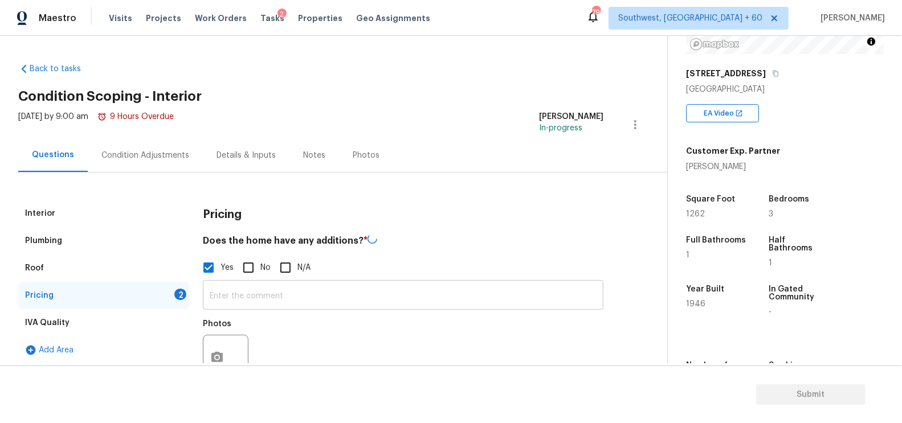
click at [230, 294] on input "text" at bounding box center [403, 296] width 400 height 27
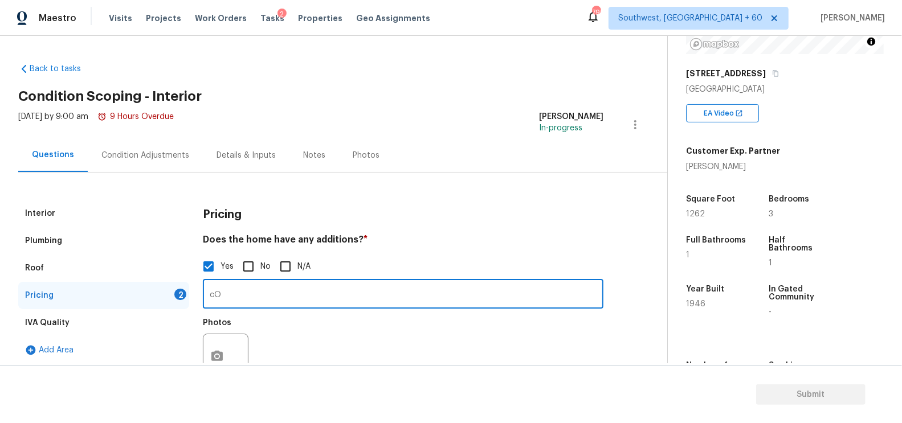
type input "c"
type input "Covered patio"
click at [213, 347] on button "button" at bounding box center [216, 356] width 27 height 44
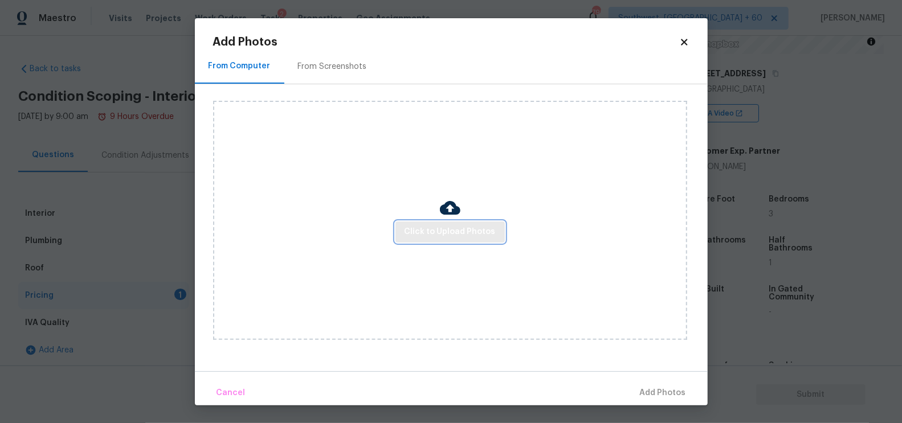
click at [436, 239] on button "Click to Upload Photos" at bounding box center [449, 232] width 109 height 21
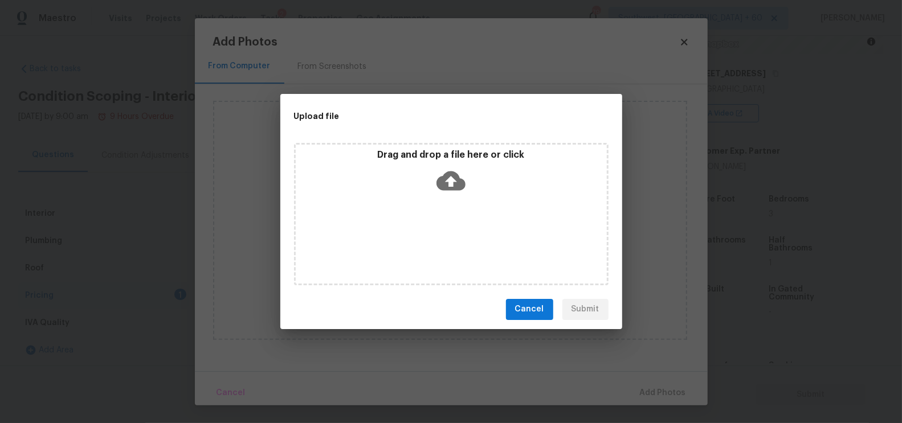
click at [445, 182] on icon at bounding box center [450, 180] width 29 height 19
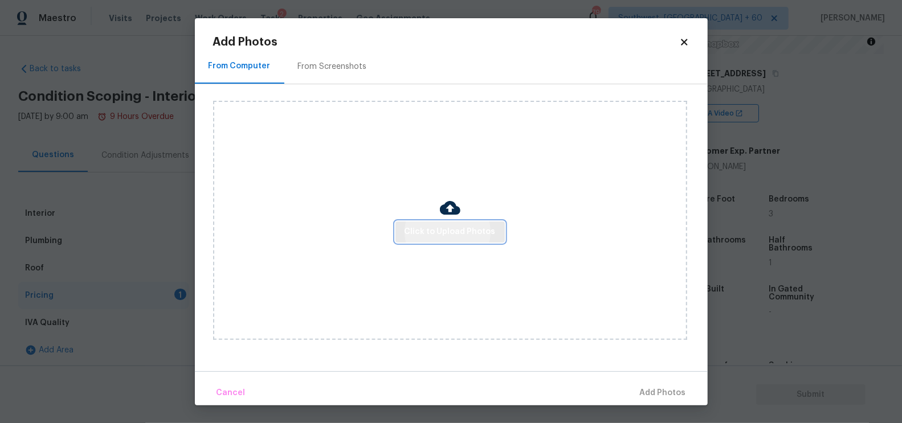
click at [432, 228] on span "Click to Upload Photos" at bounding box center [449, 232] width 91 height 14
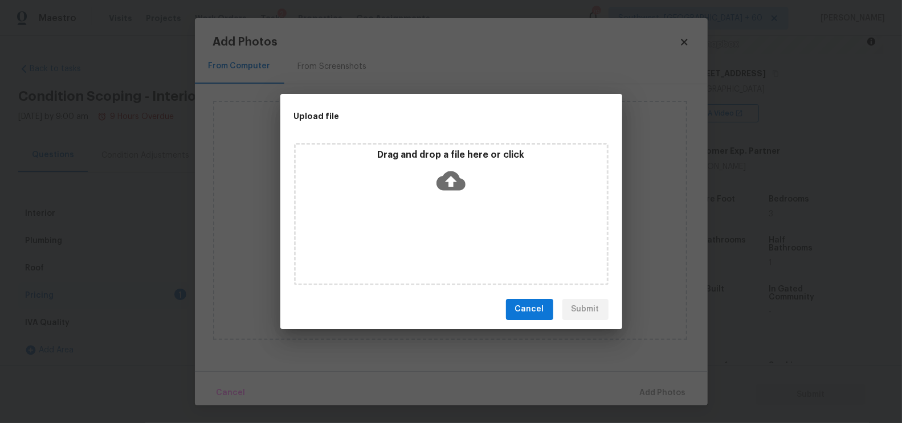
click at [449, 179] on icon at bounding box center [450, 180] width 29 height 29
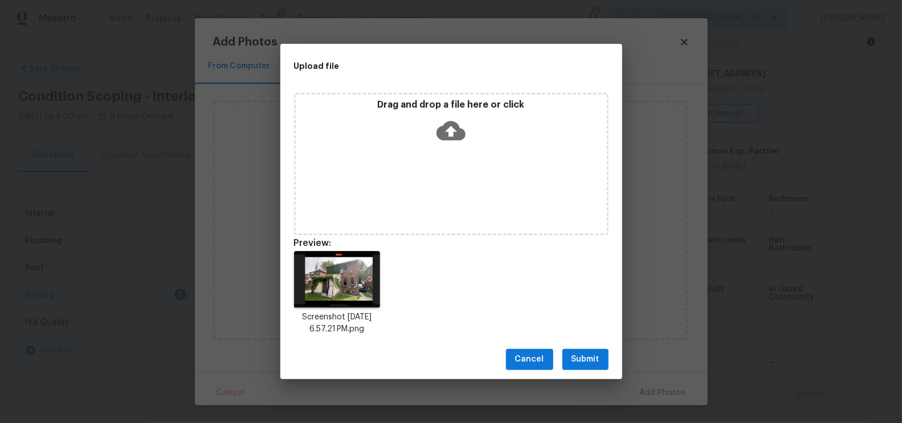
click at [580, 361] on span "Submit" at bounding box center [585, 360] width 28 height 14
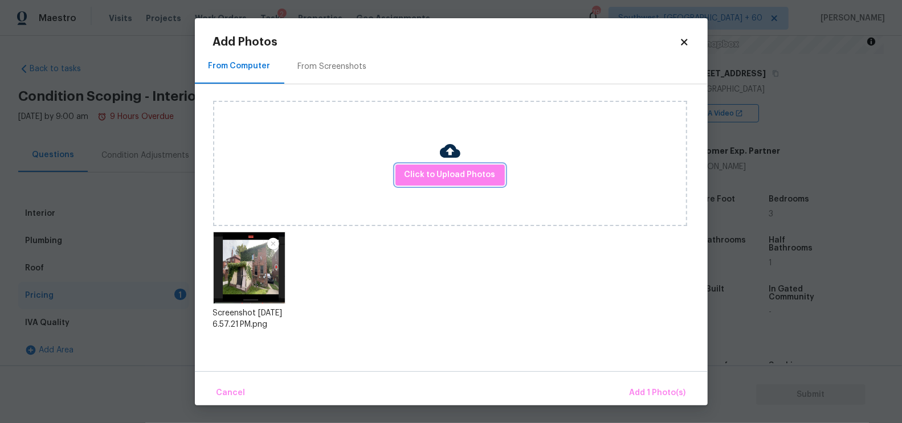
click at [649, 383] on button "Add 1 Photo(s)" at bounding box center [658, 393] width 66 height 24
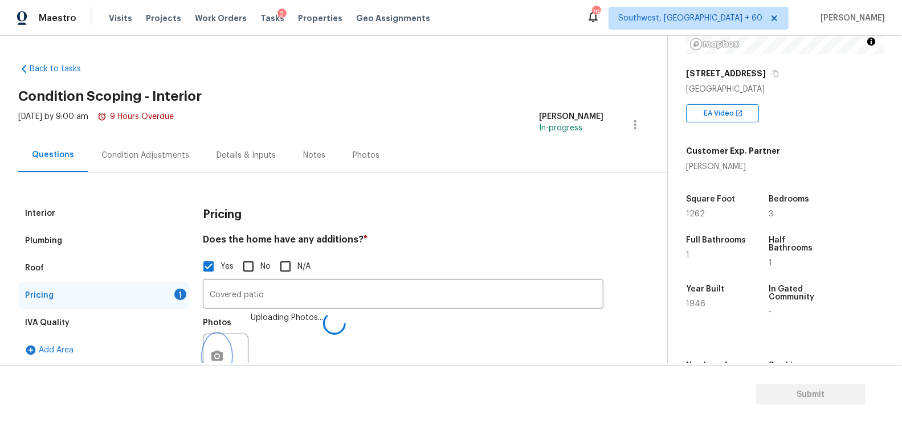
scroll to position [15, 0]
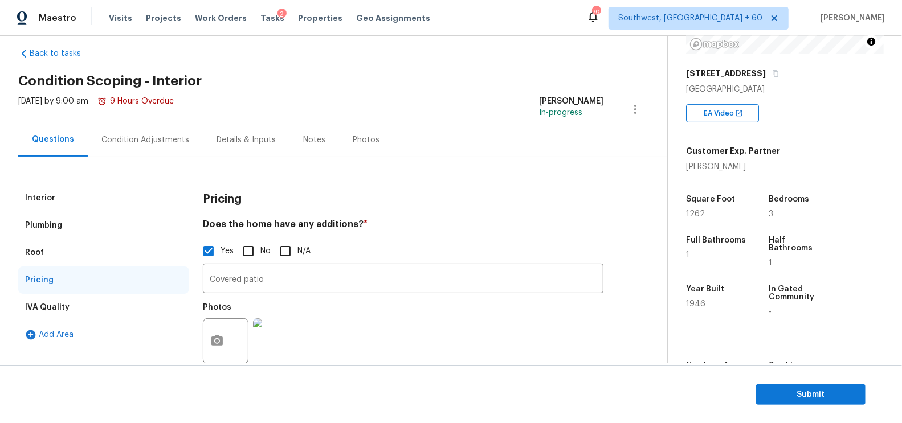
click at [73, 206] on div "Interior" at bounding box center [103, 198] width 171 height 27
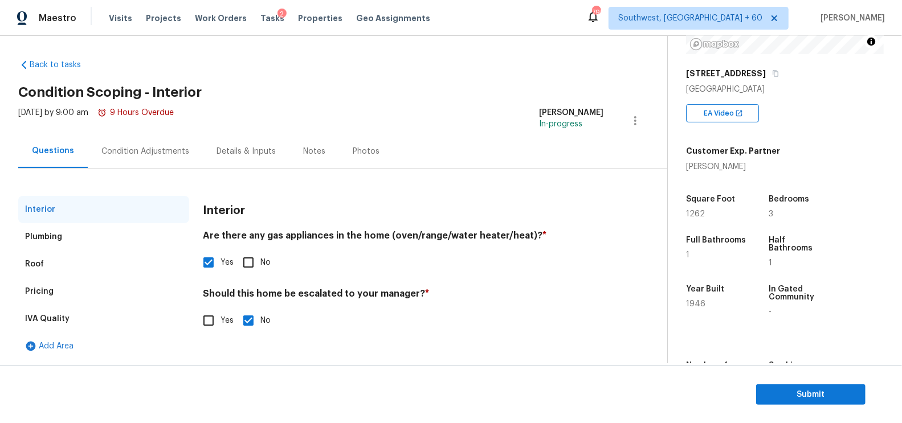
scroll to position [3, 0]
click at [204, 323] on input "Yes" at bounding box center [209, 321] width 24 height 24
checkbox input "true"
checkbox input "false"
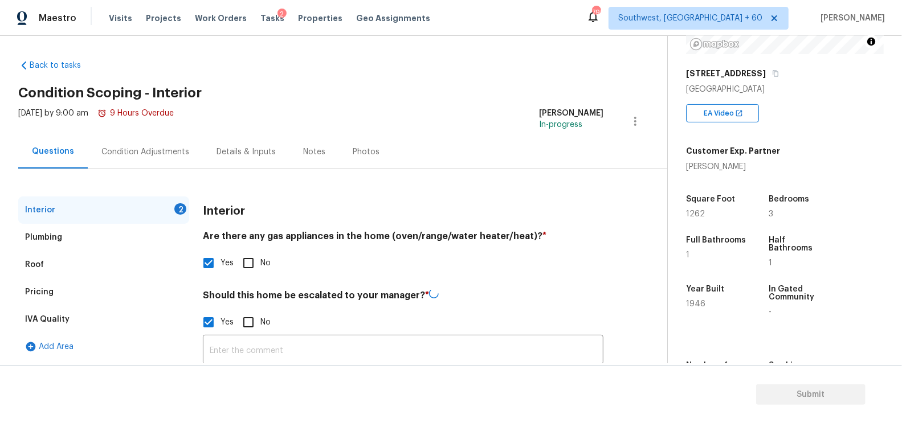
click at [234, 345] on input "text" at bounding box center [403, 351] width 400 height 27
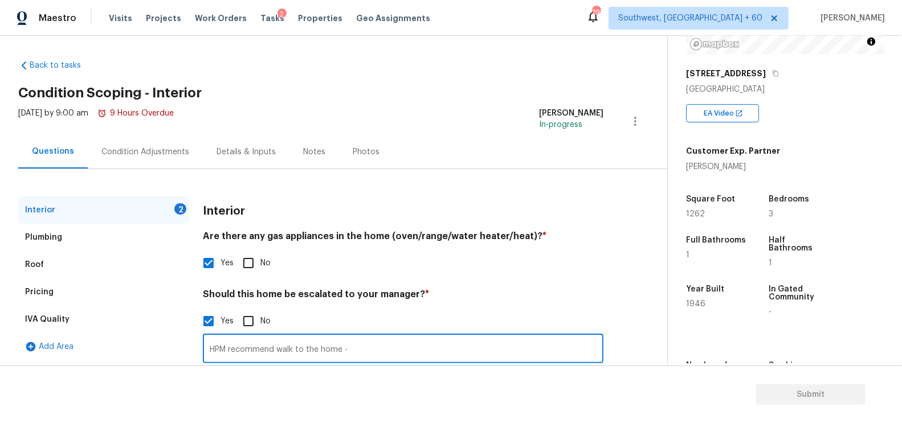
paste input "Walk school for new roof, lots of plaster and drywall work, full house, paint, …"
click at [471, 304] on h4 "Should this home be escalated to your manager? *" at bounding box center [403, 297] width 400 height 16
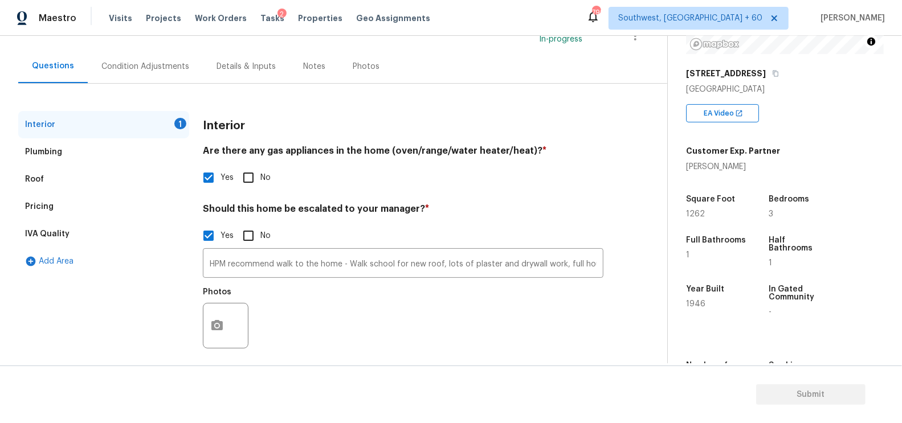
scroll to position [88, 0]
click at [222, 328] on icon "button" at bounding box center [217, 327] width 14 height 14
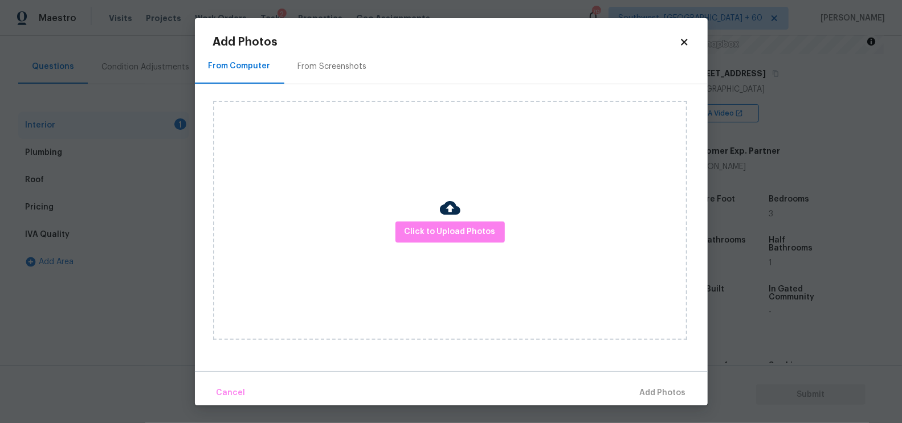
click at [420, 251] on div "Click to Upload Photos" at bounding box center [450, 220] width 474 height 239
click at [452, 232] on span "Click to Upload Photos" at bounding box center [449, 232] width 91 height 14
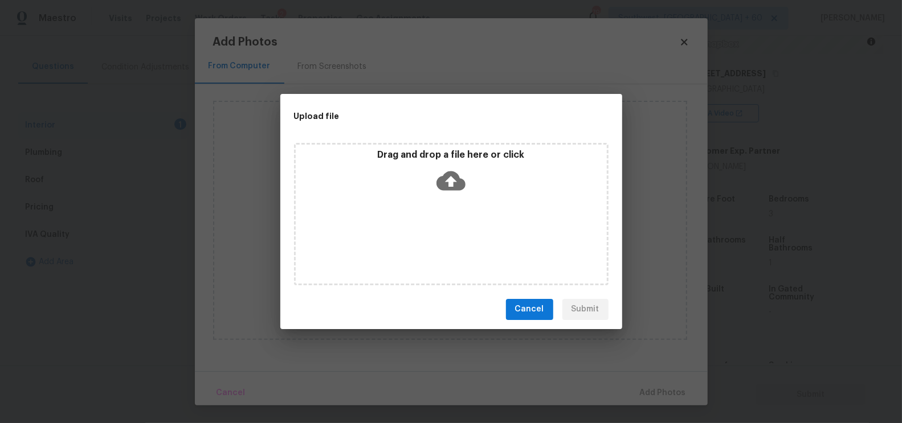
click at [456, 190] on icon at bounding box center [450, 180] width 29 height 29
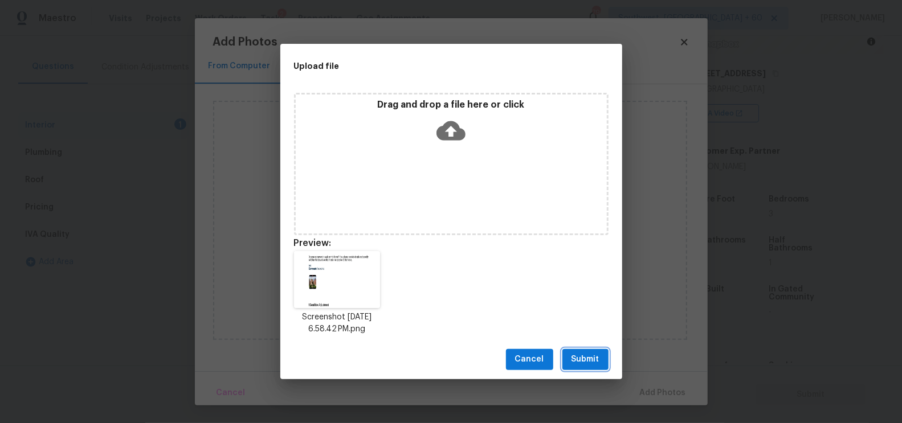
click at [575, 353] on span "Submit" at bounding box center [585, 360] width 28 height 14
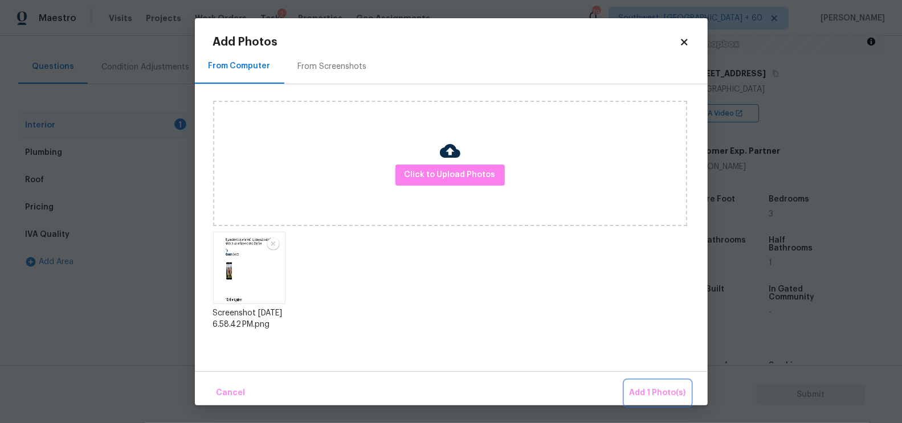
click at [661, 391] on span "Add 1 Photo(s)" at bounding box center [657, 393] width 56 height 14
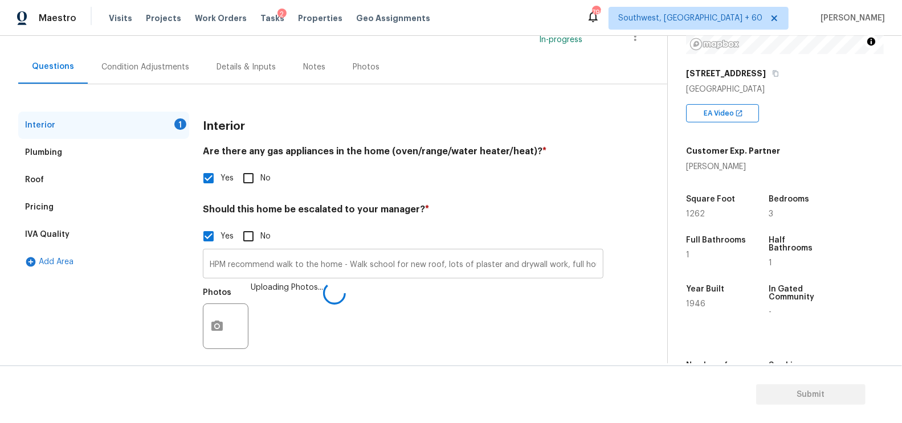
click at [392, 269] on input "HPM recommend walk to the home - Walk school for new roof, lots of plaster and …" at bounding box center [403, 265] width 400 height 27
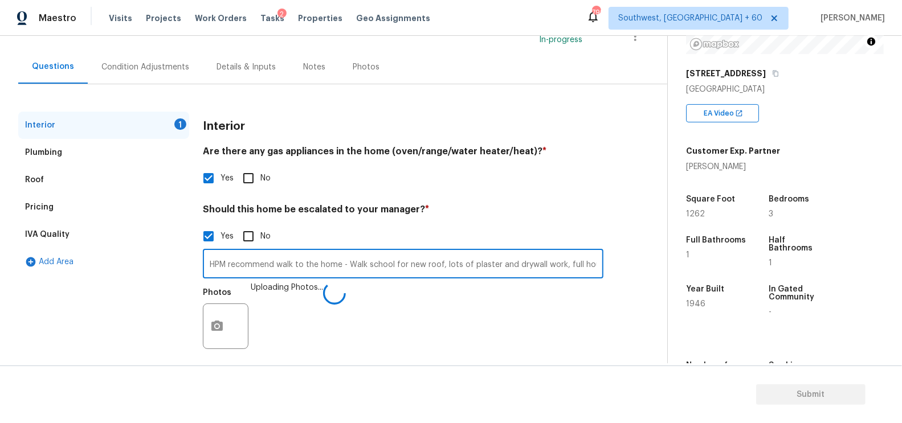
click at [392, 269] on input "HPM recommend walk to the home - Walk school for new roof, lots of plaster and …" at bounding box center [403, 265] width 400 height 27
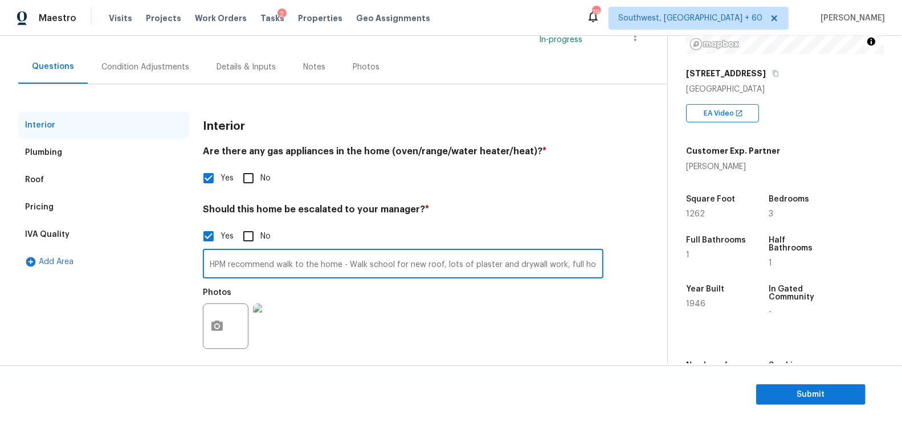
click at [358, 268] on input "HPM recommend walk to the home - Walk school for new roof, lots of plaster and …" at bounding box center [403, 265] width 400 height 27
drag, startPoint x: 346, startPoint y: 264, endPoint x: 656, endPoint y: 264, distance: 309.8
click at [656, 264] on div "Back to tasks Condition Scoping - Interior [DATE] by 9:00 am 9 Hours Overdue [P…" at bounding box center [342, 169] width 649 height 407
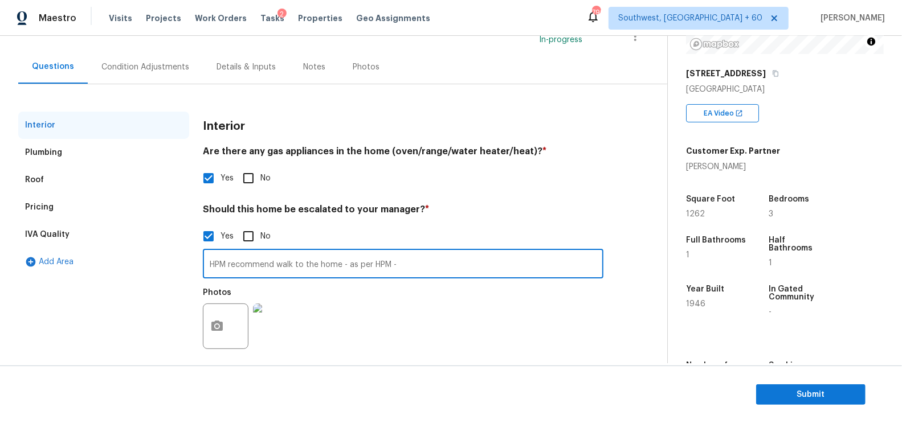
paste input "Home itself is in complete disarray. The roof is clearly leaking, and the gutte…"
type input "HPM recommend walk to the home - as per HPM - Home itself is in complete disarr…"
click at [682, 297] on div "Property Details © Mapbox © OpenStreetMap Improve this map [STREET_ADDRESS] EA …" at bounding box center [776, 169] width 216 height 590
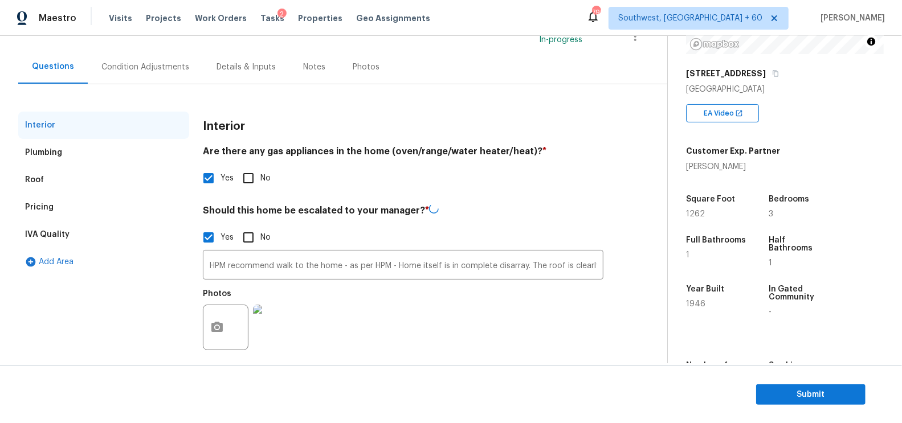
click at [533, 281] on div "HPM recommend walk to the home - as per HPM - Home itself is in complete disarr…" at bounding box center [403, 303] width 400 height 108
click at [530, 267] on input "HPM recommend walk to the home - as per HPM - Home itself is in complete disarr…" at bounding box center [403, 265] width 400 height 27
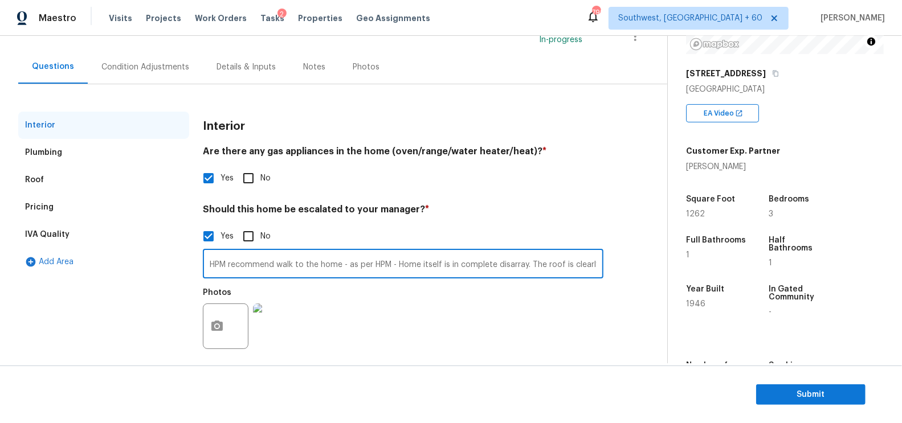
click at [530, 267] on input "HPM recommend walk to the home - as per HPM - Home itself is in complete disarr…" at bounding box center [403, 265] width 400 height 27
click at [155, 52] on div "Condition Adjustments" at bounding box center [145, 67] width 115 height 34
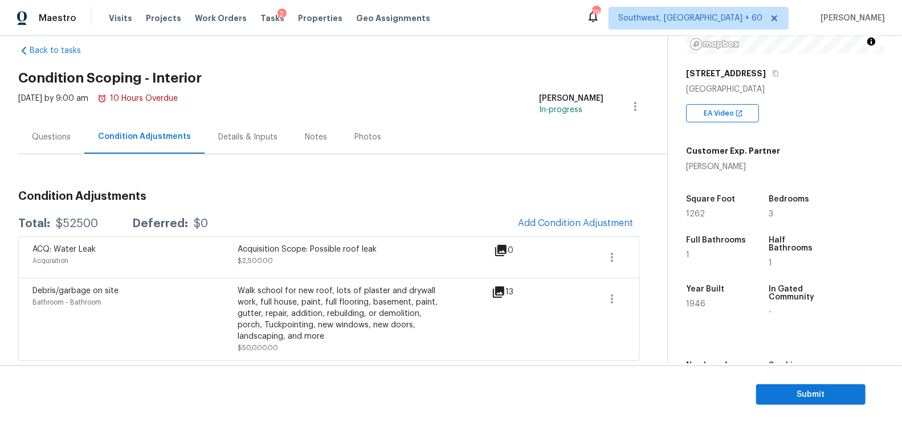
scroll to position [18, 0]
click at [632, 249] on div "ACQ: Water Leak Acquisition Acquisition Scope: Possible roof leak $2,500.00 0" at bounding box center [328, 257] width 621 height 42
click at [604, 260] on button "button" at bounding box center [611, 257] width 27 height 27
click at [635, 251] on div "Edit" at bounding box center [677, 253] width 89 height 11
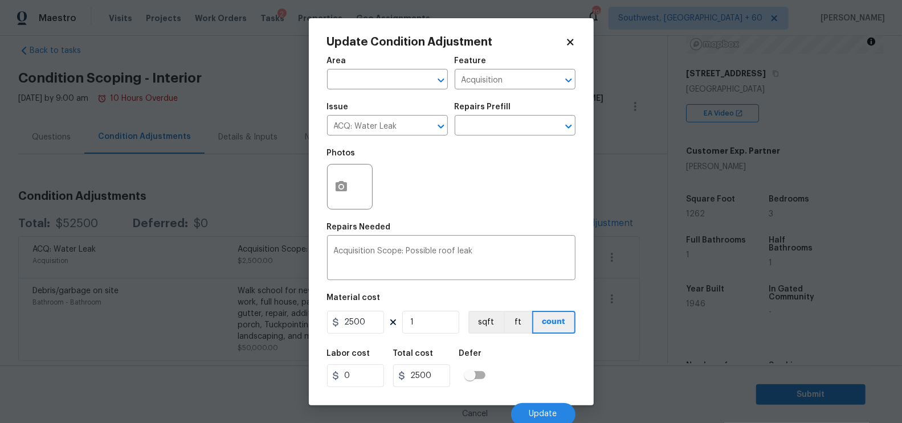
click at [365, 181] on div at bounding box center [350, 187] width 46 height 46
click at [347, 189] on button "button" at bounding box center [341, 187] width 27 height 44
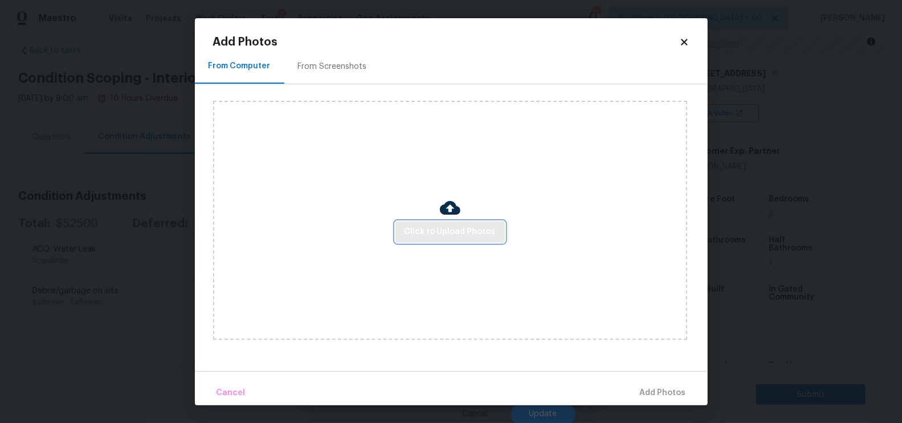
click at [440, 230] on span "Click to Upload Photos" at bounding box center [449, 232] width 91 height 14
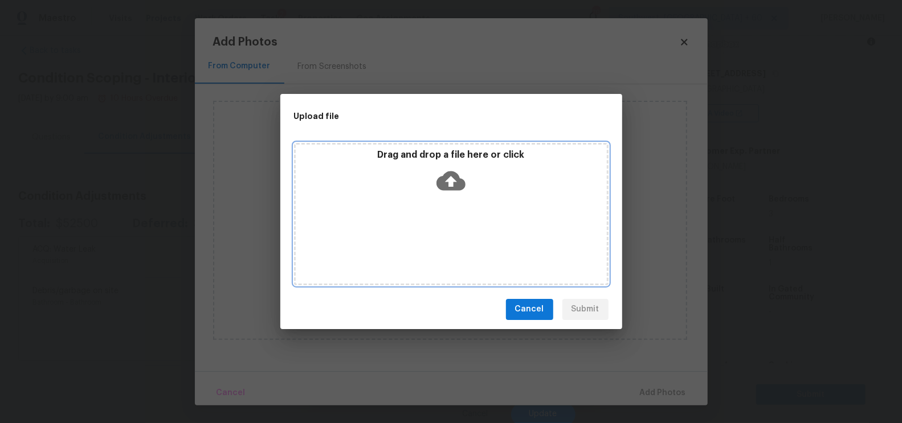
click at [446, 194] on icon at bounding box center [450, 180] width 29 height 29
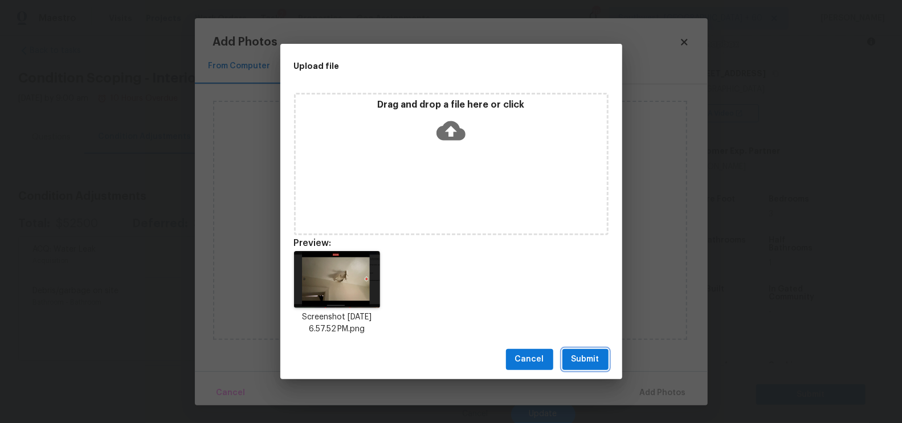
click at [574, 366] on span "Submit" at bounding box center [585, 360] width 28 height 14
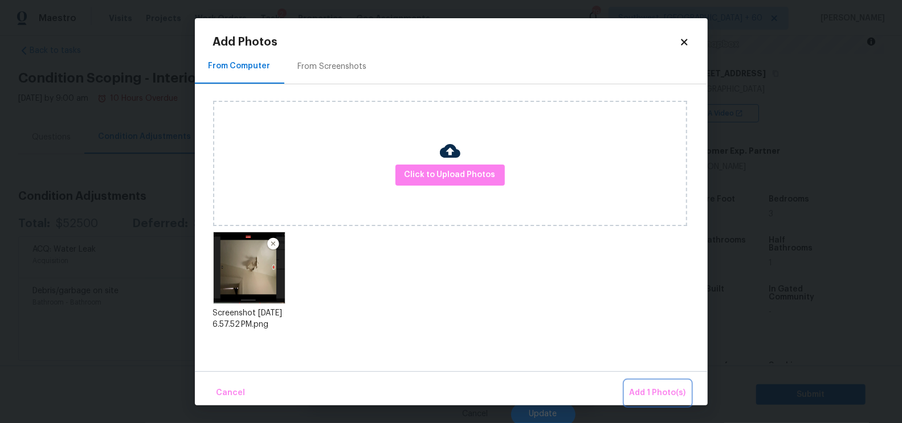
click at [660, 394] on span "Add 1 Photo(s)" at bounding box center [657, 393] width 56 height 14
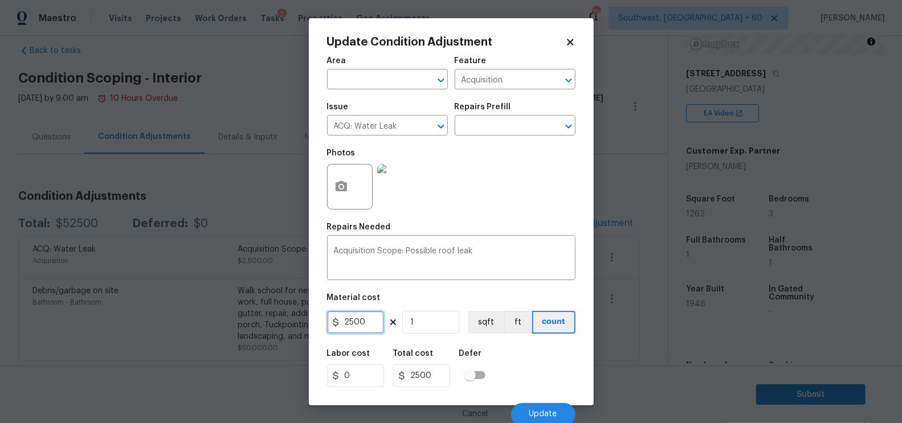
click at [361, 321] on input "2500" at bounding box center [355, 322] width 57 height 23
type input "0"
click at [435, 373] on input "2500" at bounding box center [421, 376] width 57 height 23
type input "0"
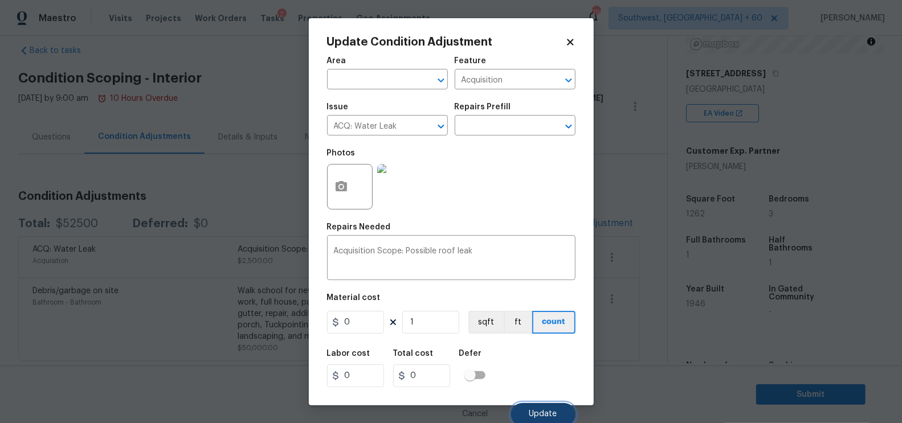
click at [536, 410] on button "Update" at bounding box center [543, 414] width 64 height 23
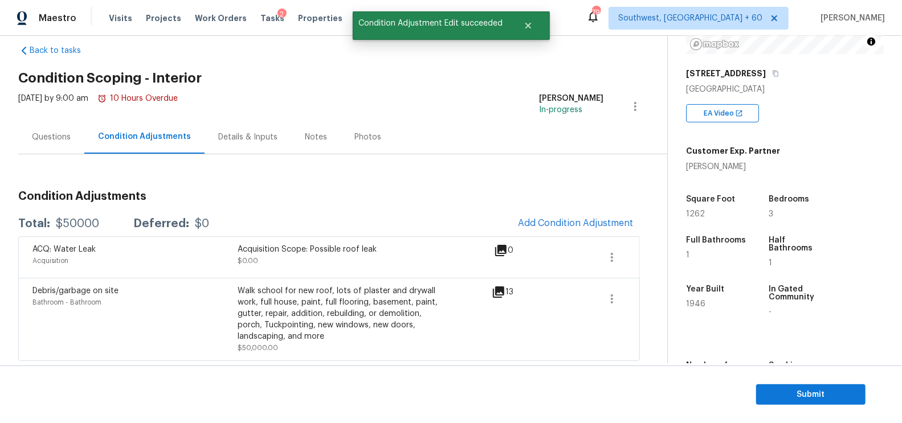
click at [84, 223] on div "$50000" at bounding box center [77, 223] width 43 height 11
copy div "$50000"
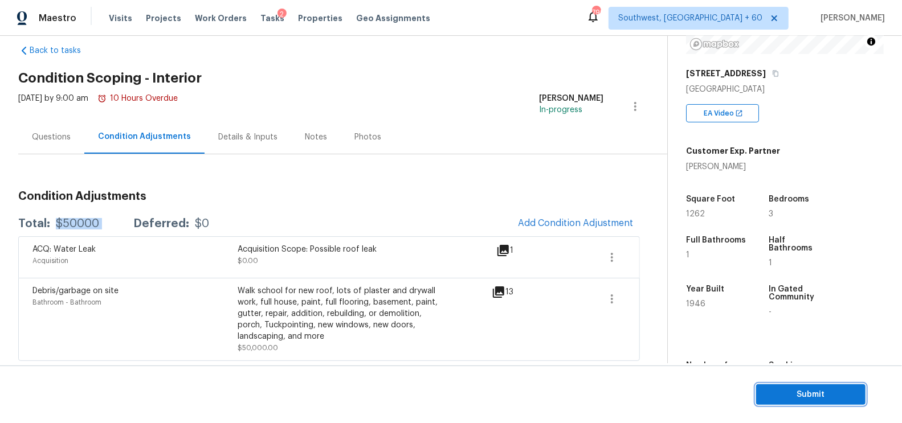
click at [791, 391] on span "Submit" at bounding box center [810, 395] width 91 height 14
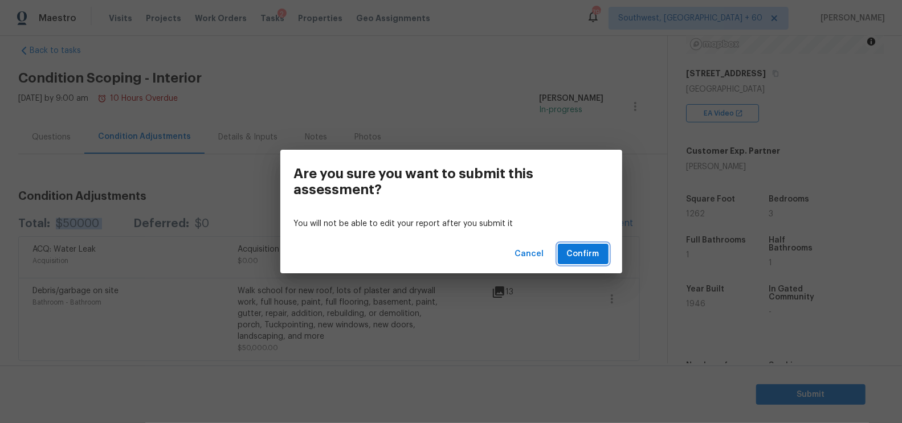
click at [586, 245] on button "Confirm" at bounding box center [583, 254] width 51 height 21
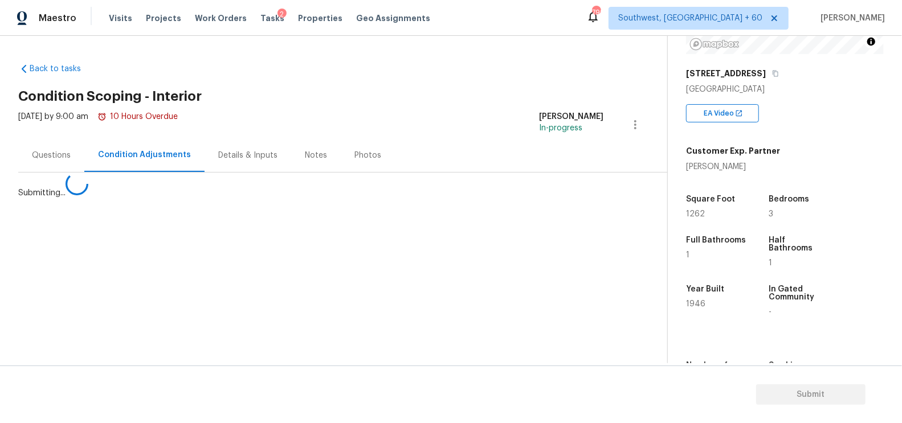
scroll to position [0, 0]
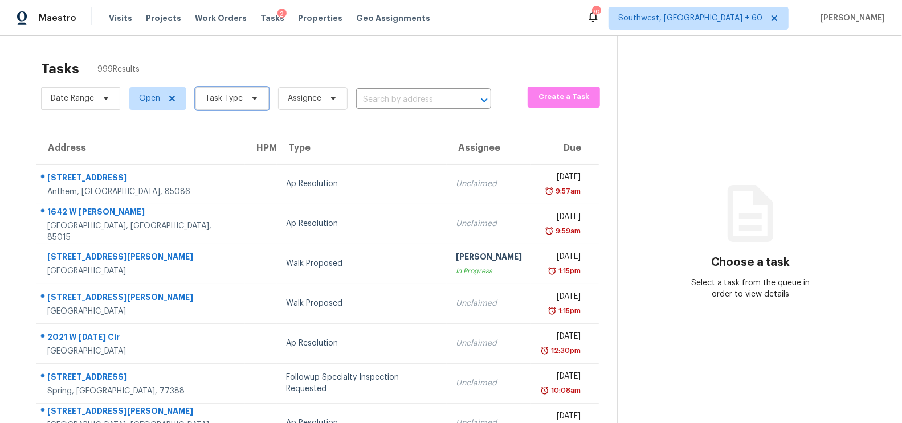
click at [236, 101] on span "Task Type" at bounding box center [224, 98] width 38 height 11
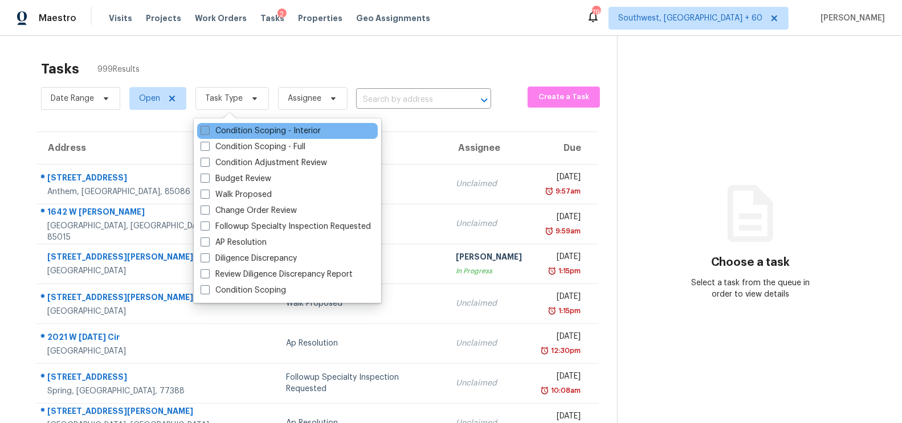
click at [247, 133] on label "Condition Scoping - Interior" at bounding box center [260, 130] width 120 height 11
click at [208, 133] on input "Condition Scoping - Interior" at bounding box center [203, 128] width 7 height 7
checkbox input "true"
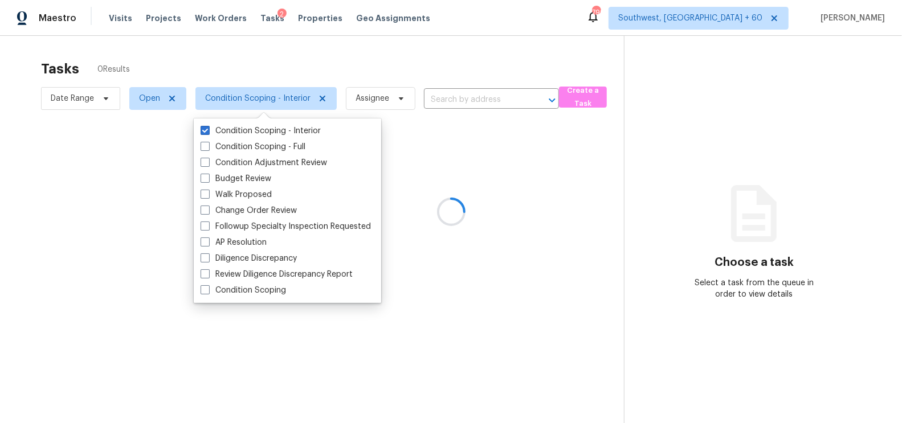
click at [383, 66] on div at bounding box center [451, 211] width 902 height 423
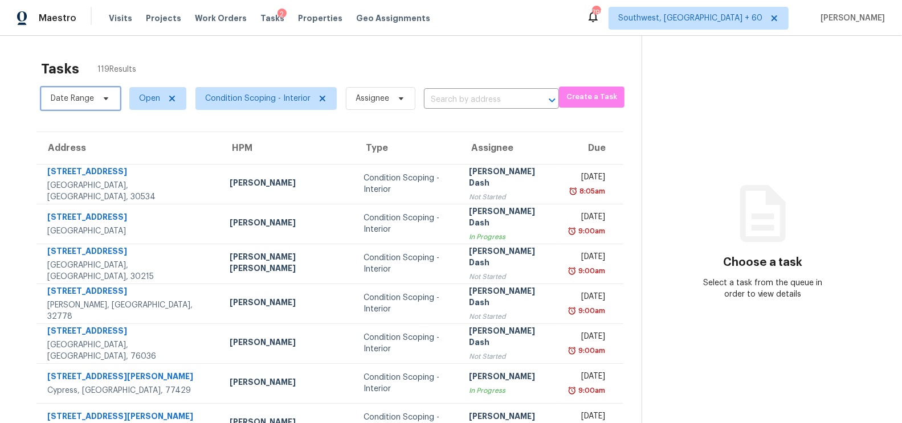
click at [85, 103] on span "Date Range" at bounding box center [72, 98] width 43 height 11
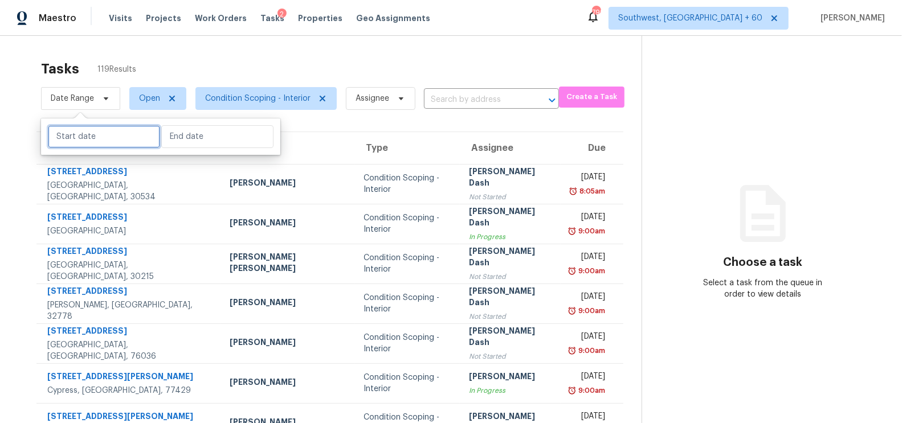
click at [86, 145] on input "text" at bounding box center [104, 136] width 112 height 23
select select "8"
select select "2025"
select select "9"
select select "2025"
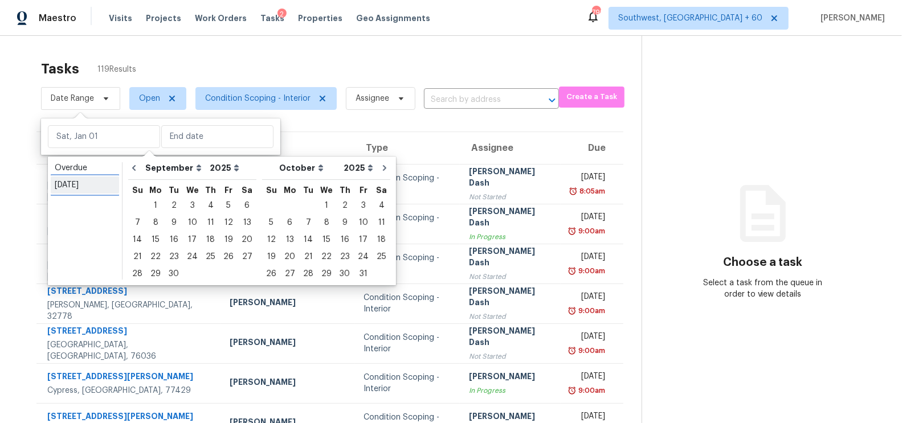
click at [62, 184] on div "Today" at bounding box center [85, 184] width 60 height 11
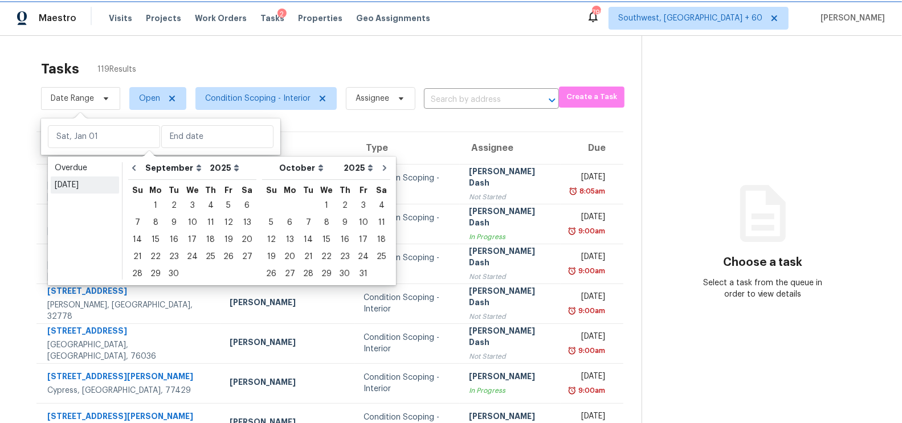
type input "Fri, Sep 05"
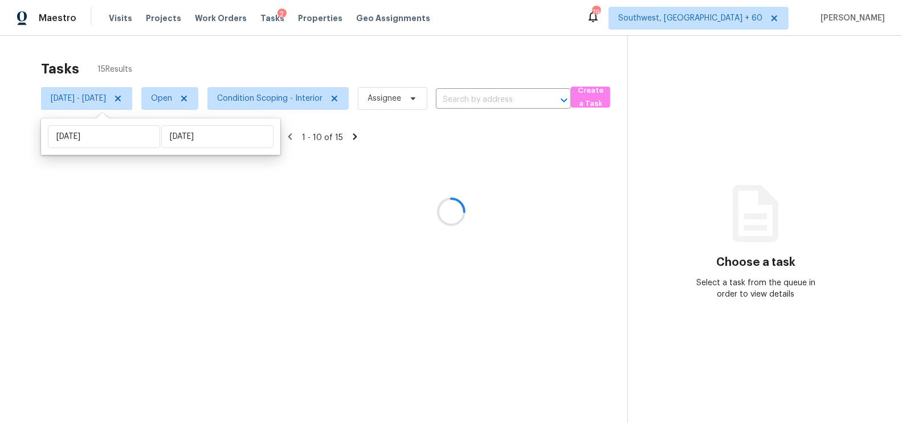
click at [298, 40] on div at bounding box center [451, 211] width 902 height 423
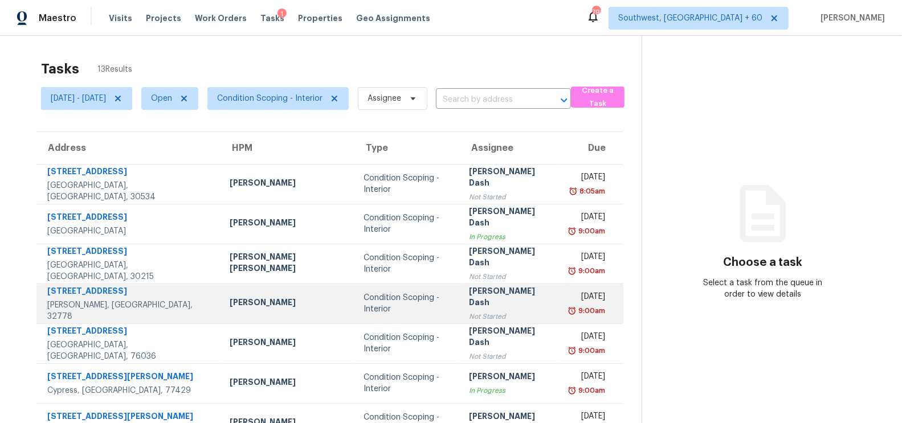
scroll to position [169, 0]
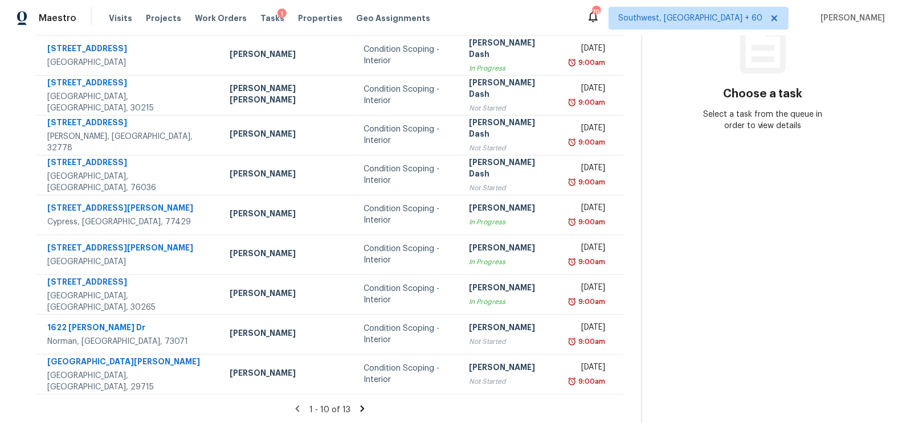
click at [361, 411] on icon at bounding box center [362, 409] width 10 height 10
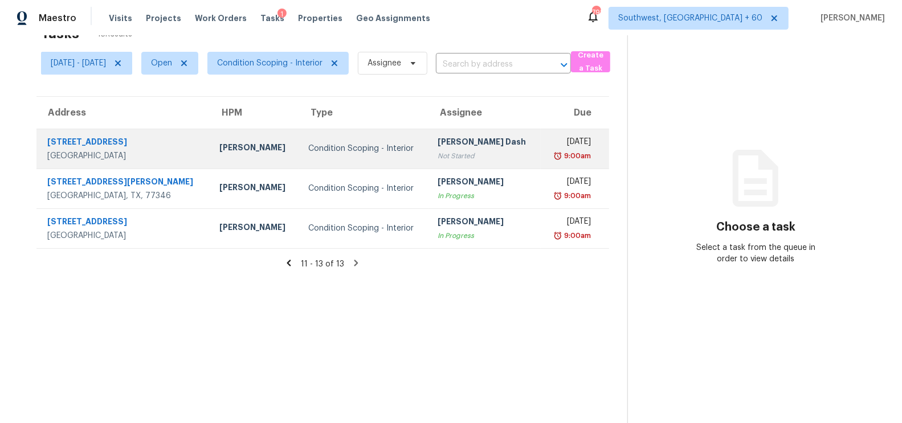
scroll to position [0, 0]
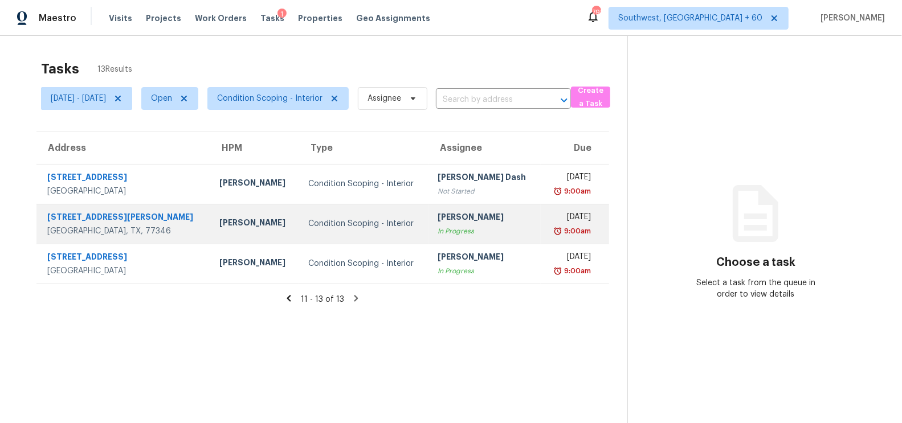
click at [447, 226] on div "In Progress" at bounding box center [484, 231] width 93 height 11
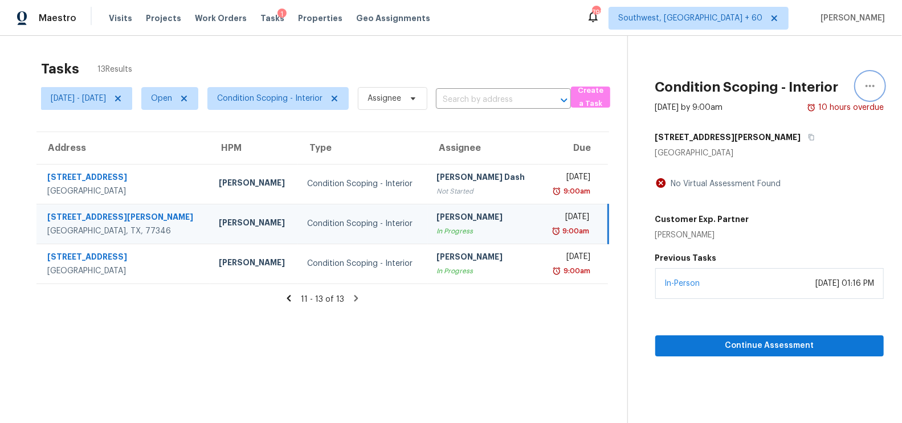
click at [867, 84] on icon "button" at bounding box center [870, 86] width 14 height 14
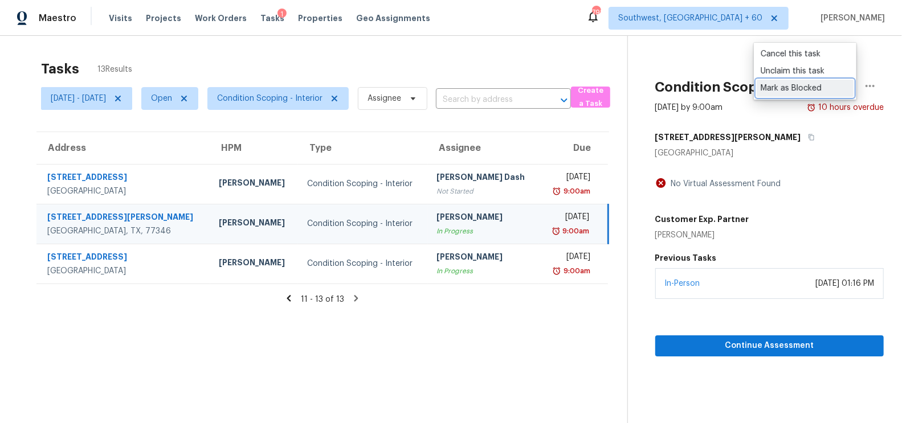
click at [799, 88] on div "Mark as Blocked" at bounding box center [804, 88] width 89 height 11
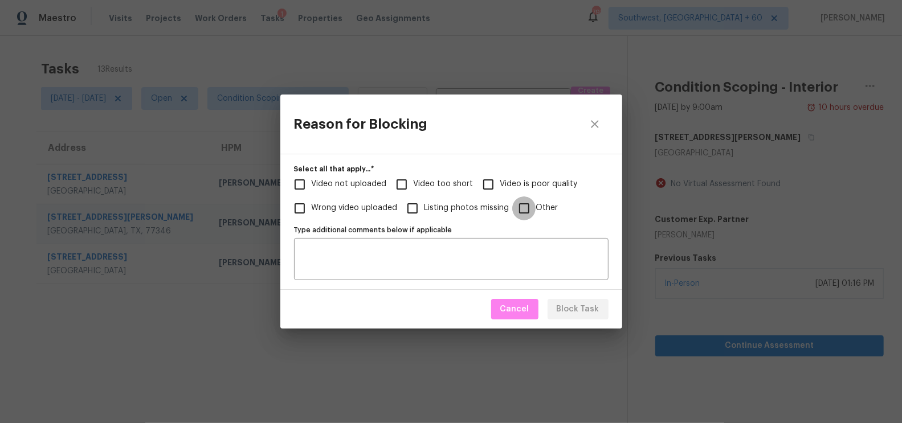
click at [526, 208] on input "Other" at bounding box center [524, 209] width 24 height 24
checkbox input "true"
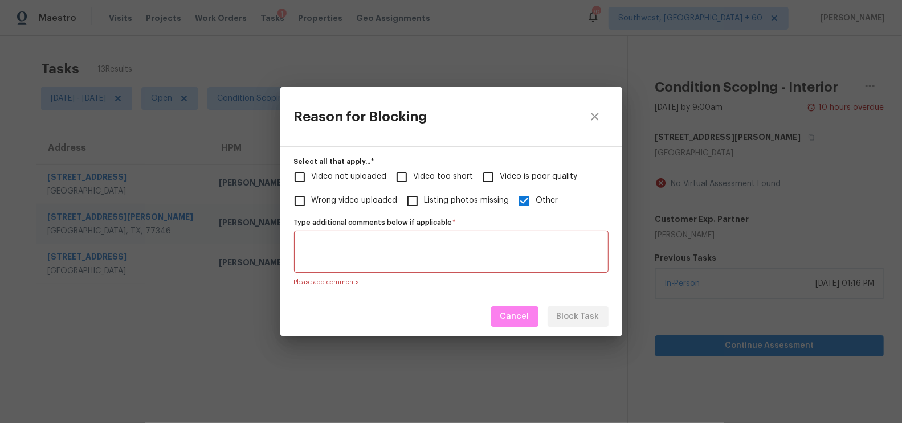
click at [429, 252] on textarea "Type additional comments below if applicable   *" at bounding box center [451, 252] width 301 height 24
click at [408, 235] on div "Type additional comments below if applicable *" at bounding box center [451, 252] width 314 height 42
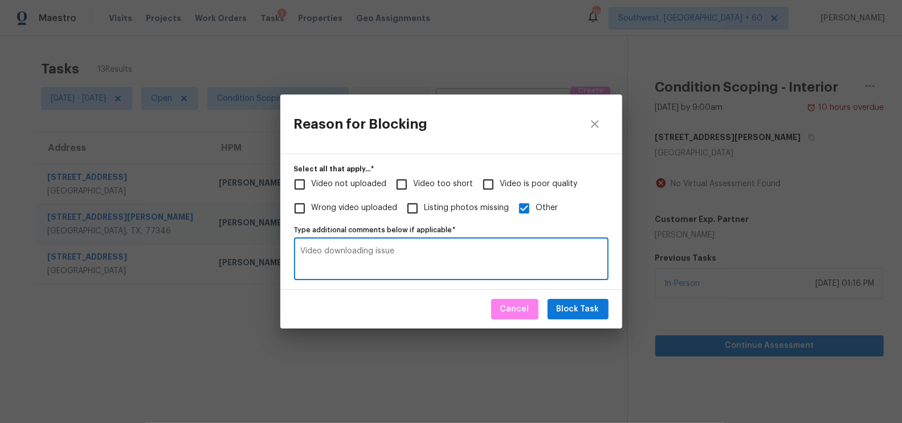
type textarea "Video downloading issue"
click at [582, 313] on span "Block Task" at bounding box center [577, 309] width 43 height 14
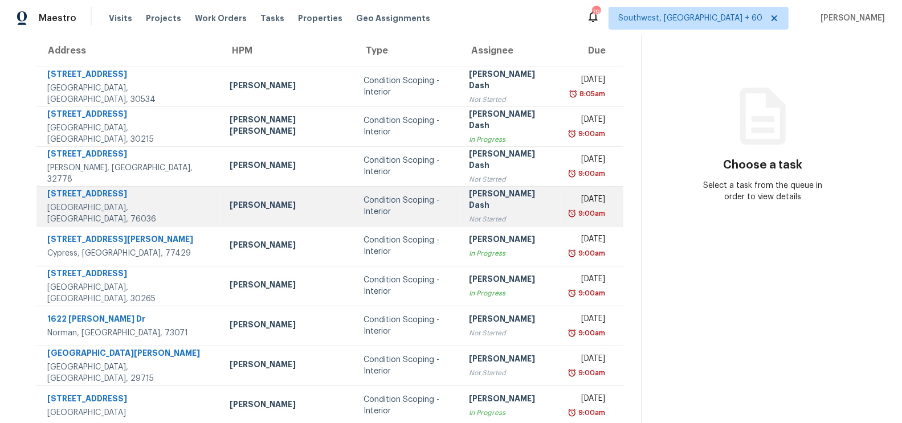
scroll to position [93, 0]
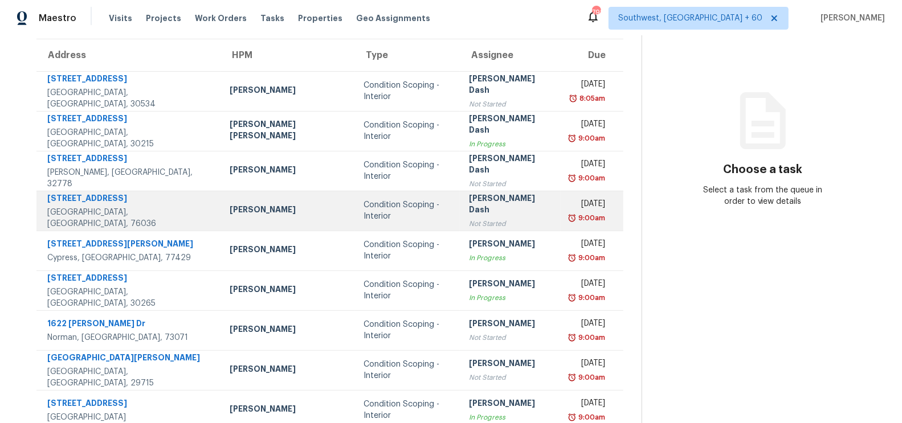
click at [469, 218] on div "Not Started" at bounding box center [510, 223] width 83 height 11
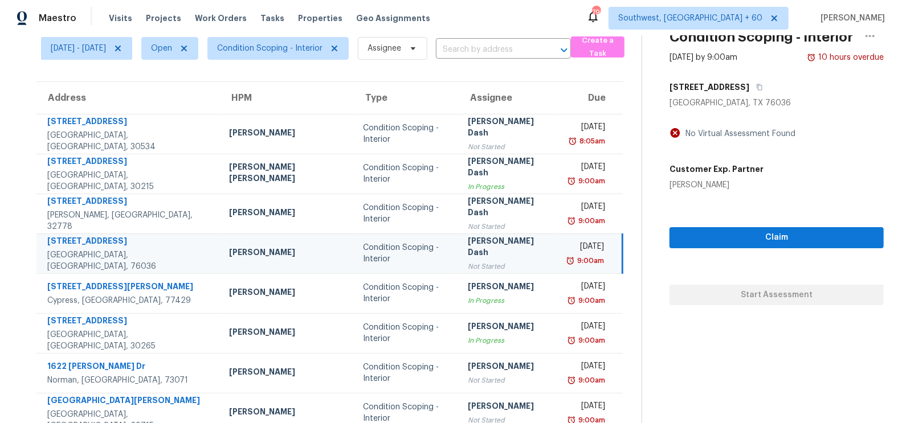
scroll to position [10, 0]
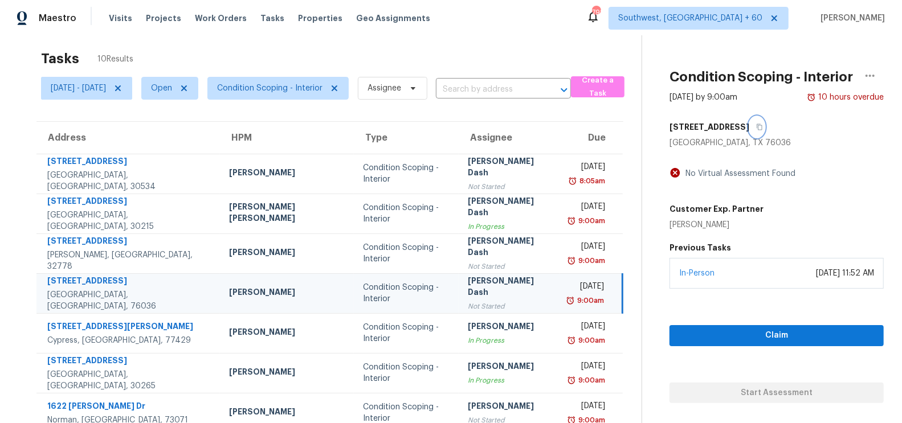
click at [749, 122] on button "button" at bounding box center [756, 127] width 15 height 21
click at [468, 301] on div "Not Started" at bounding box center [509, 306] width 82 height 11
click at [756, 337] on span "Claim" at bounding box center [776, 336] width 196 height 14
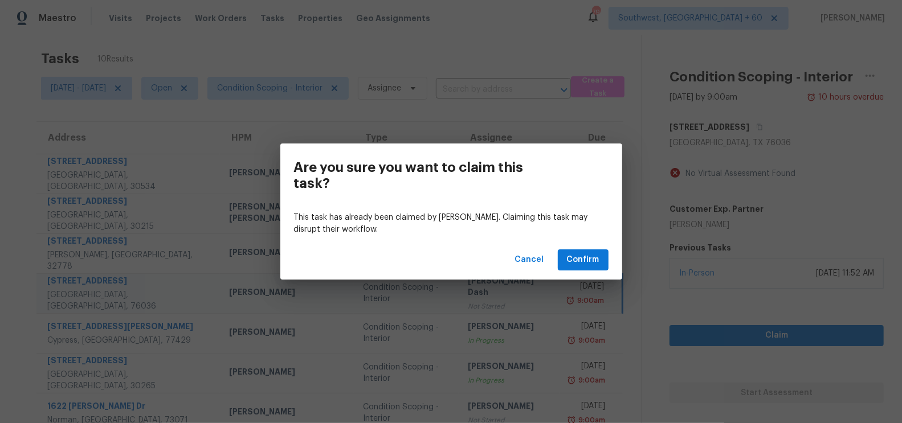
click at [576, 249] on div "Cancel Confirm" at bounding box center [451, 259] width 342 height 39
click at [576, 255] on span "Confirm" at bounding box center [583, 260] width 32 height 14
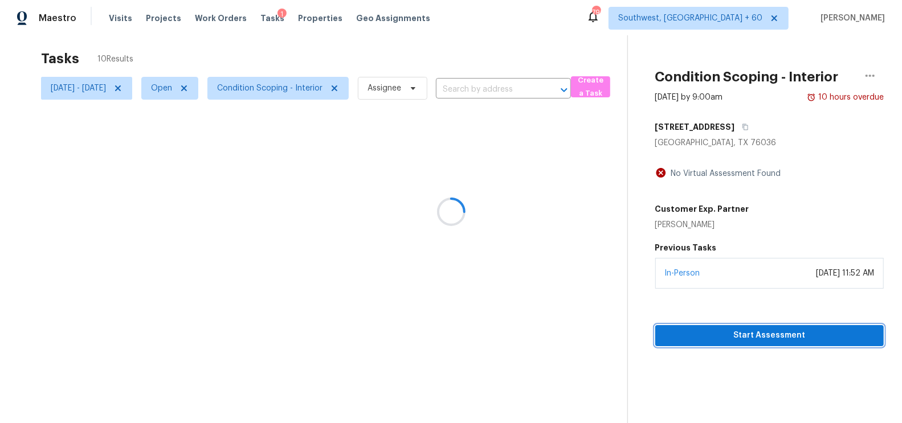
click at [779, 335] on span "Start Assessment" at bounding box center [769, 336] width 210 height 14
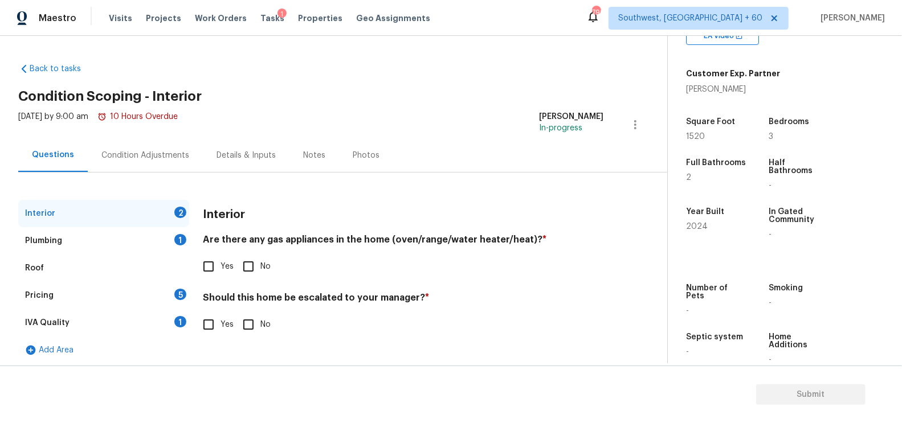
scroll to position [246, 0]
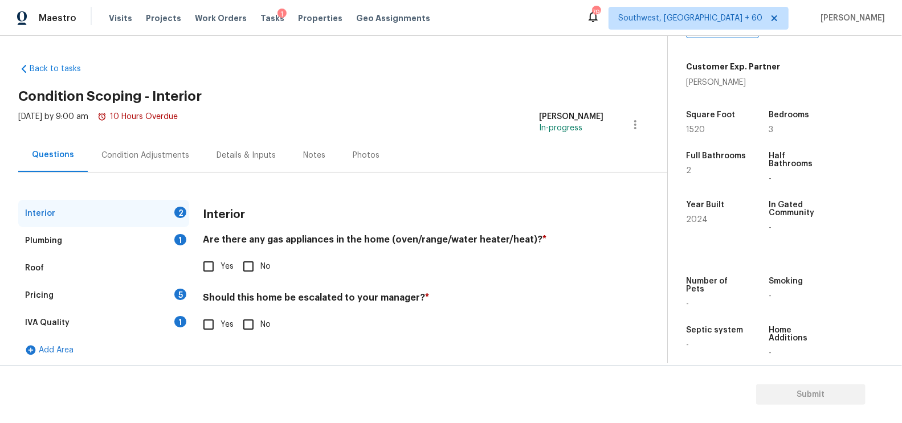
click at [244, 272] on input "No" at bounding box center [248, 267] width 24 height 24
checkbox input "true"
click at [252, 334] on input "No" at bounding box center [248, 326] width 24 height 24
checkbox input "true"
click at [173, 246] on div "Plumbing 1" at bounding box center [103, 240] width 171 height 27
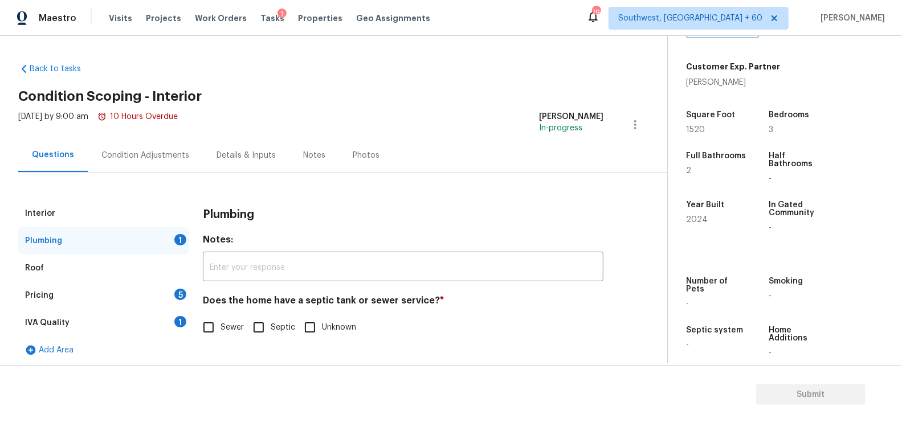
click at [221, 320] on label "Sewer" at bounding box center [220, 328] width 47 height 24
click at [220, 320] on input "Sewer" at bounding box center [209, 328] width 24 height 24
checkbox input "true"
click at [180, 319] on div "1" at bounding box center [180, 321] width 12 height 11
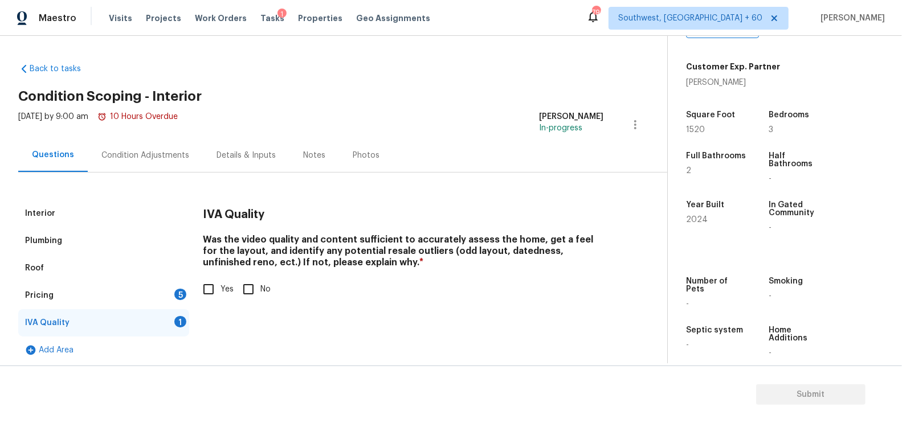
click at [218, 286] on input "Yes" at bounding box center [209, 289] width 24 height 24
checkbox input "true"
click at [171, 290] on div "Pricing 5" at bounding box center [103, 295] width 171 height 27
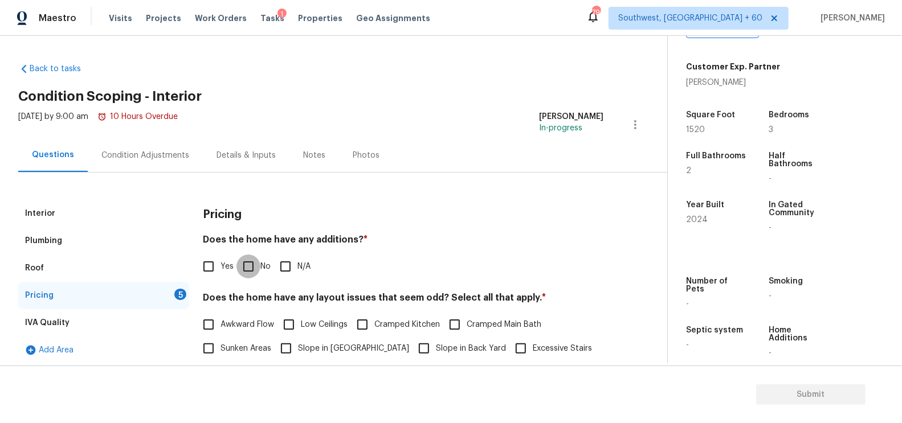
click at [247, 267] on input "No" at bounding box center [248, 267] width 24 height 24
checkbox input "true"
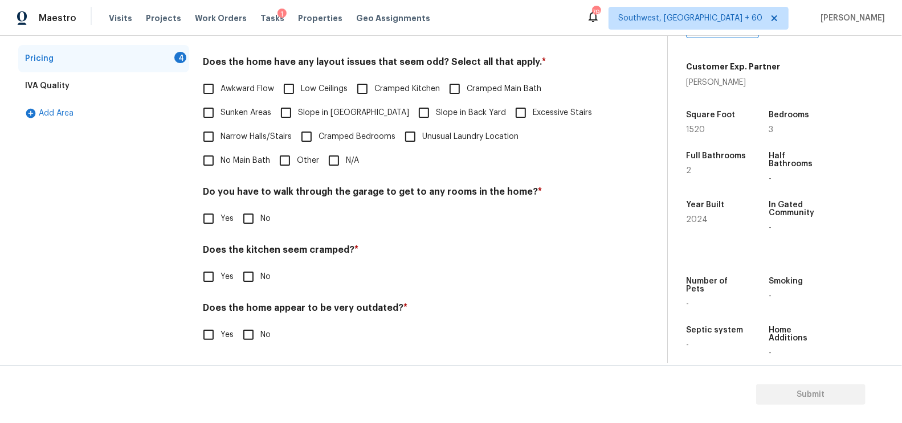
scroll to position [235, 0]
click at [322, 160] on input "N/A" at bounding box center [334, 161] width 24 height 24
checkbox input "true"
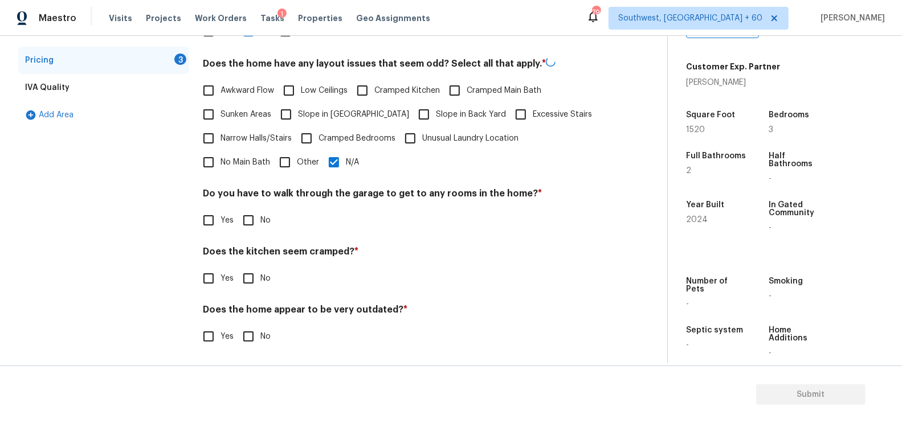
click at [255, 238] on div "Pricing Does the home have any additions? * Yes No N/A Does the home have any l…" at bounding box center [403, 164] width 400 height 398
click at [252, 222] on input "No" at bounding box center [248, 220] width 24 height 24
checkbox input "true"
click at [252, 270] on input "No" at bounding box center [248, 280] width 24 height 24
checkbox input "true"
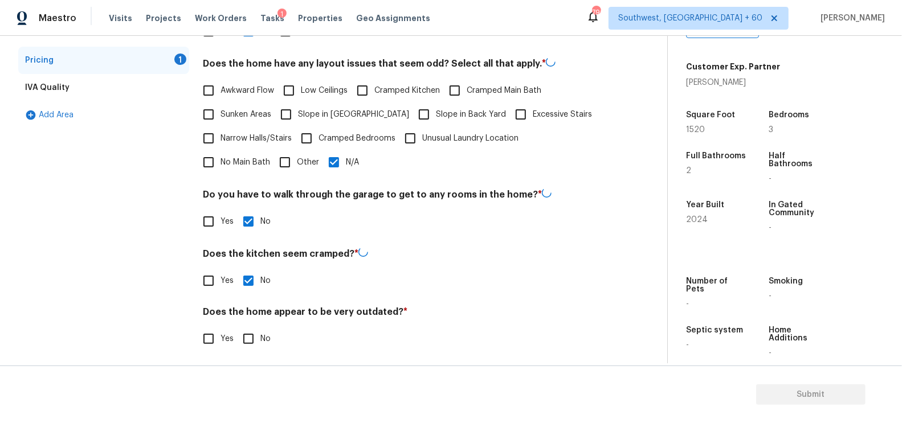
click at [250, 333] on input "No" at bounding box center [248, 339] width 24 height 24
checkbox input "true"
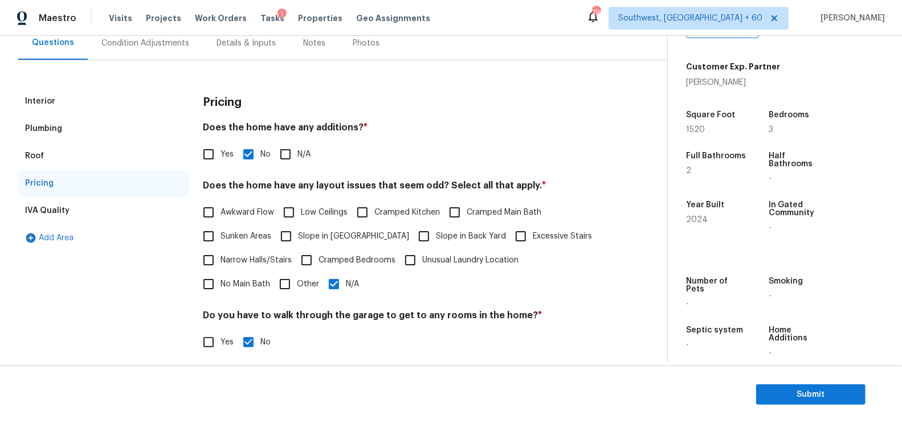
scroll to position [0, 0]
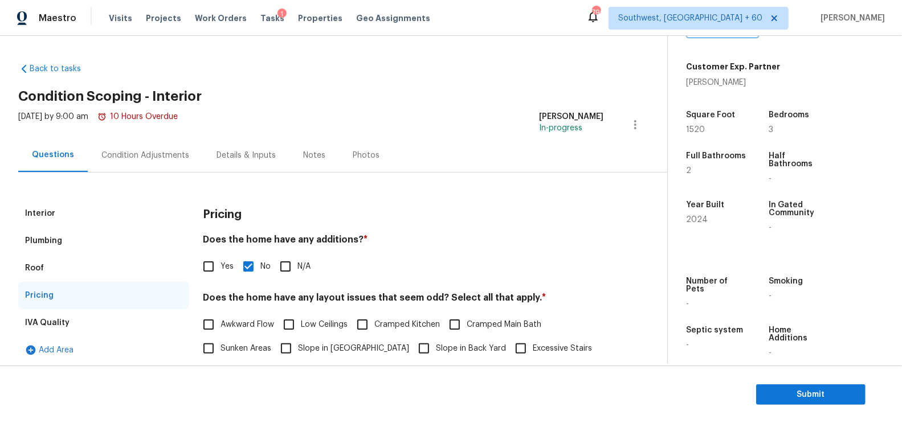
click at [179, 157] on div "Condition Adjustments" at bounding box center [145, 155] width 88 height 11
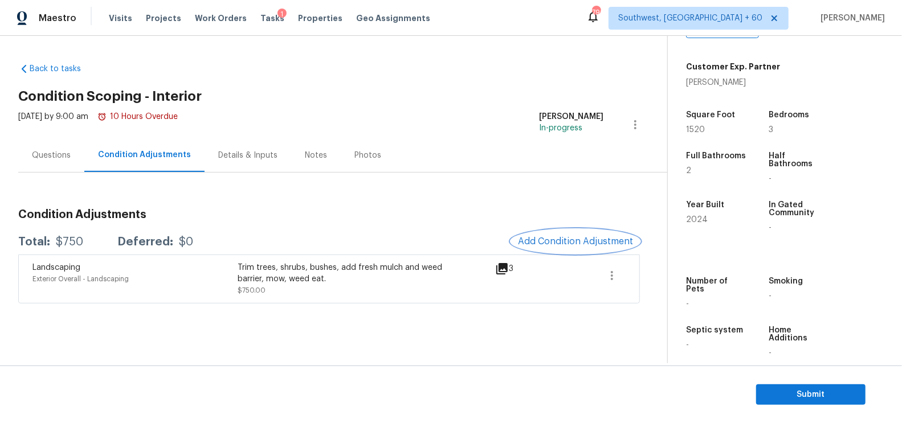
click at [571, 247] on button "Add Condition Adjustment" at bounding box center [575, 242] width 129 height 24
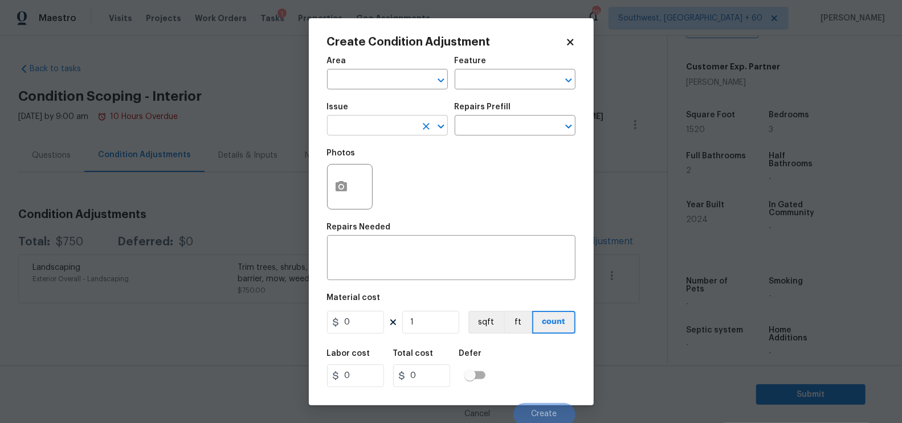
click at [365, 129] on input "text" at bounding box center [371, 127] width 89 height 18
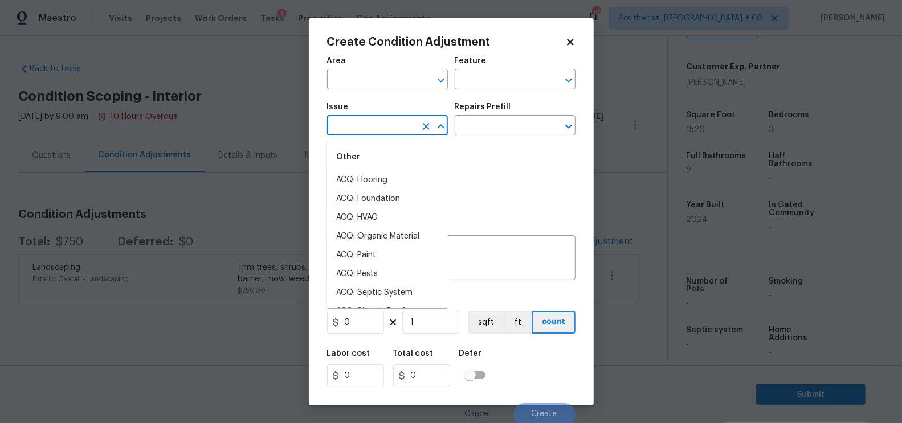
type input "p"
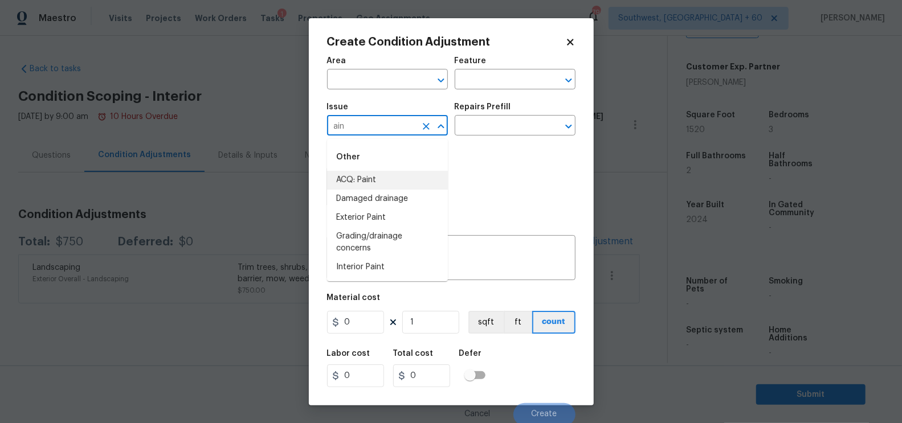
click at [378, 179] on li "ACQ: Paint" at bounding box center [387, 180] width 121 height 19
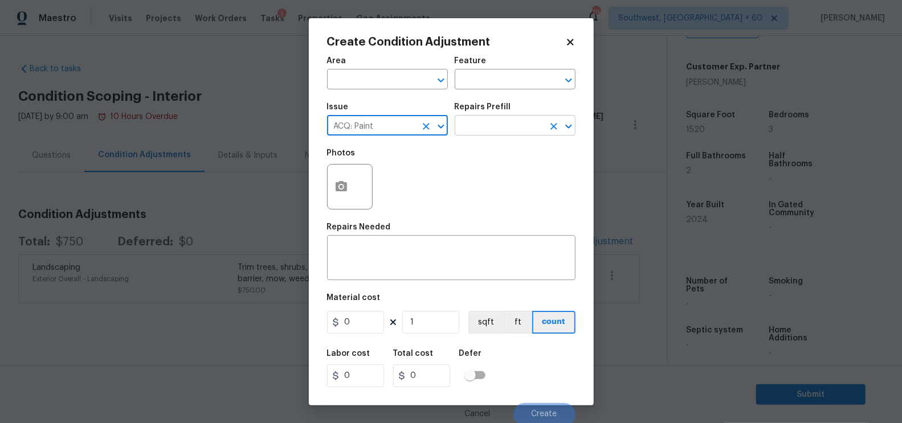
type input "ACQ: Paint"
click at [502, 126] on input "text" at bounding box center [499, 127] width 89 height 18
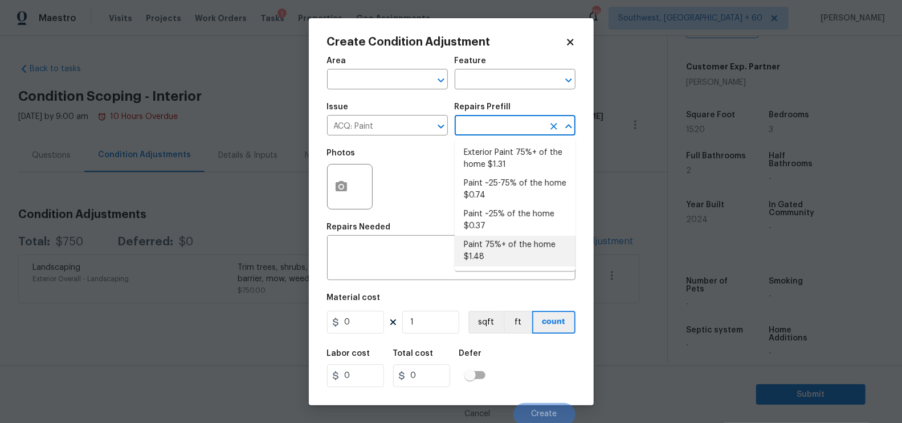
click at [498, 239] on li "Paint 75%+ of the home $1.48" at bounding box center [515, 251] width 121 height 31
type input "Acquisition"
type textarea "Acquisition Scope: 75%+ of the home will likely require interior paint"
type input "1.48"
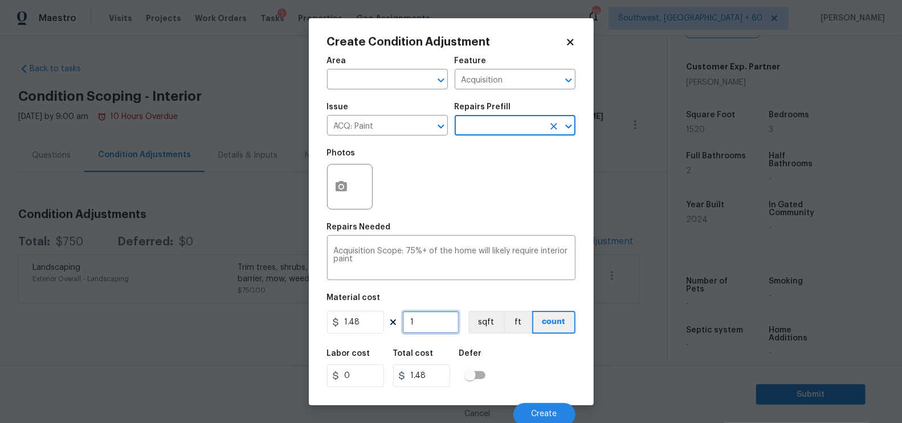
click at [434, 318] on input "1" at bounding box center [430, 322] width 57 height 23
type input "0"
type input "1"
type input "1.48"
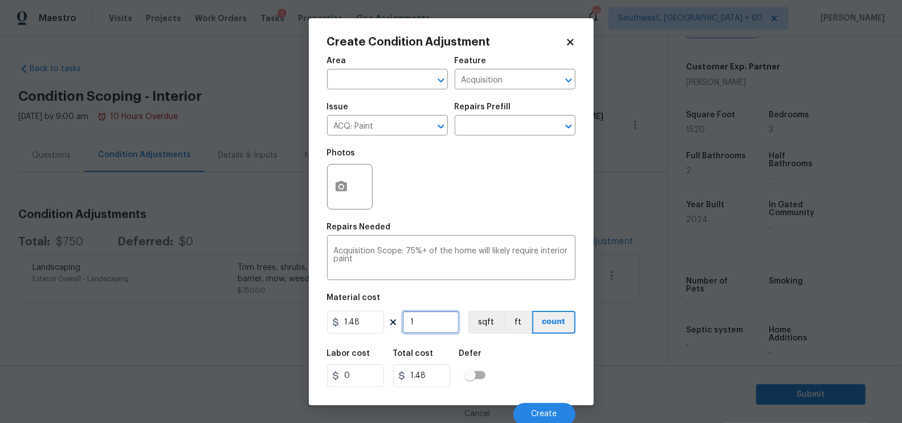
type input "15"
type input "22.2"
type input "152"
type input "224.96"
type input "1520"
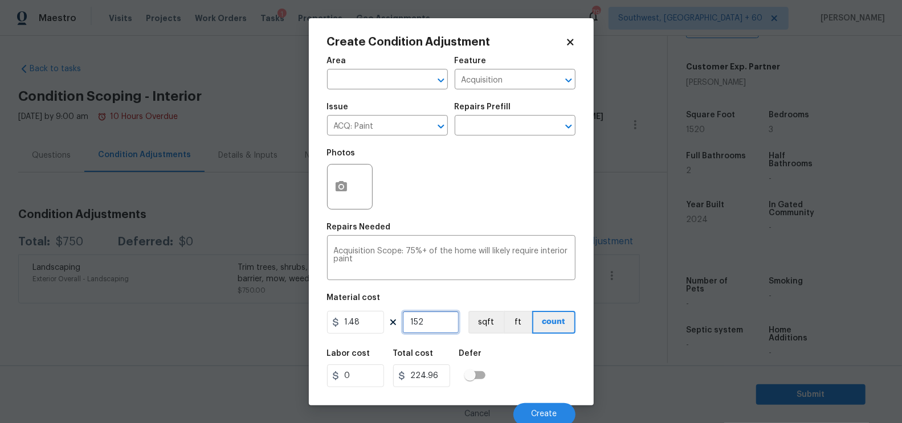
type input "2249.6"
type input "1520"
click at [439, 377] on input "2249.6" at bounding box center [421, 376] width 57 height 23
click at [513, 118] on input "text" at bounding box center [499, 127] width 89 height 18
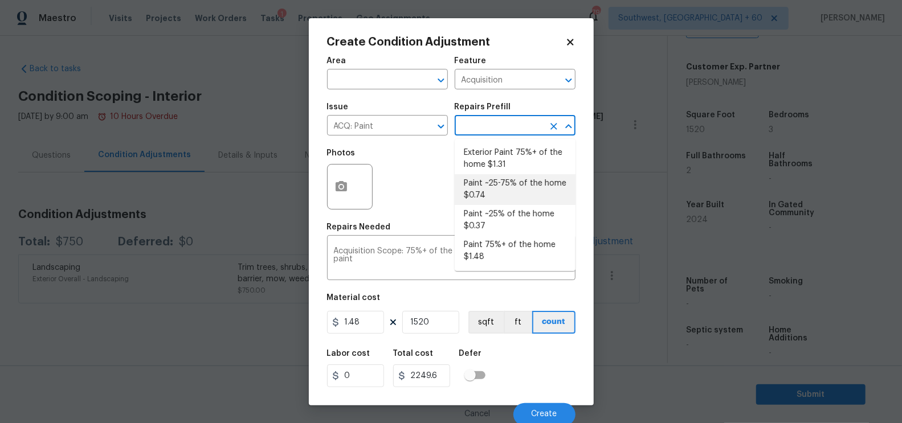
click at [496, 192] on li "Paint ~25-75% of the home $0.74" at bounding box center [515, 189] width 121 height 31
type textarea "Acquisition Scope: ~25 - 75% of the home needs interior paint"
type input "0.74"
type input "1124.8"
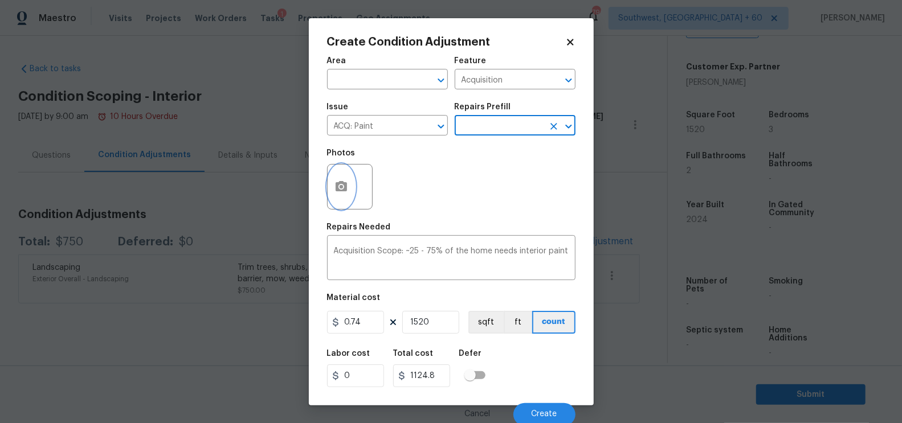
click at [349, 189] on button "button" at bounding box center [341, 187] width 27 height 44
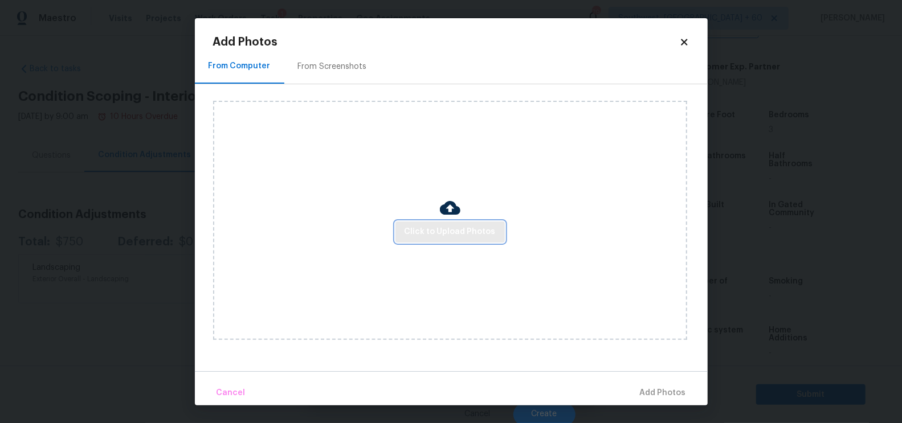
click at [453, 230] on span "Click to Upload Photos" at bounding box center [449, 232] width 91 height 14
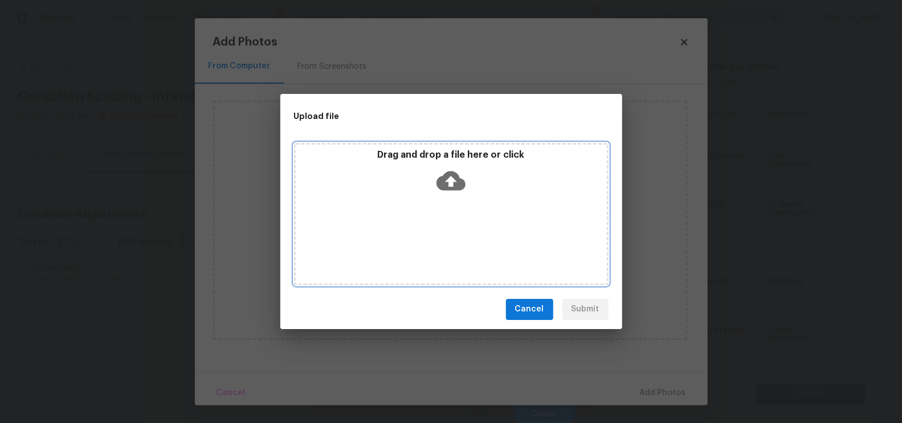
click at [451, 193] on icon at bounding box center [450, 180] width 29 height 29
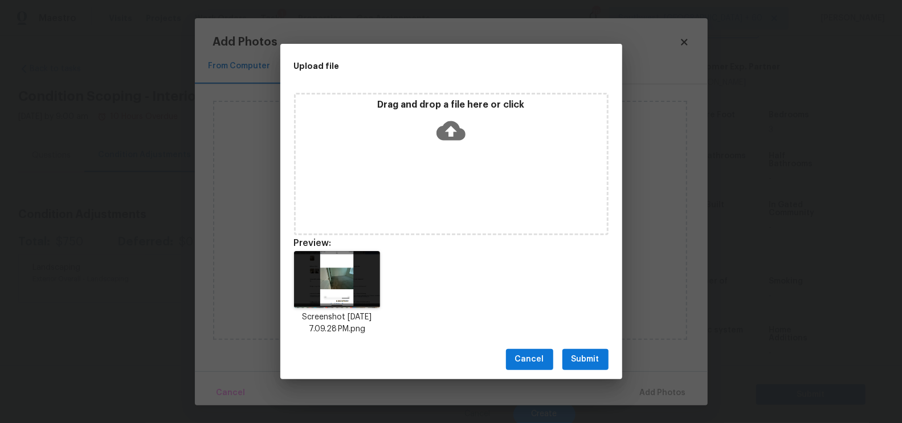
click at [581, 359] on span "Submit" at bounding box center [585, 360] width 28 height 14
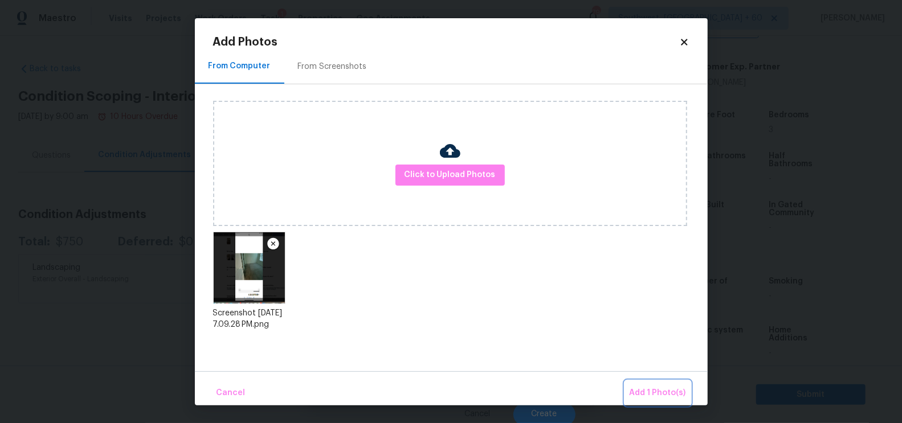
click at [666, 396] on span "Add 1 Photo(s)" at bounding box center [657, 393] width 56 height 14
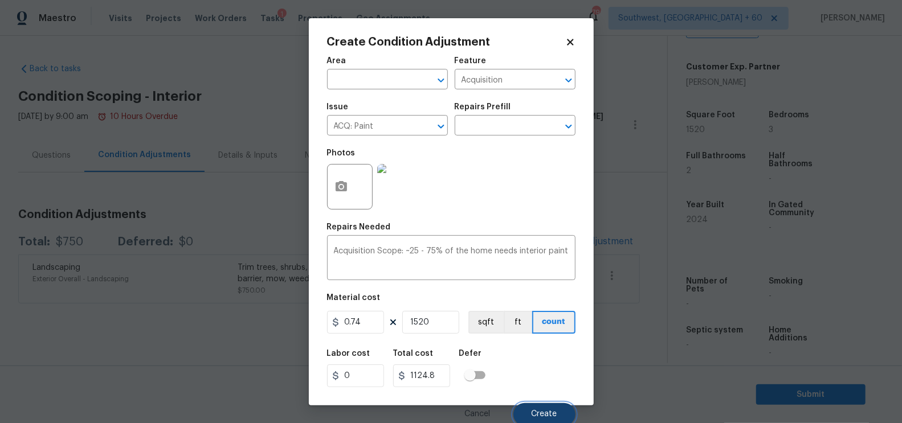
click at [548, 418] on span "Create" at bounding box center [544, 414] width 26 height 9
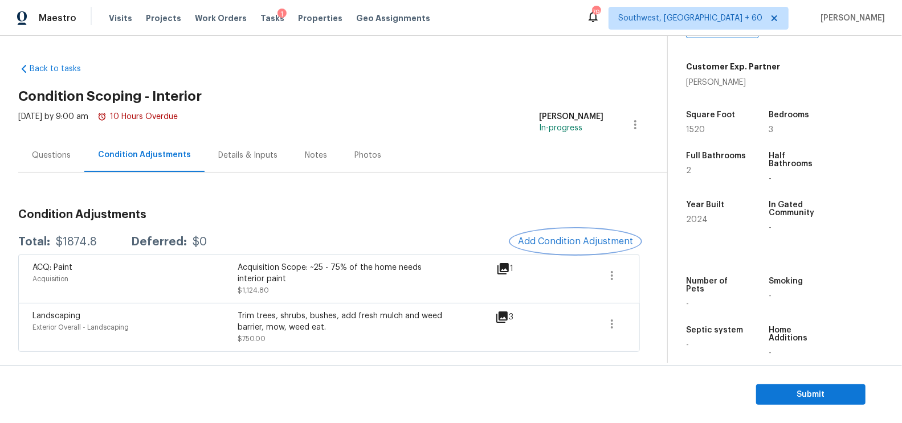
click at [548, 247] on button "Add Condition Adjustment" at bounding box center [575, 242] width 129 height 24
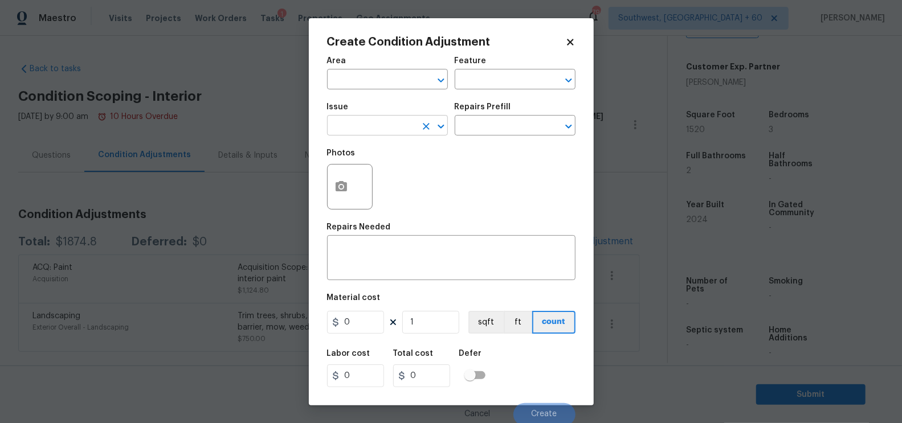
click at [359, 128] on input "text" at bounding box center [371, 127] width 89 height 18
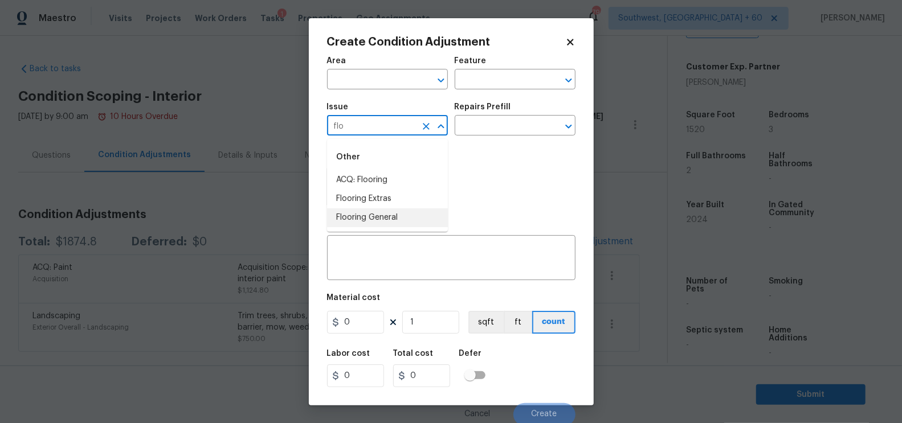
click at [375, 215] on li "Flooring General" at bounding box center [387, 217] width 121 height 19
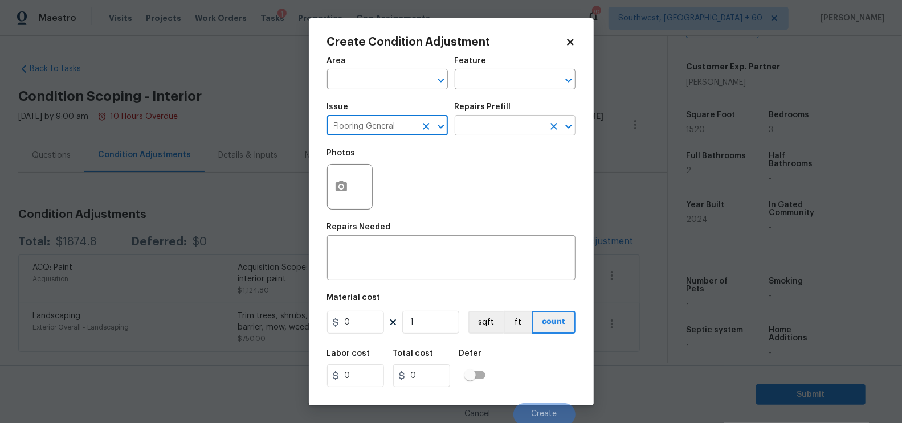
type input "Flooring General"
click at [493, 118] on input "text" at bounding box center [499, 127] width 89 height 18
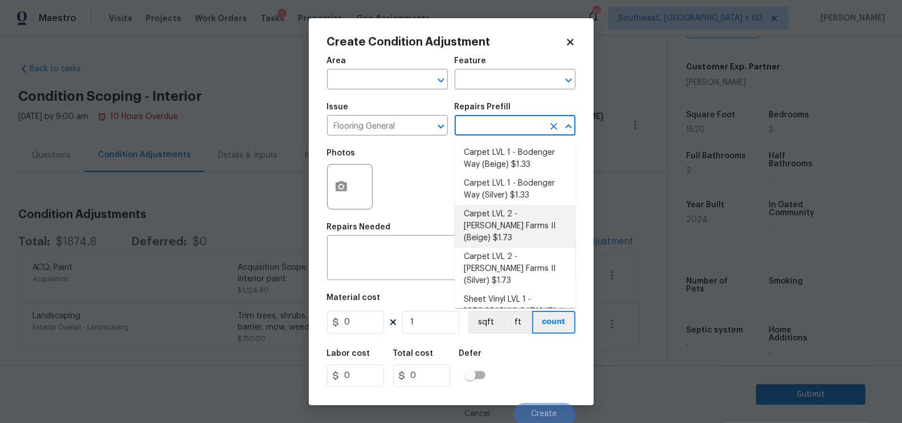
click at [494, 216] on li "Carpet LVL 2 - Abshire Farms II (Beige) $1.73" at bounding box center [515, 226] width 121 height 43
type input "Overall Flooring"
type textarea "Install new carpet (Abshire Farms II - 749 Stony Glade) at all previously carpe…"
type input "1.73"
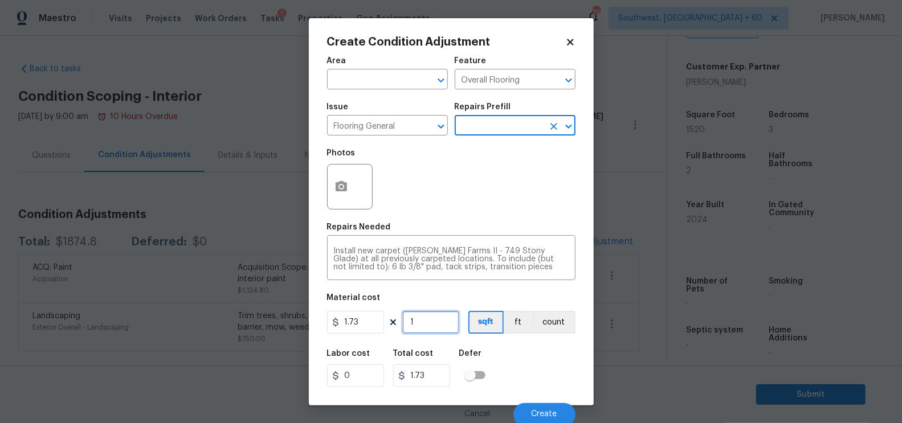
click at [429, 329] on input "1" at bounding box center [430, 322] width 57 height 23
type input "0"
type input "1"
type input "1.73"
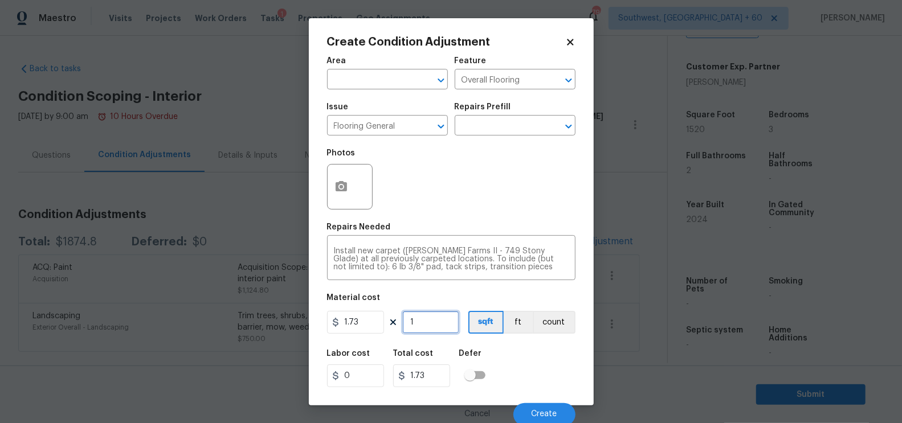
type input "12"
type input "20.76"
type input "120"
type input "207.6"
type input "1200"
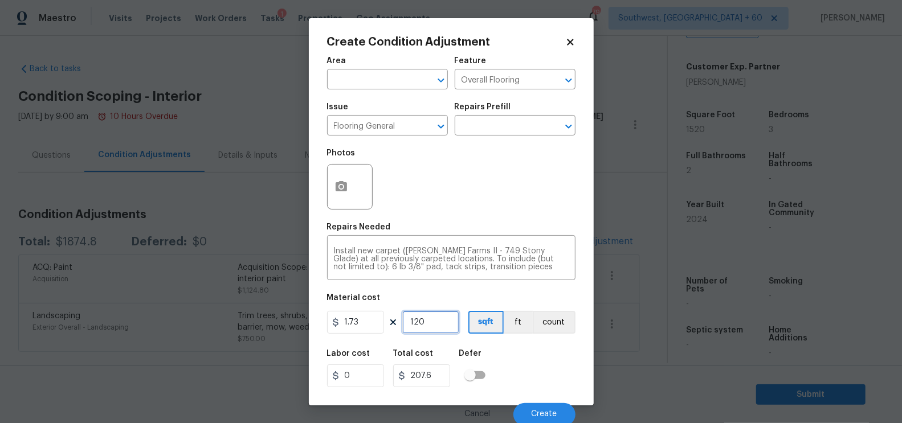
type input "2076"
type input "1200"
click at [435, 379] on input "2076" at bounding box center [421, 376] width 57 height 23
click at [353, 184] on button "button" at bounding box center [341, 187] width 27 height 44
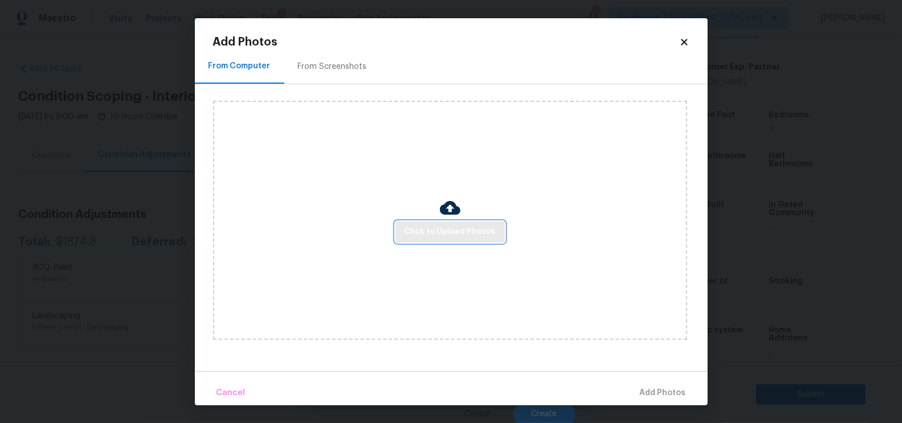
click at [431, 232] on span "Click to Upload Photos" at bounding box center [449, 232] width 91 height 14
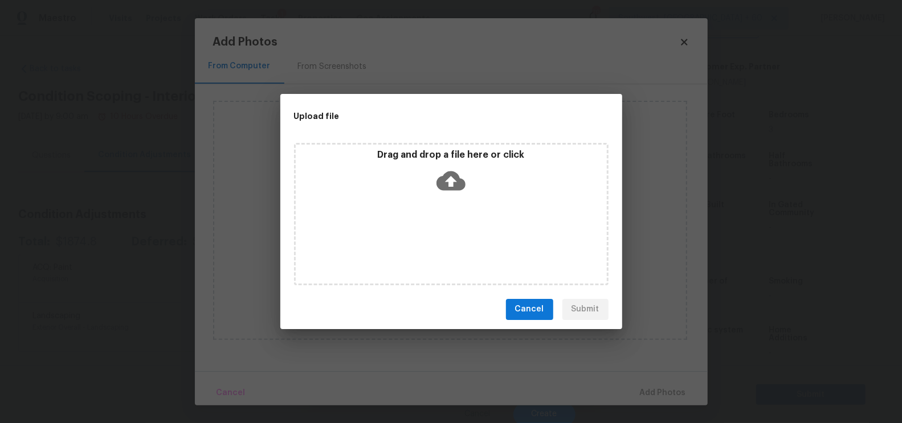
click at [448, 167] on icon at bounding box center [450, 180] width 29 height 29
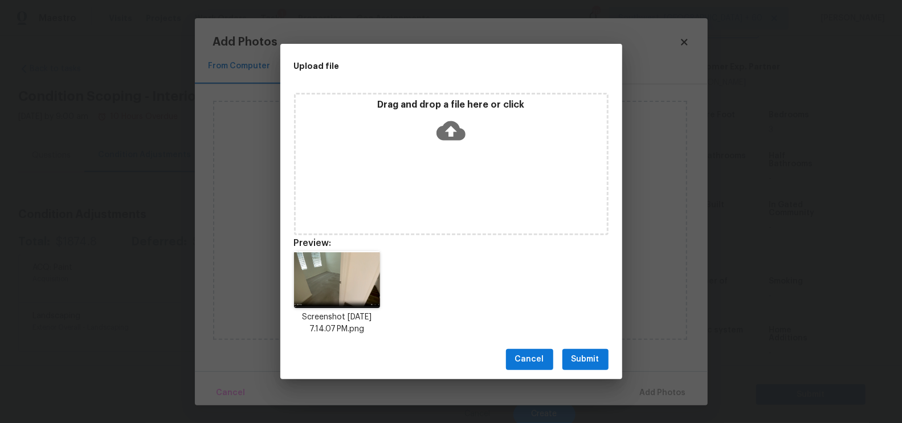
click at [572, 359] on span "Submit" at bounding box center [585, 360] width 28 height 14
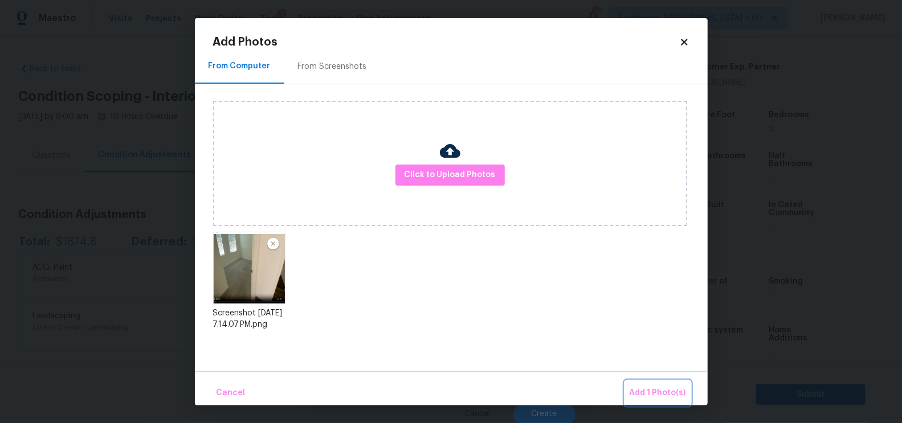
click at [664, 390] on span "Add 1 Photo(s)" at bounding box center [657, 393] width 56 height 14
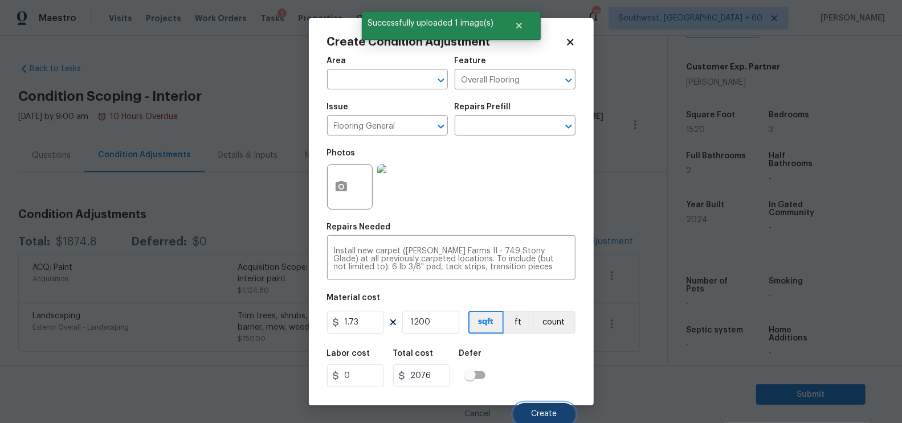
click at [542, 414] on span "Create" at bounding box center [544, 414] width 26 height 9
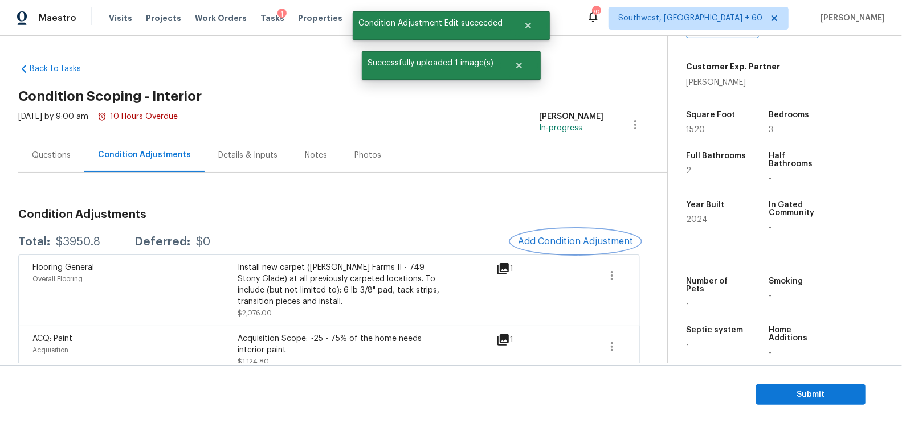
click at [594, 240] on span "Add Condition Adjustment" at bounding box center [575, 241] width 115 height 10
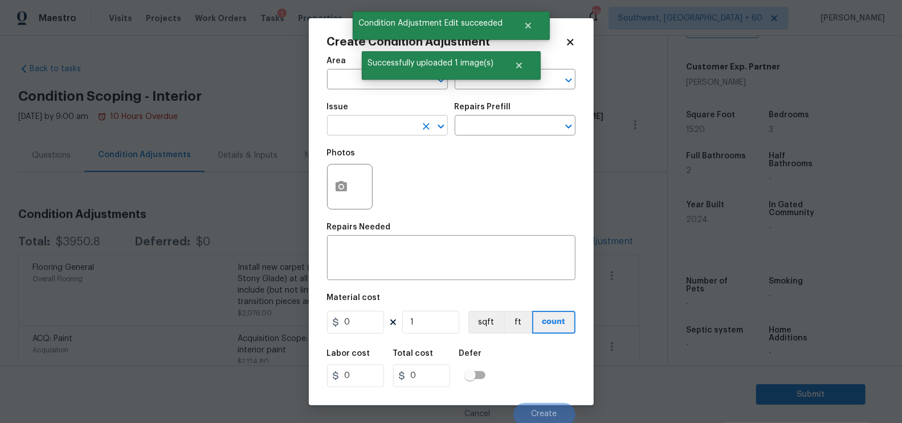
click at [394, 131] on input "text" at bounding box center [371, 127] width 89 height 18
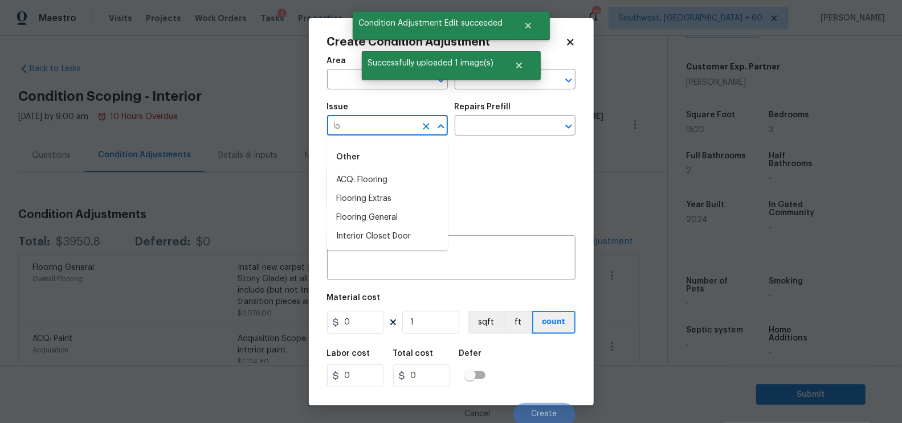
type input "l"
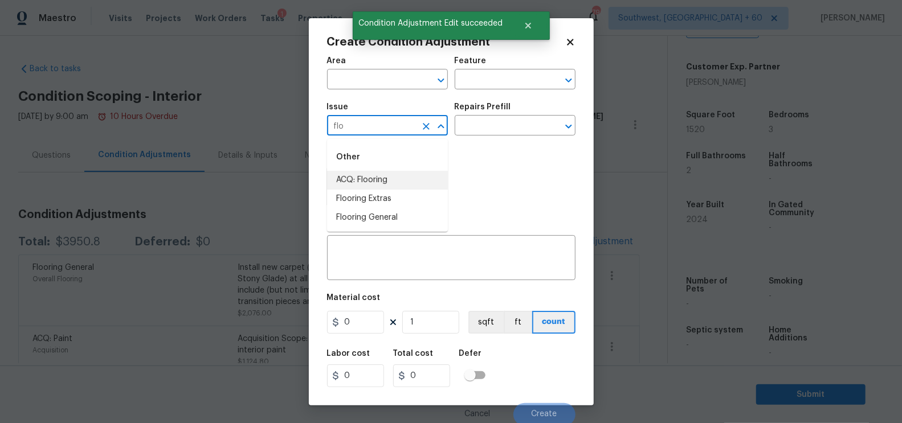
click at [383, 175] on li "ACQ: Flooring" at bounding box center [387, 180] width 121 height 19
type input "ACQ: Flooring"
click at [466, 142] on div "Issue ACQ: Flooring ​ Repairs Prefill ​" at bounding box center [451, 119] width 248 height 46
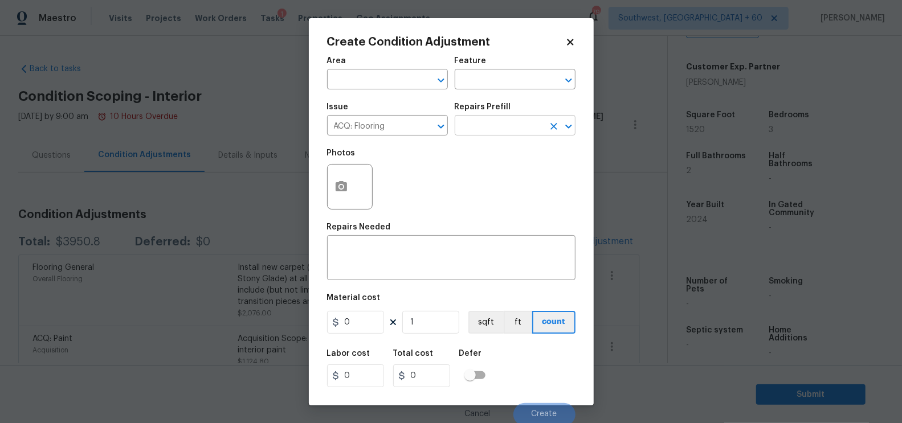
click at [475, 125] on input "text" at bounding box center [499, 127] width 89 height 18
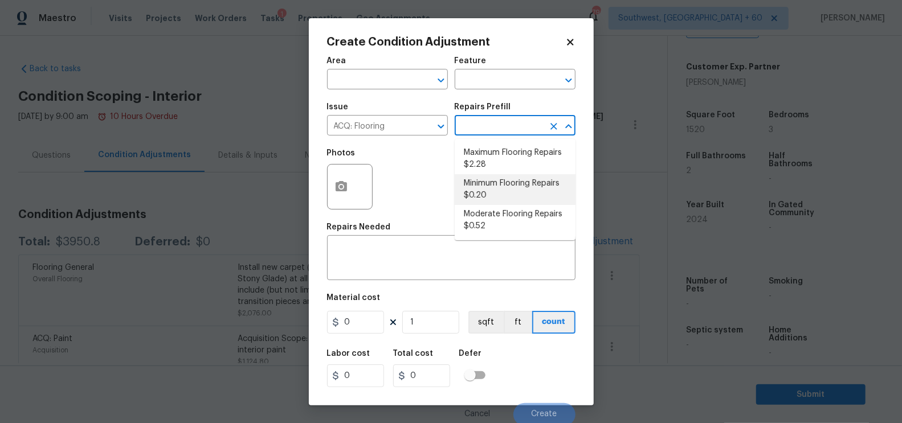
click at [477, 193] on li "Minimum Flooring Repairs $0.20" at bounding box center [515, 189] width 121 height 31
type input "Acquisition"
type textarea "Acquisition Scope: Minimum flooring repairs"
type input "0.2"
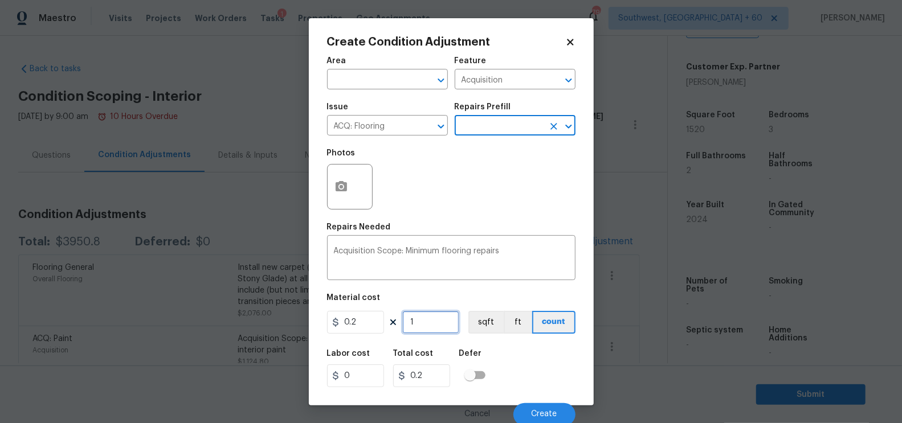
click at [425, 334] on input "1" at bounding box center [430, 322] width 57 height 23
type input "0"
type input "3"
type input "0.6"
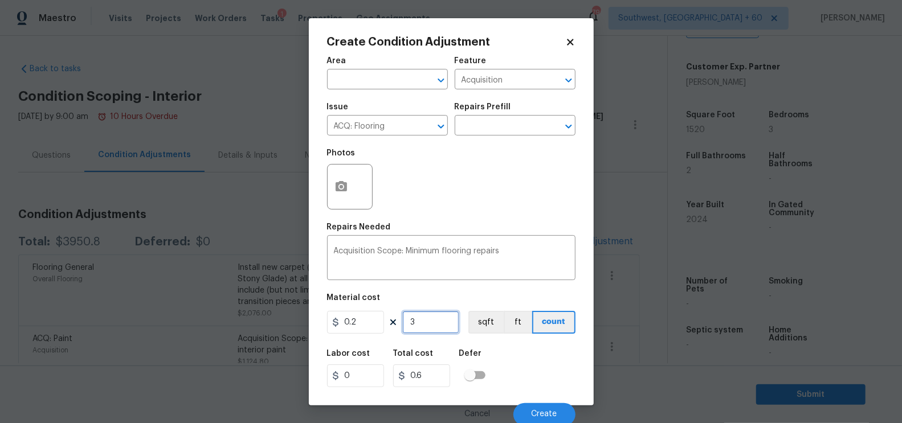
type input "32"
type input "6.4"
type input "320"
type input "64"
type input "320"
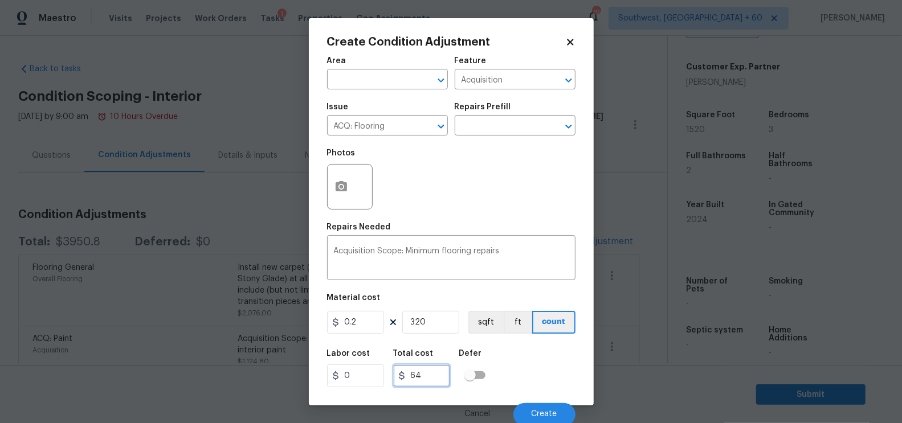
click at [429, 384] on input "64" at bounding box center [421, 376] width 57 height 23
click at [547, 408] on button "Create" at bounding box center [544, 414] width 62 height 23
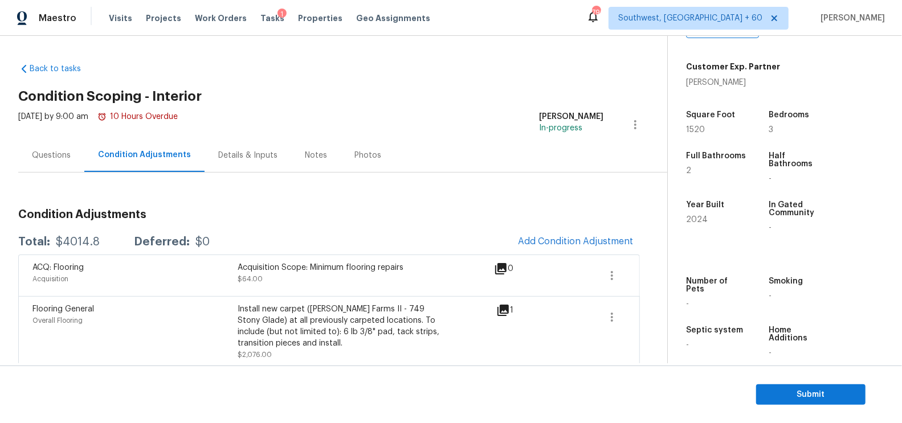
click at [73, 228] on div "Condition Adjustments Total: $4014.8 Deferred: $0 Add Condition Adjustment ACQ:…" at bounding box center [328, 332] width 621 height 265
click at [76, 236] on div "$4014.8" at bounding box center [78, 241] width 44 height 11
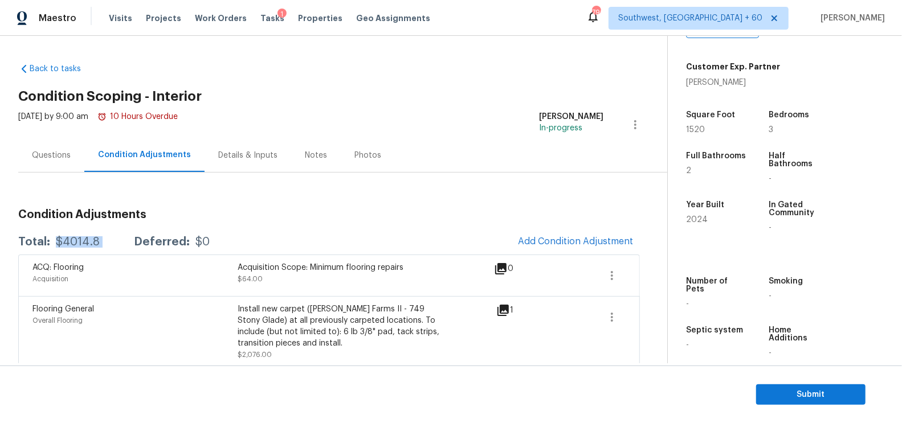
scroll to position [104, 0]
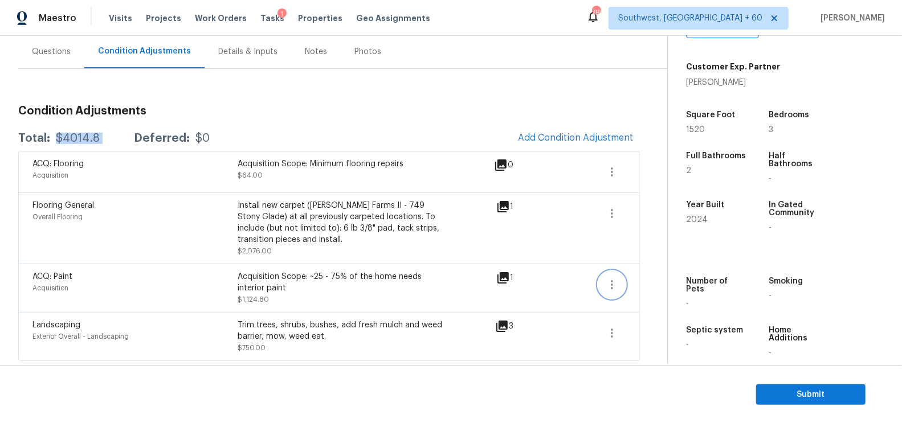
click at [617, 282] on icon "button" at bounding box center [612, 285] width 14 height 14
click at [671, 279] on div "Edit" at bounding box center [677, 281] width 89 height 11
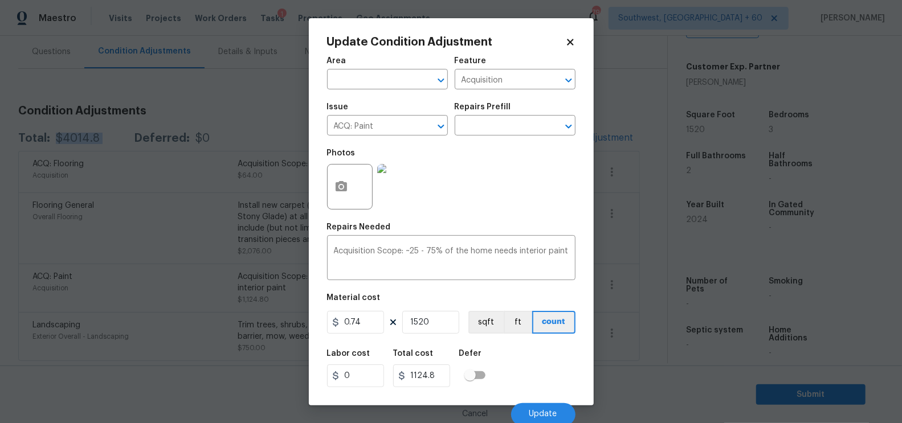
click at [648, 316] on body "Maestro Visits Projects Work Orders Tasks 1 Properties Geo Assignments 796 Sout…" at bounding box center [451, 211] width 902 height 423
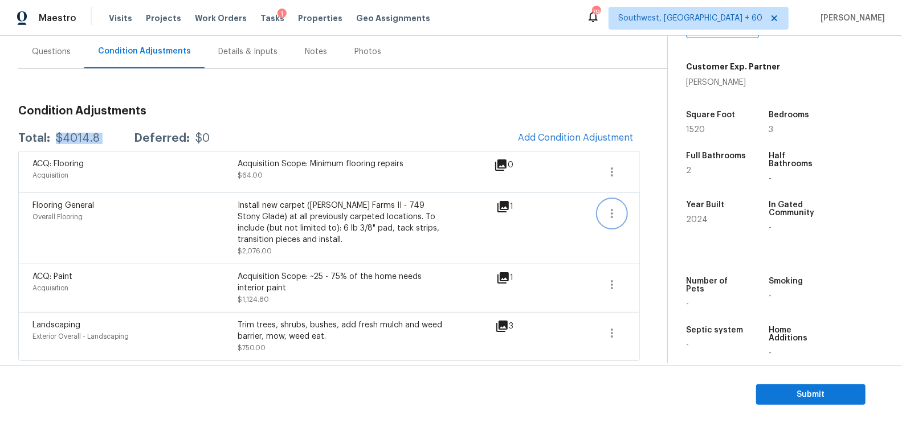
click at [610, 218] on icon "button" at bounding box center [612, 214] width 14 height 14
click at [653, 206] on div "Edit" at bounding box center [677, 209] width 89 height 11
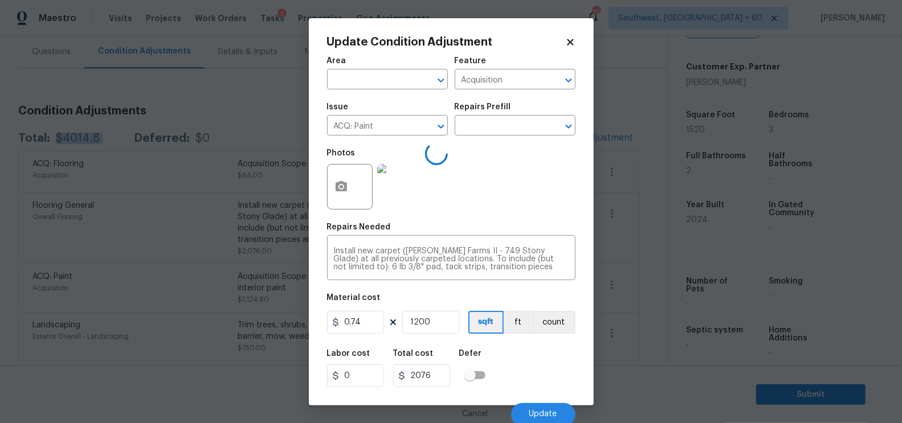
type input "Overall Flooring"
type input "Flooring General"
type input "1.73"
click at [632, 273] on body "Maestro Visits Projects Work Orders Tasks 1 Properties Geo Assignments 796 Sout…" at bounding box center [451, 211] width 902 height 423
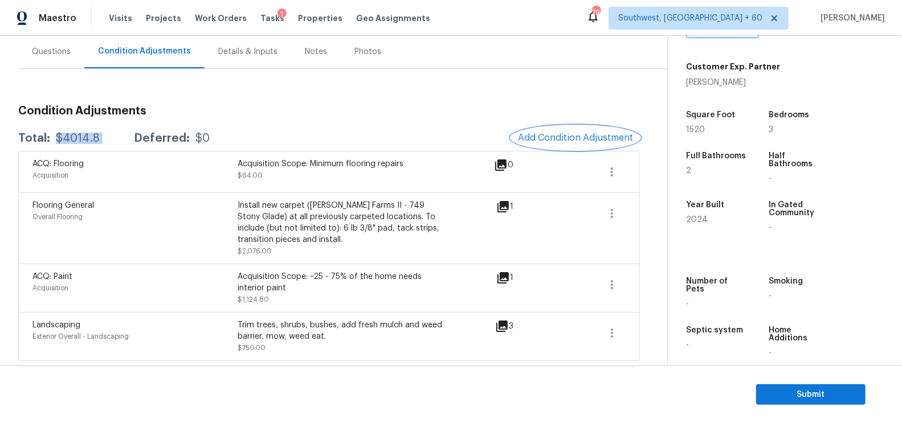
click at [576, 142] on button "Add Condition Adjustment" at bounding box center [575, 138] width 129 height 24
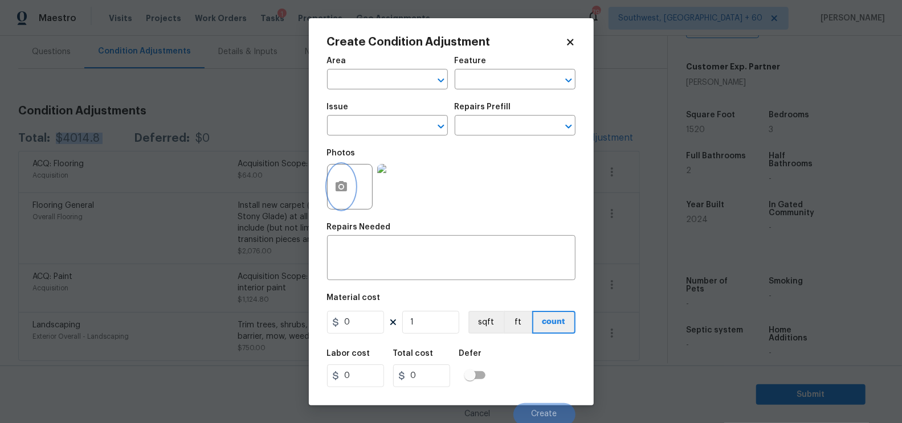
click at [337, 193] on icon "button" at bounding box center [341, 187] width 14 height 14
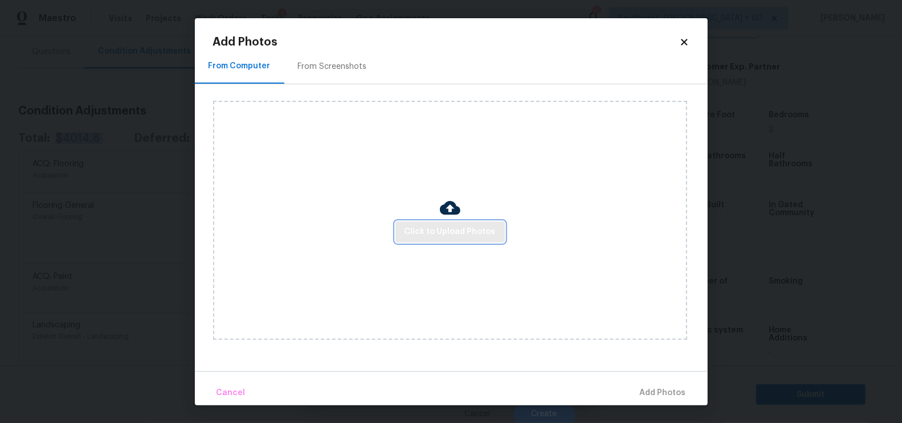
click at [449, 235] on span "Click to Upload Photos" at bounding box center [449, 232] width 91 height 14
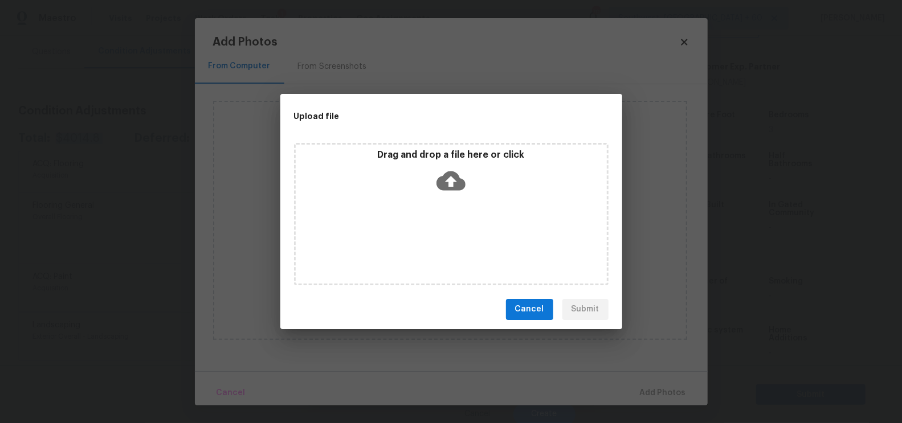
click at [449, 178] on icon at bounding box center [450, 180] width 29 height 29
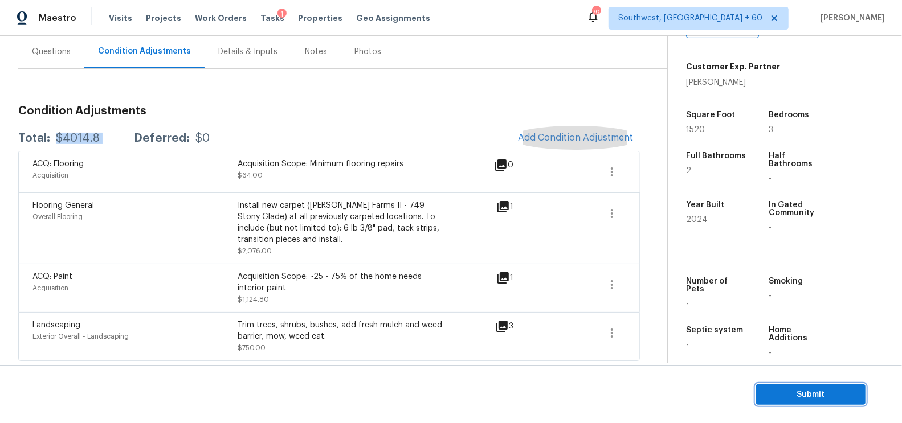
click at [800, 390] on span "Submit" at bounding box center [810, 395] width 91 height 14
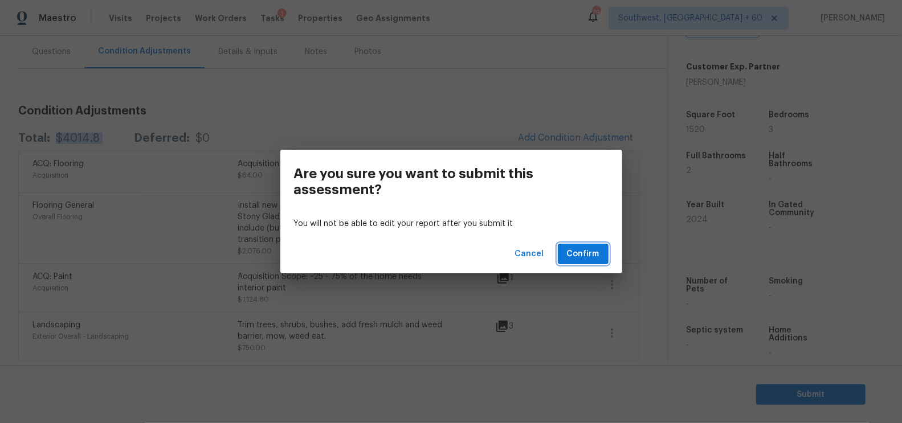
click at [568, 253] on span "Confirm" at bounding box center [583, 254] width 32 height 14
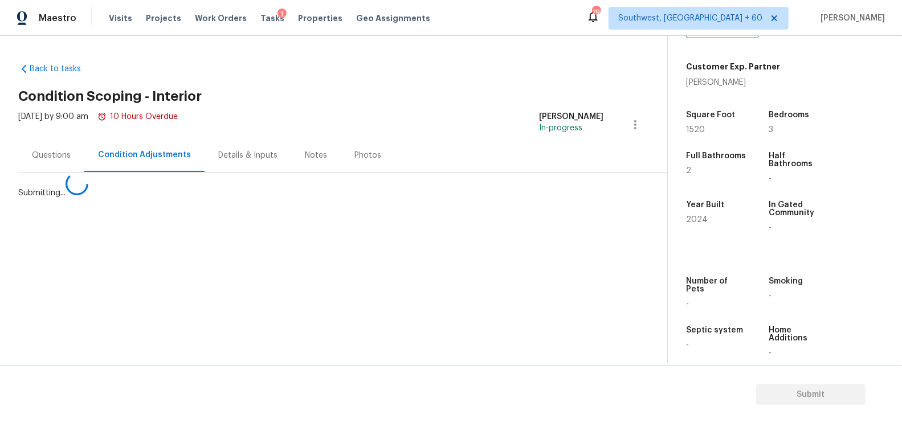
scroll to position [0, 0]
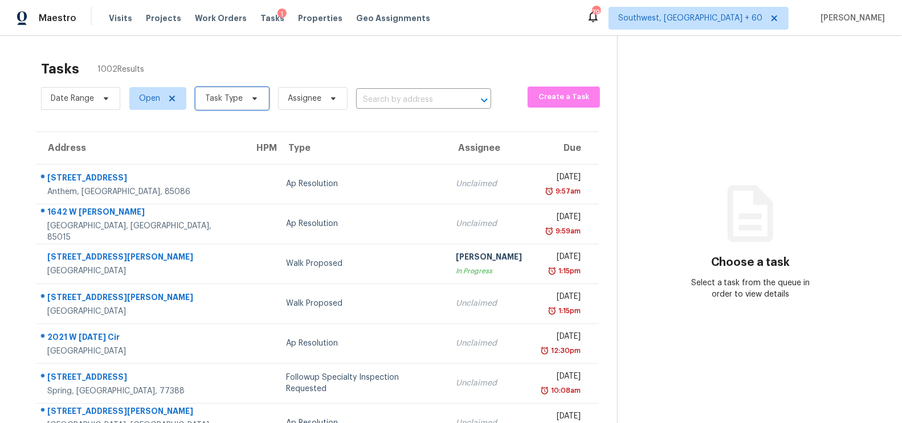
click at [210, 104] on span "Task Type" at bounding box center [224, 98] width 38 height 11
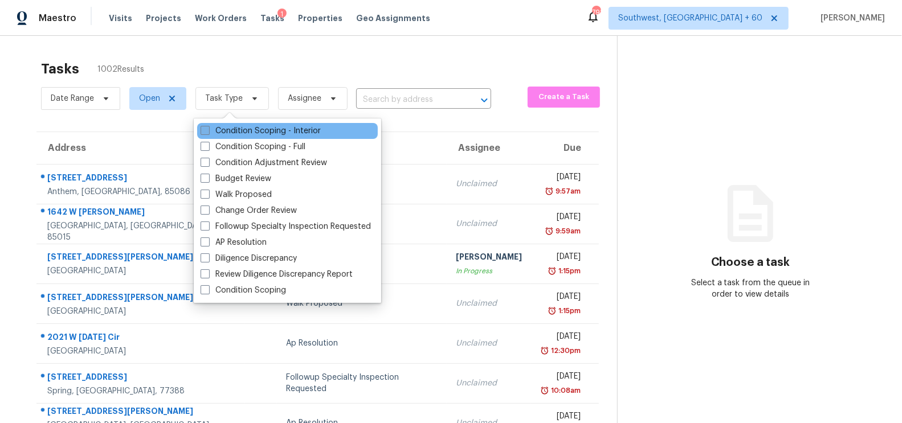
click at [243, 133] on label "Condition Scoping - Interior" at bounding box center [260, 130] width 120 height 11
click at [208, 133] on input "Condition Scoping - Interior" at bounding box center [203, 128] width 7 height 7
checkbox input "true"
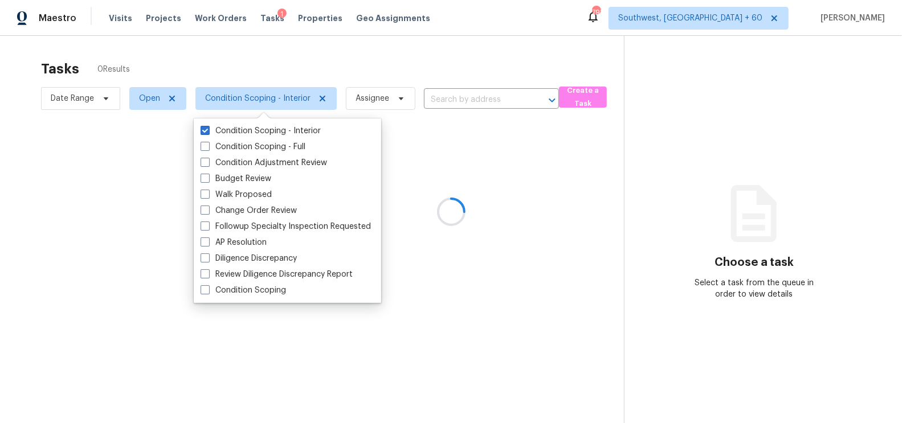
click at [75, 100] on div at bounding box center [451, 211] width 902 height 423
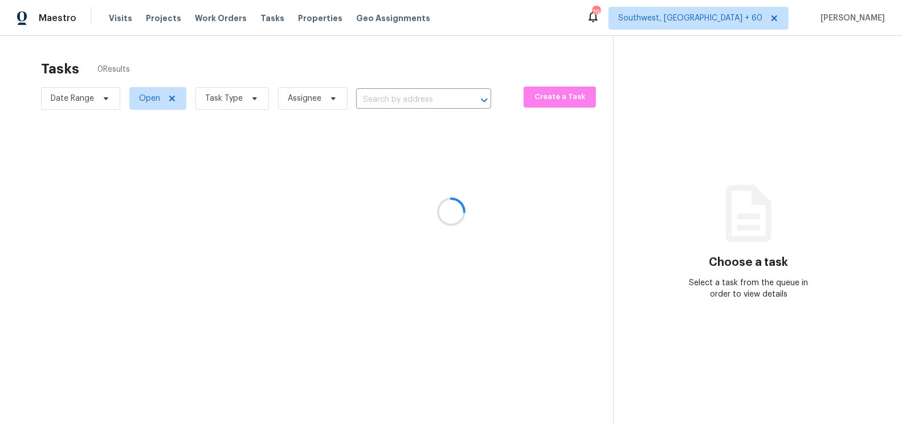
click at [232, 97] on div at bounding box center [451, 211] width 902 height 423
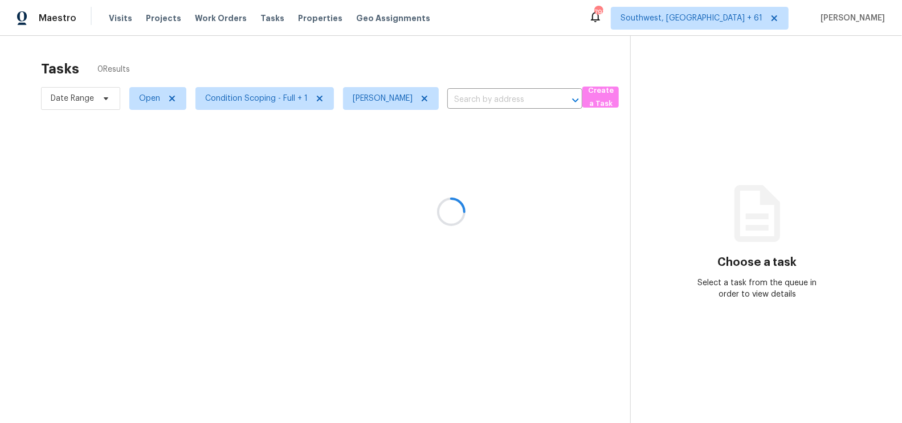
click at [345, 197] on div at bounding box center [451, 211] width 902 height 423
click at [147, 96] on span "Open" at bounding box center [149, 98] width 21 height 11
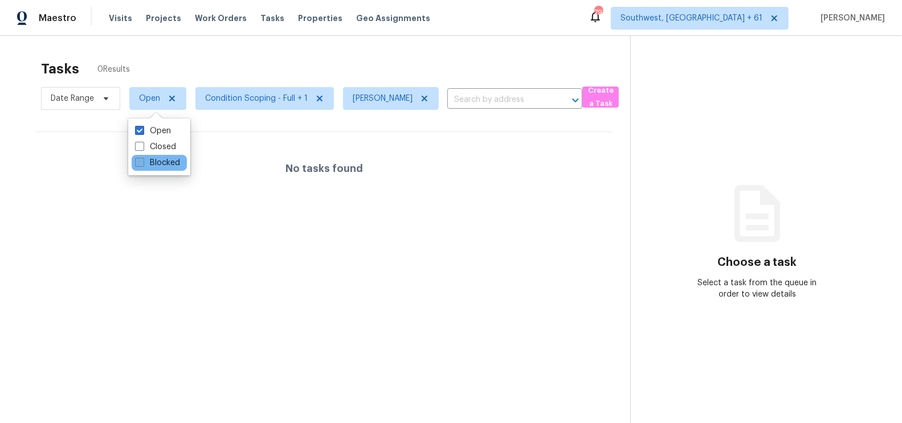
click at [165, 163] on label "Blocked" at bounding box center [157, 162] width 45 height 11
click at [142, 163] on input "Blocked" at bounding box center [138, 160] width 7 height 7
checkbox input "true"
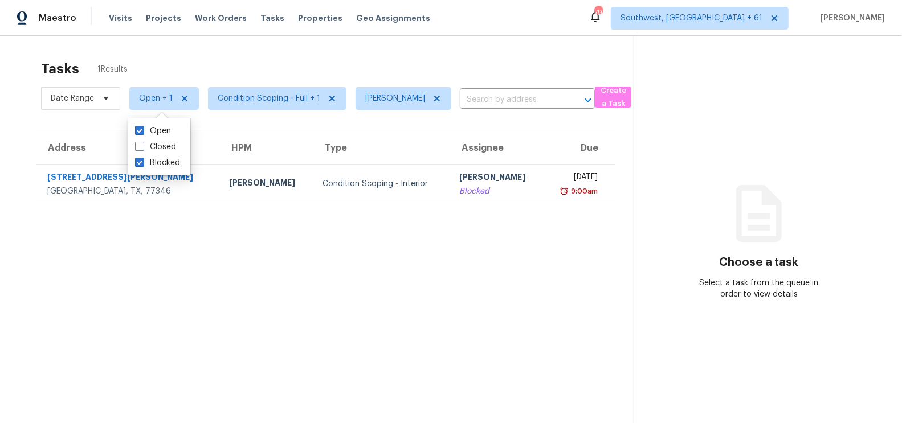
click at [459, 195] on div "Blocked" at bounding box center [496, 191] width 75 height 11
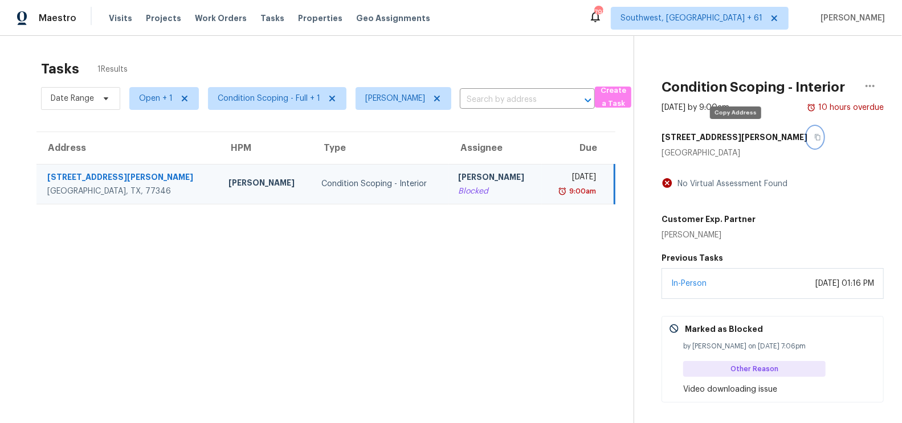
click at [807, 135] on button "button" at bounding box center [814, 137] width 15 height 21
click at [814, 135] on icon "button" at bounding box center [817, 137] width 7 height 7
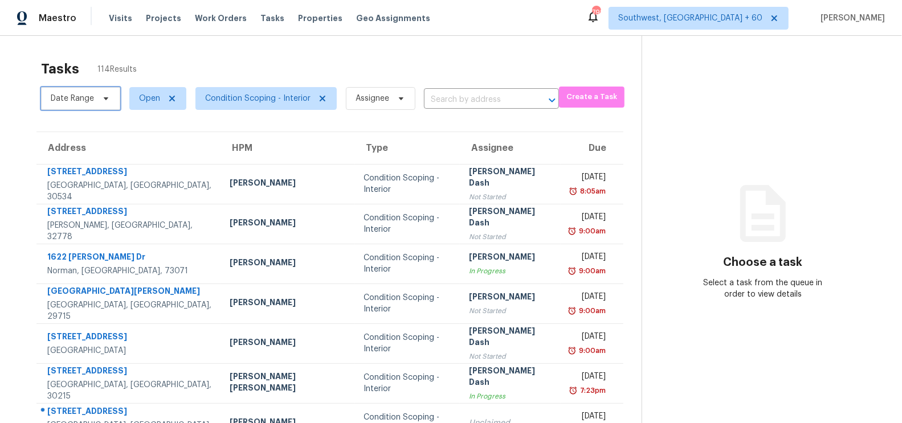
click at [77, 94] on span "Date Range" at bounding box center [72, 98] width 43 height 11
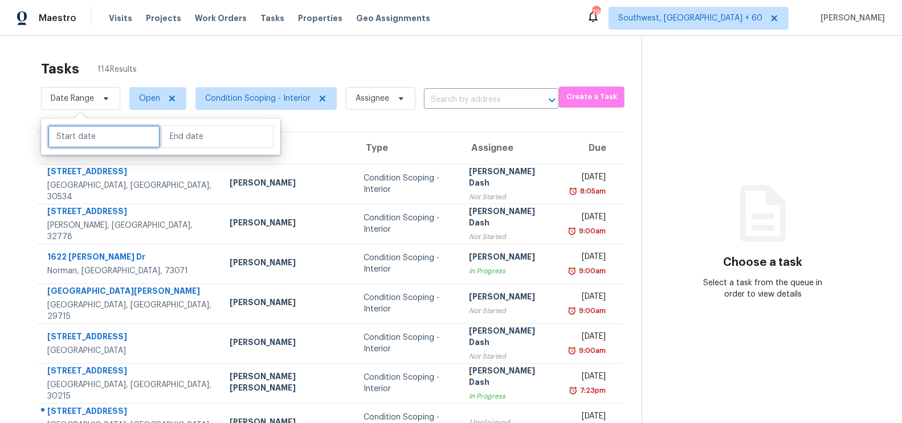
click at [78, 137] on input "text" at bounding box center [104, 136] width 112 height 23
select select "8"
select select "2025"
select select "9"
select select "2025"
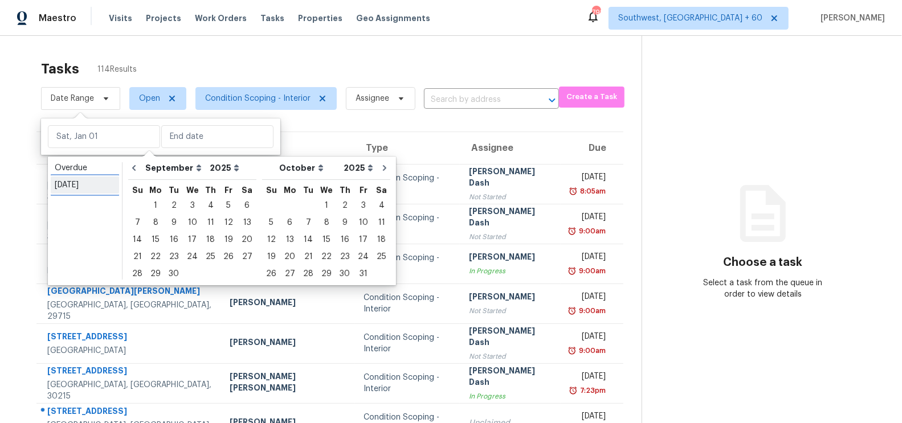
click at [72, 187] on div "[DATE]" at bounding box center [85, 184] width 60 height 11
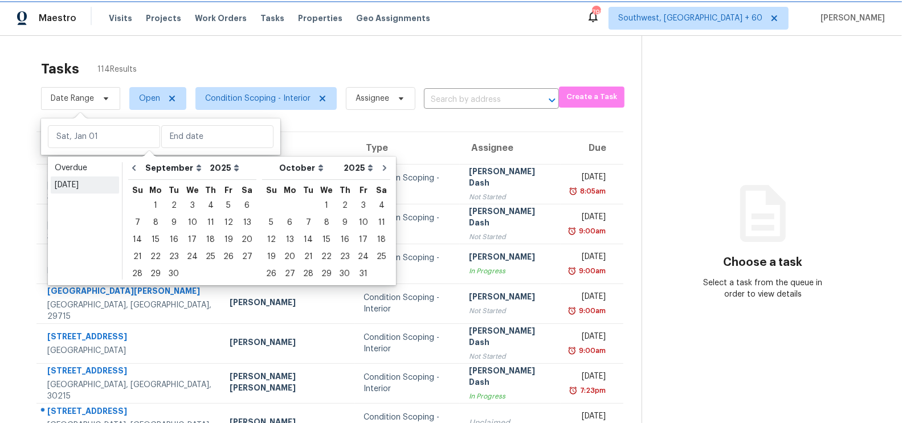
type input "[DATE]"
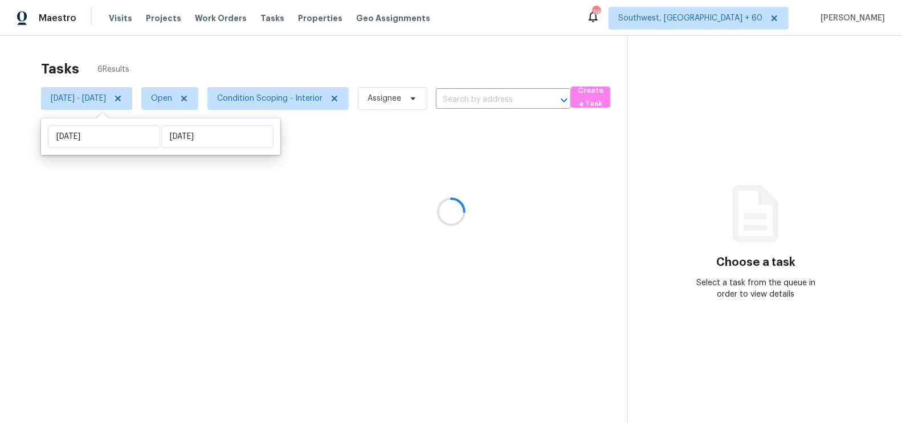
click at [375, 50] on div at bounding box center [451, 211] width 902 height 423
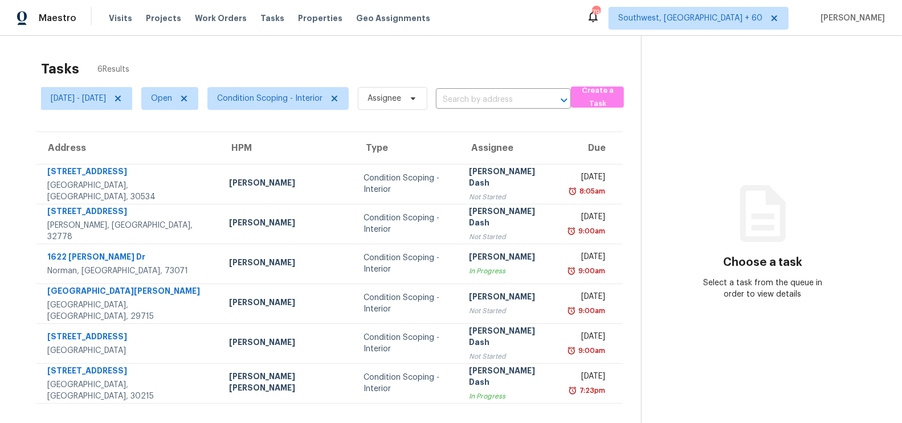
scroll to position [35, 0]
